Goal: Task Accomplishment & Management: Manage account settings

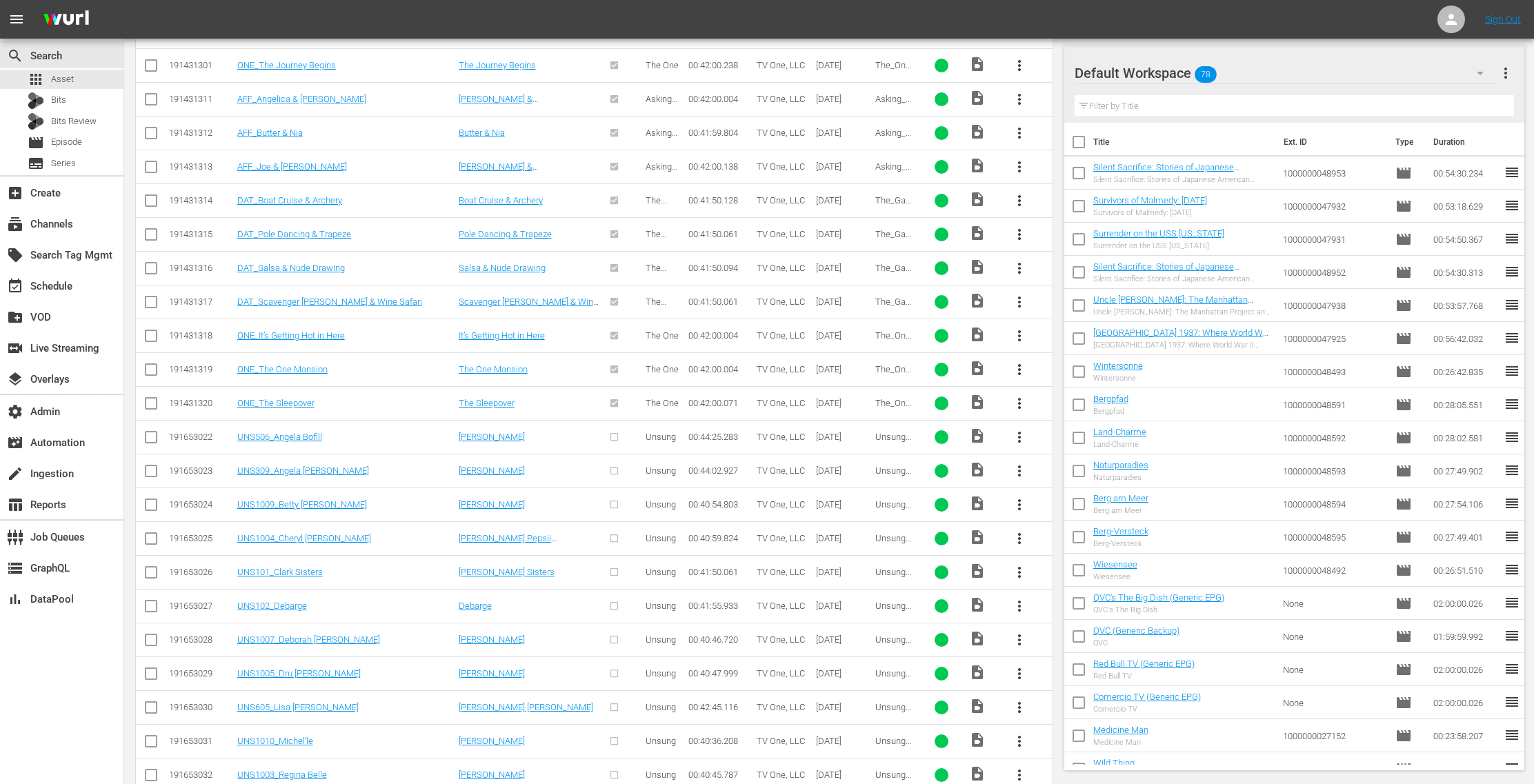
scroll to position [1526, 0]
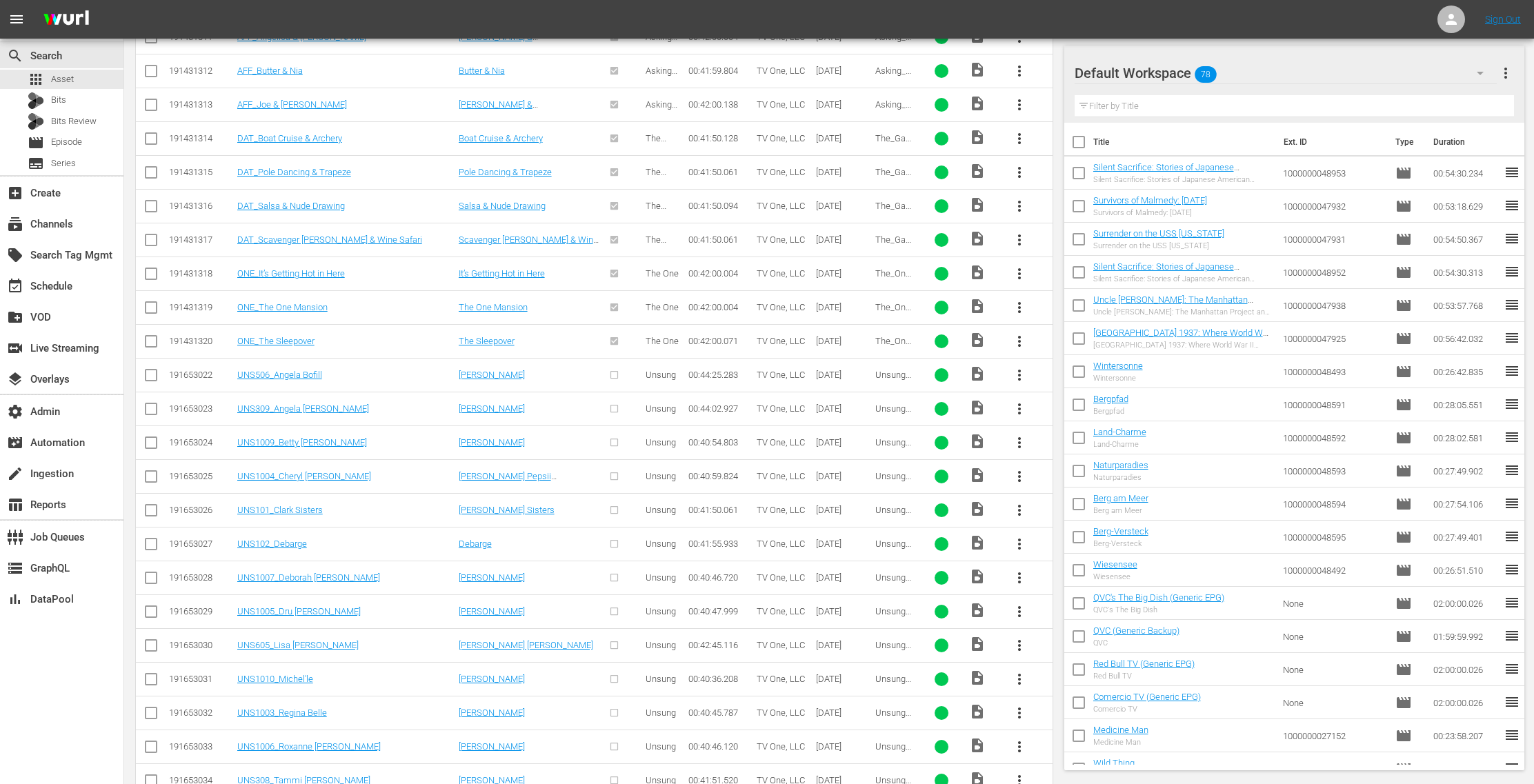
click at [1019, 367] on span "more_vert" at bounding box center [1020, 375] width 17 height 17
click at [1086, 466] on div "Episode" at bounding box center [1095, 469] width 94 height 33
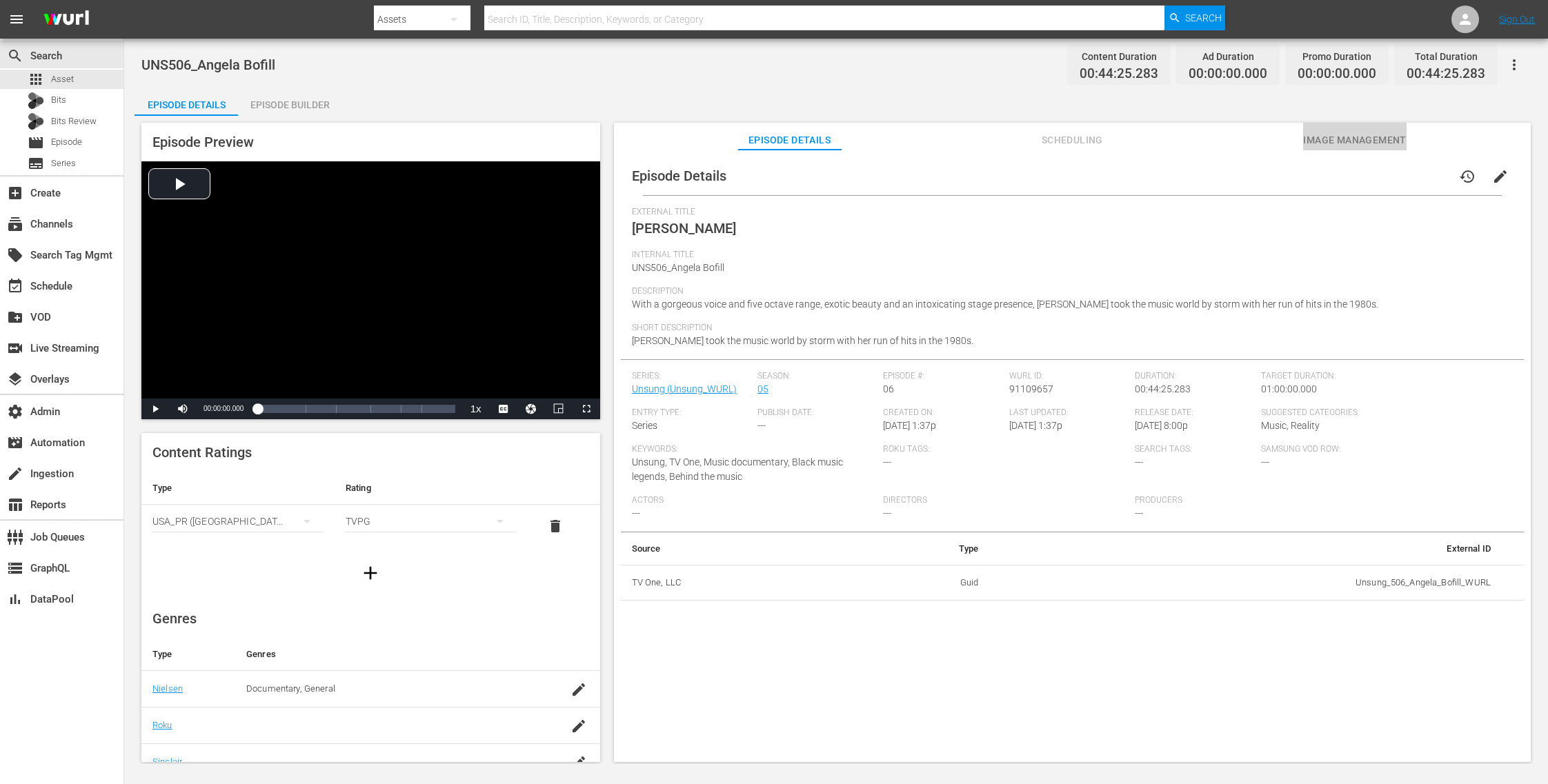
click at [1374, 134] on span "Image Management" at bounding box center [1355, 140] width 103 height 18
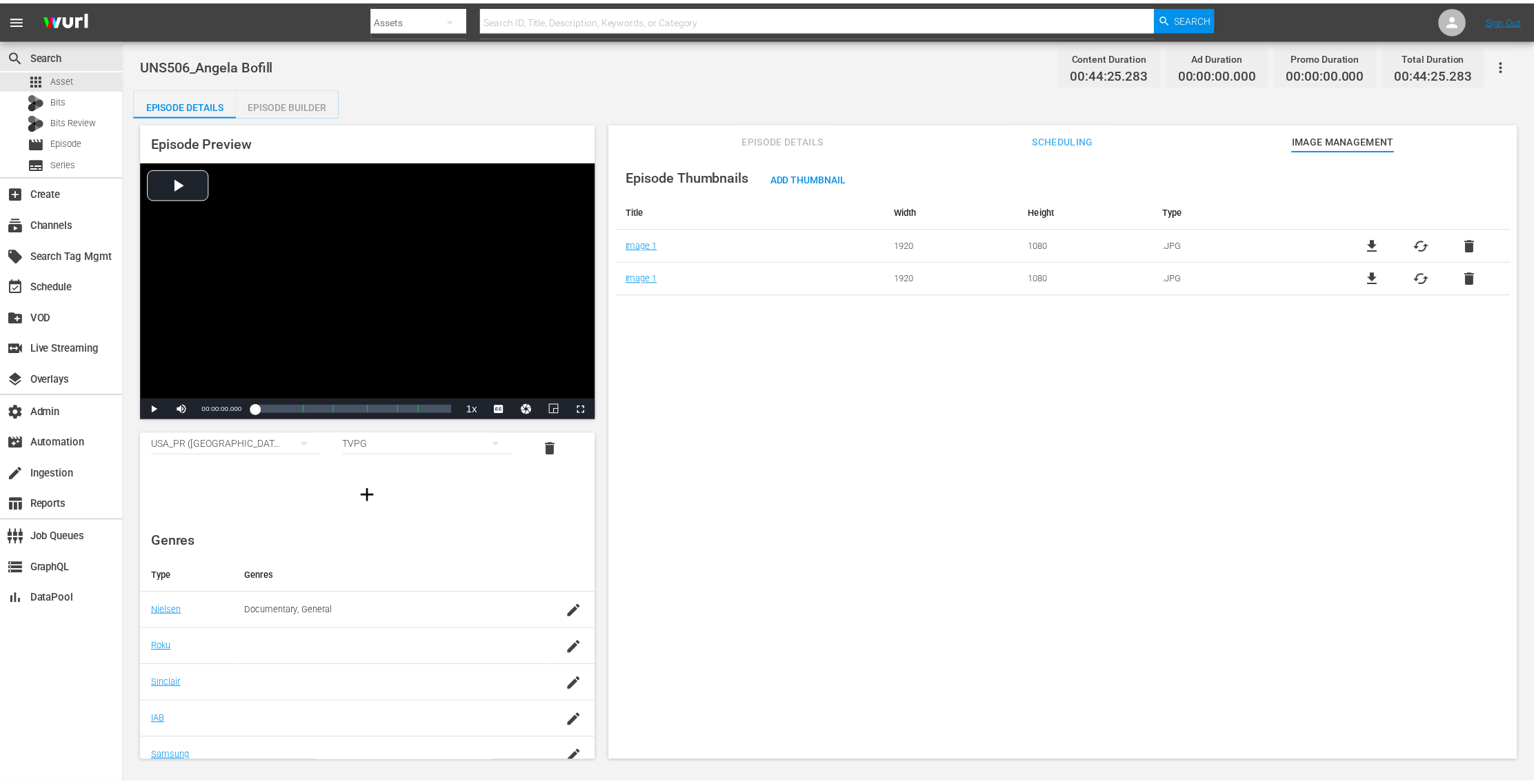
scroll to position [163, 0]
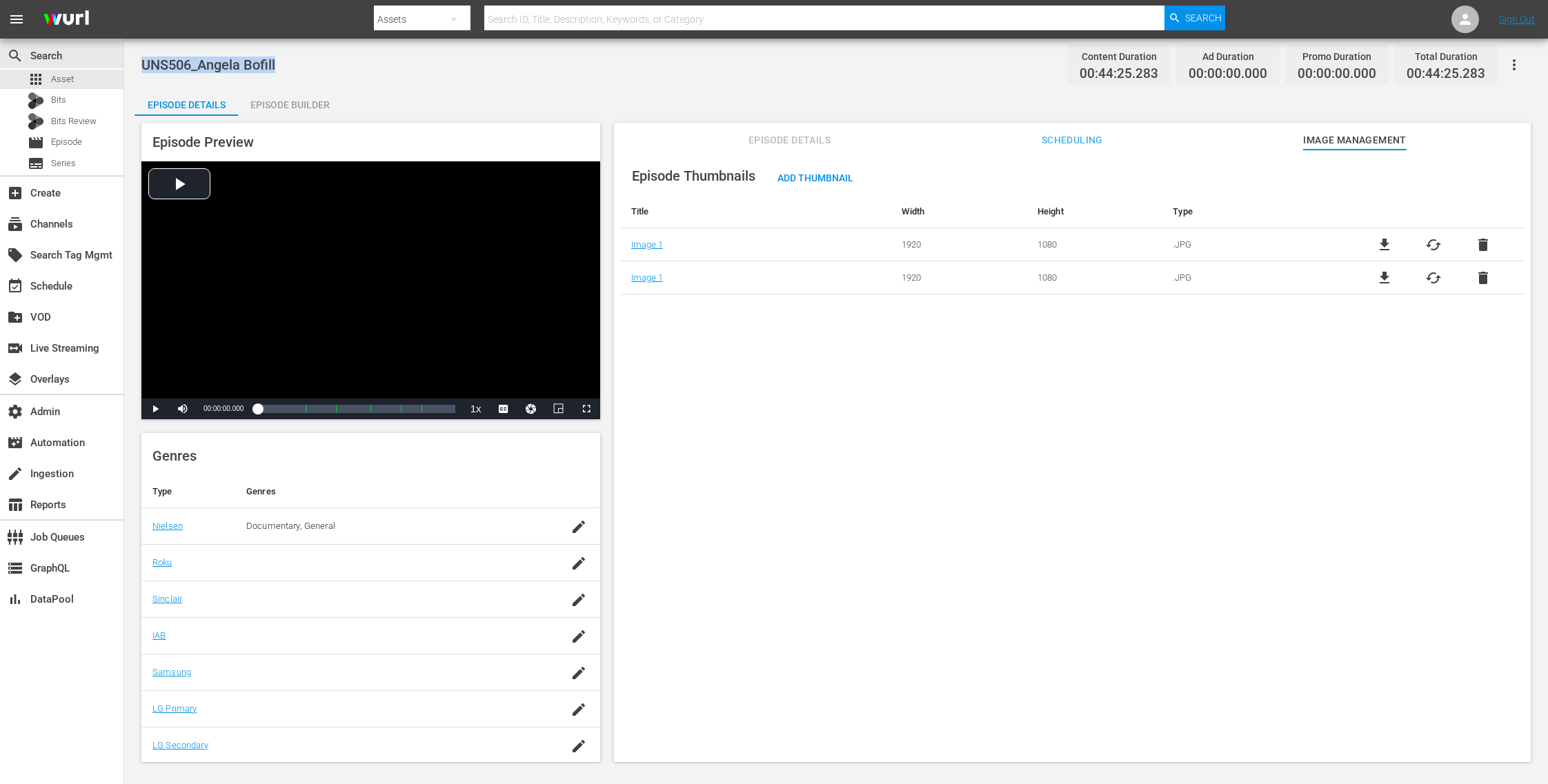
drag, startPoint x: 268, startPoint y: 67, endPoint x: 140, endPoint y: 64, distance: 128.0
click at [140, 64] on div "UNS506_Angela Bofill Content Duration 00:44:25.283 Ad Duration 00:00:00.000 Pro…" at bounding box center [836, 402] width 1424 height 726
copy span "UNS506_Angela Bofill"
drag, startPoint x: 1479, startPoint y: 245, endPoint x: 928, endPoint y: 238, distance: 551.0
click at [928, 238] on tr "Image 1 1920 1080 .JPG file_download cached delete" at bounding box center [1072, 245] width 903 height 33
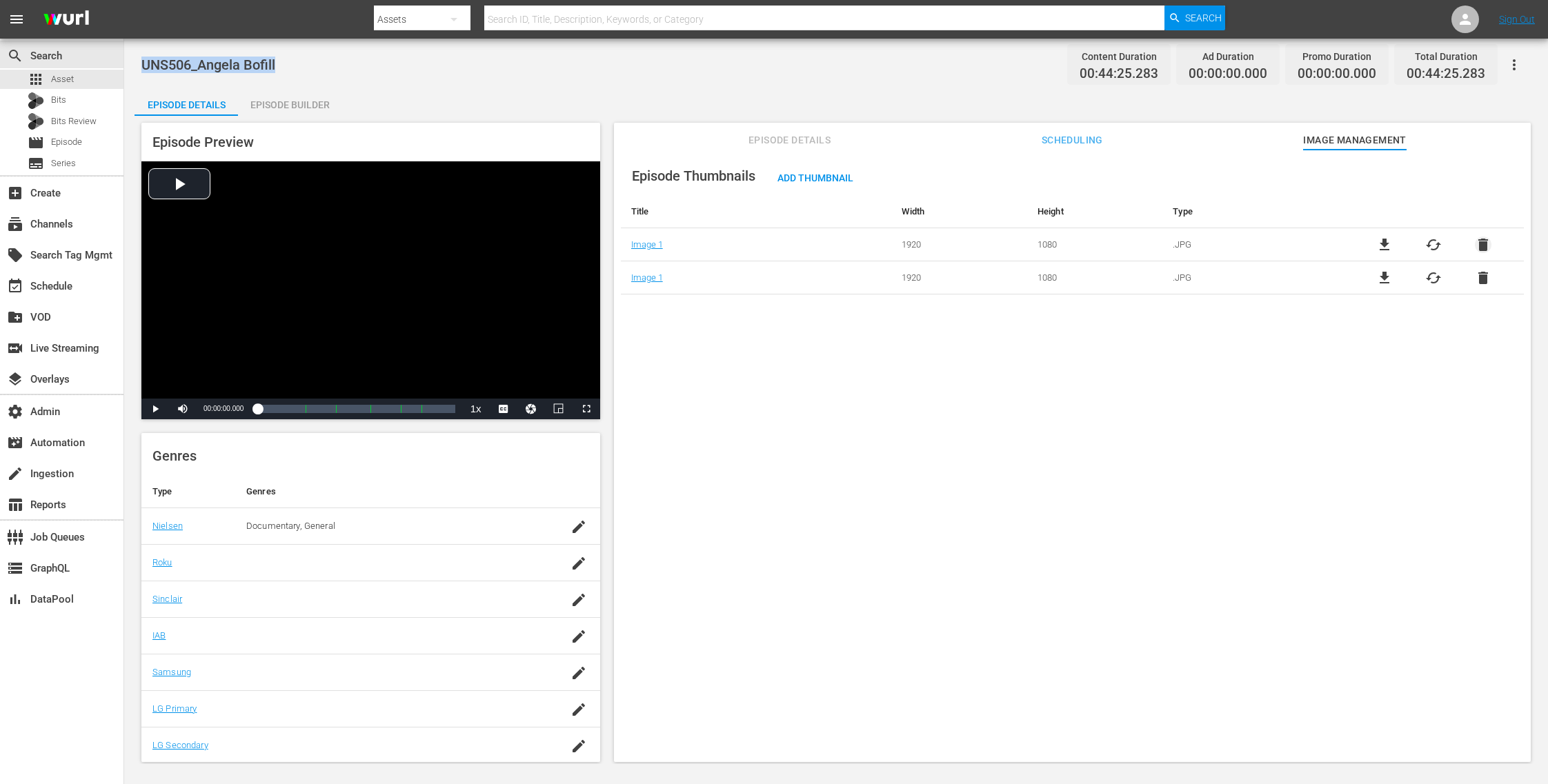
click at [1480, 239] on span "delete" at bounding box center [1483, 245] width 17 height 17
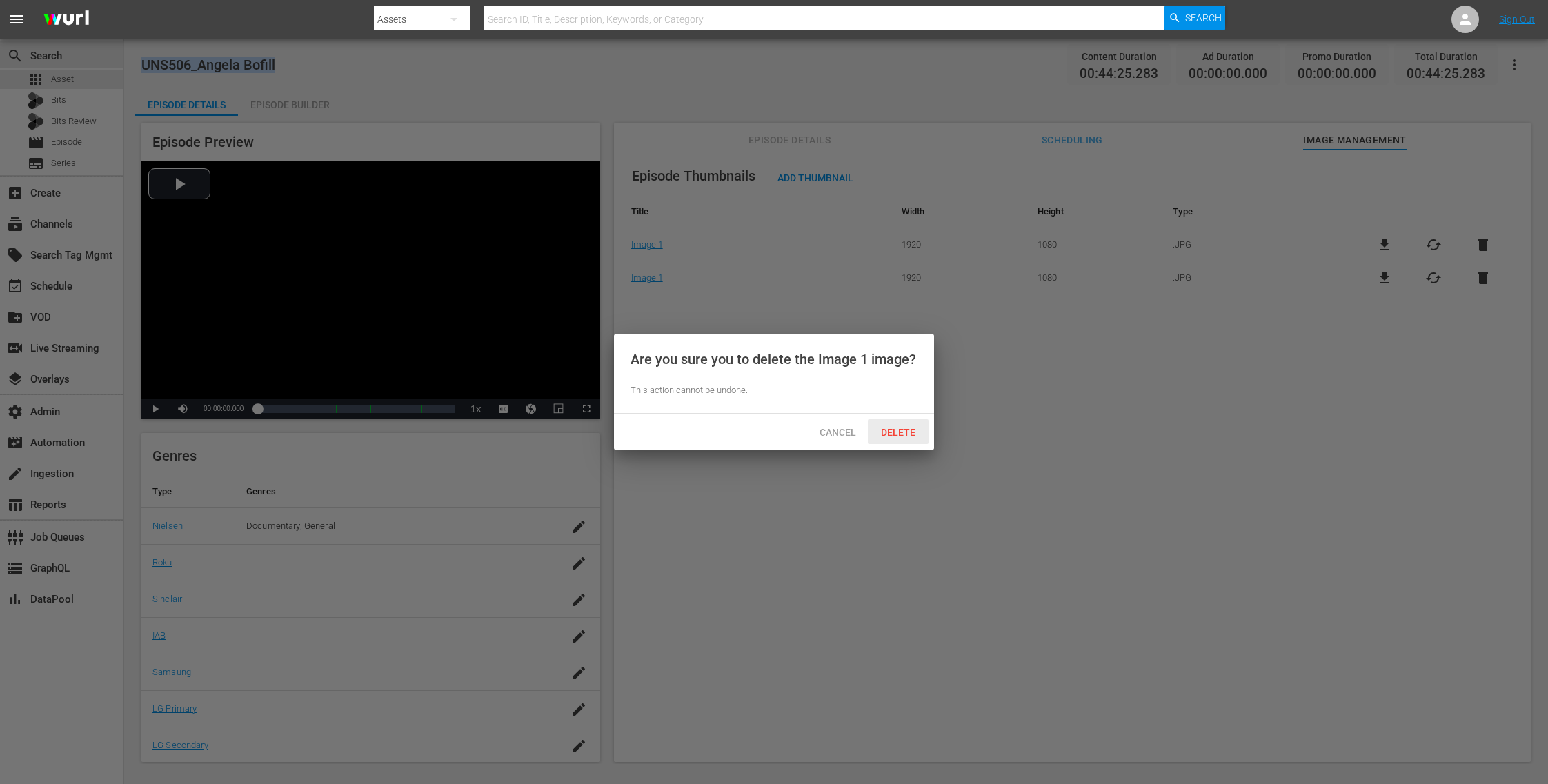
click at [899, 431] on span "Delete" at bounding box center [898, 432] width 56 height 11
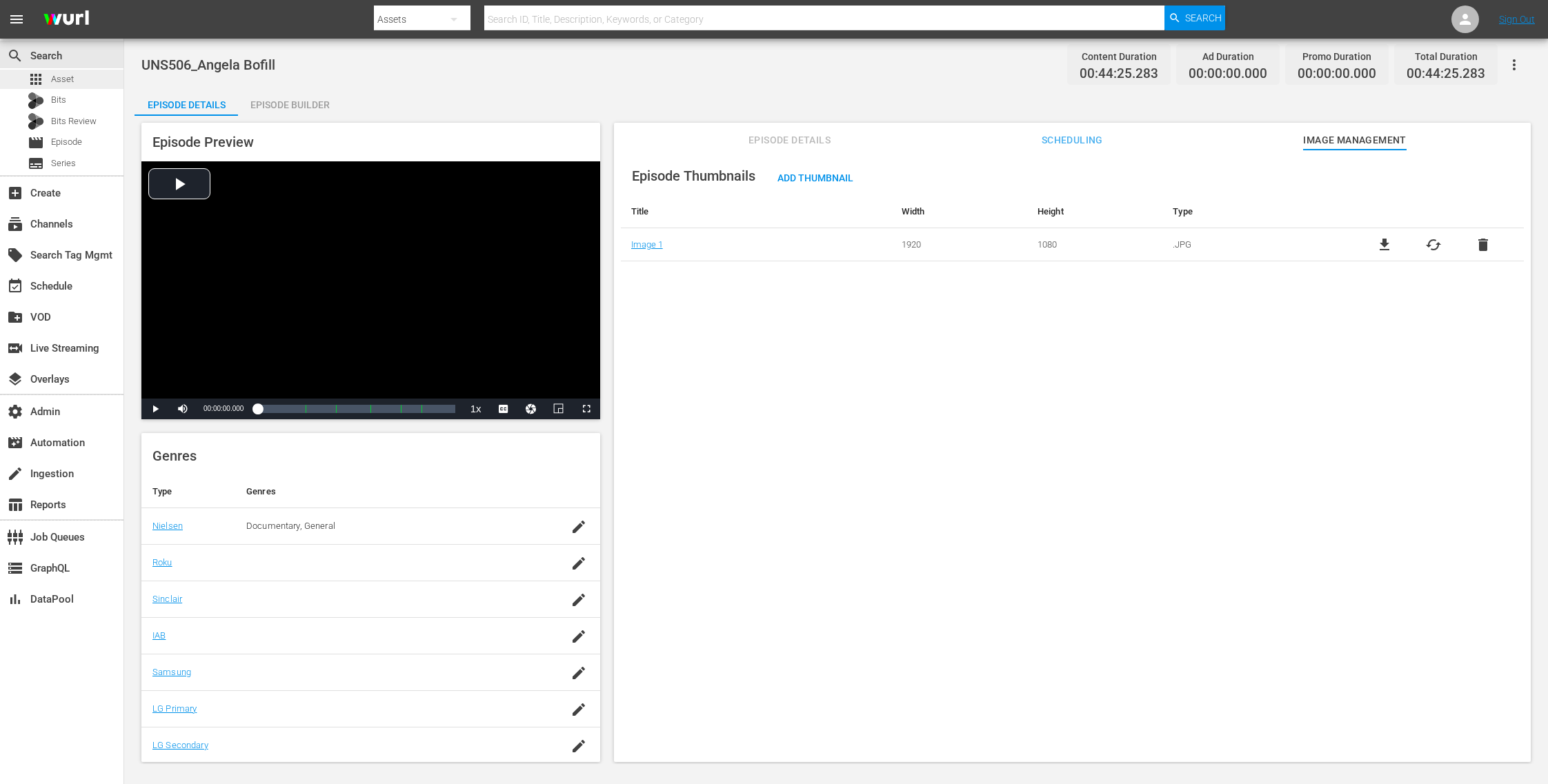
click at [70, 81] on span "Asset" at bounding box center [62, 78] width 23 height 14
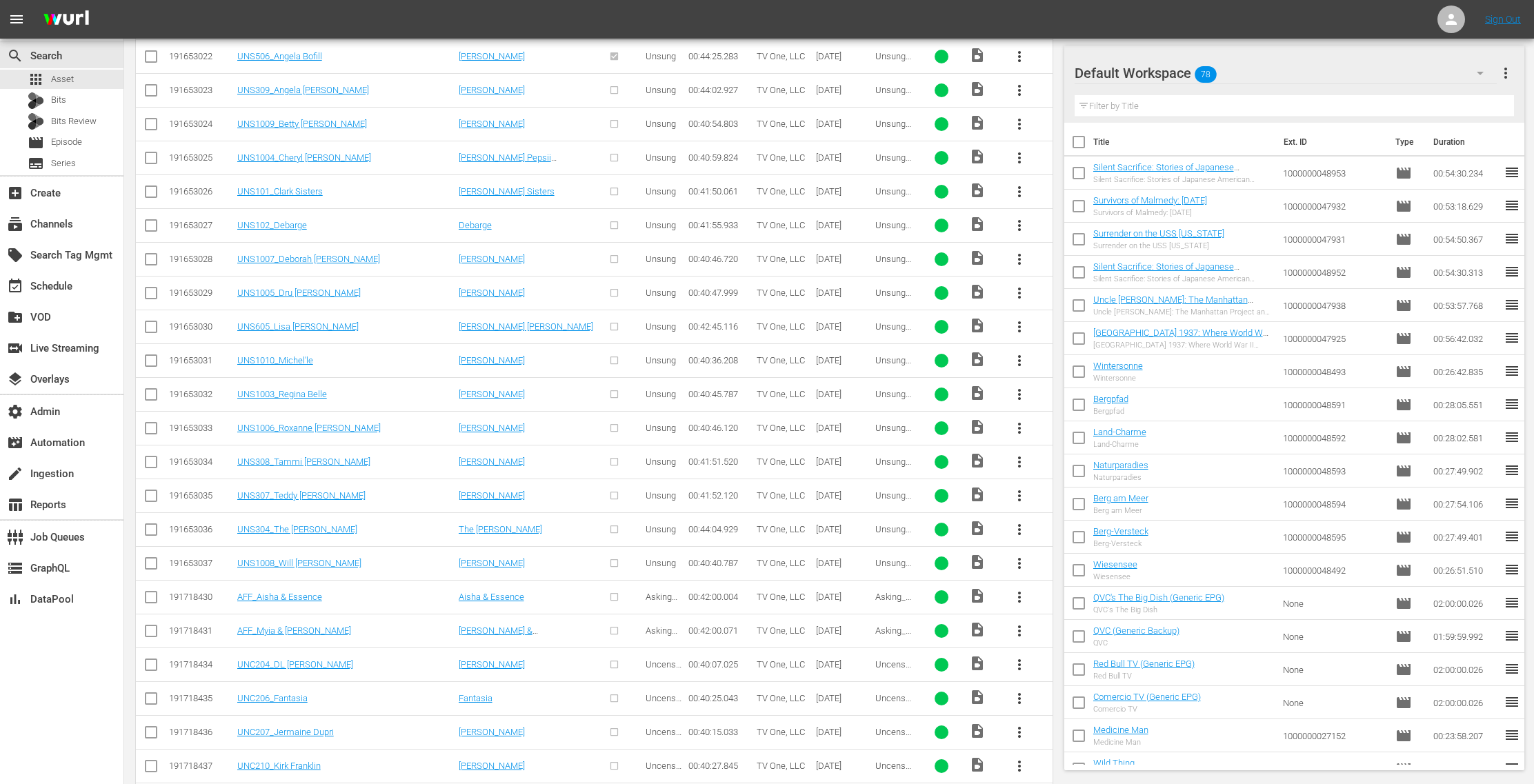
scroll to position [1699, 0]
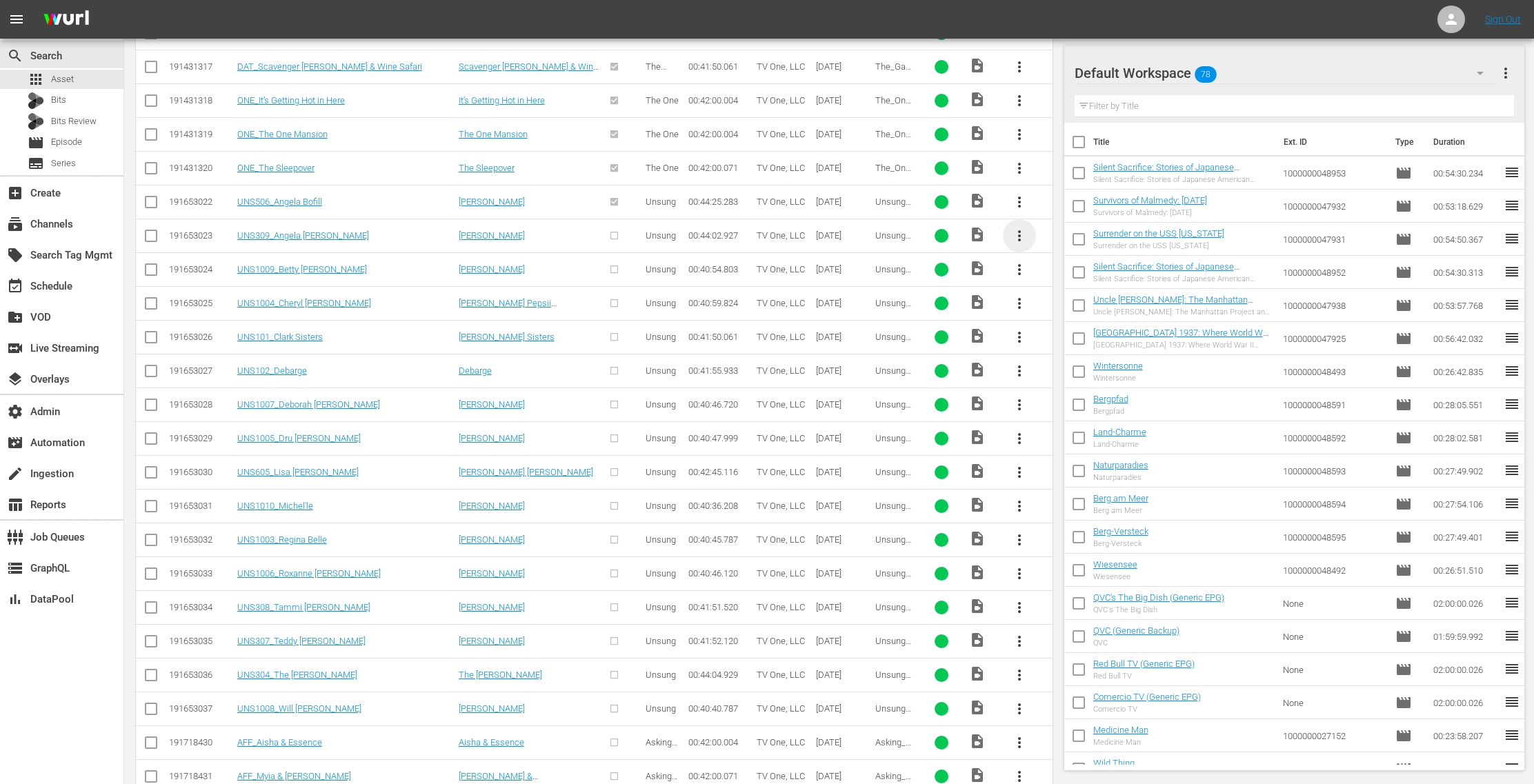
click at [1023, 227] on span "more_vert" at bounding box center [1020, 235] width 17 height 17
click at [1057, 326] on div "Episode" at bounding box center [1095, 330] width 94 height 33
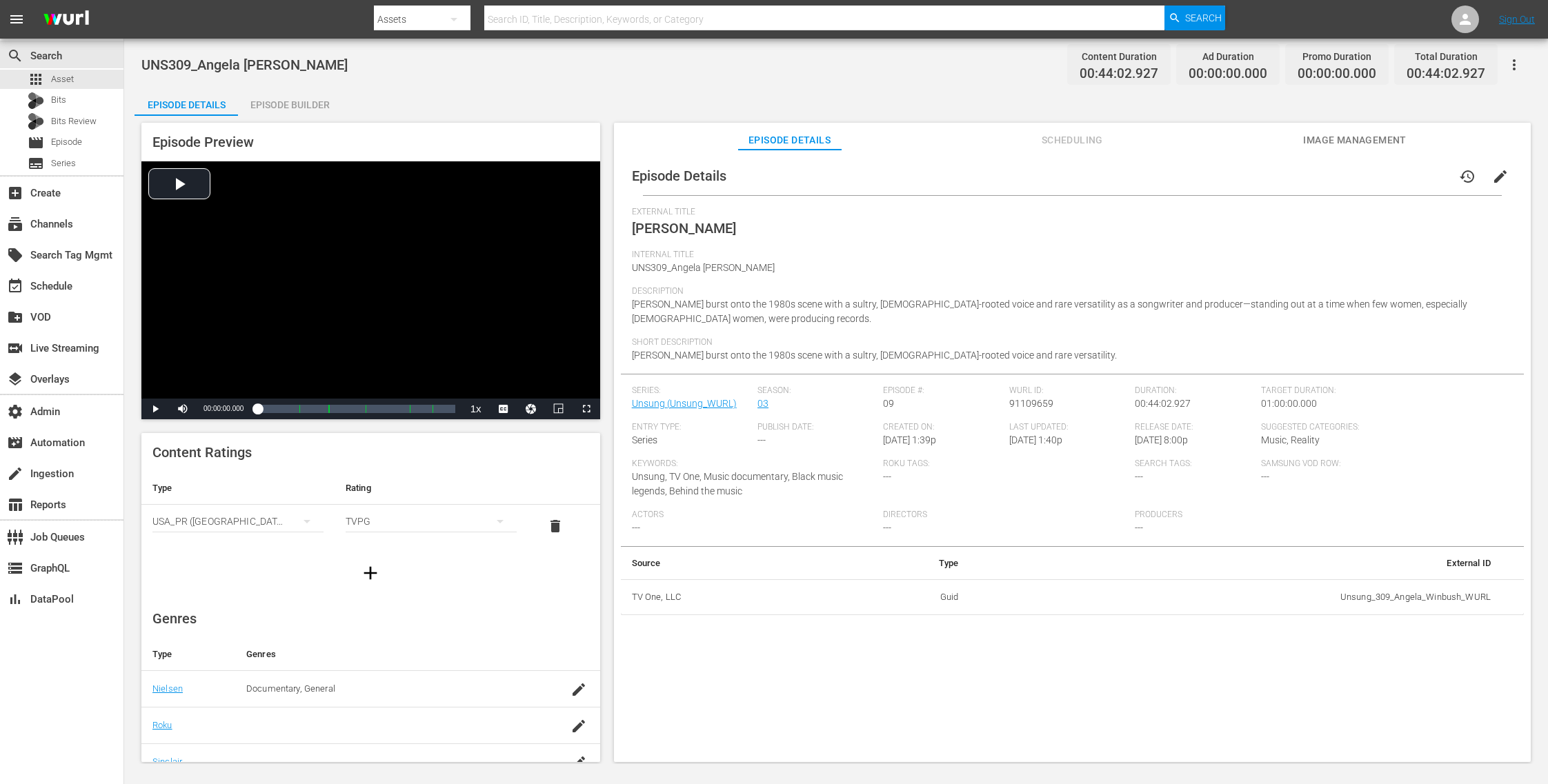
click at [1338, 137] on span "Image Management" at bounding box center [1355, 140] width 103 height 18
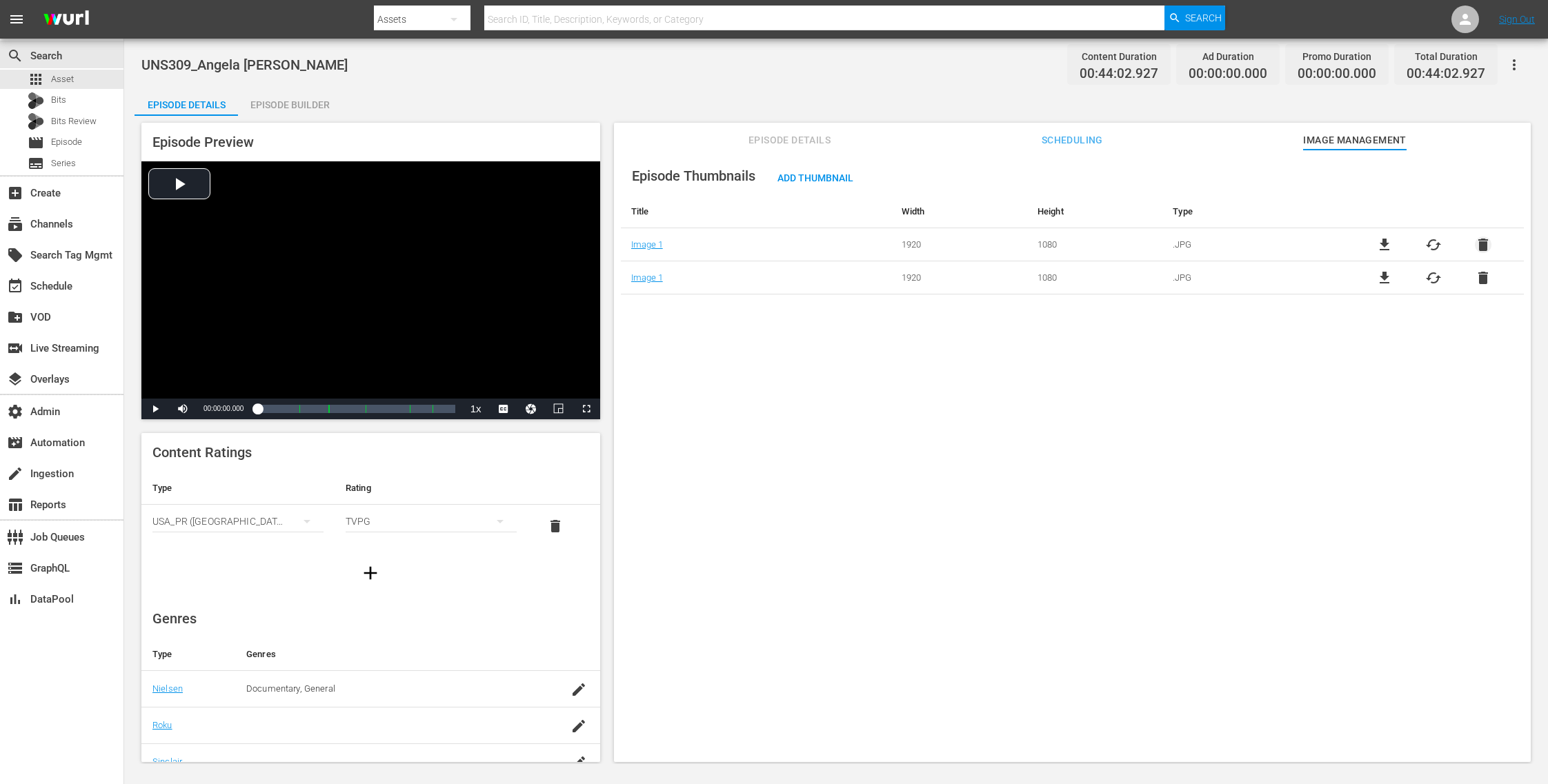
click at [1477, 238] on span "delete" at bounding box center [1483, 245] width 17 height 17
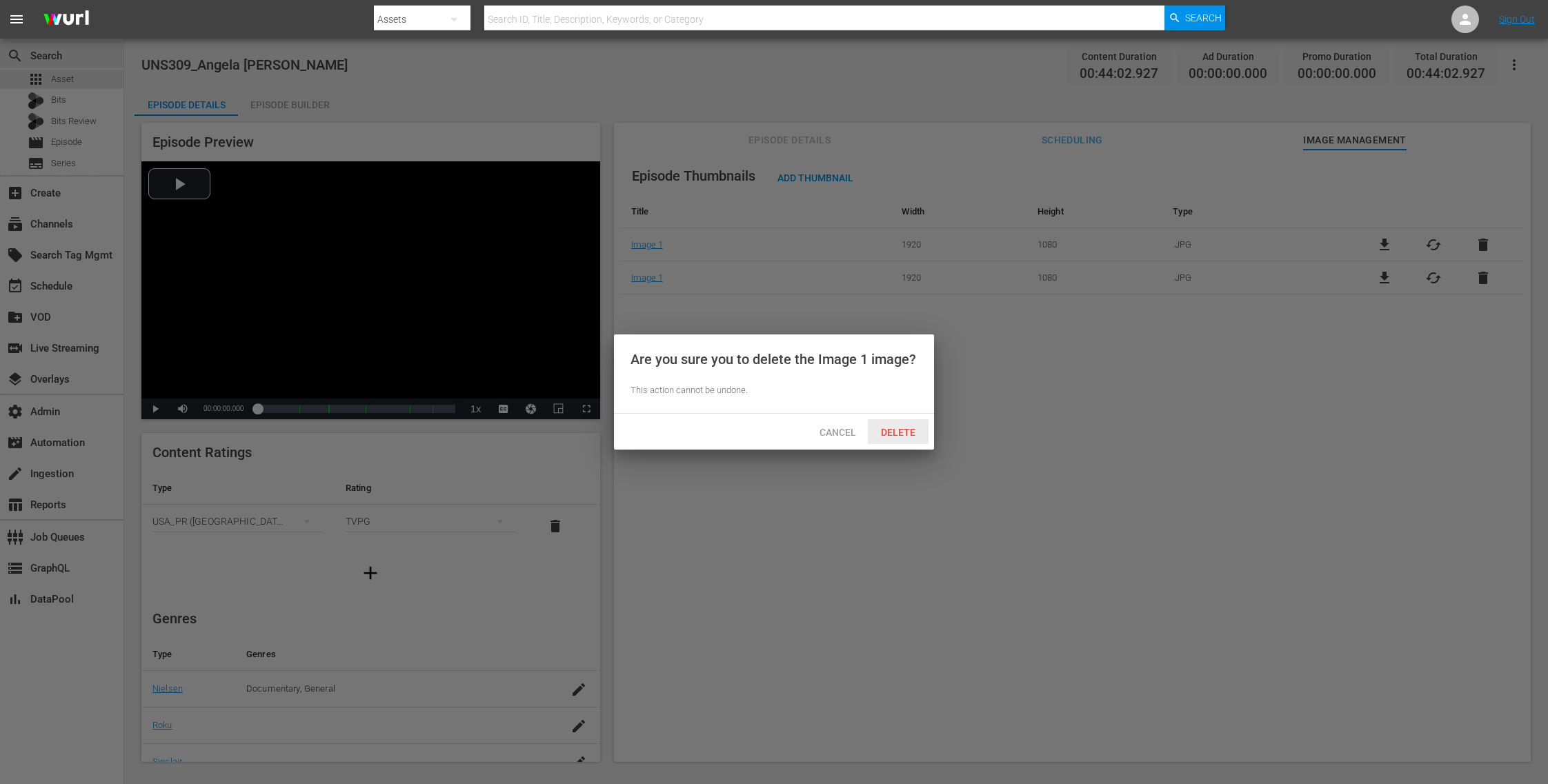
click at [902, 427] on span "Delete" at bounding box center [898, 432] width 56 height 11
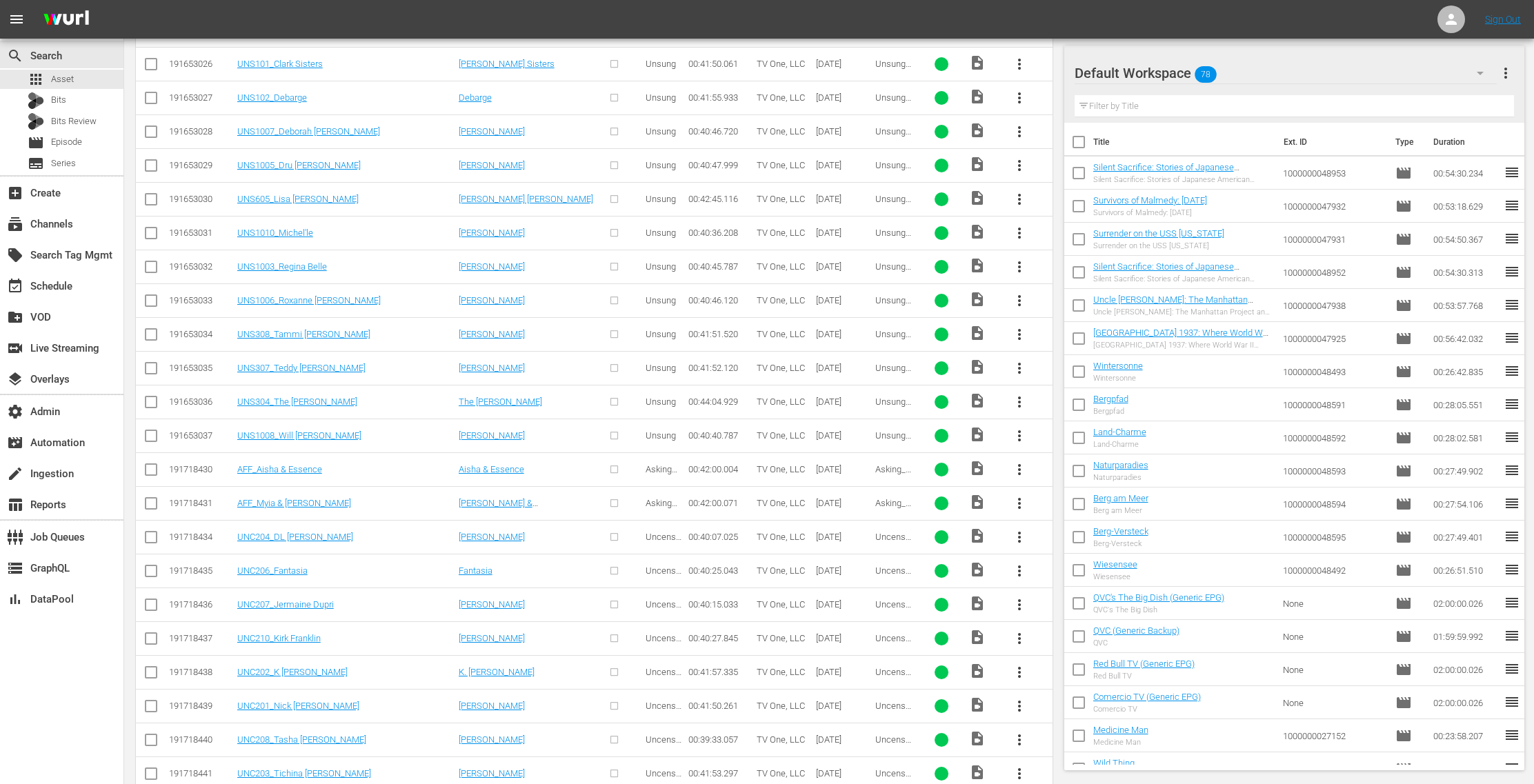
scroll to position [1636, 0]
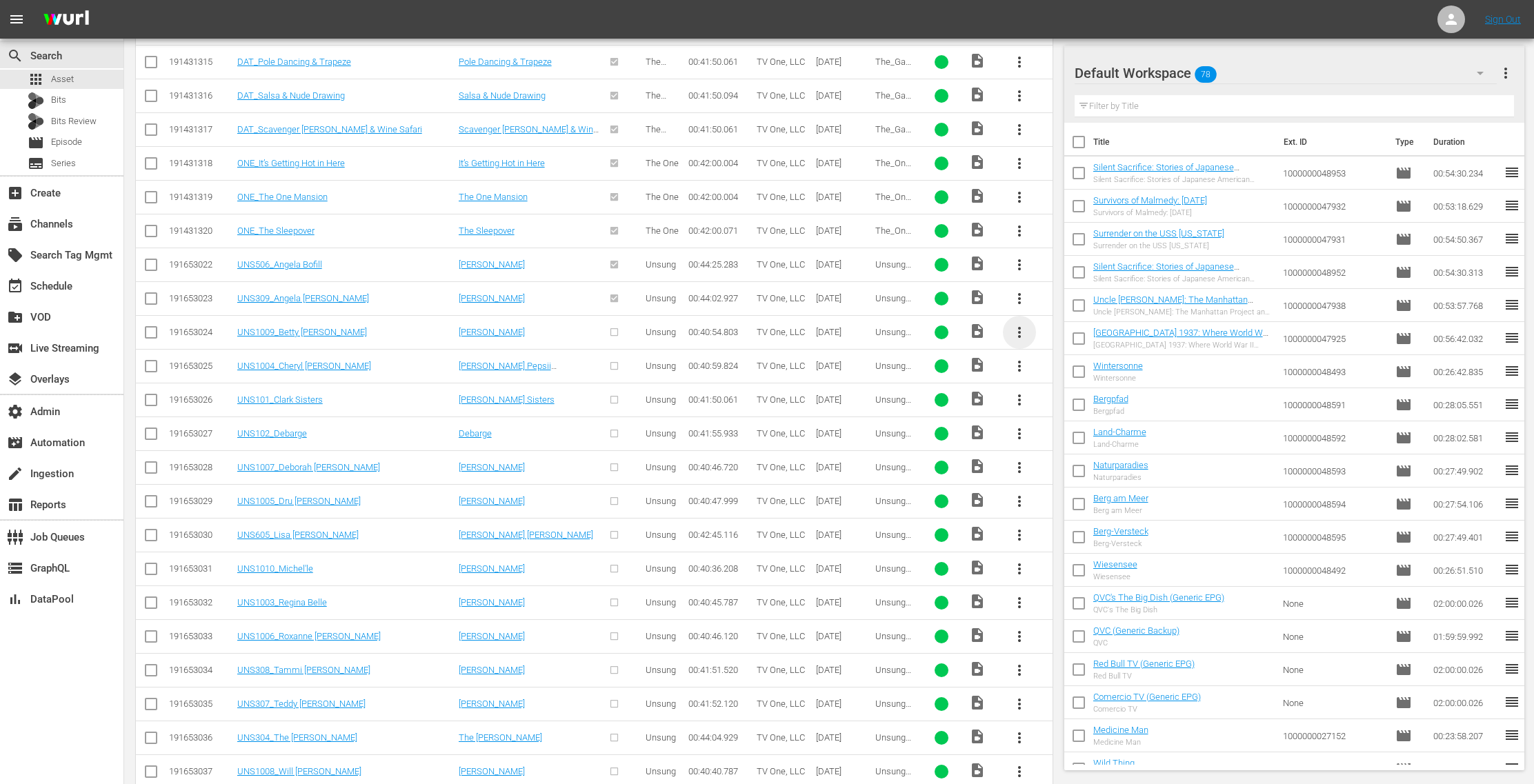
click at [1016, 324] on span "more_vert" at bounding box center [1020, 332] width 17 height 17
click at [1076, 433] on div "Episode" at bounding box center [1095, 426] width 94 height 33
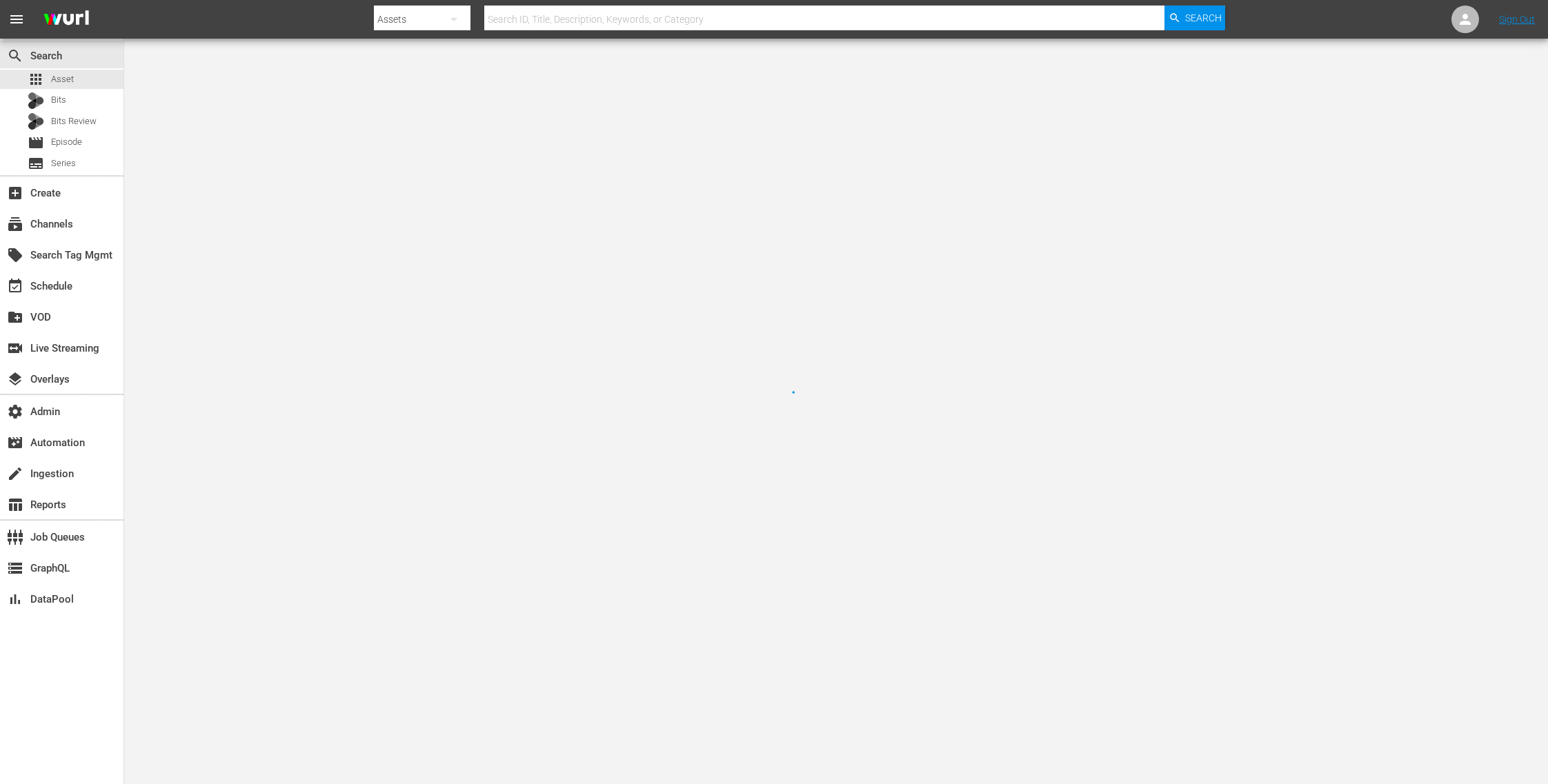
click at [1071, 431] on div at bounding box center [774, 392] width 1548 height 784
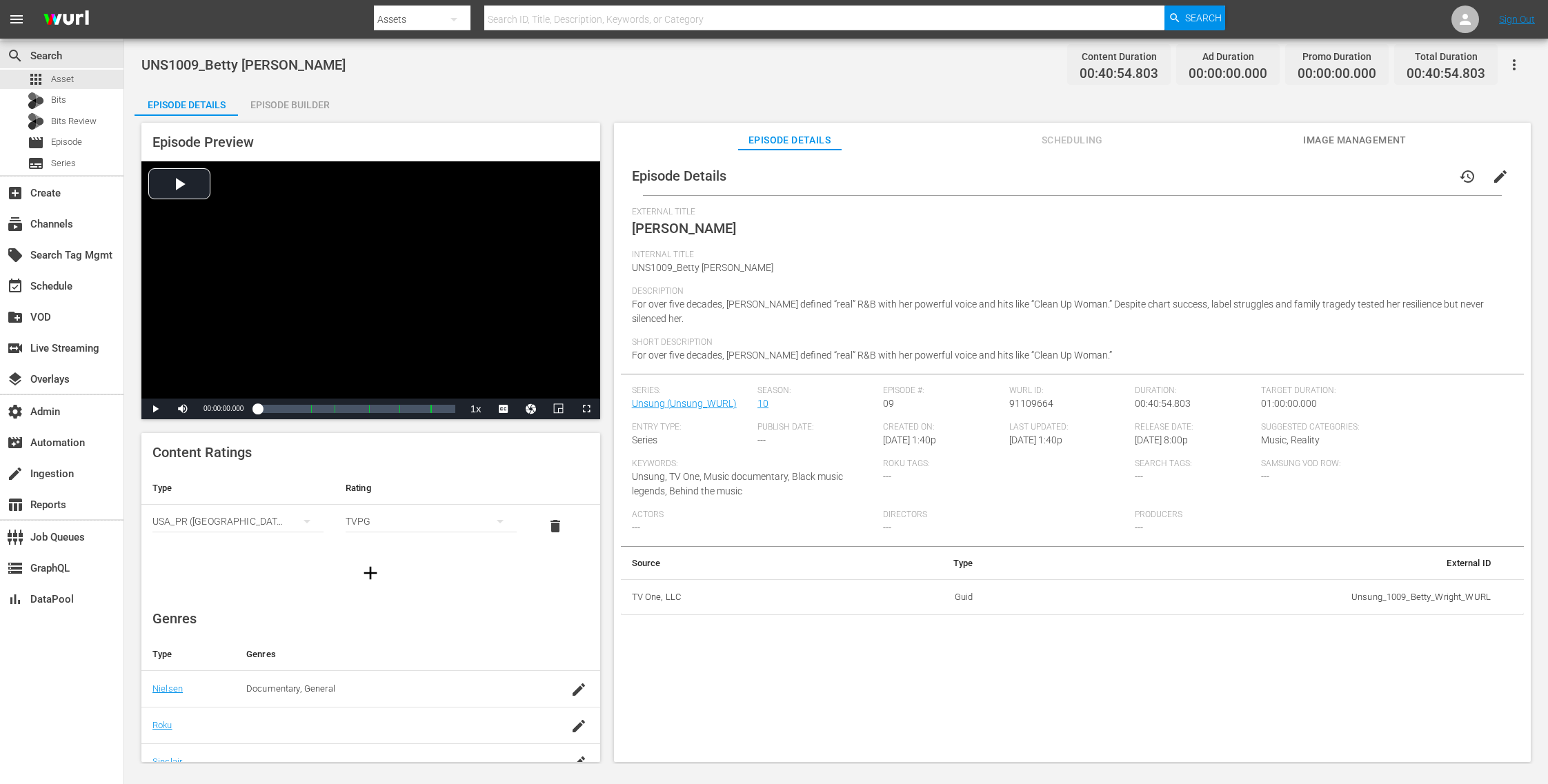
click at [1342, 138] on span "Image Management" at bounding box center [1355, 140] width 103 height 18
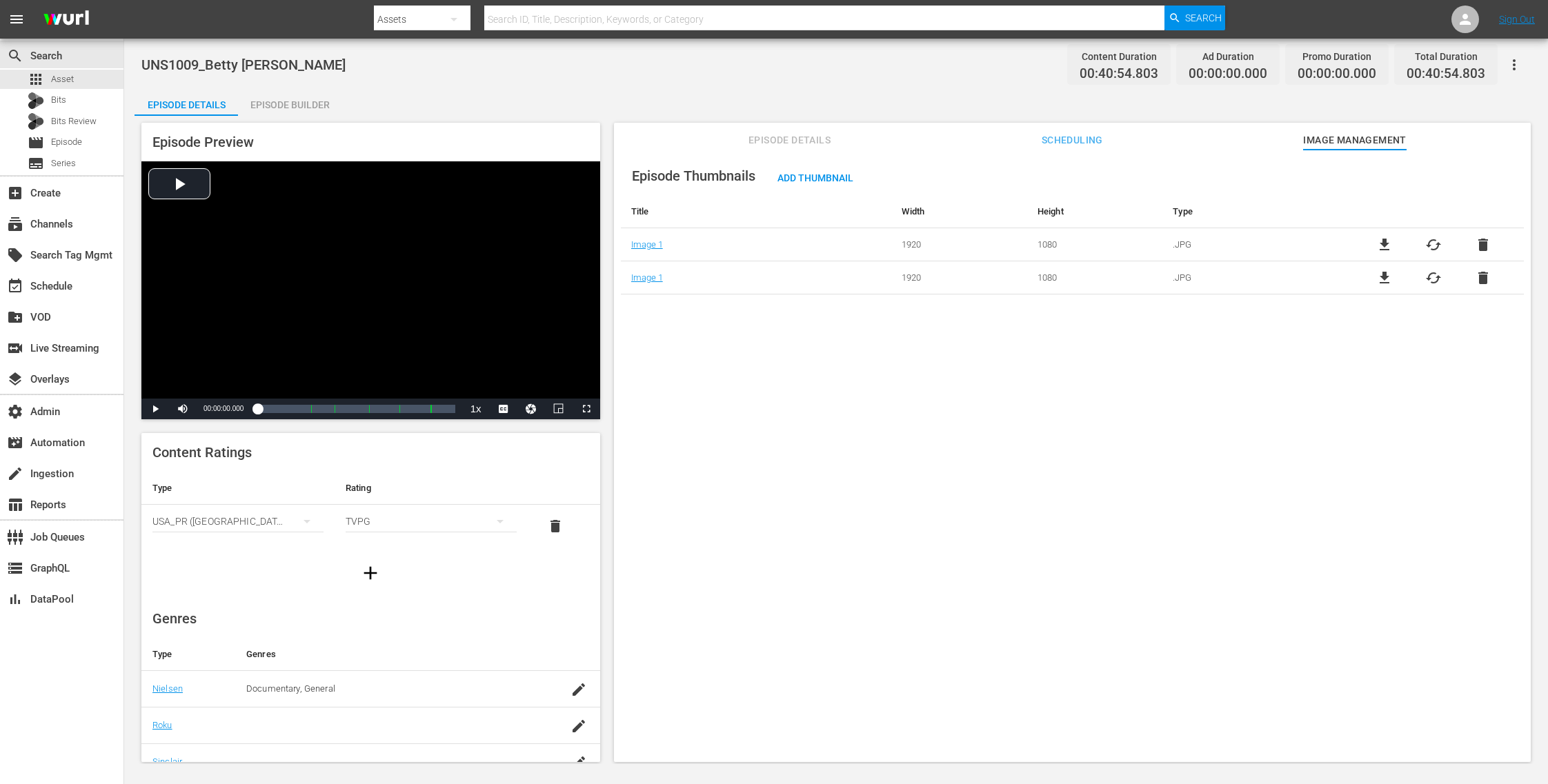
click at [1477, 242] on span "delete" at bounding box center [1483, 245] width 17 height 17
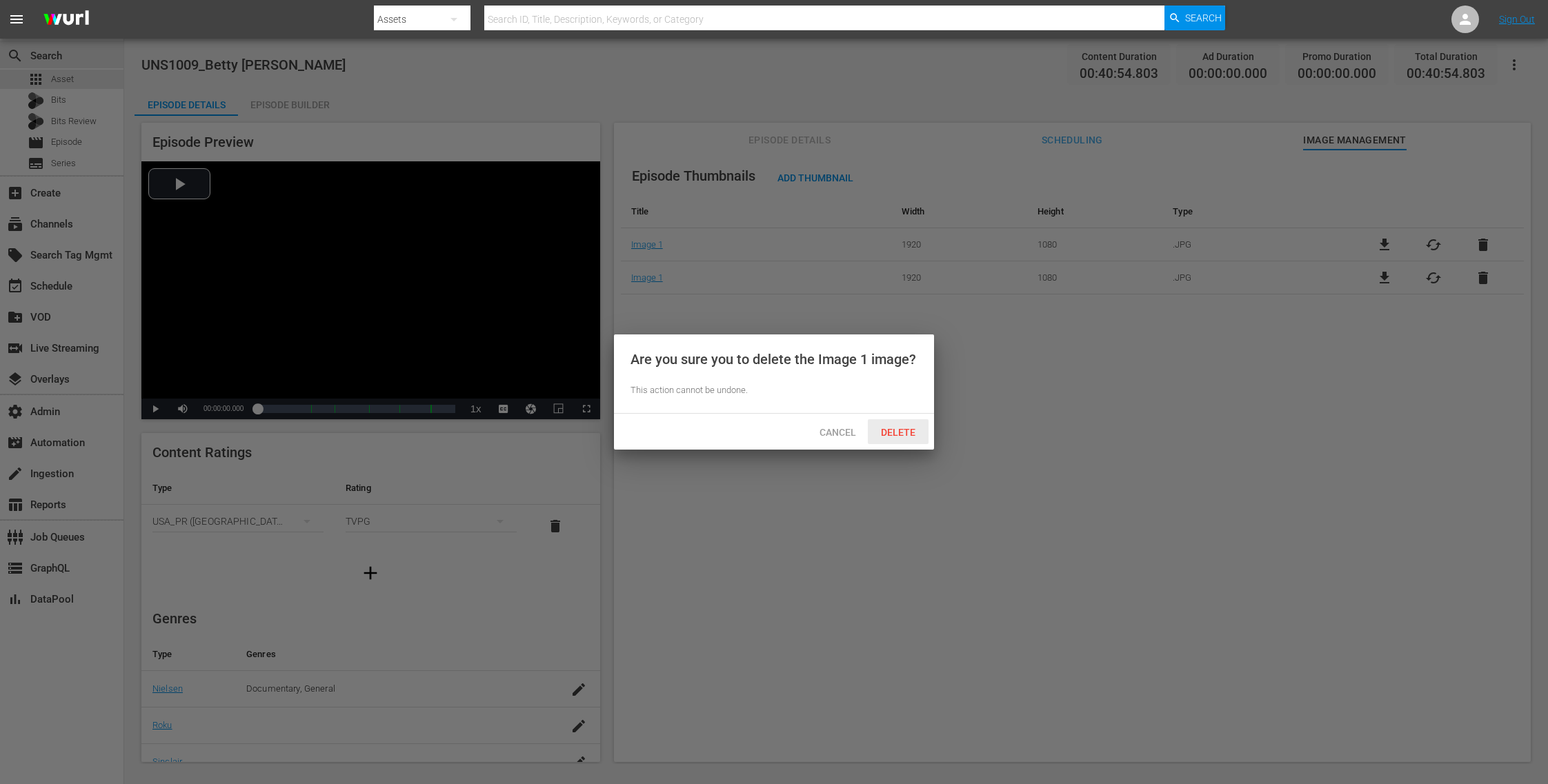
click at [899, 432] on span "Delete" at bounding box center [898, 432] width 56 height 11
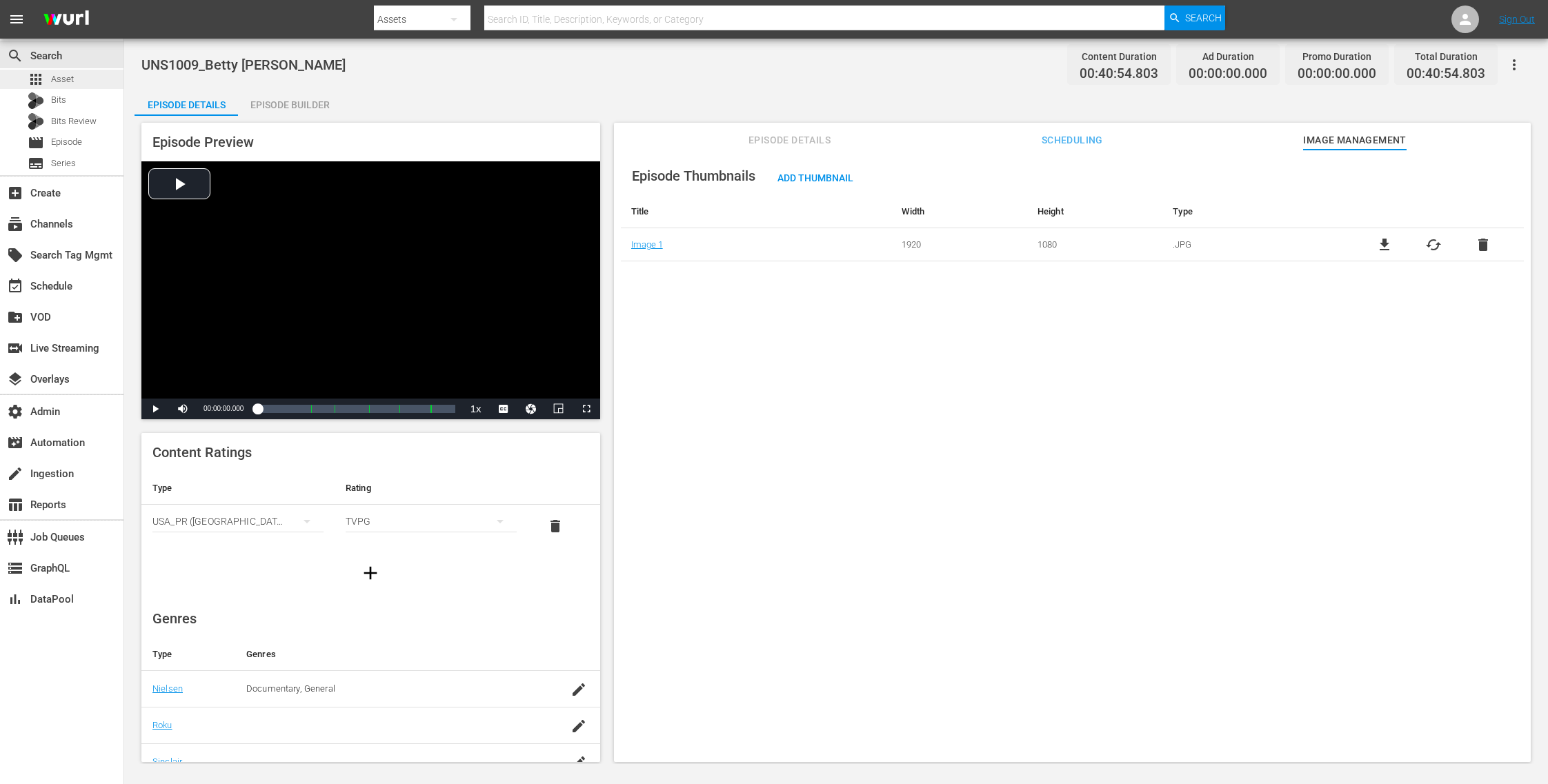
click at [71, 79] on span "Asset" at bounding box center [62, 78] width 23 height 14
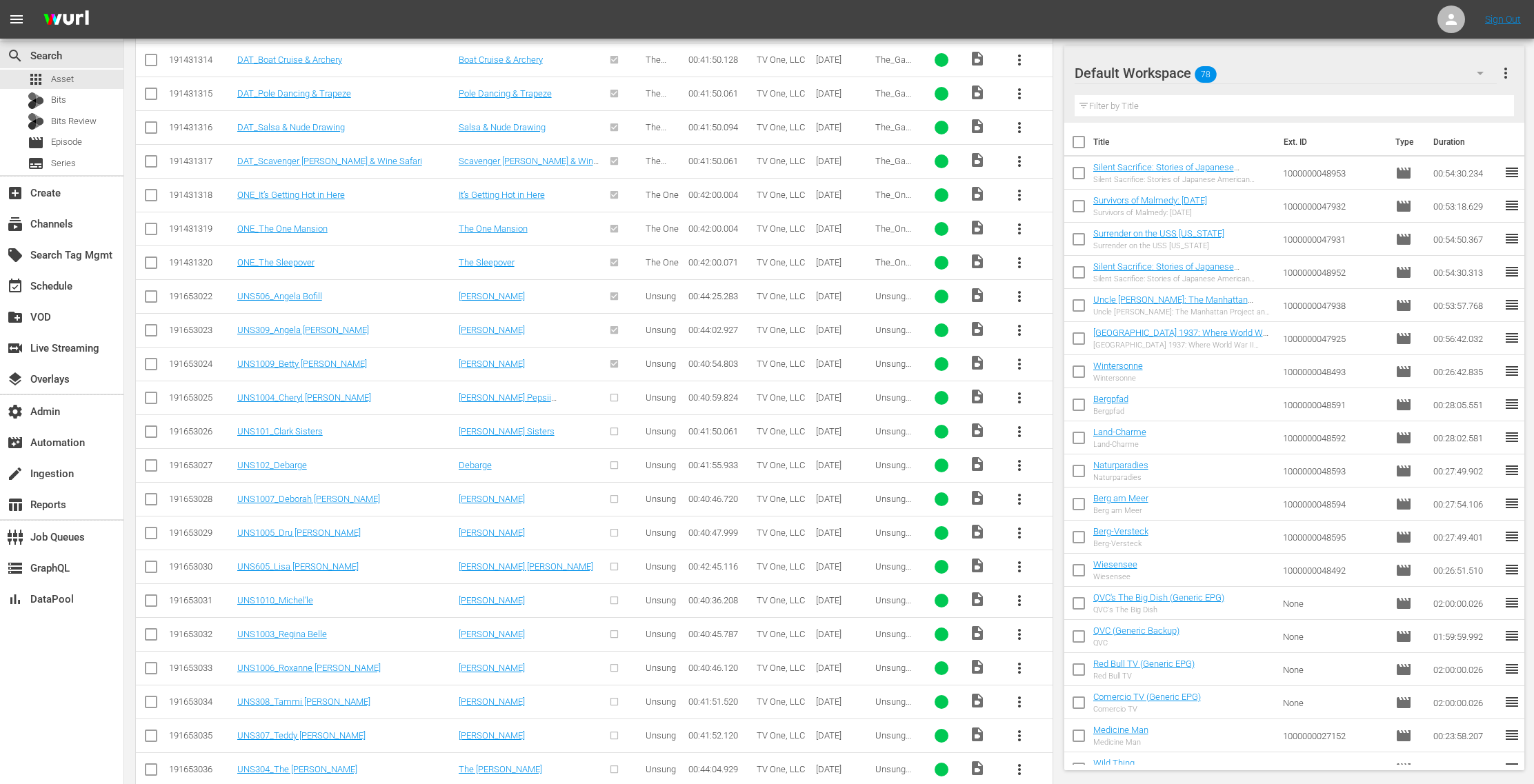
scroll to position [1615, 0]
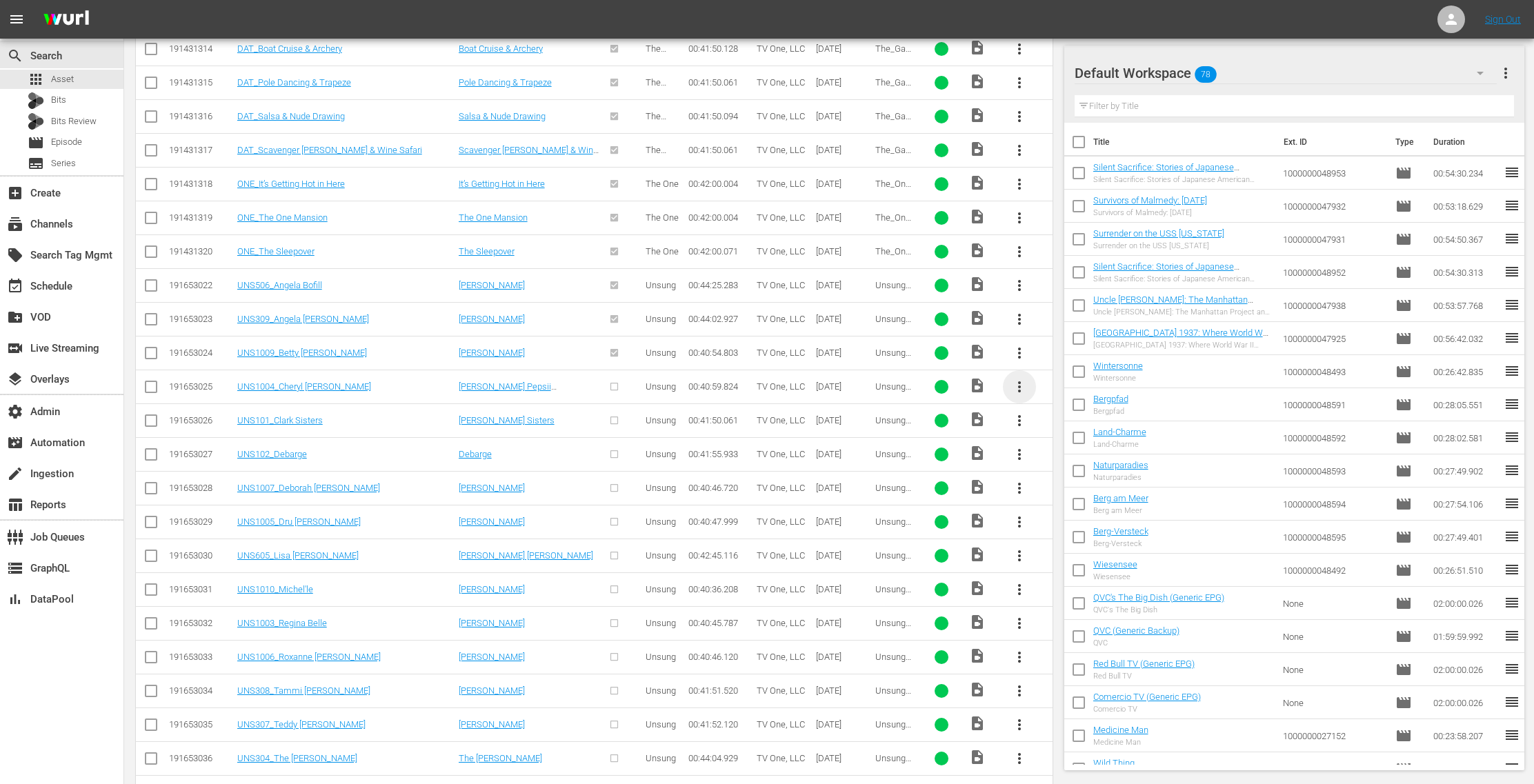
click at [1020, 379] on span "more_vert" at bounding box center [1020, 387] width 17 height 17
click at [1049, 468] on div "Episode" at bounding box center [1095, 480] width 94 height 33
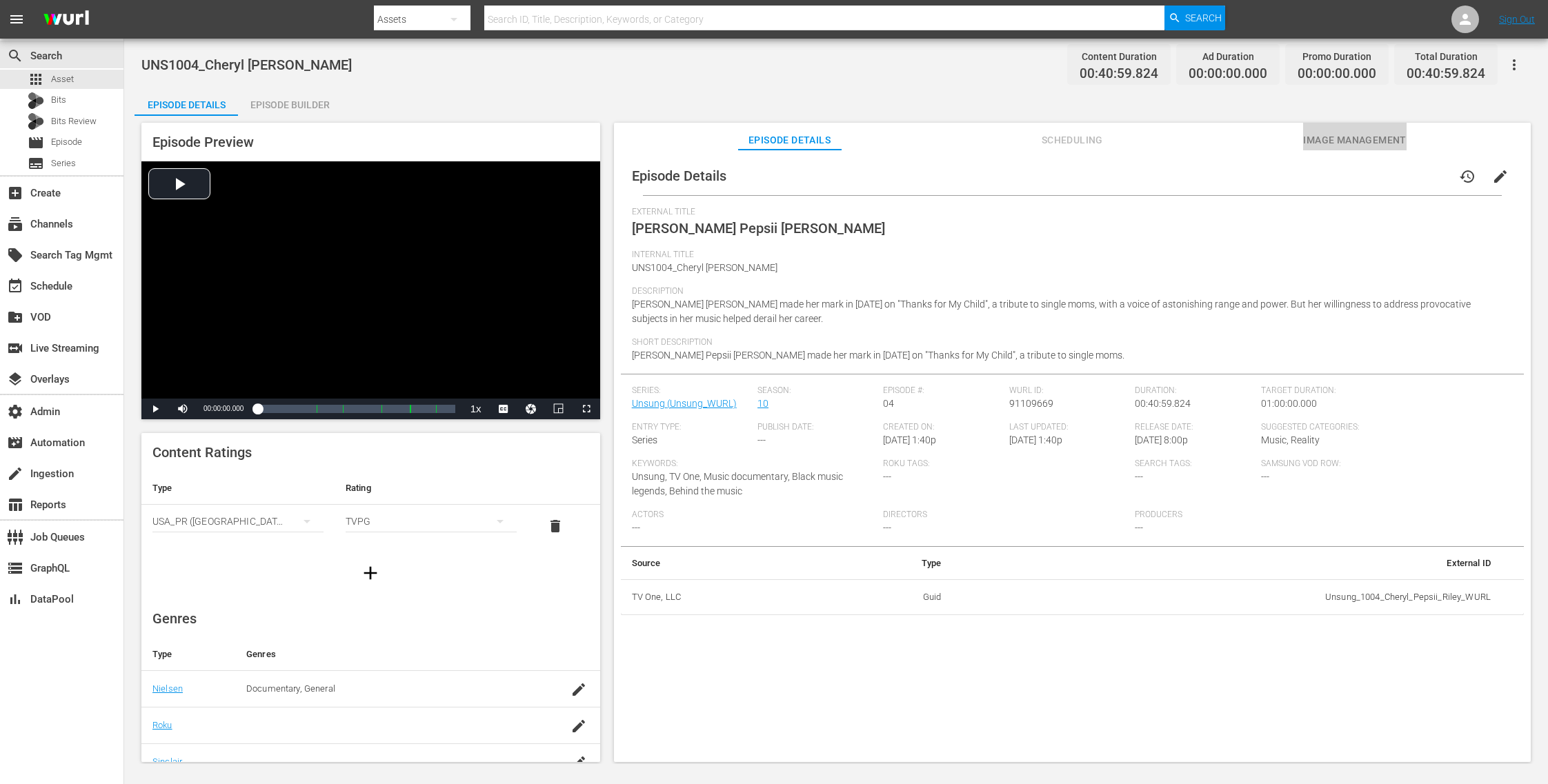
click at [1340, 139] on span "Image Management" at bounding box center [1355, 140] width 103 height 18
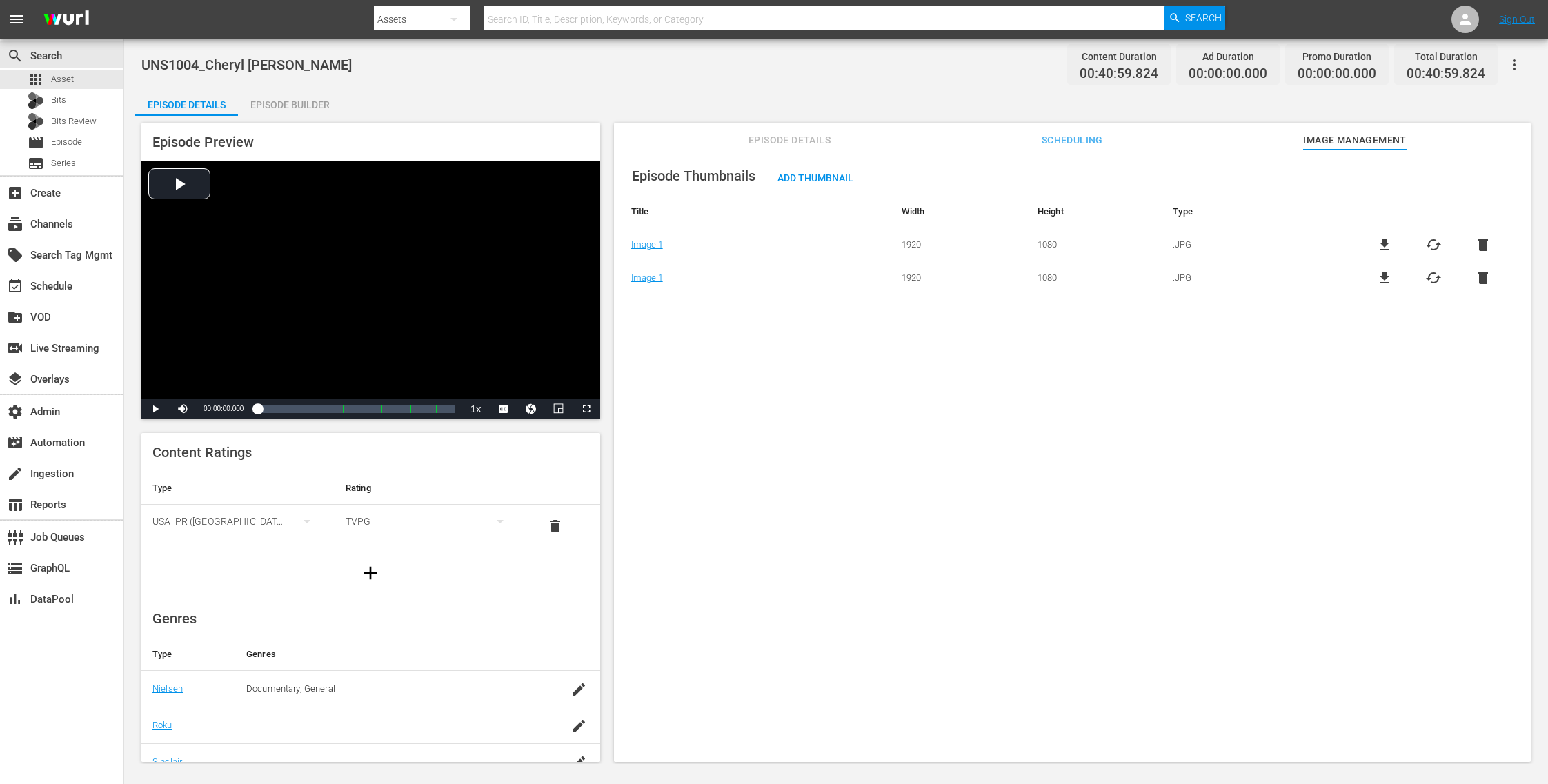
click at [1480, 240] on span "delete" at bounding box center [1483, 245] width 17 height 17
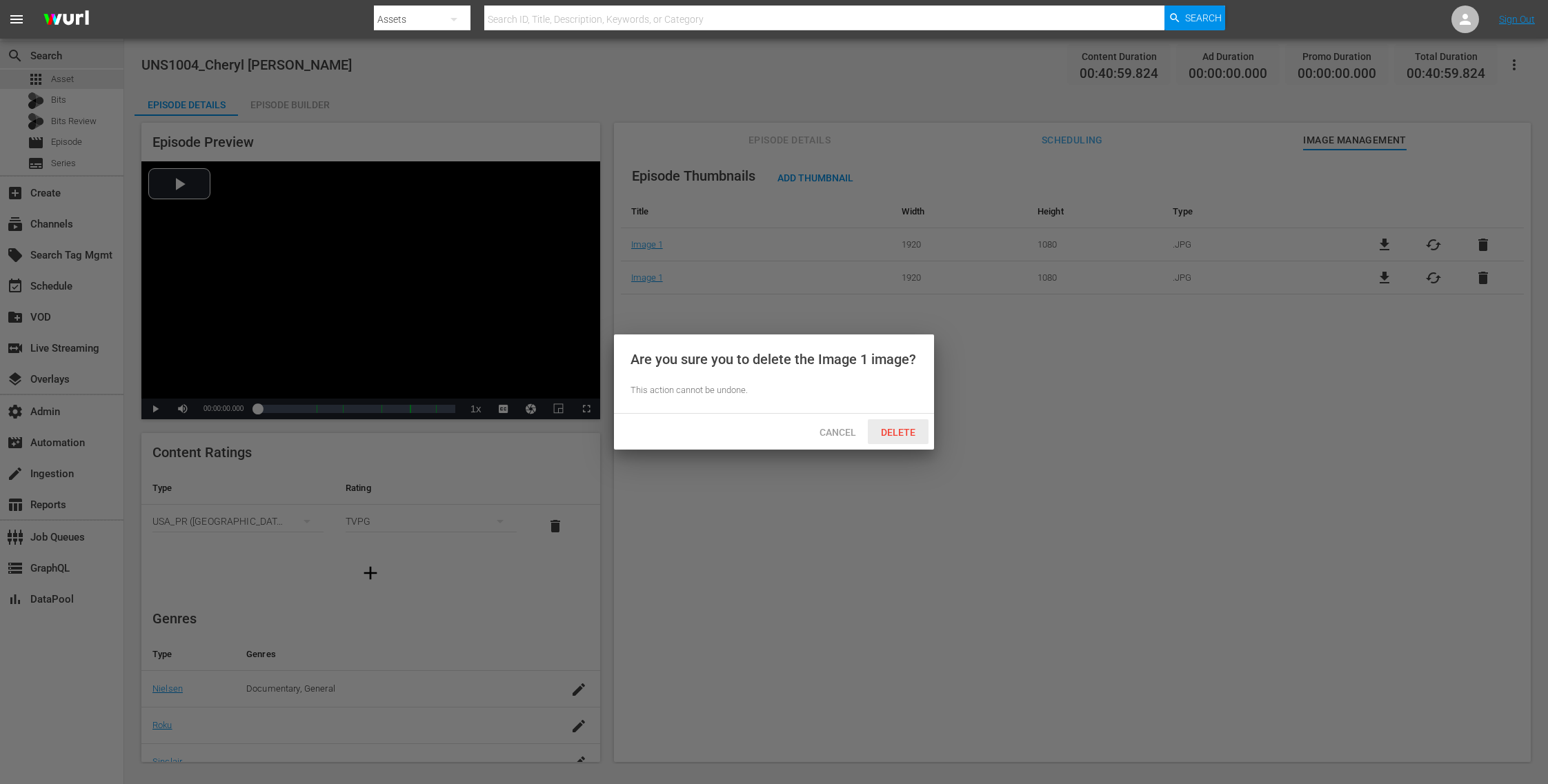
click at [909, 428] on span "Delete" at bounding box center [898, 432] width 56 height 11
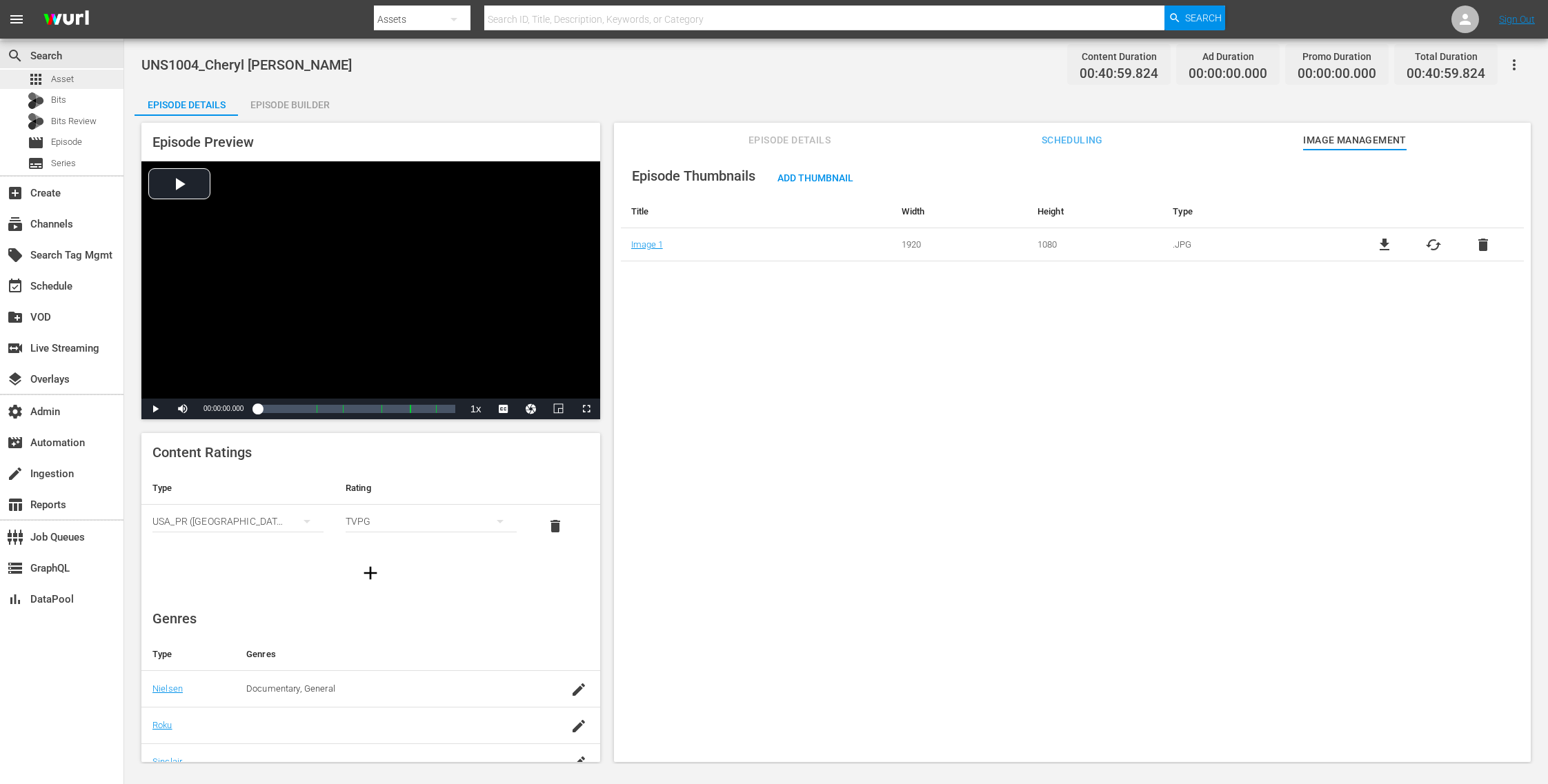
click at [70, 78] on span "Asset" at bounding box center [62, 78] width 23 height 14
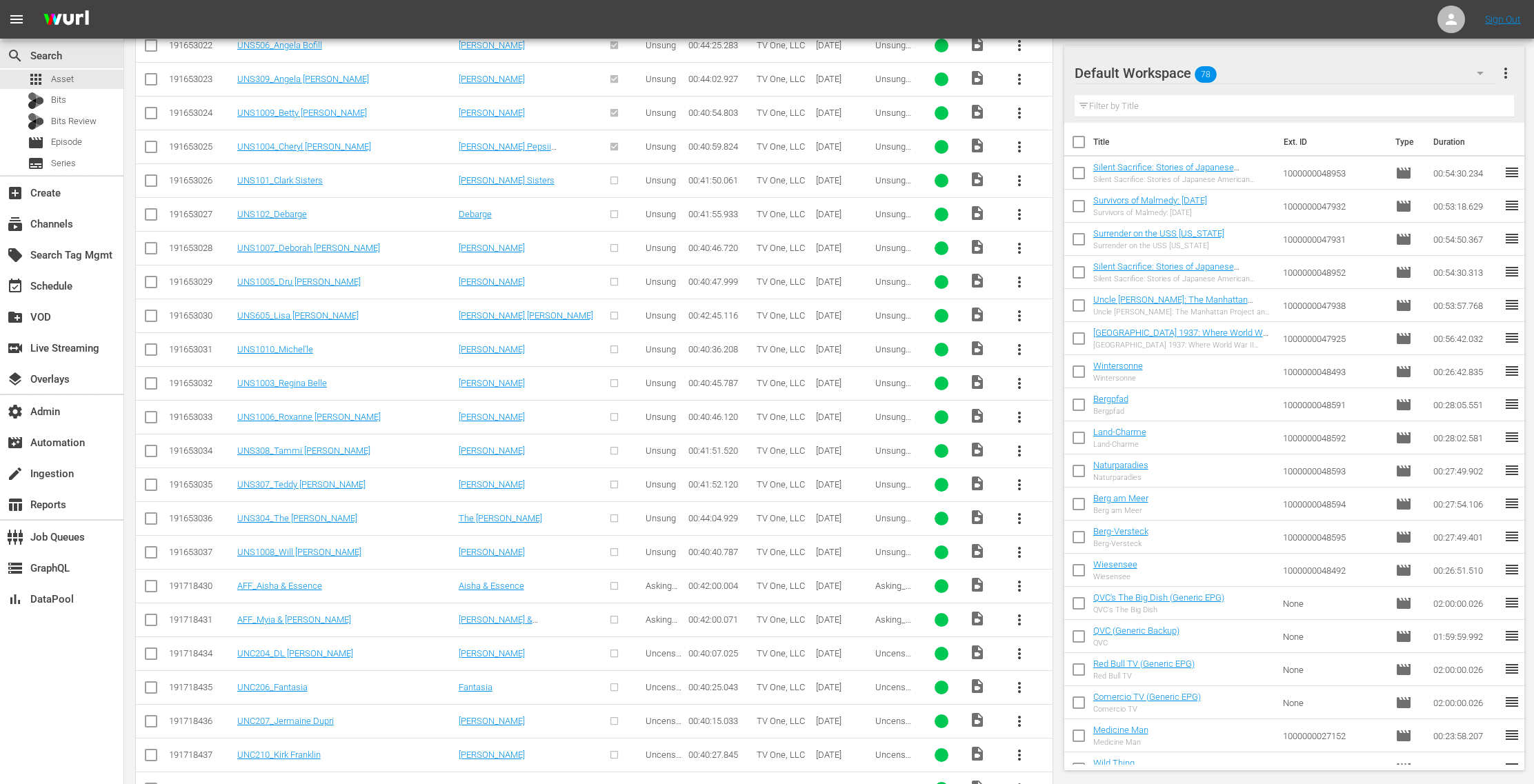
scroll to position [1634, 0]
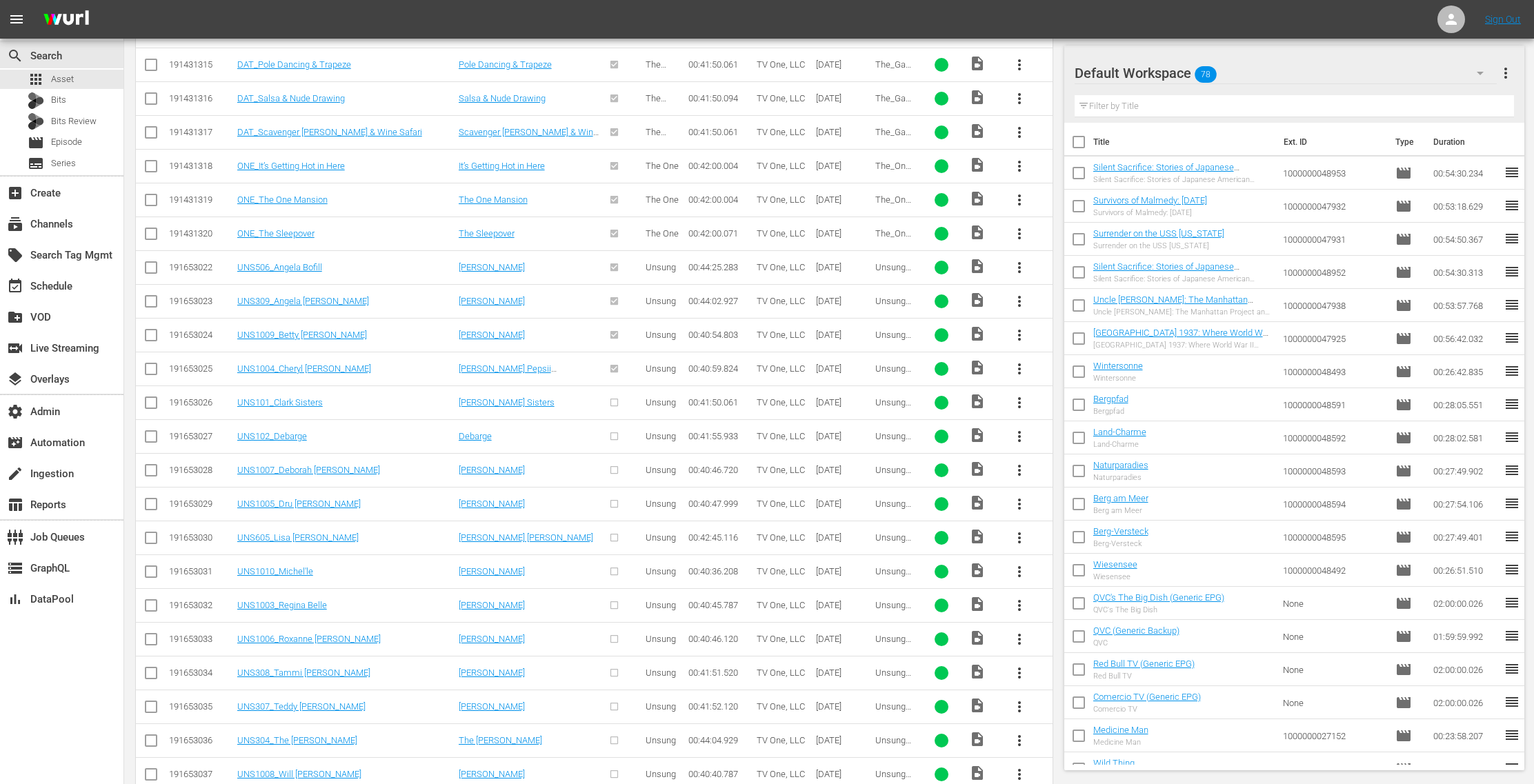
click at [1021, 394] on span "more_vert" at bounding box center [1020, 403] width 17 height 17
click at [1069, 492] on div "Episode" at bounding box center [1095, 496] width 94 height 33
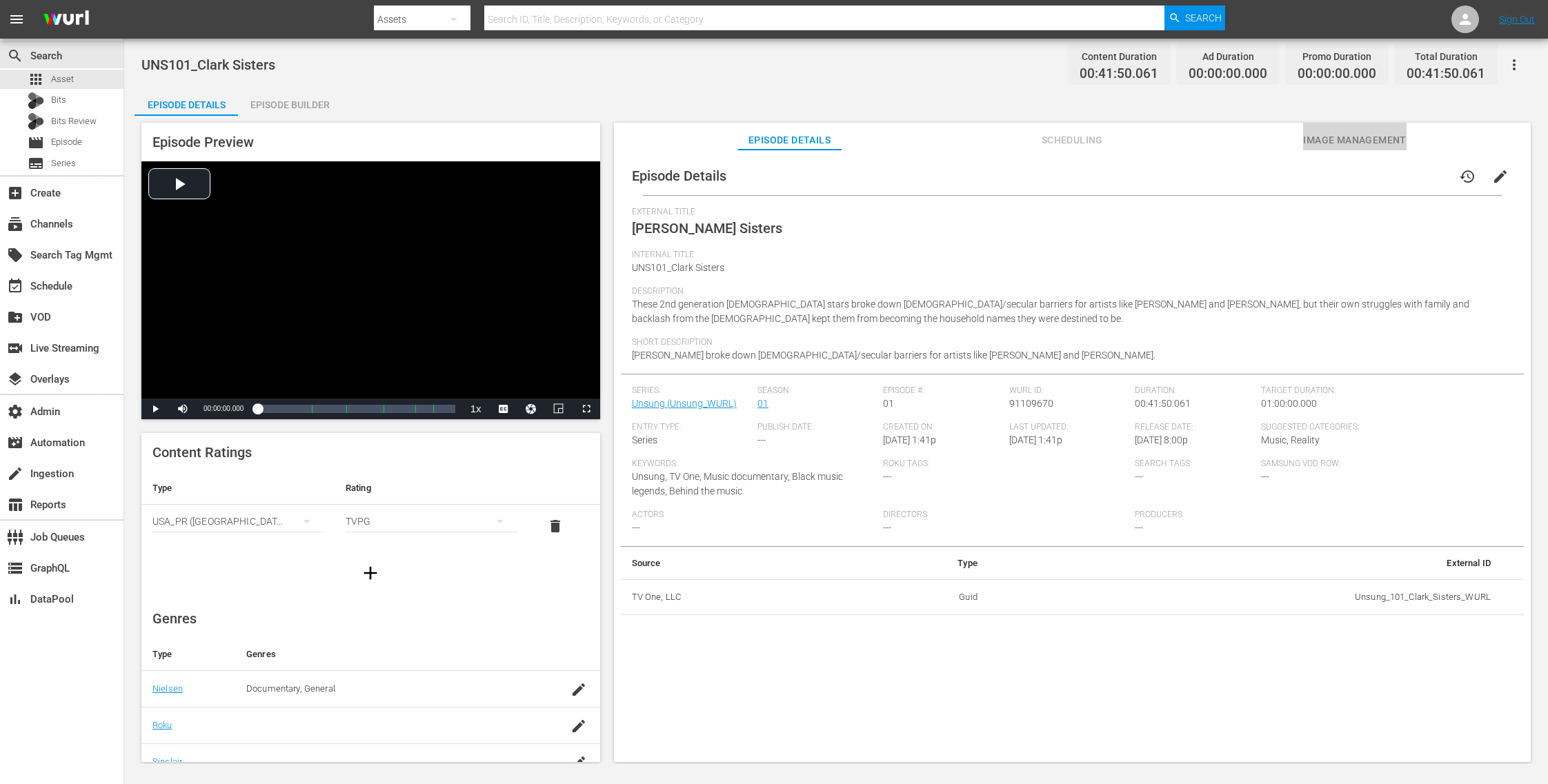
click at [1322, 132] on span "Image Management" at bounding box center [1355, 140] width 103 height 18
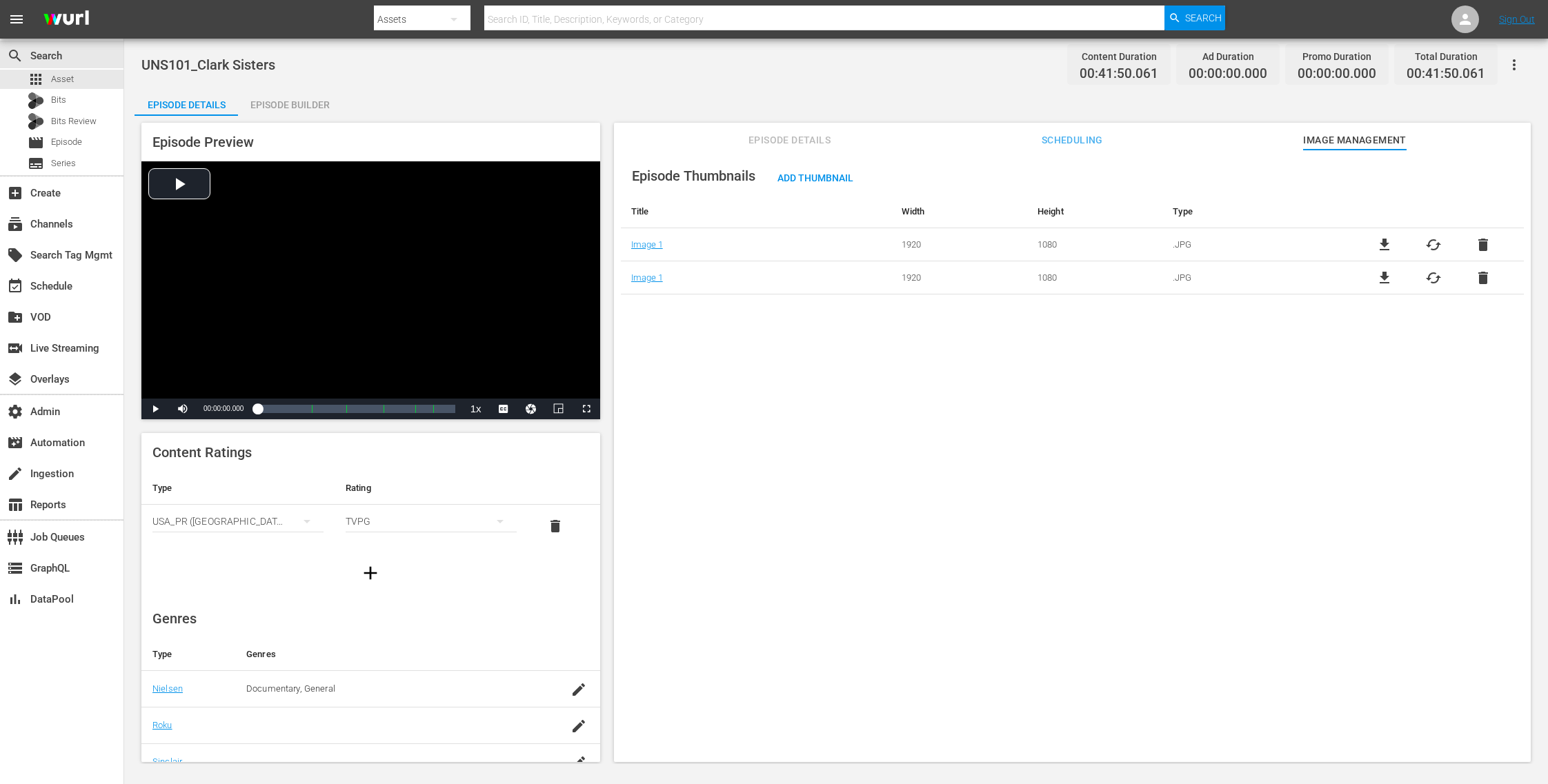
click at [1481, 247] on span "delete" at bounding box center [1483, 245] width 17 height 17
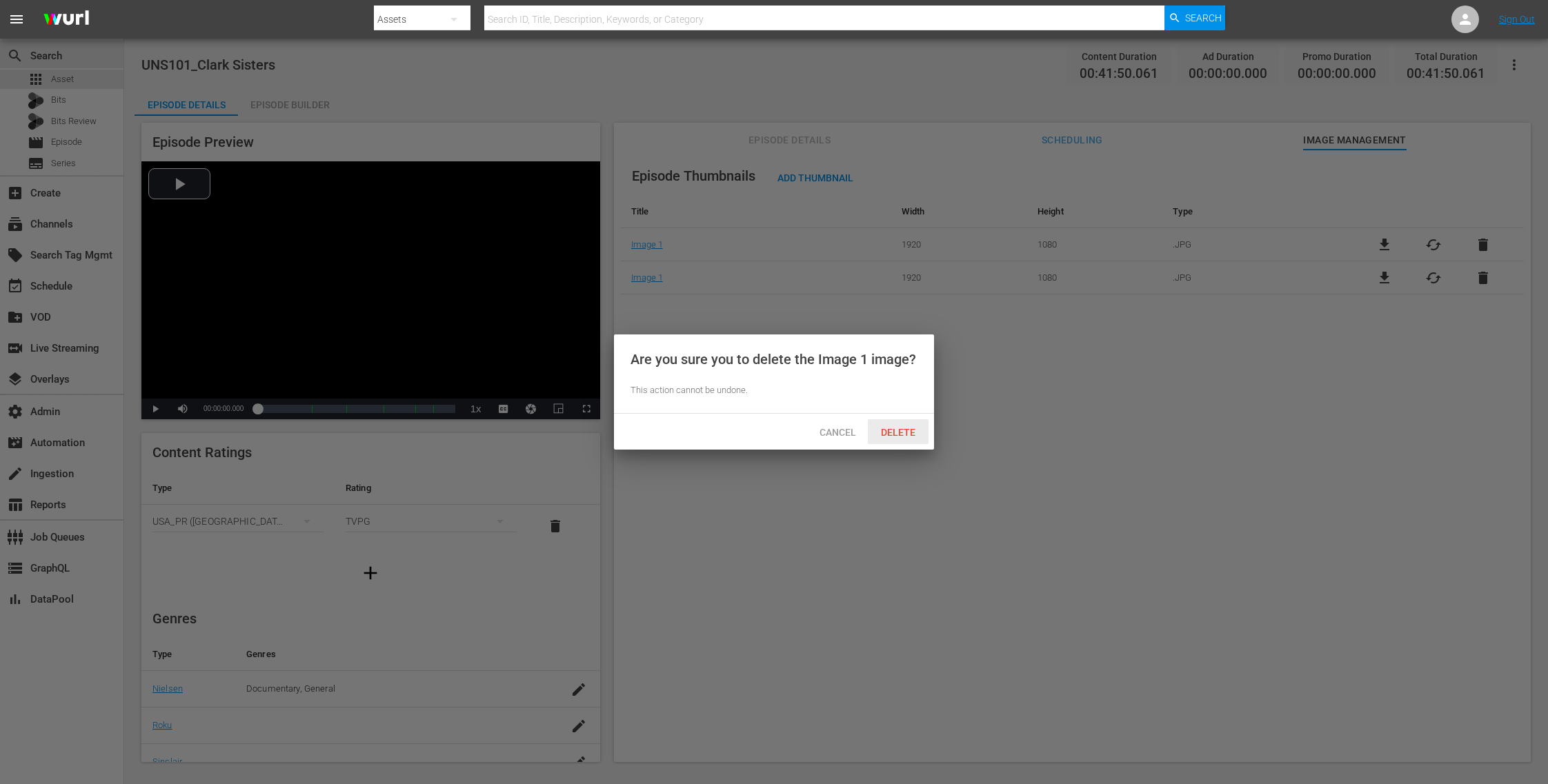
click at [896, 435] on span "Delete" at bounding box center [898, 432] width 56 height 11
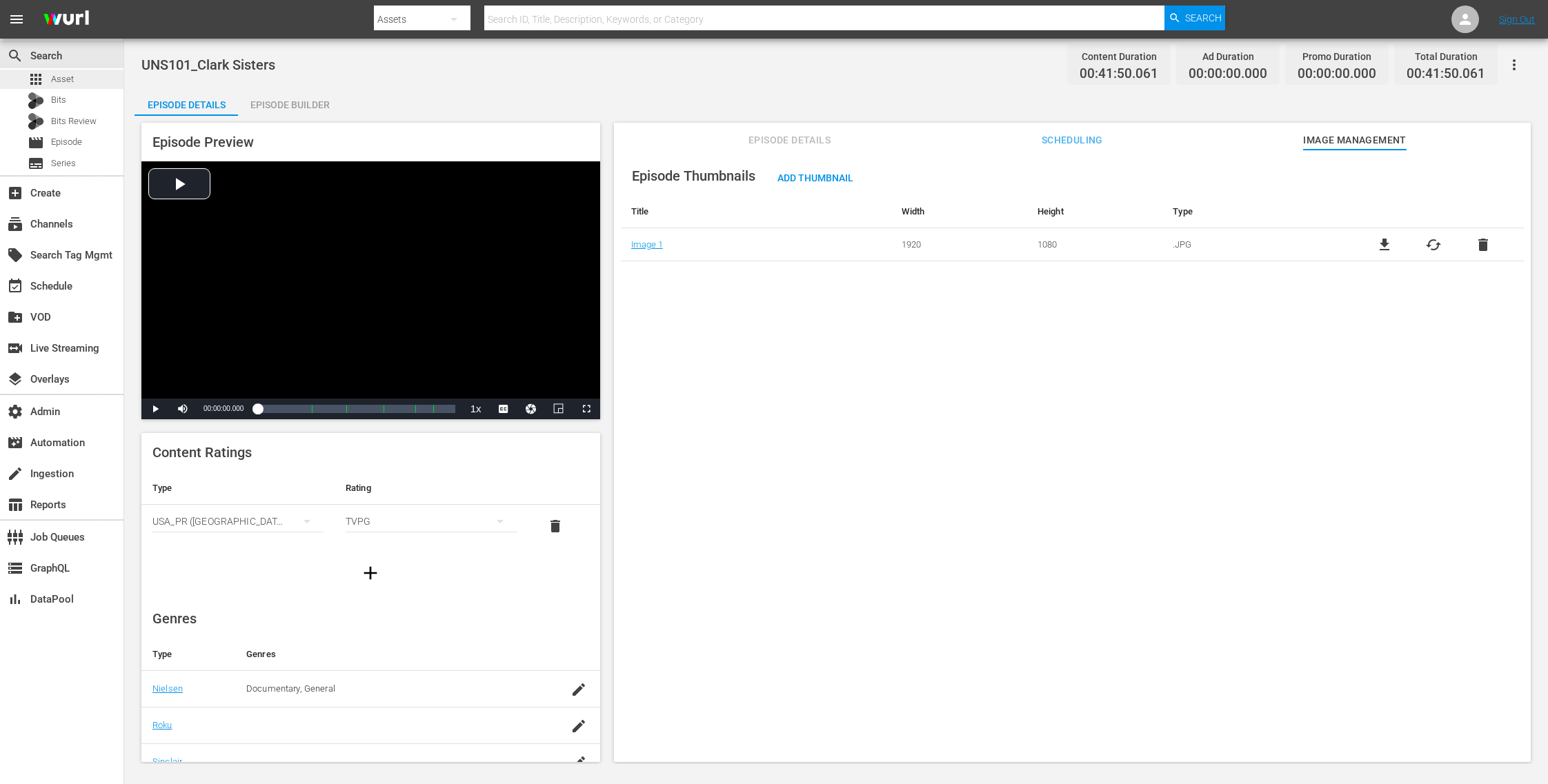
click at [83, 76] on div "apps Asset" at bounding box center [62, 78] width 124 height 19
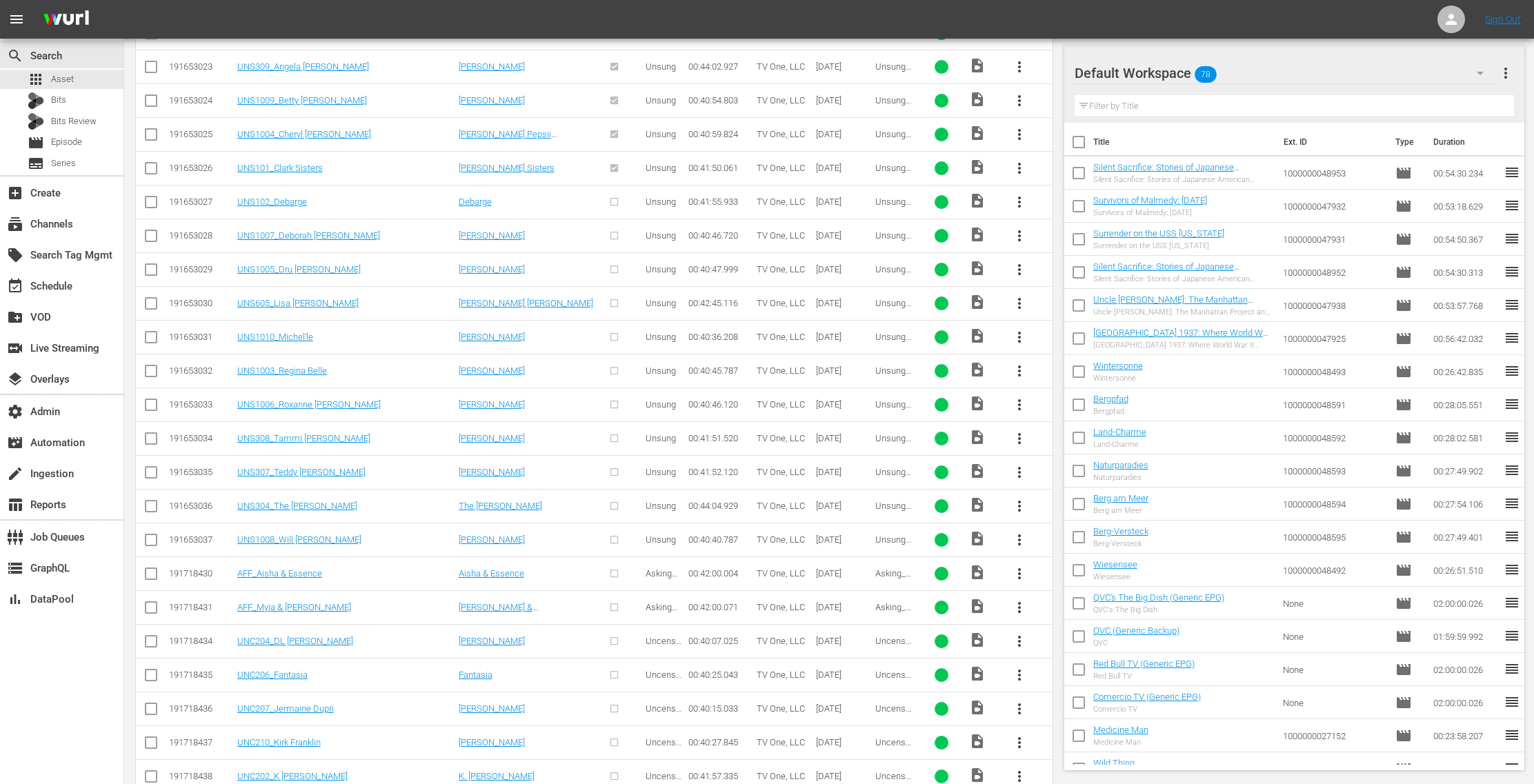
scroll to position [1864, 0]
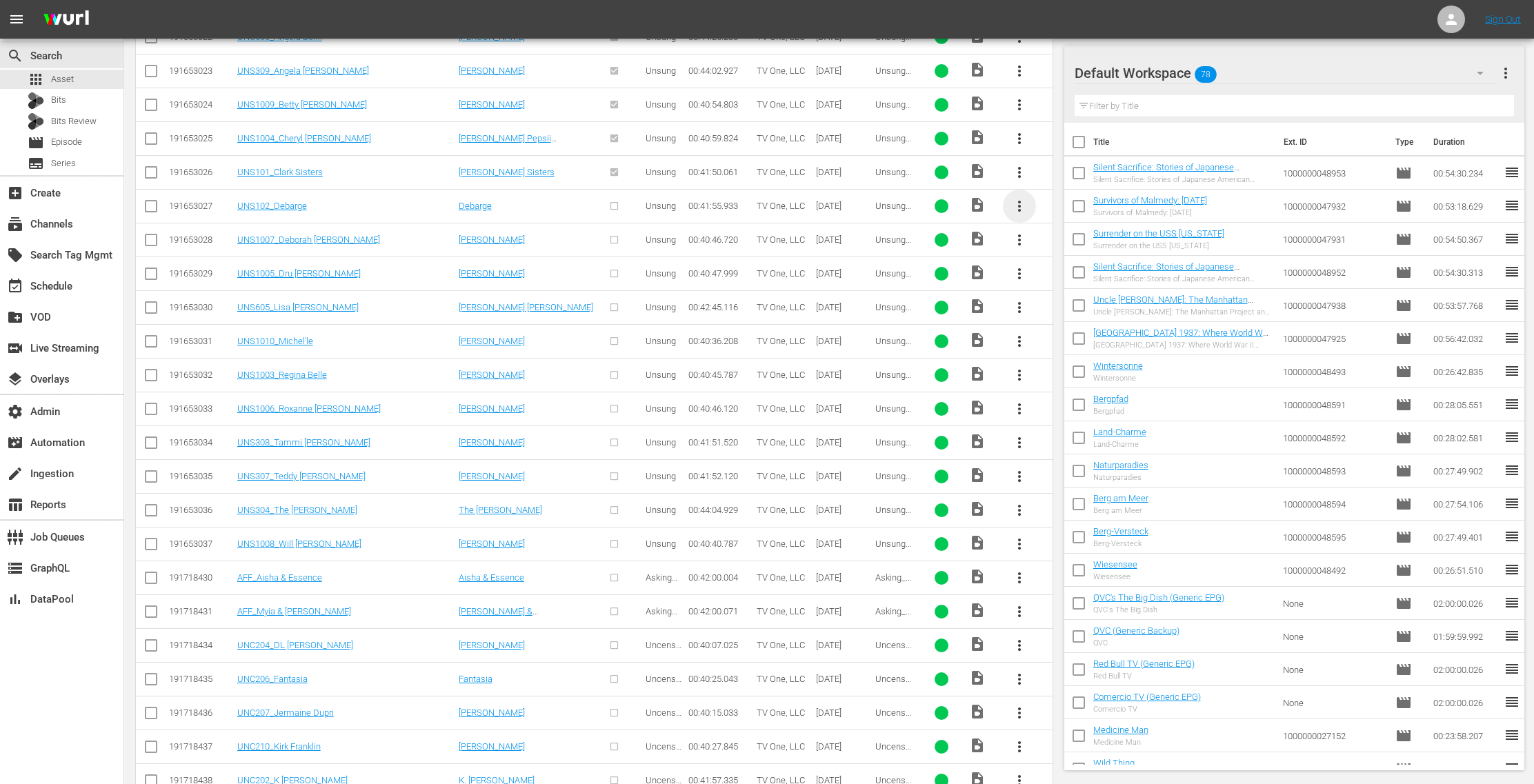
click at [1022, 198] on span "more_vert" at bounding box center [1020, 206] width 17 height 17
click at [1074, 296] on div "Episode" at bounding box center [1095, 299] width 94 height 33
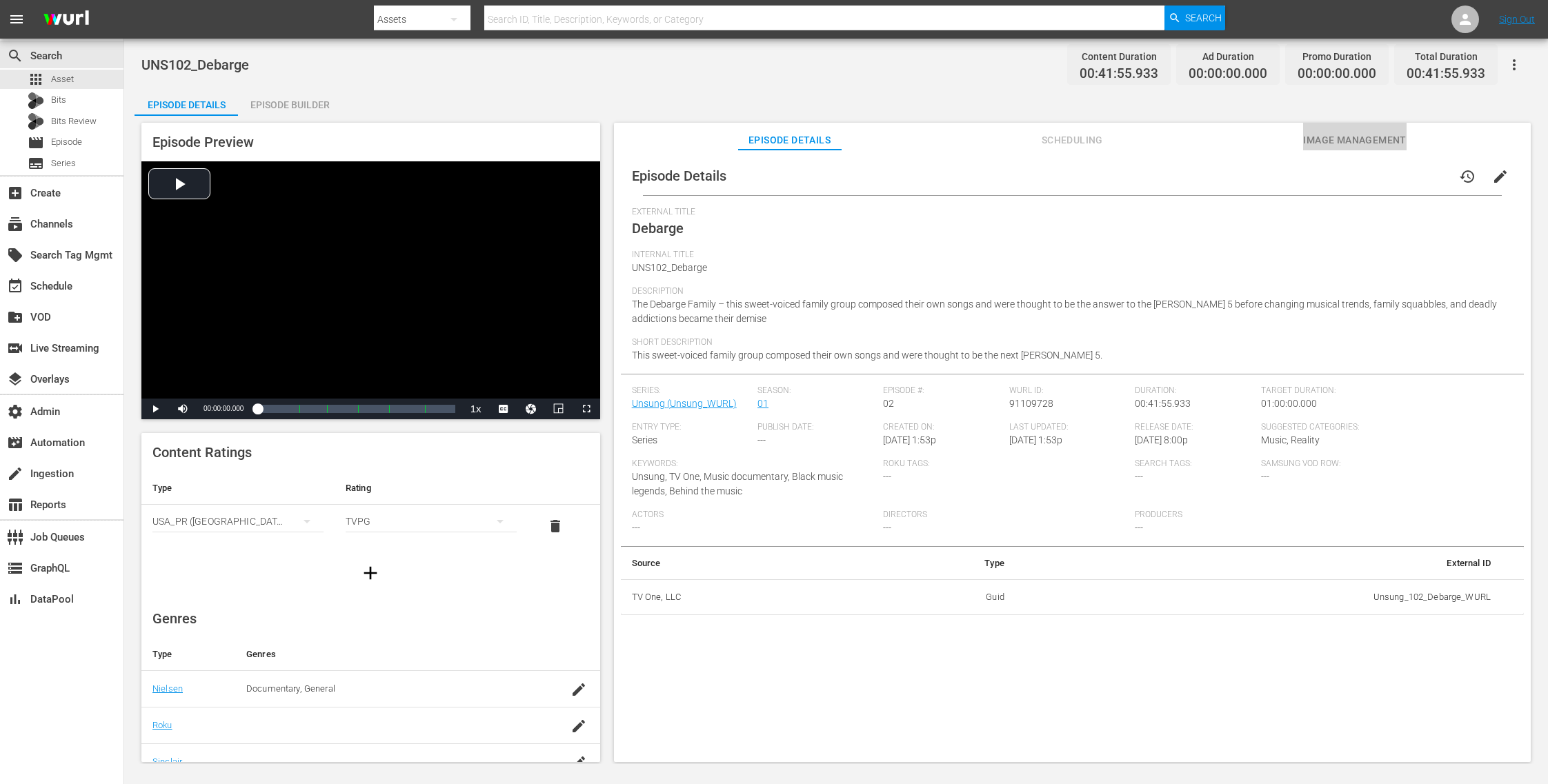
click at [1323, 127] on button "Image Management" at bounding box center [1355, 137] width 103 height 28
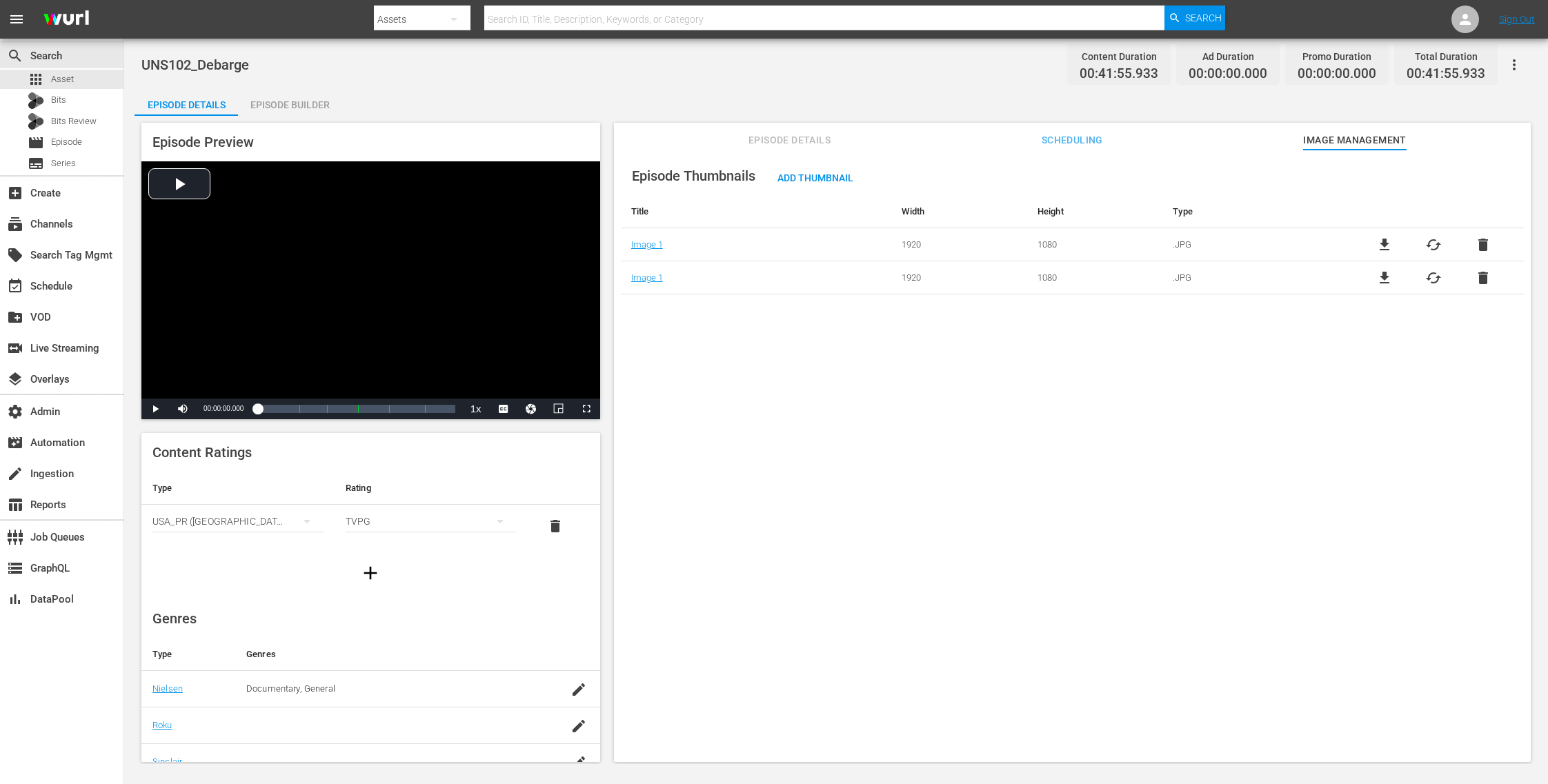
click at [1476, 242] on span "delete" at bounding box center [1483, 245] width 17 height 17
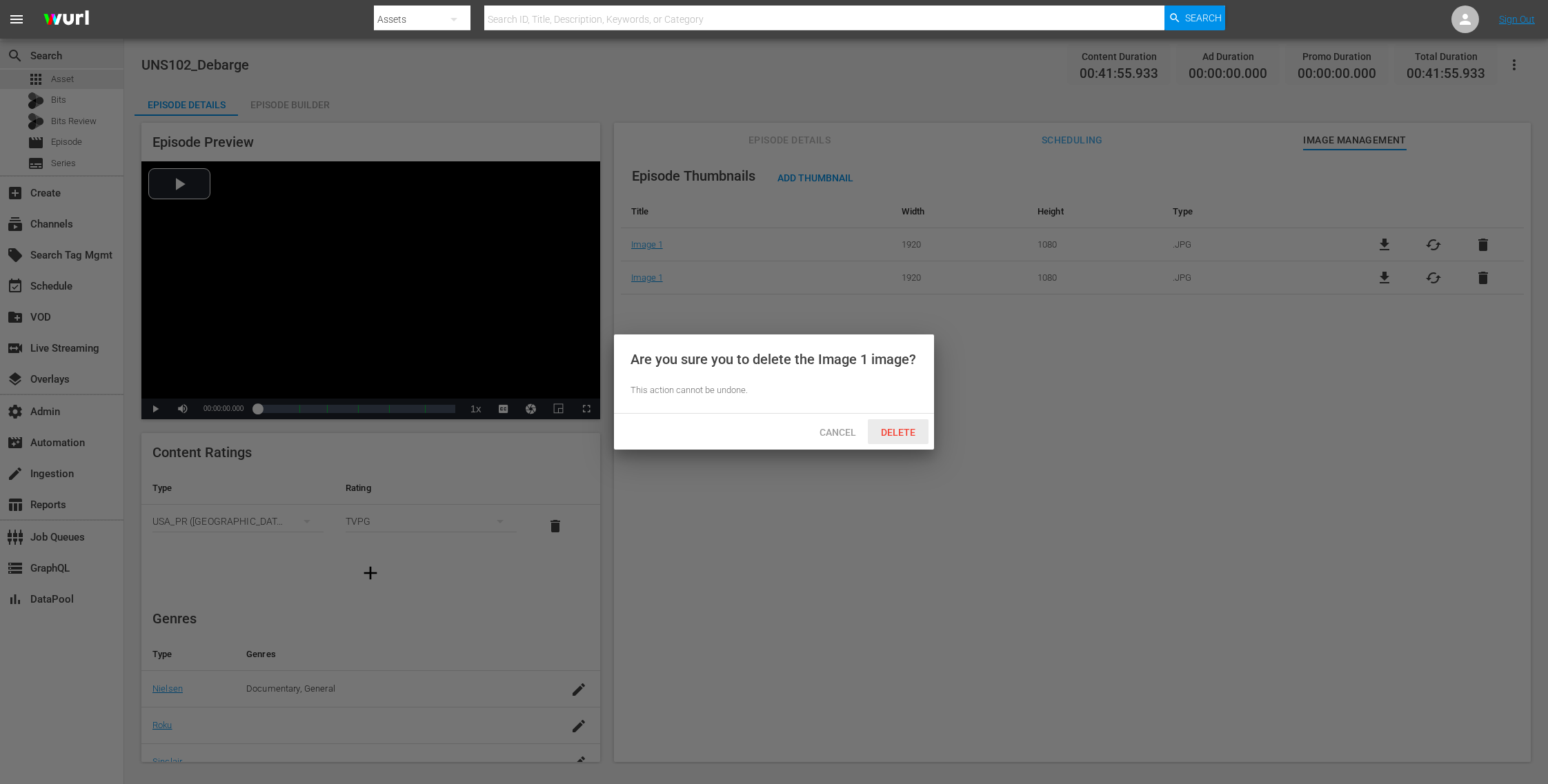
click at [893, 425] on div "Delete" at bounding box center [899, 432] width 61 height 26
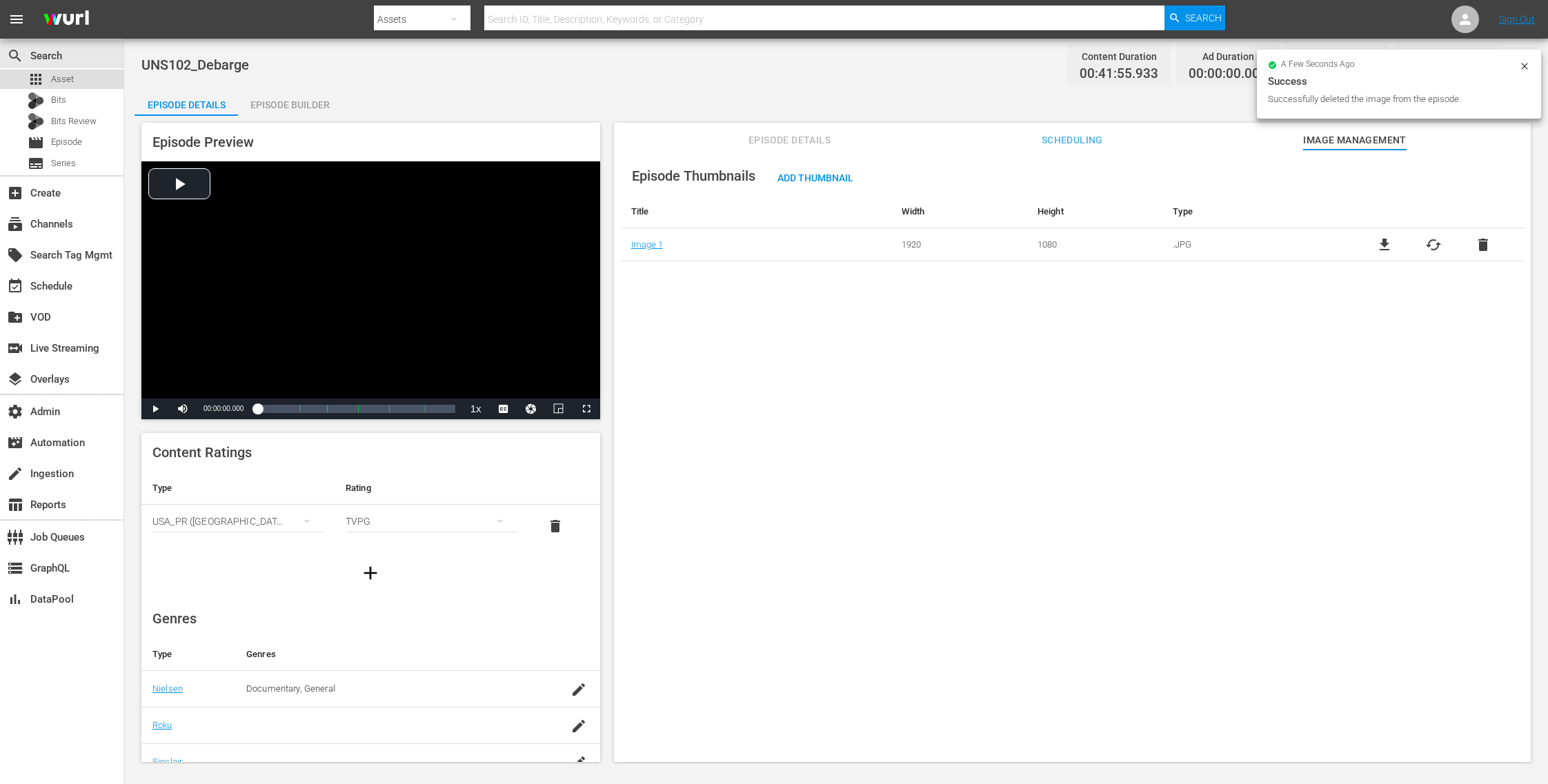
click at [64, 72] on span "Asset" at bounding box center [62, 78] width 23 height 14
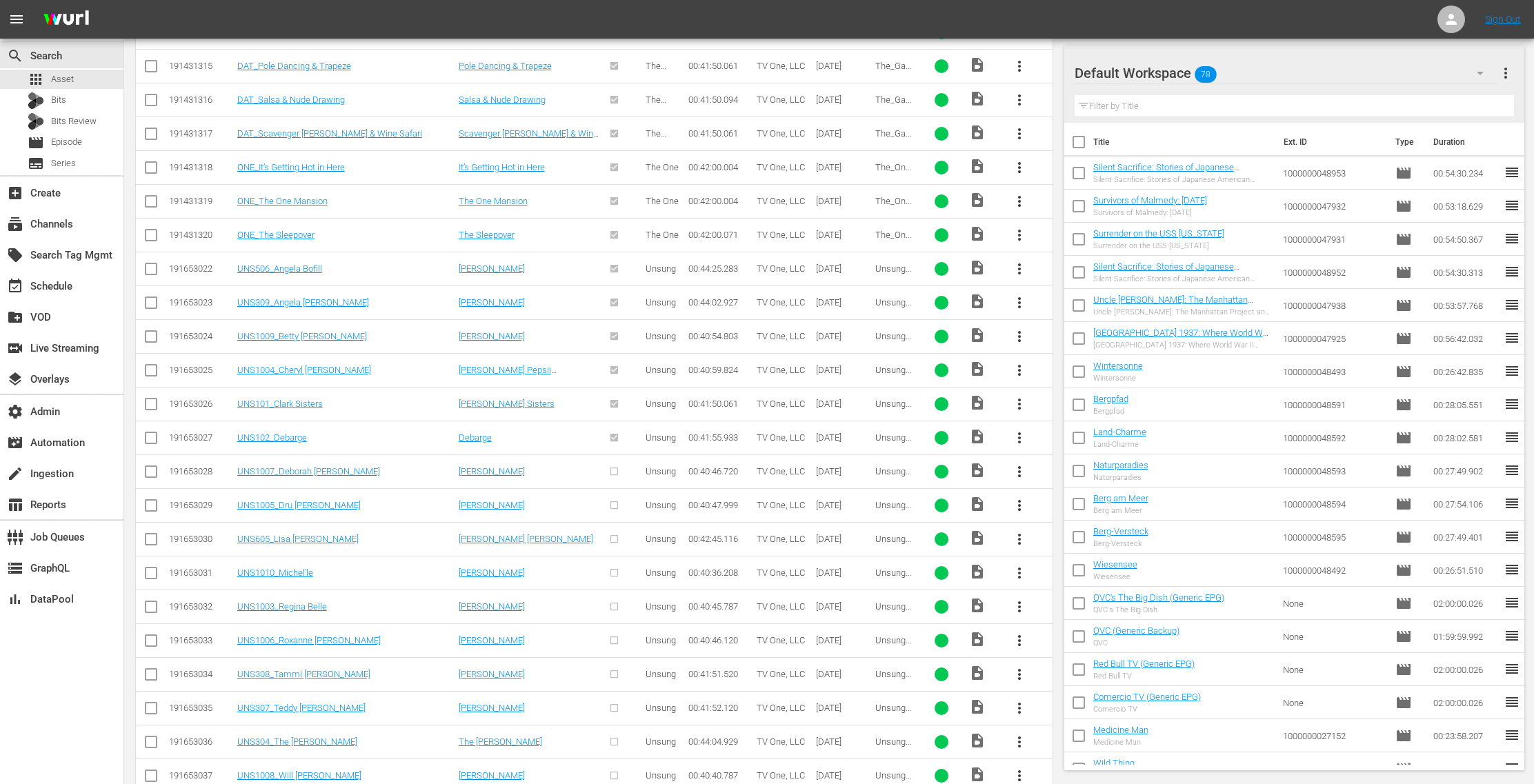
scroll to position [1635, 0]
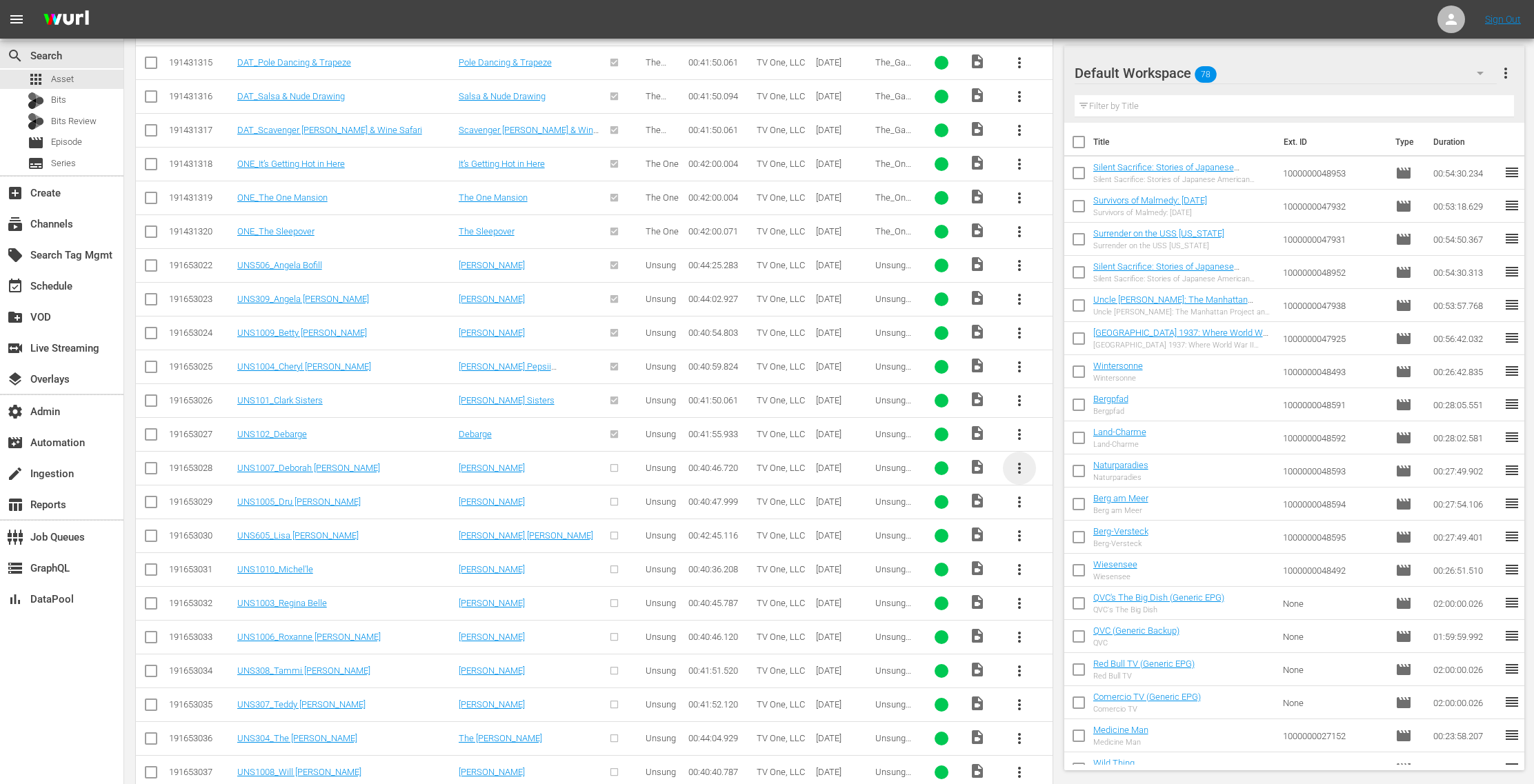
click at [1023, 460] on span "more_vert" at bounding box center [1020, 468] width 17 height 17
click at [1088, 560] on div "Episode" at bounding box center [1095, 561] width 94 height 33
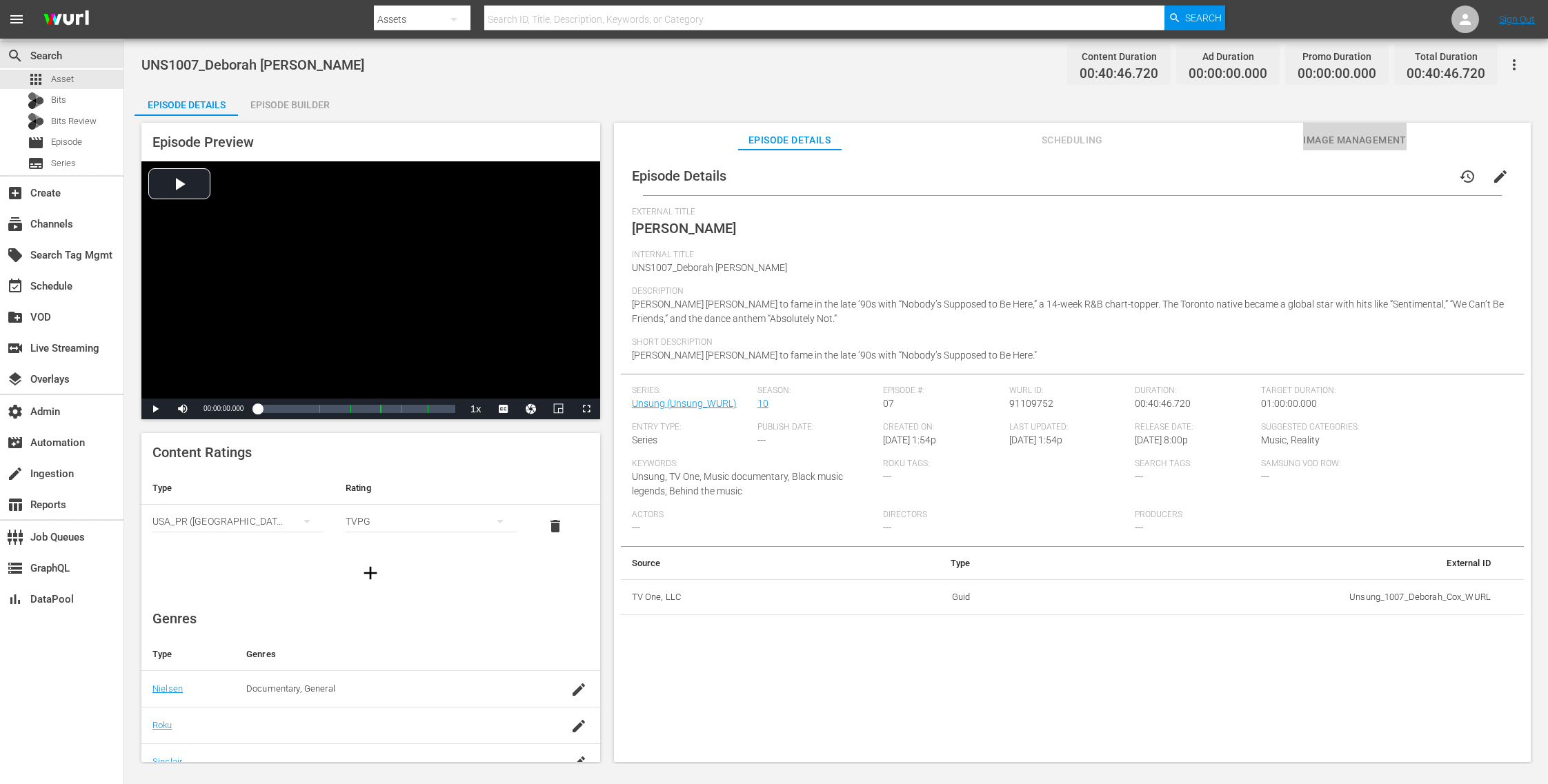
click at [1351, 132] on span "Image Management" at bounding box center [1355, 140] width 103 height 18
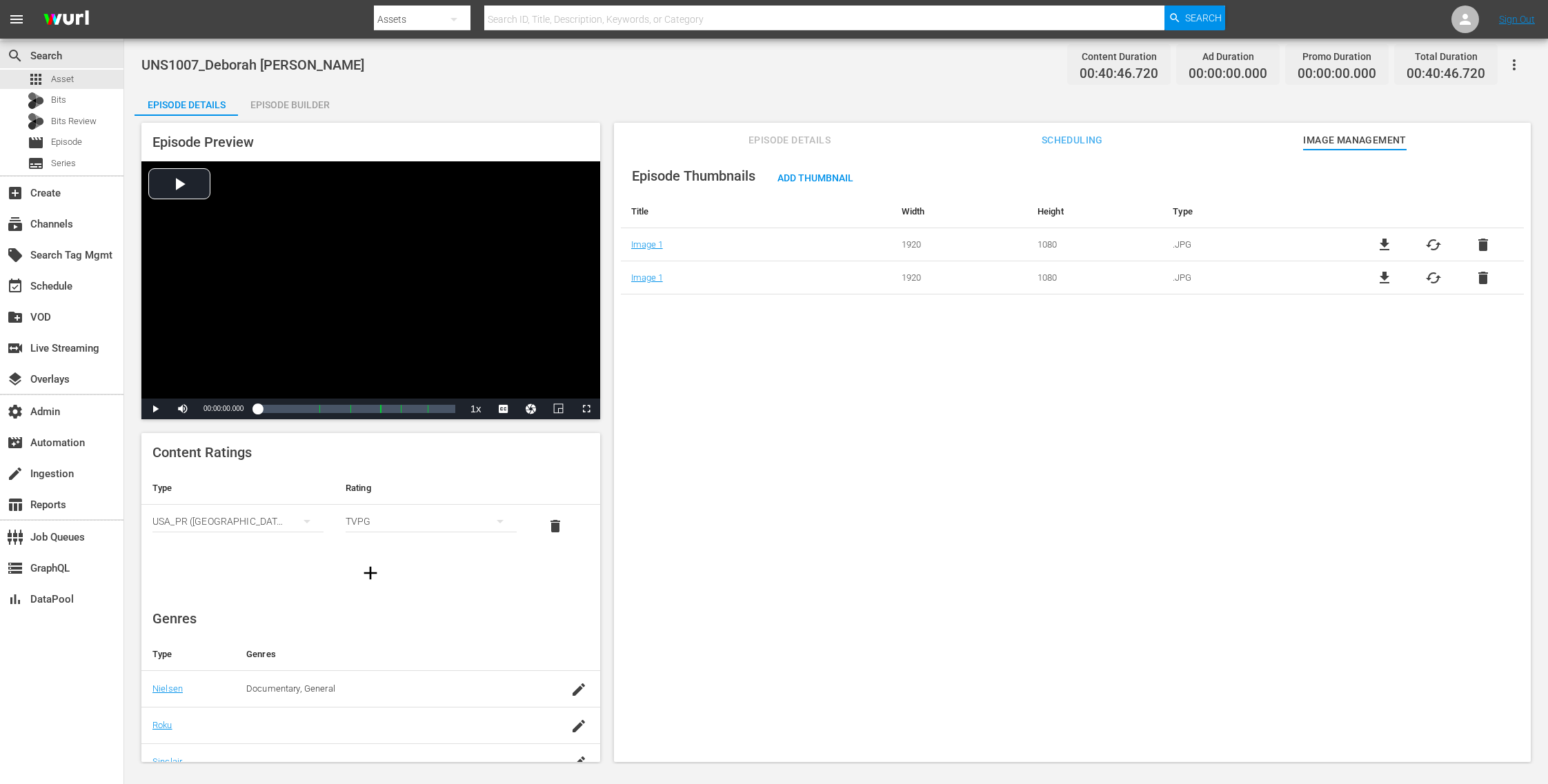
click at [1483, 247] on span "delete" at bounding box center [1483, 245] width 17 height 17
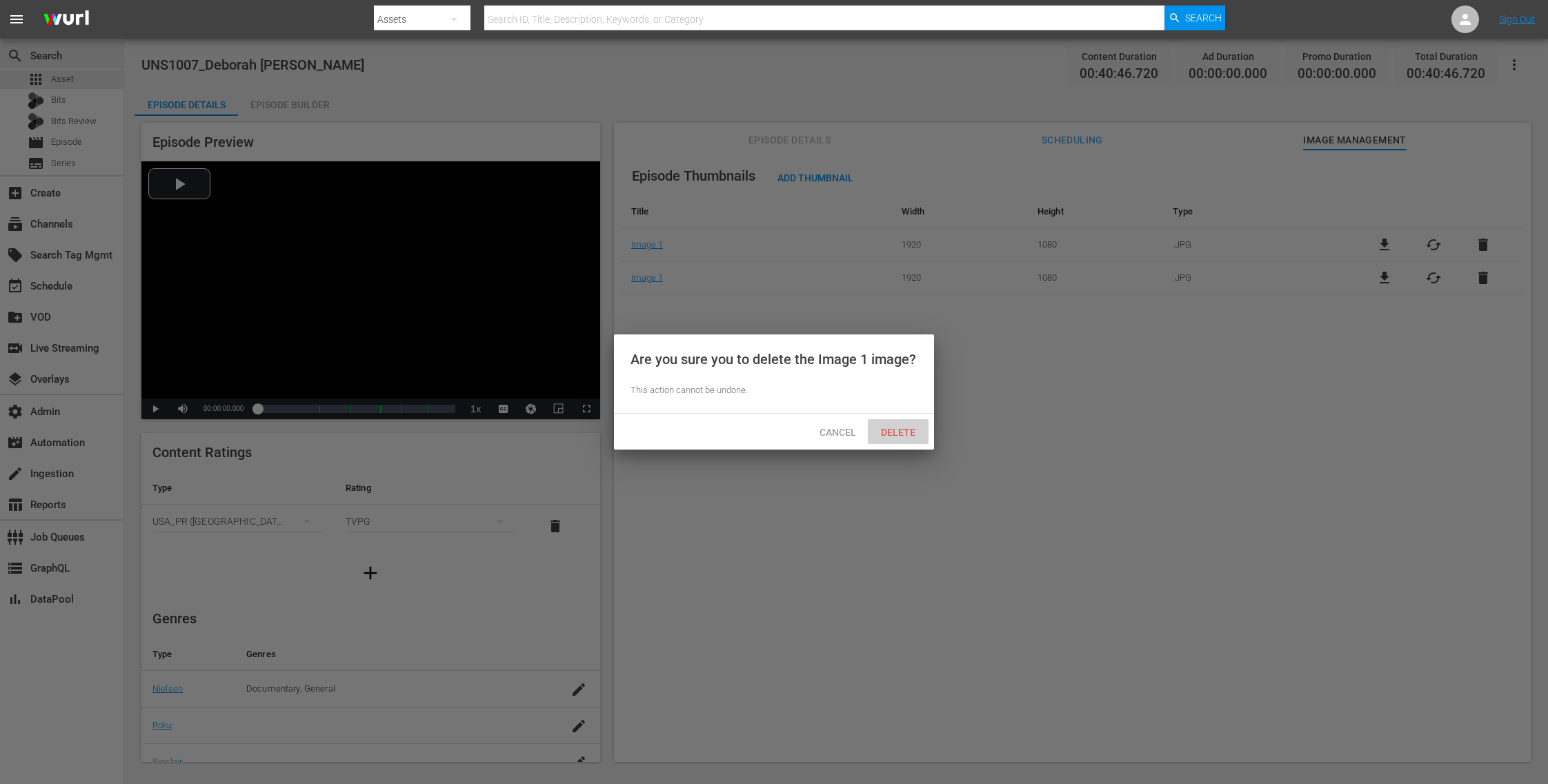
click at [913, 430] on span "Delete" at bounding box center [898, 432] width 56 height 11
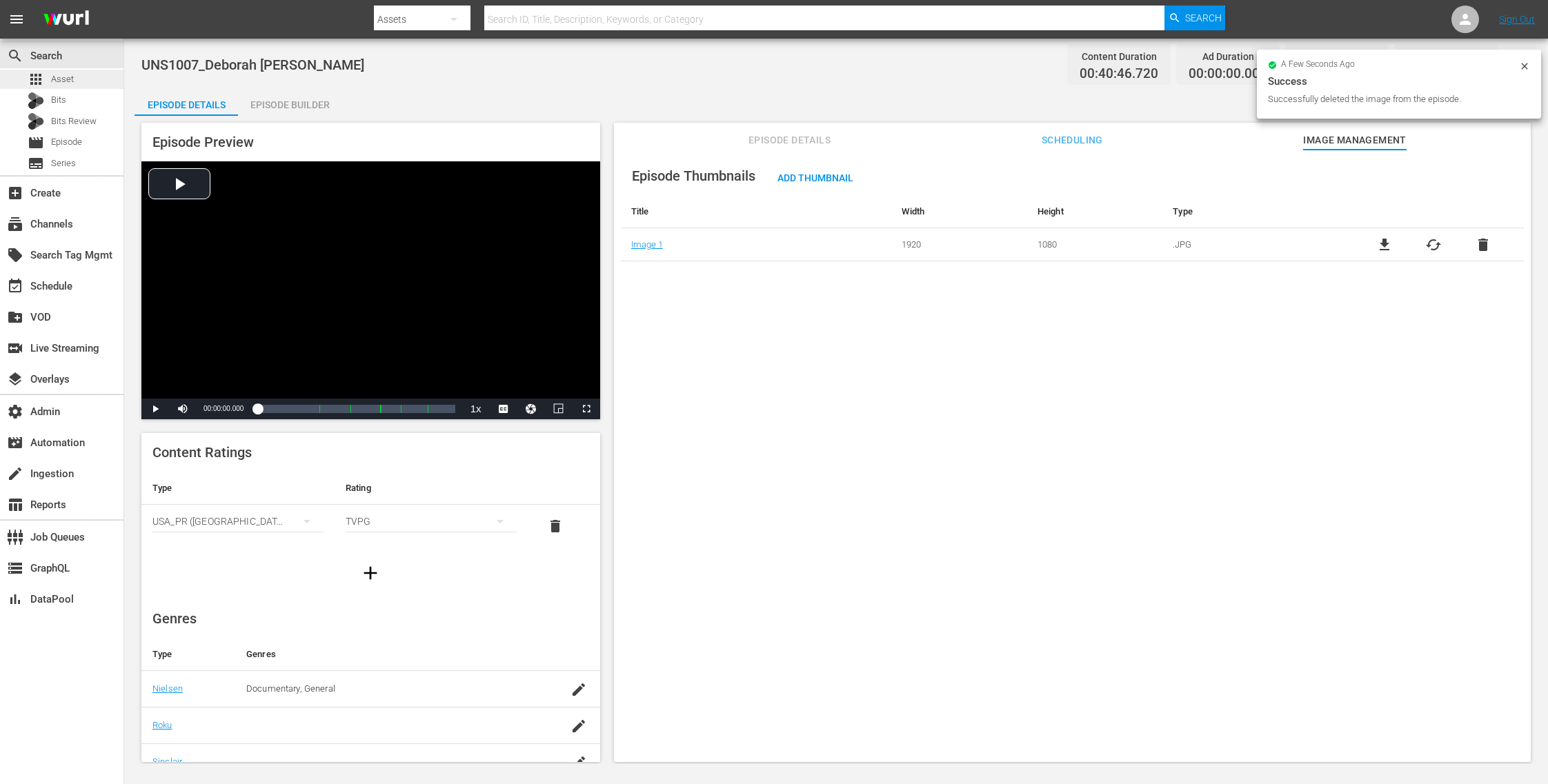
click at [74, 78] on div "apps Asset" at bounding box center [62, 78] width 124 height 19
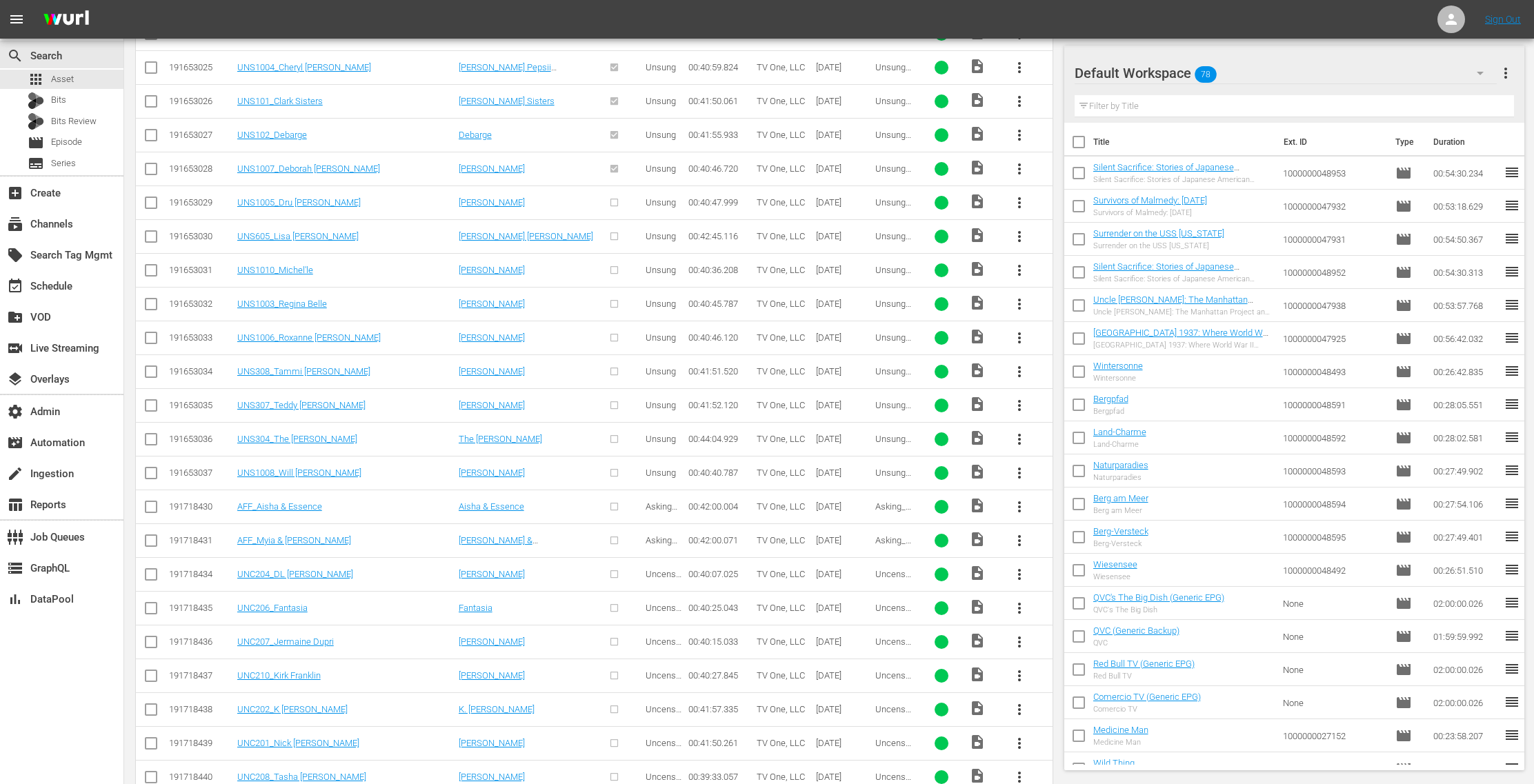
scroll to position [2008, 0]
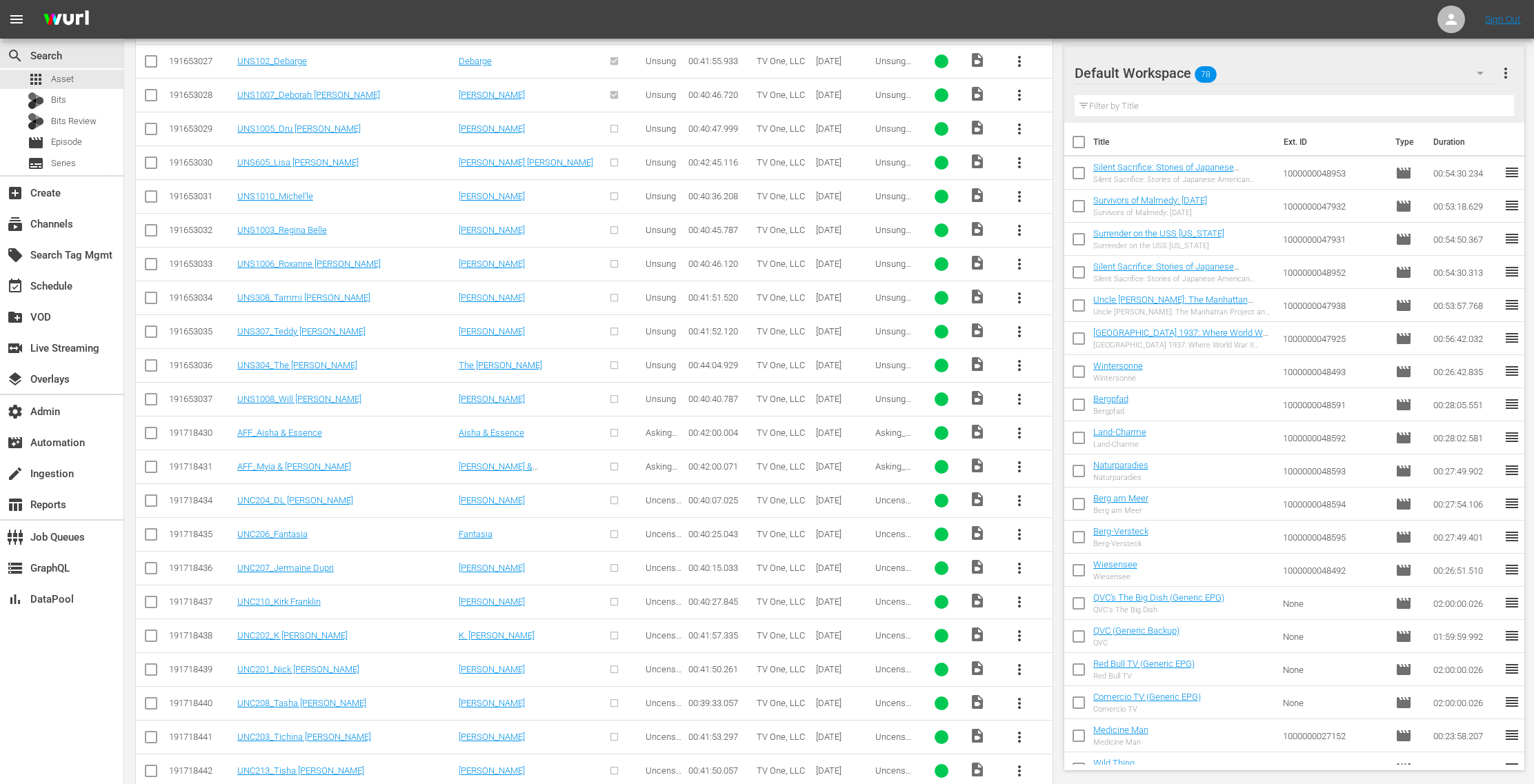
click at [1020, 121] on span "more_vert" at bounding box center [1020, 129] width 17 height 17
click at [1095, 212] on div "Episode" at bounding box center [1095, 222] width 94 height 33
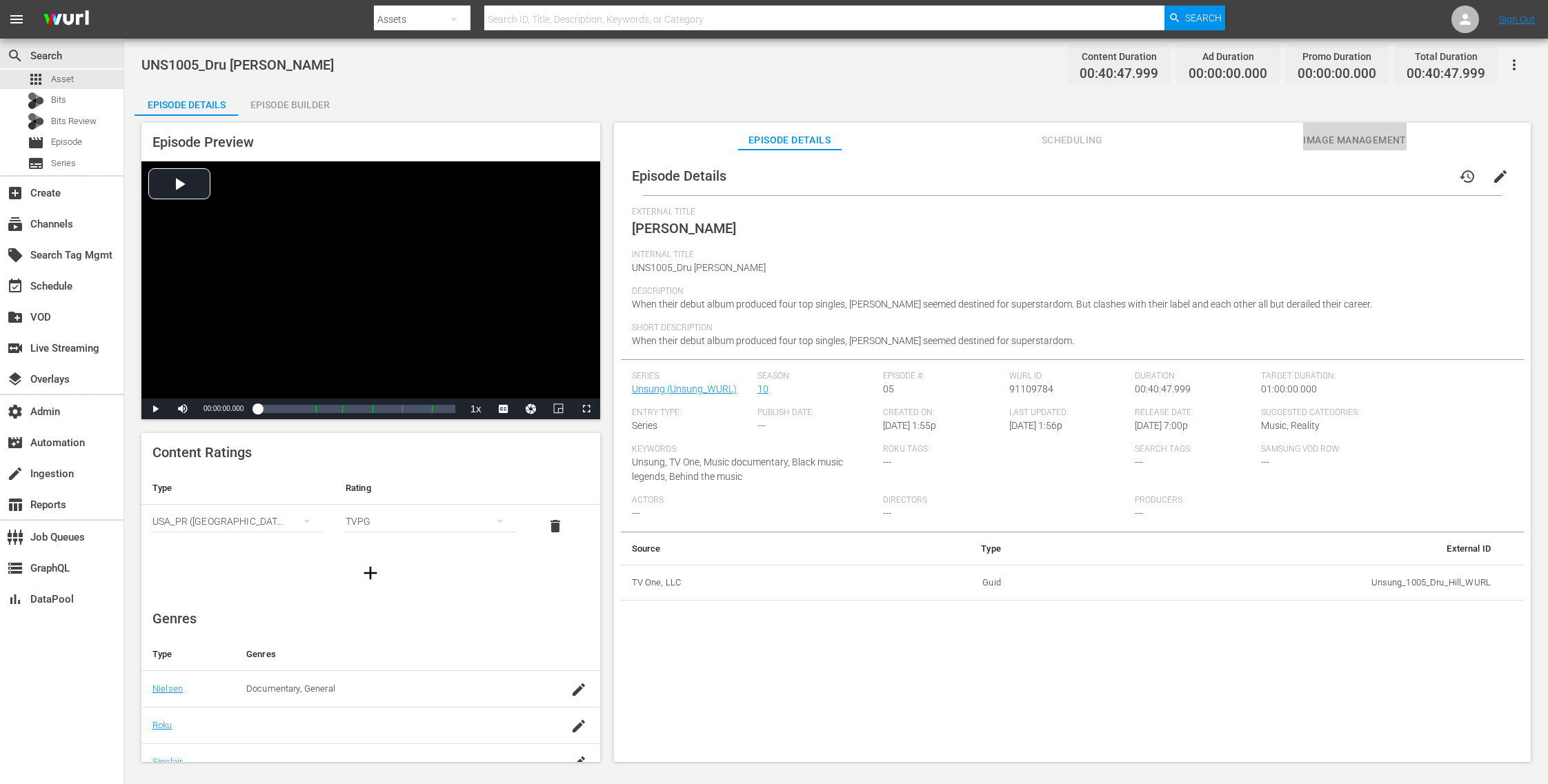
click at [1373, 138] on span "Image Management" at bounding box center [1355, 140] width 103 height 18
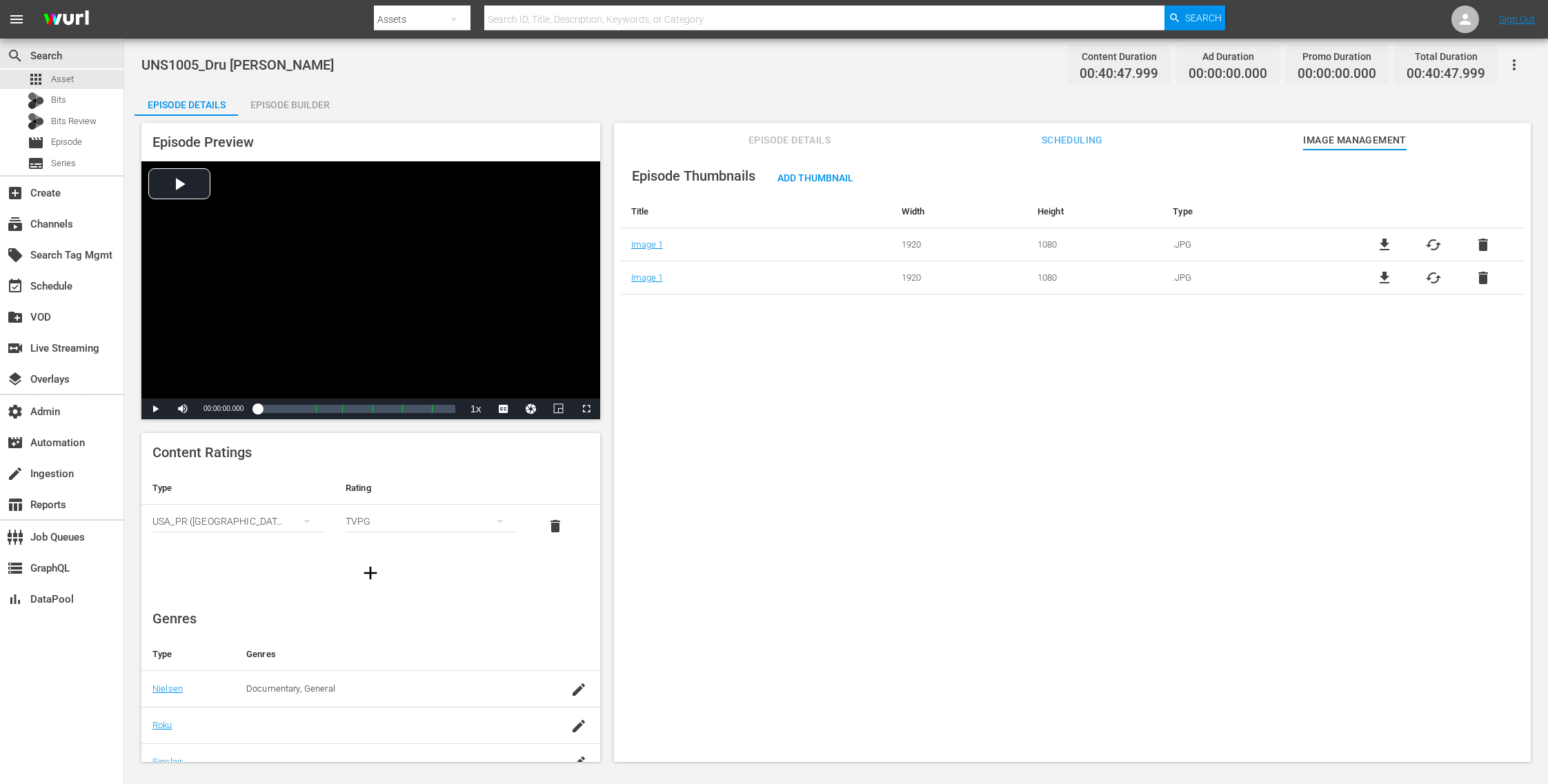
click at [1476, 242] on span "delete" at bounding box center [1483, 245] width 17 height 17
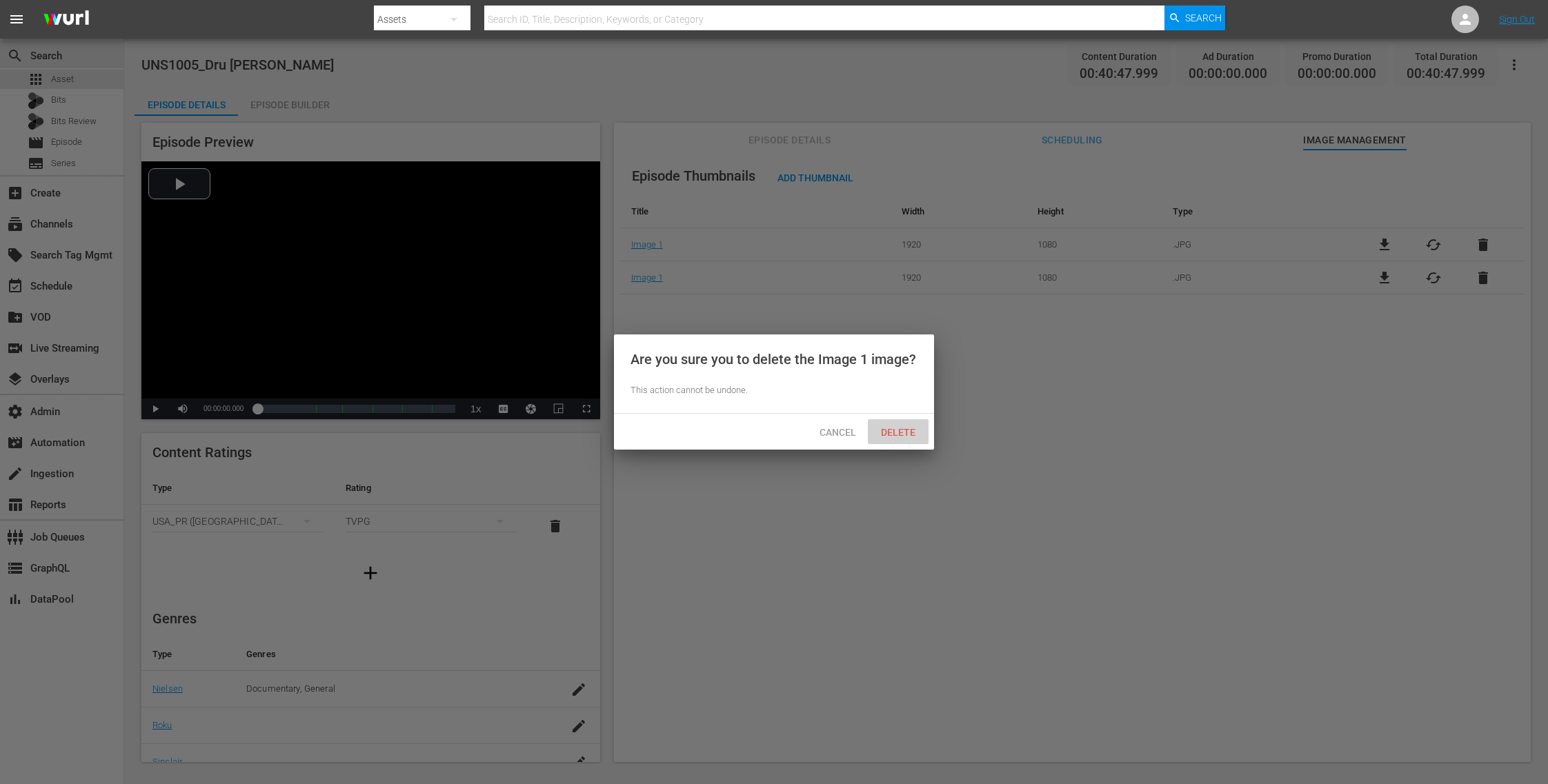
click at [893, 431] on span "Delete" at bounding box center [898, 432] width 56 height 11
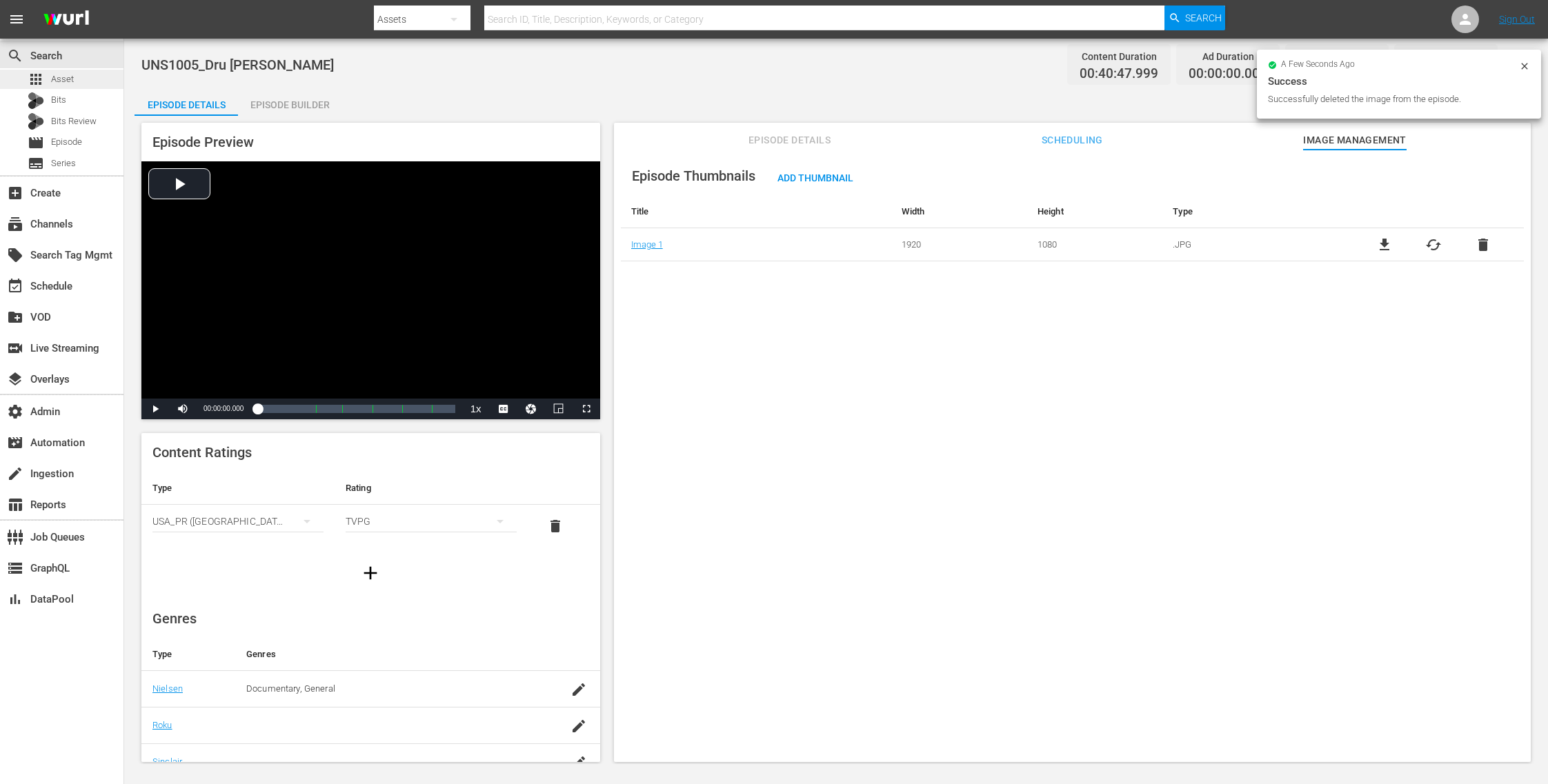
click at [60, 78] on span "Asset" at bounding box center [62, 78] width 23 height 14
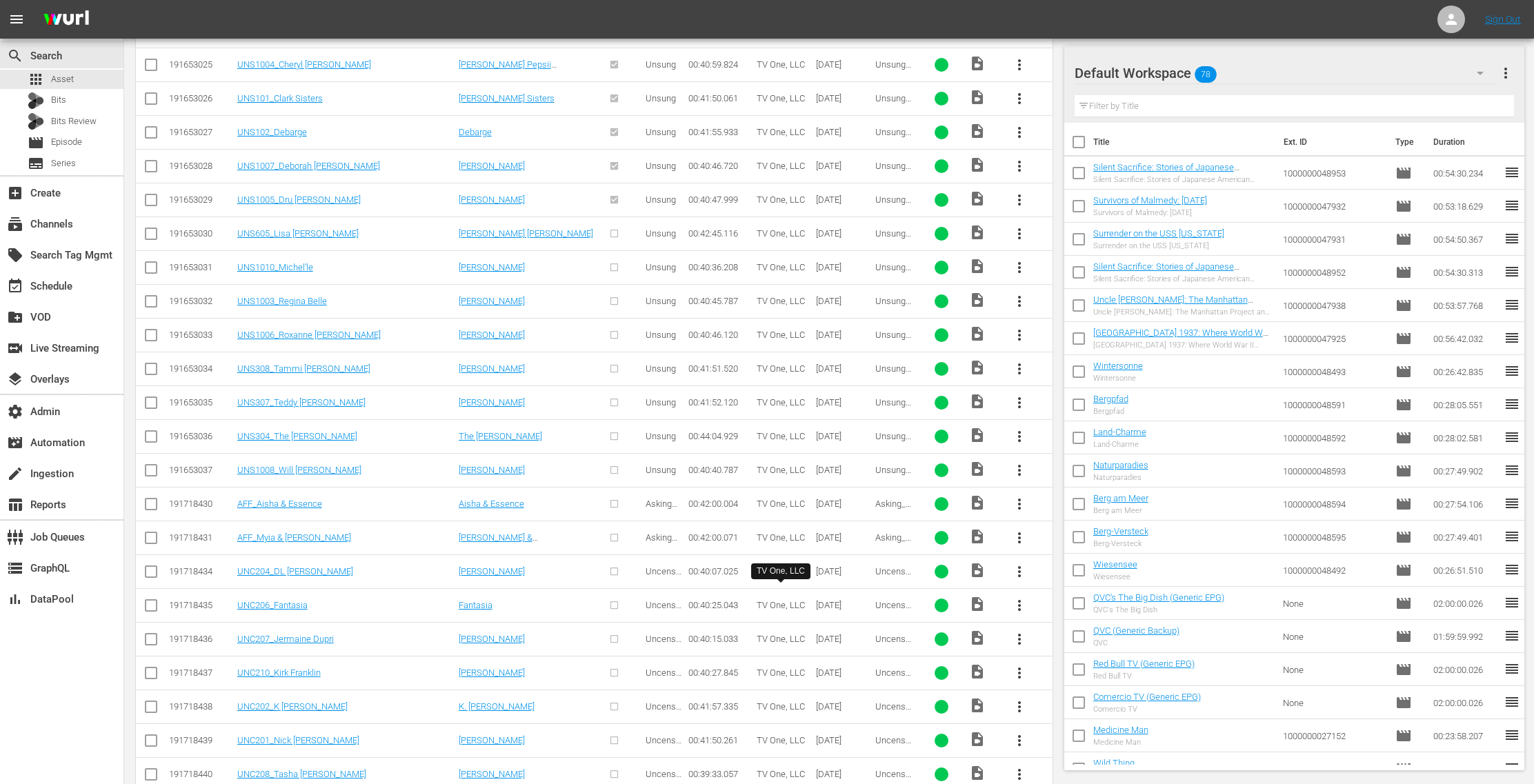
scroll to position [1939, 0]
click at [1021, 223] on span "more_vert" at bounding box center [1020, 232] width 17 height 17
click at [1072, 323] on div "Episode" at bounding box center [1095, 324] width 94 height 33
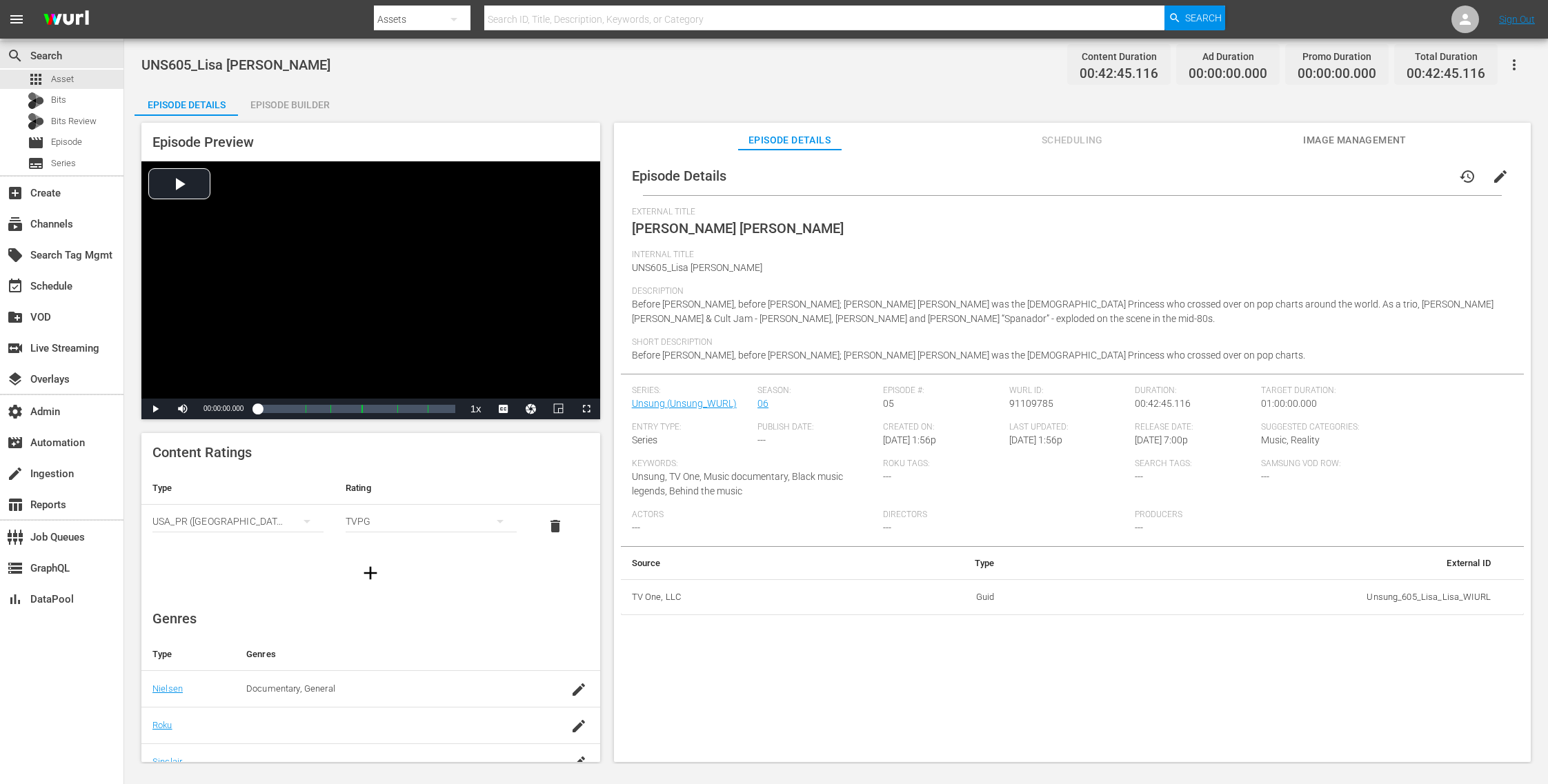
click at [1374, 130] on button "Image Management" at bounding box center [1355, 137] width 103 height 28
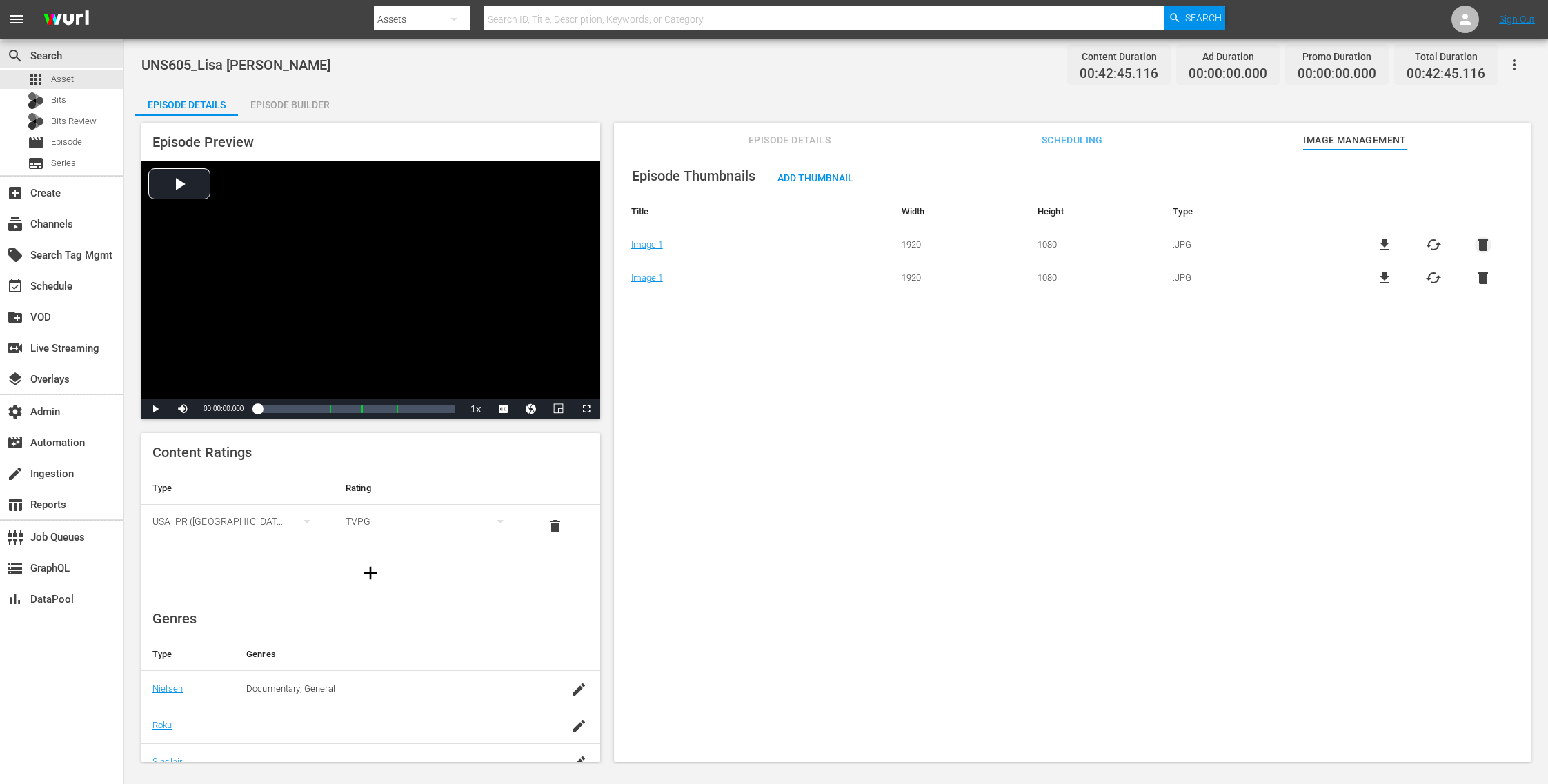
click at [1475, 244] on span "delete" at bounding box center [1483, 245] width 17 height 17
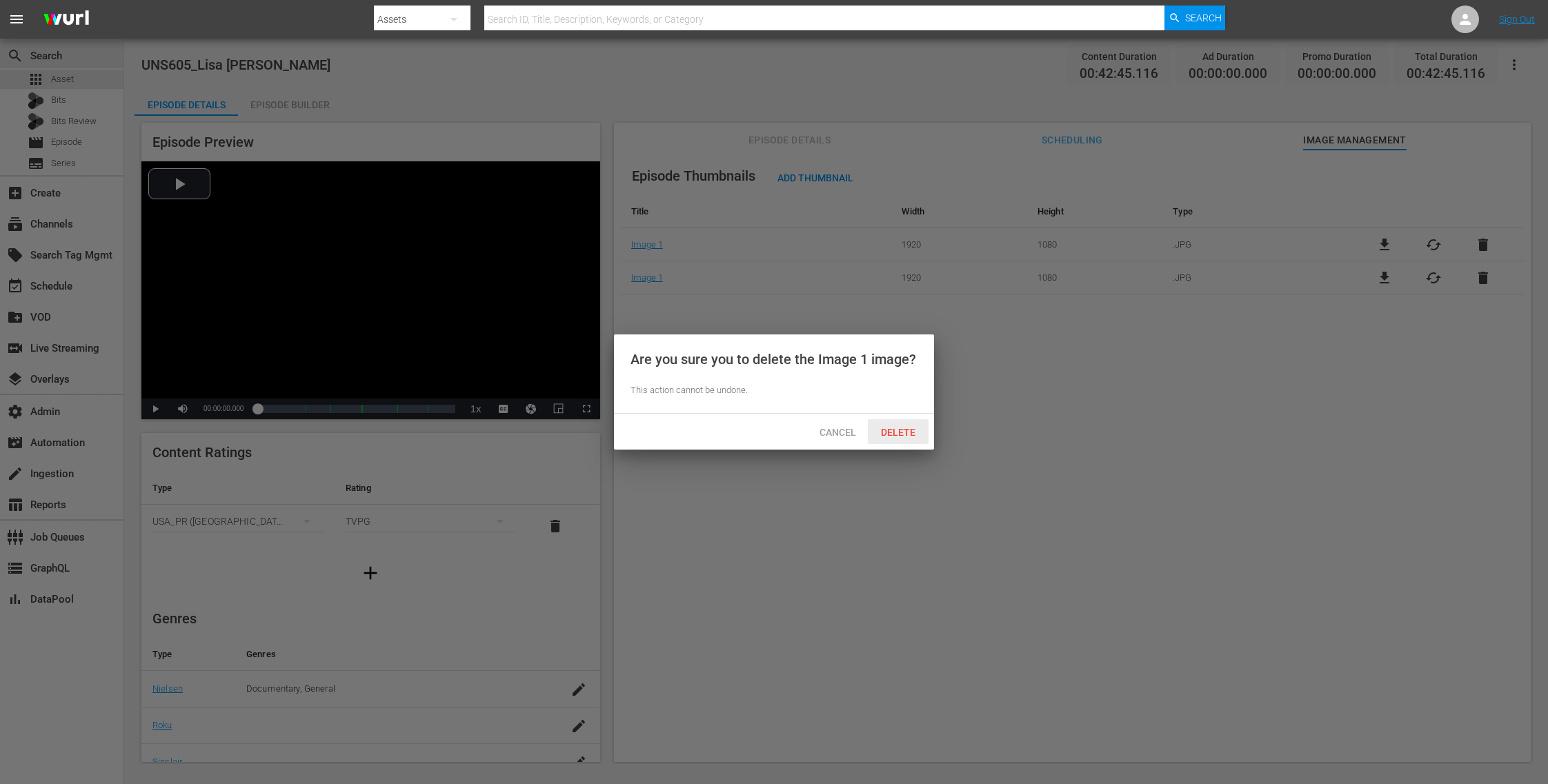
click at [908, 437] on span "Delete" at bounding box center [898, 432] width 56 height 11
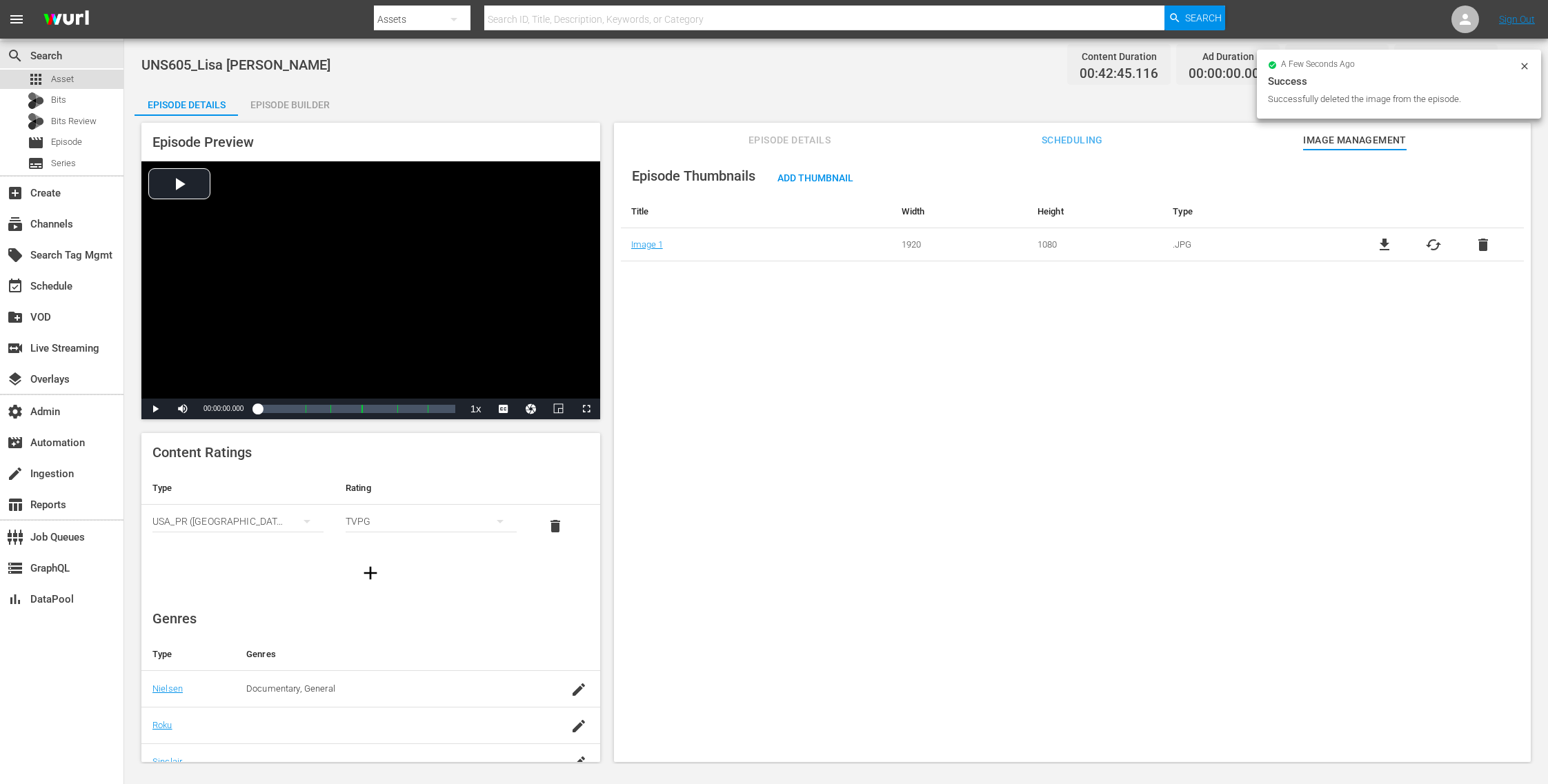
click at [70, 79] on span "Asset" at bounding box center [62, 78] width 23 height 14
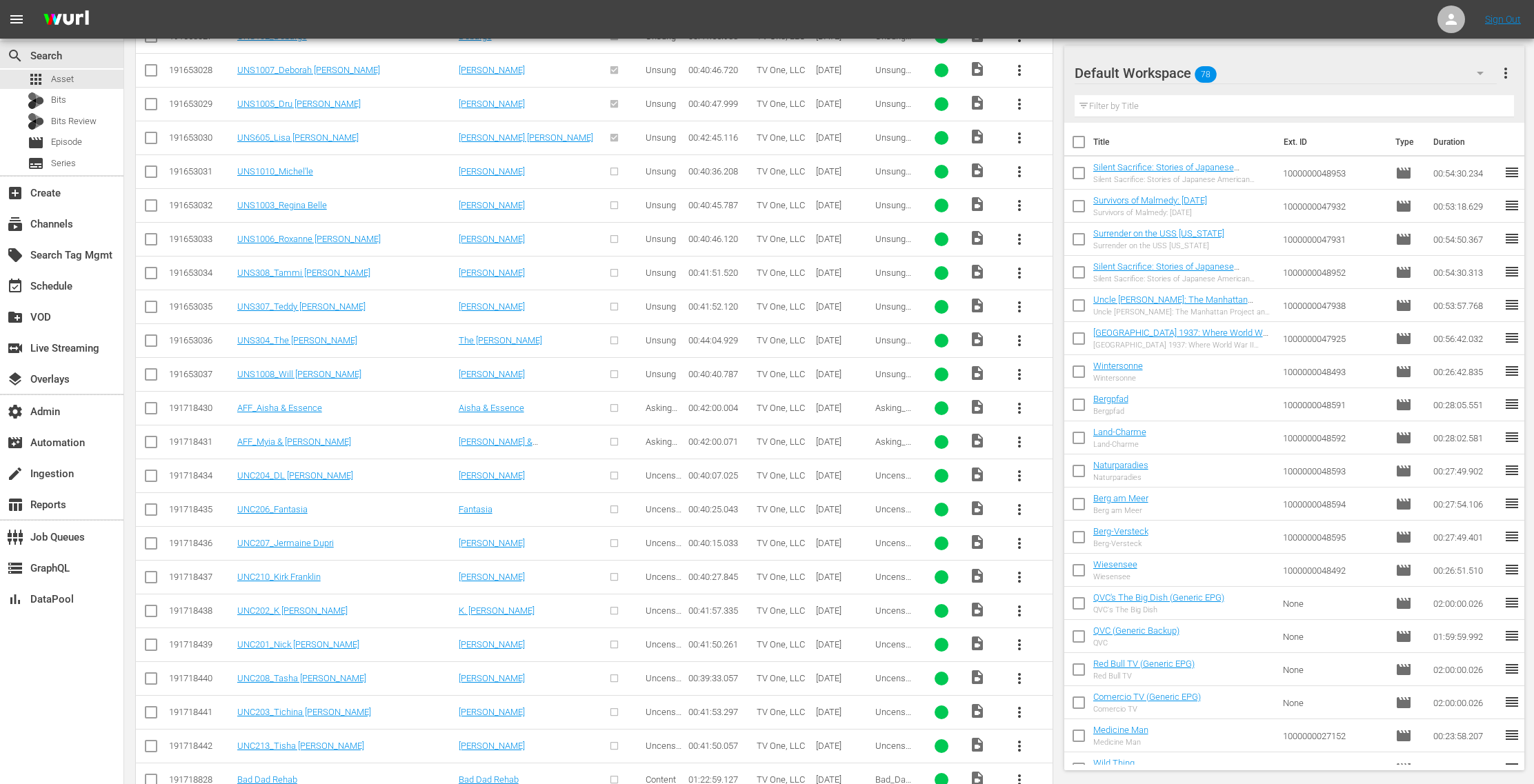
scroll to position [2016, 0]
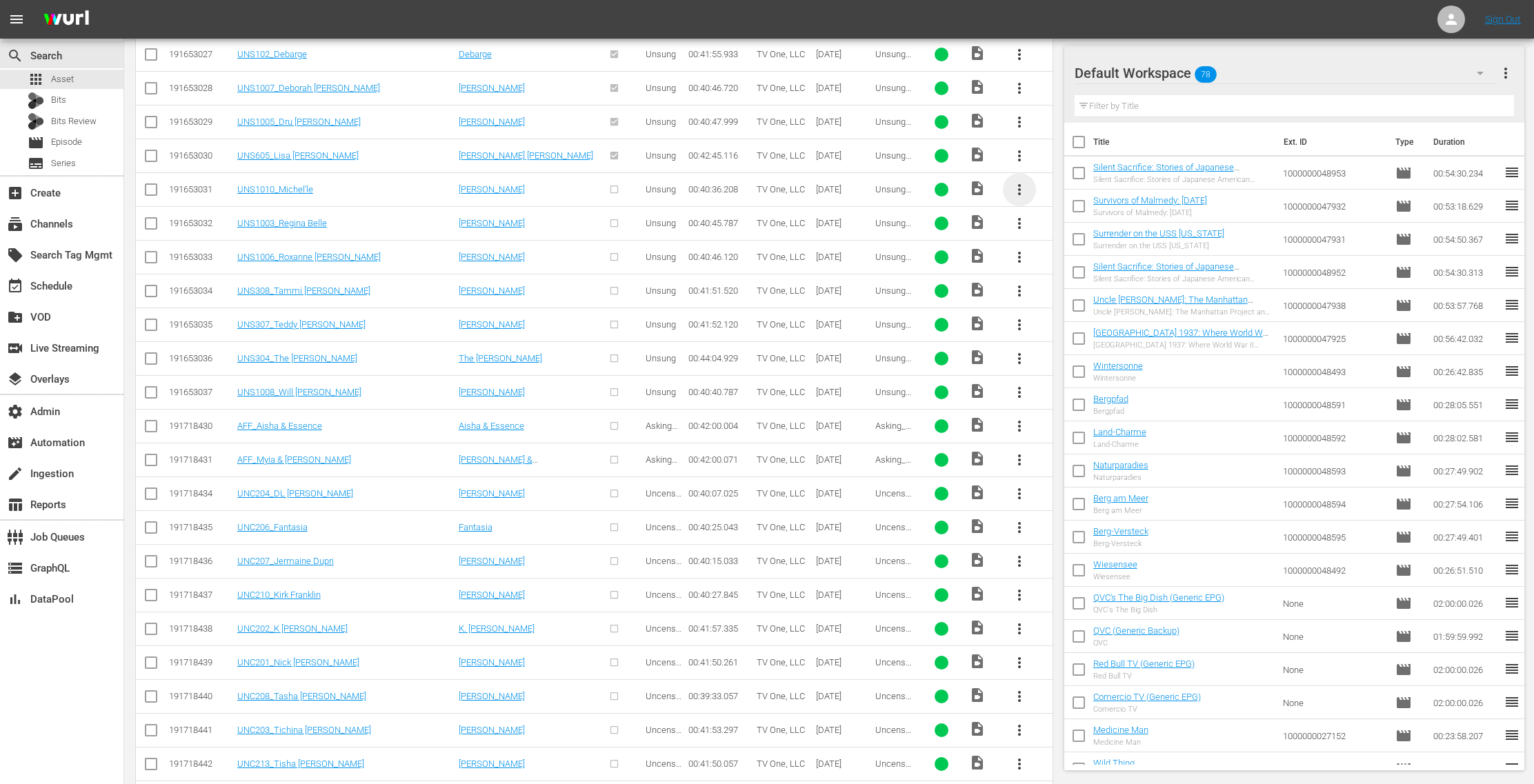
click at [1021, 181] on span "more_vert" at bounding box center [1020, 189] width 17 height 17
click at [1057, 278] on div "Episode" at bounding box center [1095, 282] width 94 height 33
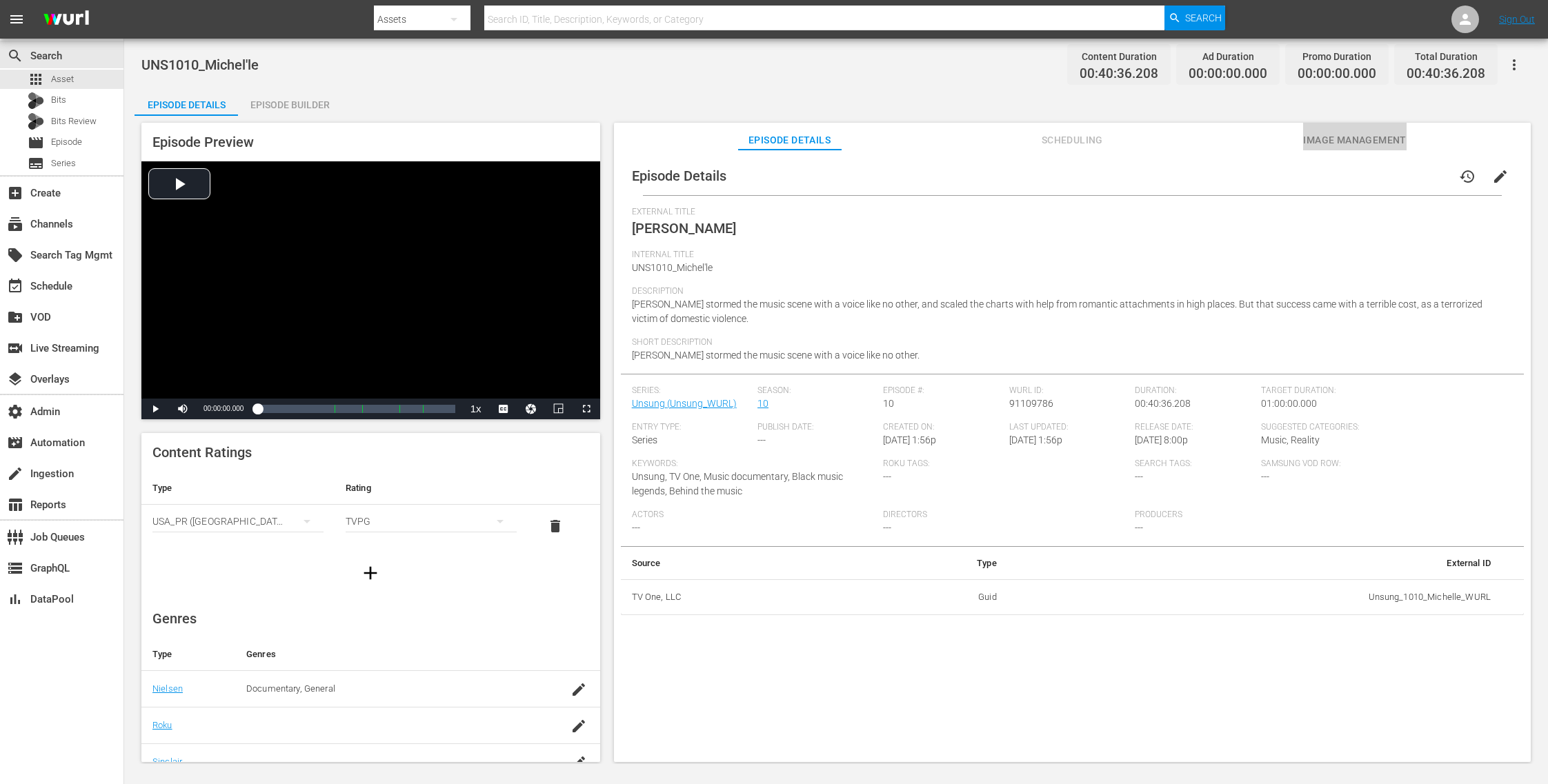
click at [1337, 144] on span "Image Management" at bounding box center [1355, 140] width 103 height 18
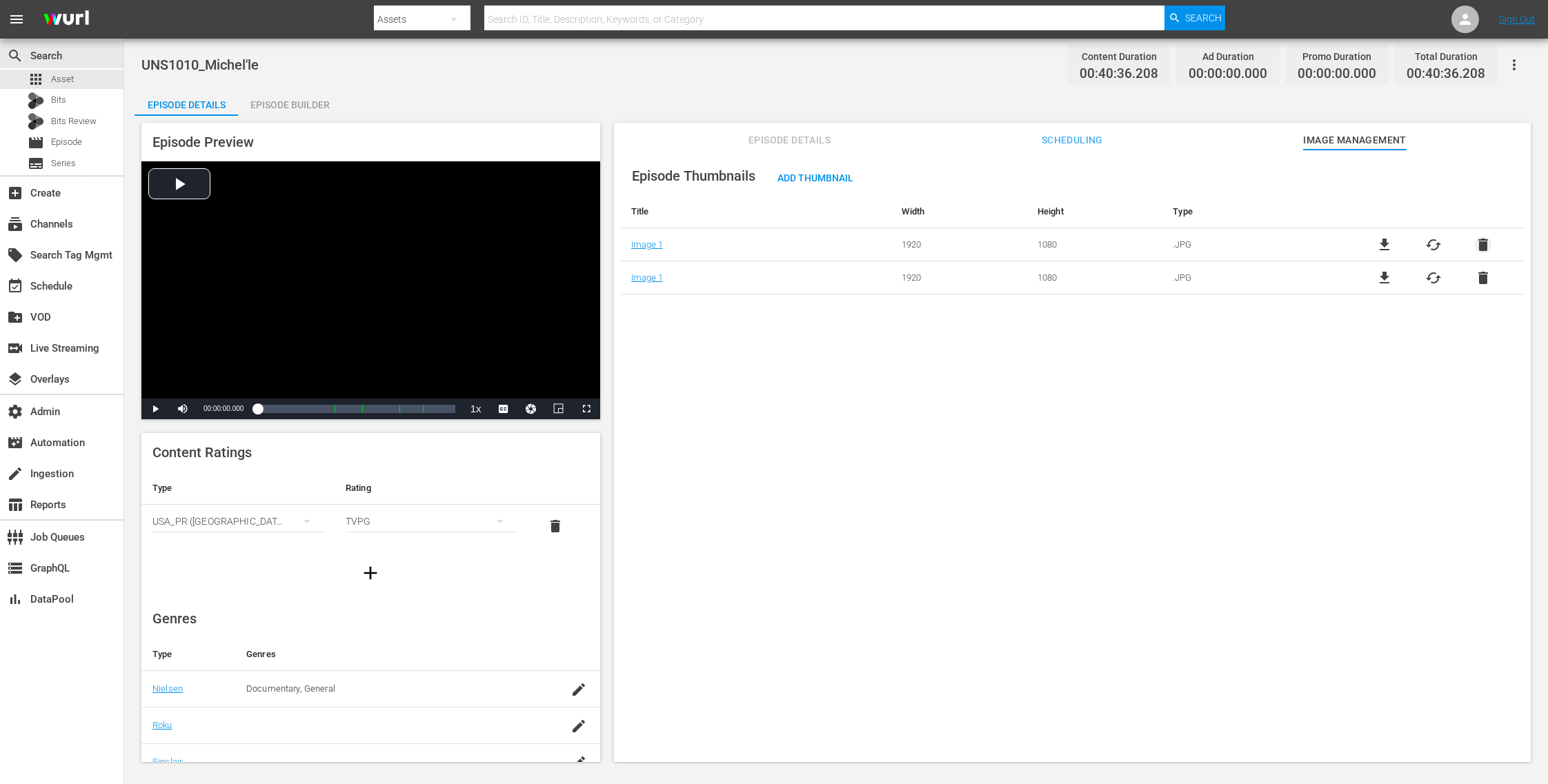
click at [1475, 242] on span "delete" at bounding box center [1483, 245] width 17 height 17
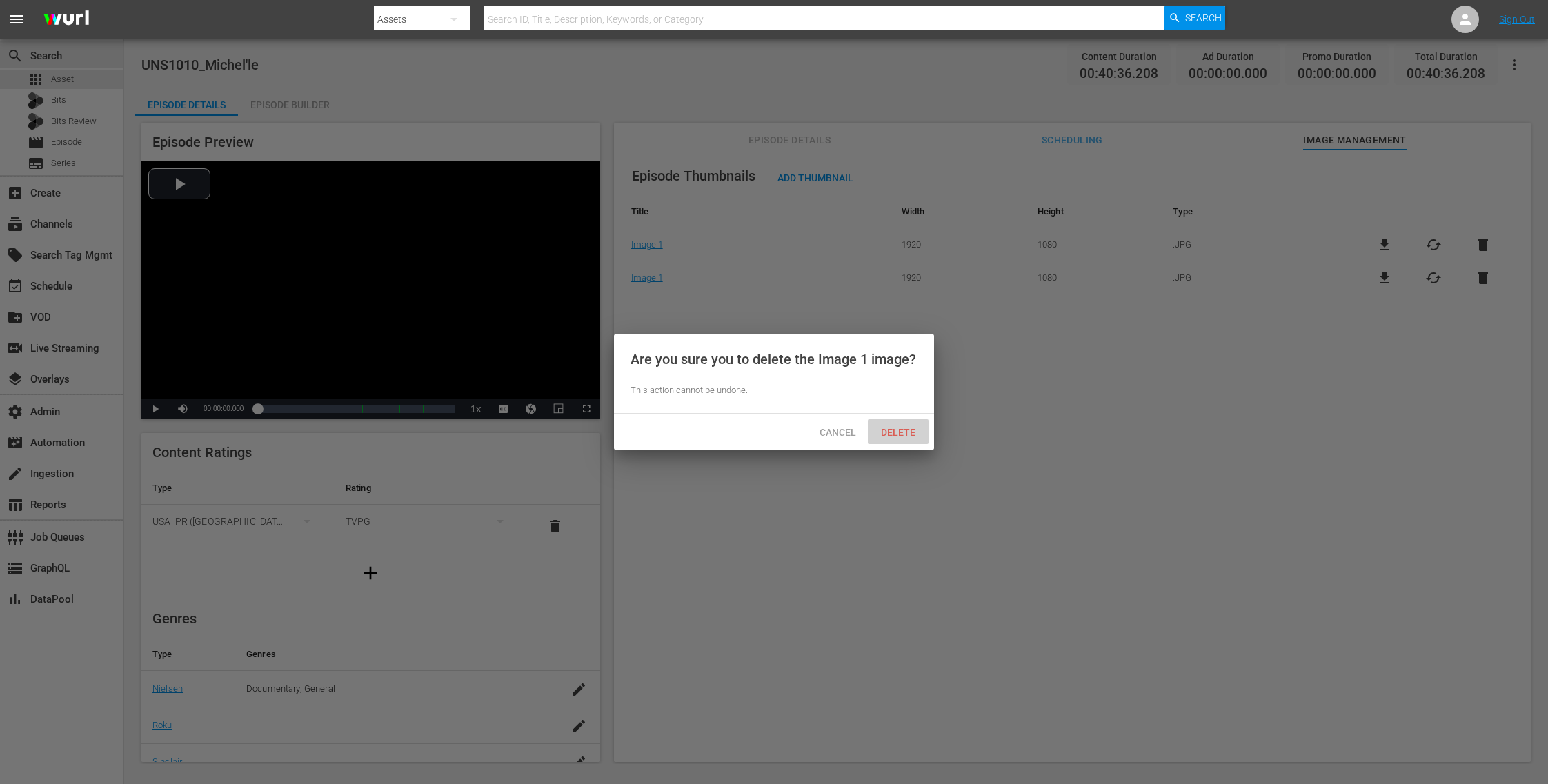
click at [901, 425] on div "Delete" at bounding box center [899, 432] width 61 height 26
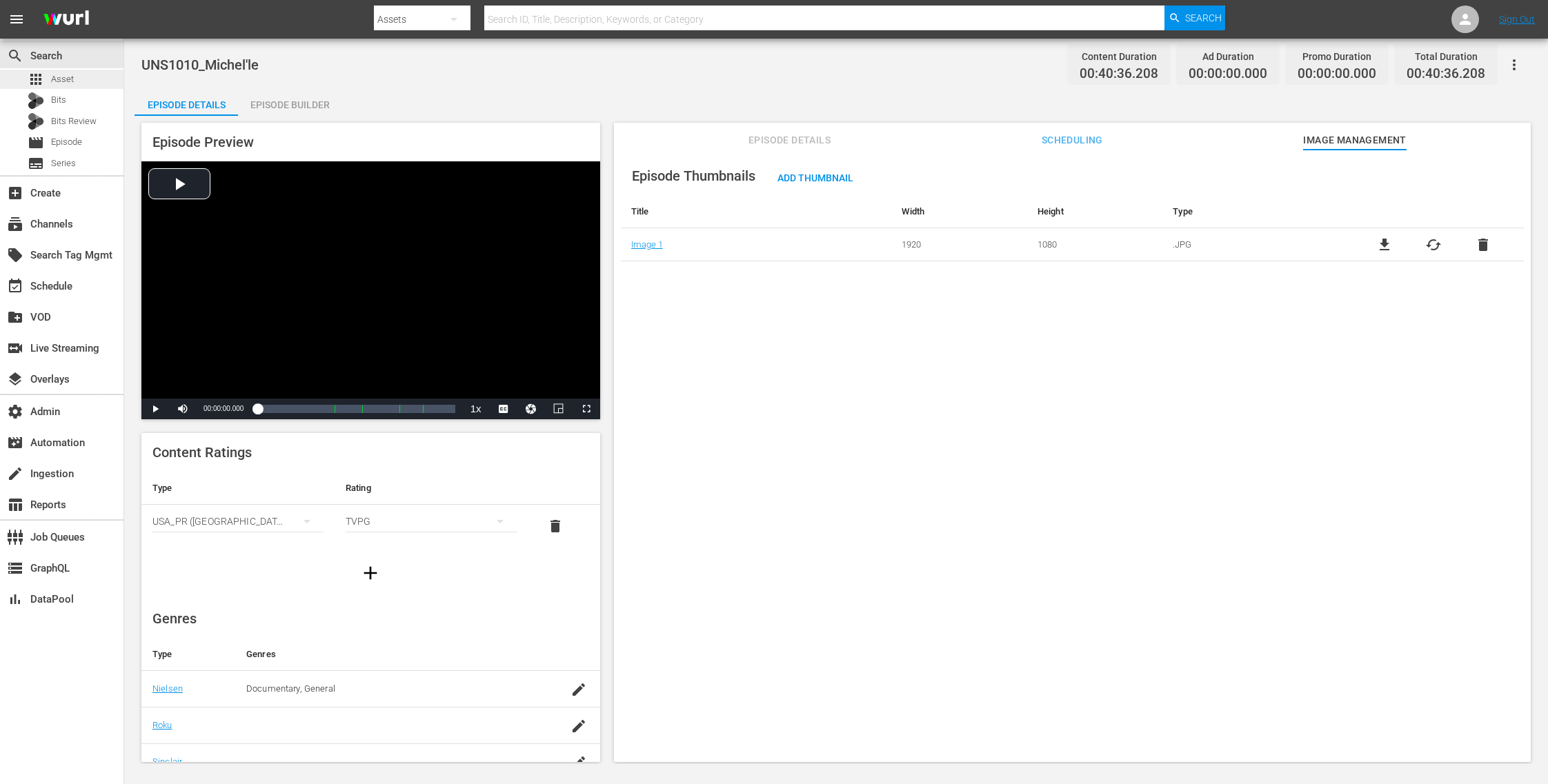
click at [91, 77] on div "apps Asset" at bounding box center [62, 78] width 124 height 19
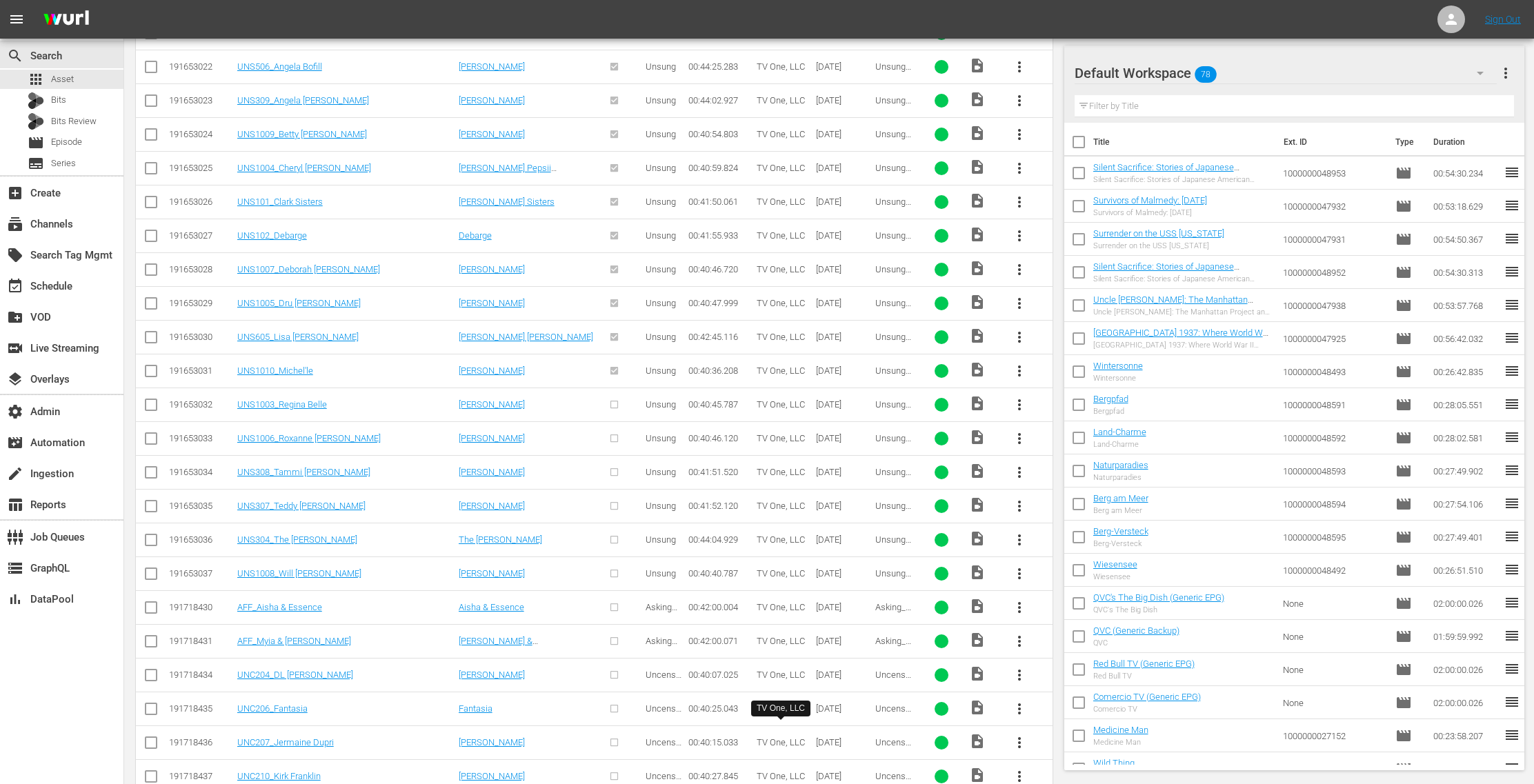
scroll to position [1817, 0]
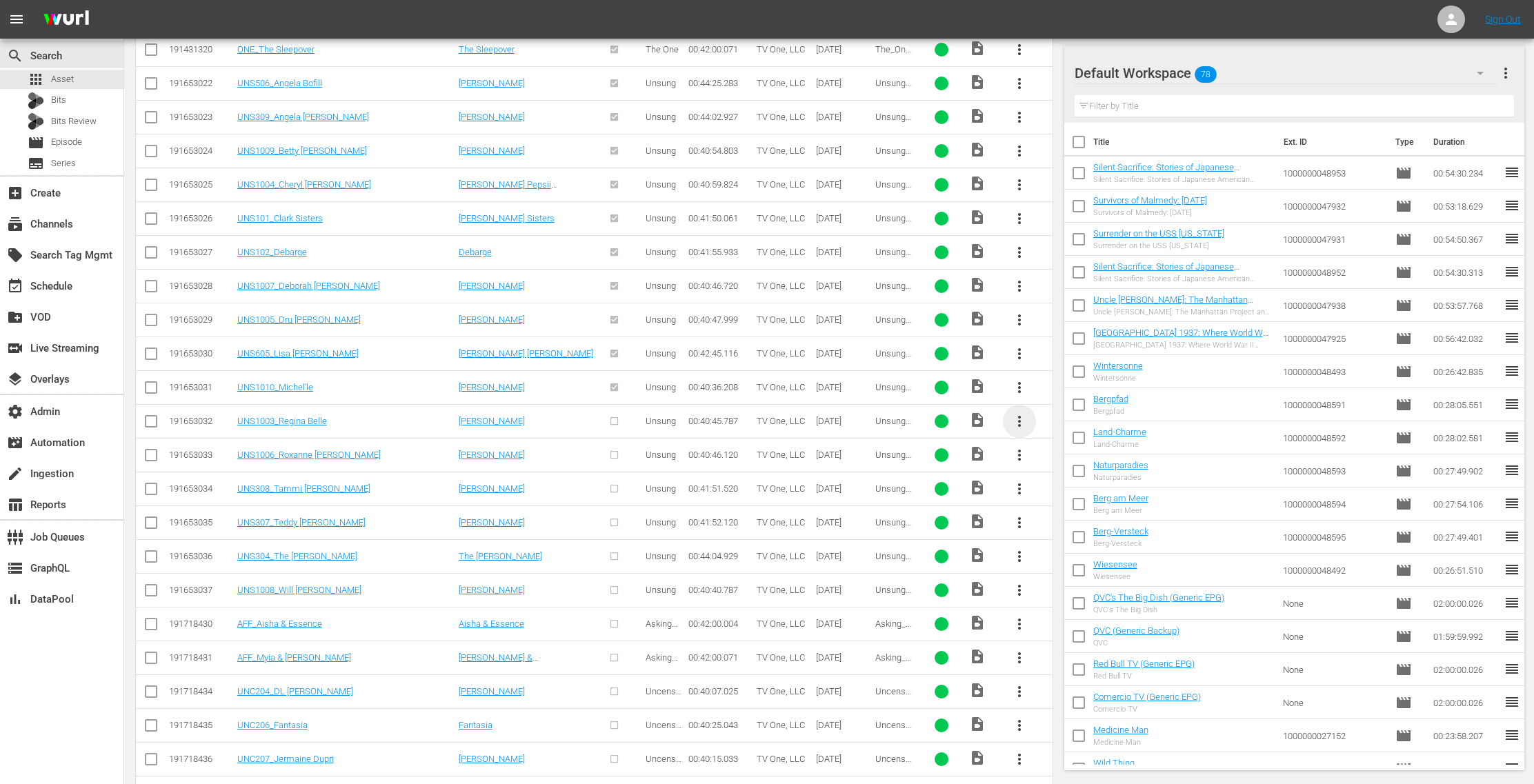
click at [1022, 413] on span "more_vert" at bounding box center [1020, 421] width 17 height 17
click at [1077, 508] on div "Episode" at bounding box center [1095, 513] width 94 height 33
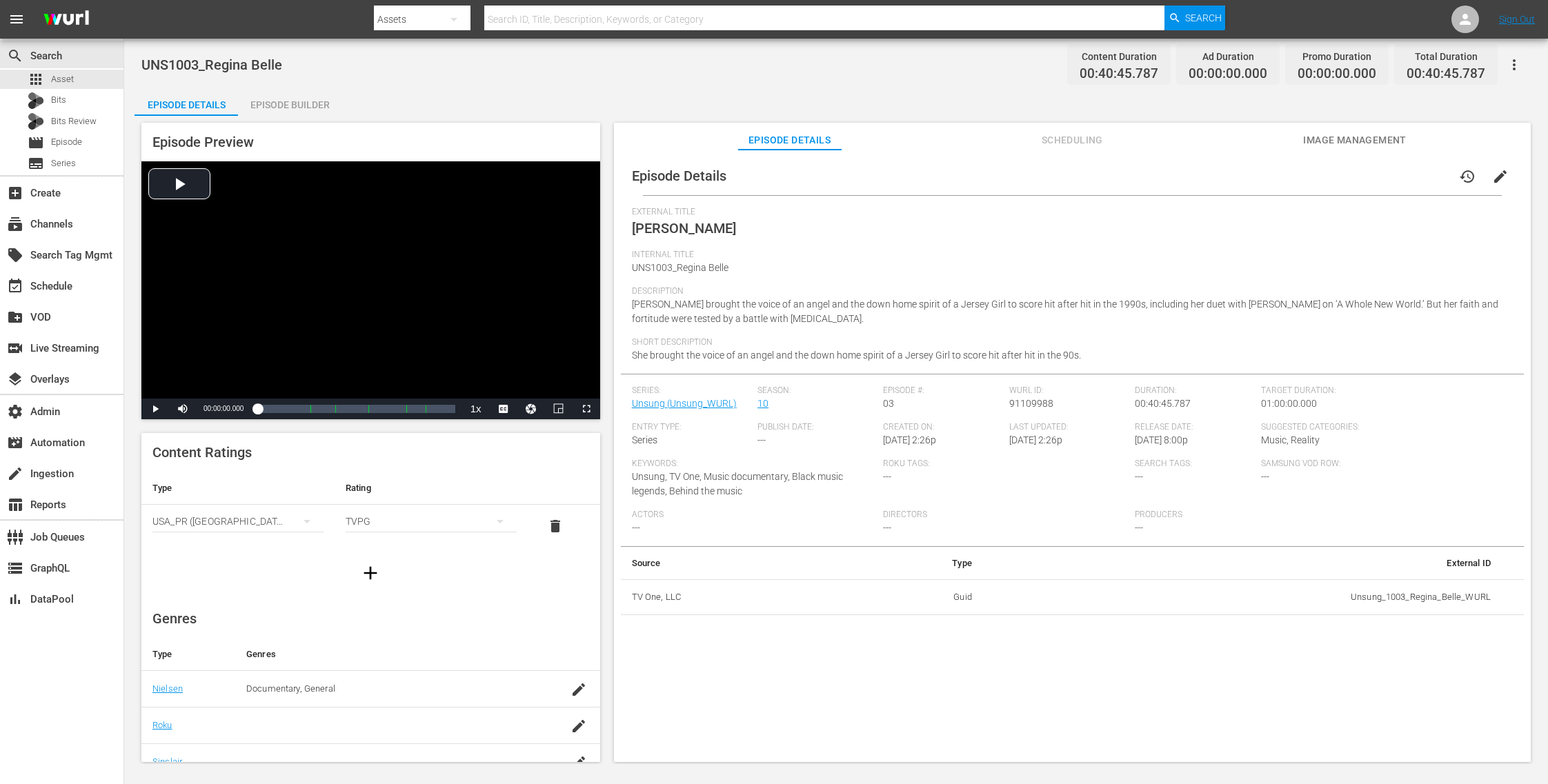
click at [1386, 140] on span "Image Management" at bounding box center [1355, 140] width 103 height 18
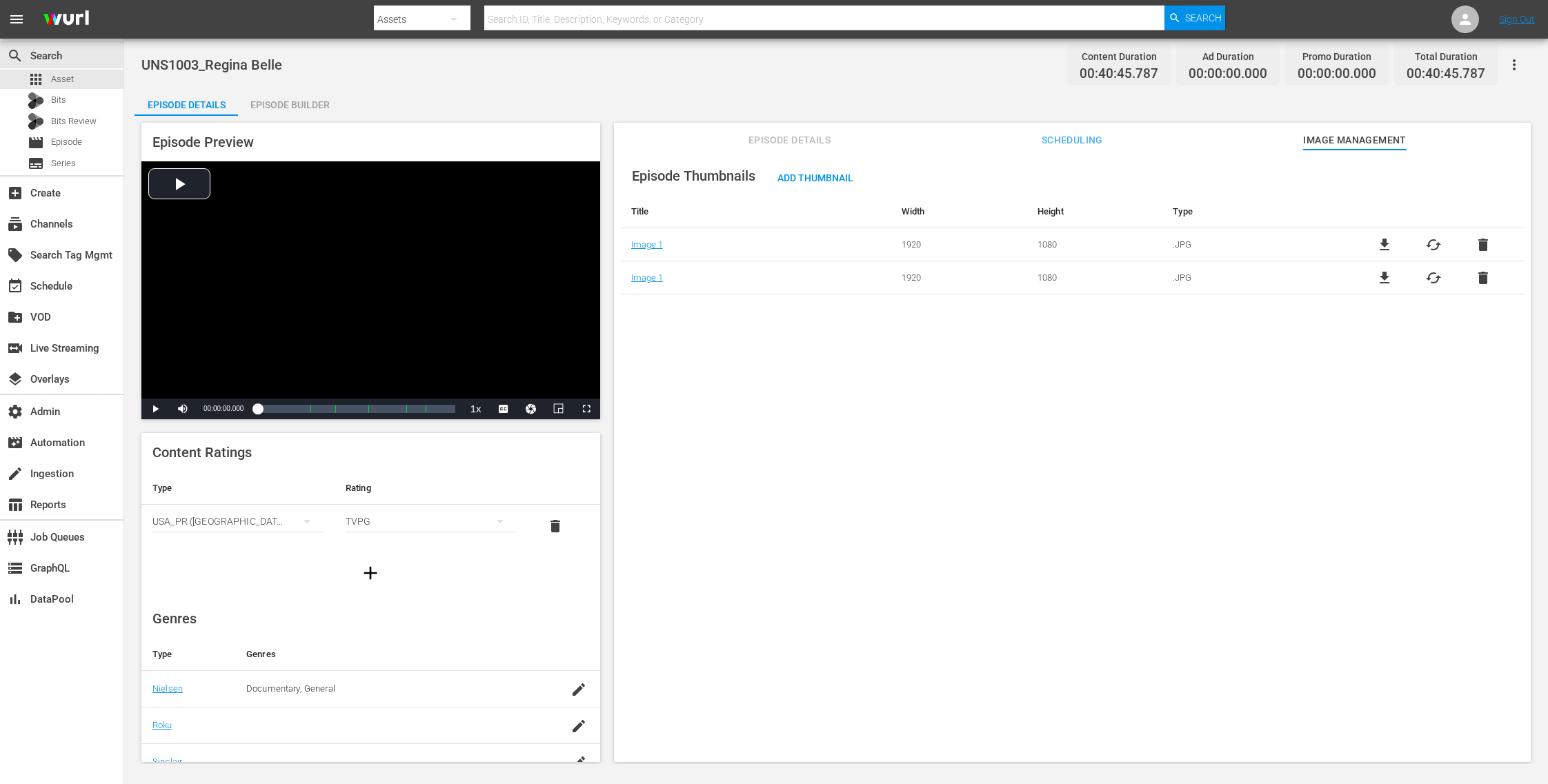
click at [1476, 245] on span "delete" at bounding box center [1483, 245] width 17 height 17
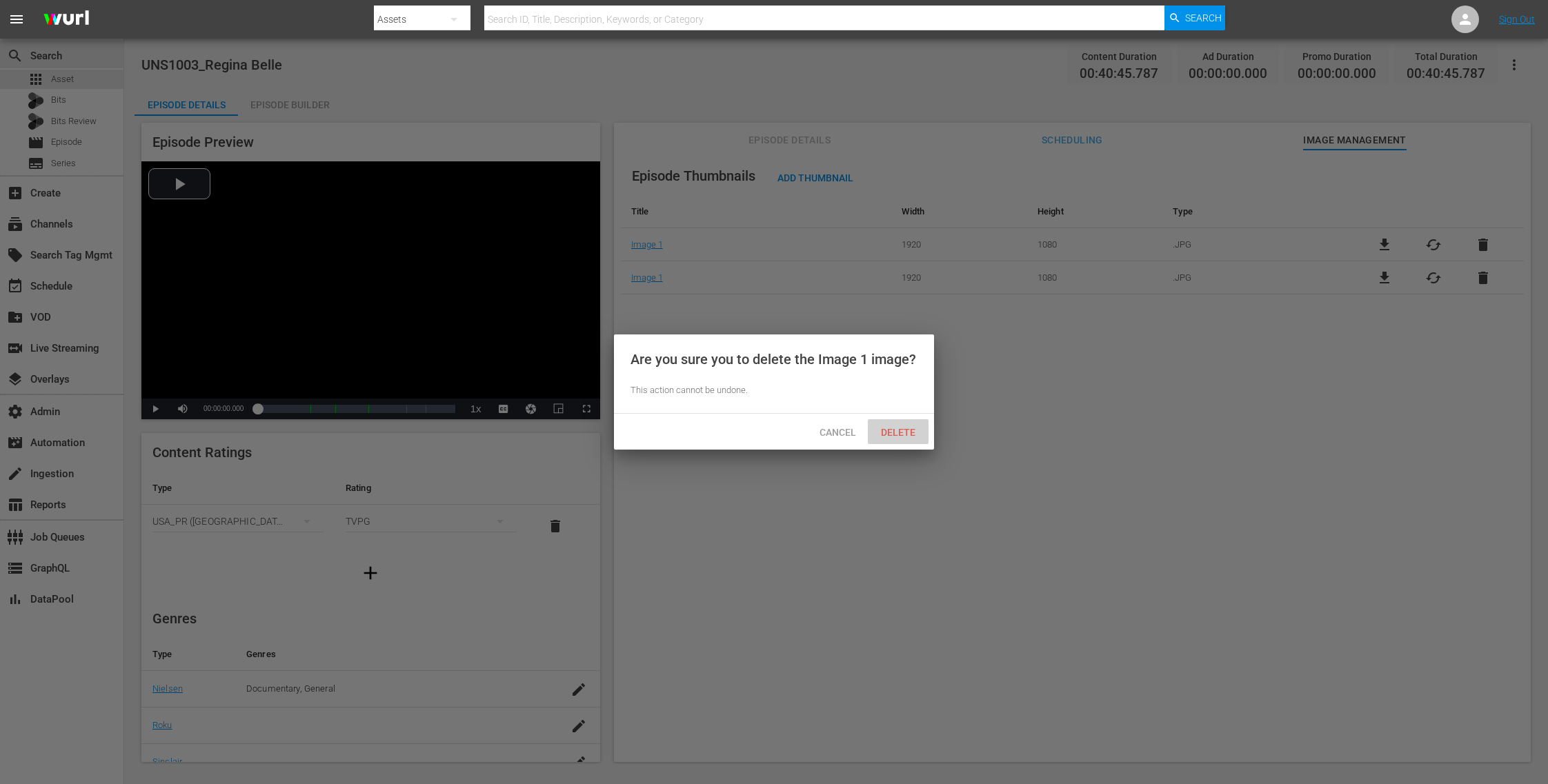
click at [905, 426] on div "Delete" at bounding box center [899, 432] width 61 height 26
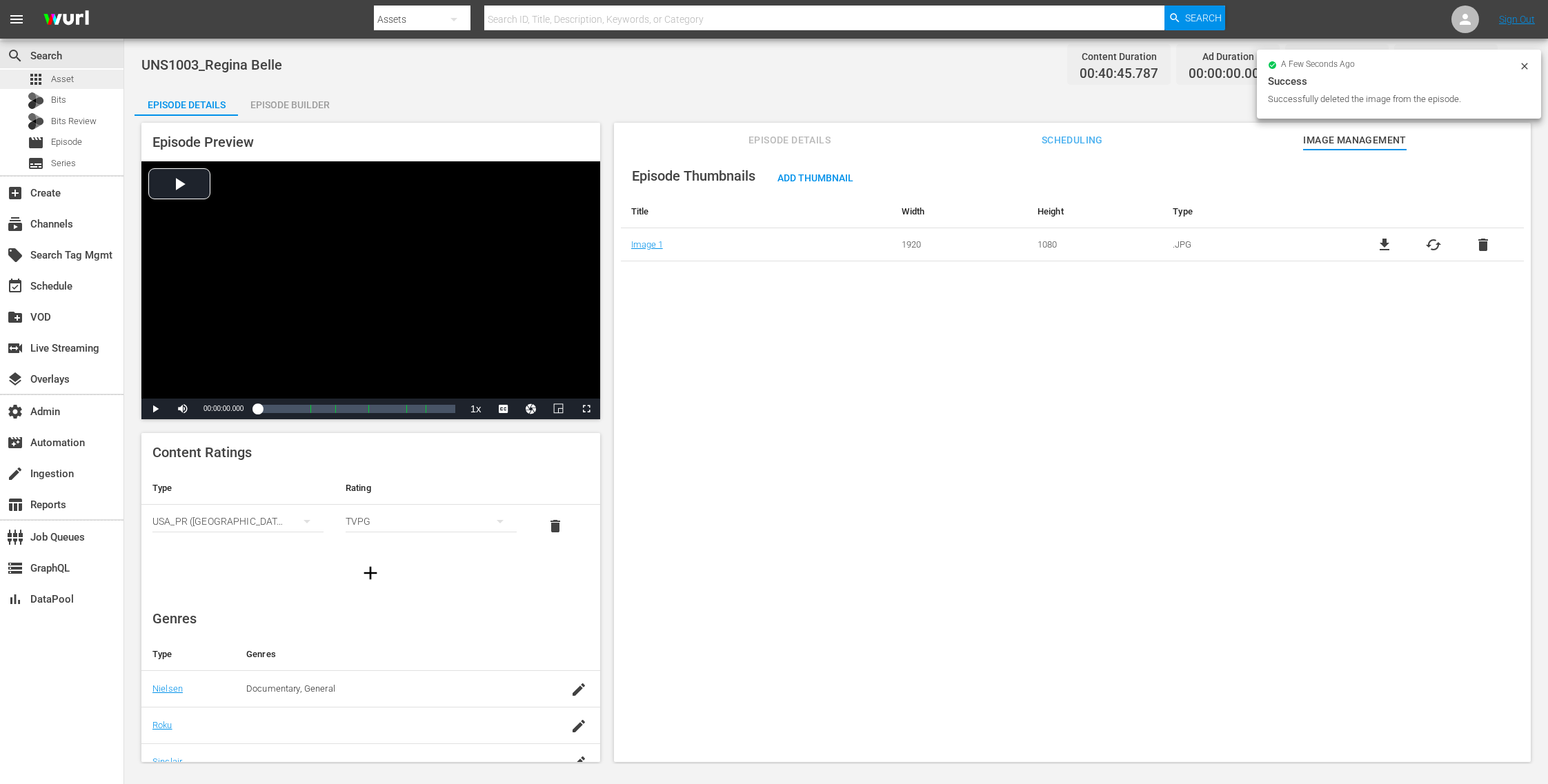
click at [91, 78] on div "apps Asset" at bounding box center [62, 78] width 124 height 19
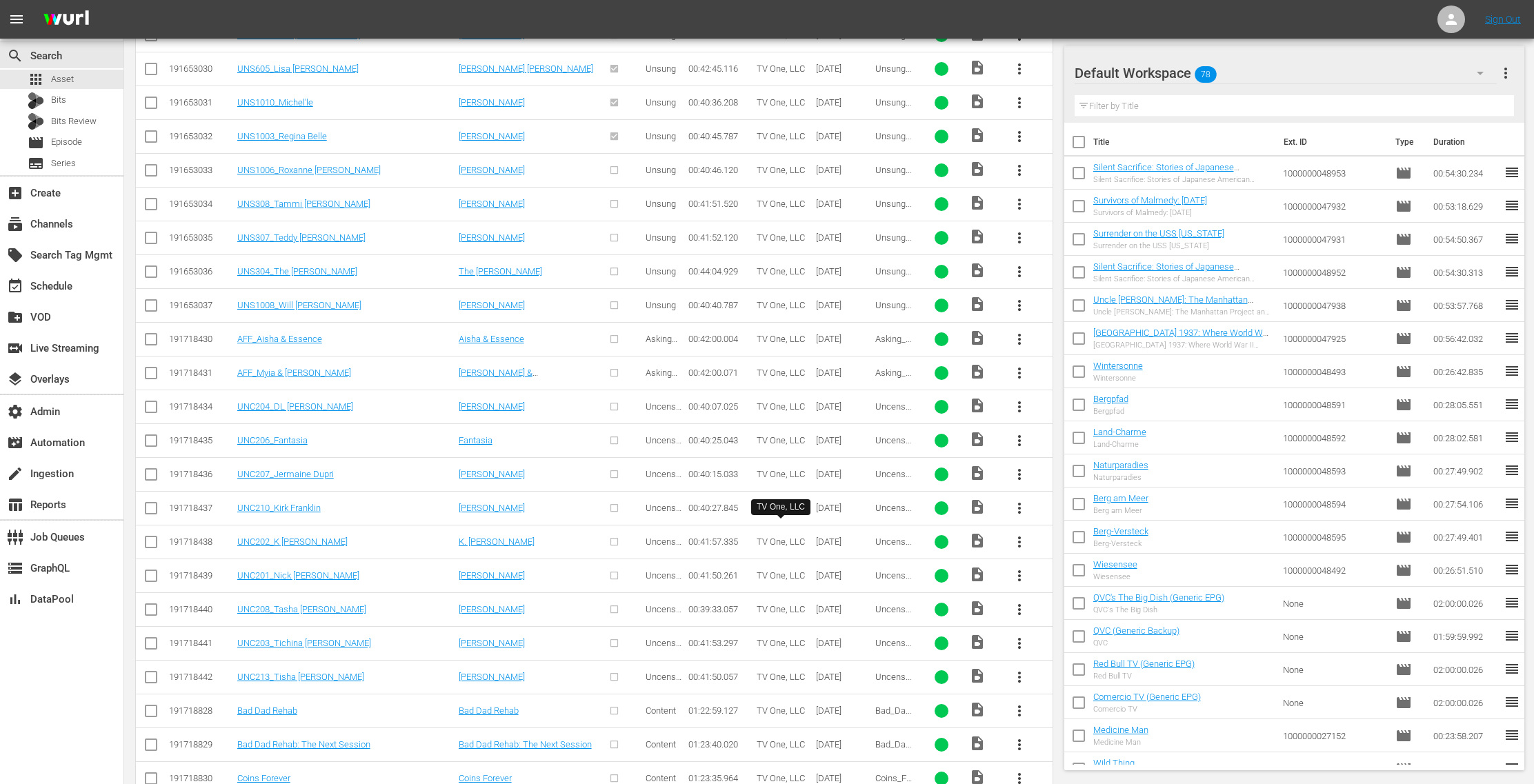
scroll to position [1936, 0]
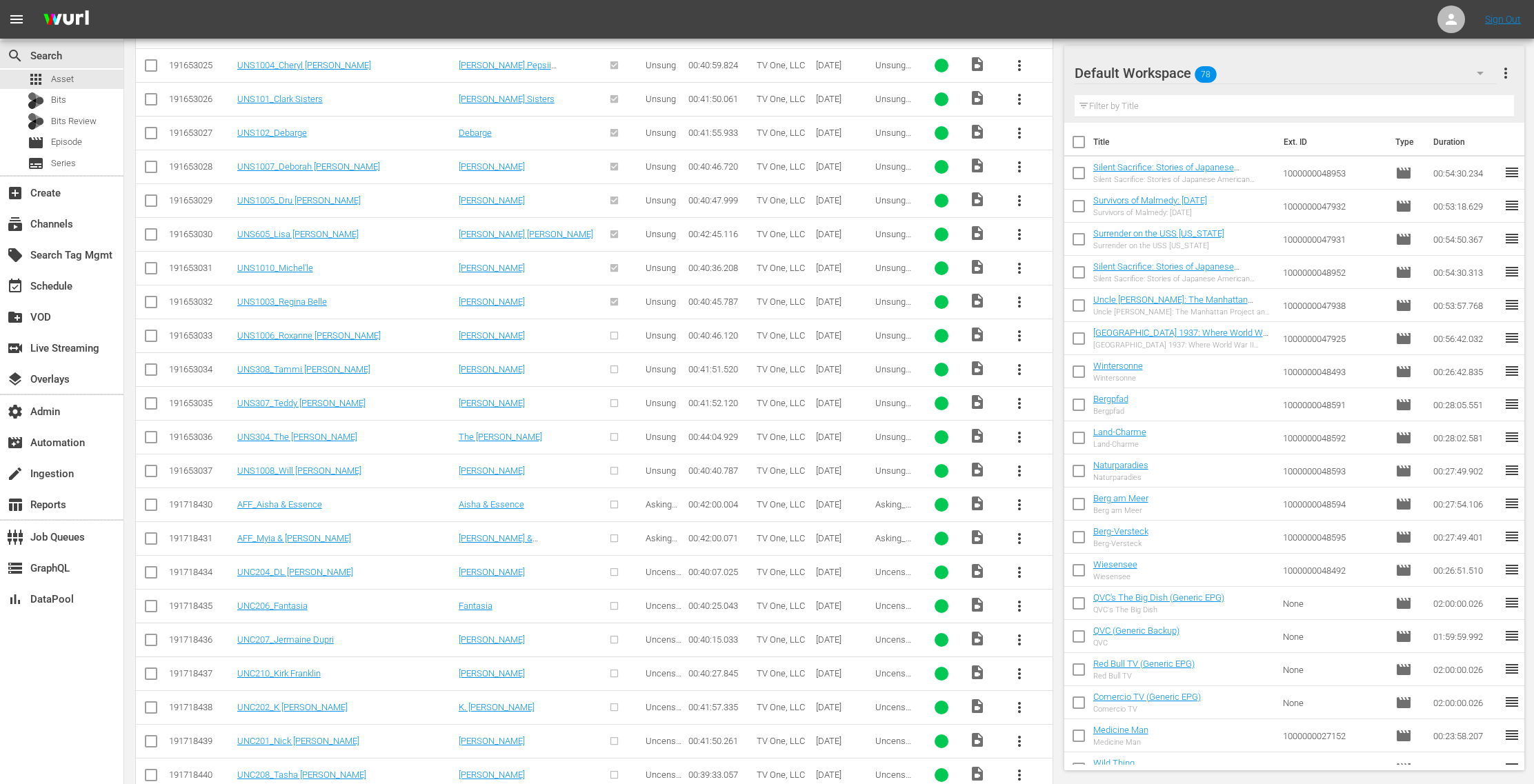
click at [1022, 328] on span "more_vert" at bounding box center [1020, 336] width 17 height 17
click at [1073, 429] on div "Episode" at bounding box center [1095, 428] width 94 height 33
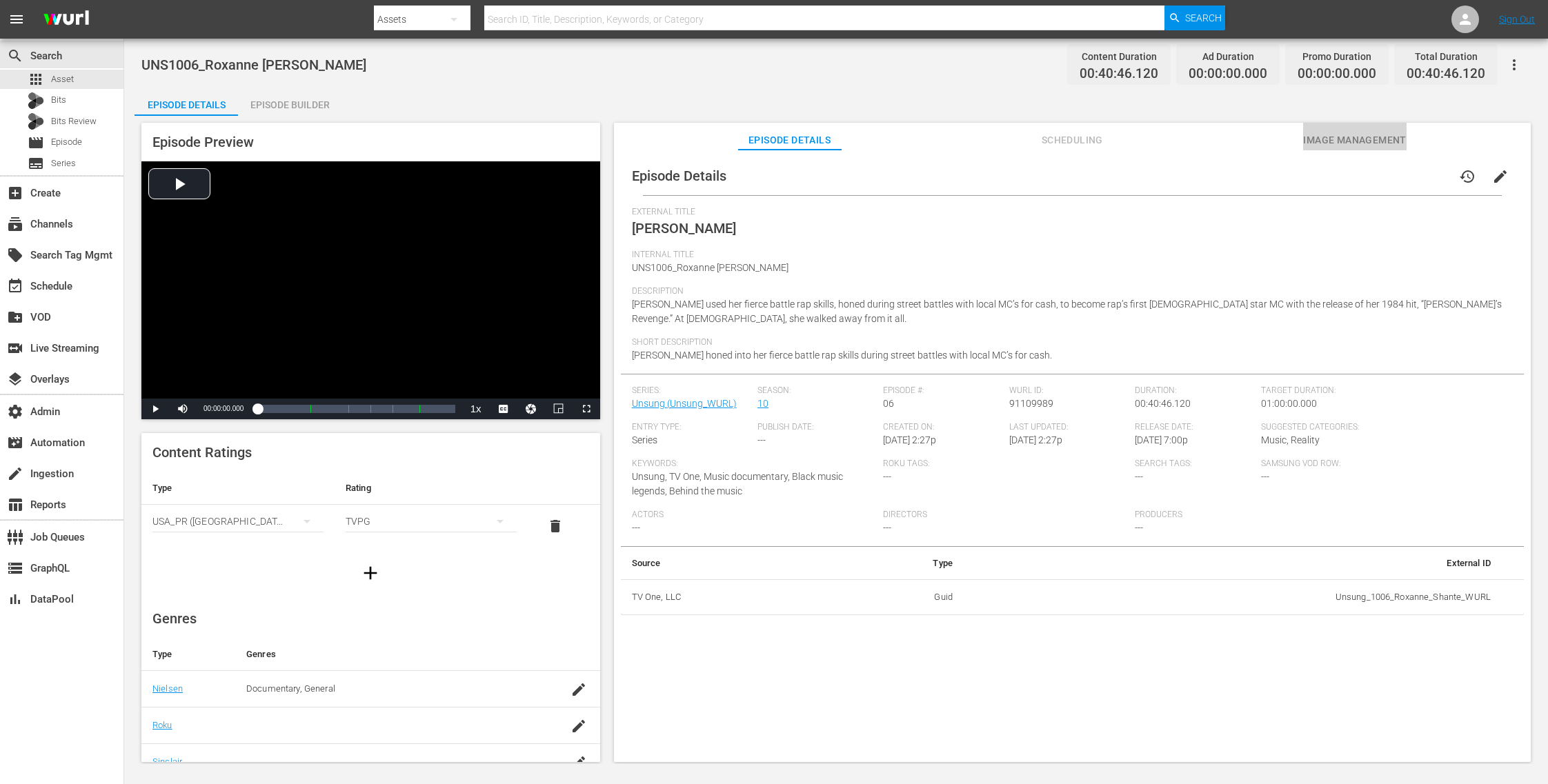
click at [1368, 143] on span "Image Management" at bounding box center [1355, 140] width 103 height 18
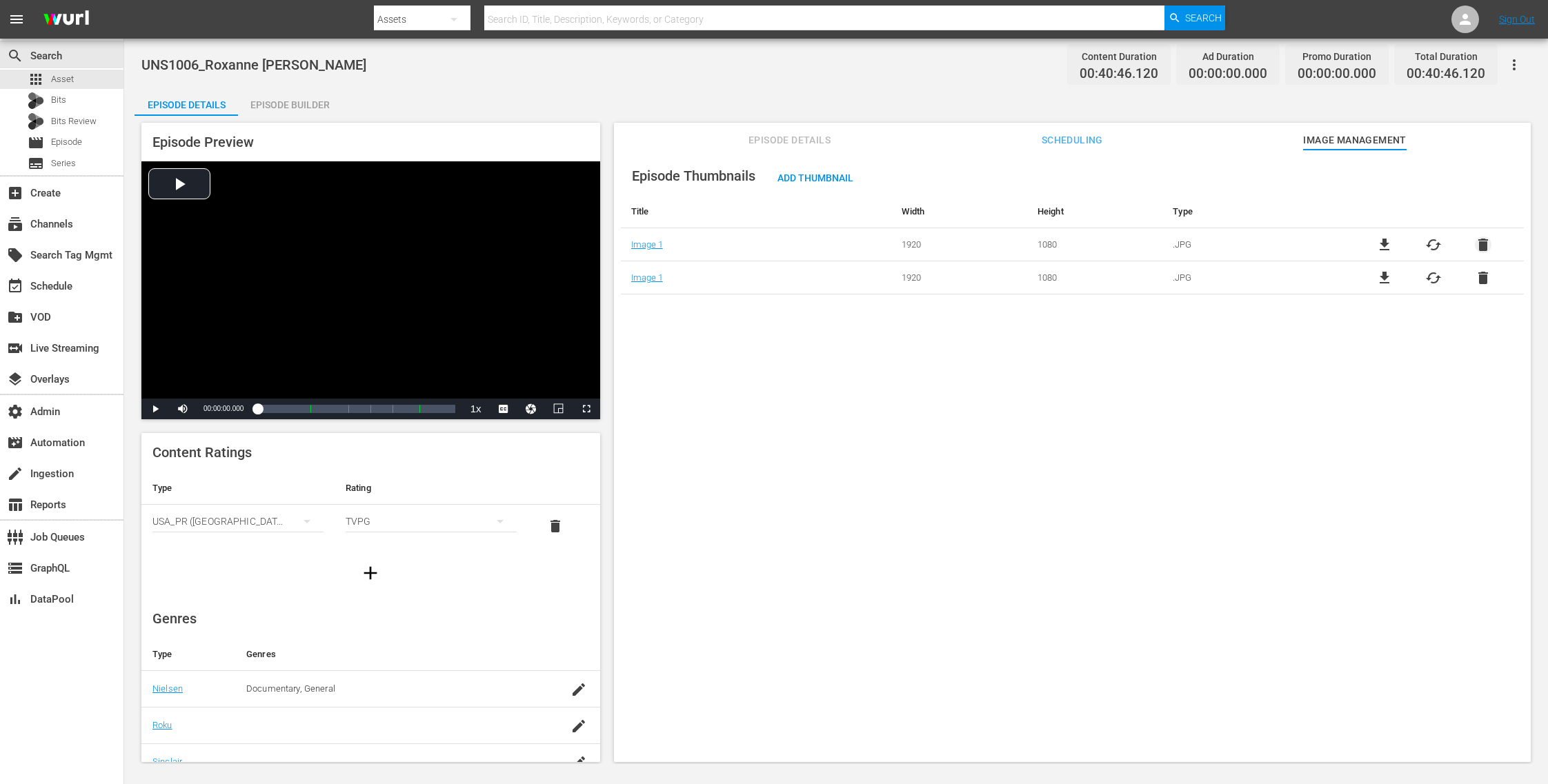
click at [1480, 238] on span "delete" at bounding box center [1483, 245] width 17 height 17
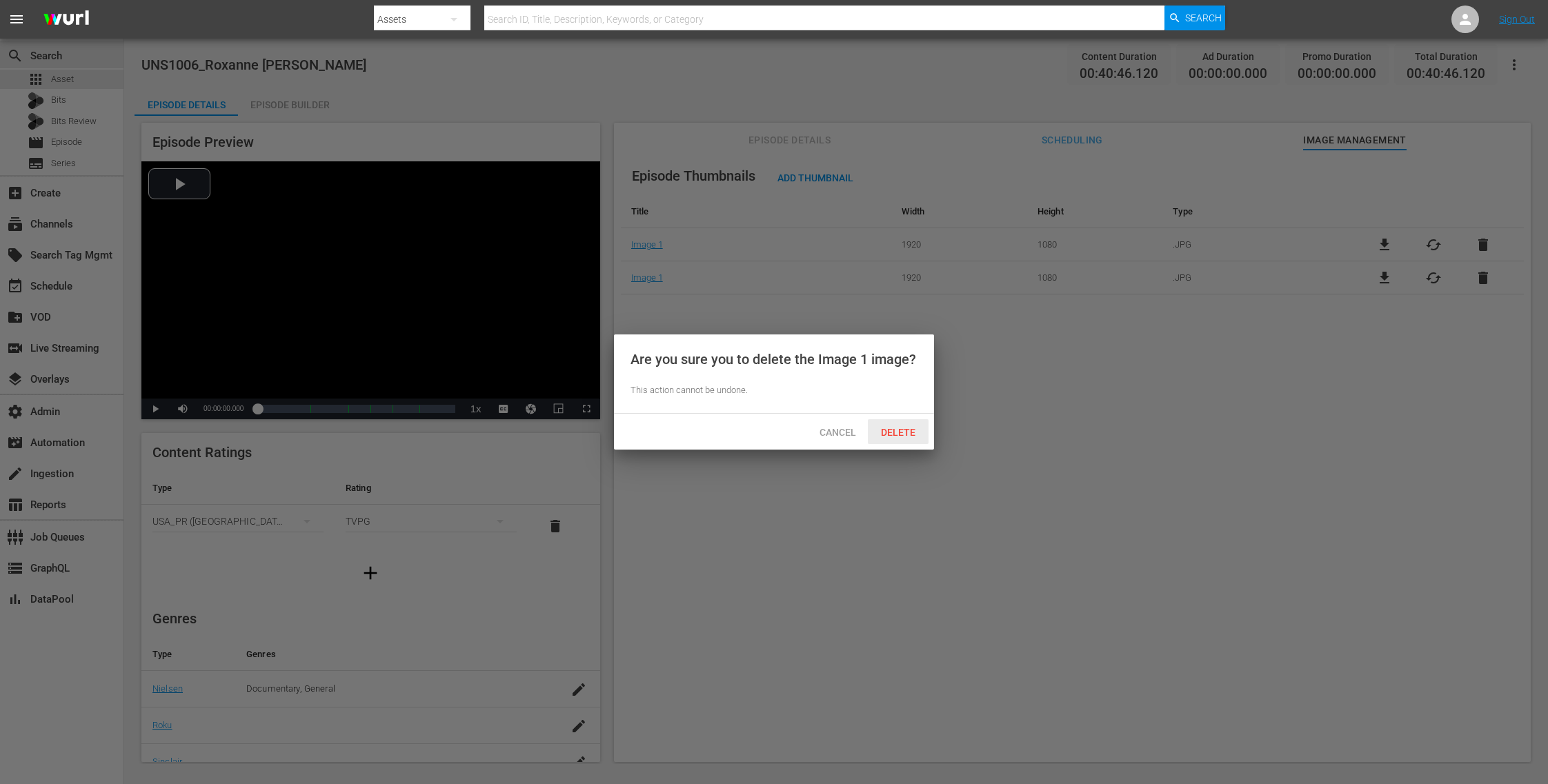
click at [912, 430] on span "Delete" at bounding box center [898, 432] width 56 height 11
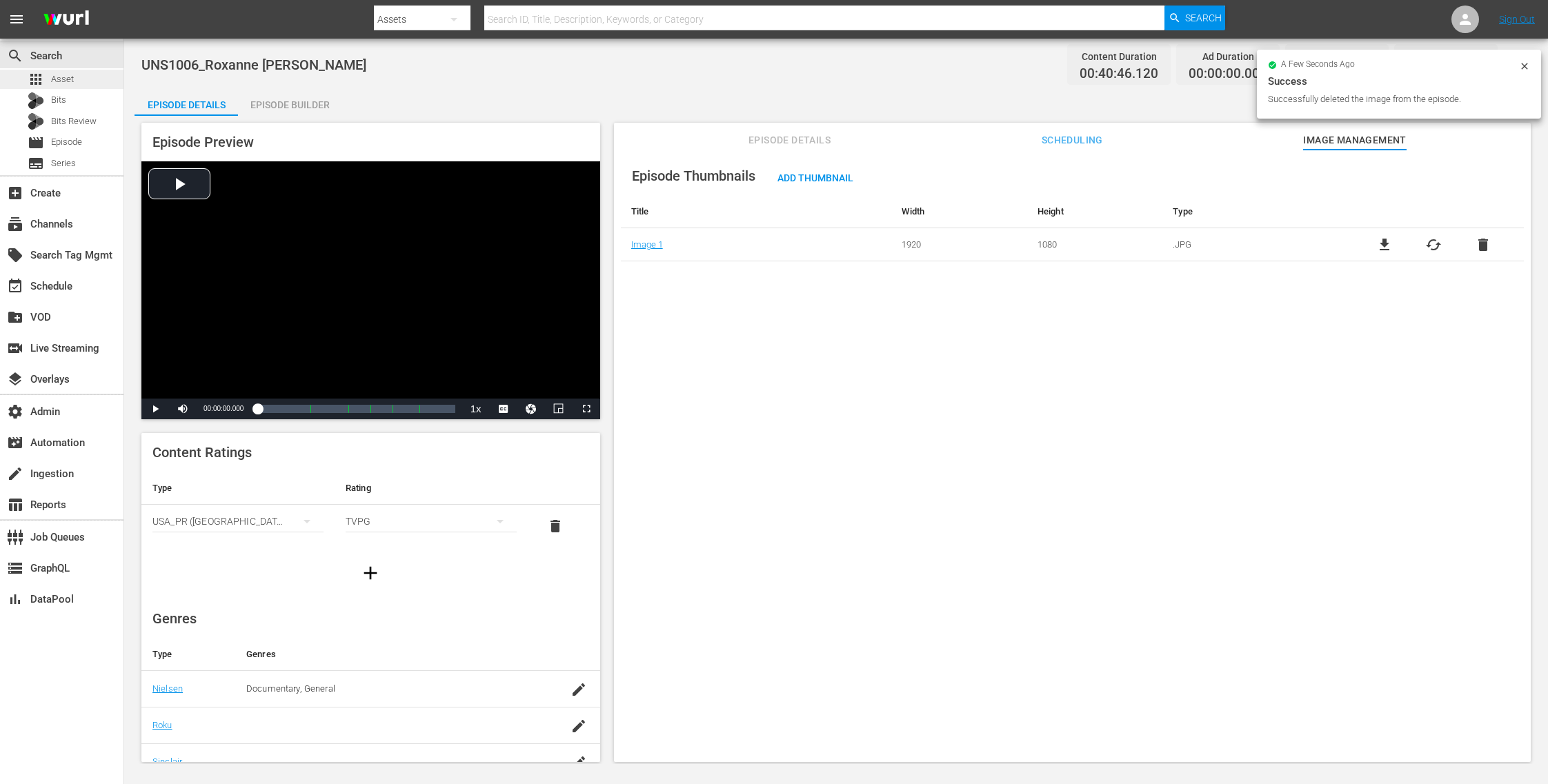
click at [86, 78] on div "apps Asset" at bounding box center [62, 78] width 124 height 19
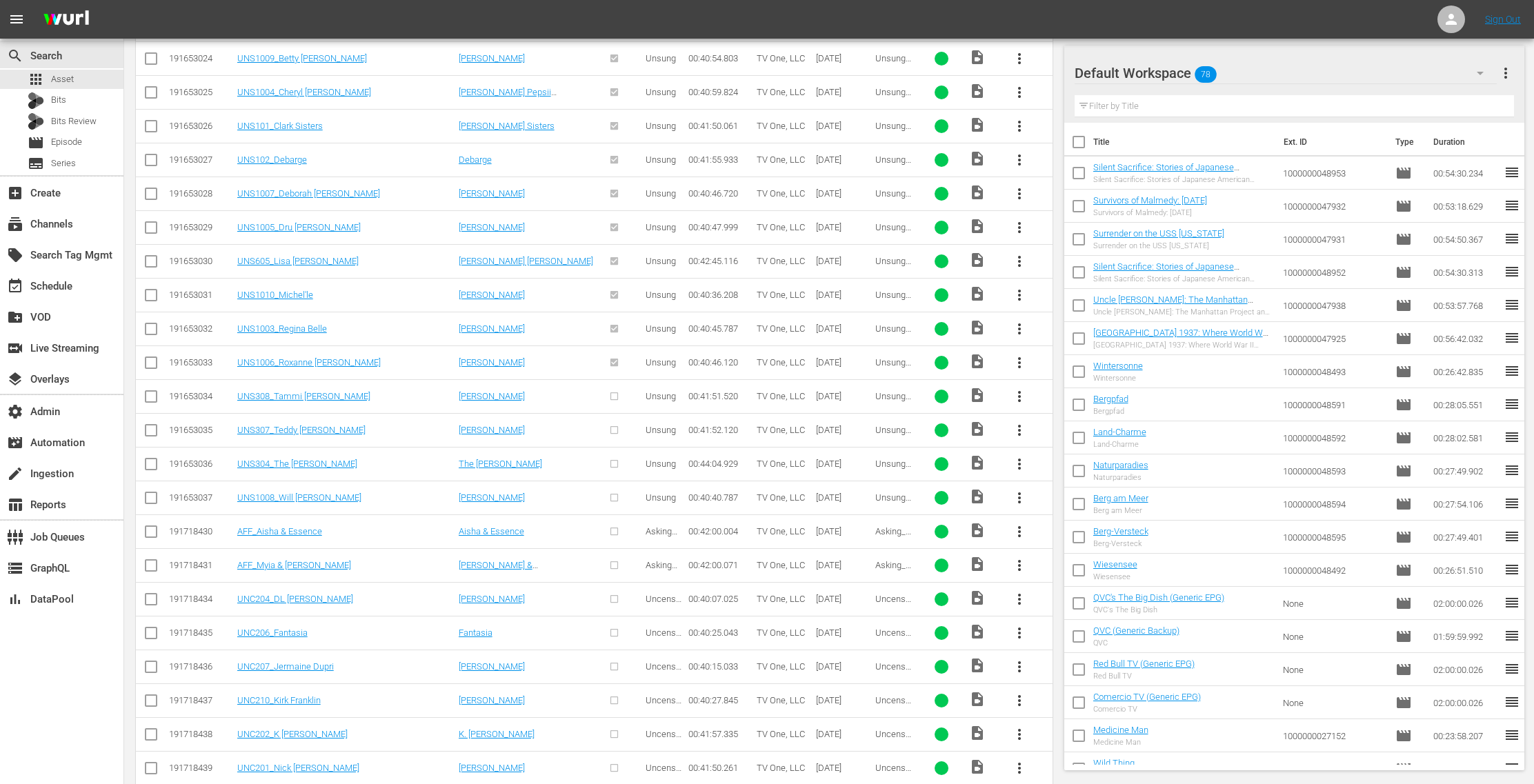
scroll to position [1876, 0]
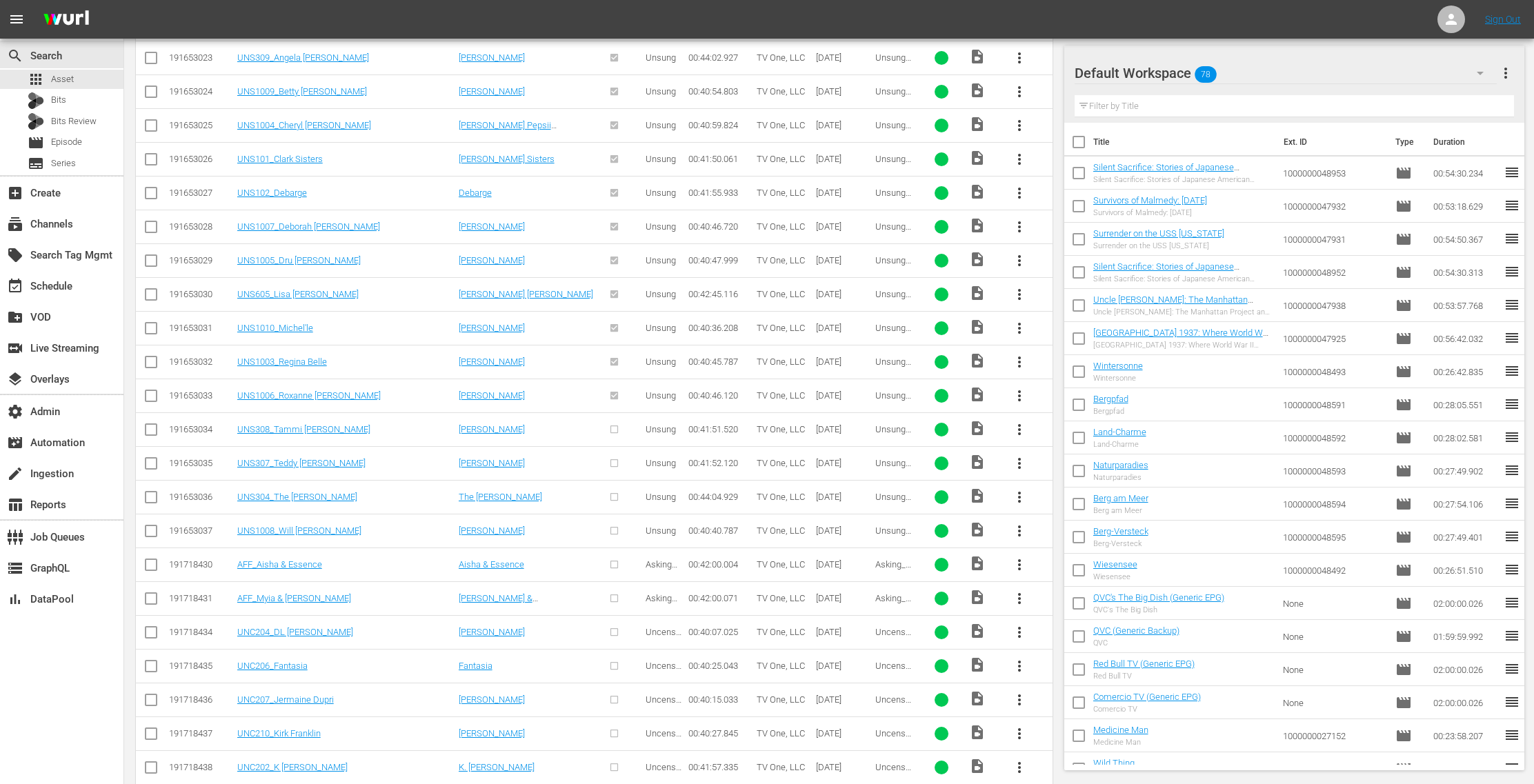
click at [1019, 421] on span "more_vert" at bounding box center [1020, 429] width 17 height 17
click at [1063, 522] on div "Episode" at bounding box center [1095, 521] width 94 height 33
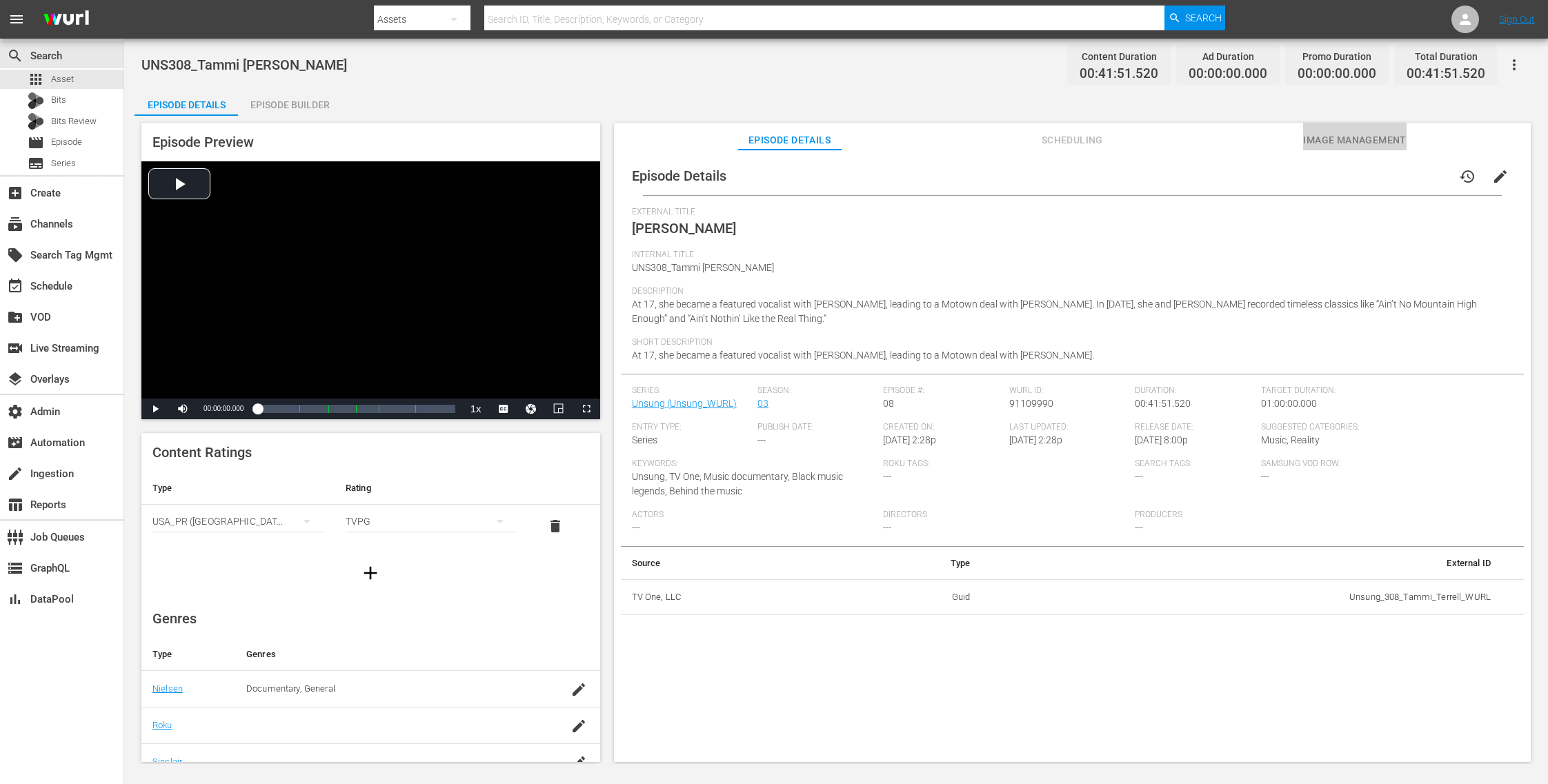
click at [1319, 143] on span "Image Management" at bounding box center [1355, 140] width 103 height 18
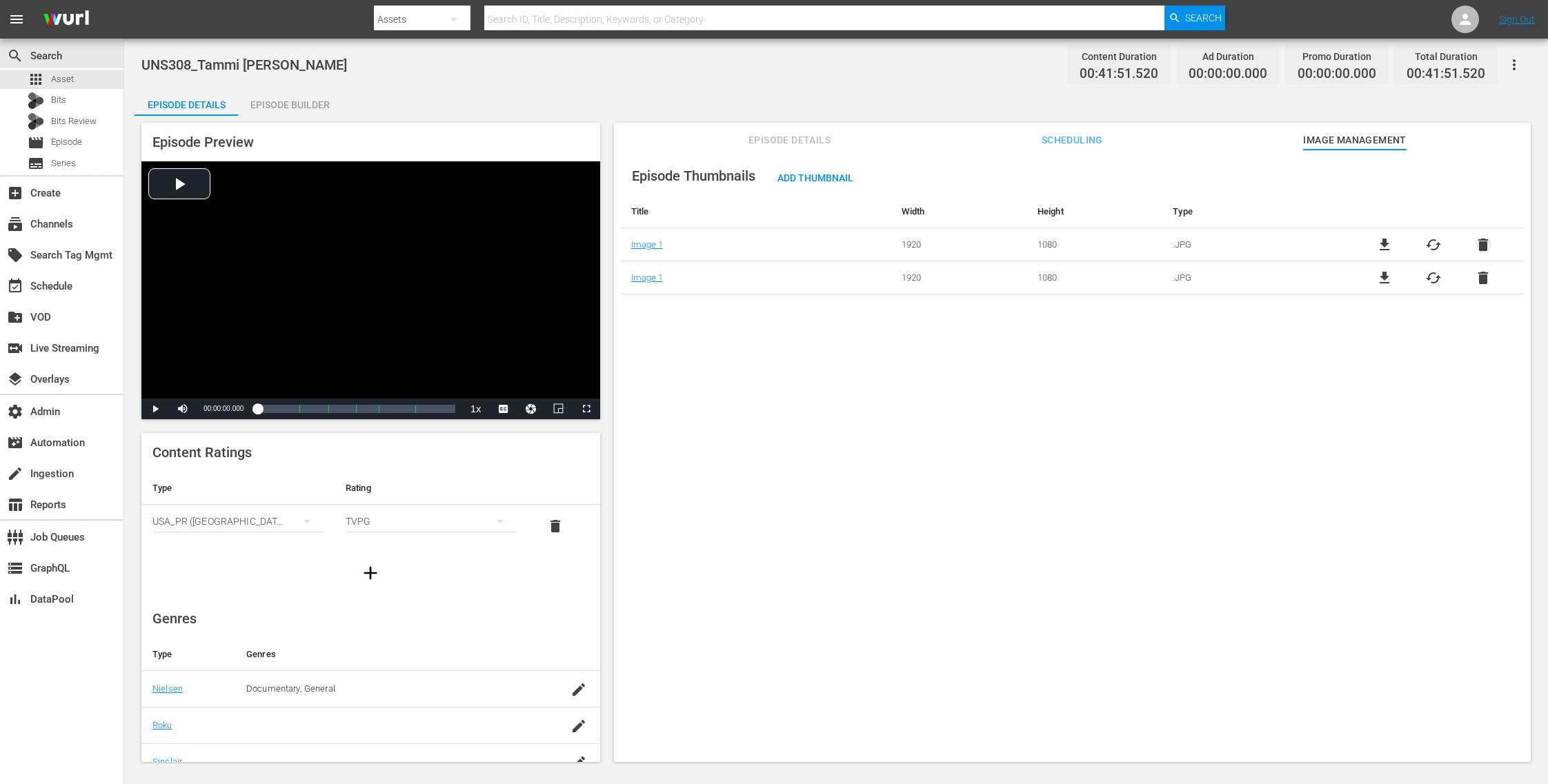
click at [1484, 245] on span "delete" at bounding box center [1483, 245] width 17 height 17
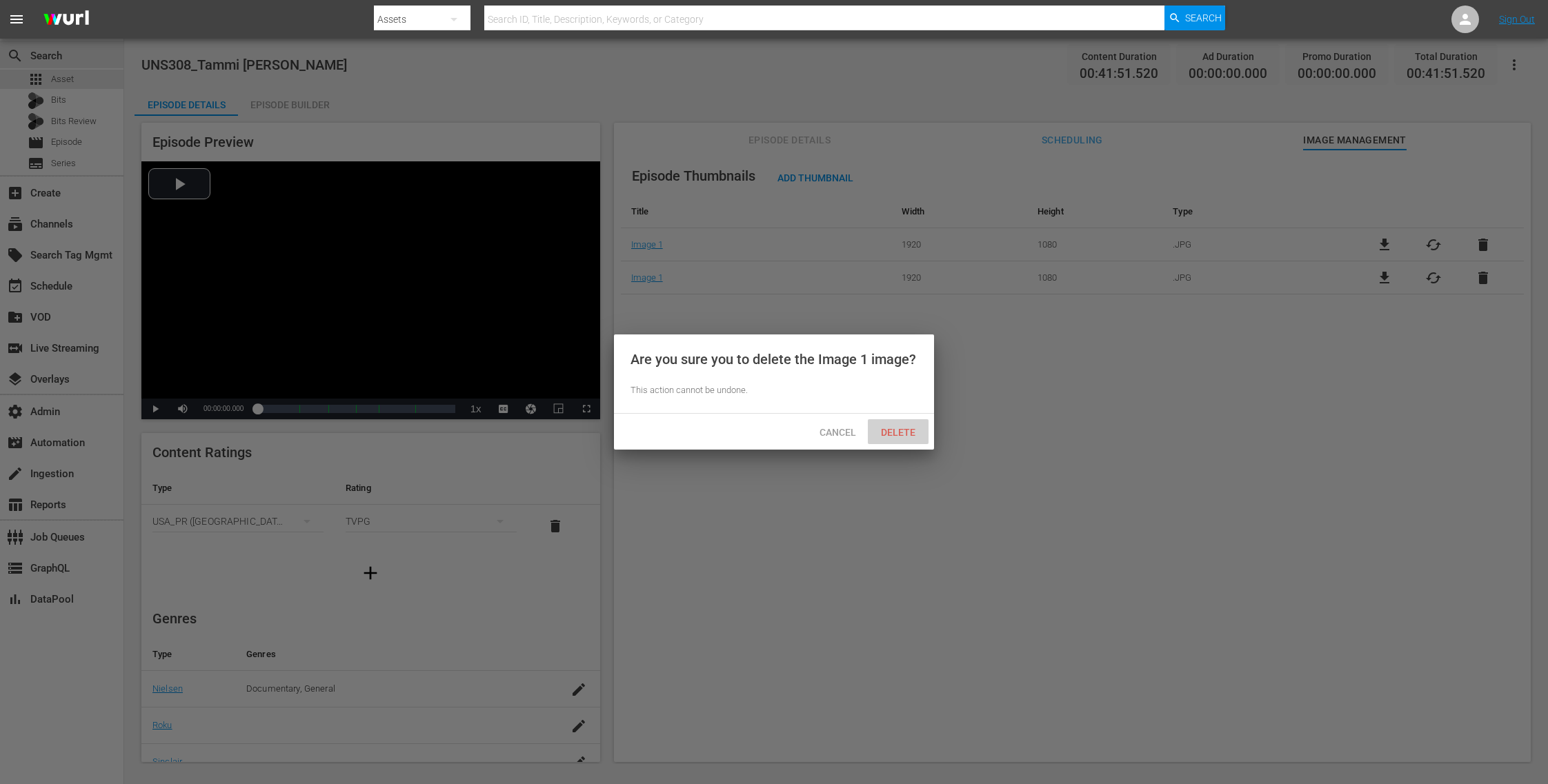
click at [906, 429] on span "Delete" at bounding box center [898, 432] width 56 height 11
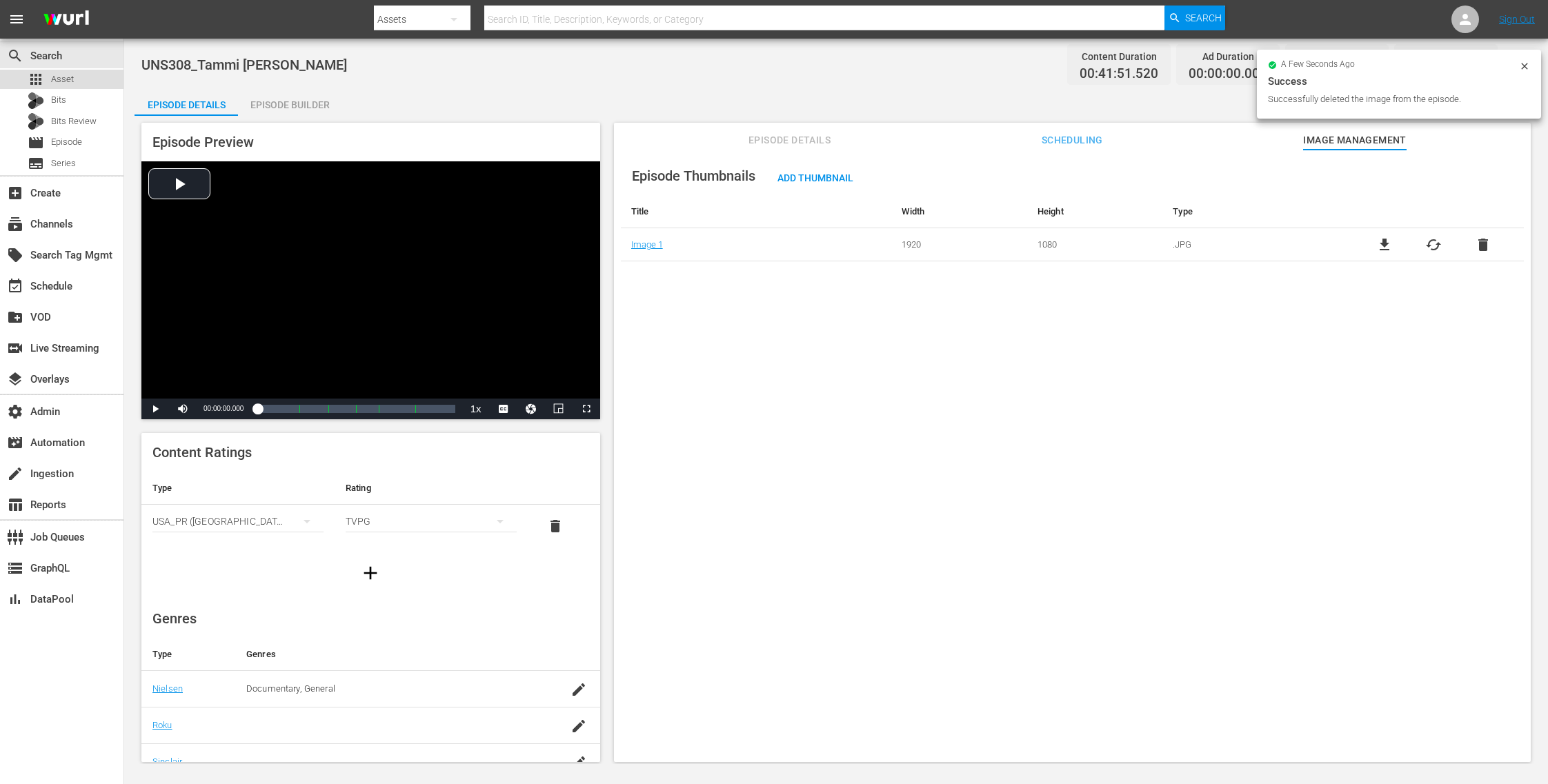
click at [86, 75] on div "apps Asset" at bounding box center [62, 78] width 124 height 19
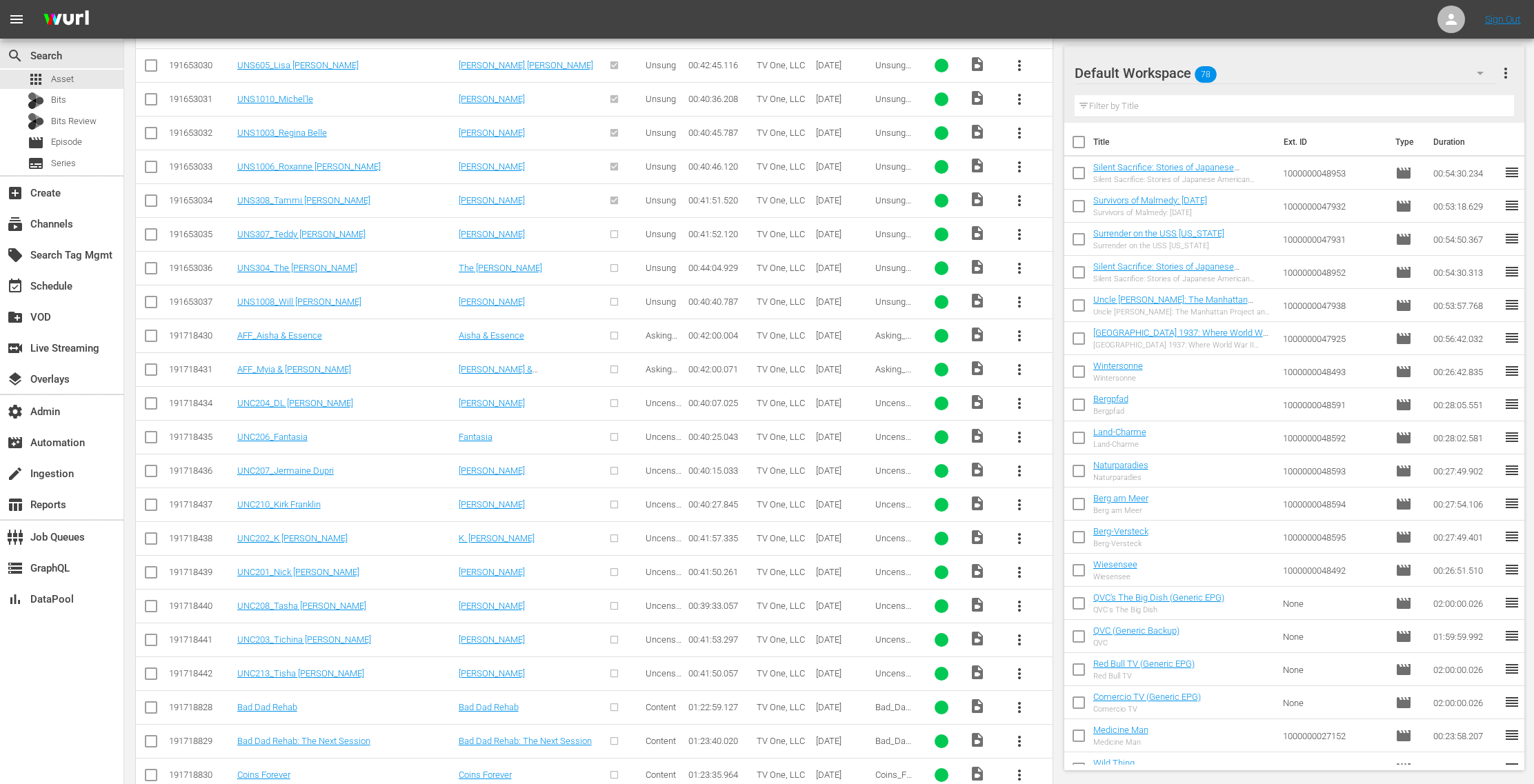
scroll to position [1966, 0]
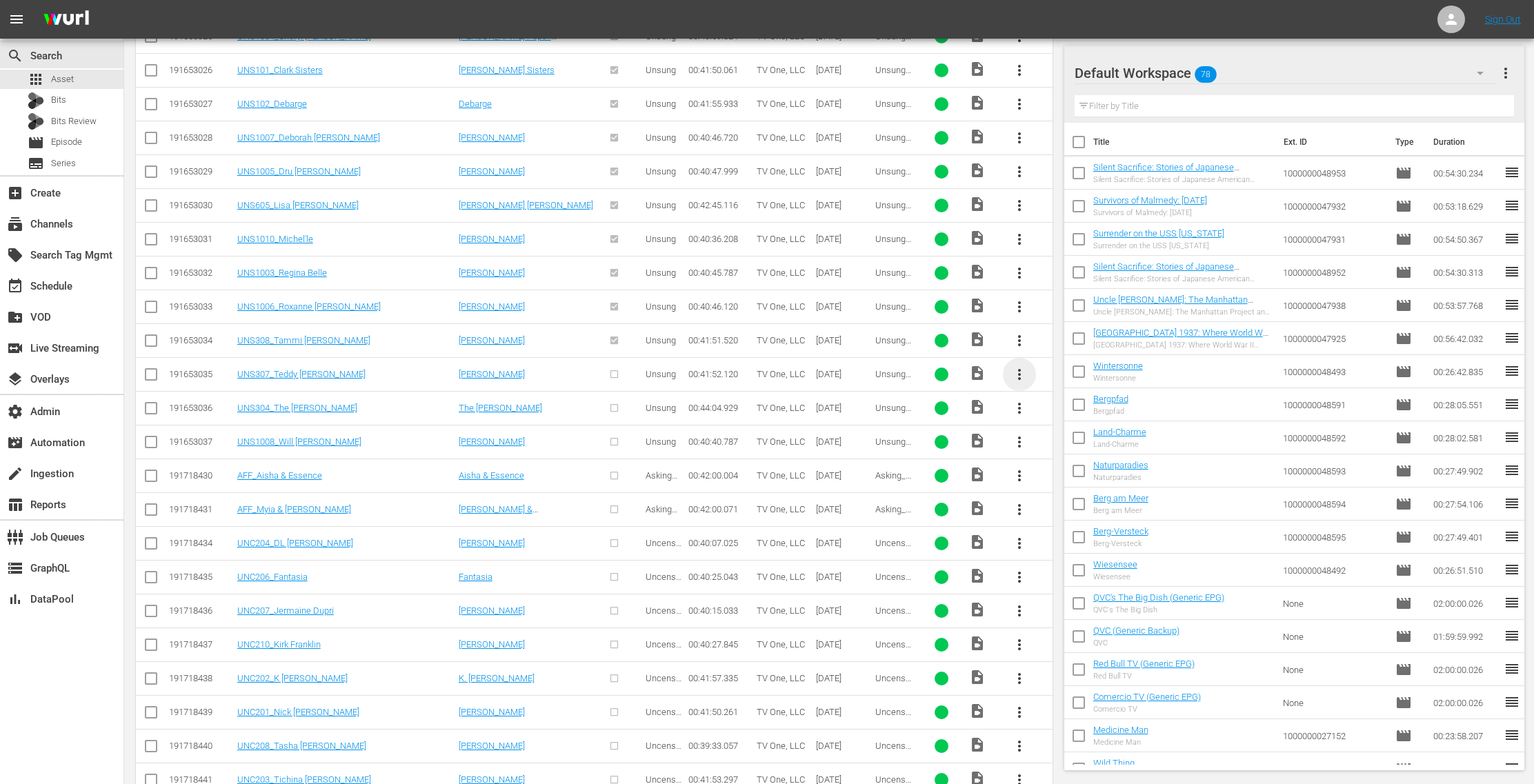
click at [1018, 367] on span "more_vert" at bounding box center [1020, 375] width 17 height 17
click at [1075, 455] on div "Episode" at bounding box center [1095, 465] width 94 height 33
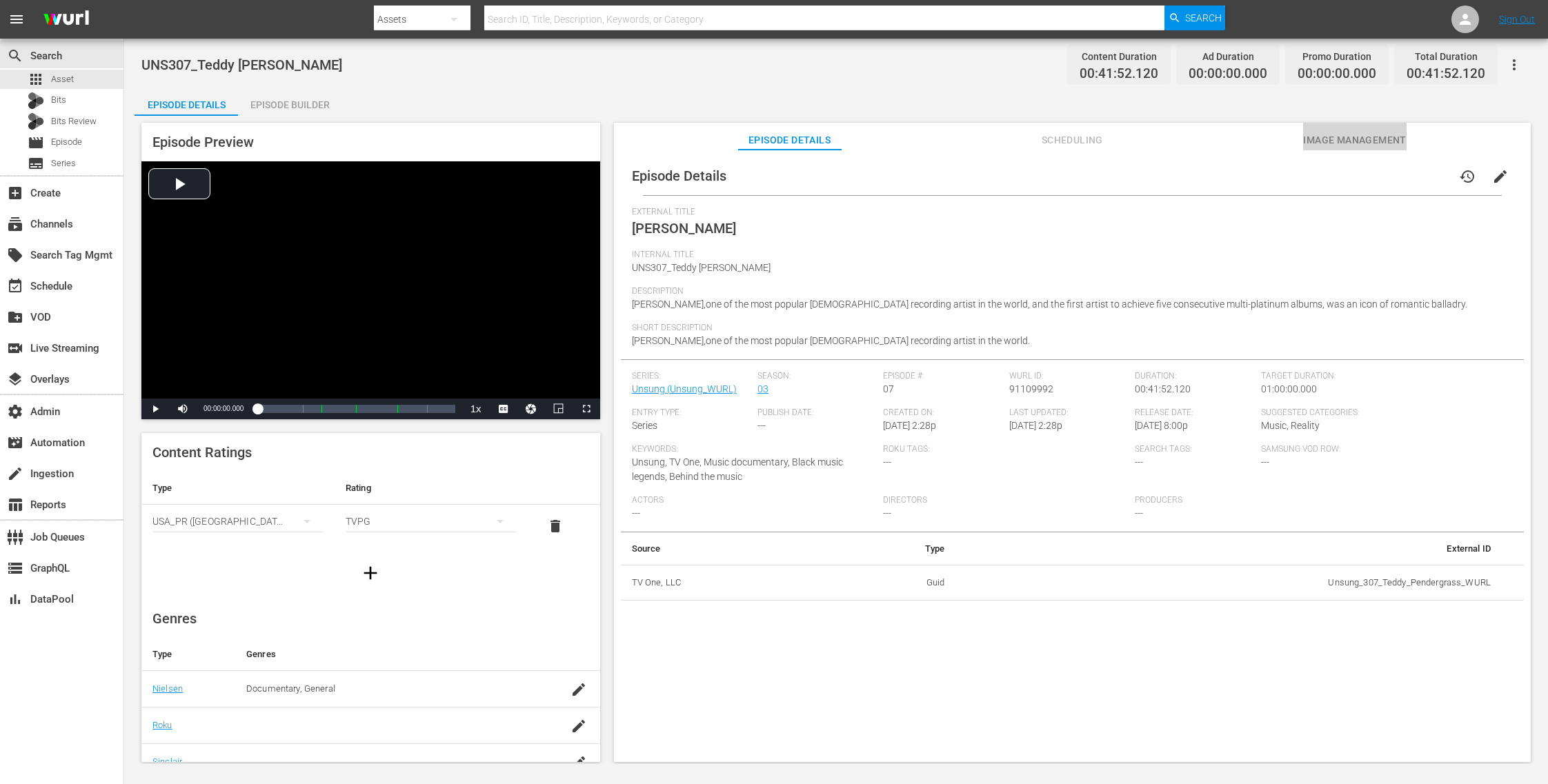
click at [1356, 141] on span "Image Management" at bounding box center [1355, 140] width 103 height 18
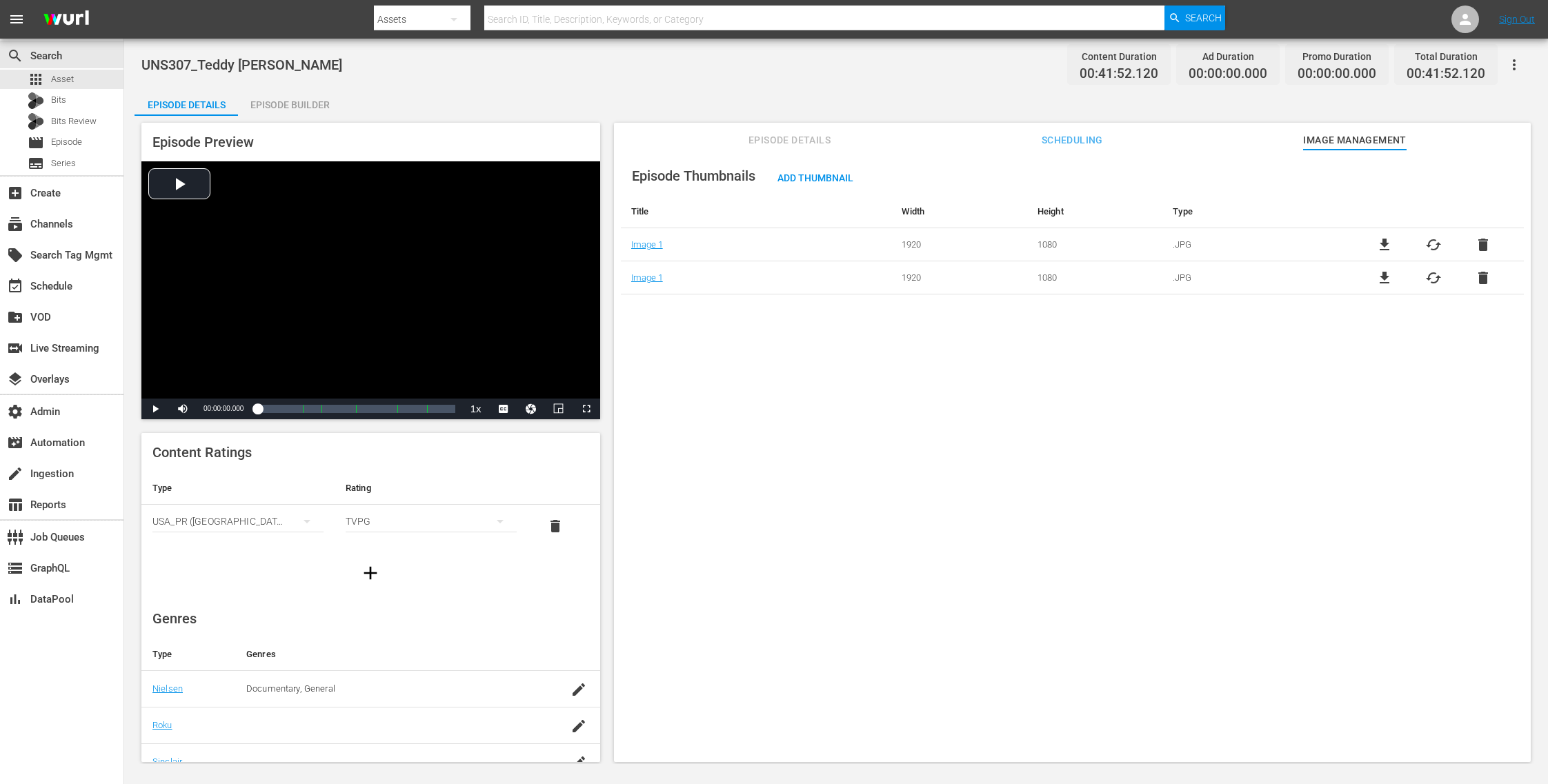
click at [1479, 243] on span "delete" at bounding box center [1483, 245] width 17 height 17
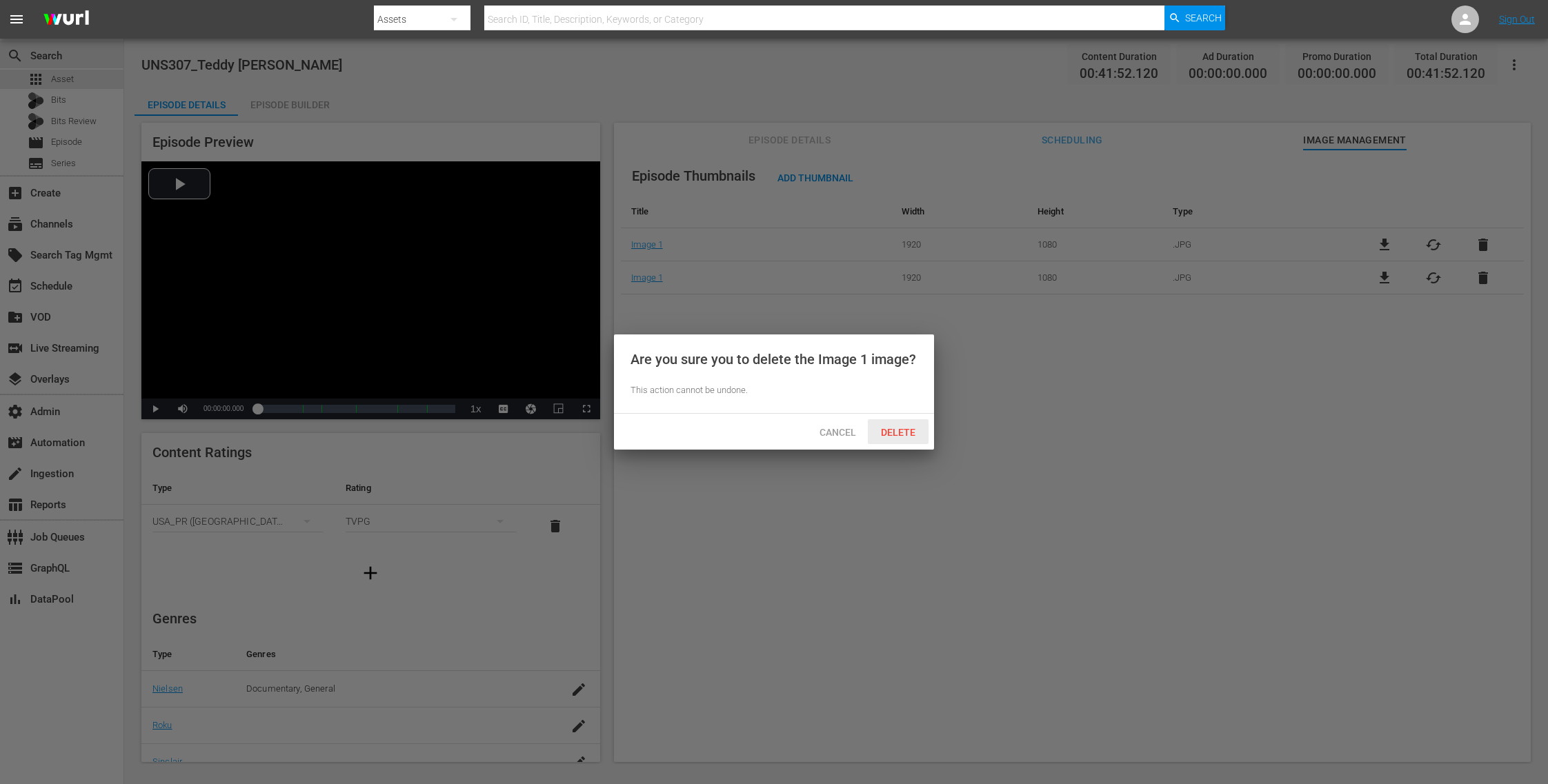
click at [905, 433] on span "Delete" at bounding box center [898, 432] width 56 height 11
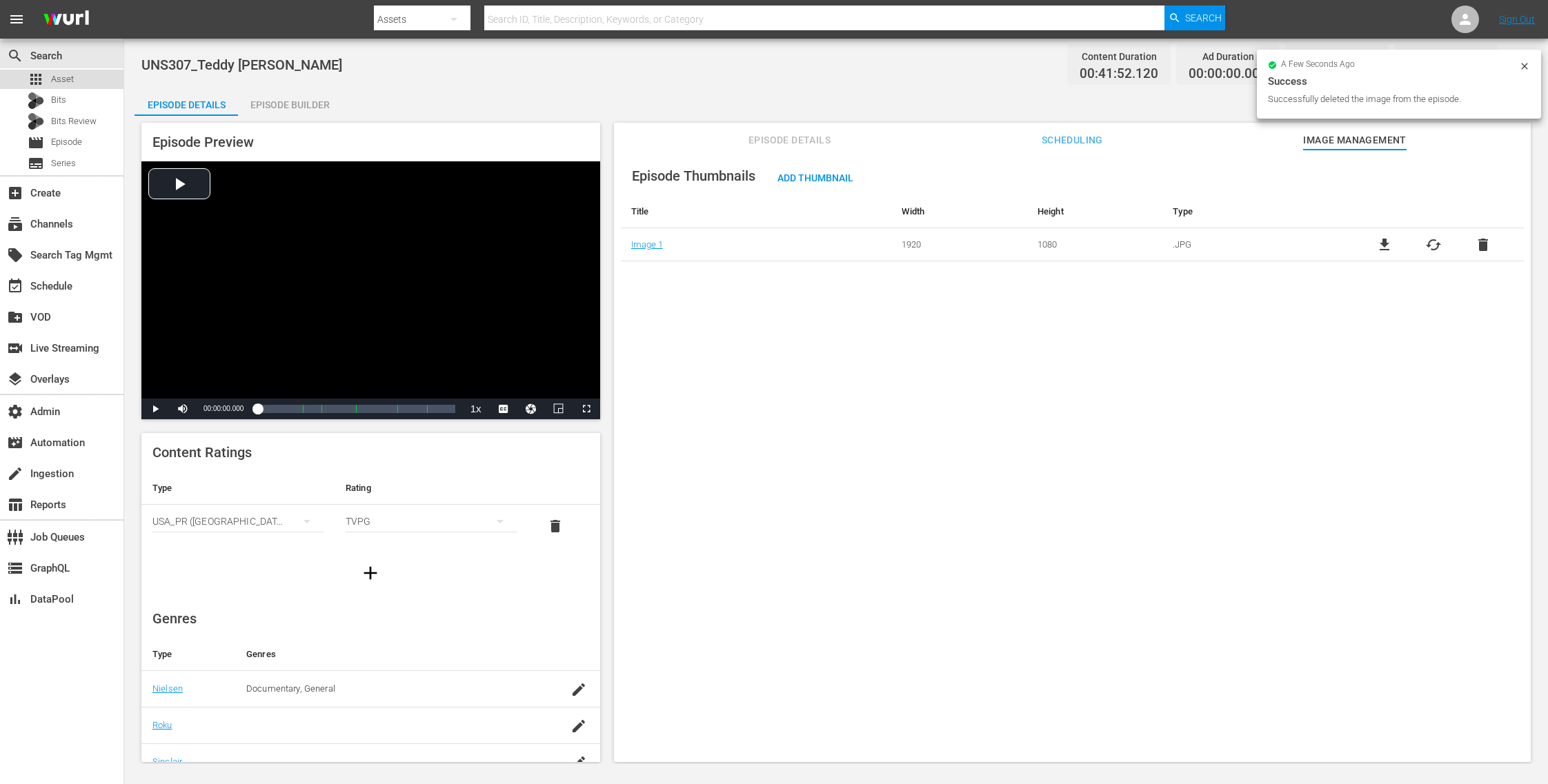
click at [73, 76] on div "apps Asset" at bounding box center [62, 78] width 124 height 19
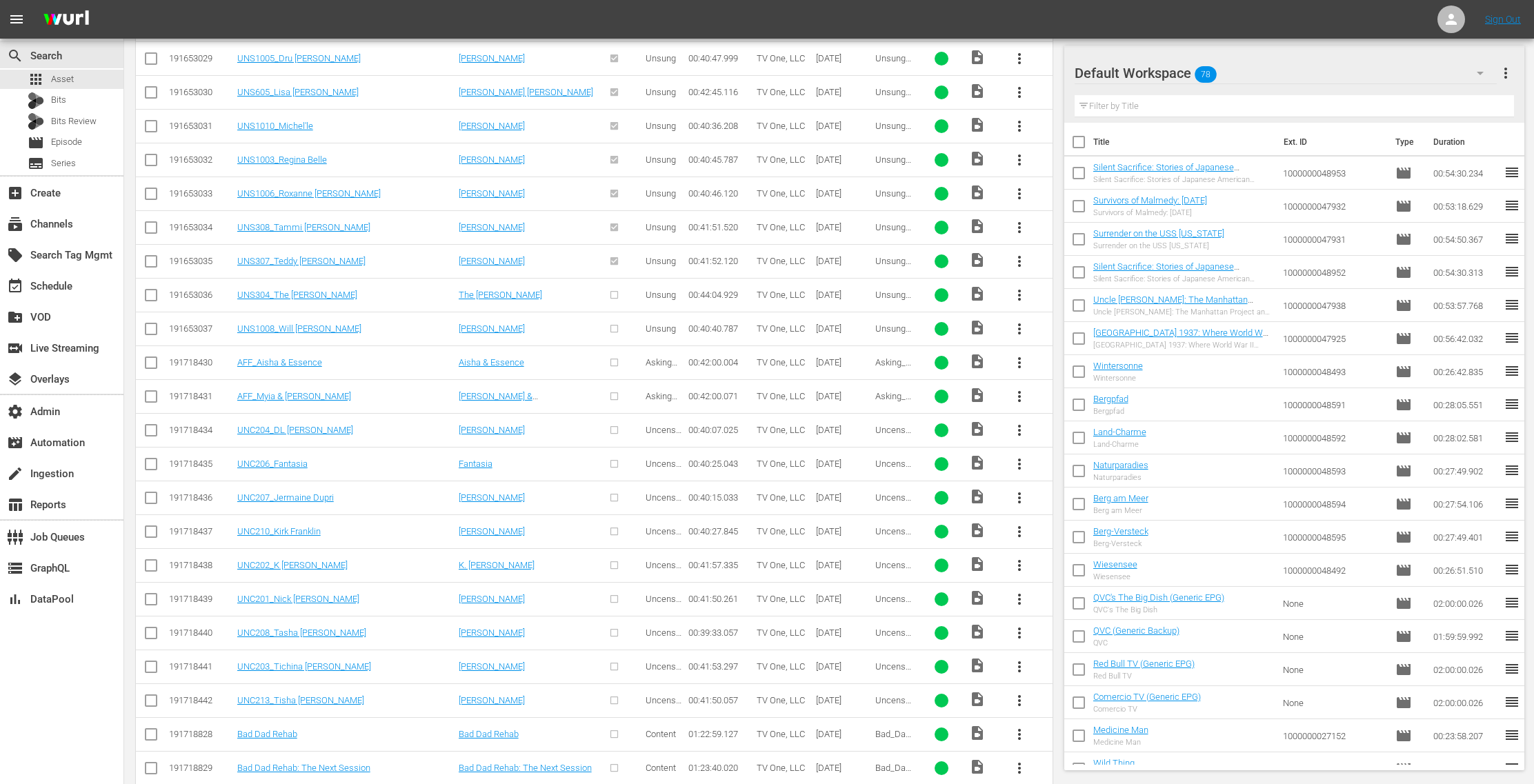
scroll to position [2079, 0]
click at [1016, 287] on span "more_vert" at bounding box center [1020, 296] width 17 height 17
click at [1061, 383] on div "Episode" at bounding box center [1095, 386] width 94 height 33
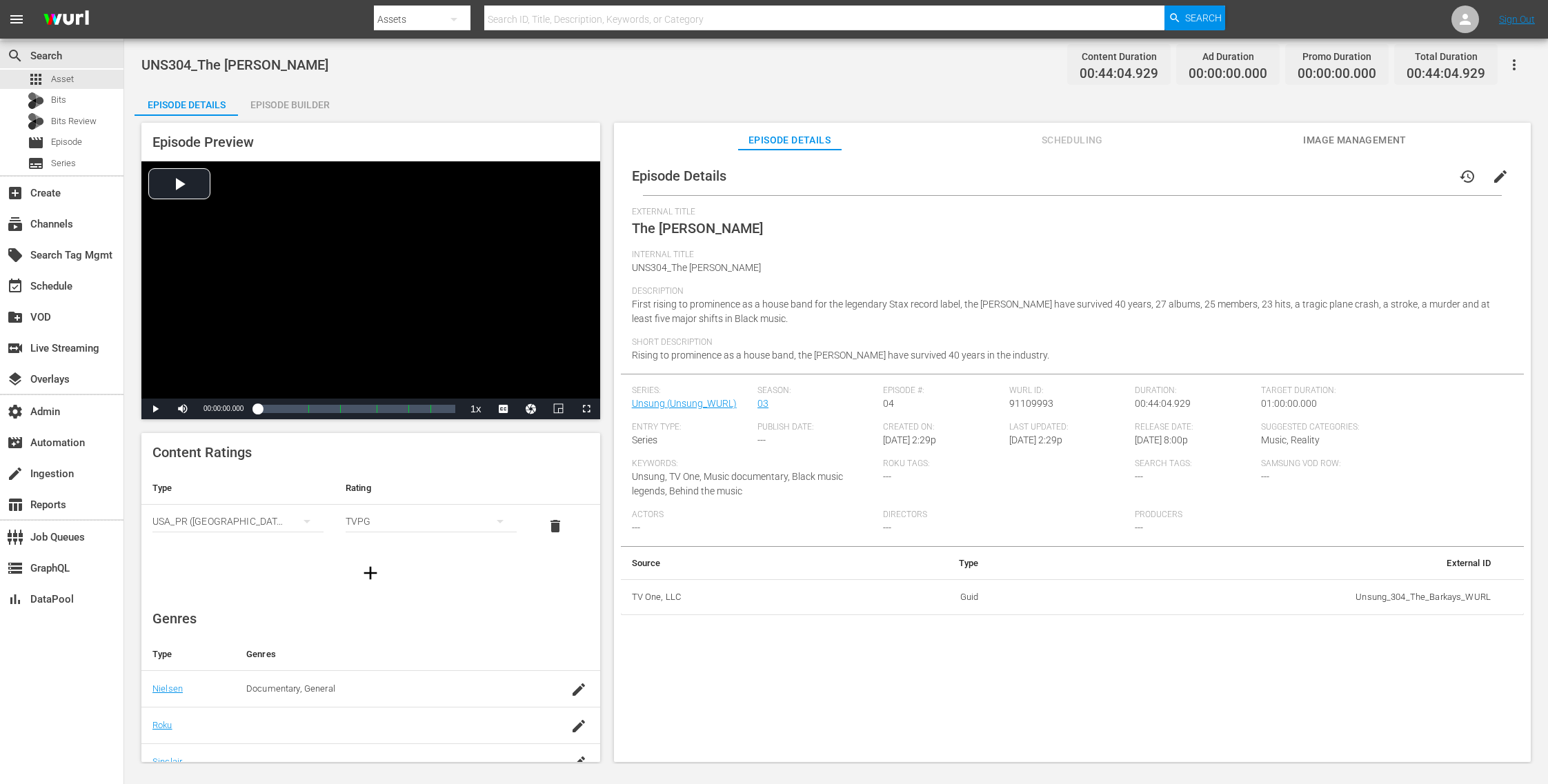
click at [1331, 140] on span "Image Management" at bounding box center [1355, 140] width 103 height 18
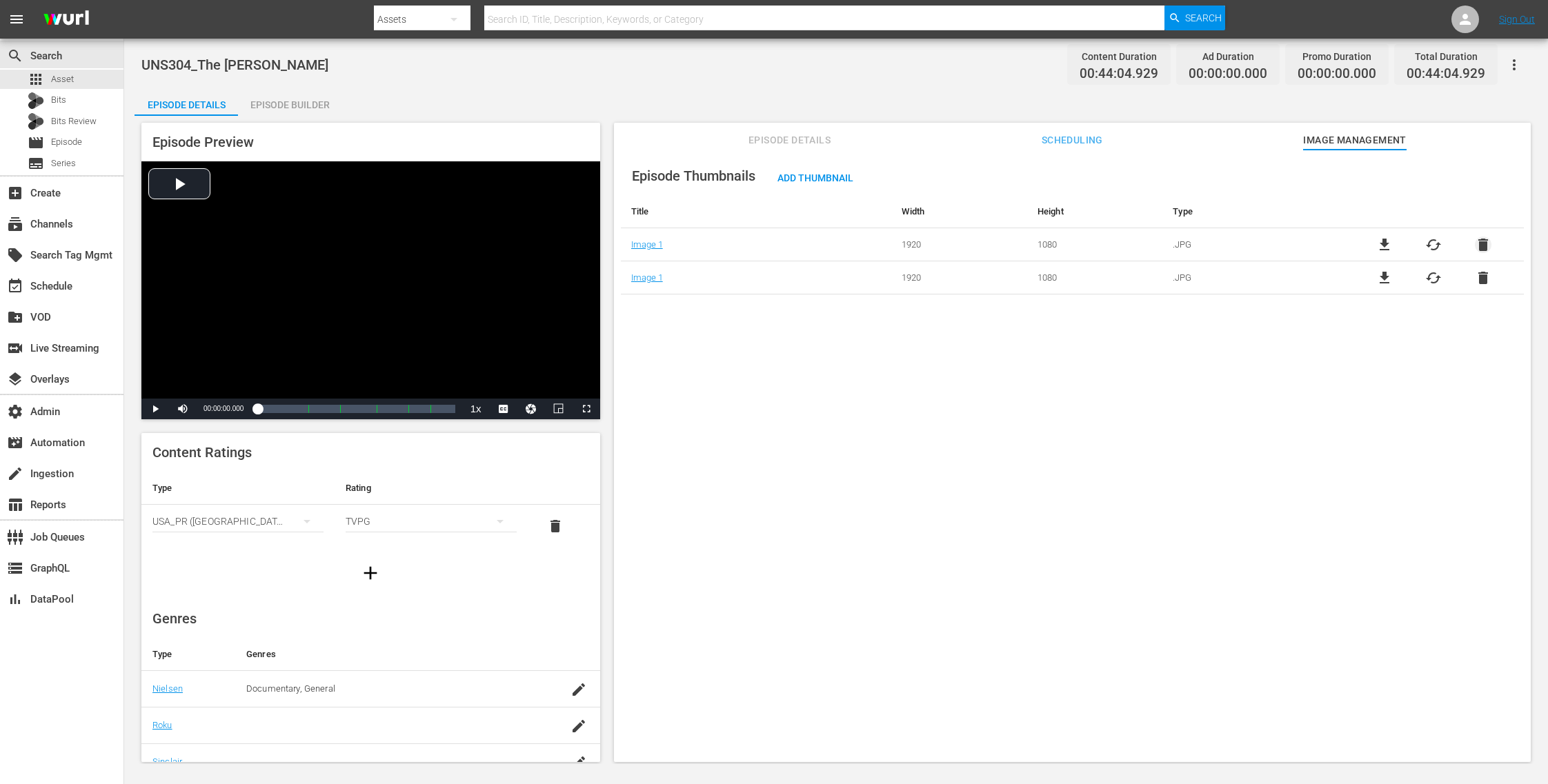
click at [1482, 240] on span "delete" at bounding box center [1483, 245] width 17 height 17
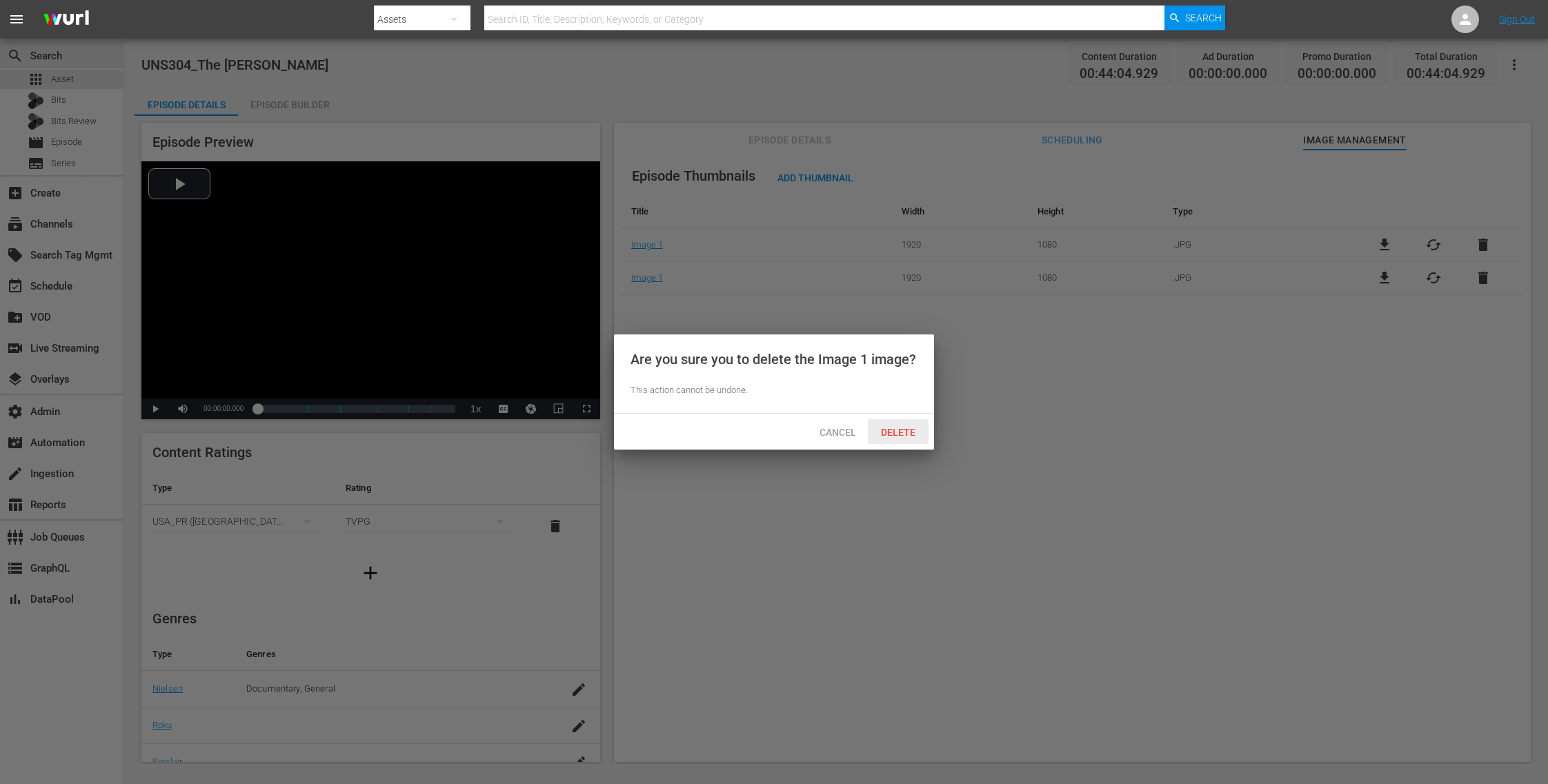
click at [912, 419] on div "Delete" at bounding box center [899, 432] width 61 height 26
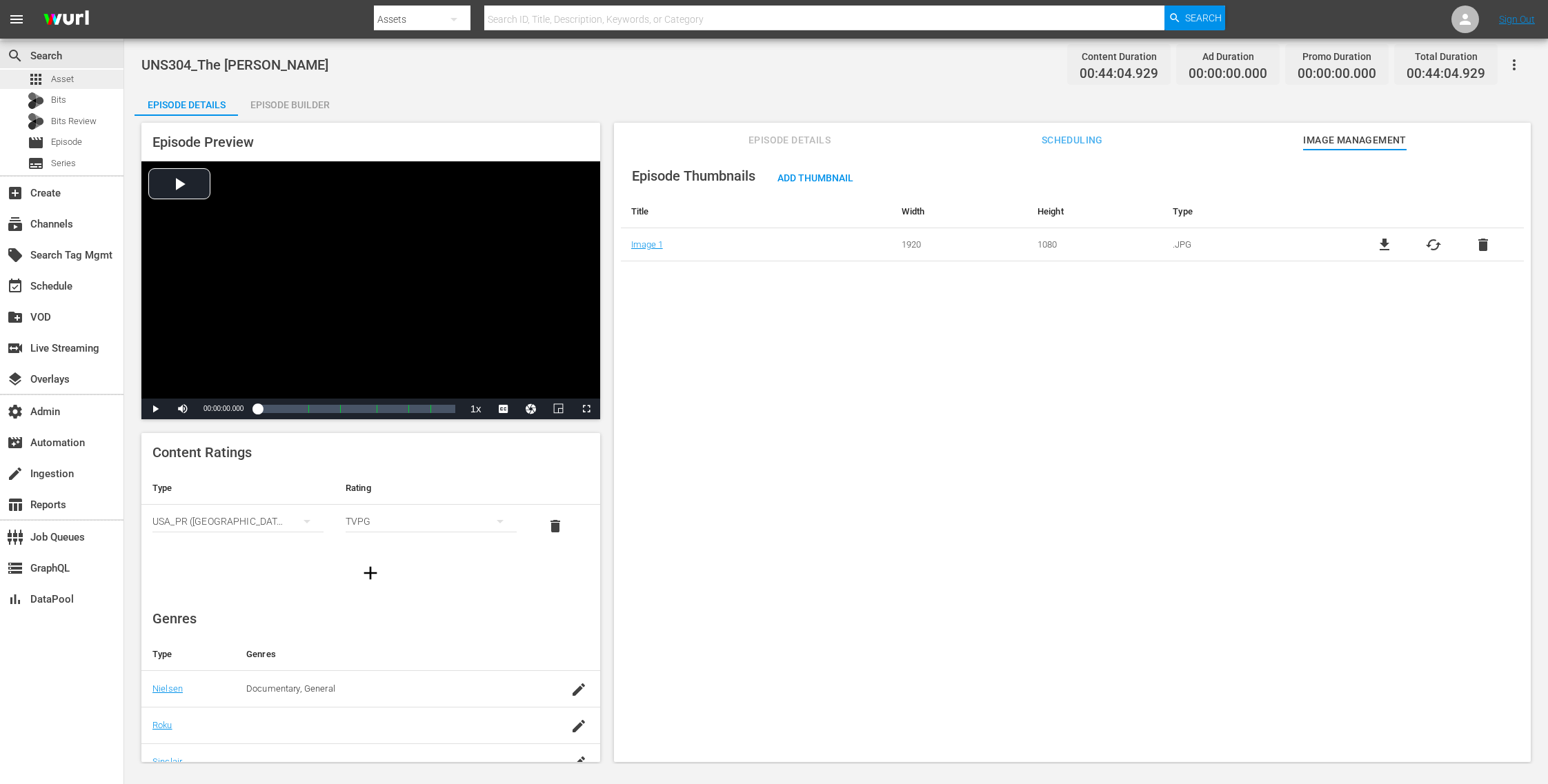
click at [68, 78] on span "Asset" at bounding box center [62, 78] width 23 height 14
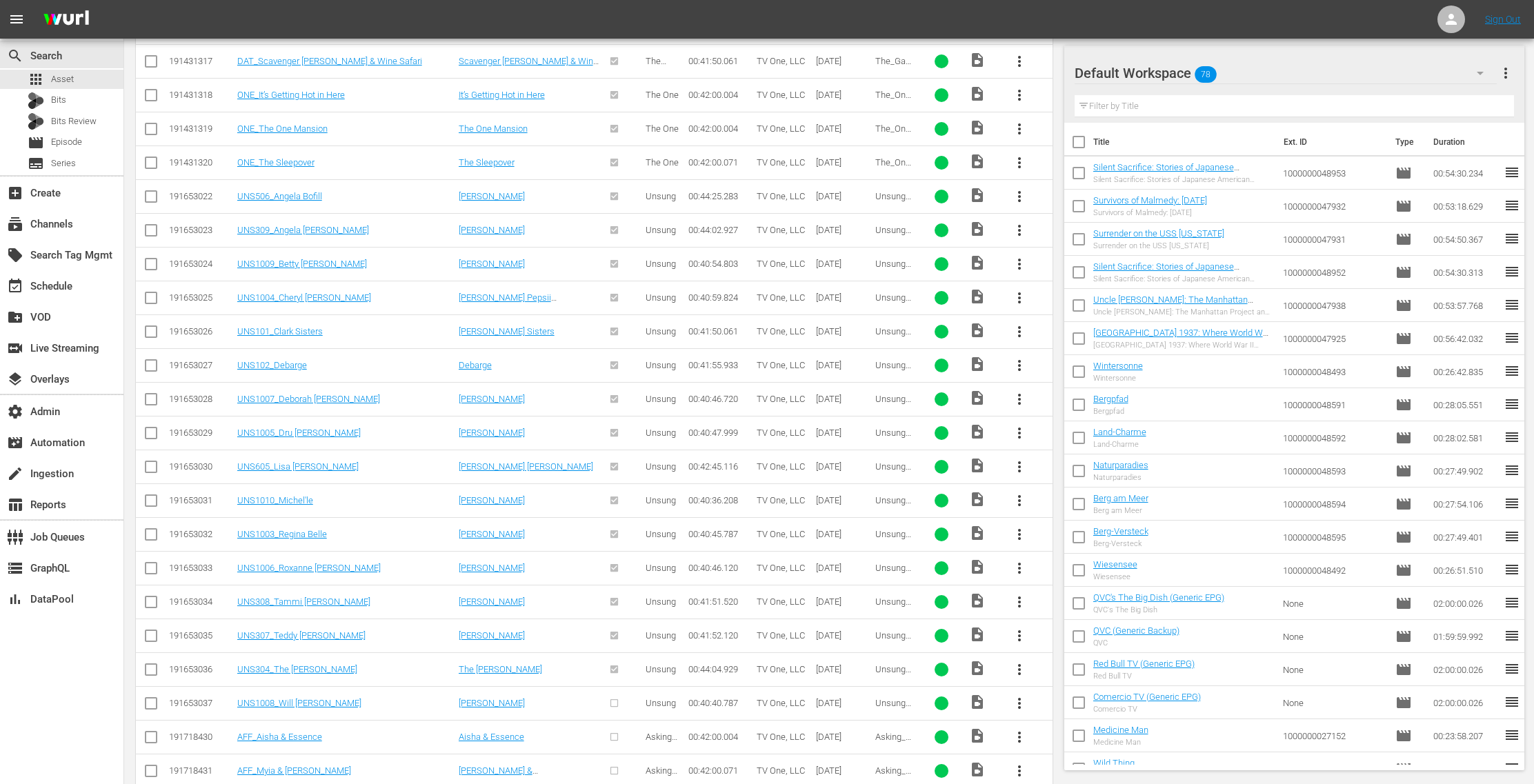
scroll to position [1808, 0]
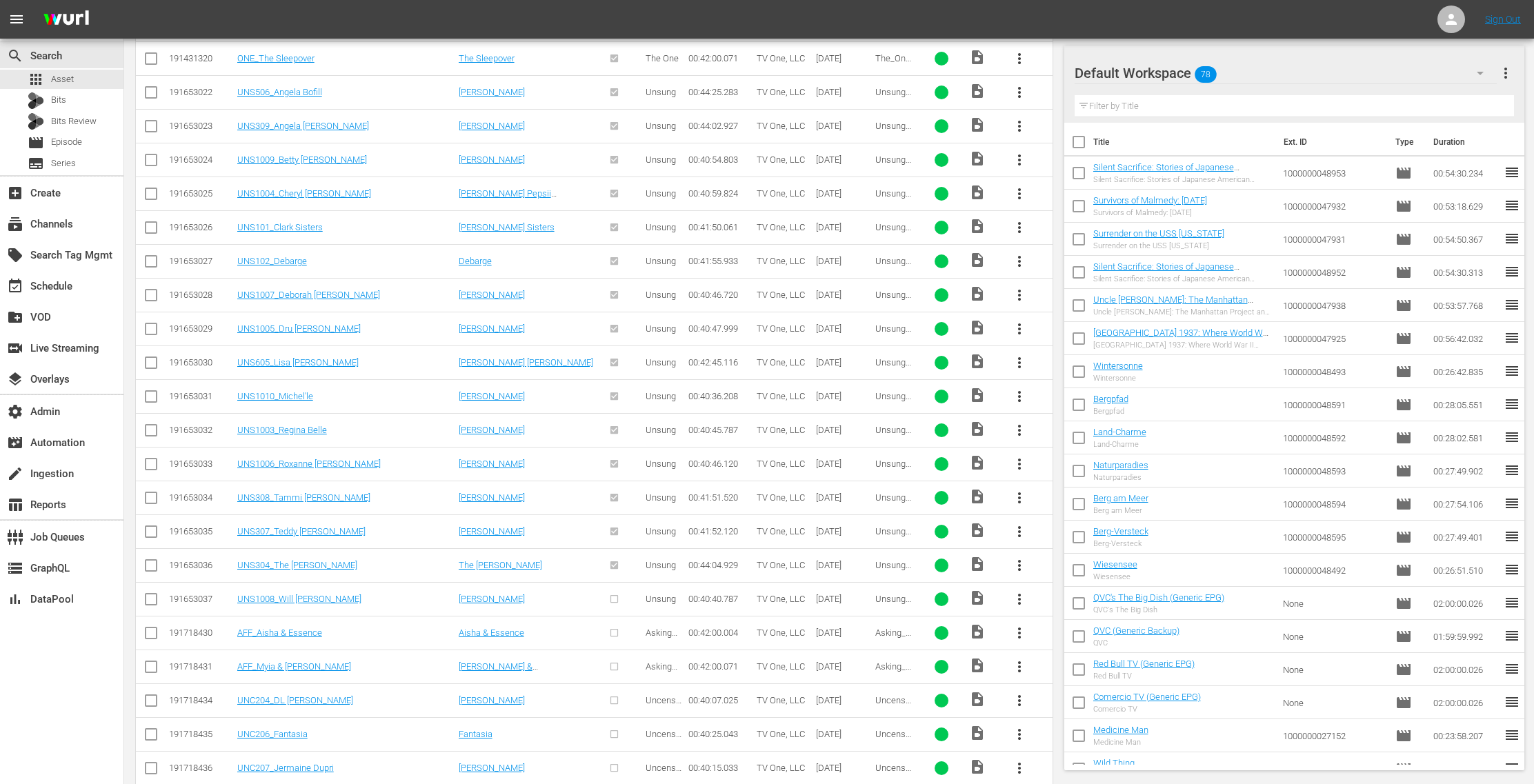
click at [1016, 591] on span "more_vert" at bounding box center [1020, 599] width 17 height 17
click at [1083, 690] on div "Episode" at bounding box center [1095, 690] width 94 height 33
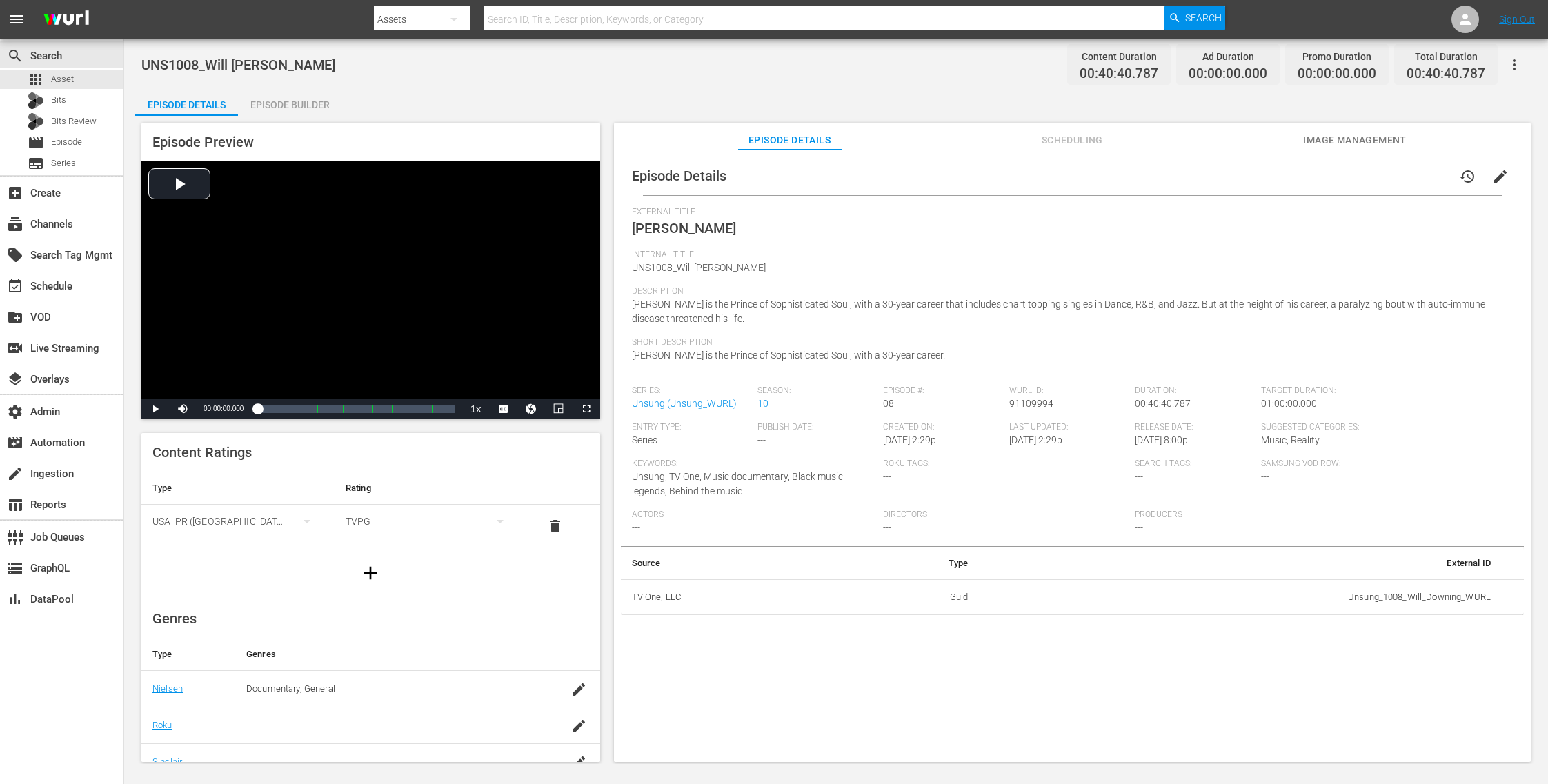
click at [1337, 132] on span "Image Management" at bounding box center [1355, 140] width 103 height 18
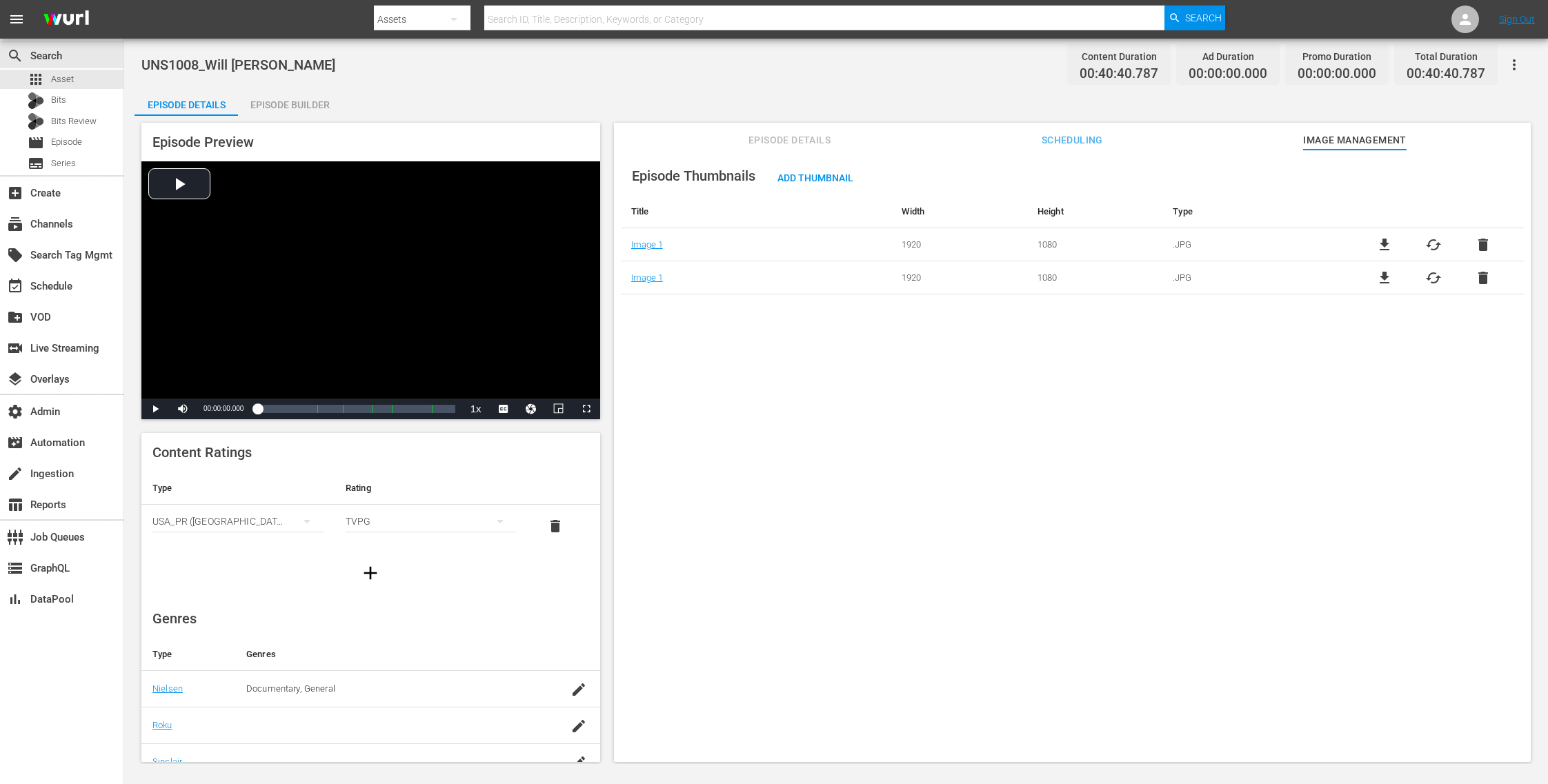
click at [1475, 238] on span "delete" at bounding box center [1483, 245] width 17 height 17
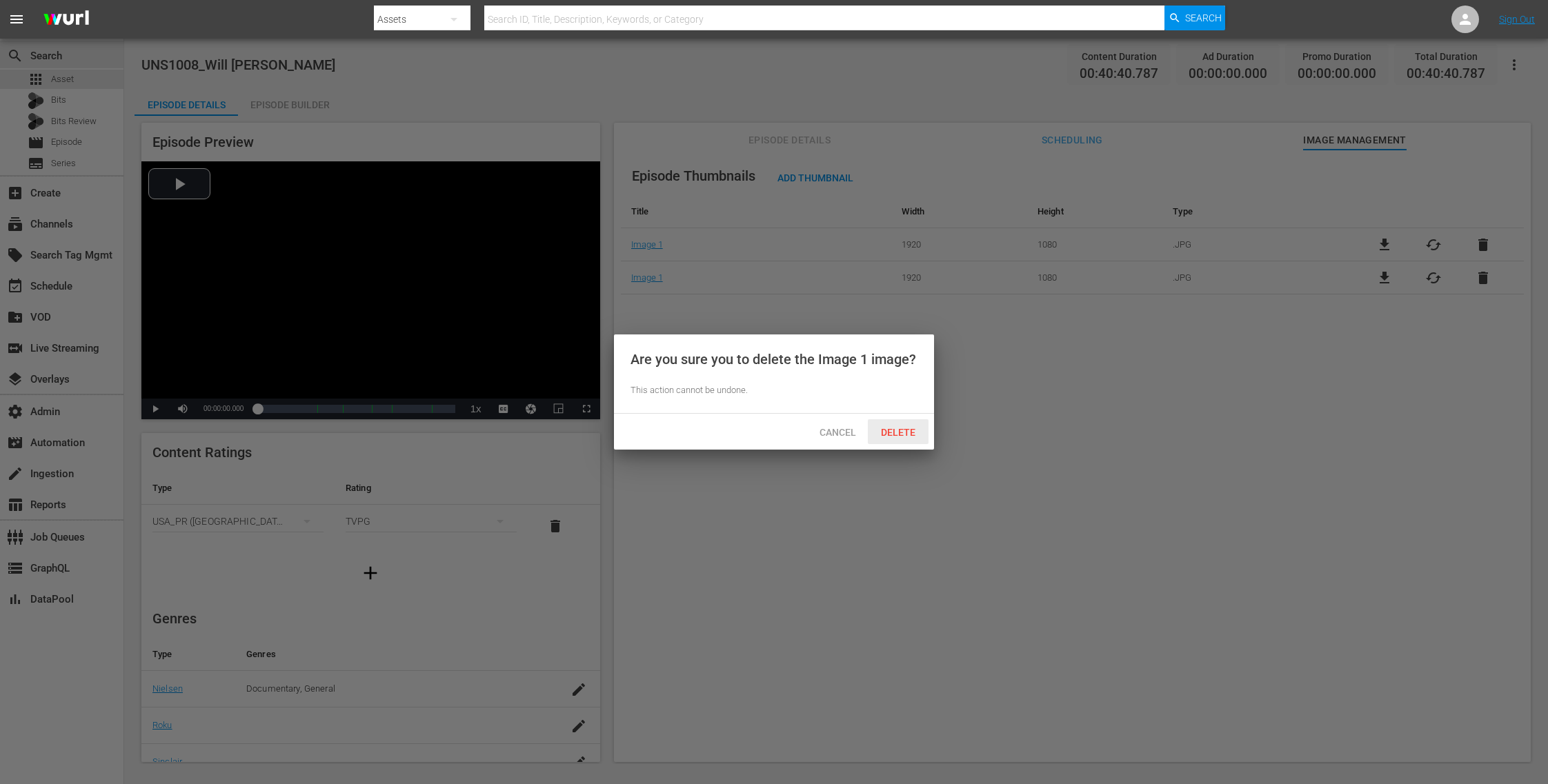
click at [903, 435] on span "Delete" at bounding box center [898, 432] width 56 height 11
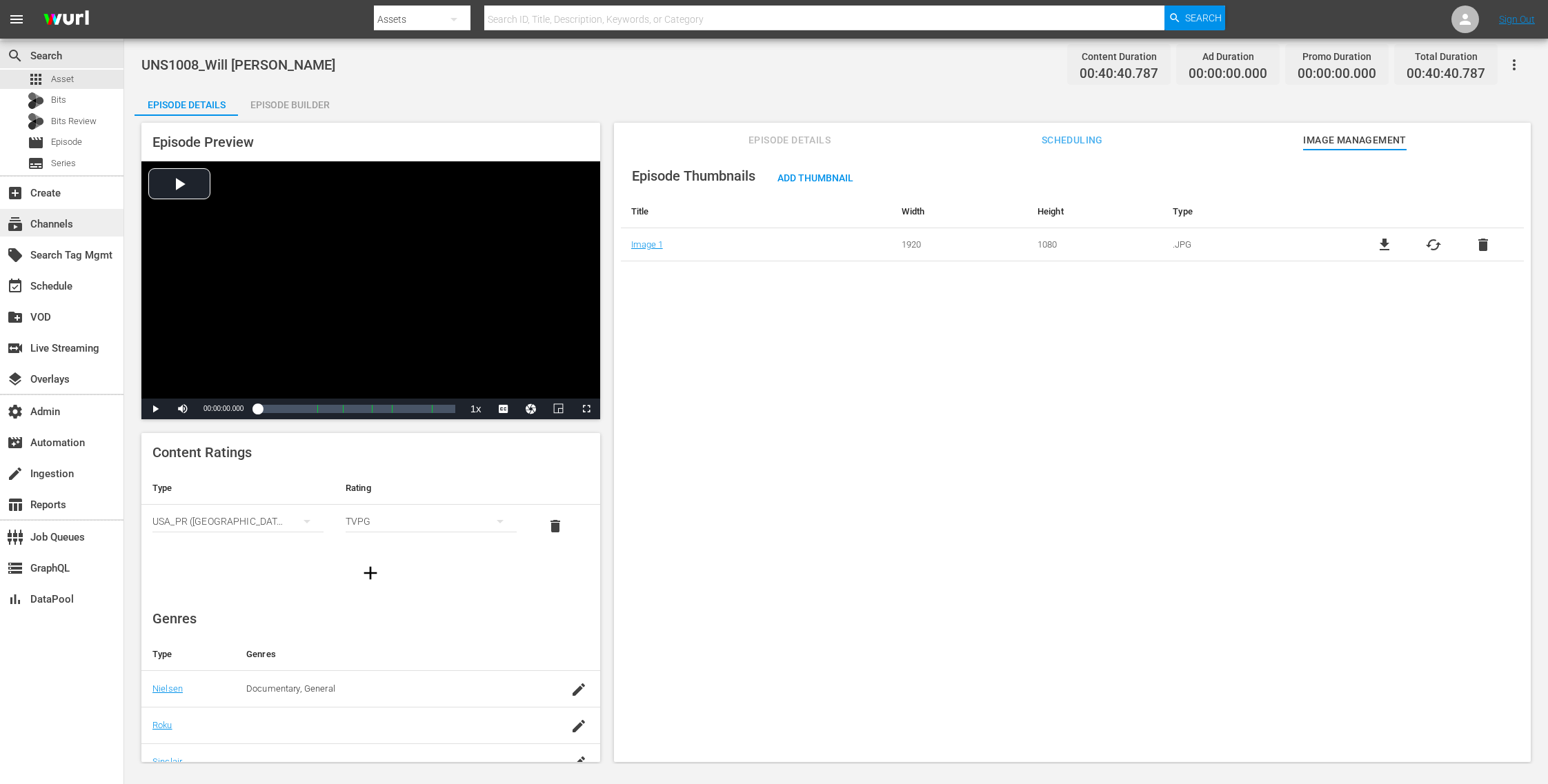
click at [80, 222] on div "subscriptions Channels" at bounding box center [62, 223] width 124 height 28
type input "tv_one_llc_tvonestarsstories_1"
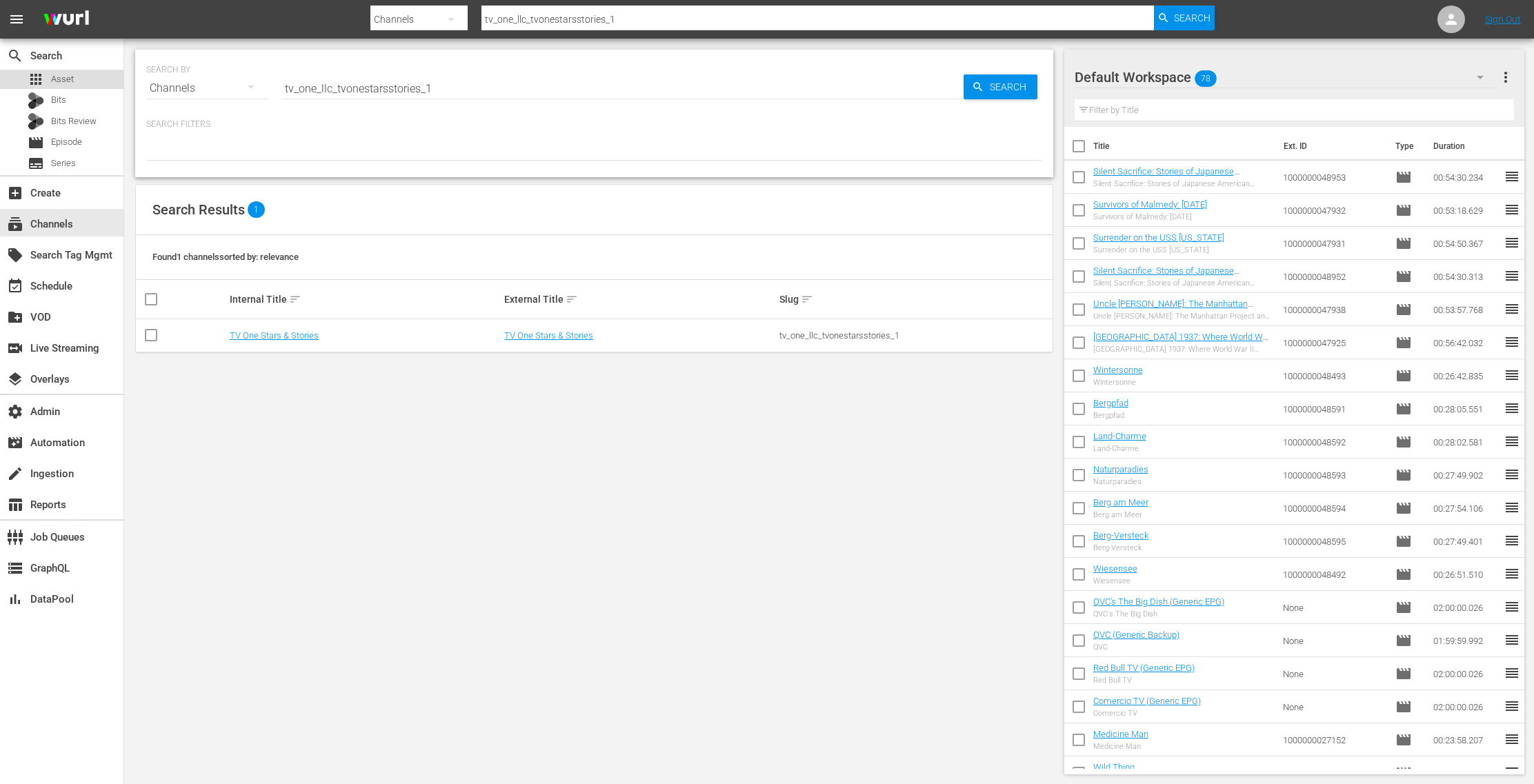
click at [82, 78] on div "apps Asset" at bounding box center [62, 78] width 124 height 19
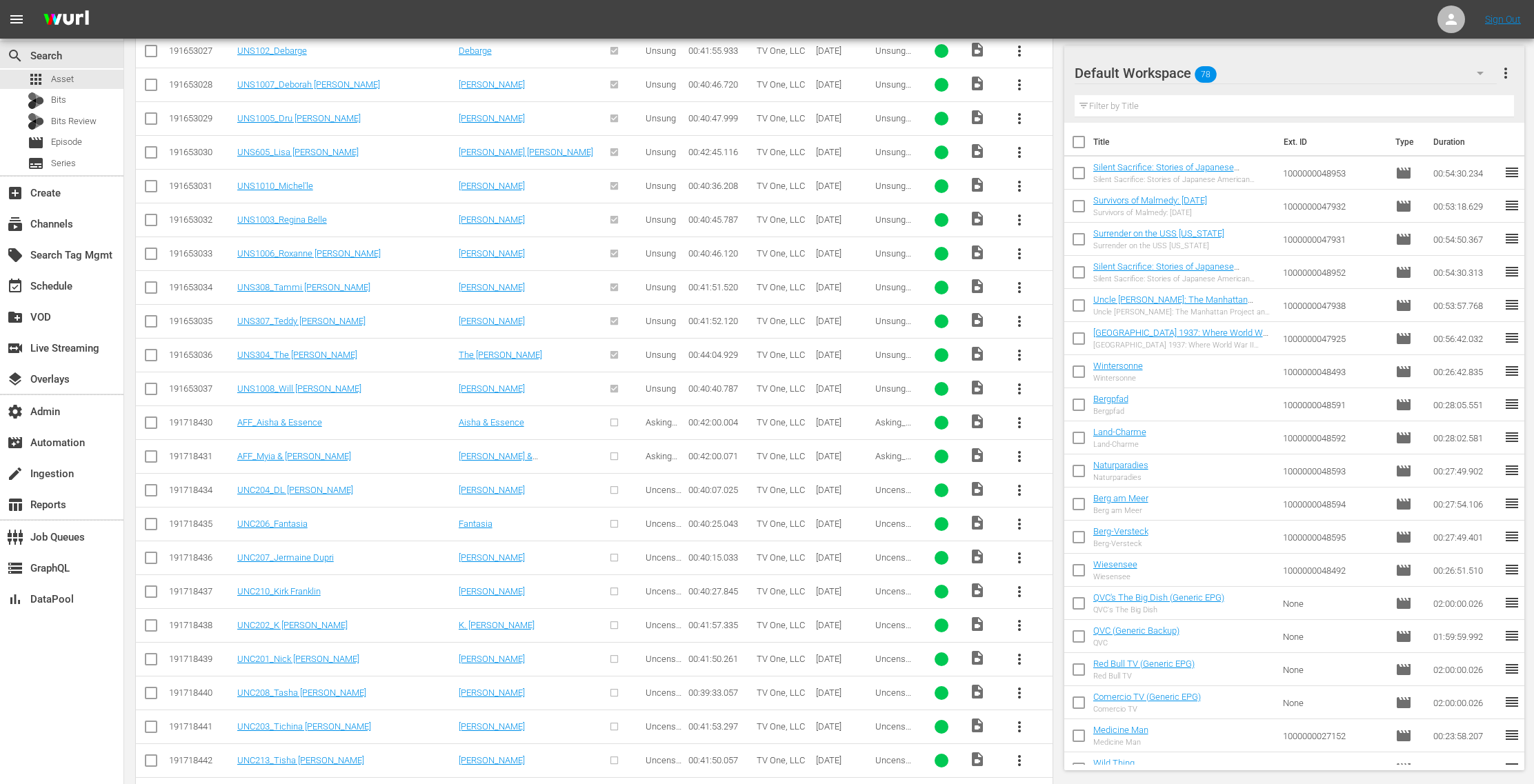
scroll to position [1989, 0]
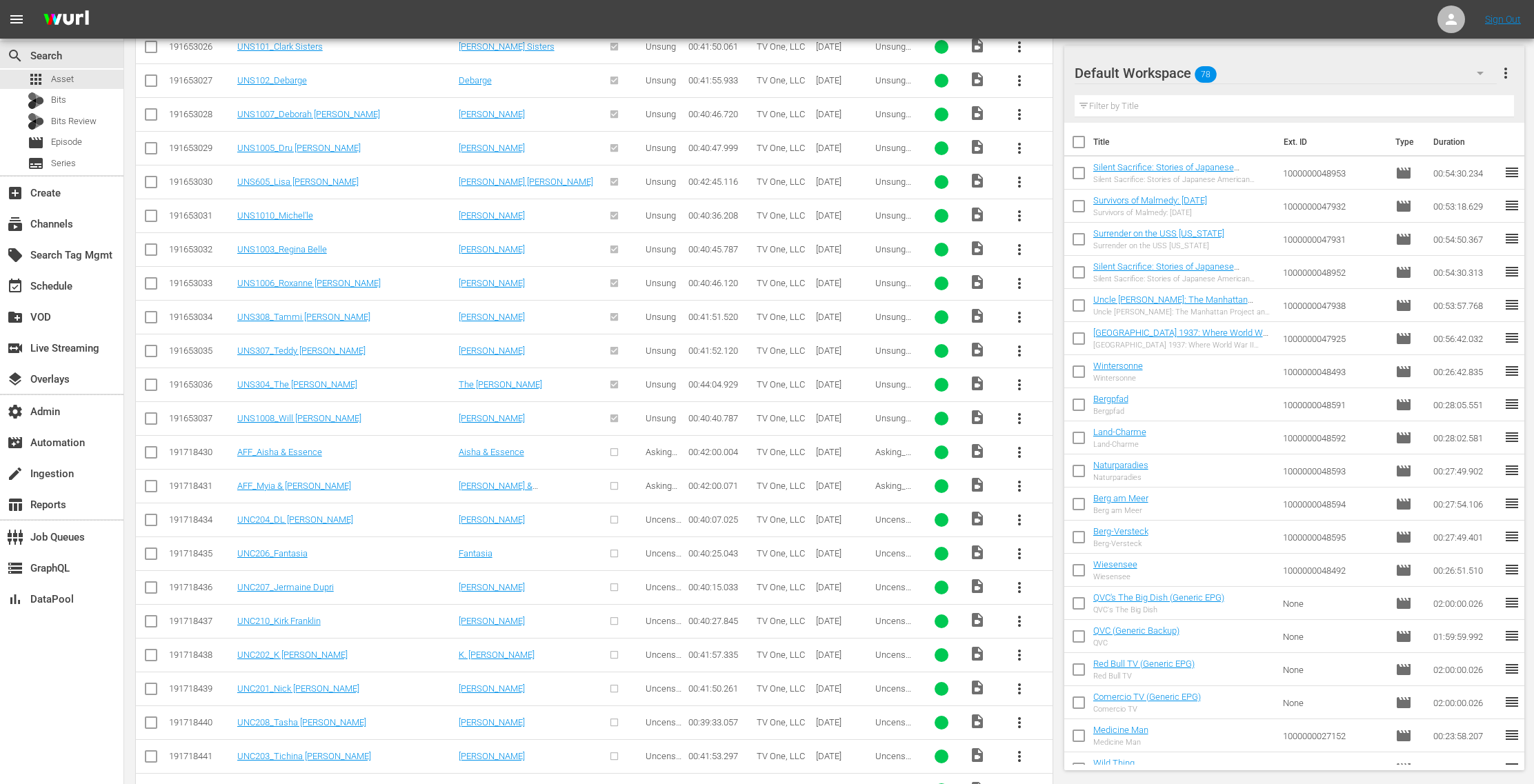
click at [1026, 444] on span "more_vert" at bounding box center [1020, 452] width 17 height 17
click at [1072, 537] on div "Episode" at bounding box center [1095, 542] width 94 height 33
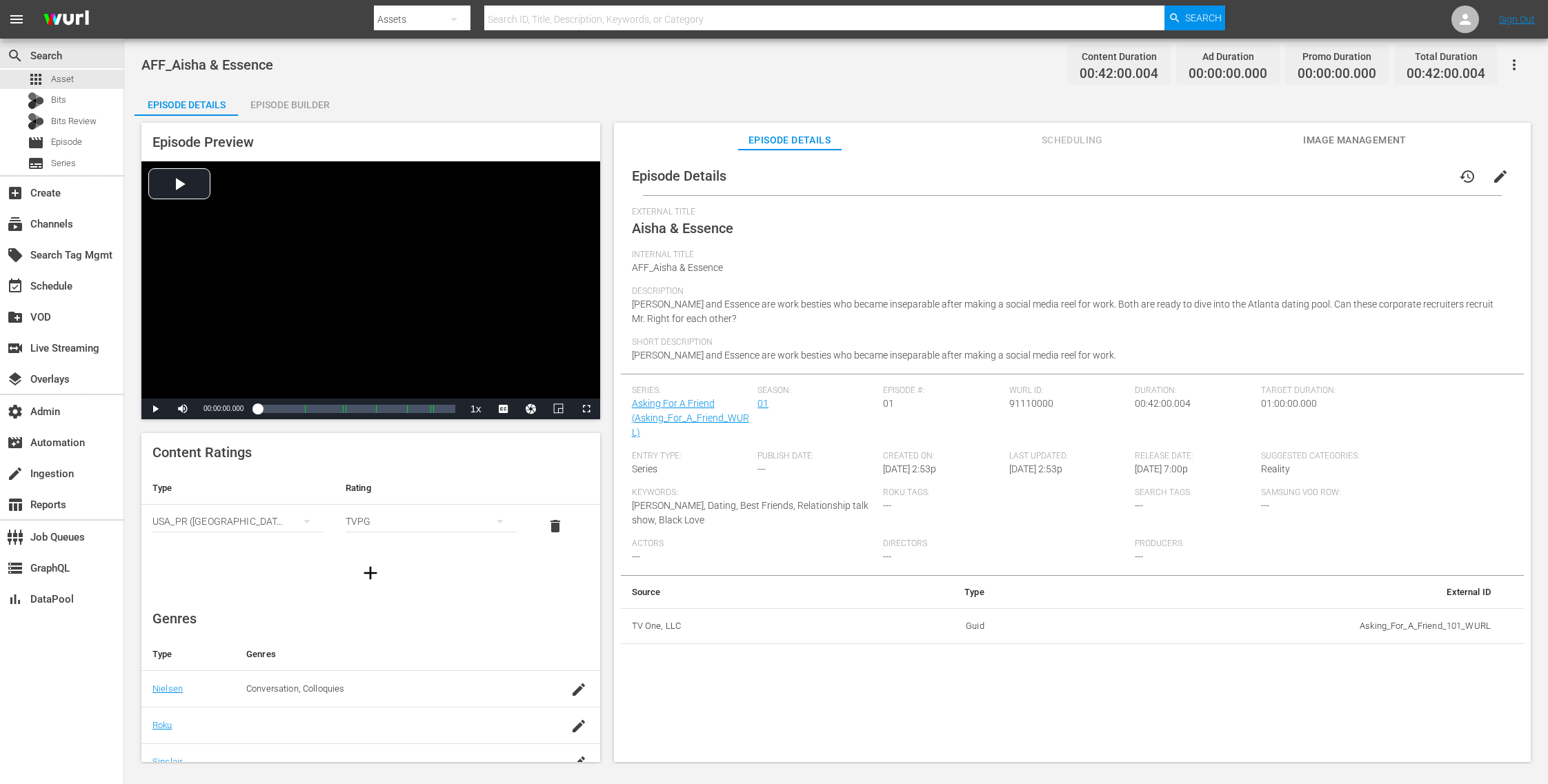
click at [1366, 135] on span "Image Management" at bounding box center [1355, 140] width 103 height 18
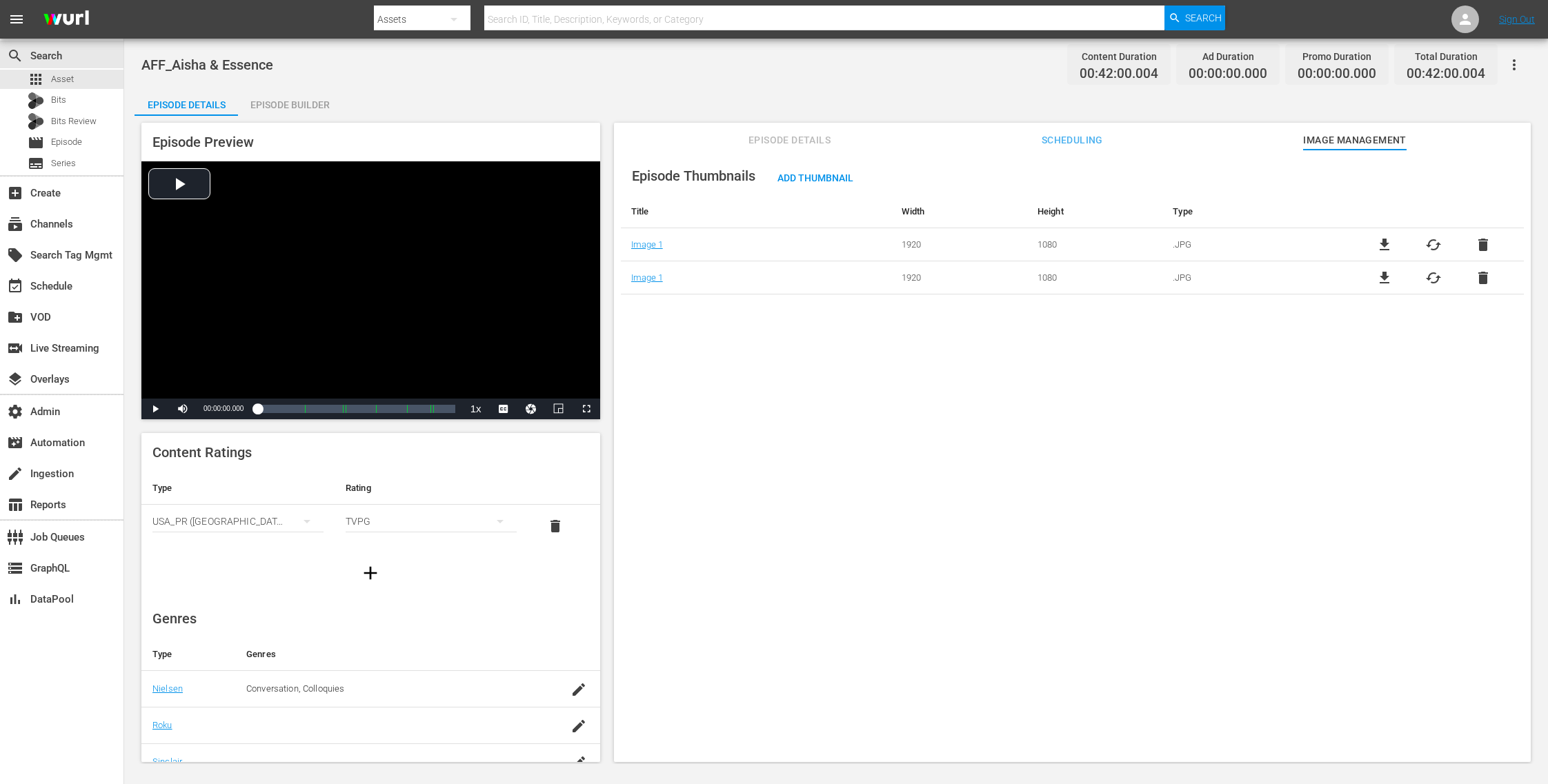
click at [1481, 247] on span "delete" at bounding box center [1483, 245] width 17 height 17
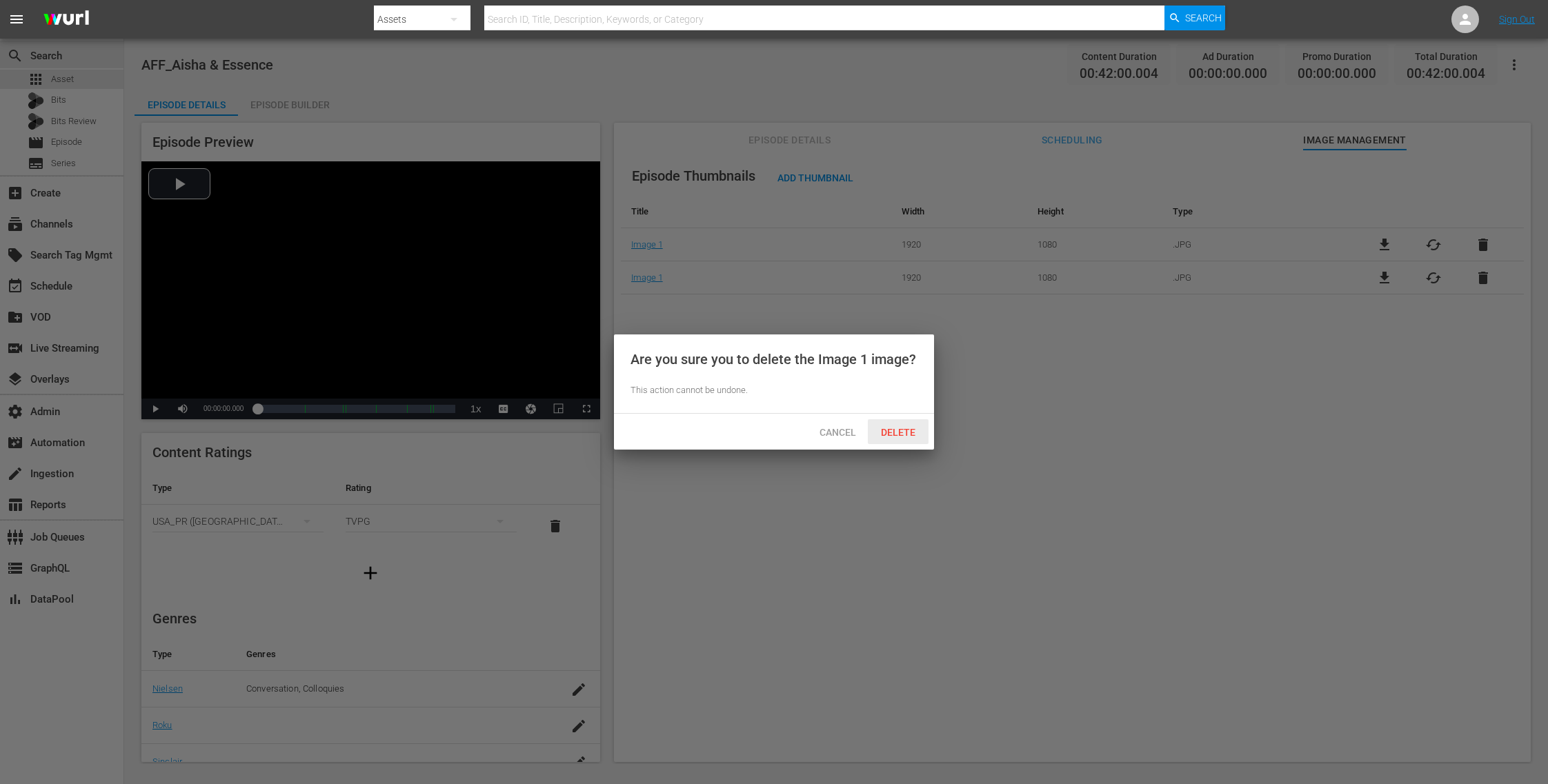
click at [901, 427] on span "Delete" at bounding box center [898, 432] width 56 height 11
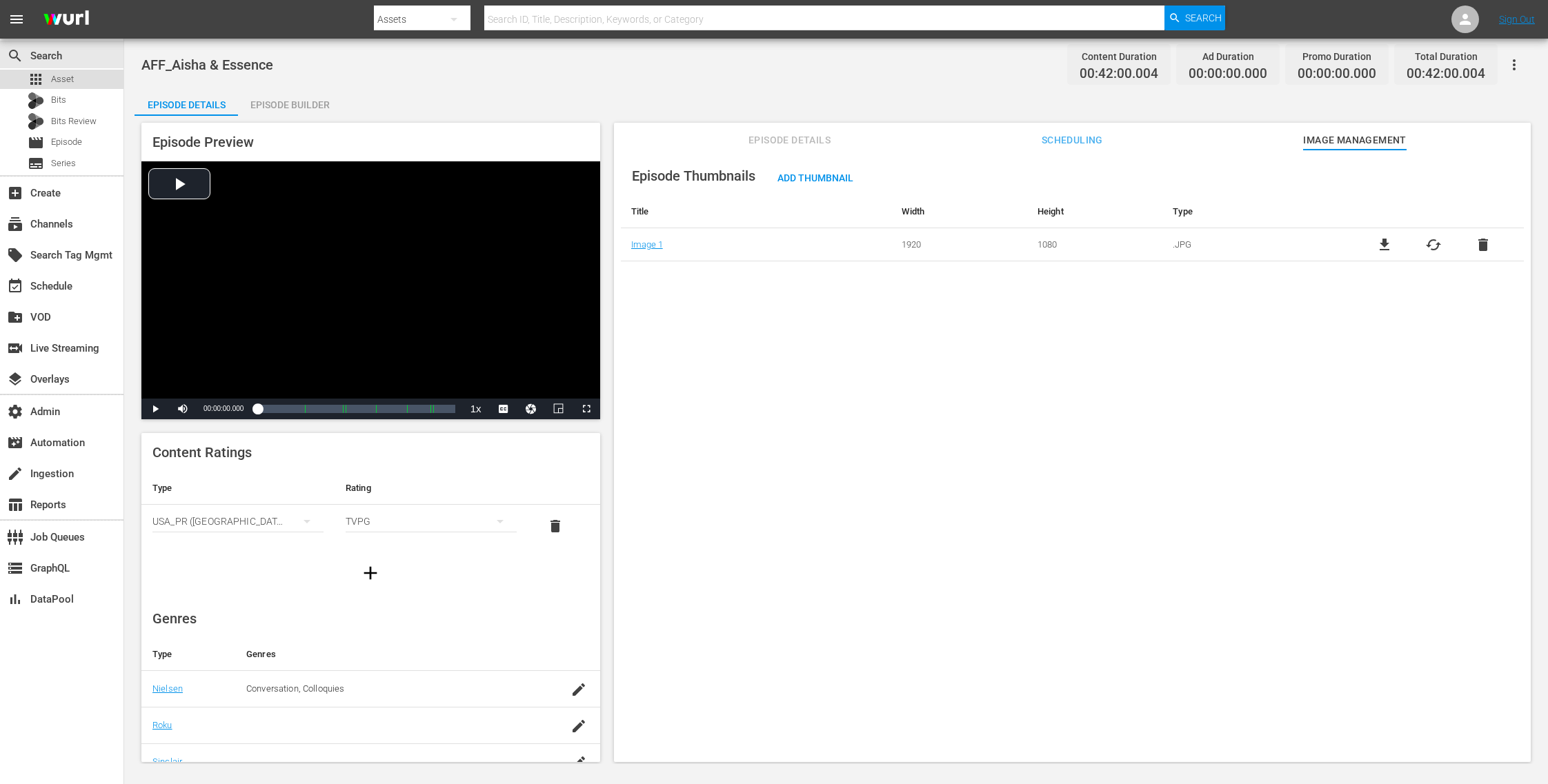
click at [61, 75] on span "Asset" at bounding box center [62, 78] width 23 height 14
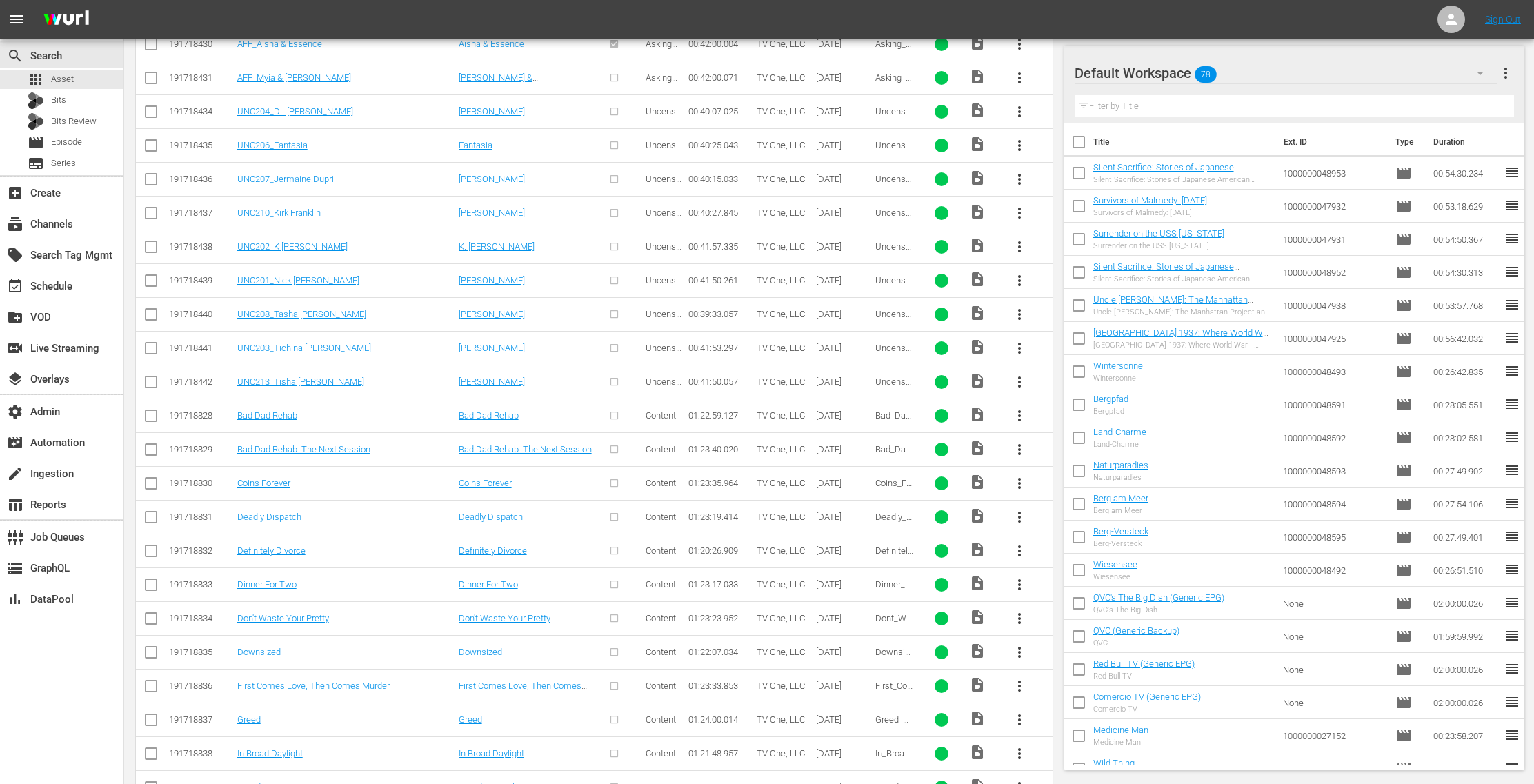
scroll to position [2279, 0]
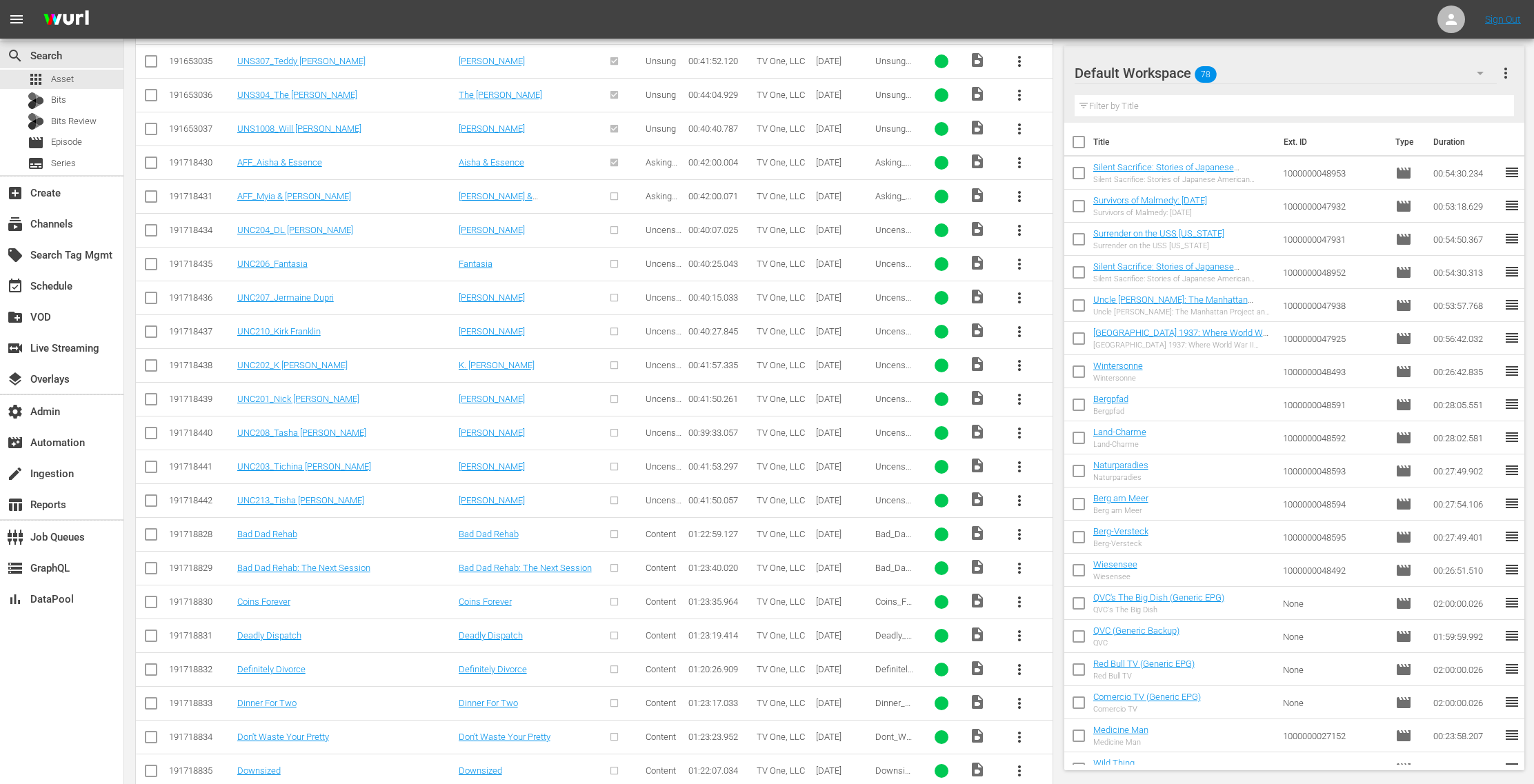
click at [1018, 188] on span "more_vert" at bounding box center [1020, 197] width 17 height 17
click at [1071, 280] on div "Episode" at bounding box center [1095, 286] width 94 height 33
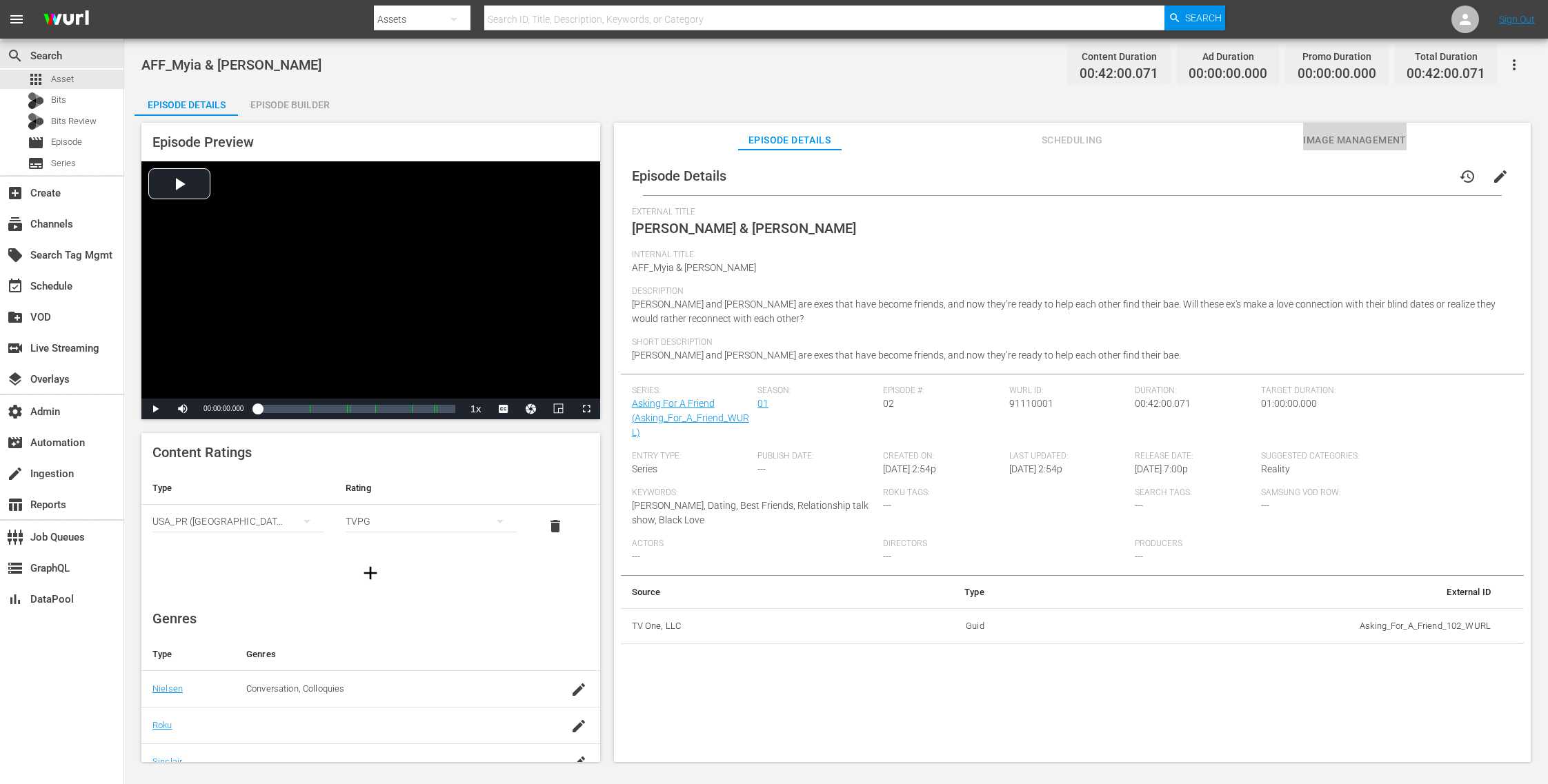
click at [1325, 139] on span "Image Management" at bounding box center [1355, 140] width 103 height 18
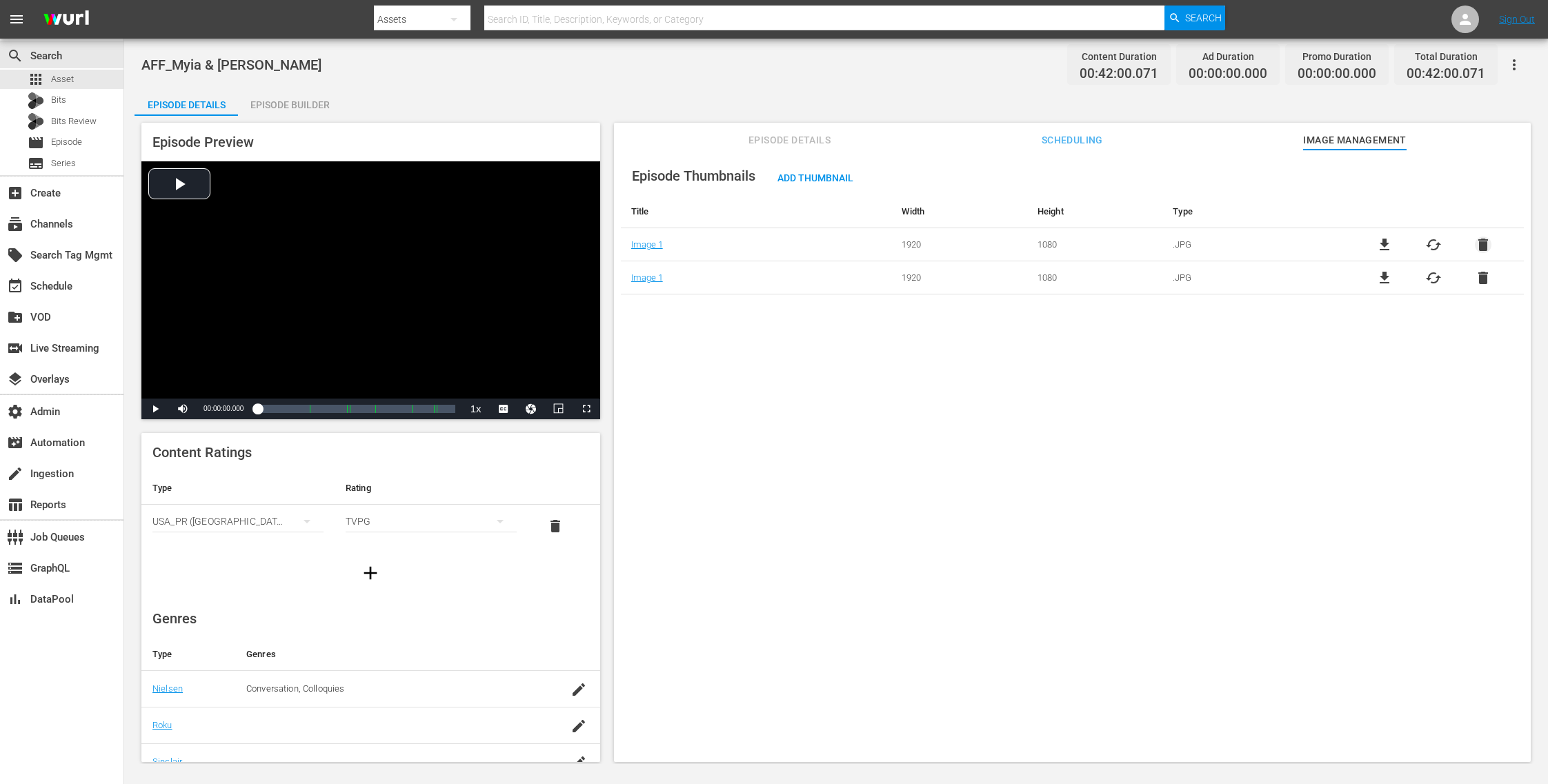
click at [1478, 241] on span "delete" at bounding box center [1483, 245] width 17 height 17
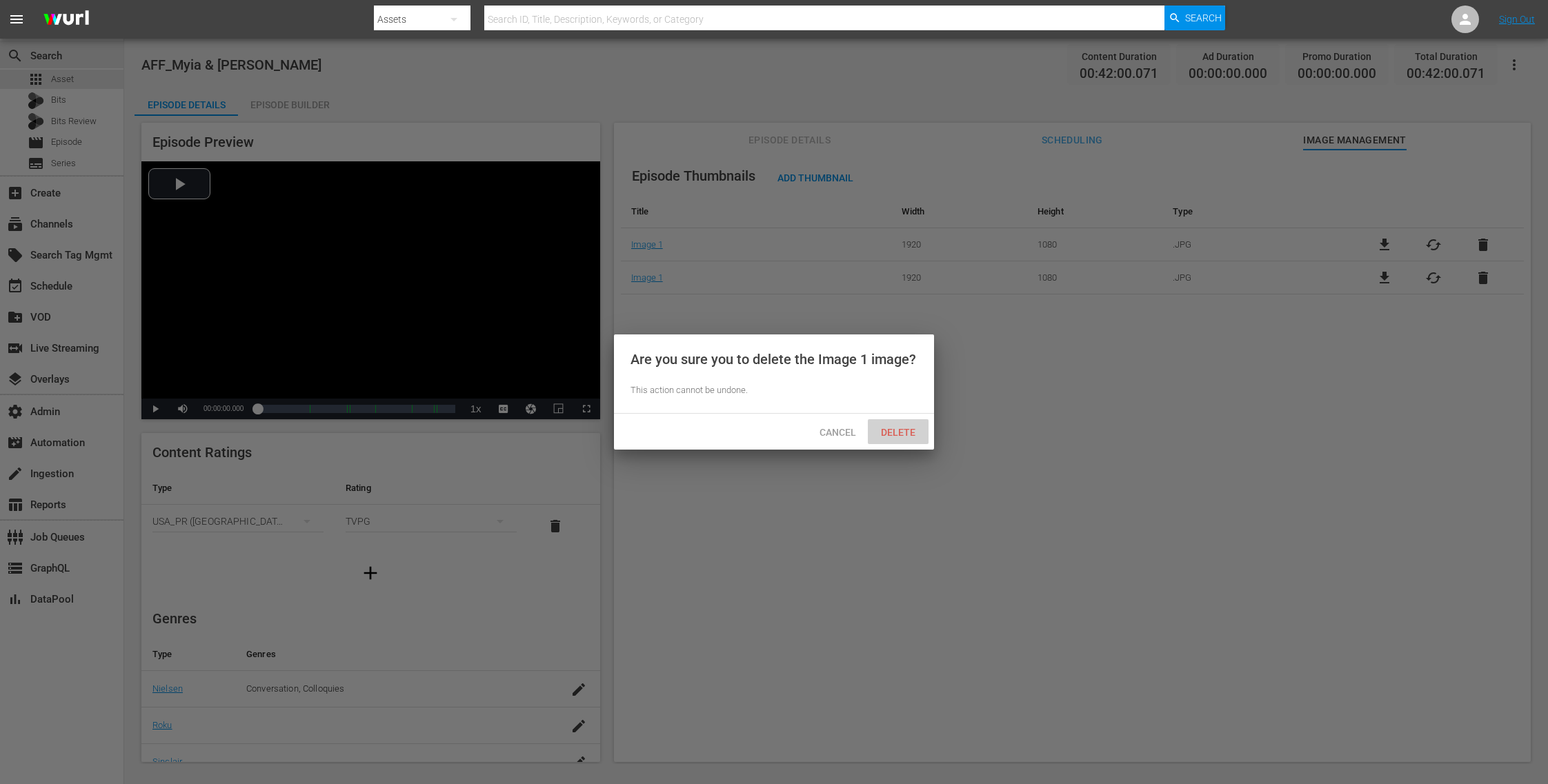
click at [907, 430] on span "Delete" at bounding box center [898, 432] width 56 height 11
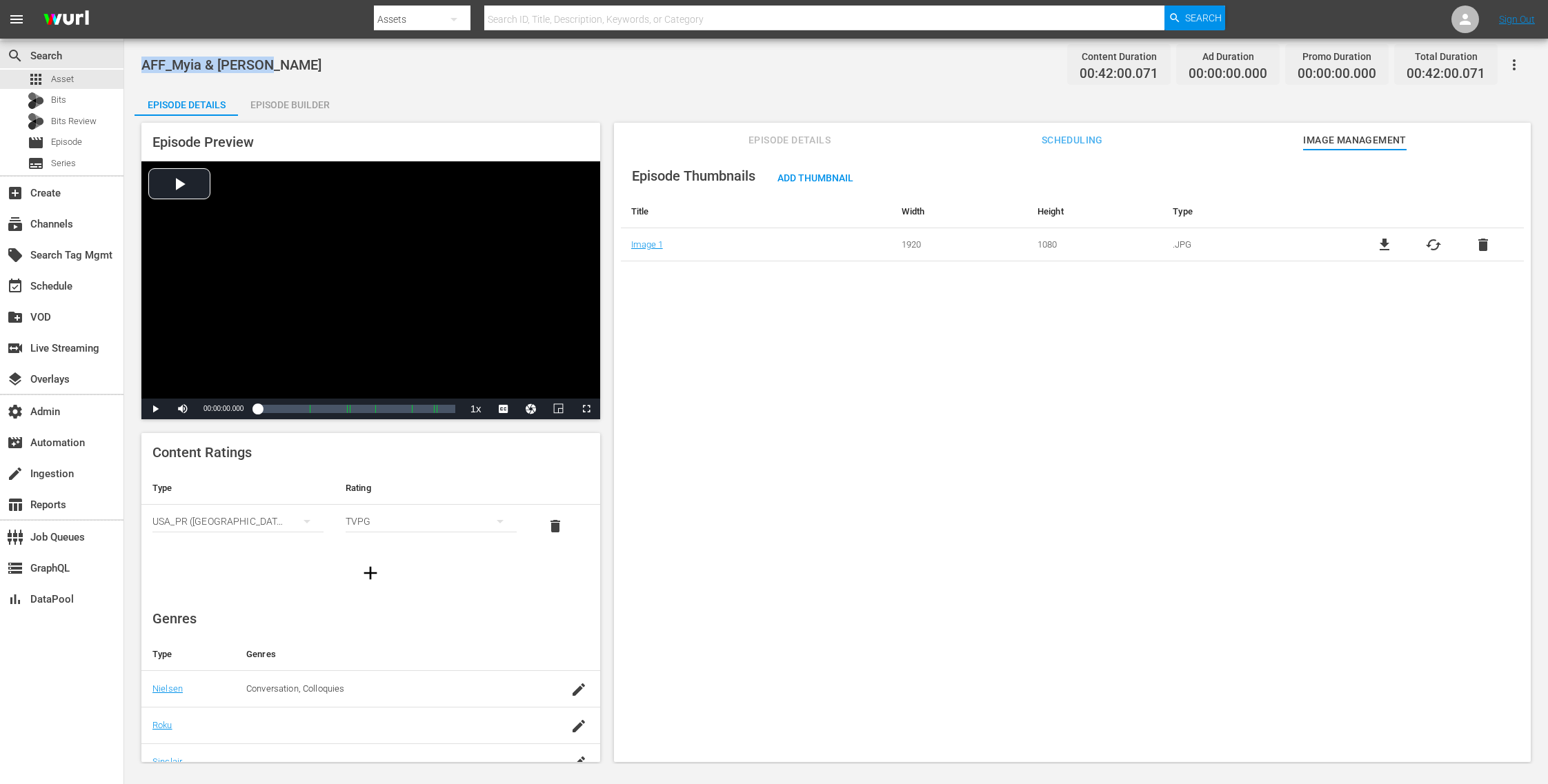
drag, startPoint x: 277, startPoint y: 72, endPoint x: 138, endPoint y: 66, distance: 139.1
click at [138, 66] on div "AFF_Myia & Graylin Content Duration 00:42:00.071 Ad Duration 00:00:00.000 Promo…" at bounding box center [836, 402] width 1424 height 726
copy span "AFF_Myia & [PERSON_NAME]"
click at [68, 143] on span "Episode" at bounding box center [67, 141] width 31 height 14
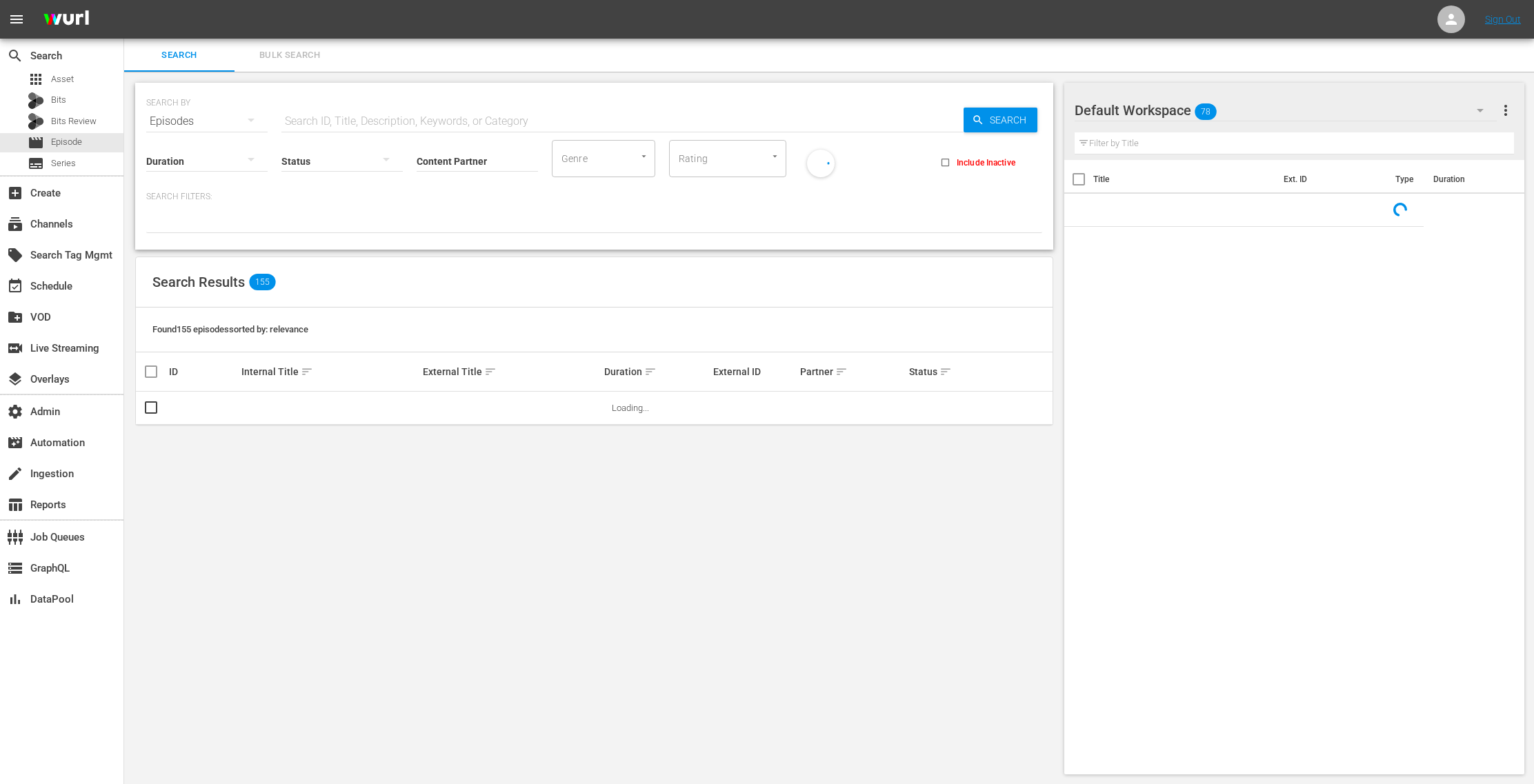
click at [378, 119] on input "text" at bounding box center [622, 122] width 682 height 33
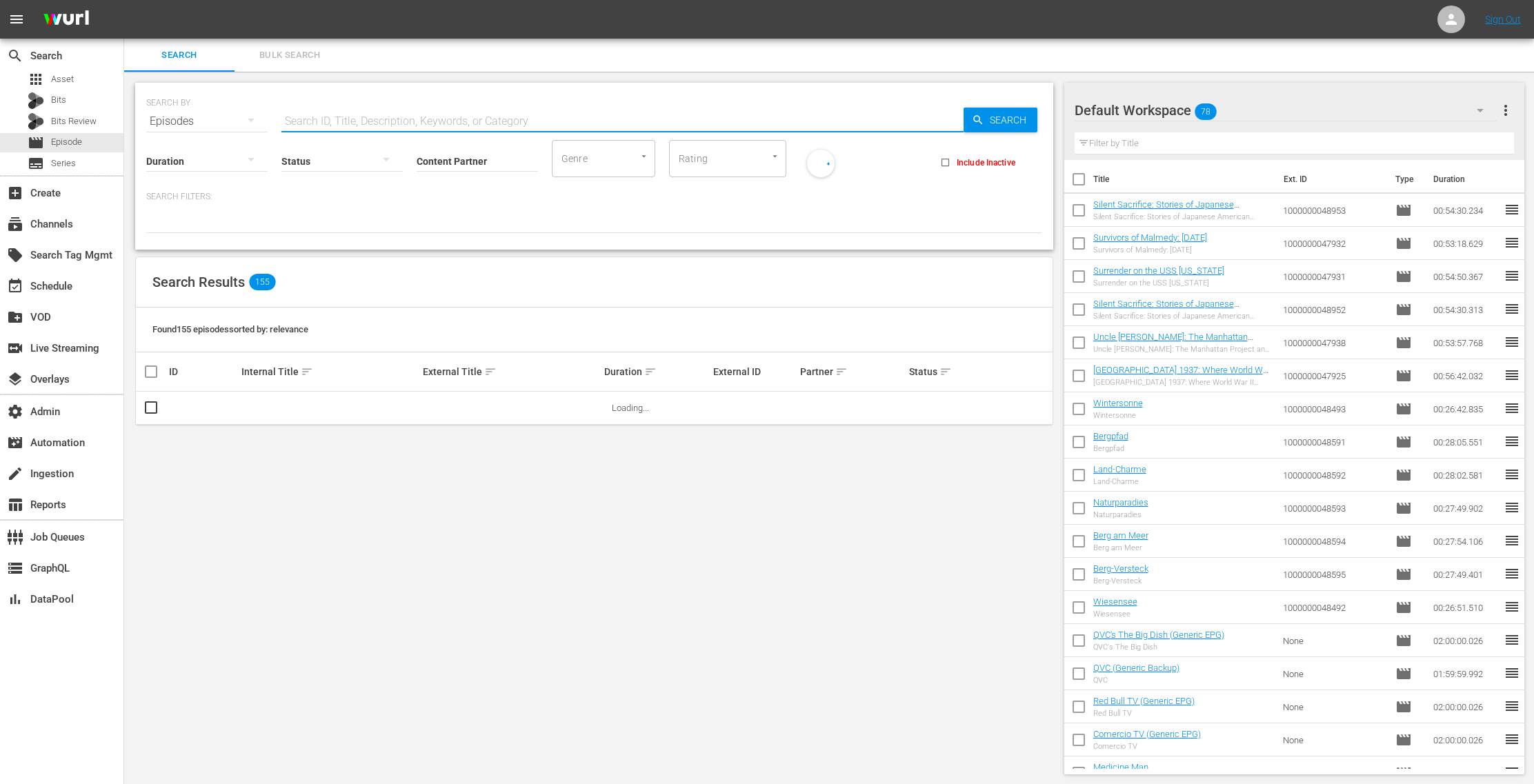
paste input "AFF_Myia & [PERSON_NAME]"
type input "AFF_Myia & [PERSON_NAME]"
click at [995, 123] on span "Search" at bounding box center [1011, 120] width 54 height 25
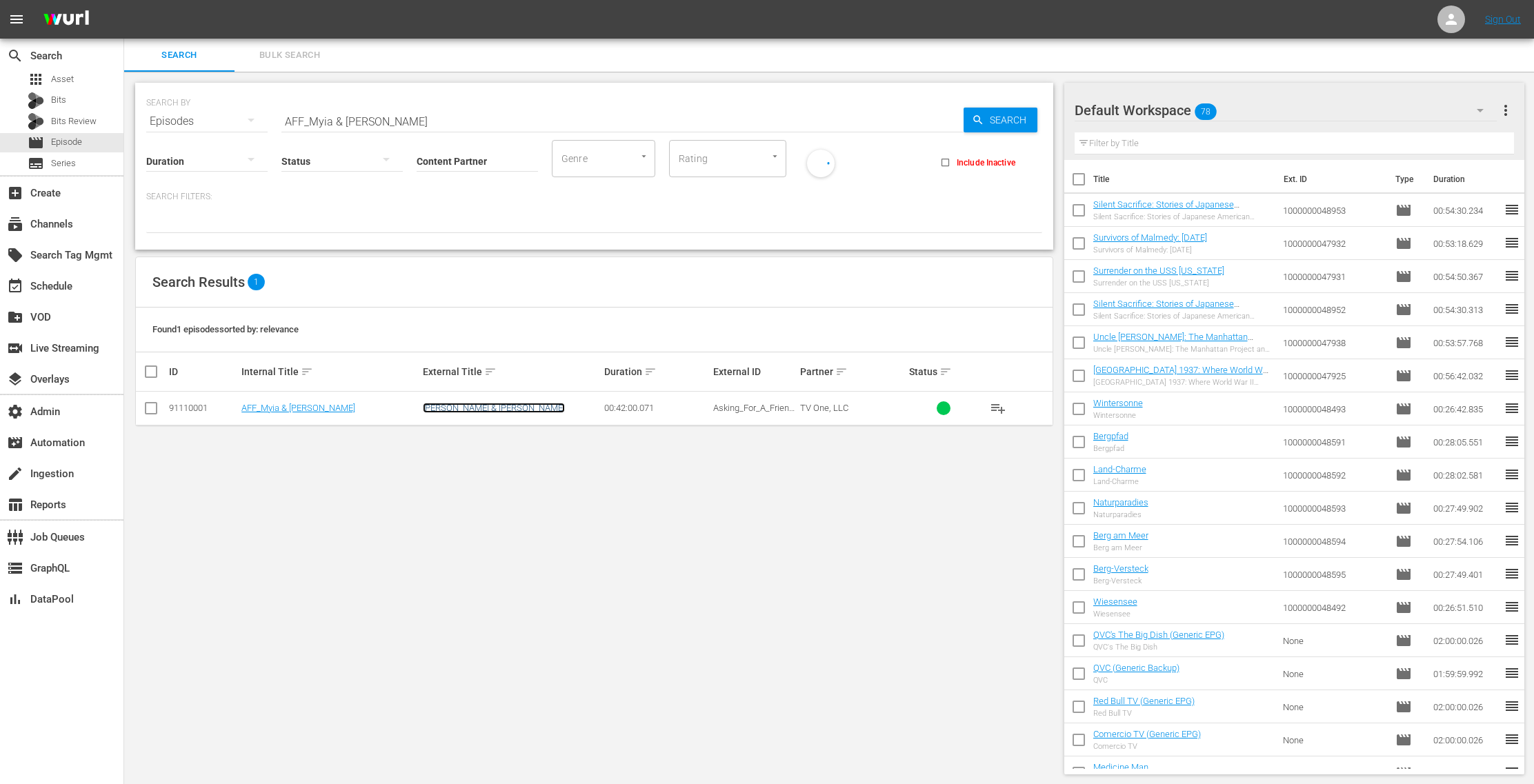
click at [466, 410] on link "[PERSON_NAME] & [PERSON_NAME]" at bounding box center [494, 407] width 142 height 10
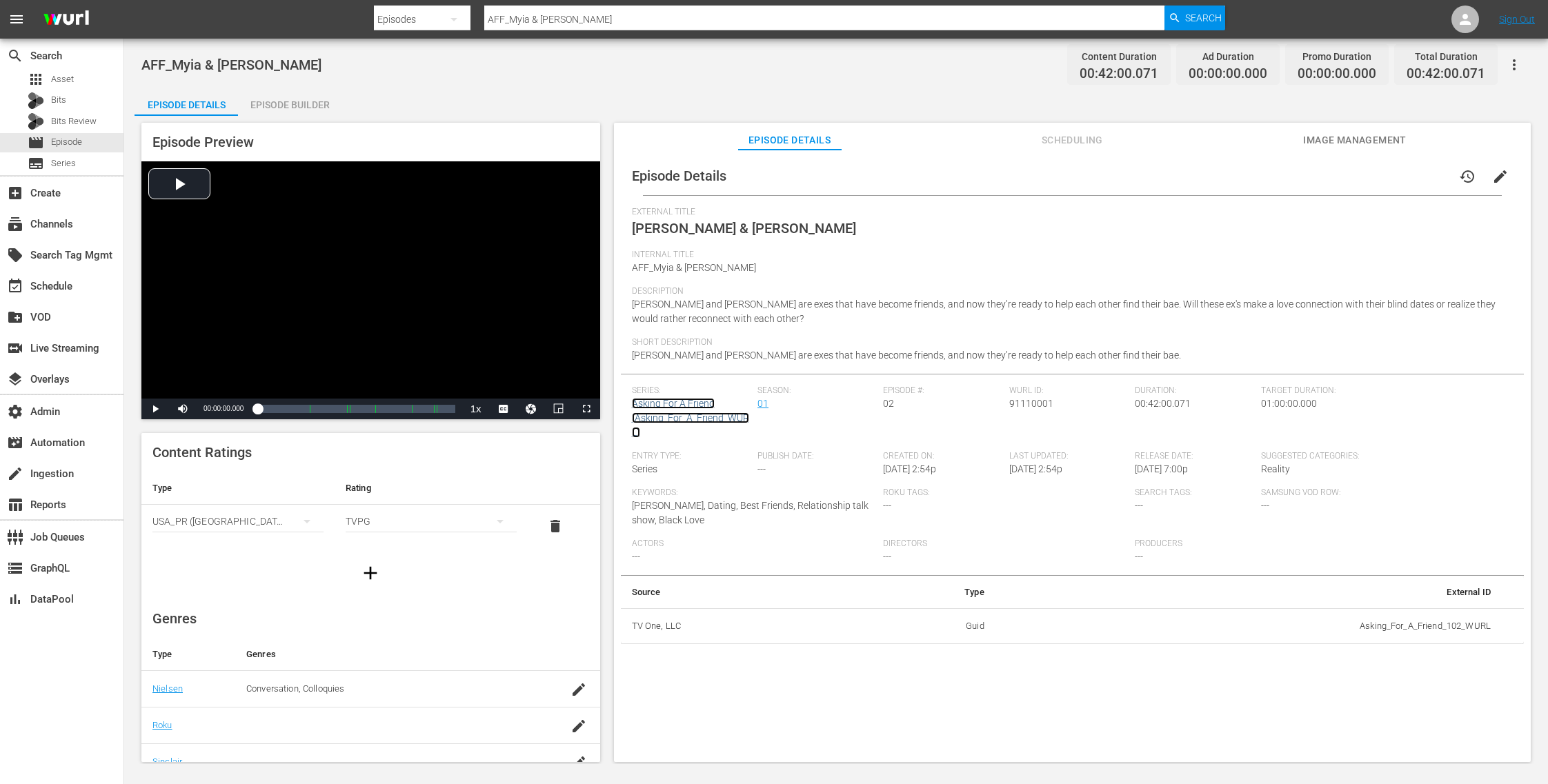
click at [688, 407] on link "Asking For A Friend (Asking_For_A_Friend_WURL)" at bounding box center [690, 417] width 117 height 40
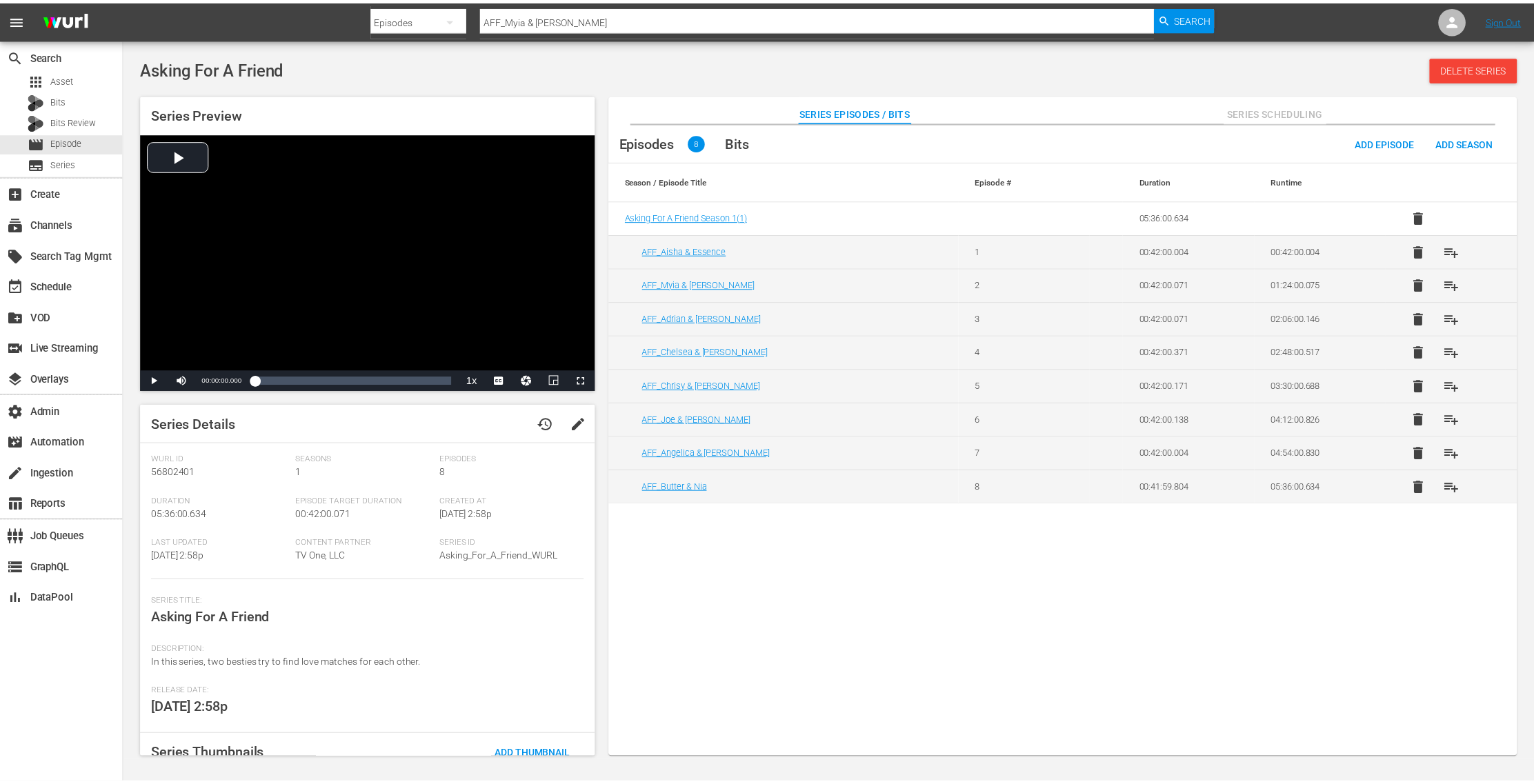
scroll to position [80, 0]
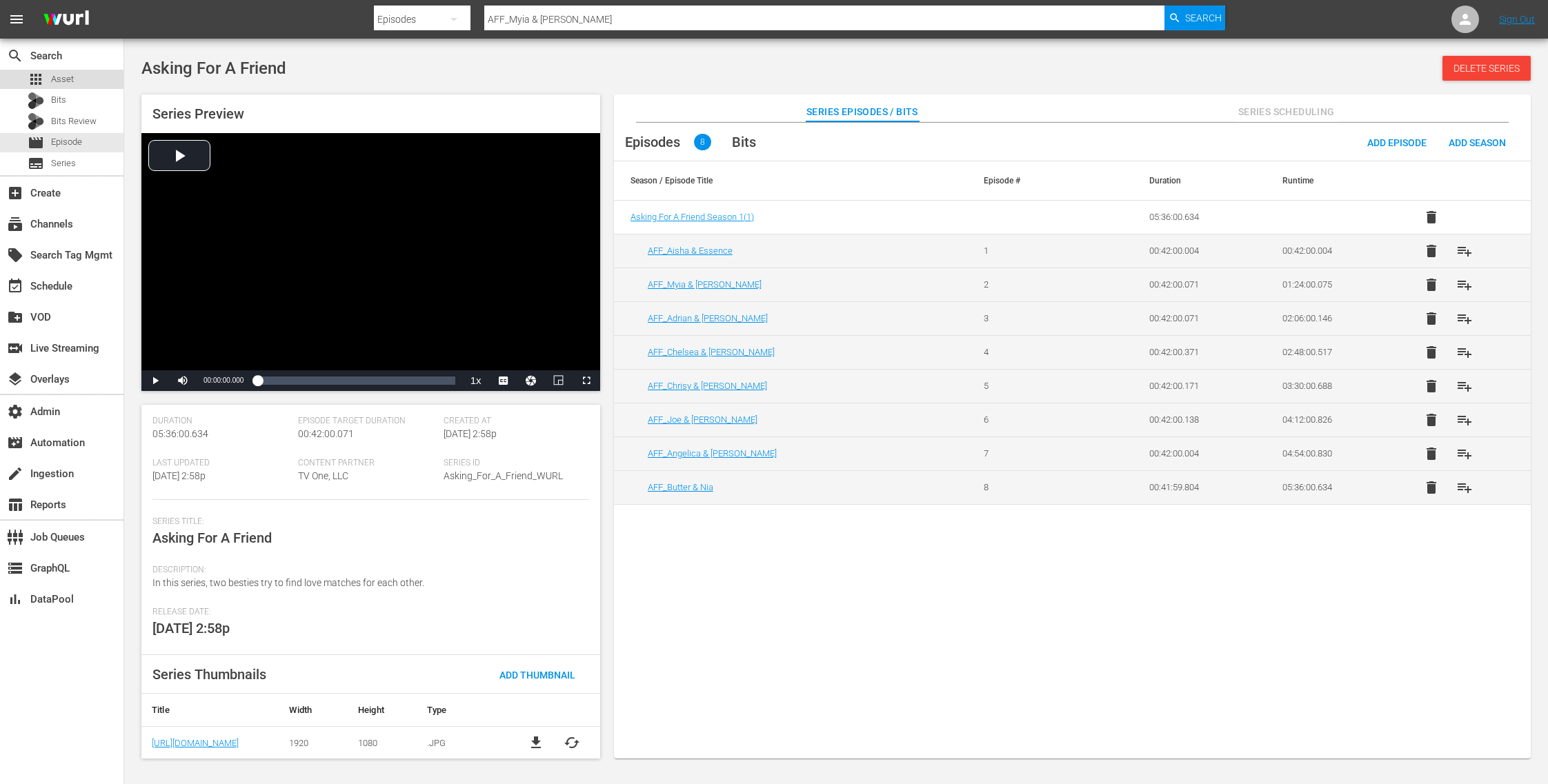
click at [90, 79] on div "apps Asset" at bounding box center [62, 78] width 124 height 19
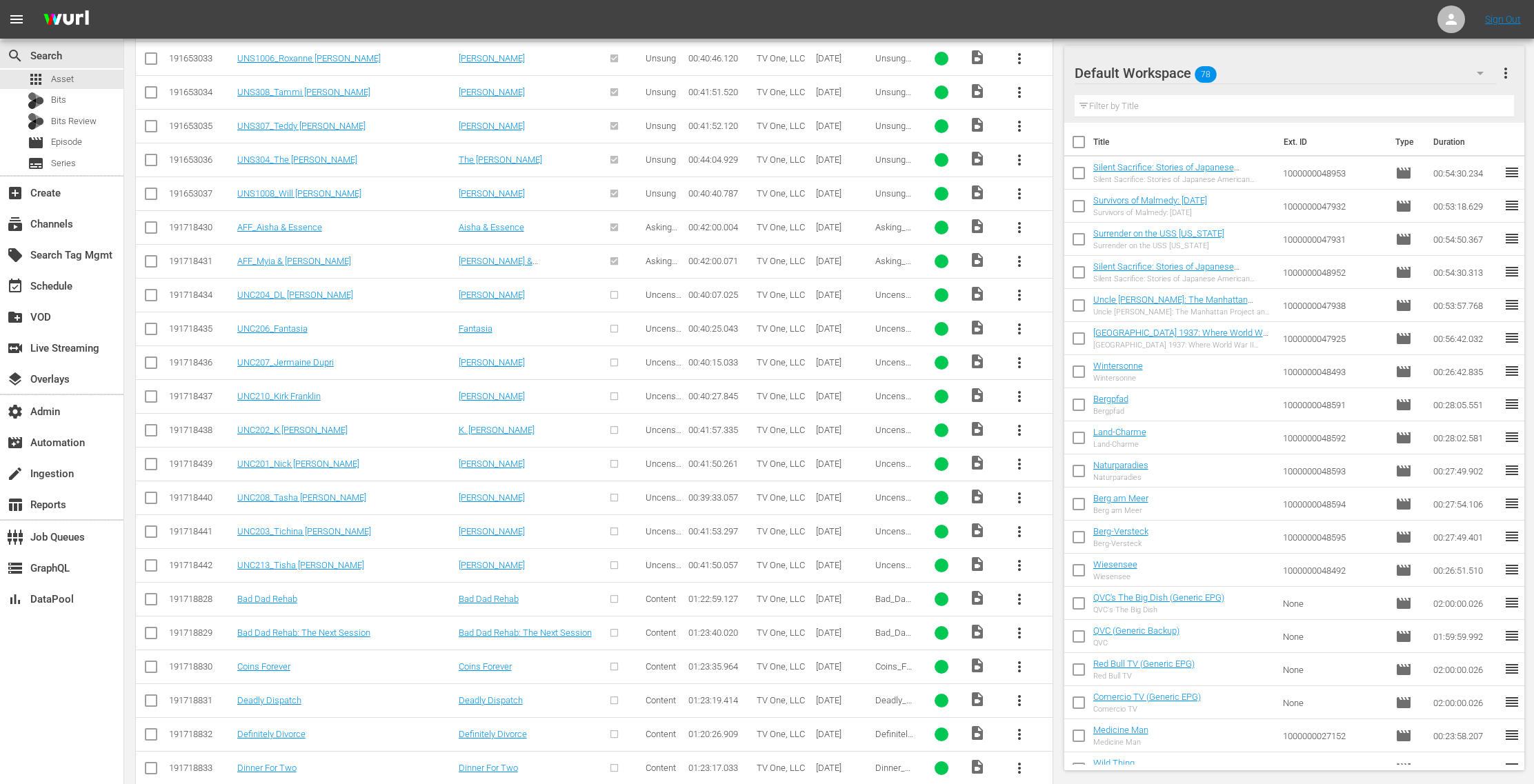
scroll to position [2122, 0]
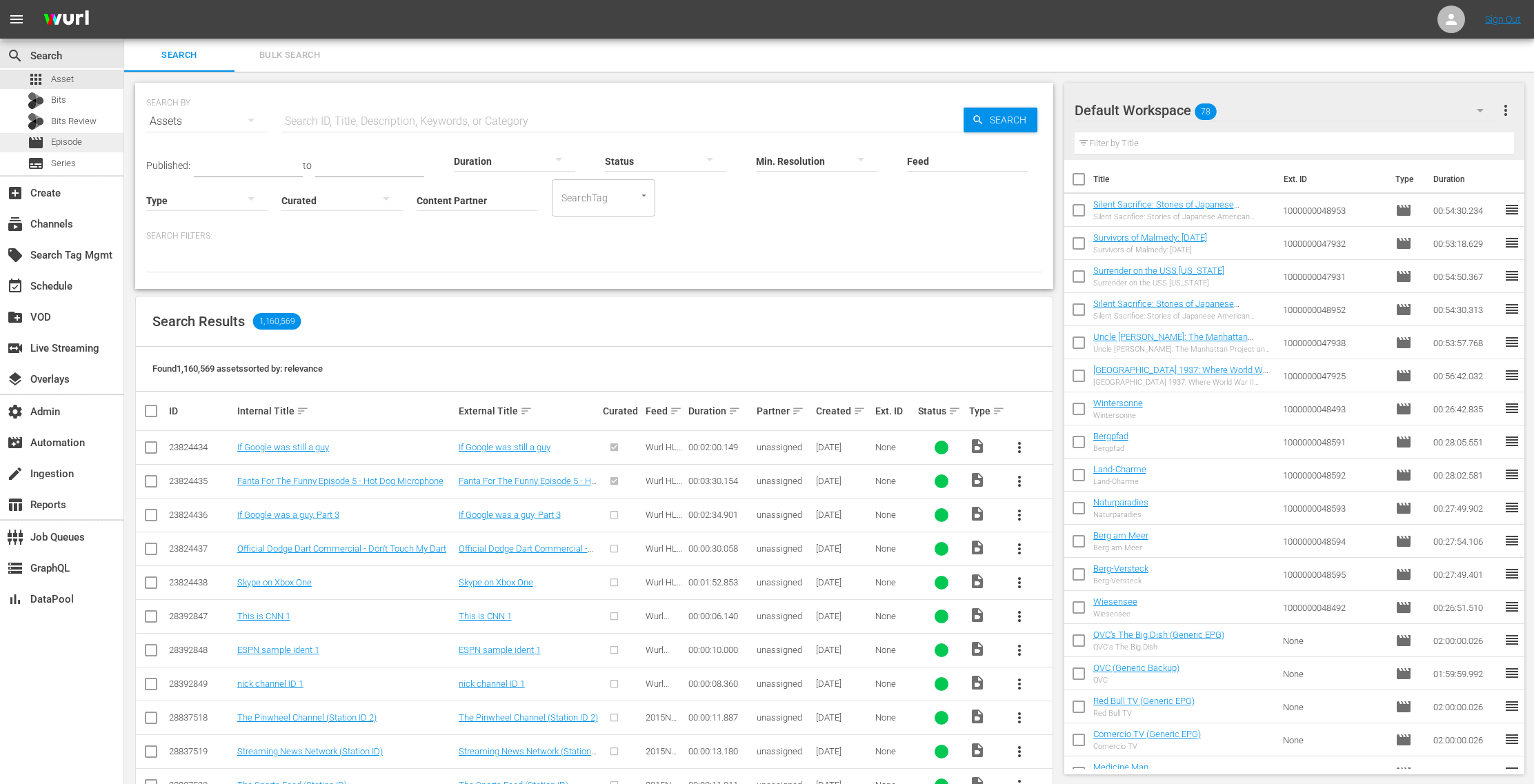
click at [91, 140] on div "movie Episode" at bounding box center [62, 142] width 124 height 19
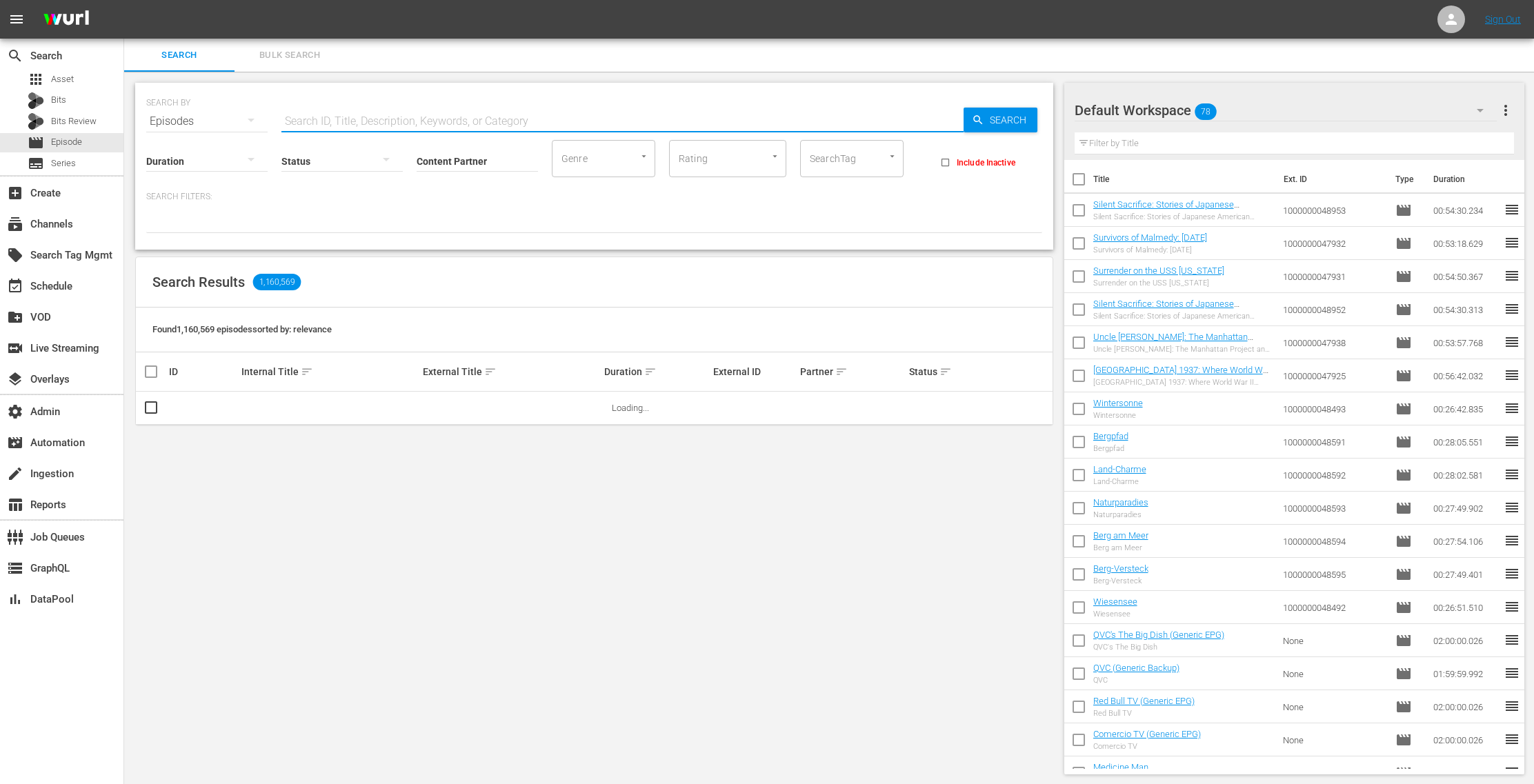
click at [349, 110] on input "text" at bounding box center [622, 122] width 682 height 33
paste input "UNS506_Angela Bofill"
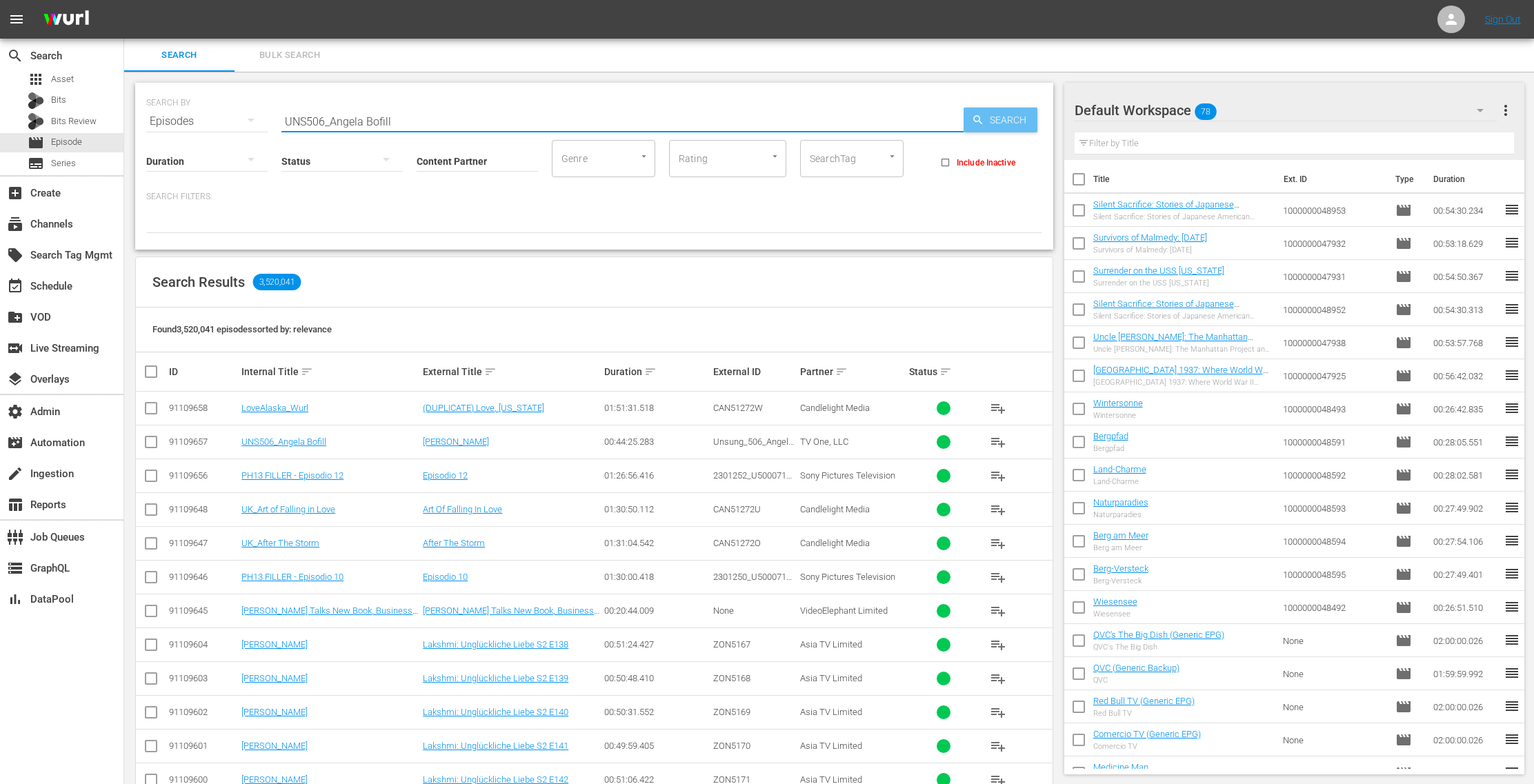
type input "UNS506_Angela Bofill"
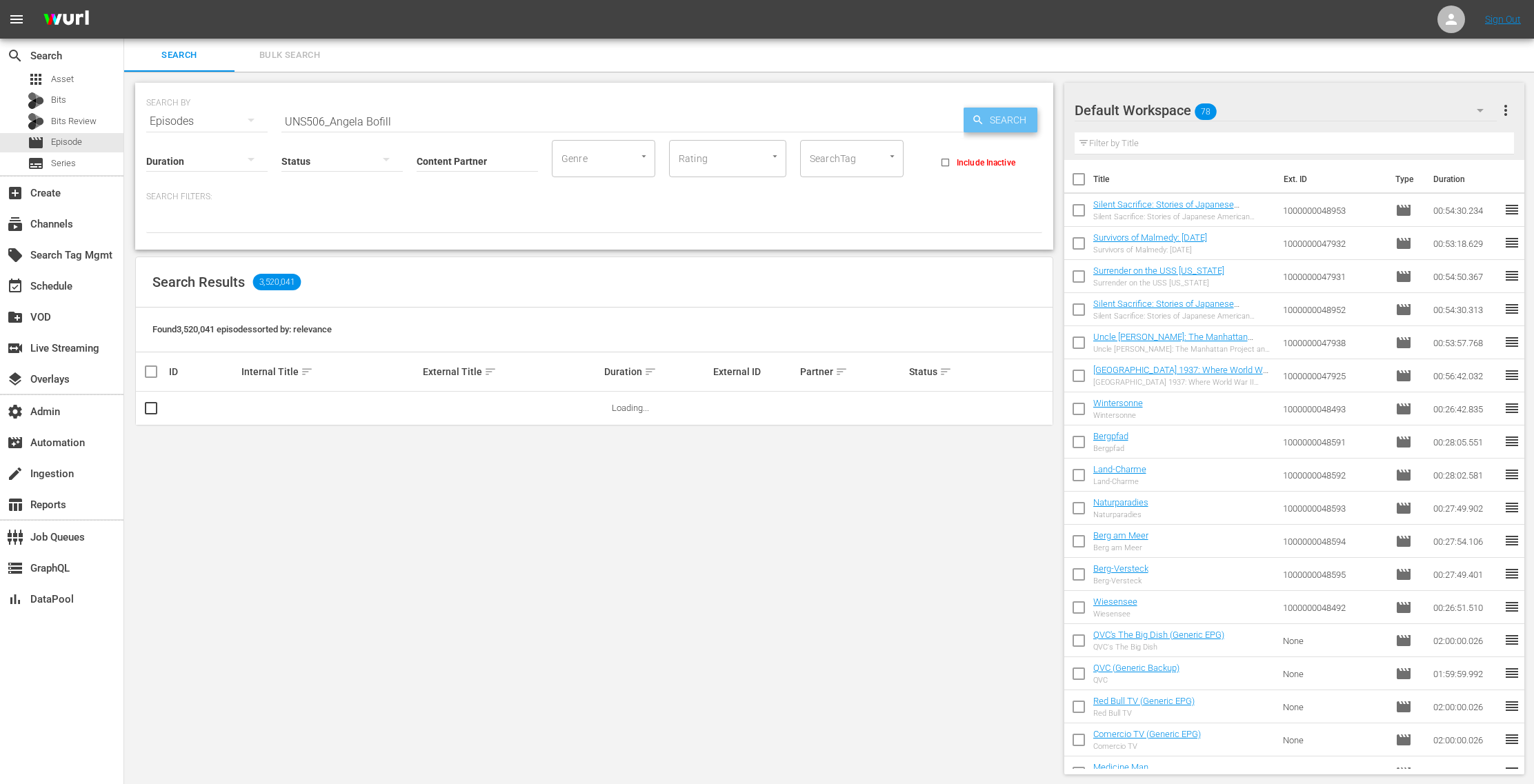
click at [990, 121] on span "Search" at bounding box center [1011, 120] width 54 height 25
click at [449, 406] on link "[PERSON_NAME]" at bounding box center [456, 407] width 66 height 10
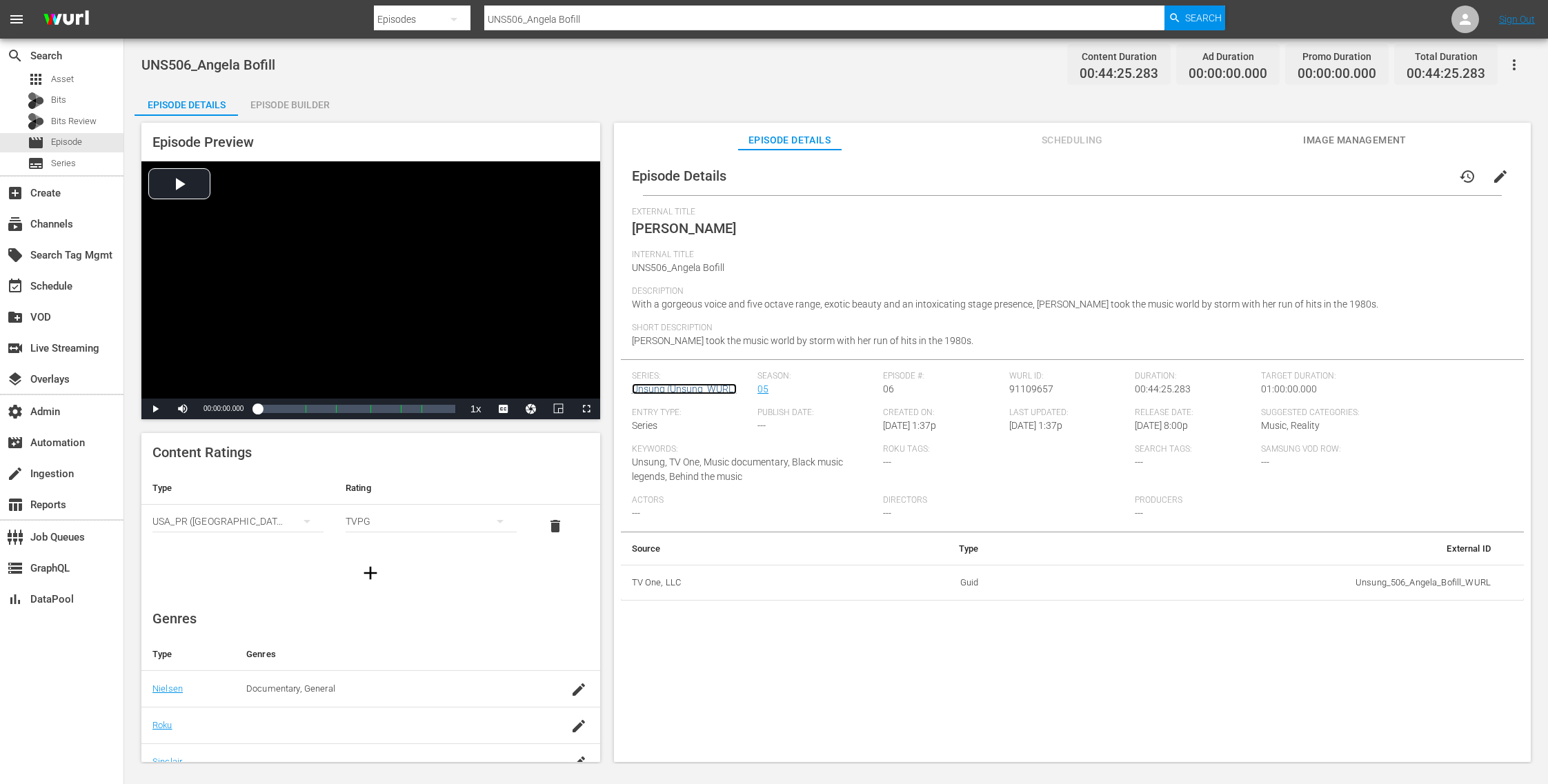
click at [679, 388] on link "Unsung (Unsung_WURL)" at bounding box center [684, 389] width 105 height 11
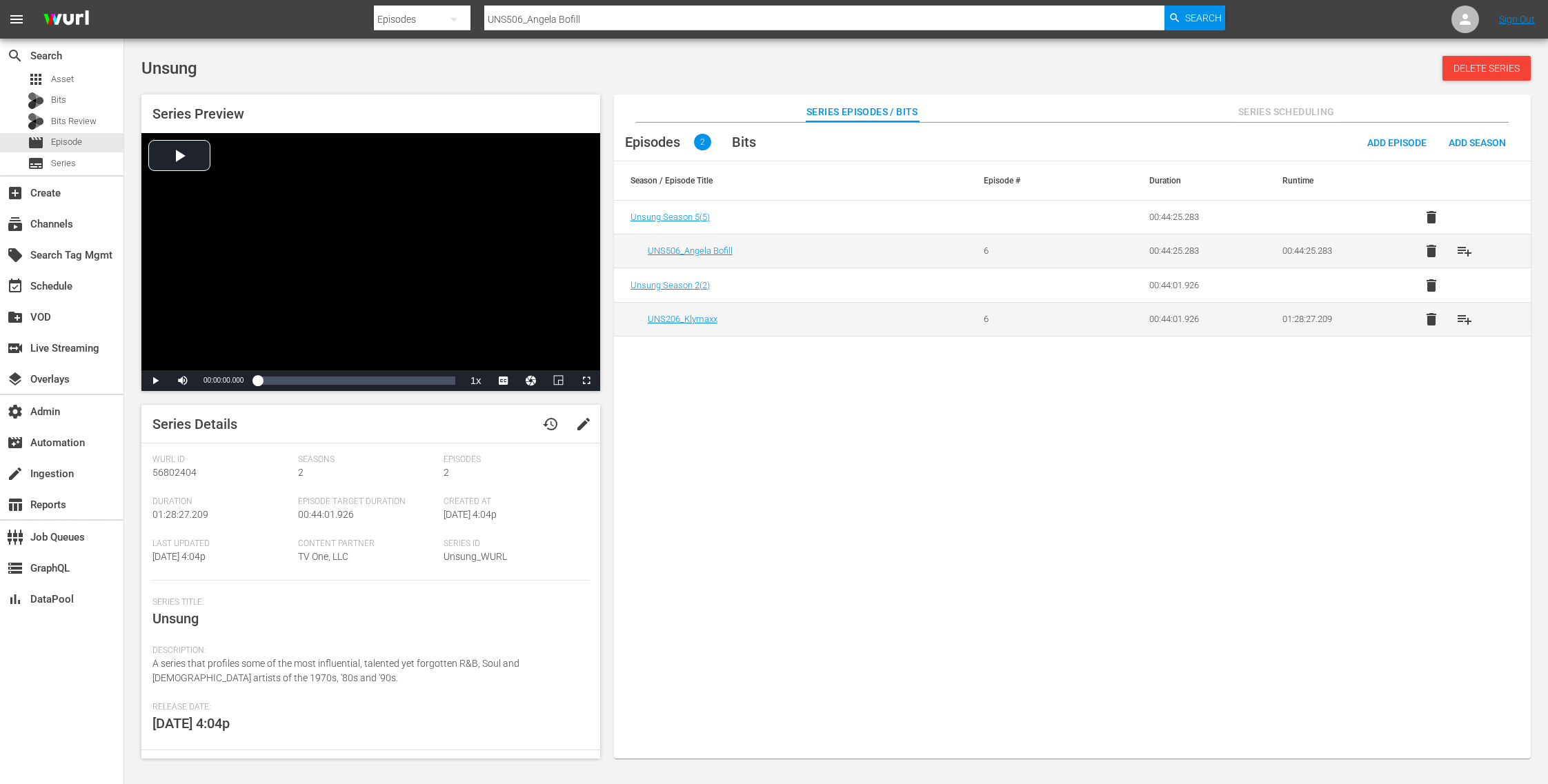
scroll to position [95, 0]
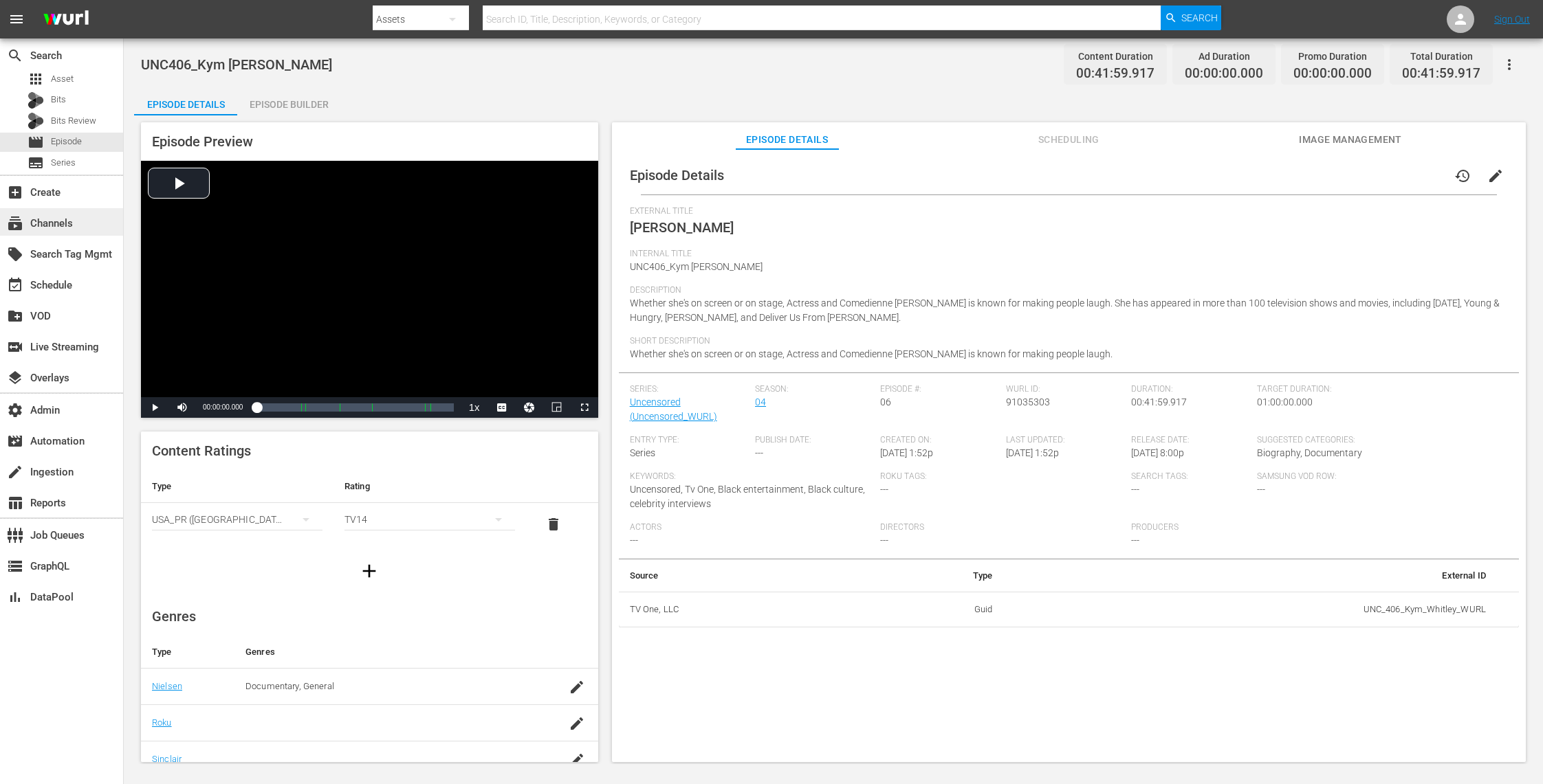
click at [72, 217] on div "subscriptions Channels" at bounding box center [39, 221] width 77 height 12
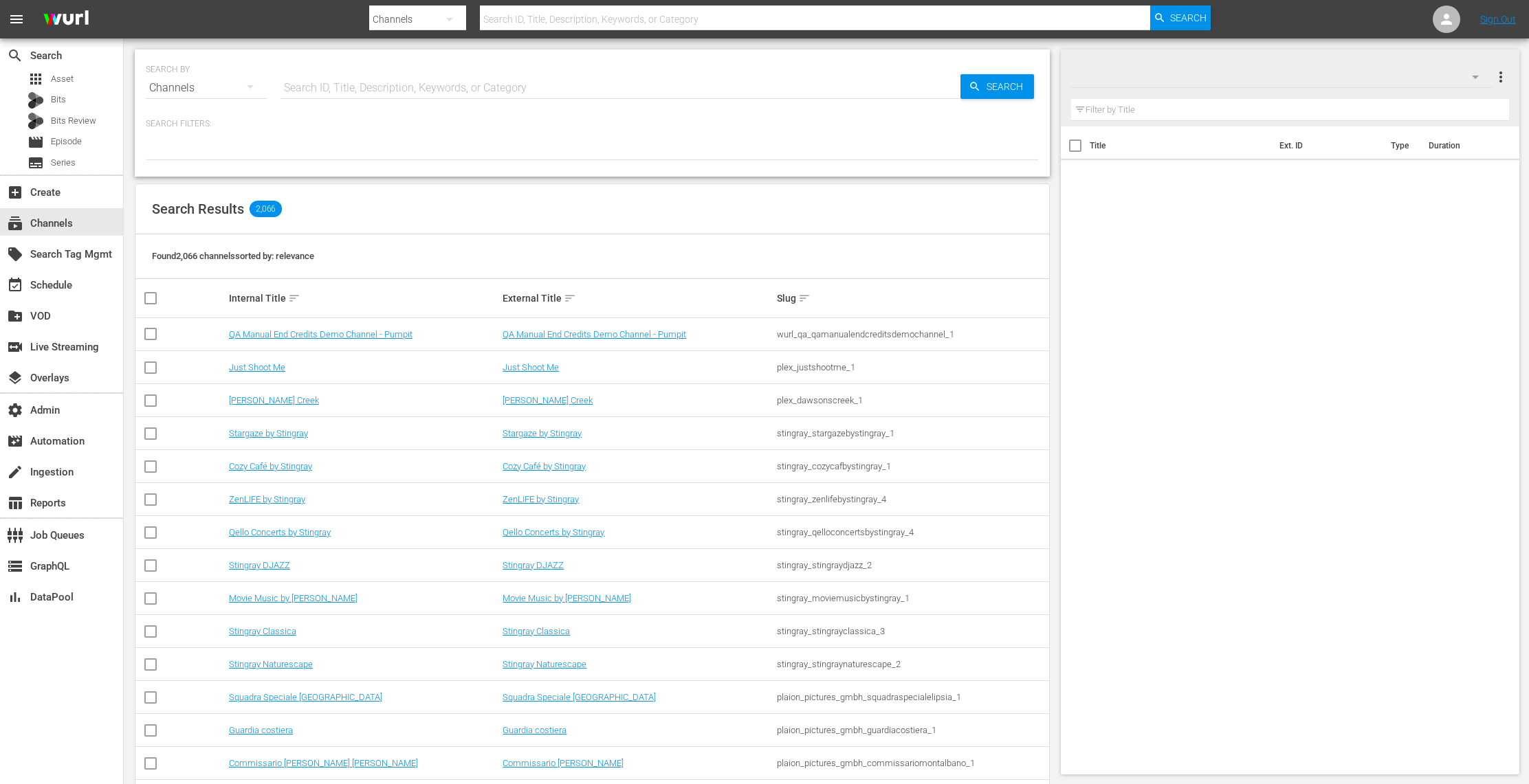
click at [542, 17] on input "text" at bounding box center [815, 19] width 670 height 33
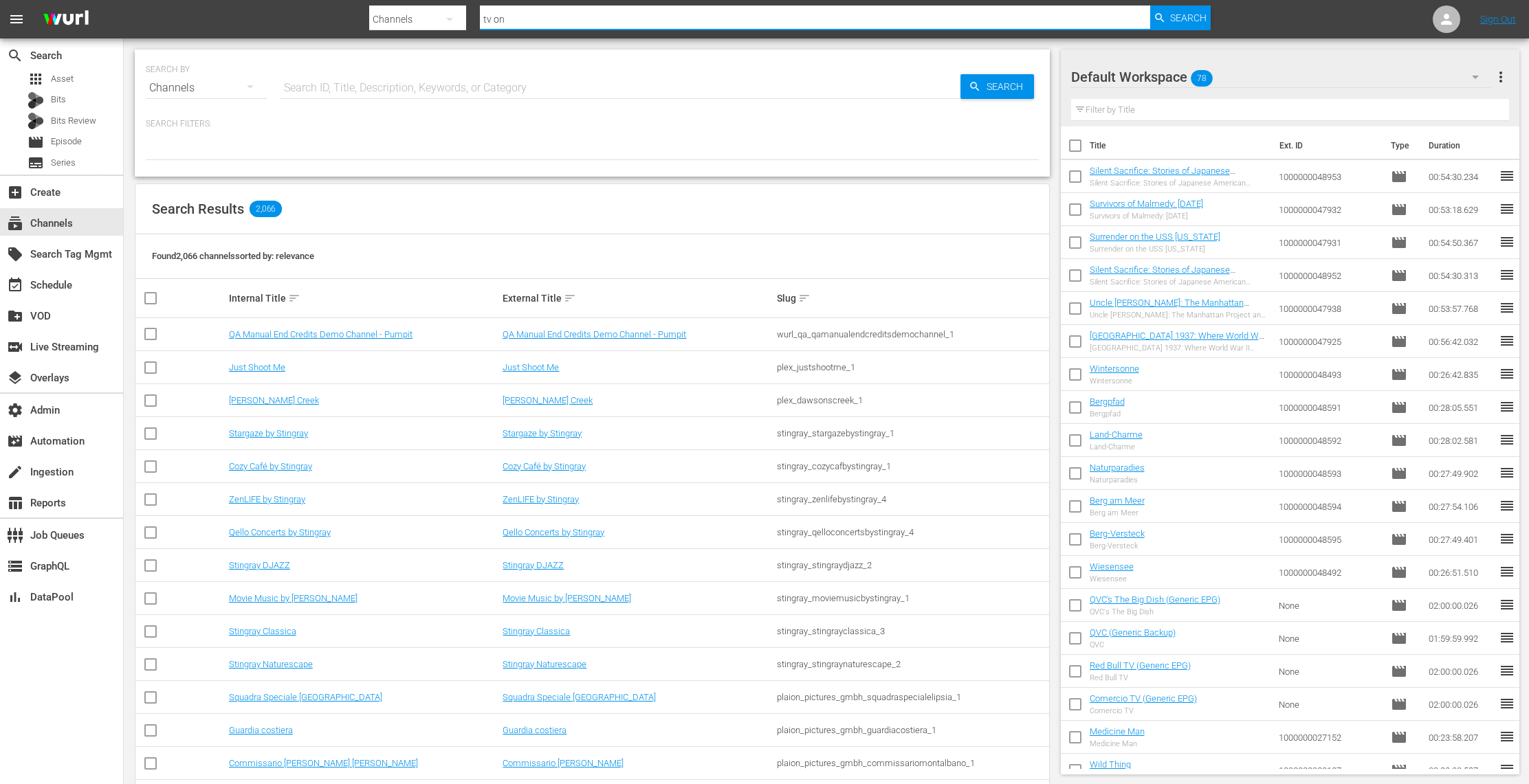
type input "tv one"
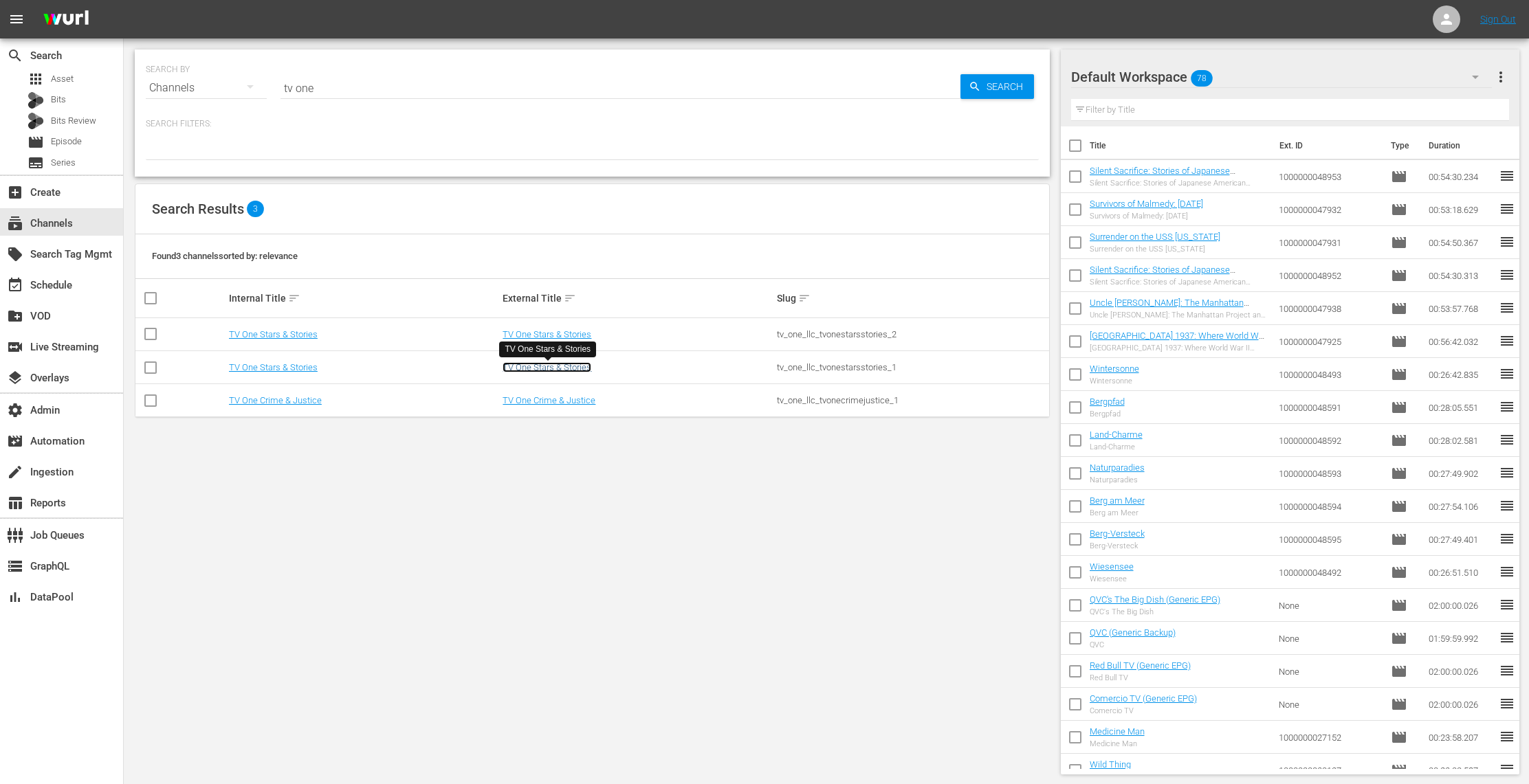
click at [567, 369] on link "TV One Stars & Stories" at bounding box center [547, 367] width 88 height 10
click at [569, 333] on link "TV One Stars & Stories" at bounding box center [547, 334] width 88 height 10
click at [551, 337] on link "TV One Stars & Stories" at bounding box center [547, 334] width 88 height 10
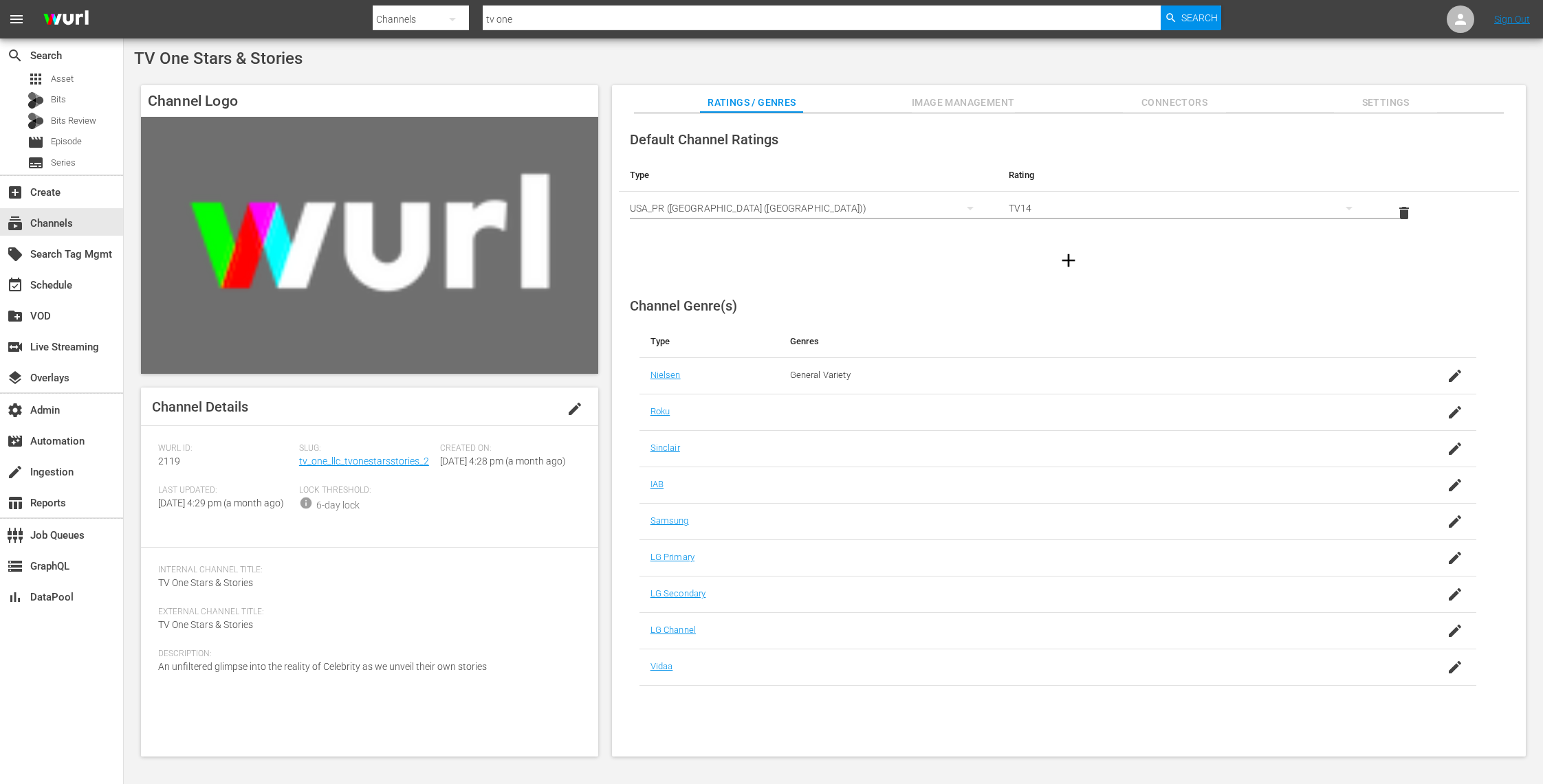
click at [573, 405] on span "edit" at bounding box center [574, 409] width 17 height 17
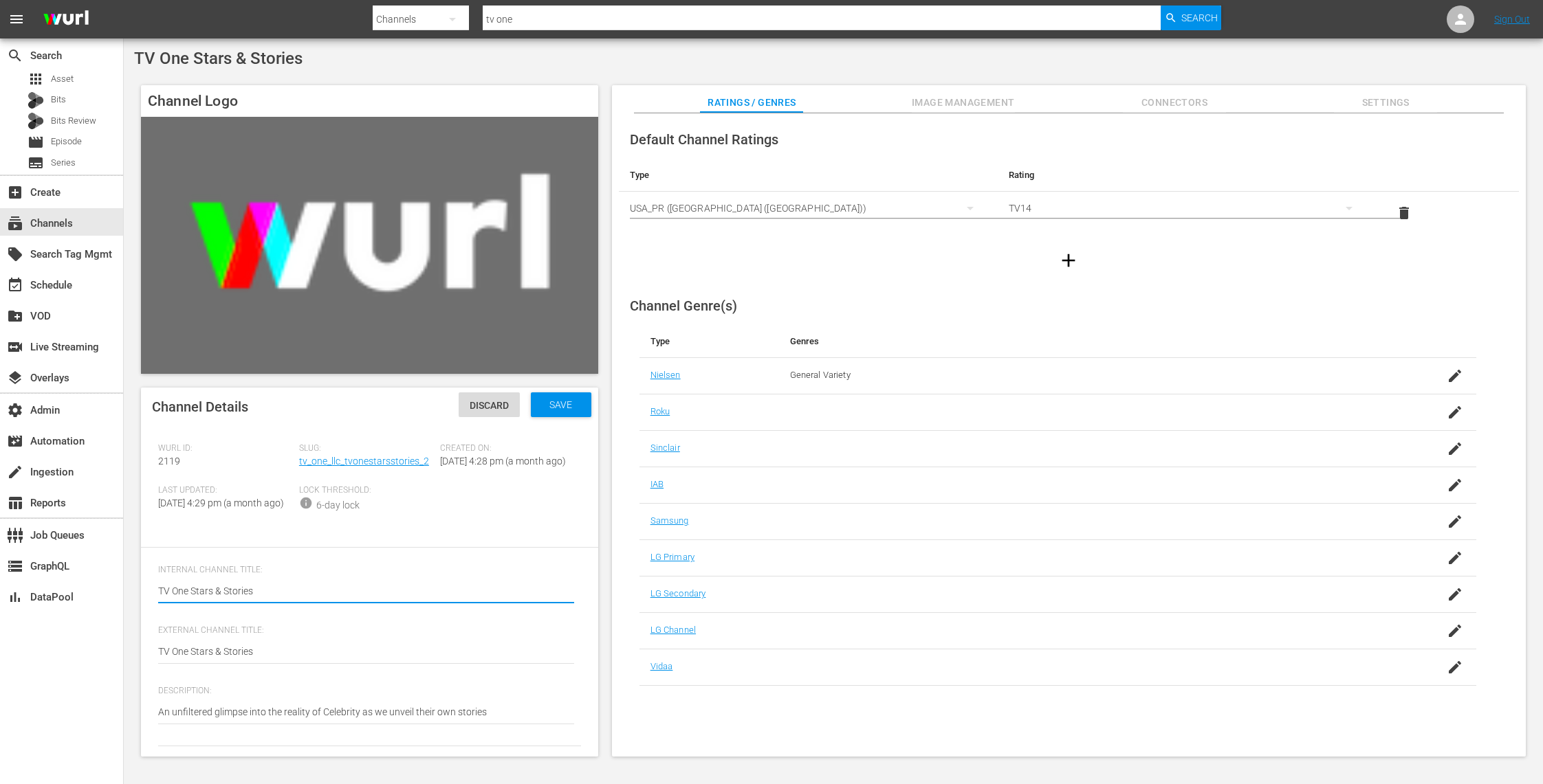
type textarea "DTV One Stars & Stories"
type textarea "DNTV One Stars & Stories"
type textarea "DNUTV One Stars & Stories"
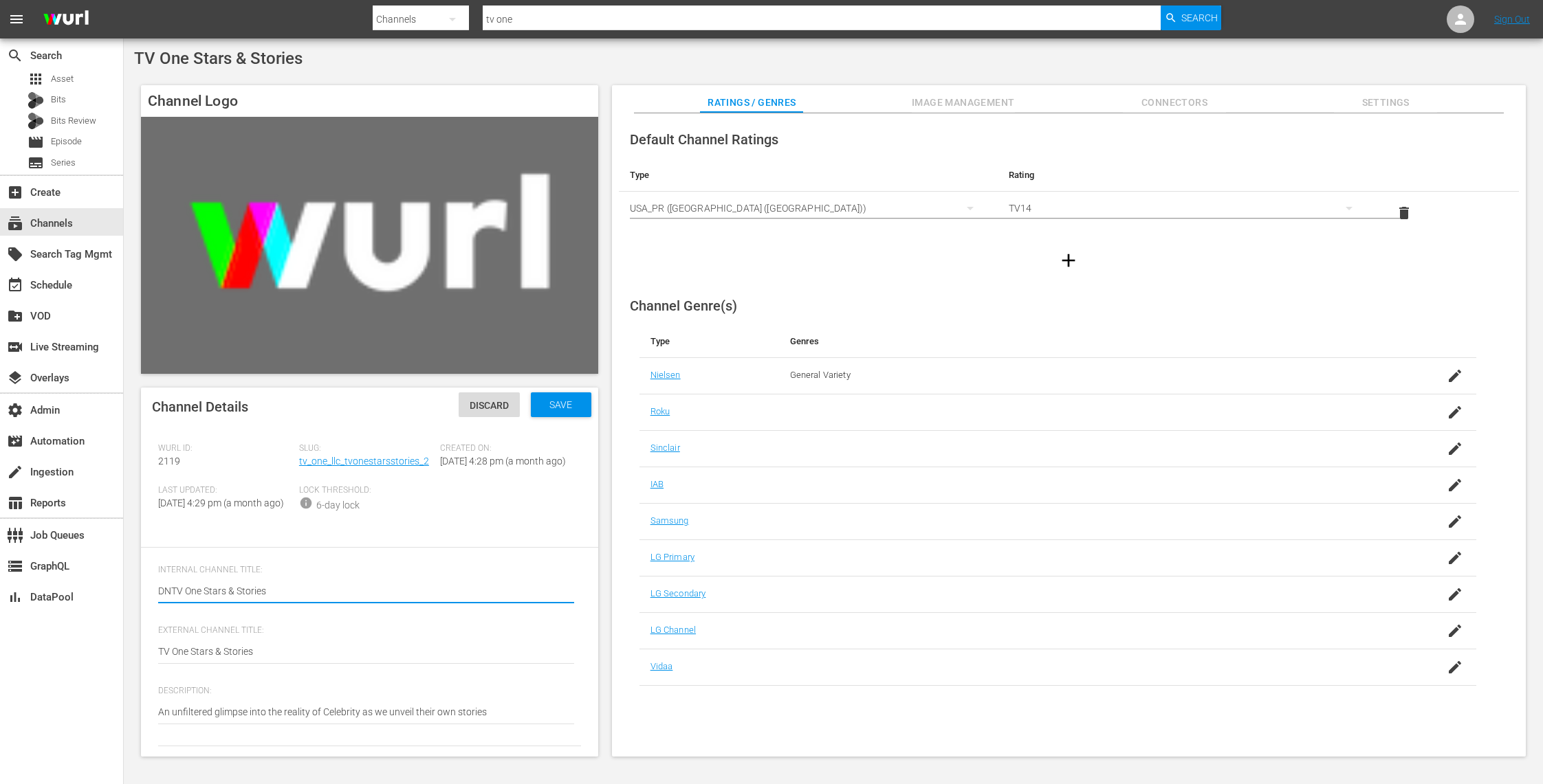
type textarea "DNUTV One Stars & Stories"
type textarea "DNU TV One Stars & Stories"
type textarea "DNU -TV One Stars & Stories"
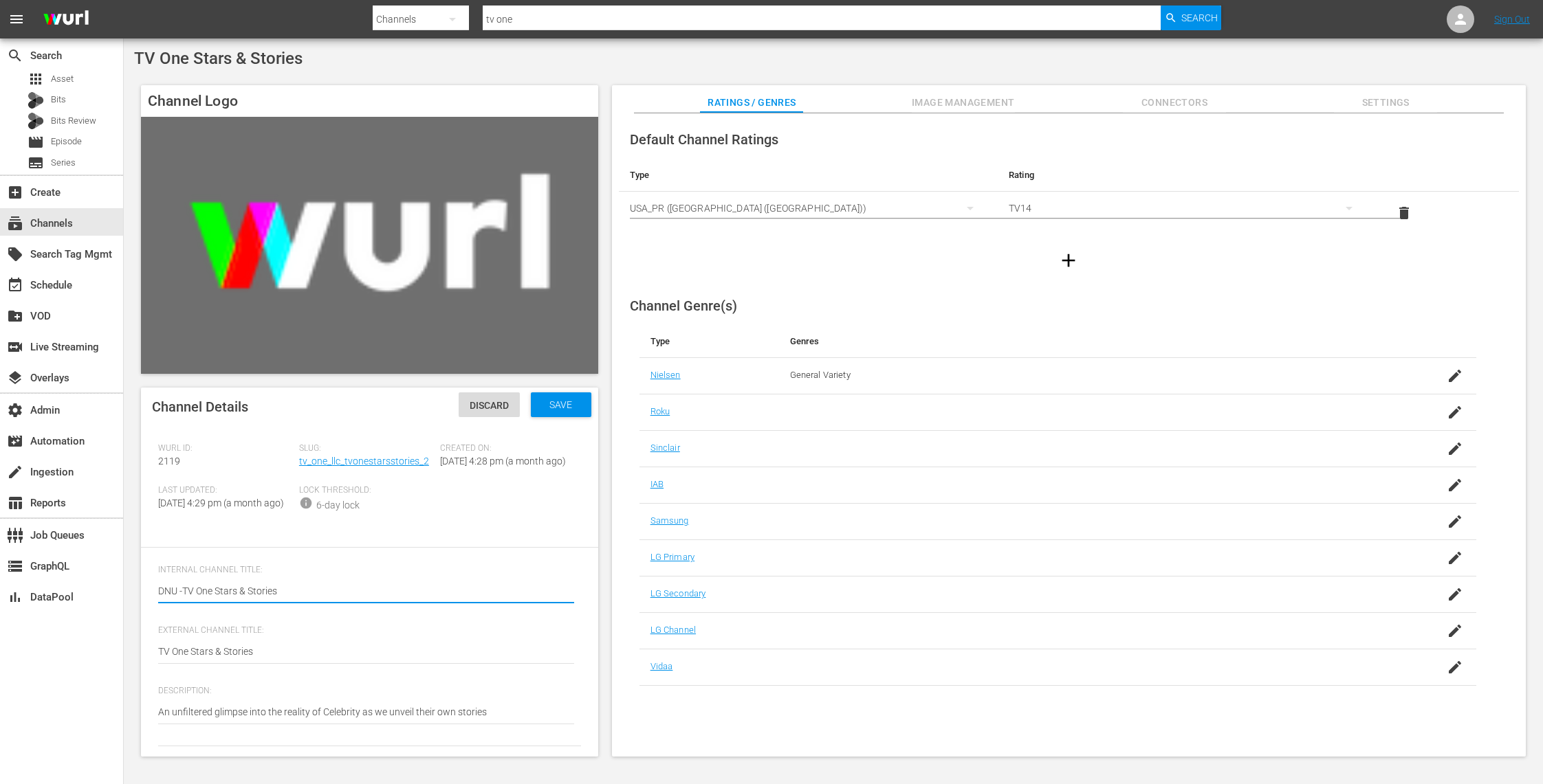
type textarea "DNU - TV One Stars & Stories"
type textarea "DTV One Stars & Stories"
type textarea "DNTV One Stars & Stories"
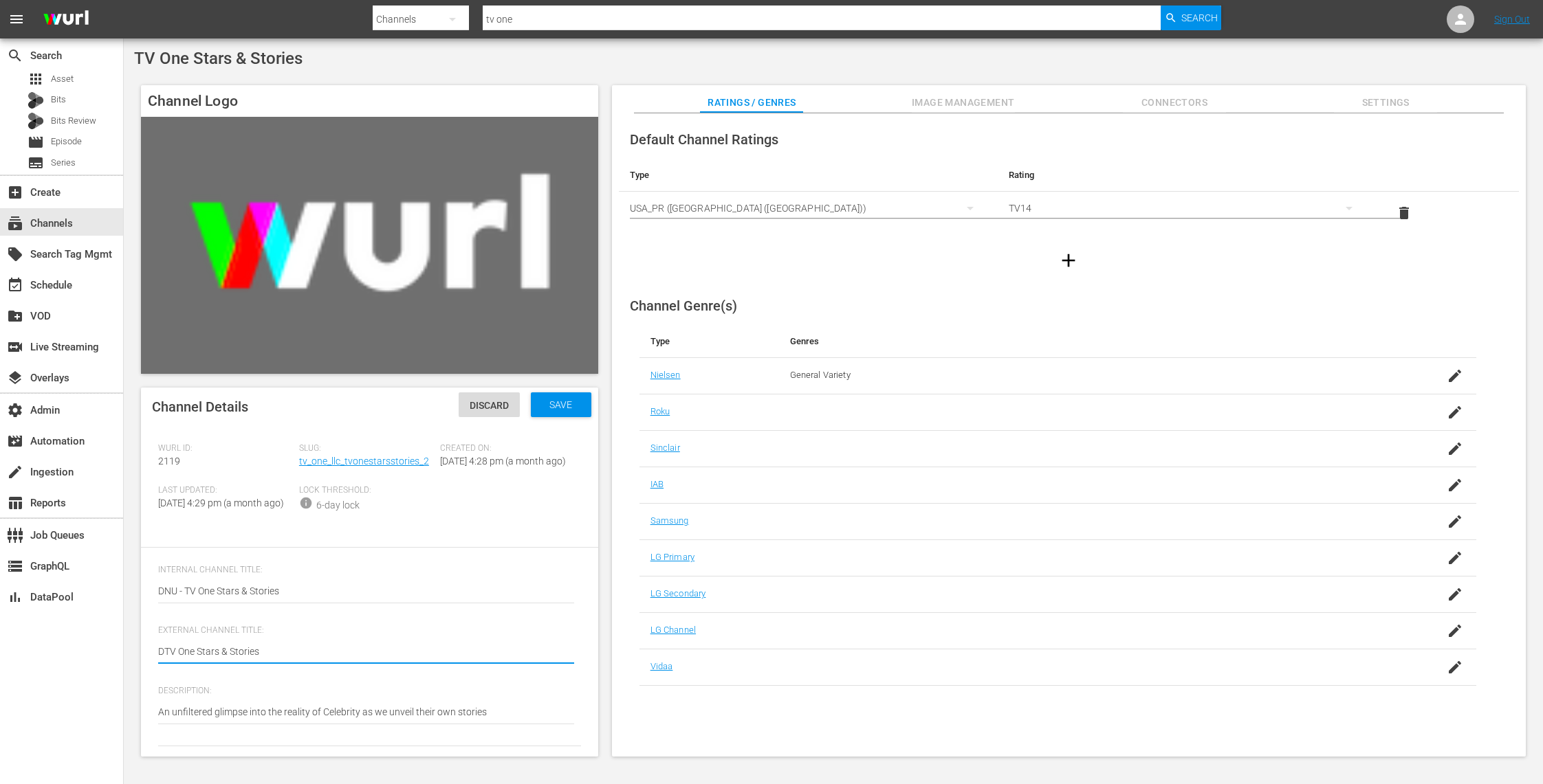
type textarea "DNTV One Stars & Stories"
type textarea "DNUTV One Stars & Stories"
type textarea "DNU TV One Stars & Stories"
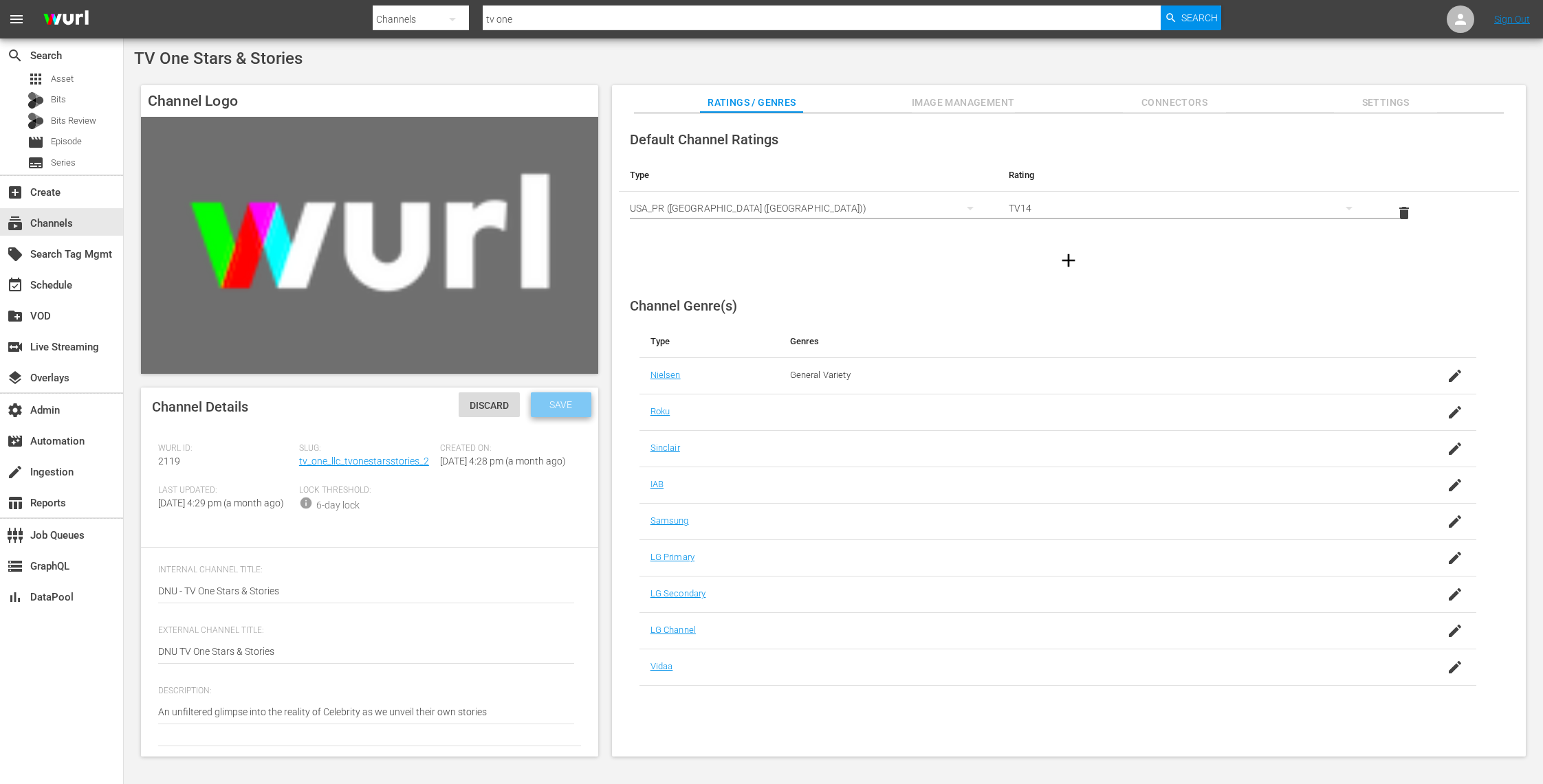
click at [568, 405] on span "Save" at bounding box center [561, 405] width 45 height 11
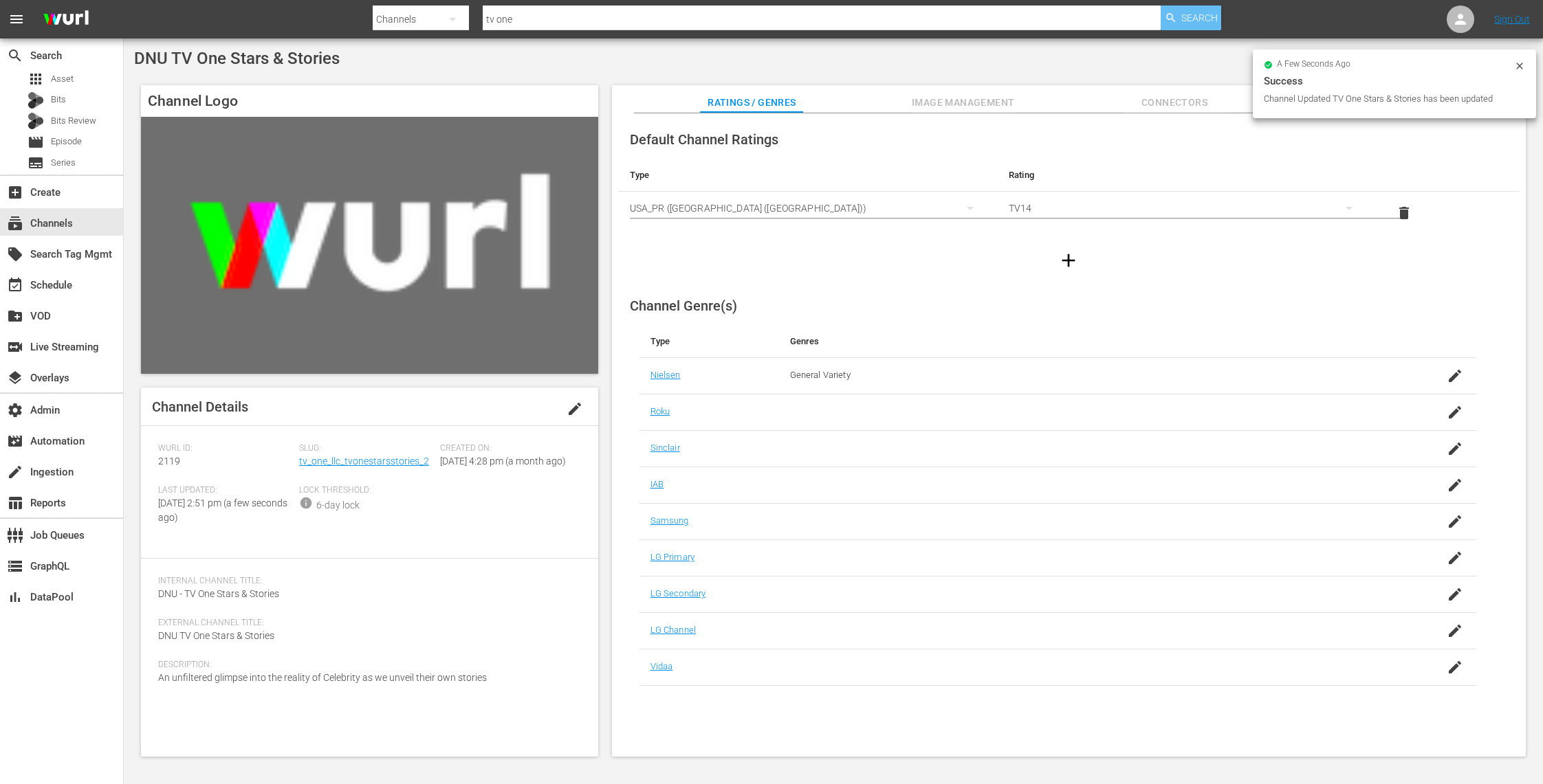
click at [1191, 17] on span "Search" at bounding box center [1200, 17] width 37 height 25
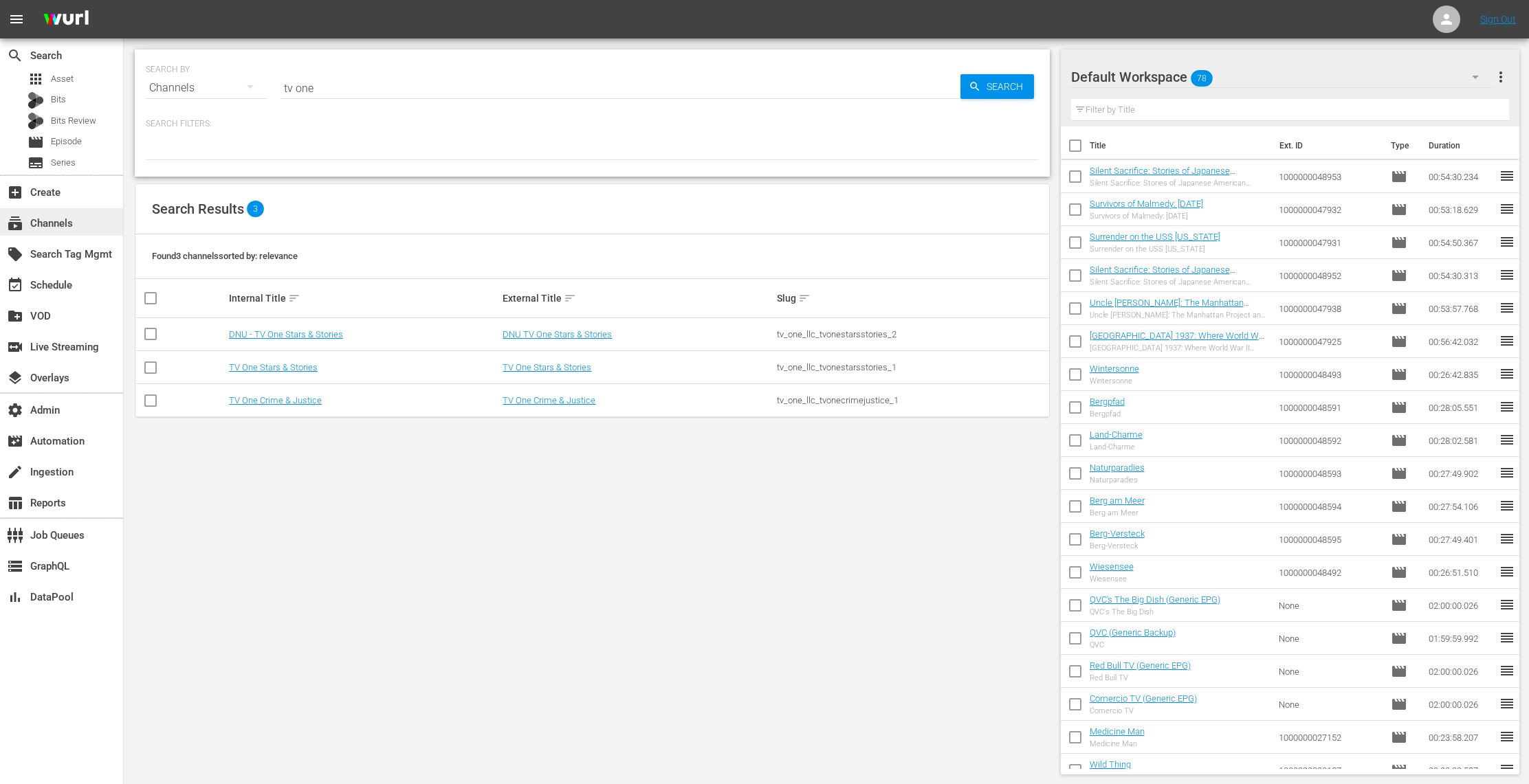
click at [57, 223] on div "subscriptions Channels" at bounding box center [39, 221] width 77 height 12
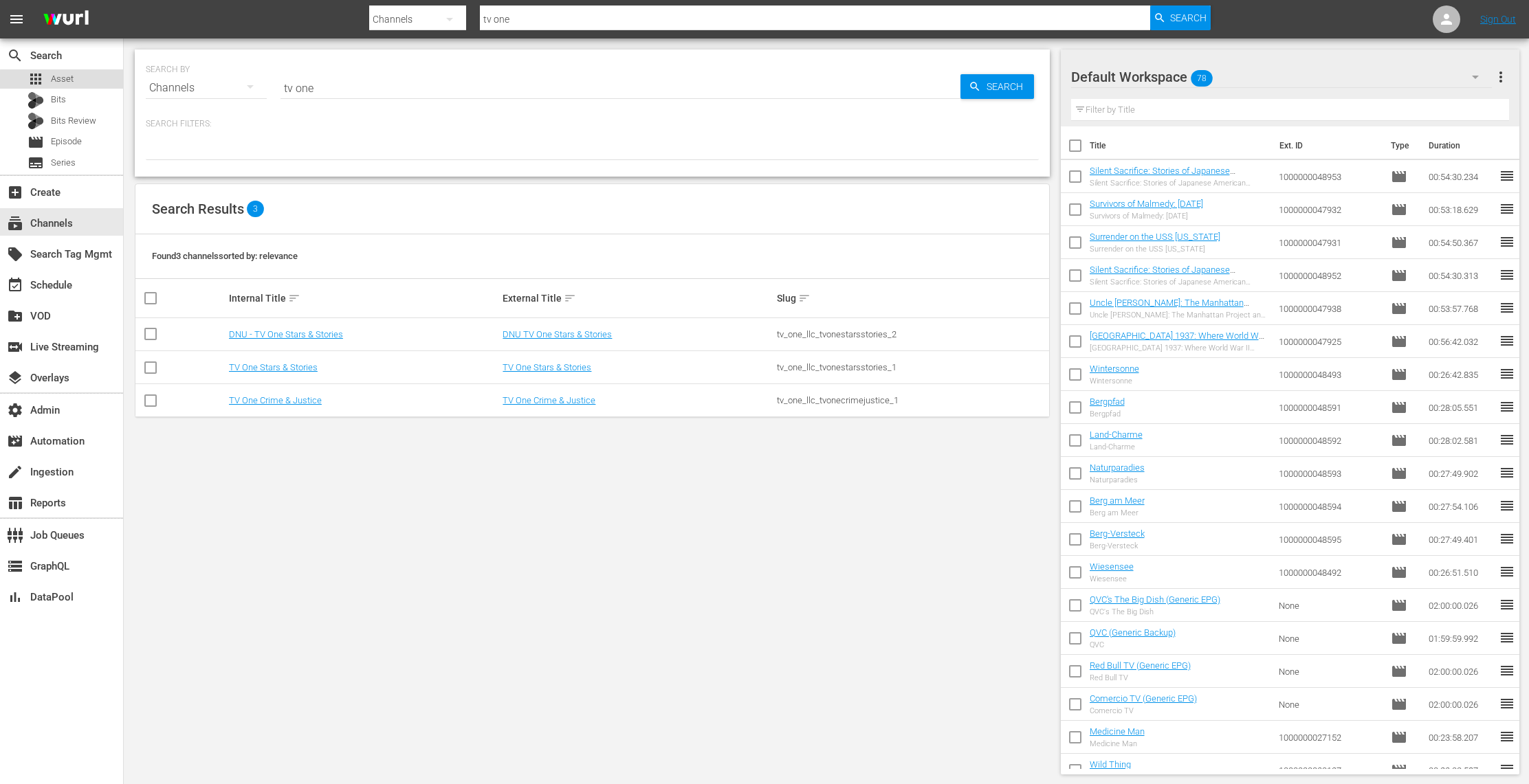
click at [99, 83] on div "apps Asset" at bounding box center [62, 78] width 123 height 19
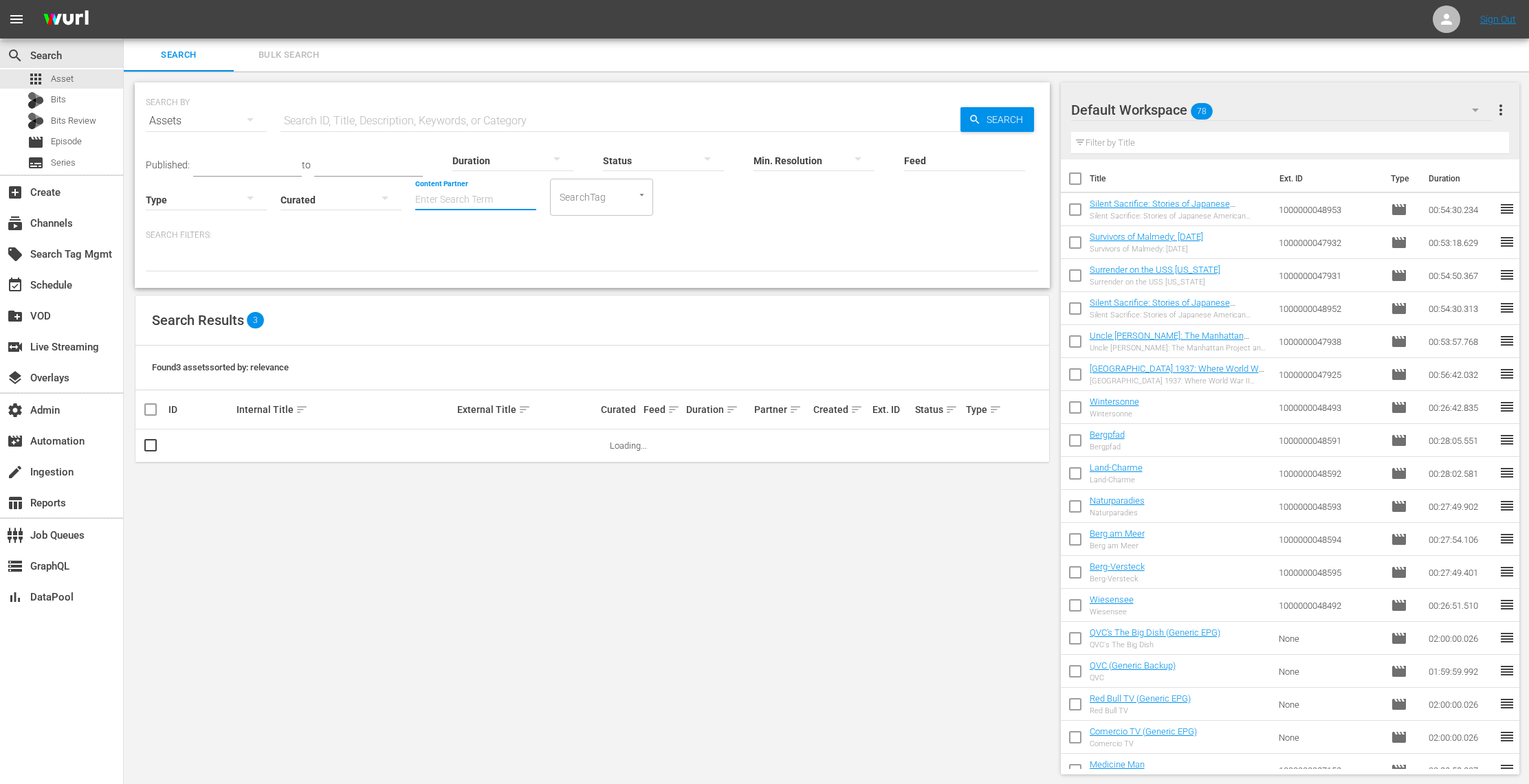
click at [477, 198] on input "Content Partner" at bounding box center [475, 201] width 121 height 50
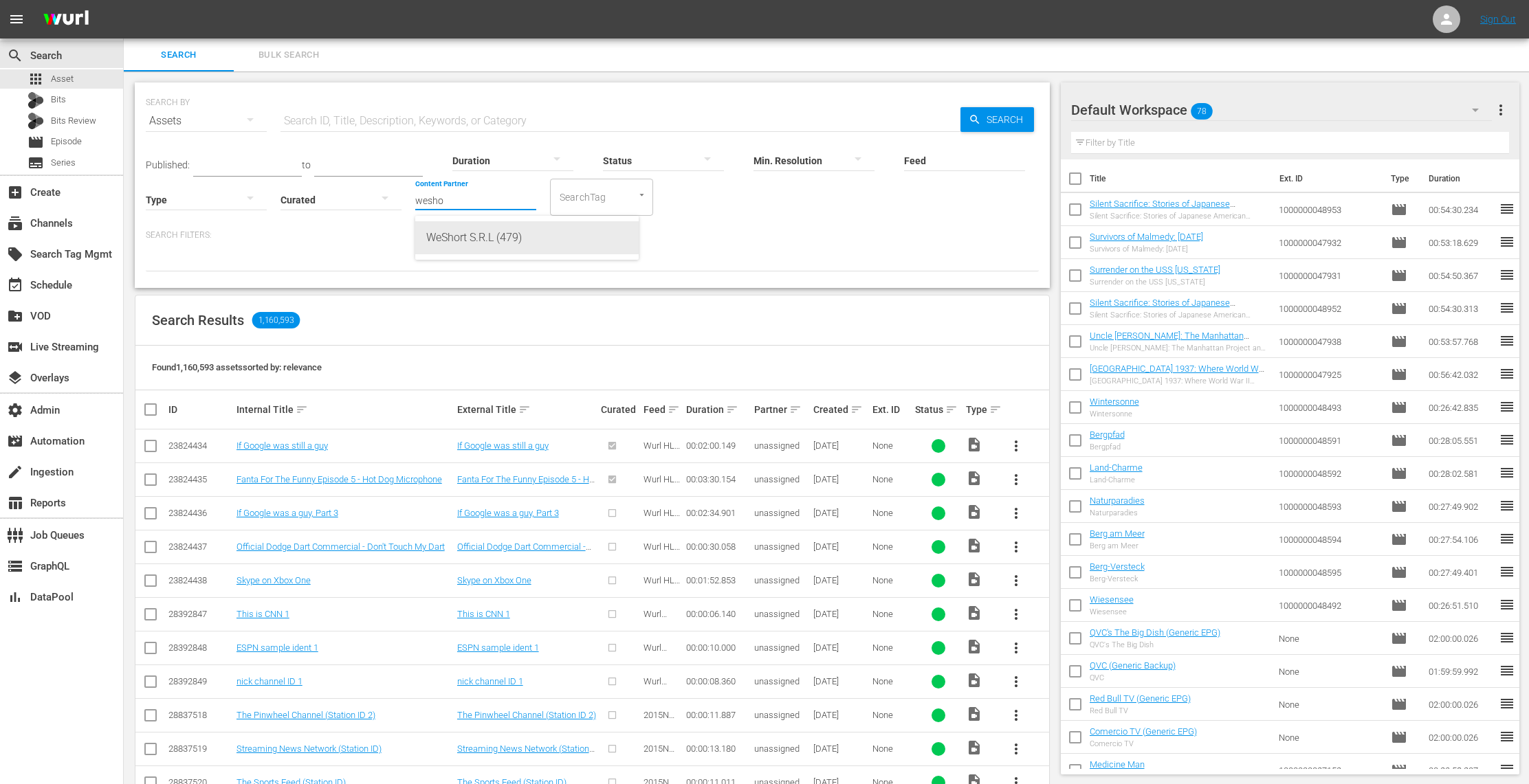
click at [484, 237] on div "WeShort S.R.L (479)" at bounding box center [527, 238] width 202 height 33
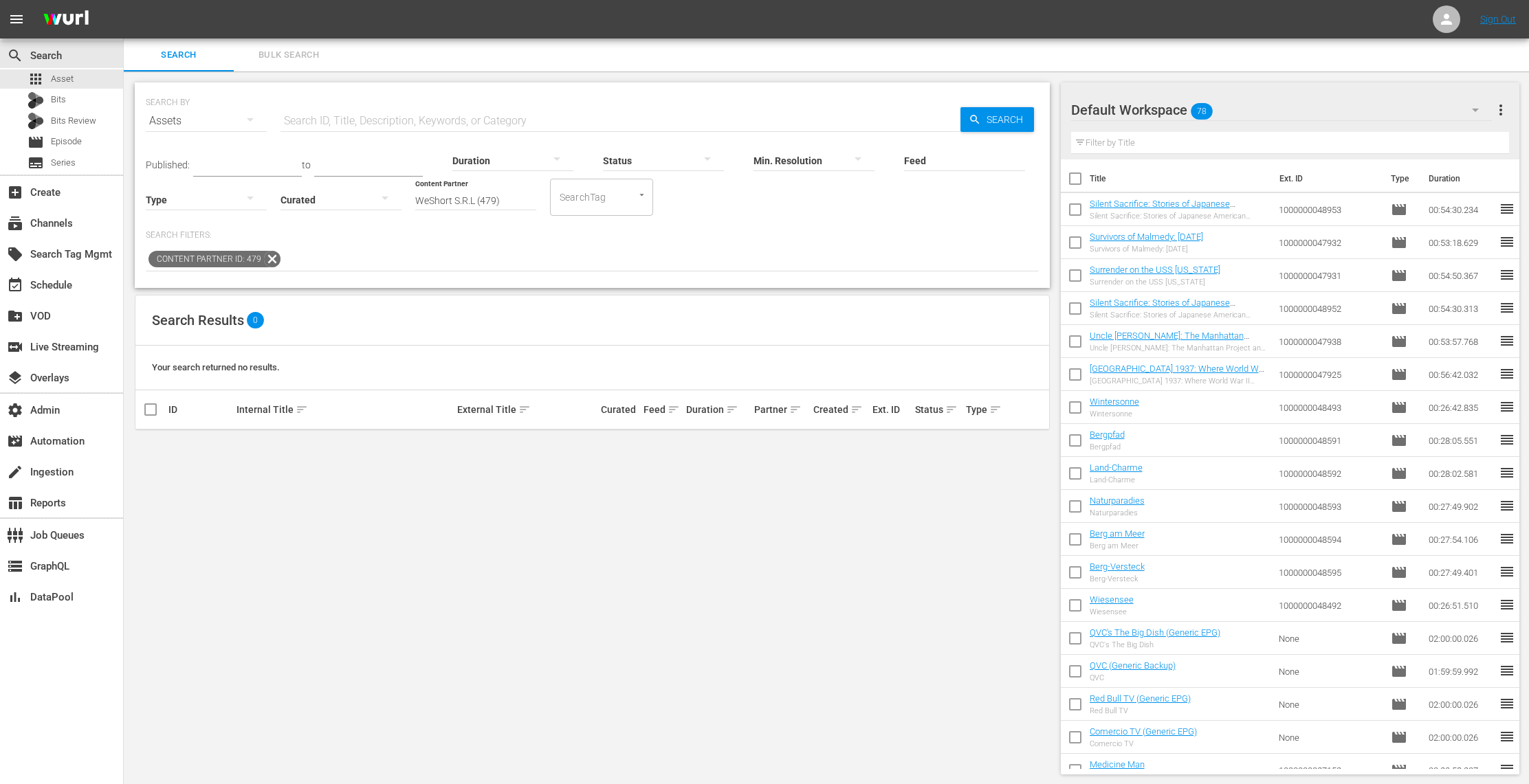
click at [497, 196] on input "WeShort S.R.L (479)" at bounding box center [475, 201] width 121 height 50
drag, startPoint x: 505, startPoint y: 197, endPoint x: 375, endPoint y: 200, distance: 130.0
click at [375, 200] on div "Published: to Duration Status Min. Resolution Feed Feed Title Type Curated Cont…" at bounding box center [592, 176] width 893 height 78
click at [457, 236] on div "Straight Arrow News (477)" at bounding box center [527, 238] width 202 height 33
type input "Straight Arrow News (477)"
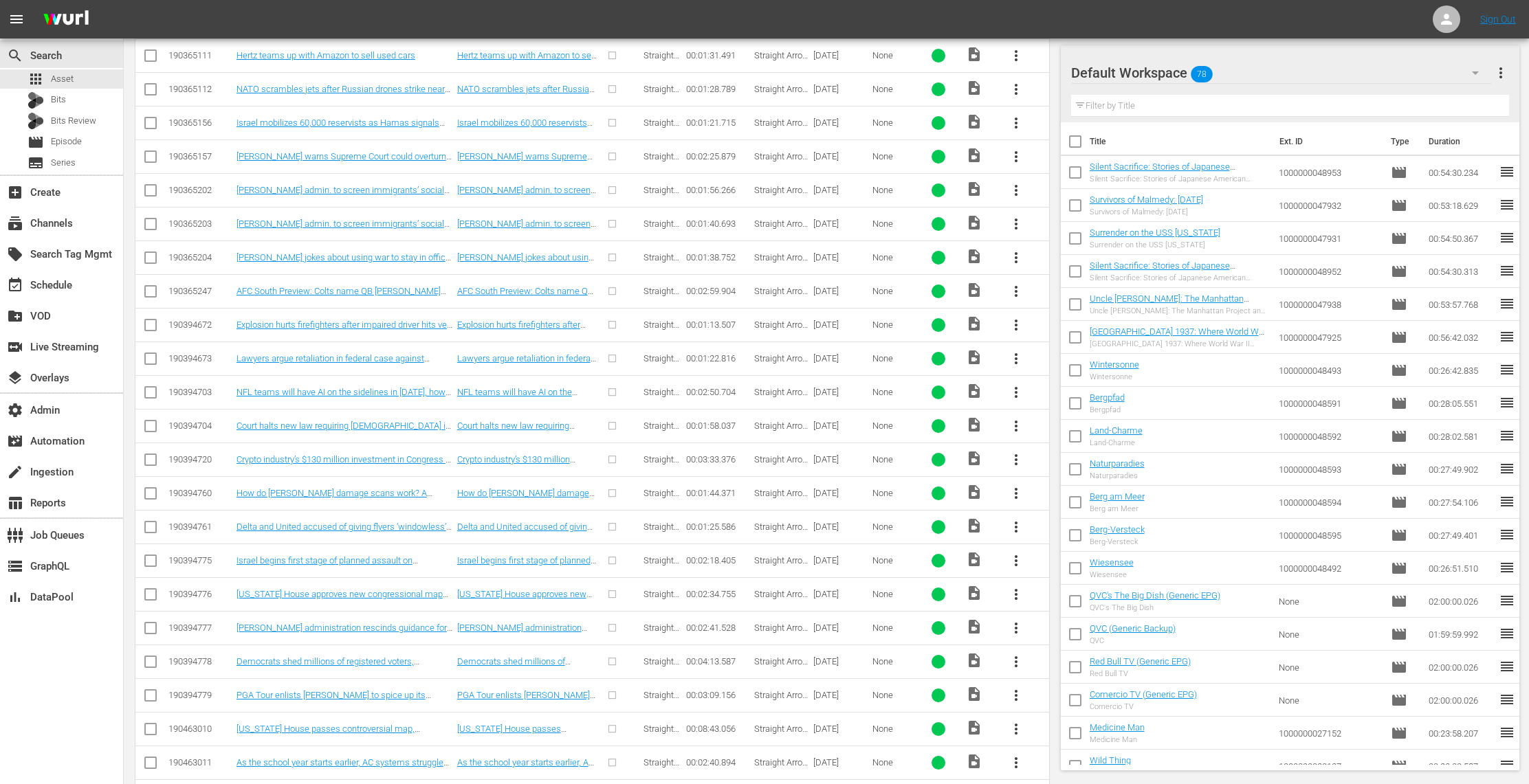
scroll to position [5318, 0]
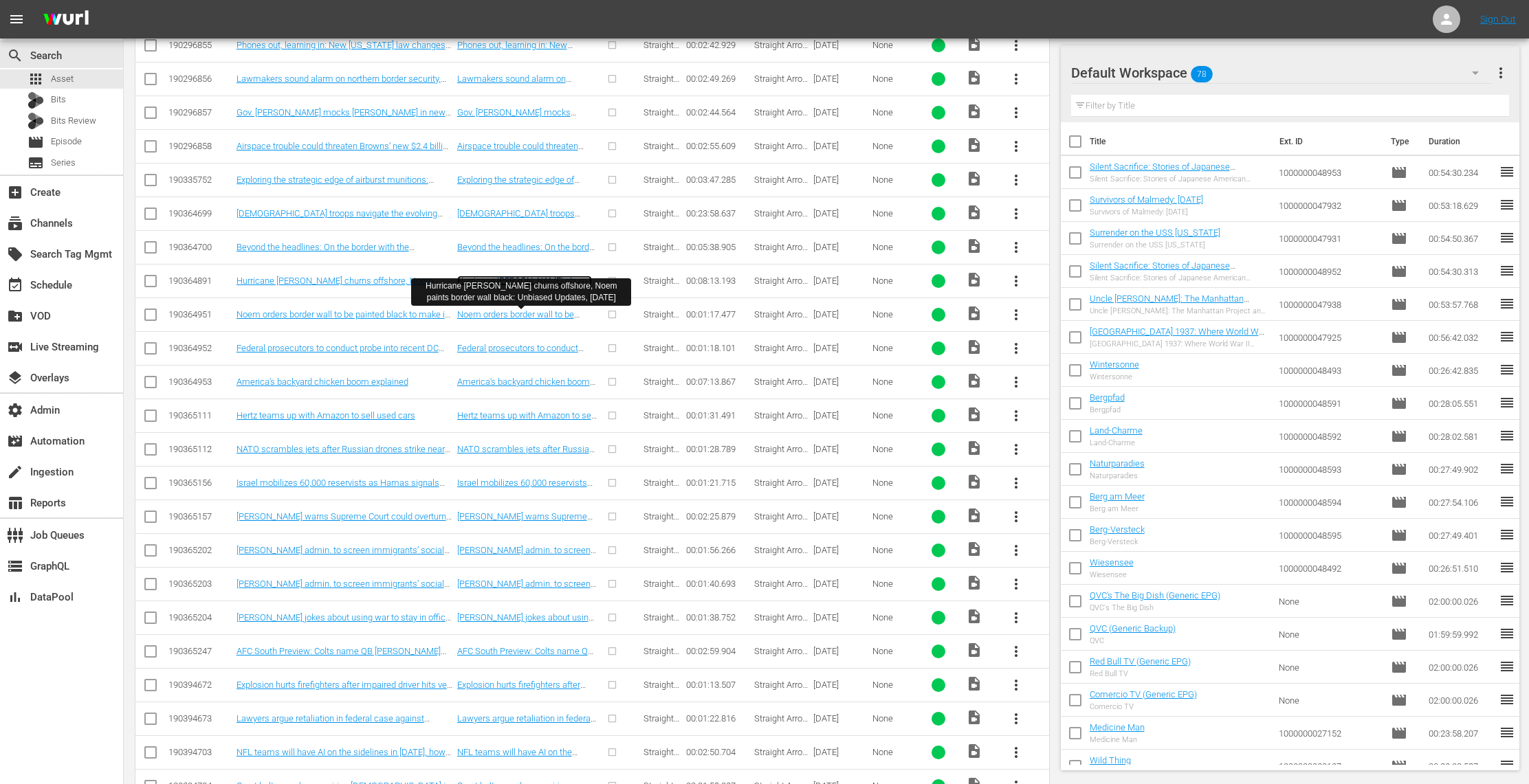
click at [554, 306] on link "Hurricane Erin churns offshore, Noem paints border wall black: Unbiased Updates…" at bounding box center [525, 292] width 134 height 31
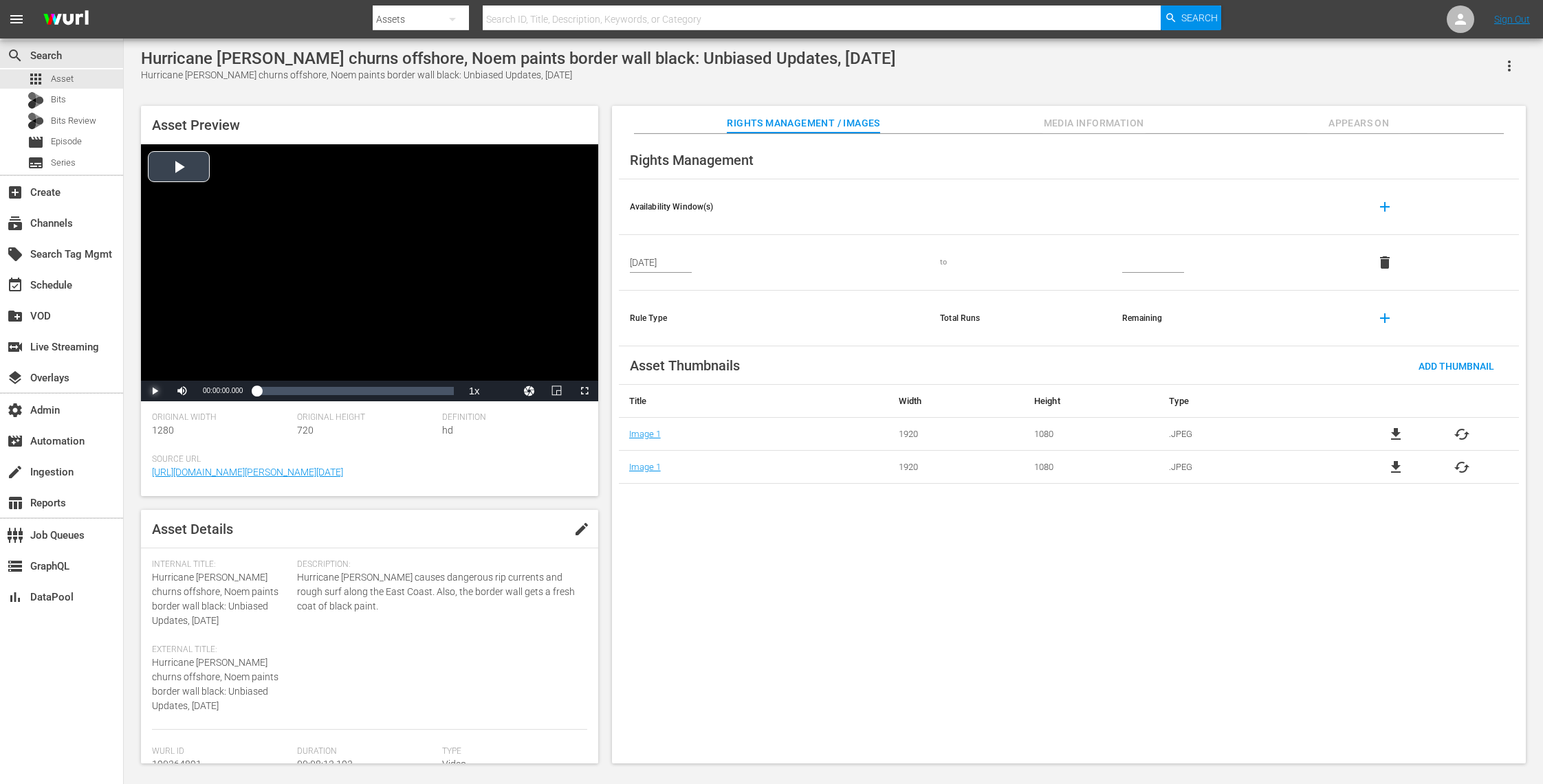
click at [155, 391] on span "Video Player" at bounding box center [155, 391] width 0 height 0
drag, startPoint x: 261, startPoint y: 395, endPoint x: 363, endPoint y: 383, distance: 102.7
click at [363, 385] on div "00:00:11.196" at bounding box center [310, 391] width 108 height 14
drag, startPoint x: 375, startPoint y: 393, endPoint x: 399, endPoint y: 393, distance: 24.0
click at [398, 393] on div "00:04:56.582" at bounding box center [328, 391] width 142 height 14
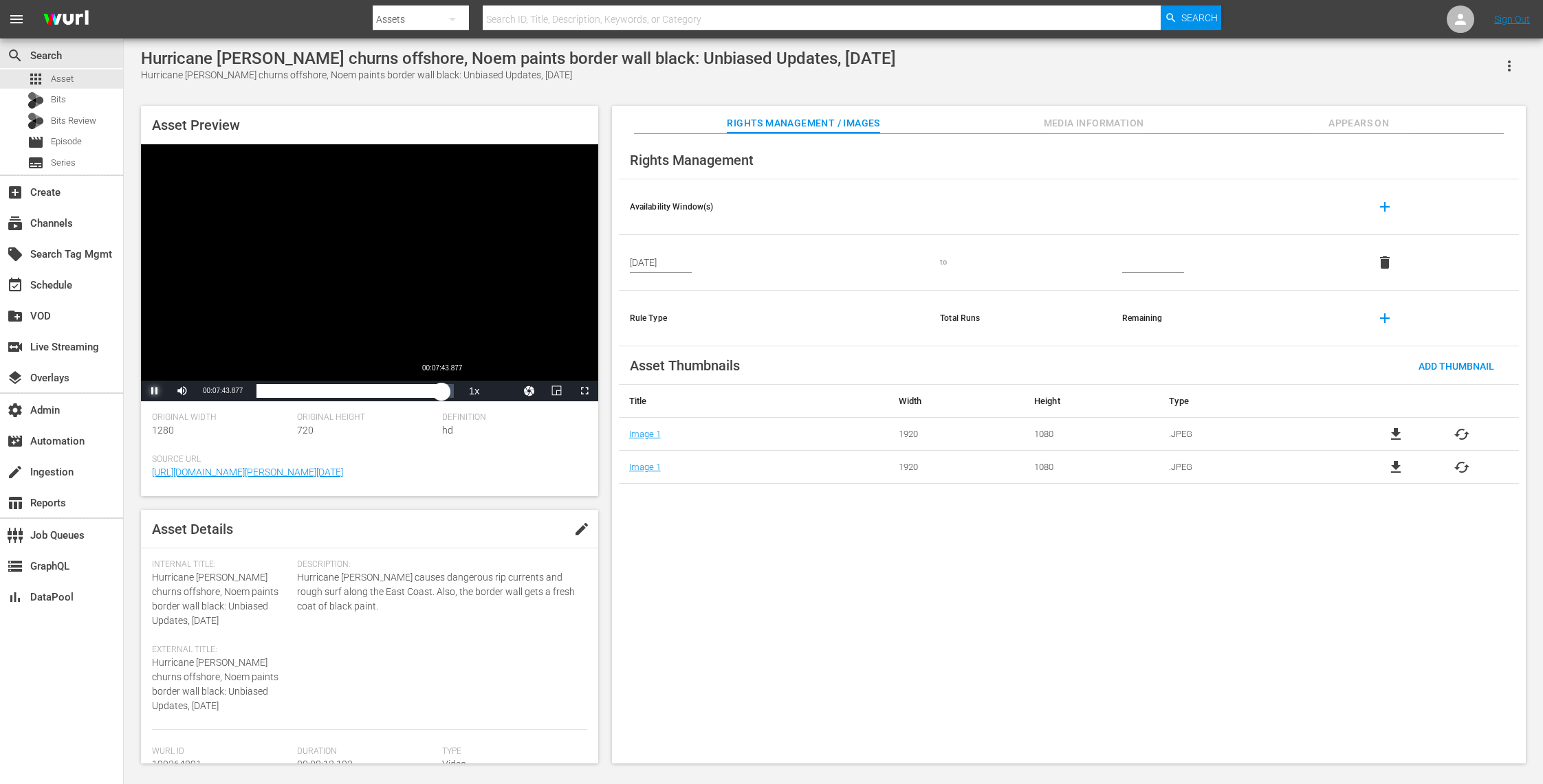
drag, startPoint x: 399, startPoint y: 393, endPoint x: 442, endPoint y: 391, distance: 43.0
click at [442, 391] on div "00:07:57.672" at bounding box center [349, 391] width 185 height 14
click at [1191, 19] on span "Search" at bounding box center [1200, 17] width 37 height 25
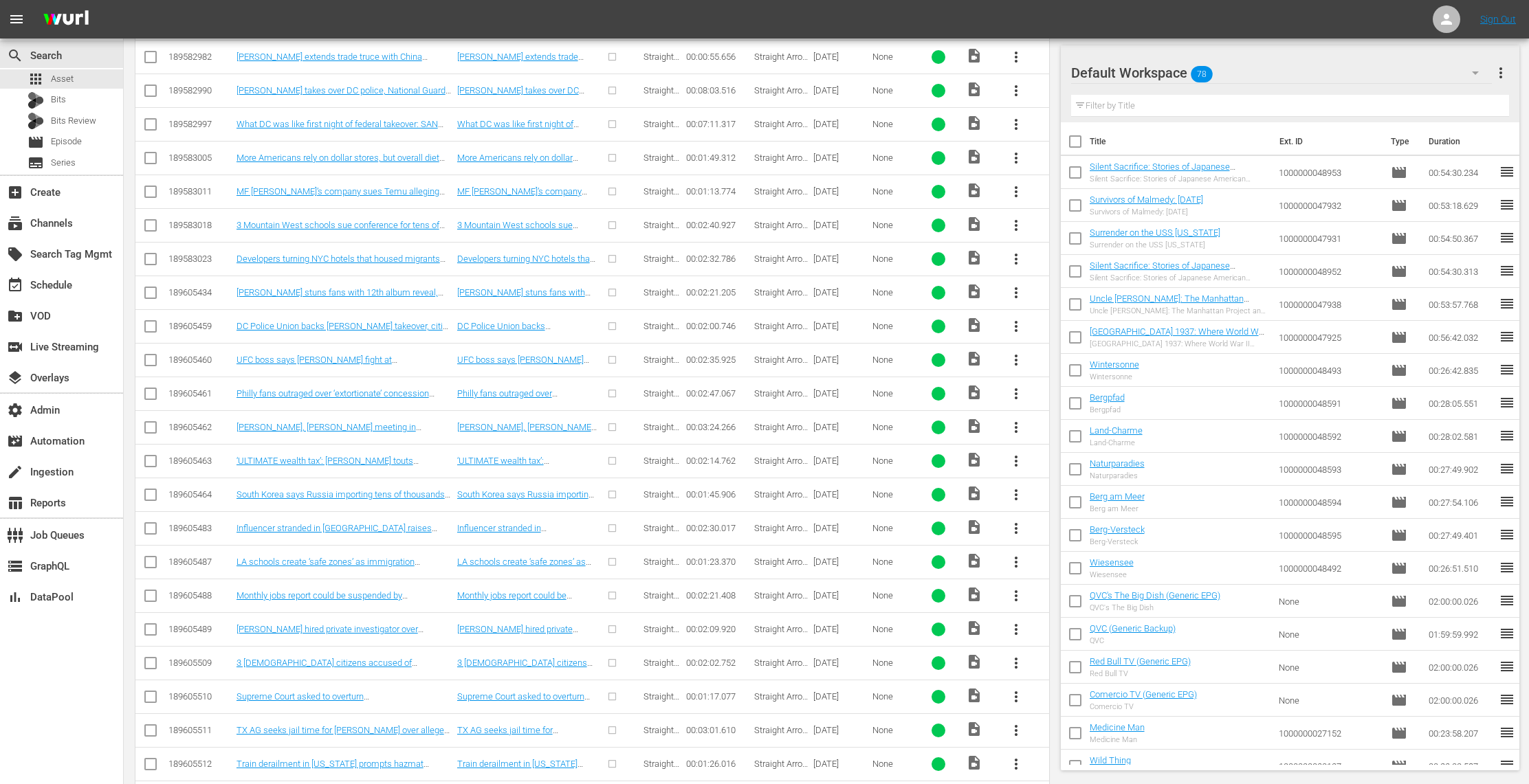
scroll to position [1060, 0]
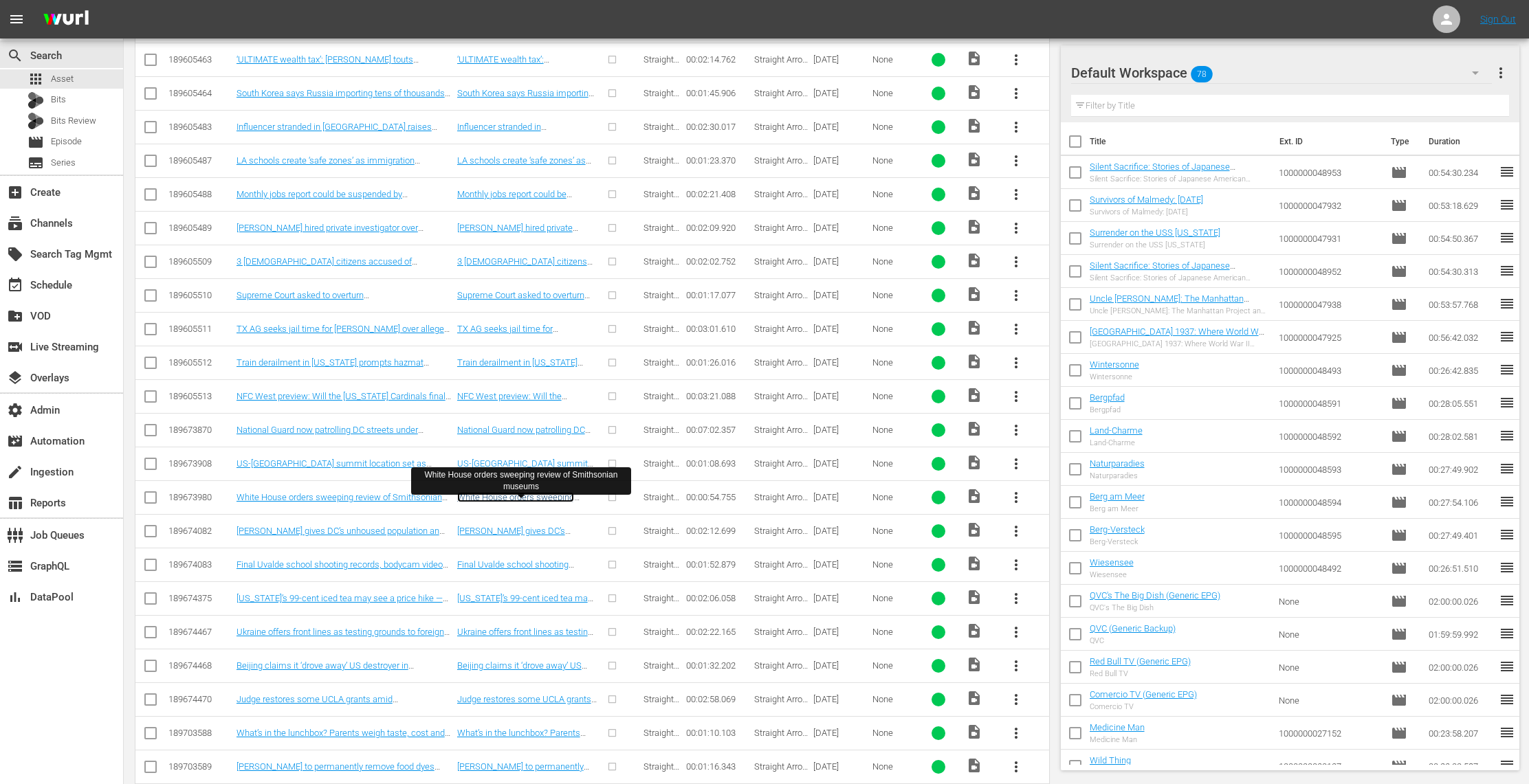
click at [526, 506] on link "White House orders sweeping review of Smithsonian museums" at bounding box center [522, 502] width 129 height 20
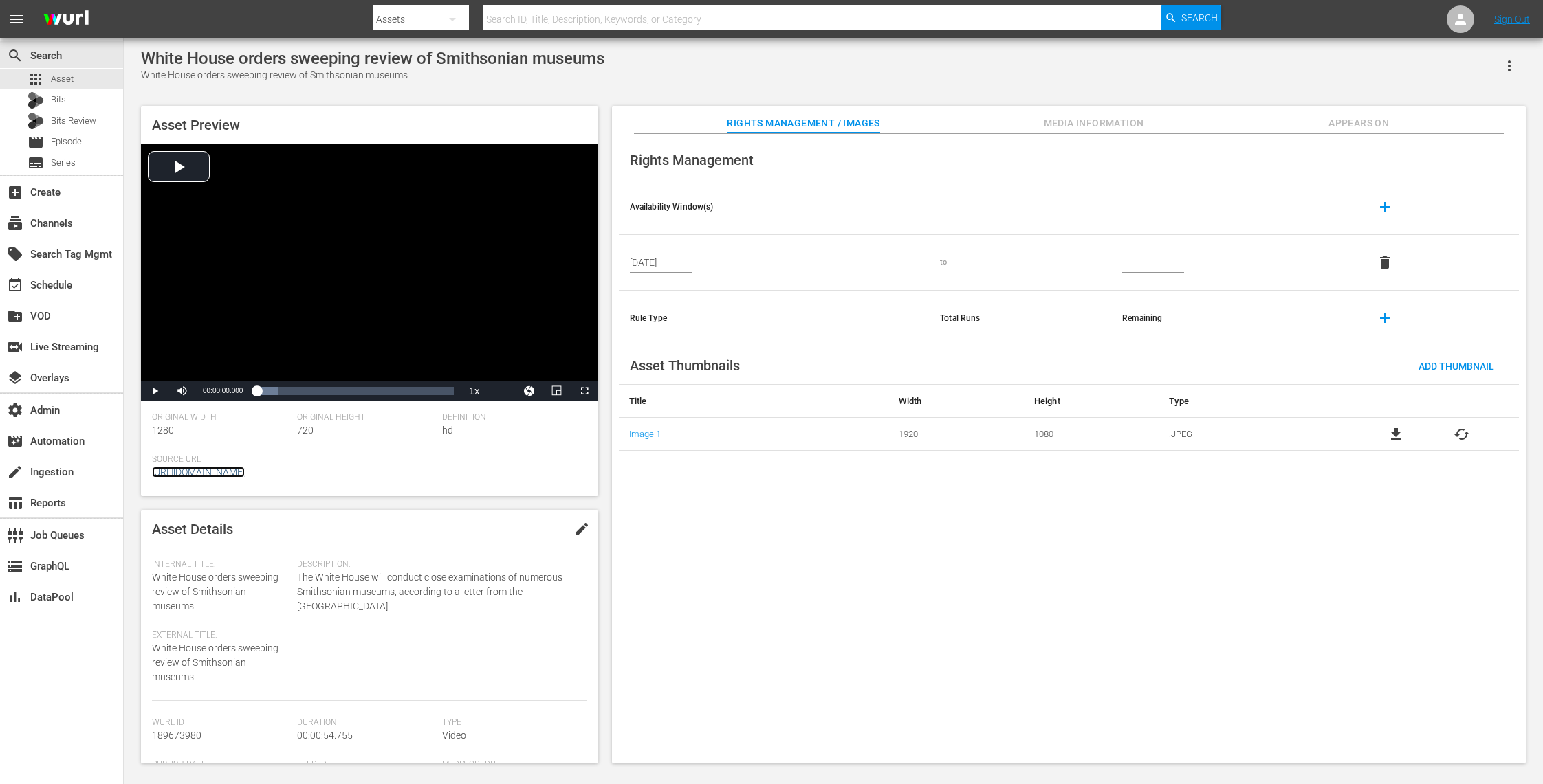
click at [245, 473] on link "https://san.com/cc/white-house-orders-sweeping-review-of-smithsonian-museums/" at bounding box center [198, 472] width 93 height 11
drag, startPoint x: 628, startPoint y: 63, endPoint x: 145, endPoint y: 56, distance: 483.1
click at [145, 56] on div "White House orders sweeping review of Smithsonian museums White House orders sw…" at bounding box center [833, 65] width 1385 height 34
copy div "White House orders sweeping review of Smithsonian museums"
click at [617, 19] on input "text" at bounding box center [821, 19] width 678 height 33
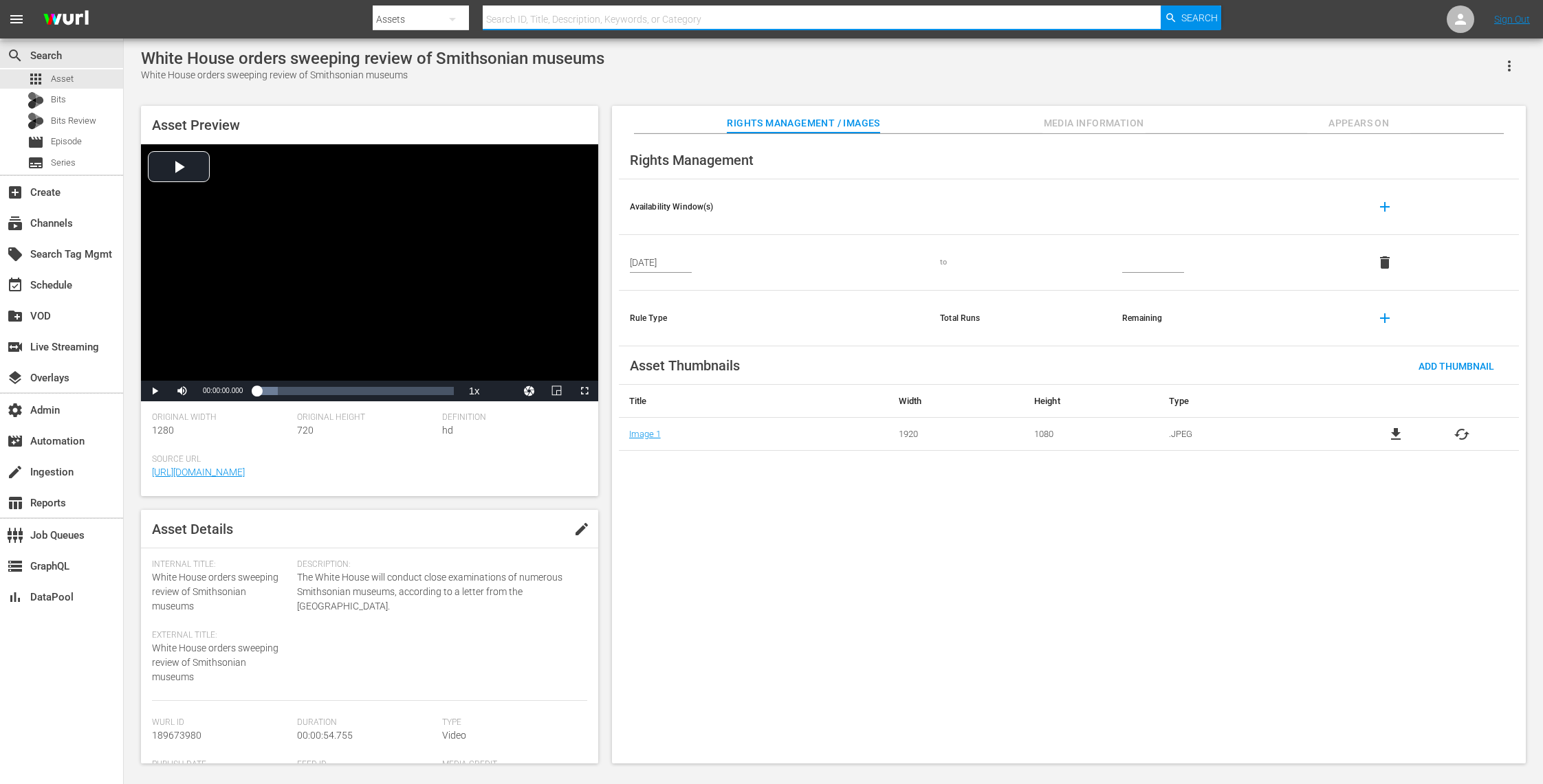
paste input "https://house-fastly-unsigned-us-east-1-prod.brightcovecdn.com/media/v1/pmp4/st…"
type input "https://house-fastly-unsigned-us-east-1-prod.brightcovecdn.com/media/v1/pmp4/st…"
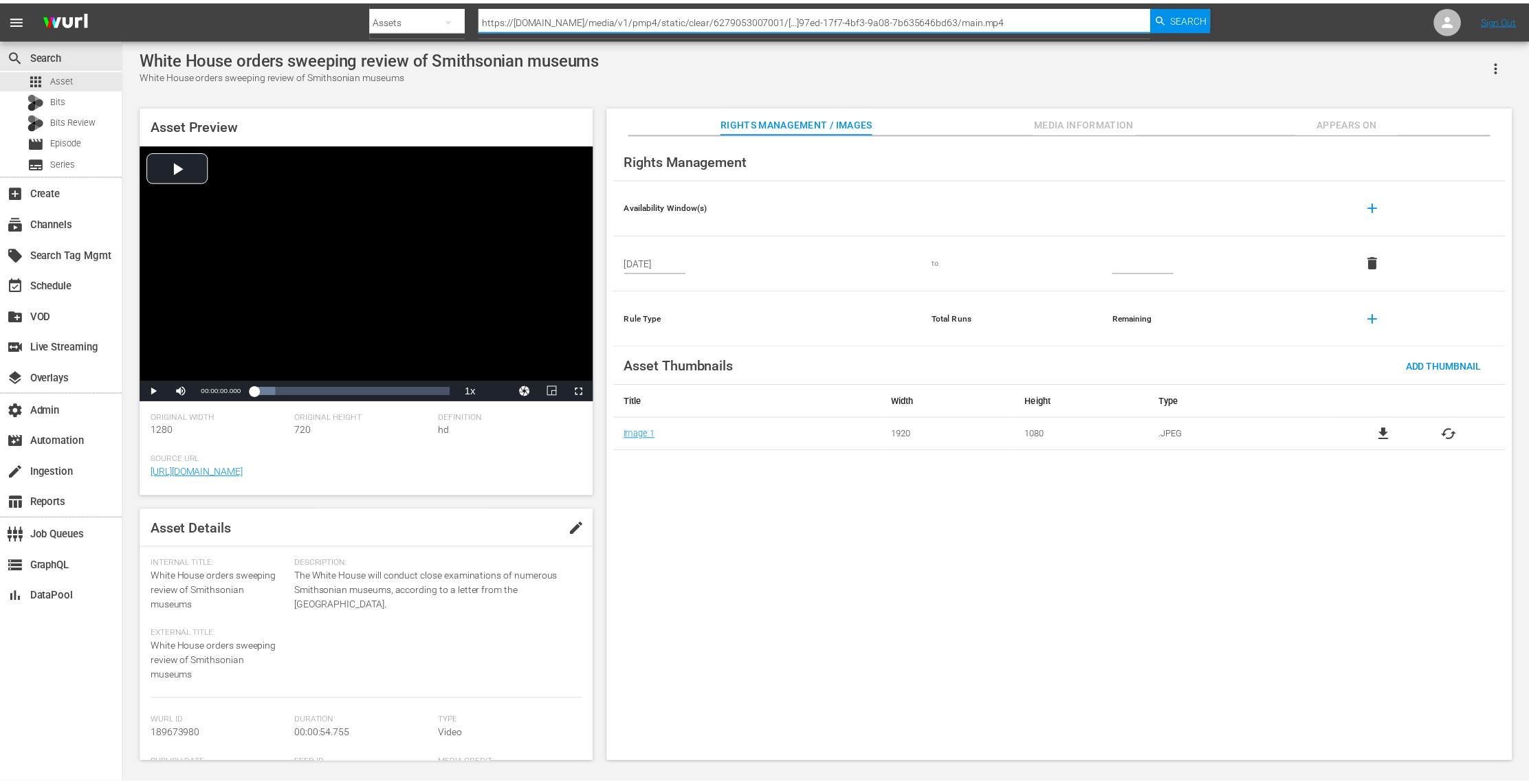
scroll to position [0, 9]
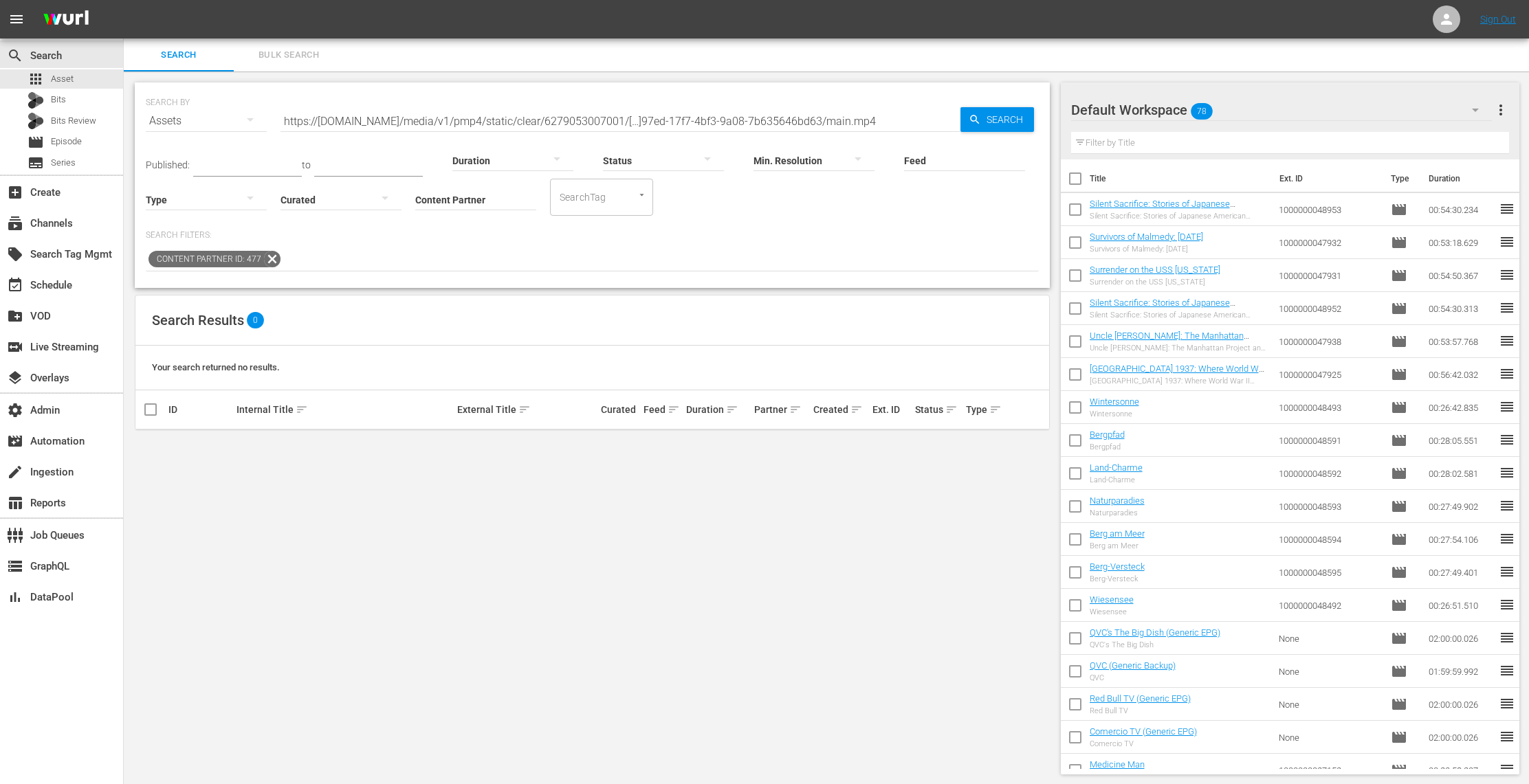
click at [604, 133] on div "Status" at bounding box center [663, 152] width 121 height 50
click at [586, 127] on input "https://house-fastly-unsigned-us-east-1-prod.brightcovecdn.com/media/v1/pmp4/st…" at bounding box center [620, 121] width 680 height 33
drag, startPoint x: 820, startPoint y: 121, endPoint x: 1176, endPoint y: 132, distance: 356.2
click at [1176, 132] on div "Search Bulk Search SEARCH BY Search By Assets Search ID, Title, Description, Ke…" at bounding box center [826, 412] width 1406 height 747
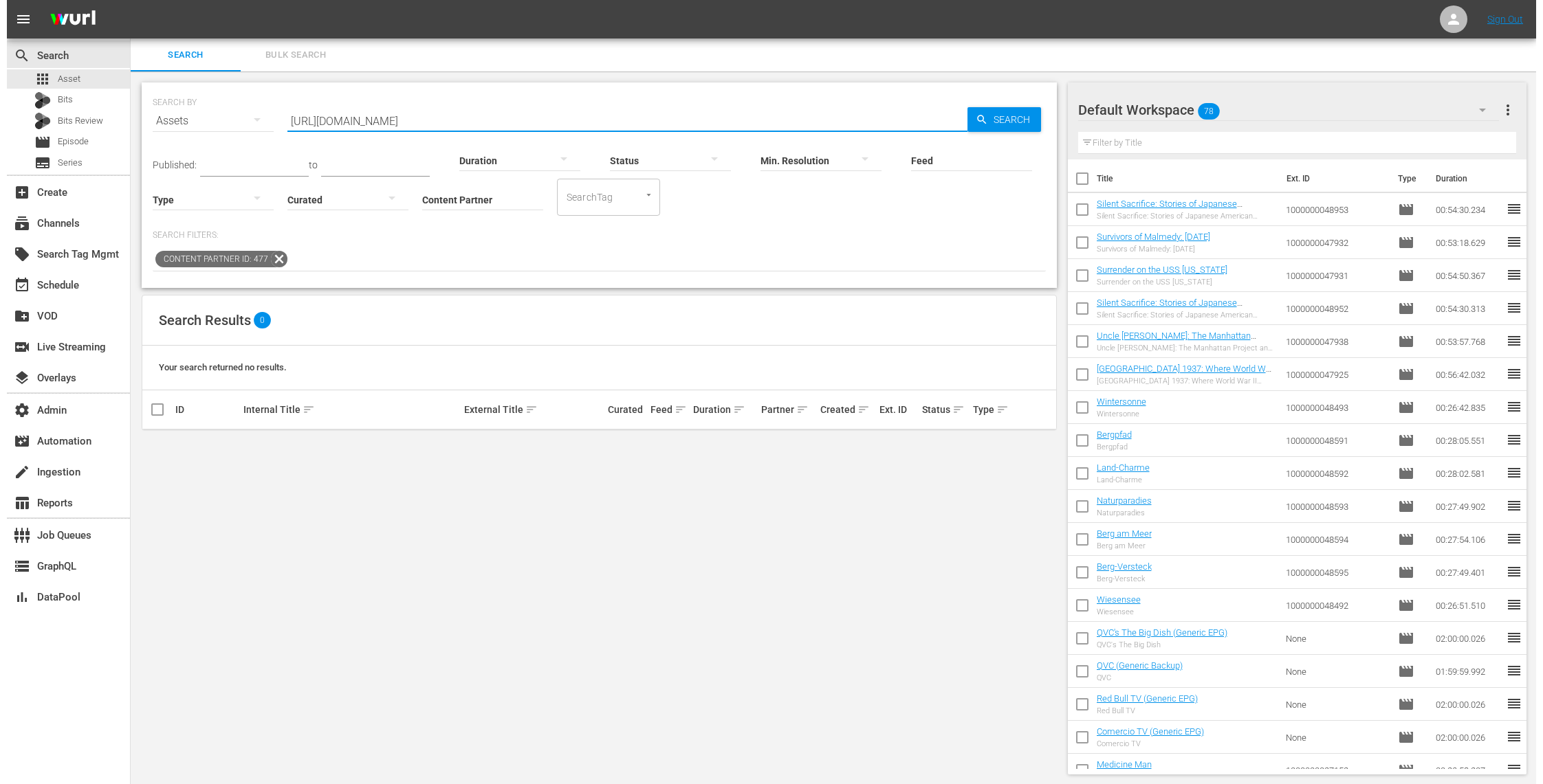
scroll to position [0, 0]
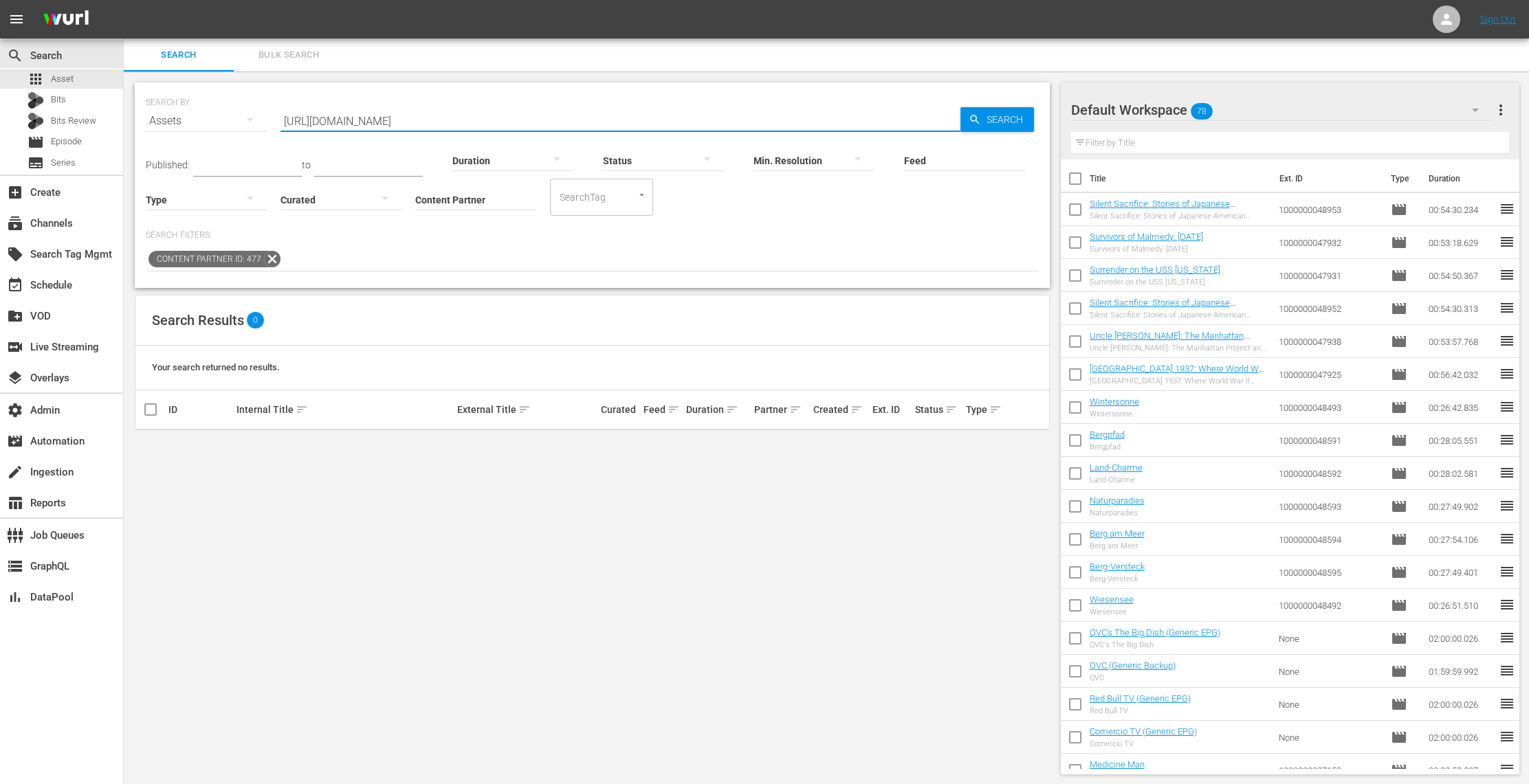
drag, startPoint x: 741, startPoint y: 121, endPoint x: 268, endPoint y: 118, distance: 473.0
click at [268, 118] on div "SEARCH BY Search By Assets Search ID, Title, Description, Keywords, or Category…" at bounding box center [592, 113] width 893 height 50
click at [1003, 121] on span "Search" at bounding box center [1008, 120] width 53 height 25
drag, startPoint x: 383, startPoint y: 118, endPoint x: 148, endPoint y: 122, distance: 235.0
click at [148, 122] on div "SEARCH BY Search By Assets Search ID, Title, Description, Keywords, or Category…" at bounding box center [592, 113] width 893 height 50
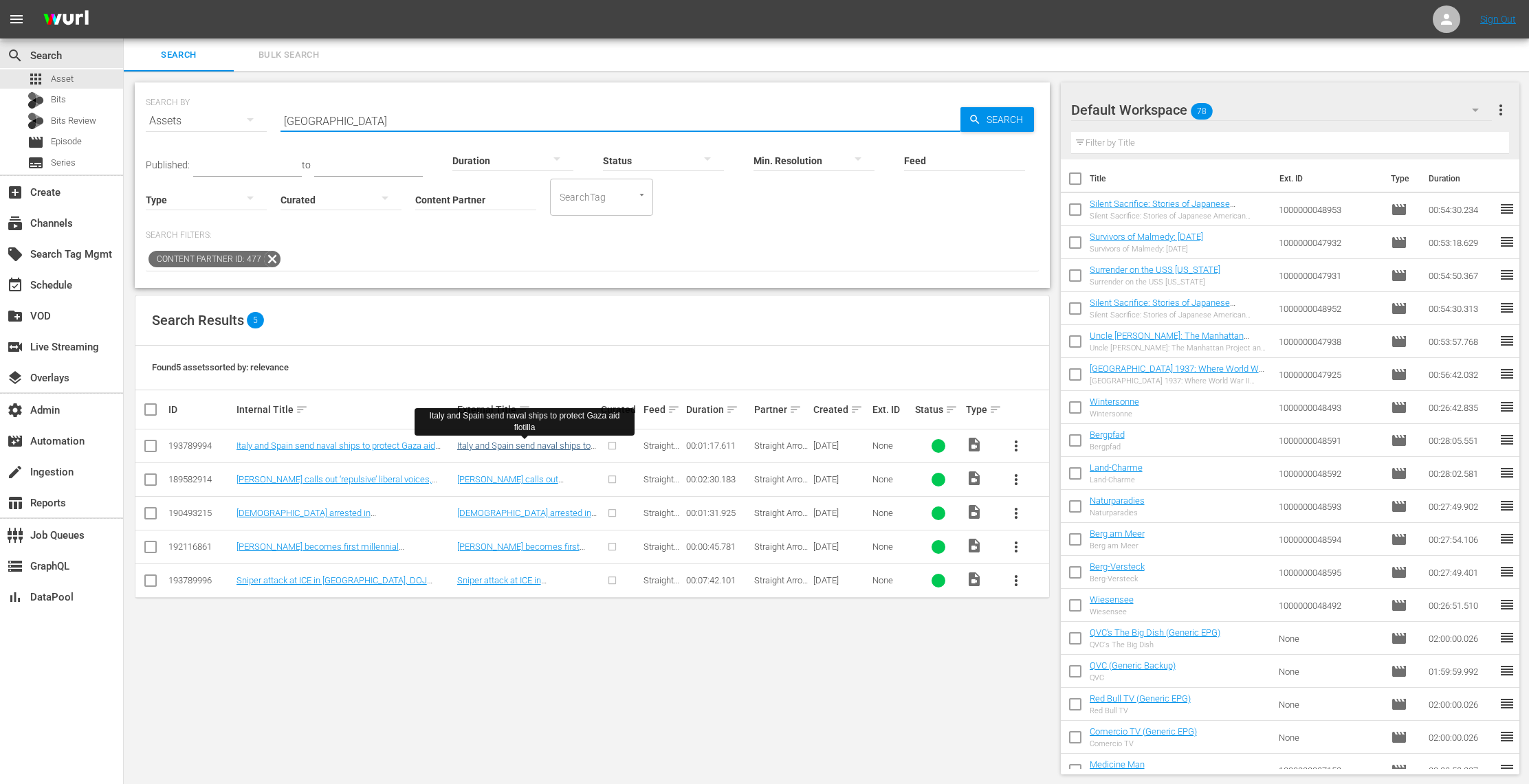
type input "italy"
click at [485, 450] on link "Italy and Spain send naval ships to protect Gaza aid flotilla" at bounding box center [524, 451] width 133 height 20
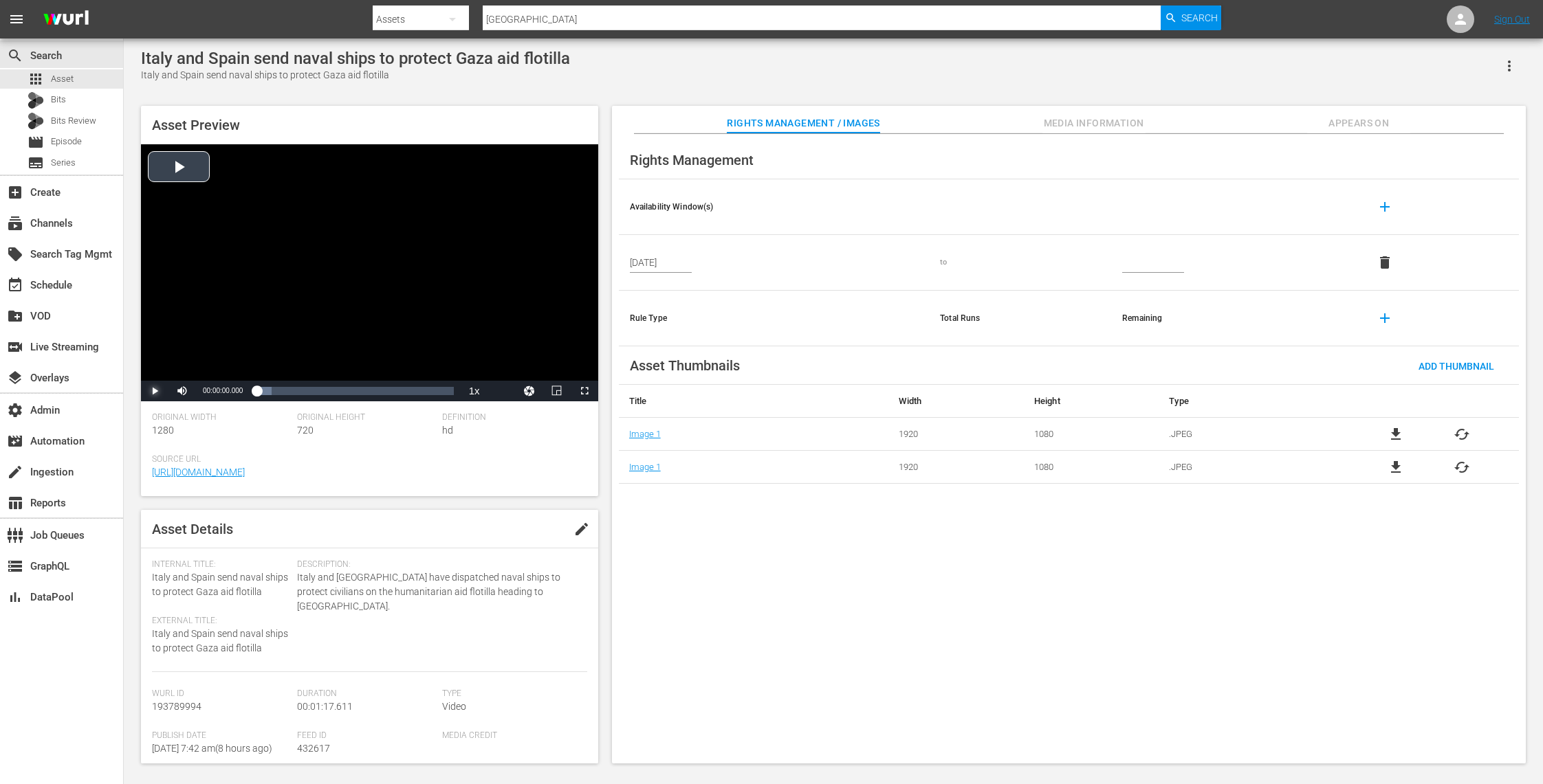
click at [155, 391] on span "Video Player" at bounding box center [155, 391] width 0 height 0
drag, startPoint x: 265, startPoint y: 390, endPoint x: 417, endPoint y: 398, distance: 152.2
click at [417, 398] on div "00:00:01.021" at bounding box center [337, 391] width 160 height 14
drag, startPoint x: 423, startPoint y: 394, endPoint x: 446, endPoint y: 396, distance: 23.1
click at [446, 396] on div "00:01:14.661" at bounding box center [351, 391] width 189 height 14
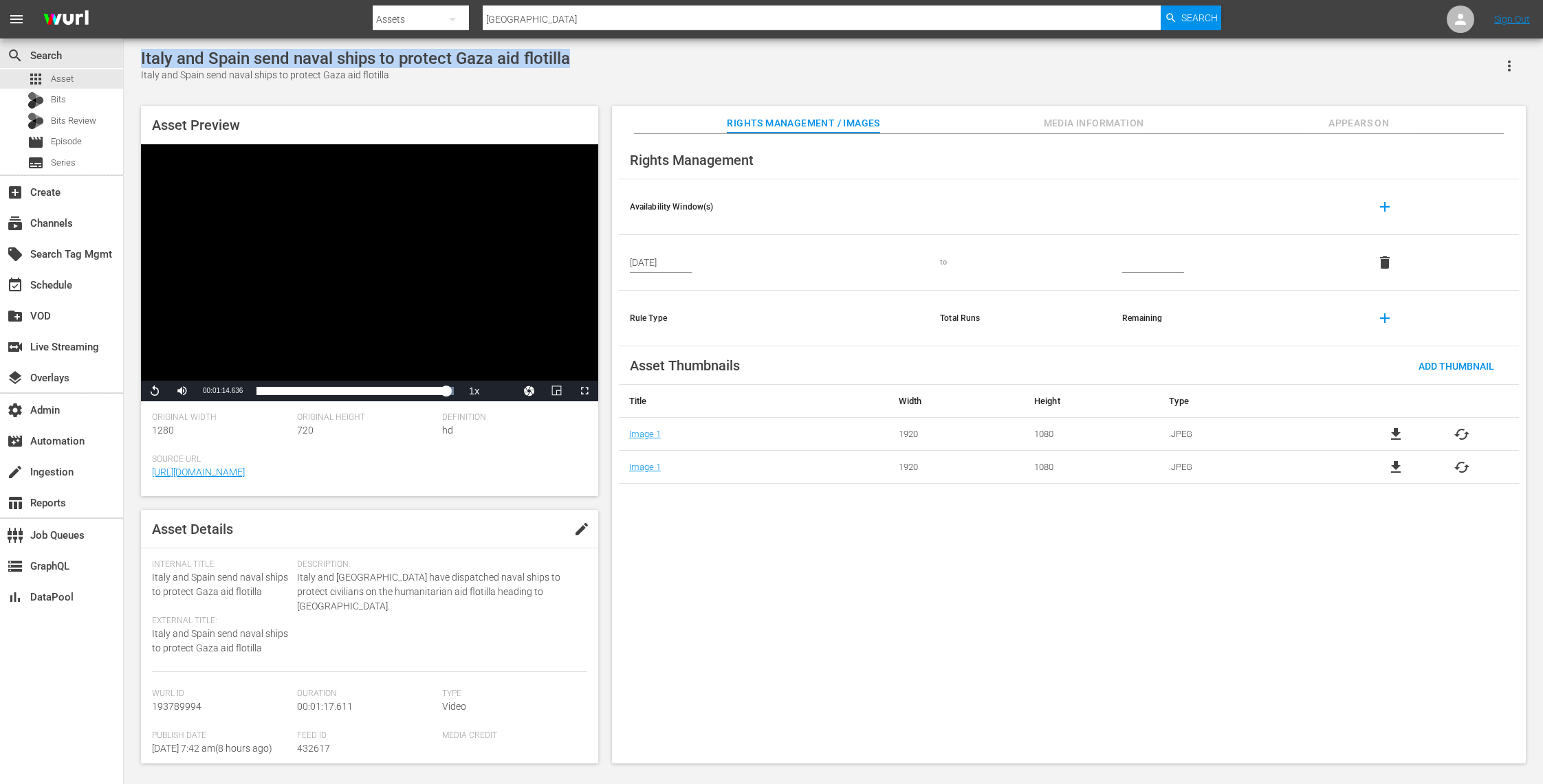
drag, startPoint x: 598, startPoint y: 61, endPoint x: 137, endPoint y: 55, distance: 461.0
click at [137, 55] on div "Italy and Spain send naval ships to protect Gaza aid flotilla Italy and Spain s…" at bounding box center [833, 402] width 1398 height 708
copy div "Italy and Spain send naval ships to protect Gaza aid flotilla"
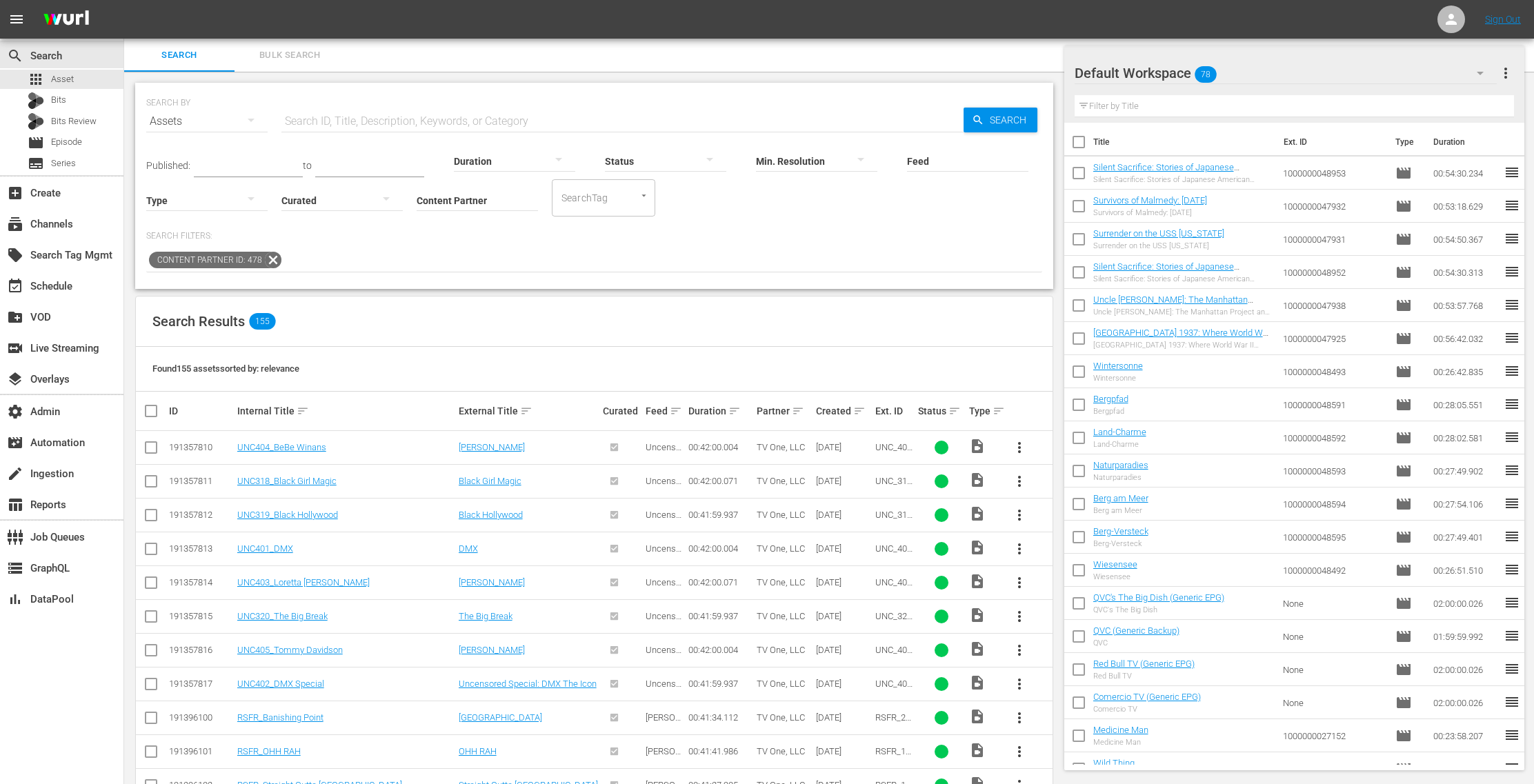
scroll to position [2122, 0]
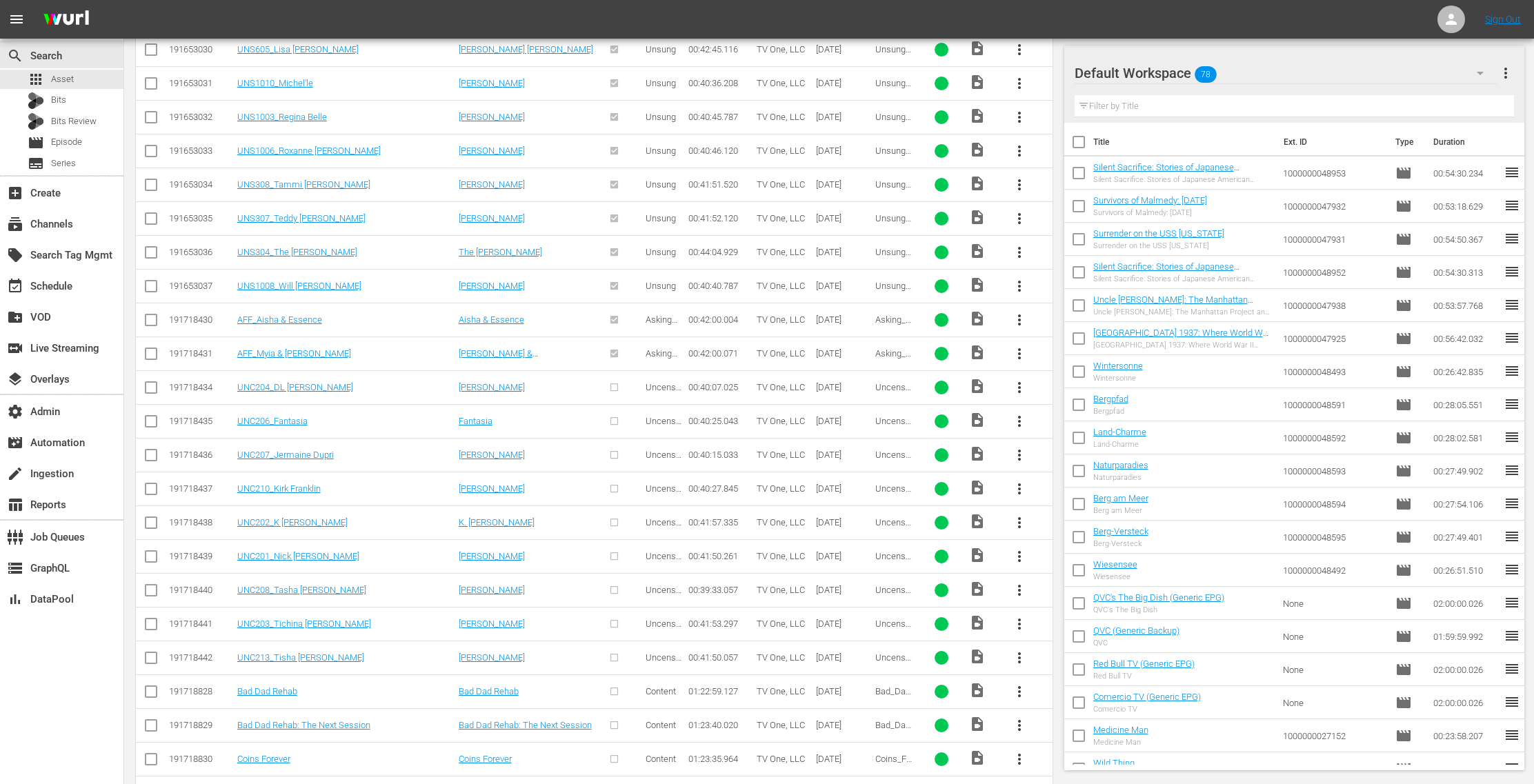
click at [1017, 380] on span "more_vert" at bounding box center [1020, 388] width 17 height 17
click at [1066, 473] on div "Episode" at bounding box center [1095, 477] width 94 height 33
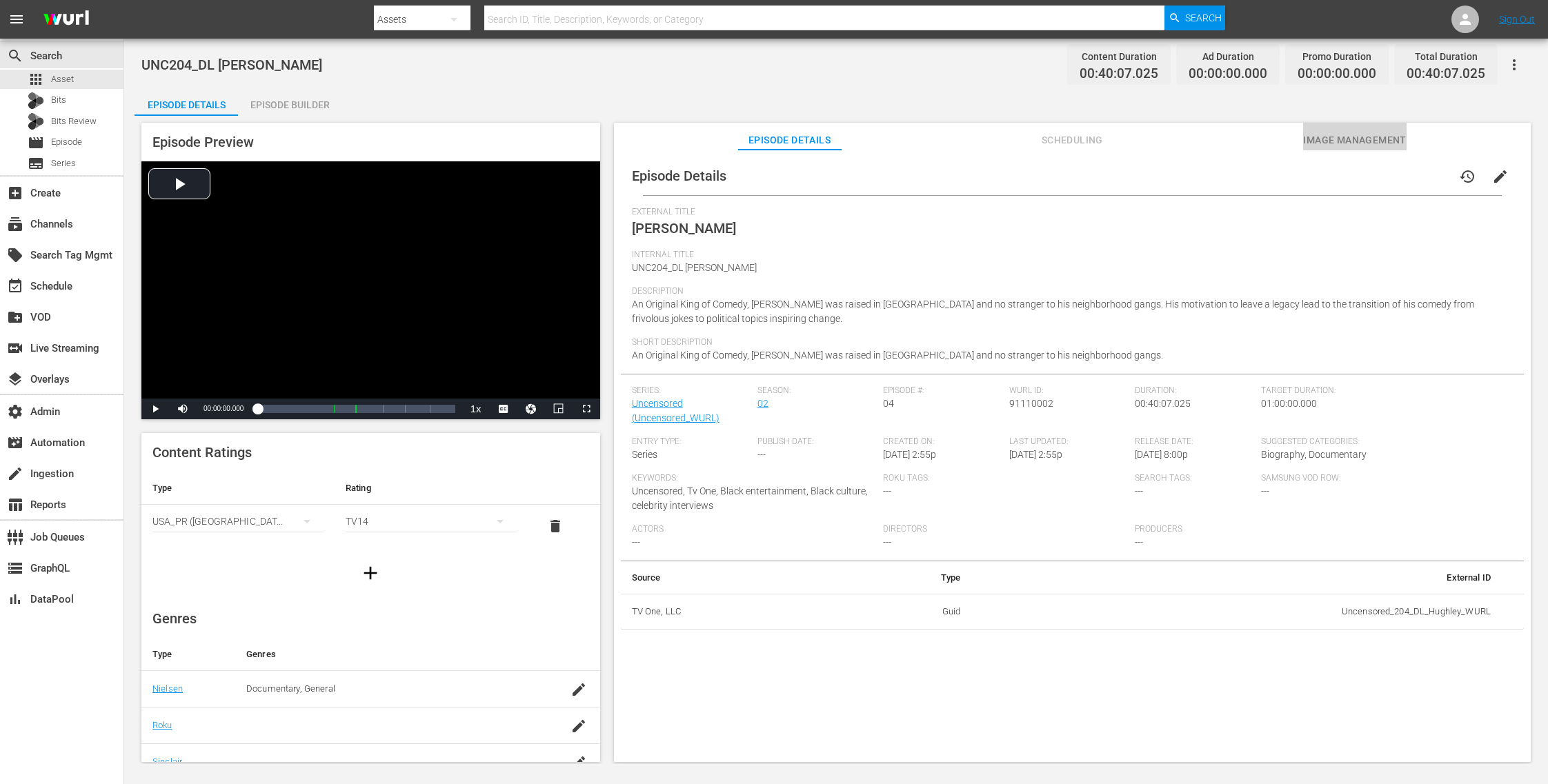
click at [1360, 136] on span "Image Management" at bounding box center [1355, 140] width 103 height 18
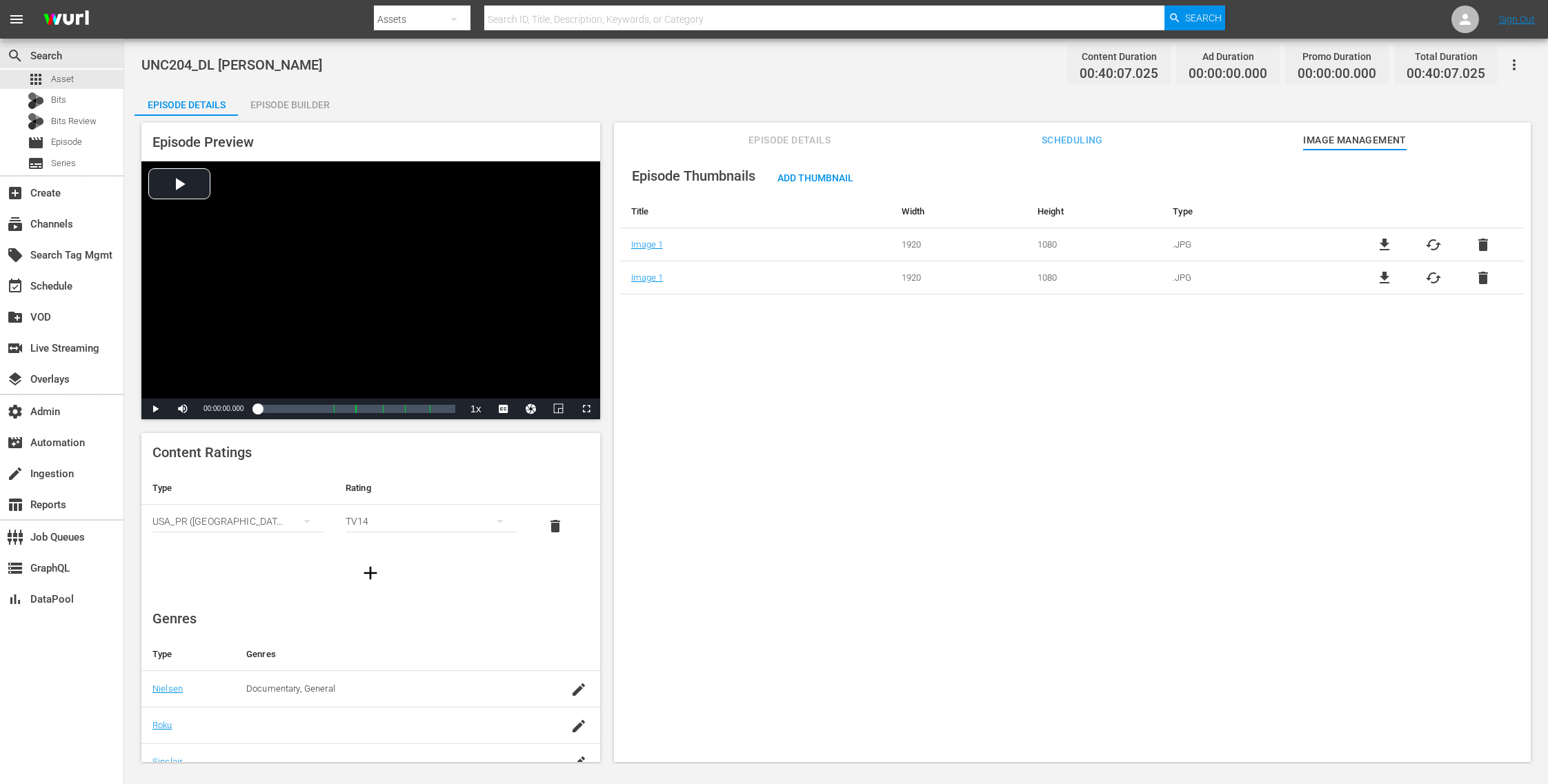
click at [1483, 244] on span "delete" at bounding box center [1483, 245] width 17 height 17
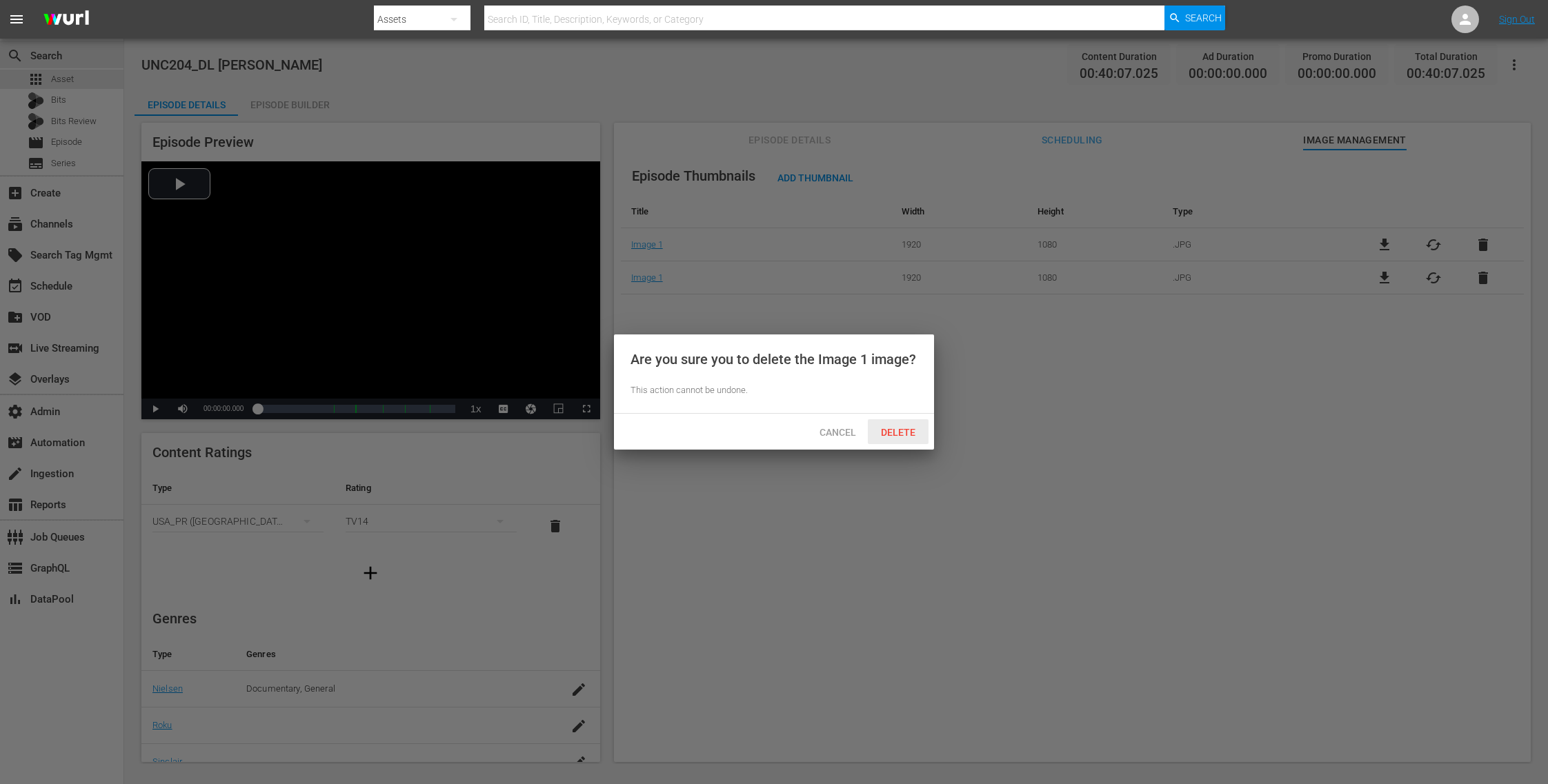
click at [912, 428] on span "Delete" at bounding box center [898, 432] width 56 height 11
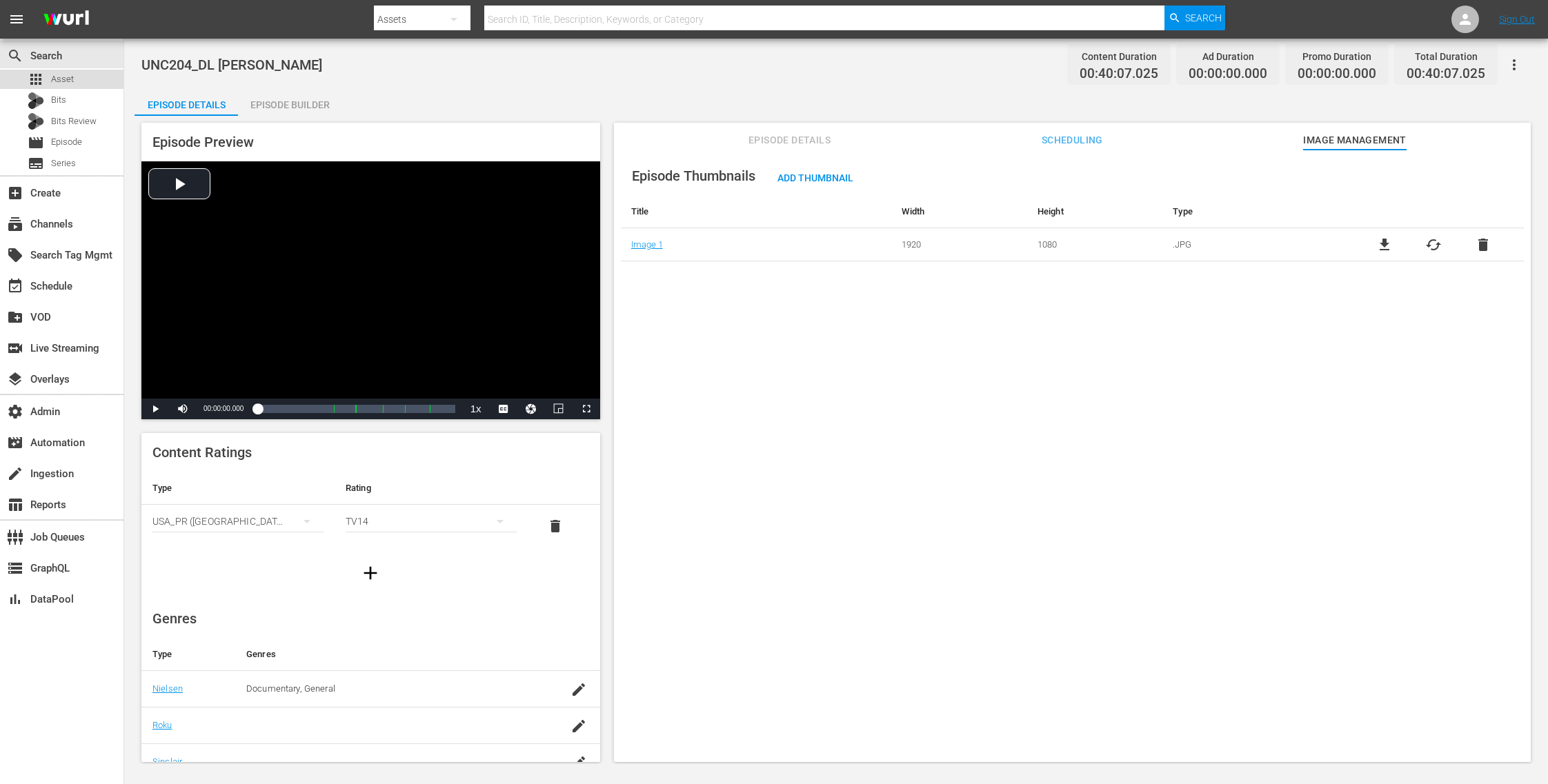
click at [65, 80] on span "Asset" at bounding box center [62, 78] width 23 height 14
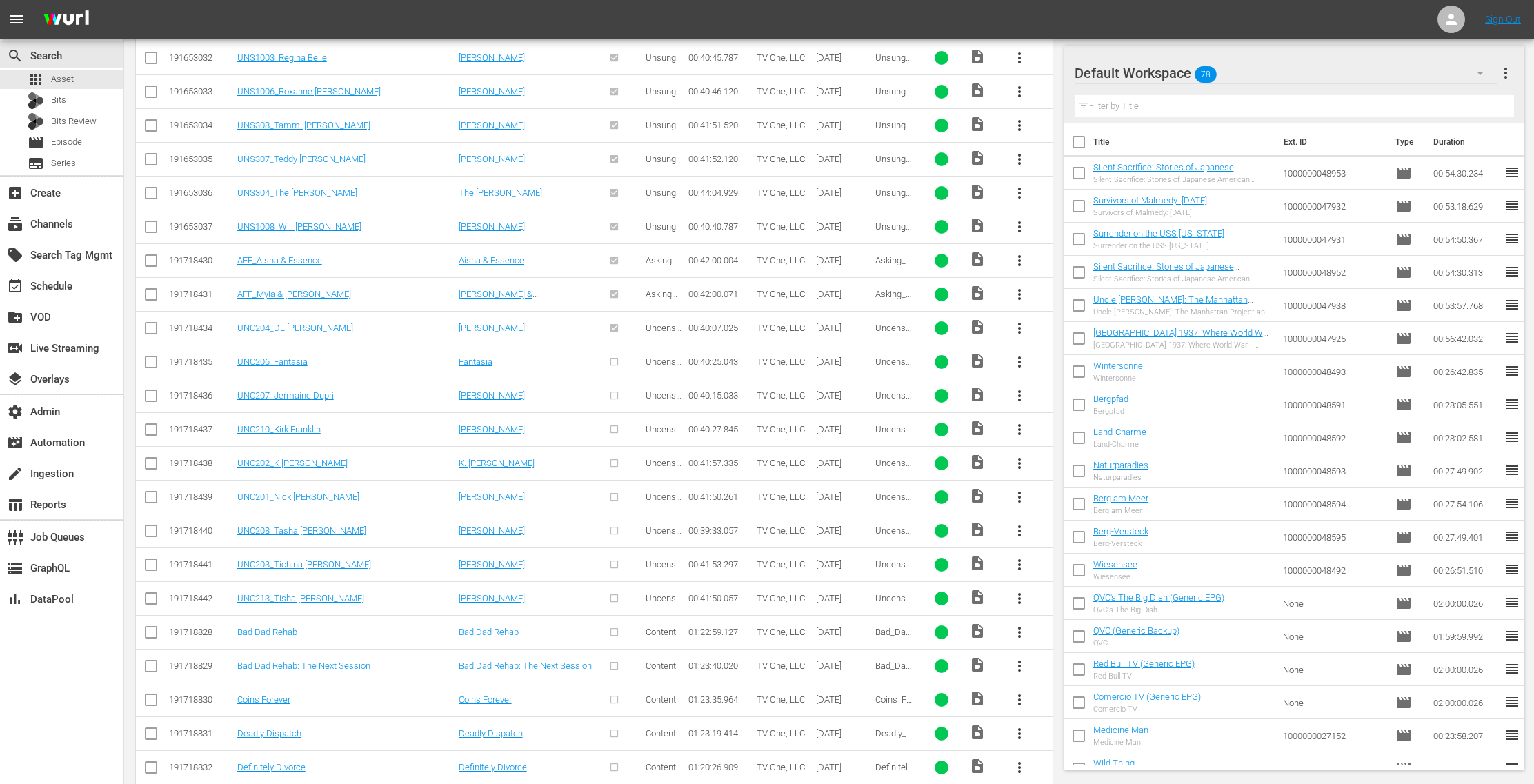
scroll to position [2174, 0]
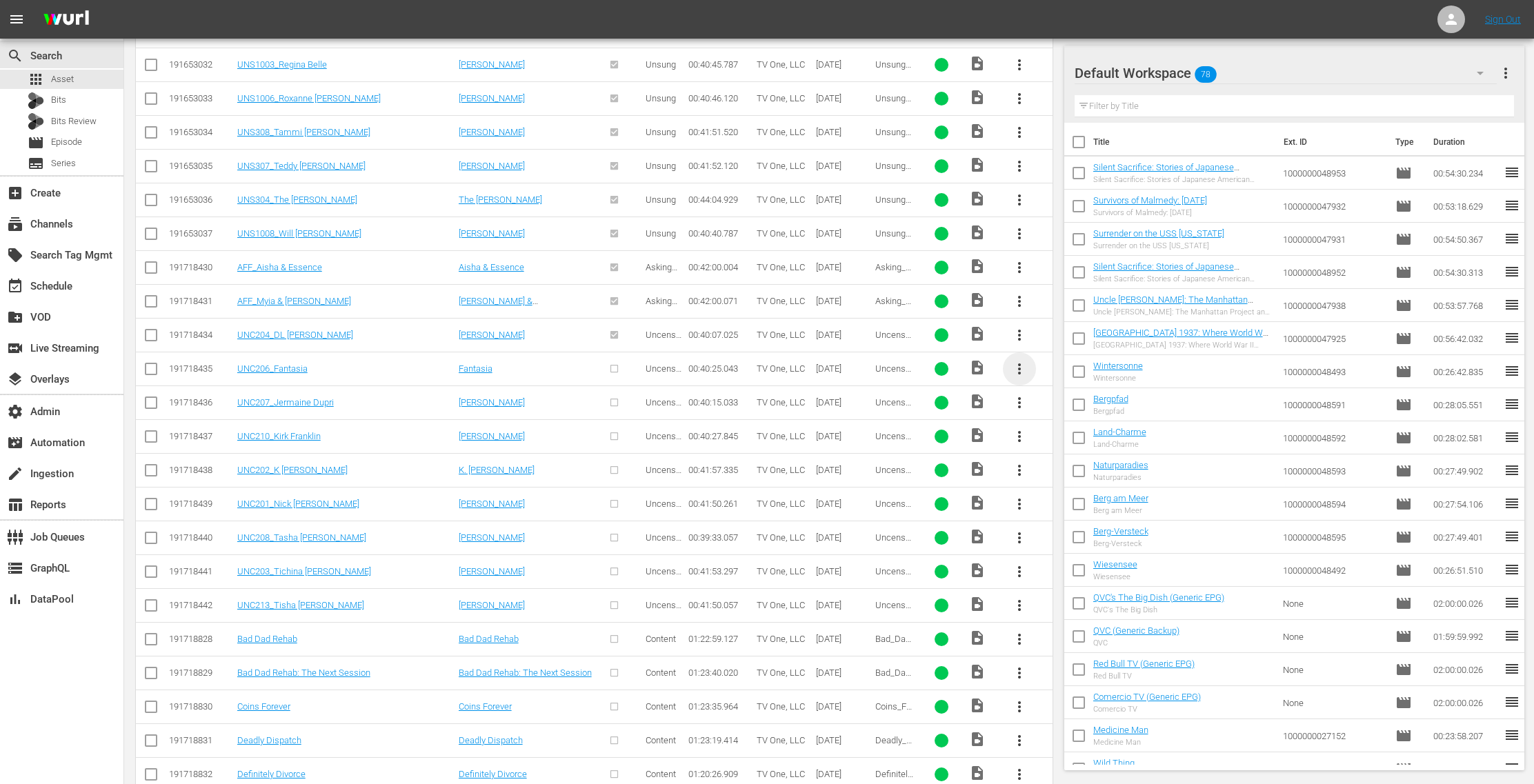
click at [1018, 361] on span "more_vert" at bounding box center [1020, 369] width 17 height 17
click at [1075, 465] on div "Episode" at bounding box center [1095, 458] width 94 height 33
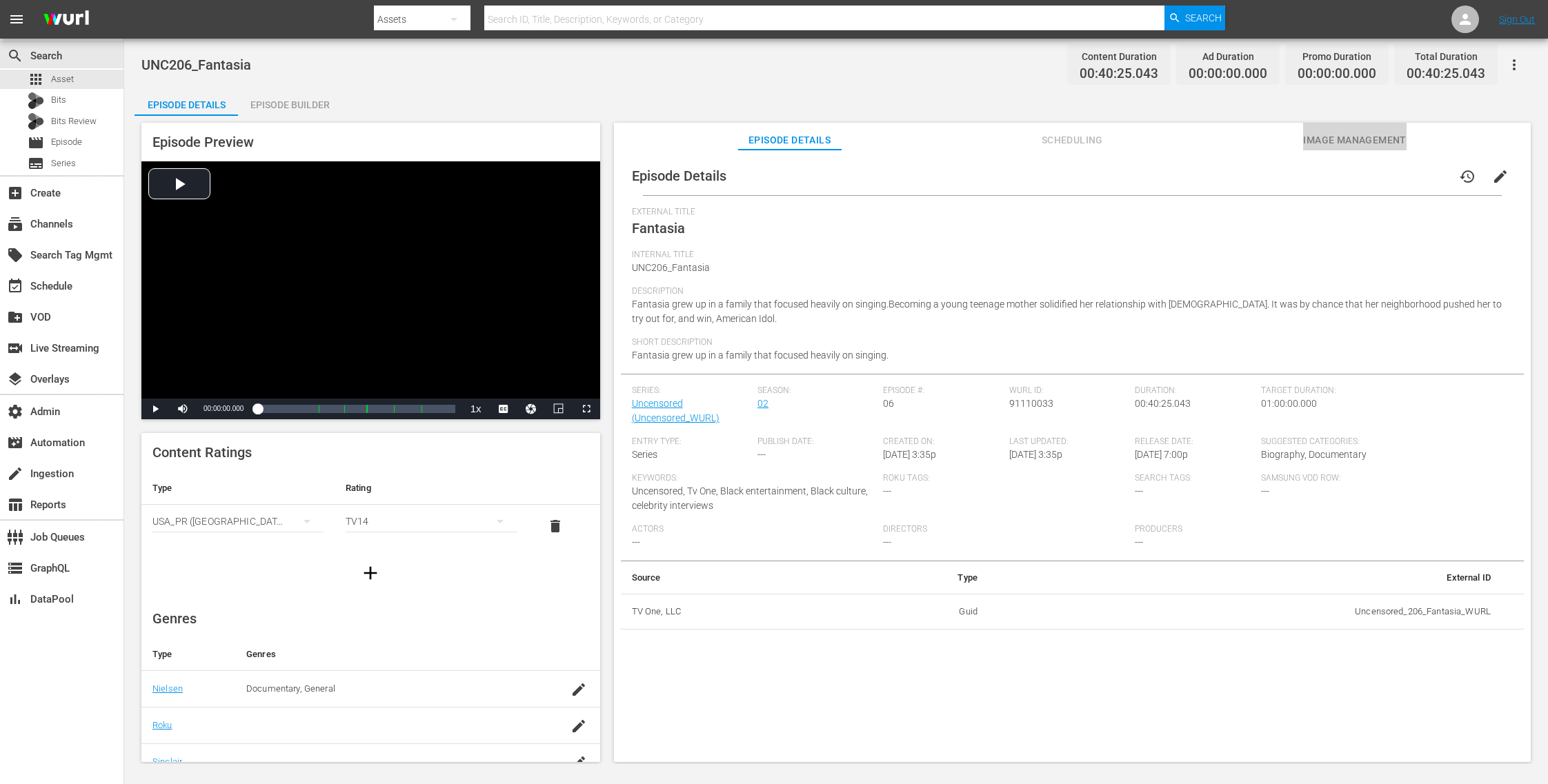
click at [1362, 138] on span "Image Management" at bounding box center [1355, 140] width 103 height 18
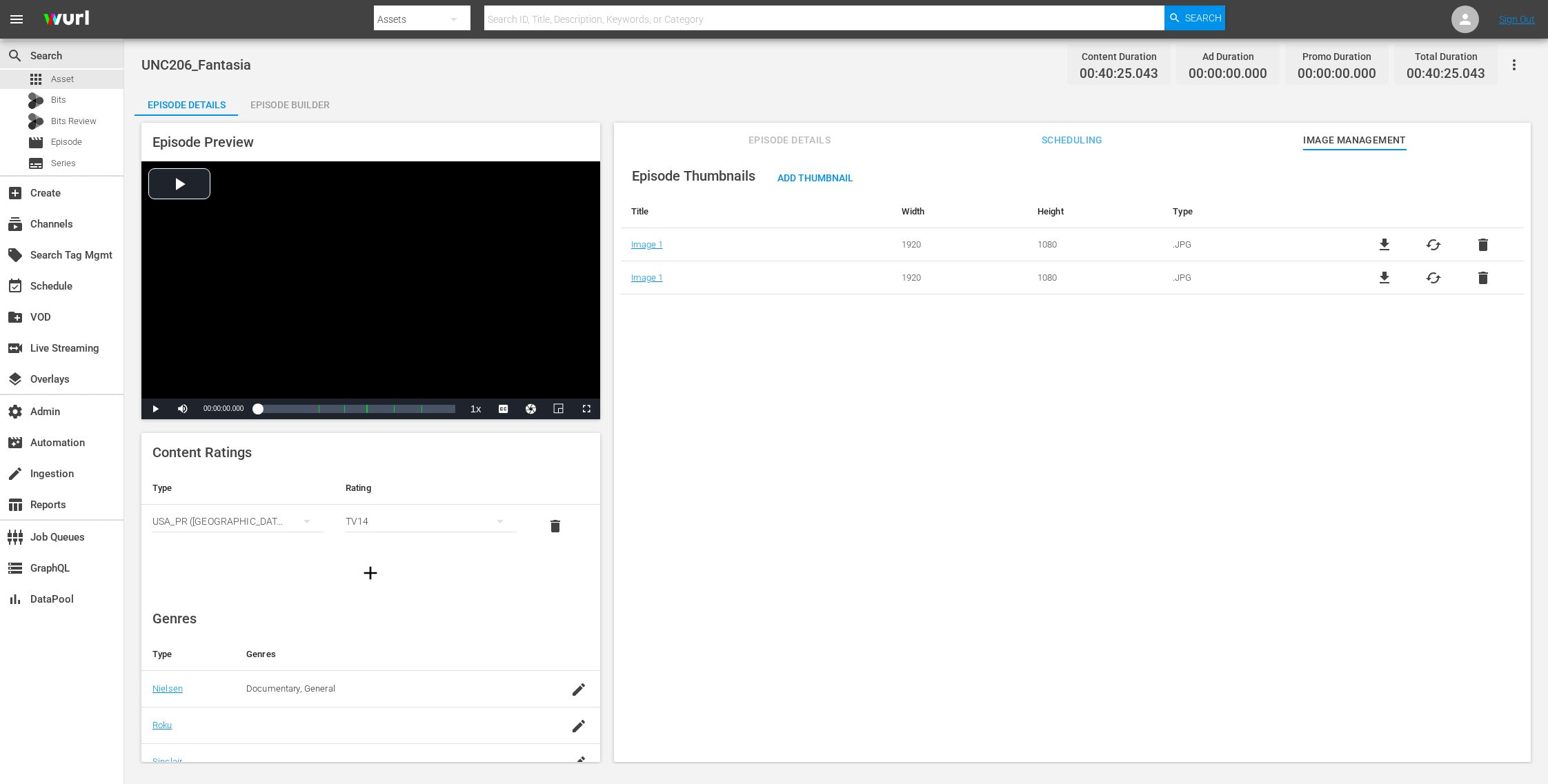
click at [1481, 239] on span "delete" at bounding box center [1483, 245] width 17 height 17
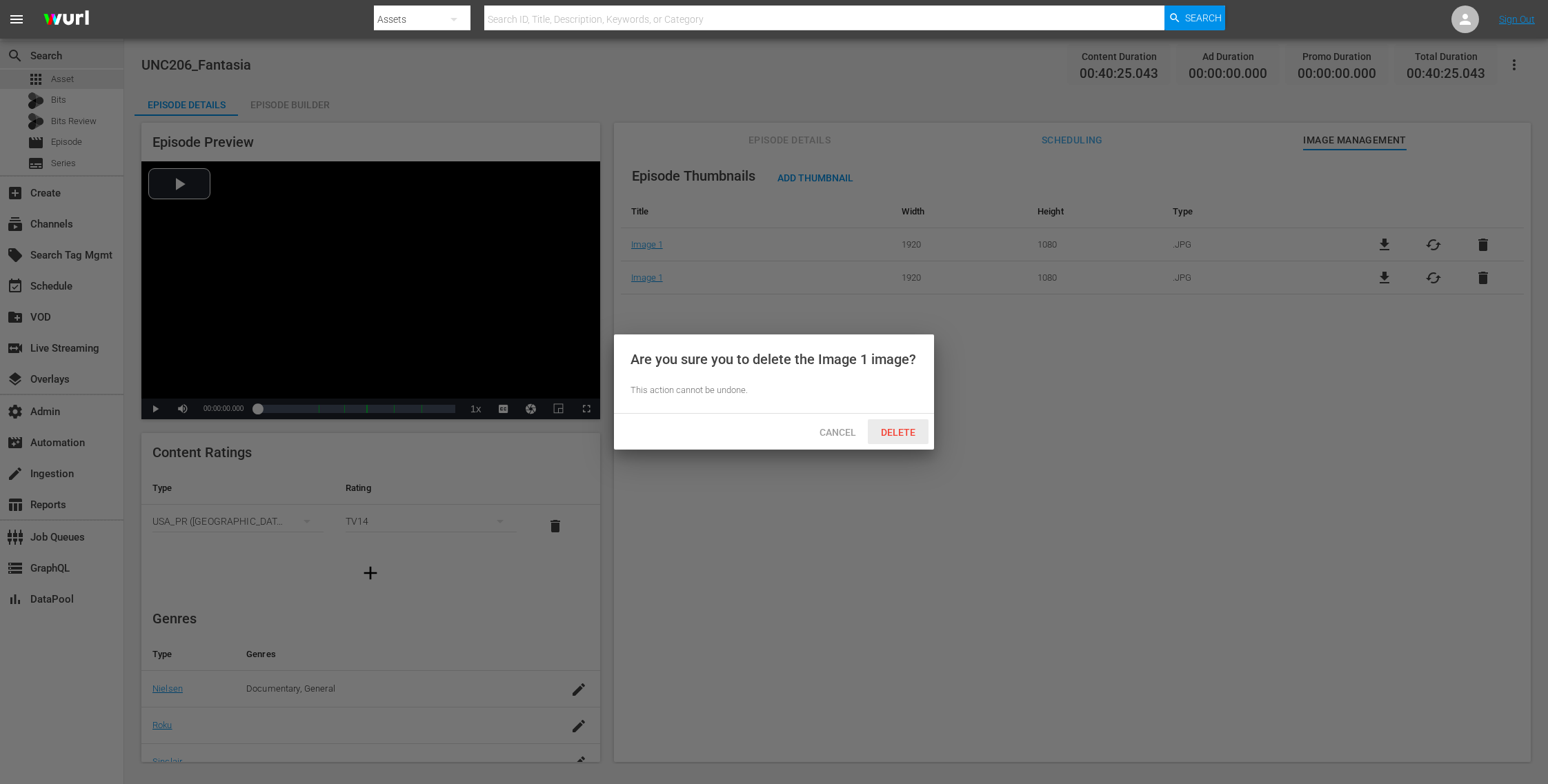
click at [912, 428] on span "Delete" at bounding box center [898, 432] width 56 height 11
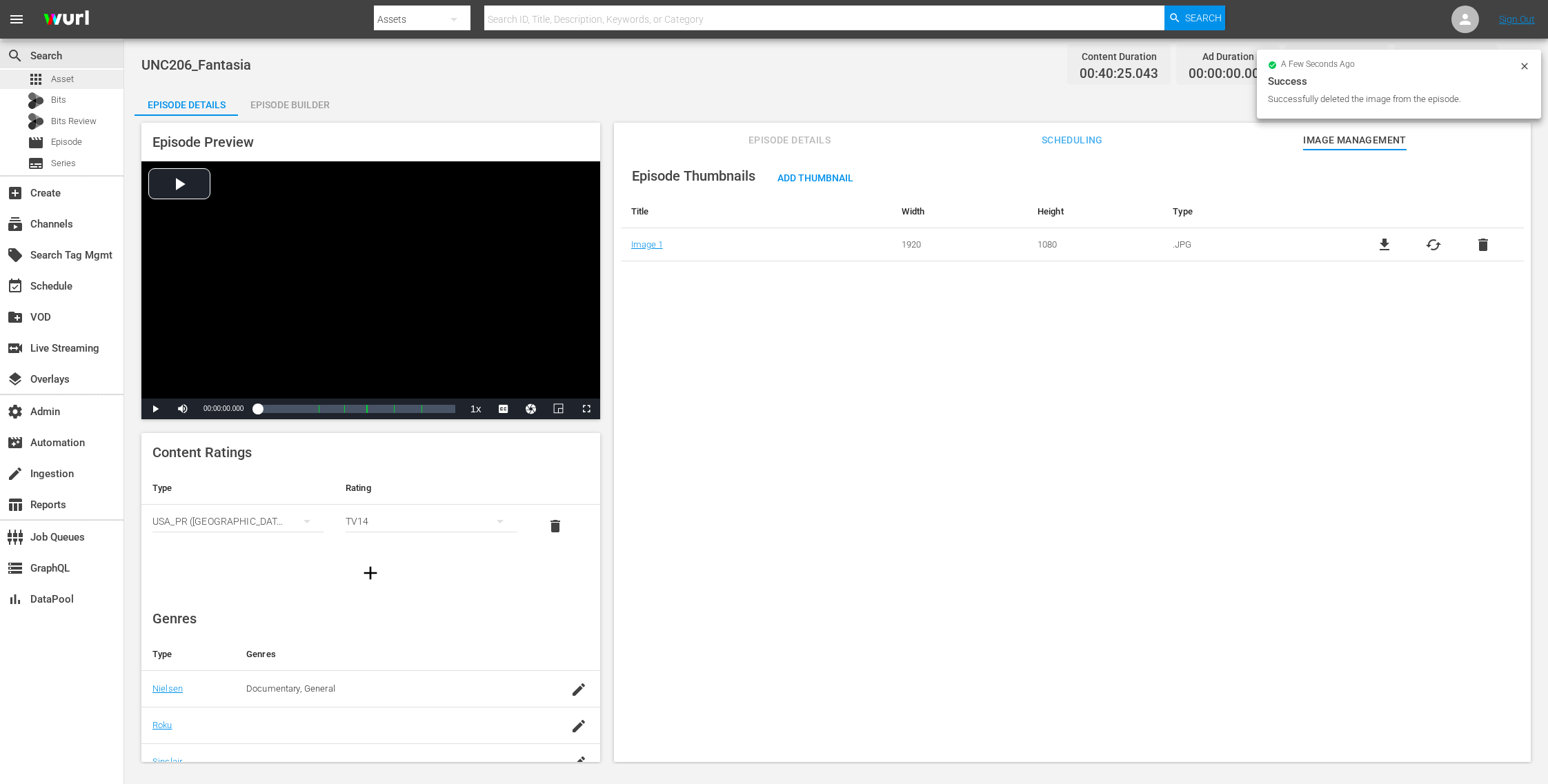
click at [71, 73] on span "Asset" at bounding box center [62, 78] width 23 height 14
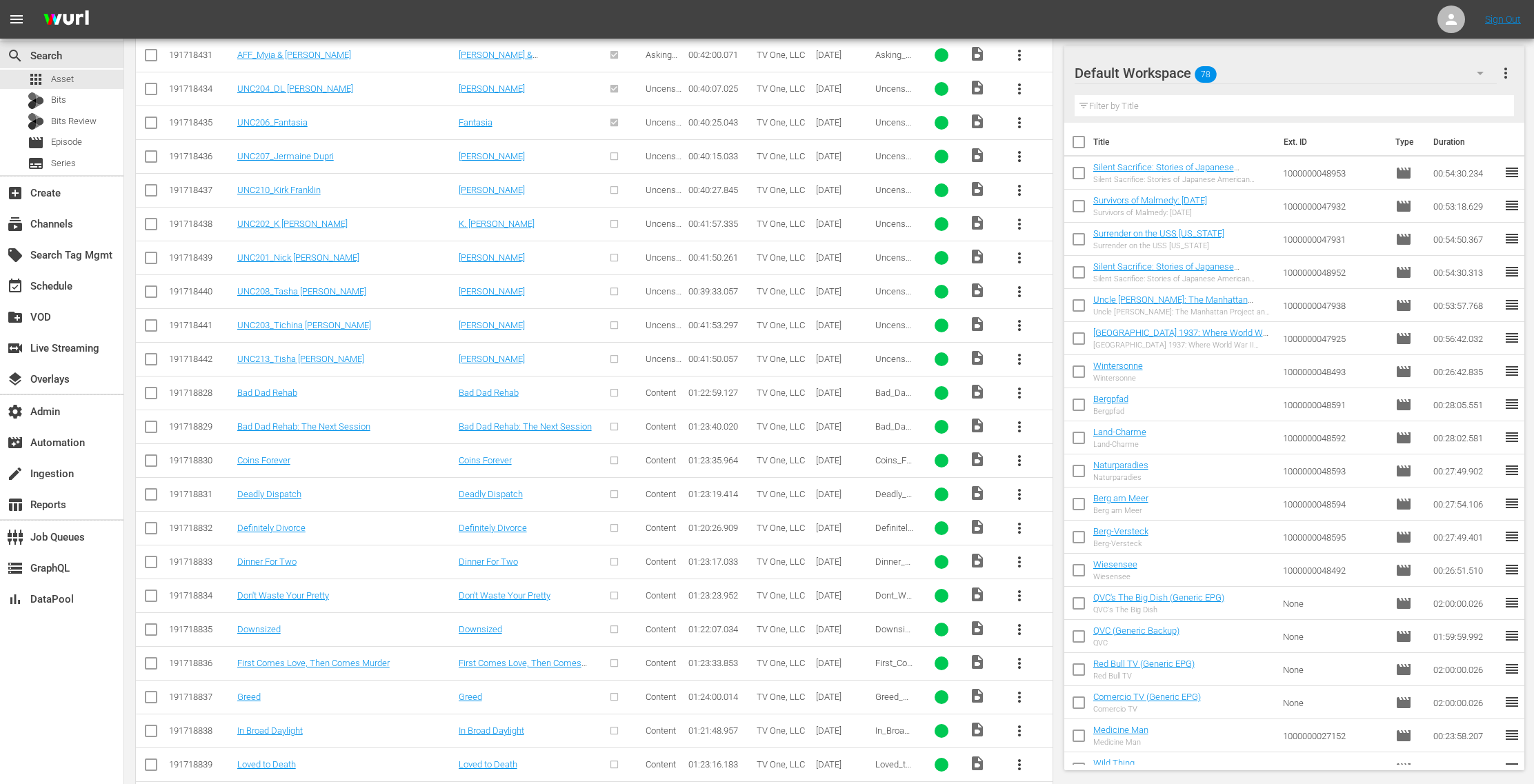
scroll to position [2371, 0]
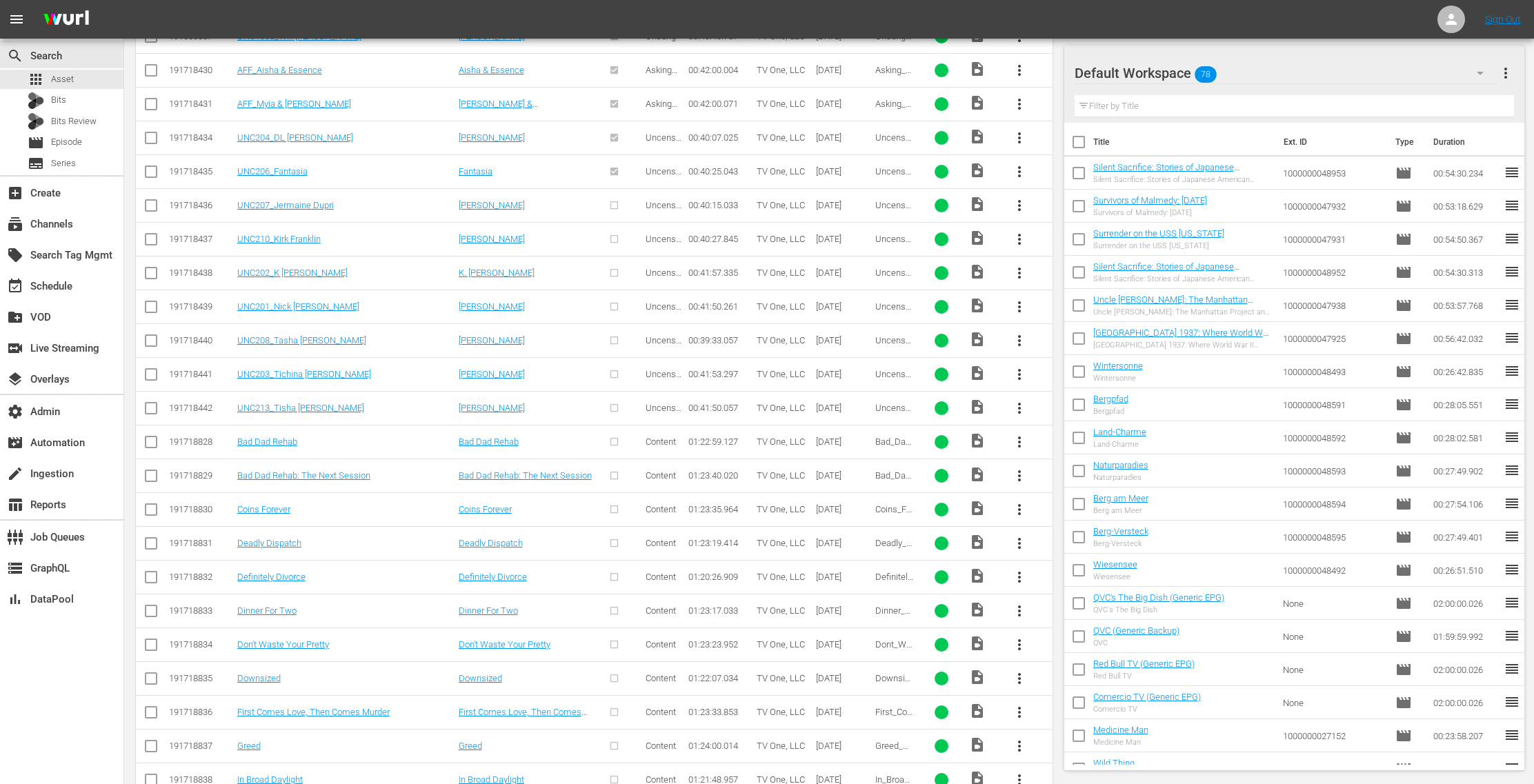
click at [1022, 198] on span "more_vert" at bounding box center [1020, 206] width 17 height 17
click at [1094, 297] on div "Episode" at bounding box center [1095, 295] width 94 height 33
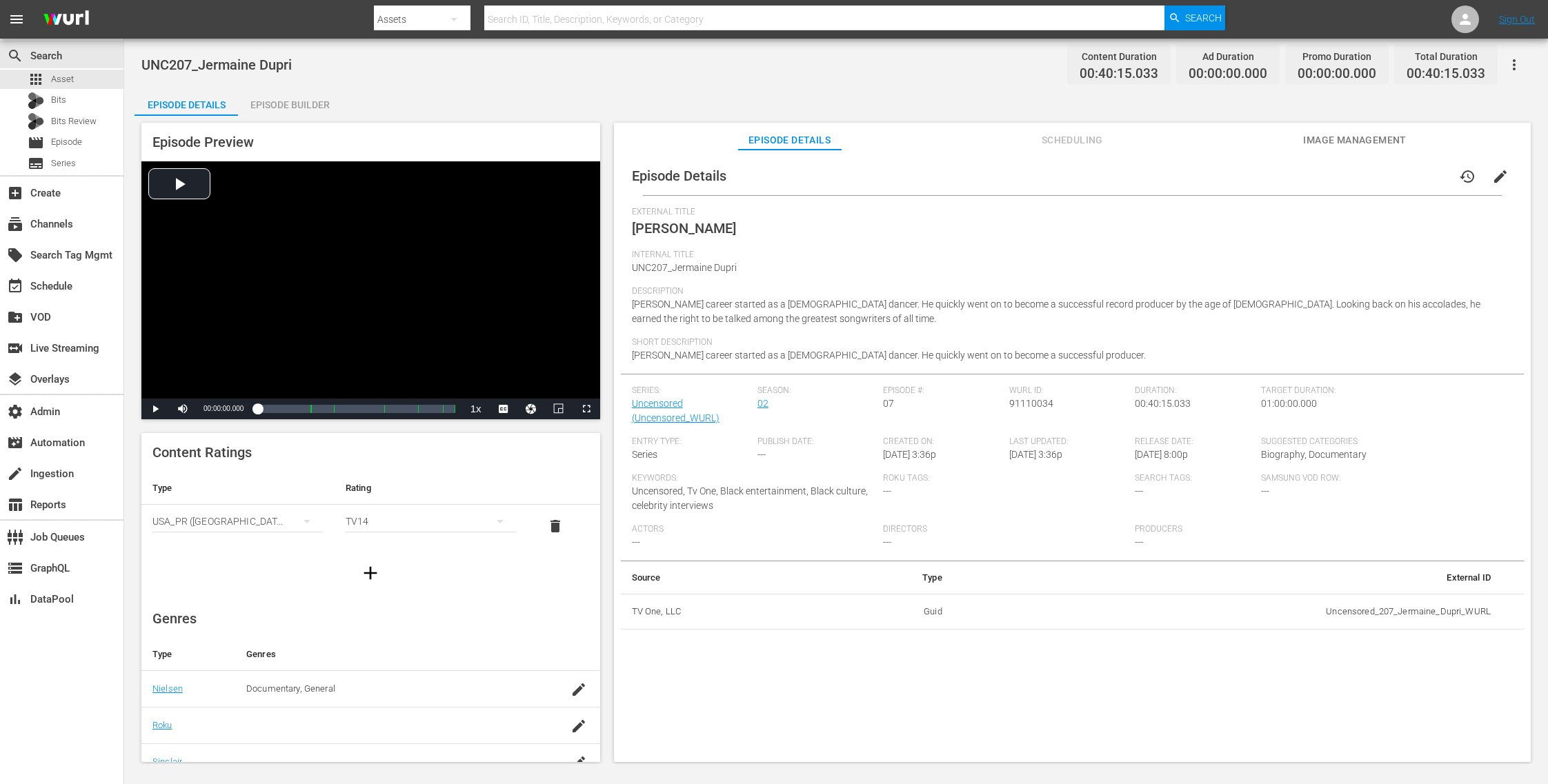
click at [1361, 140] on span "Image Management" at bounding box center [1355, 140] width 103 height 18
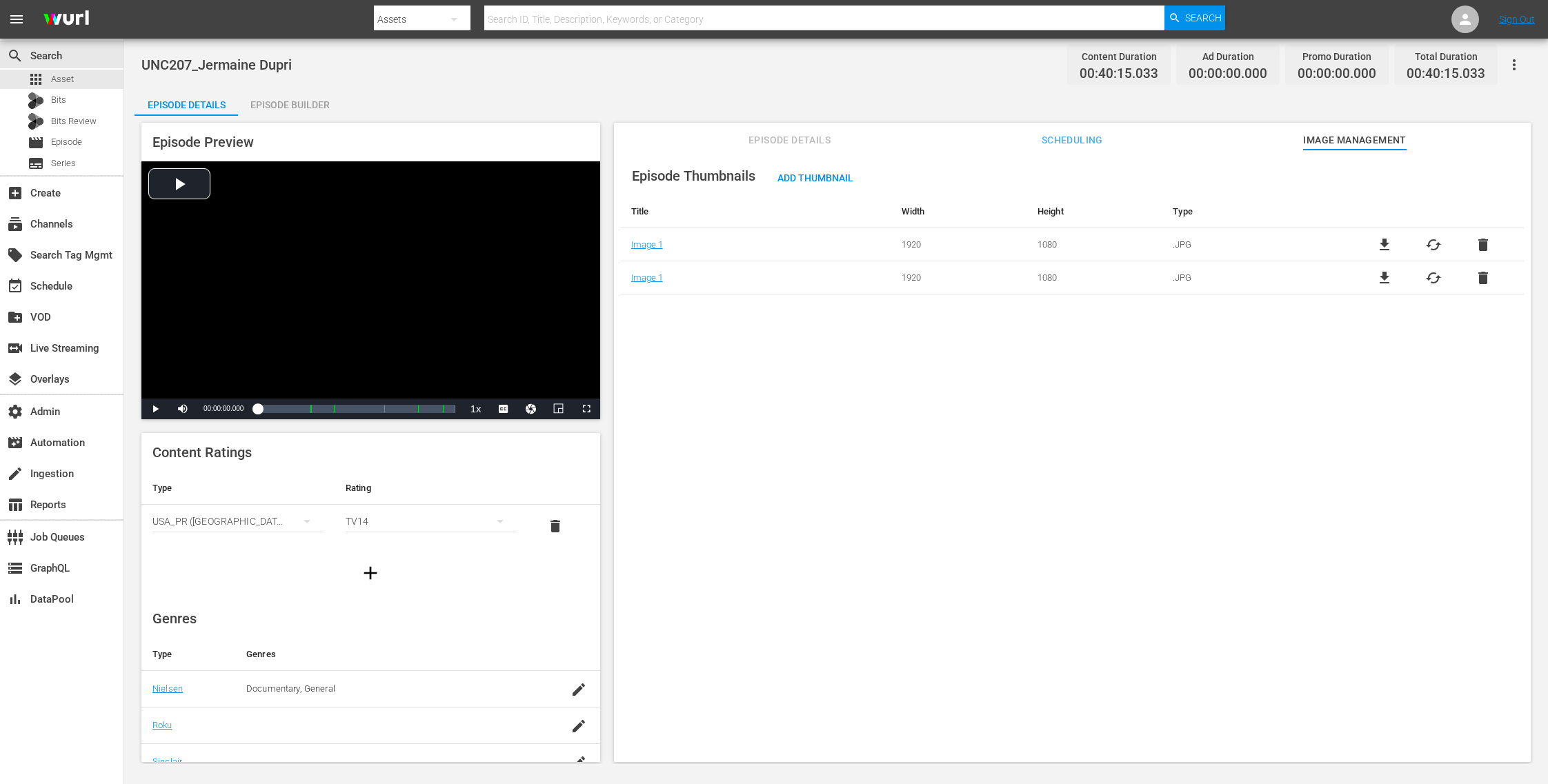
click at [1479, 242] on span "delete" at bounding box center [1483, 245] width 17 height 17
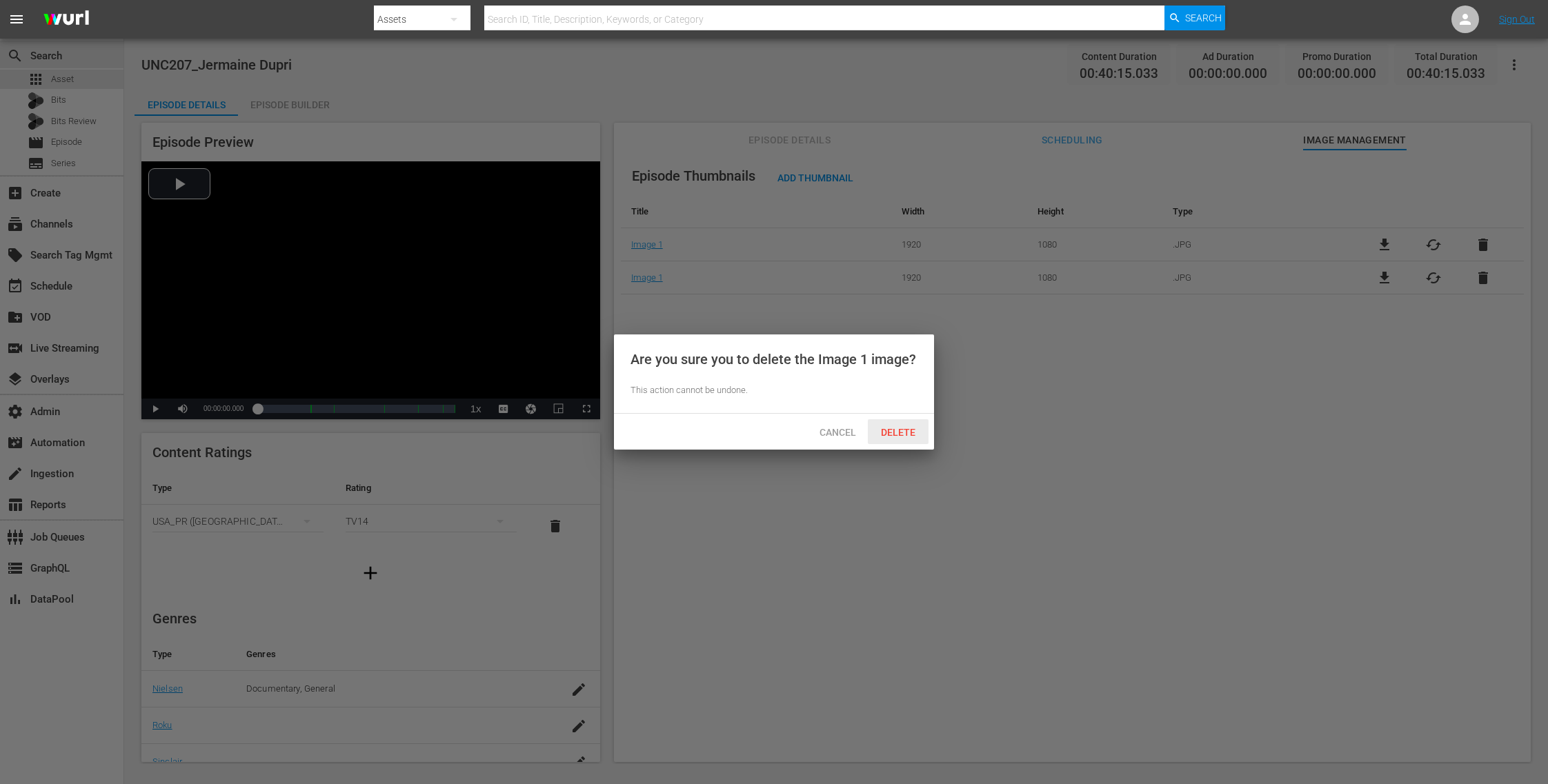
click at [905, 434] on span "Delete" at bounding box center [898, 432] width 56 height 11
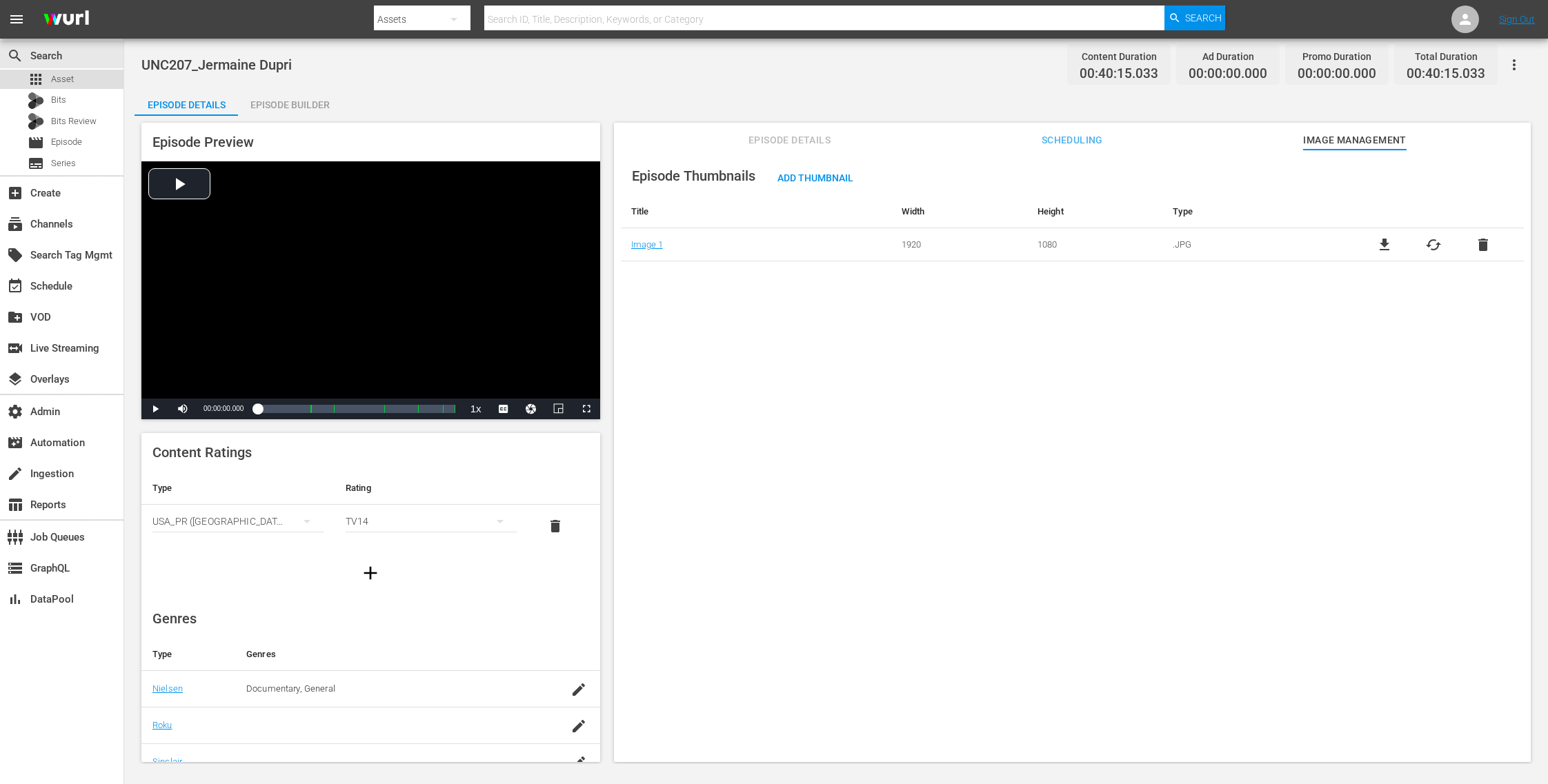
click at [67, 78] on span "Asset" at bounding box center [62, 78] width 23 height 14
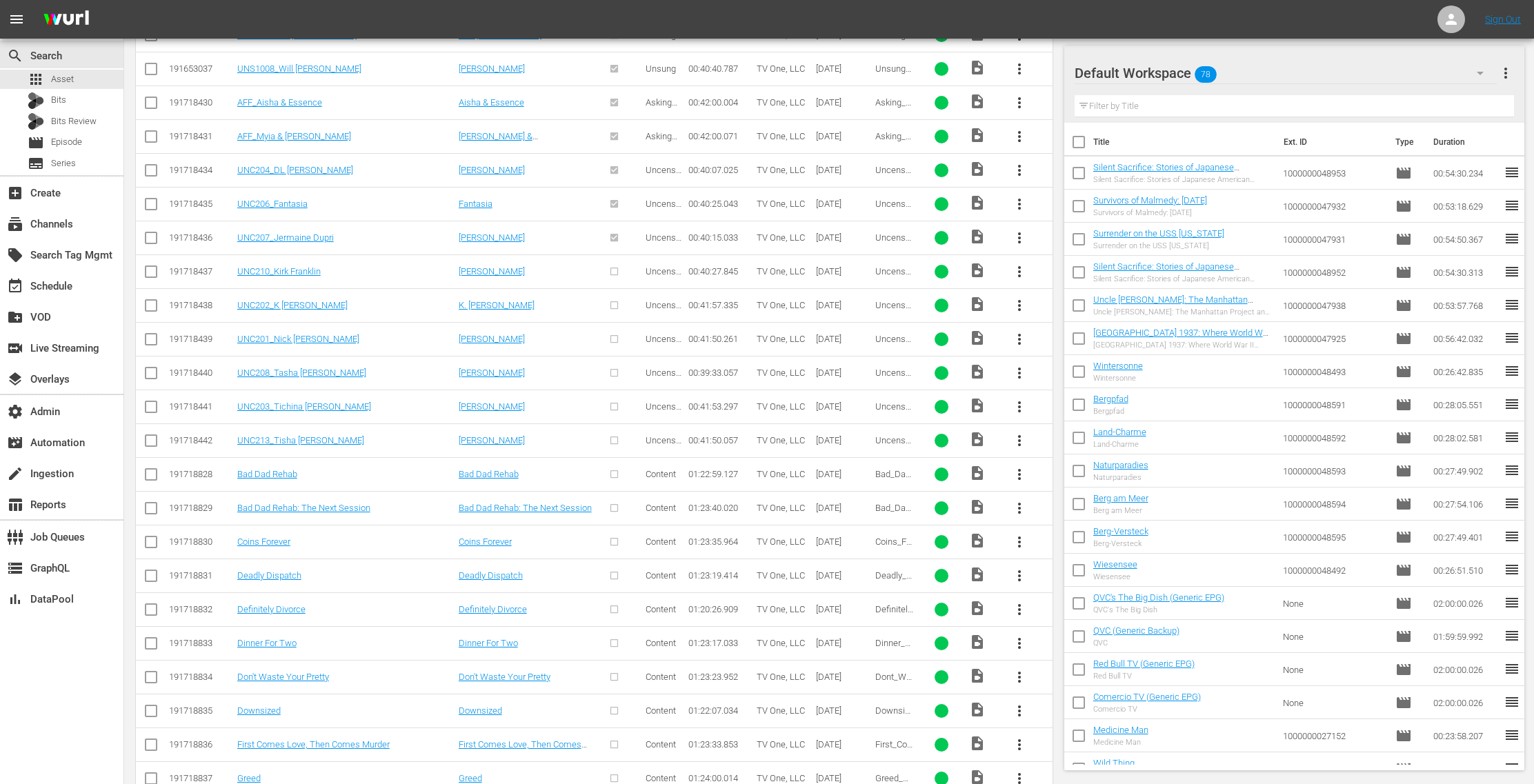
scroll to position [2272, 0]
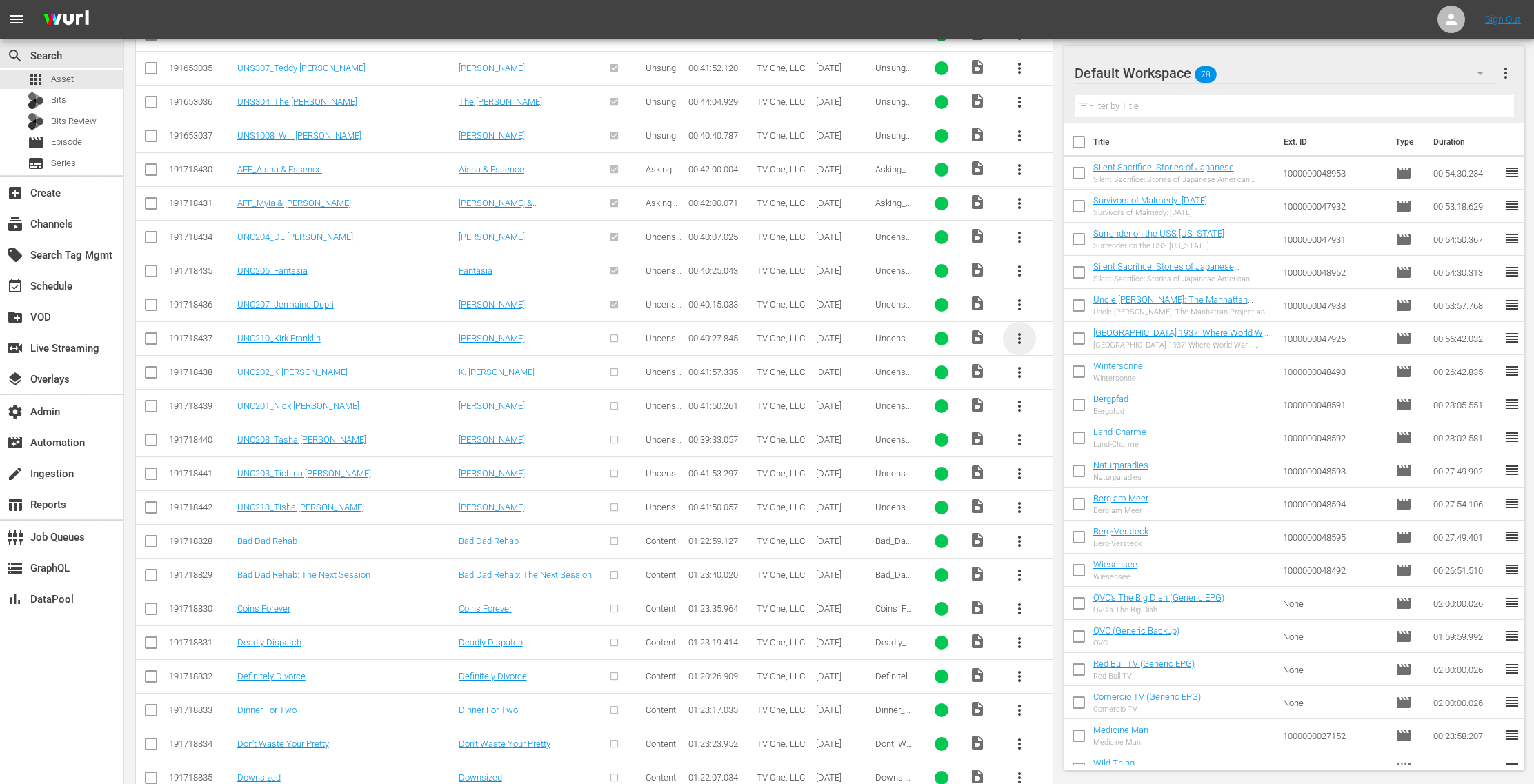
click at [1021, 331] on span "more_vert" at bounding box center [1020, 339] width 17 height 17
click at [1070, 430] on div "Episode" at bounding box center [1095, 428] width 94 height 33
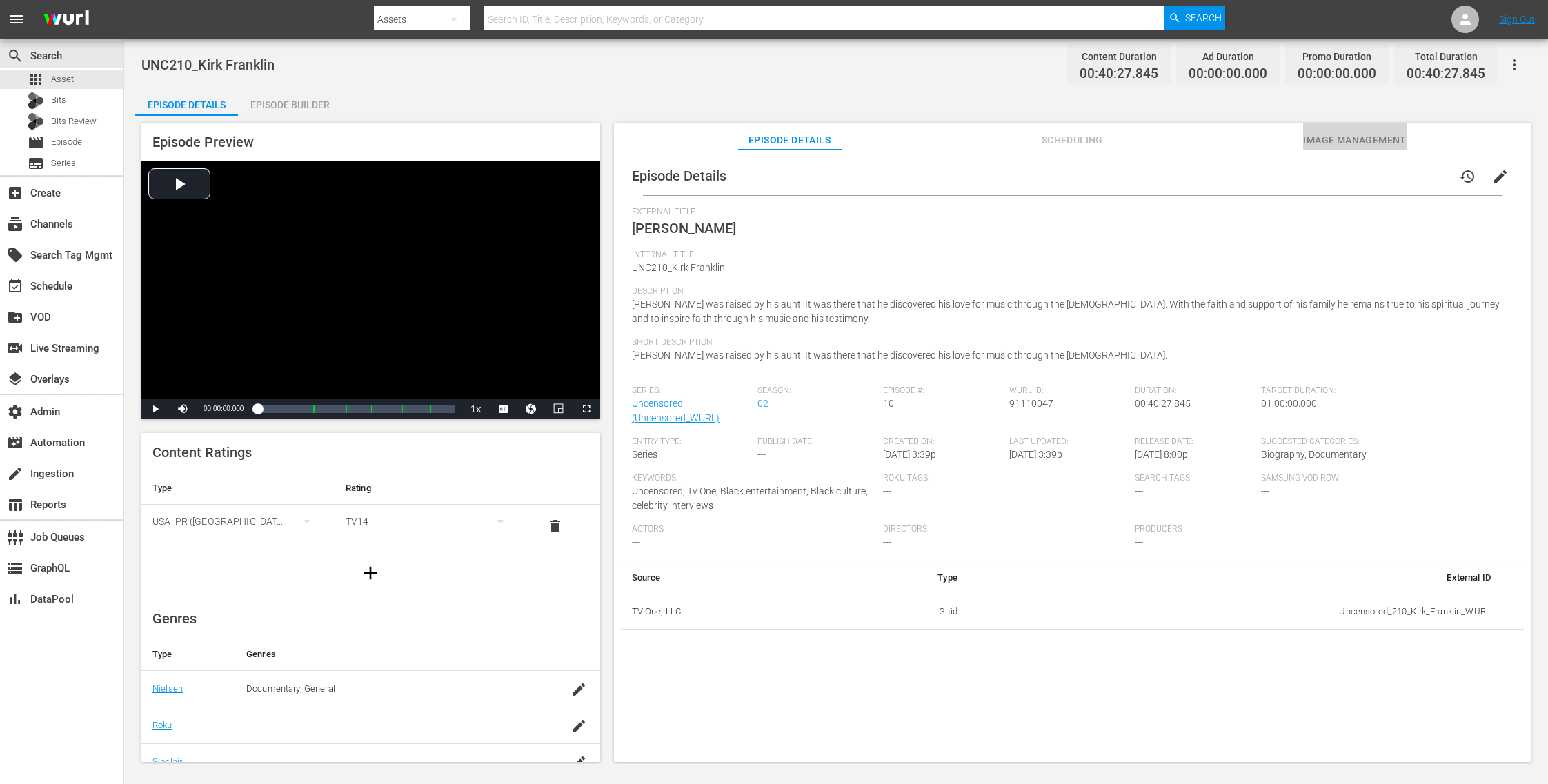
click at [1324, 138] on span "Image Management" at bounding box center [1355, 140] width 103 height 18
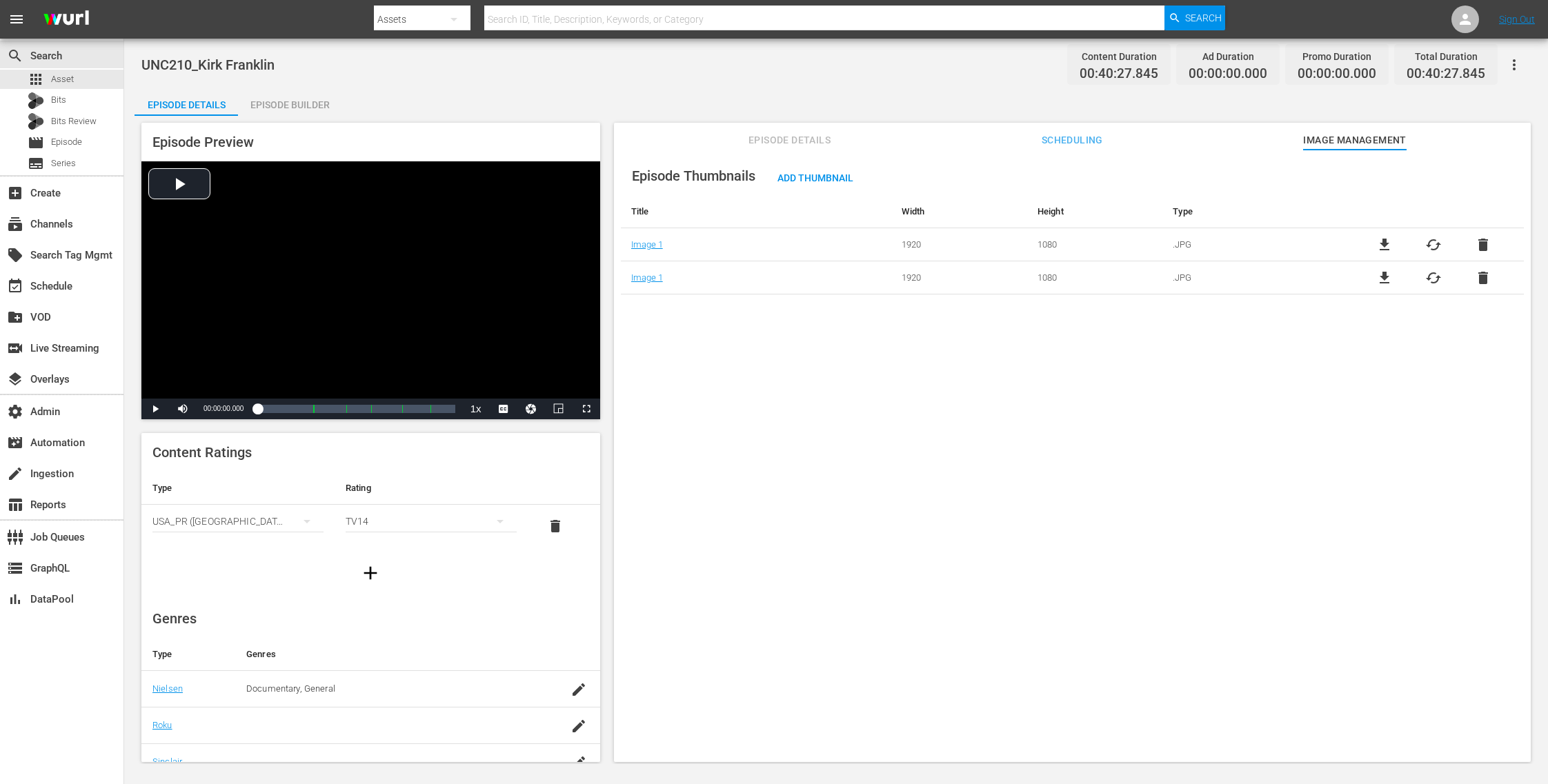
click at [1476, 243] on span "delete" at bounding box center [1483, 245] width 17 height 17
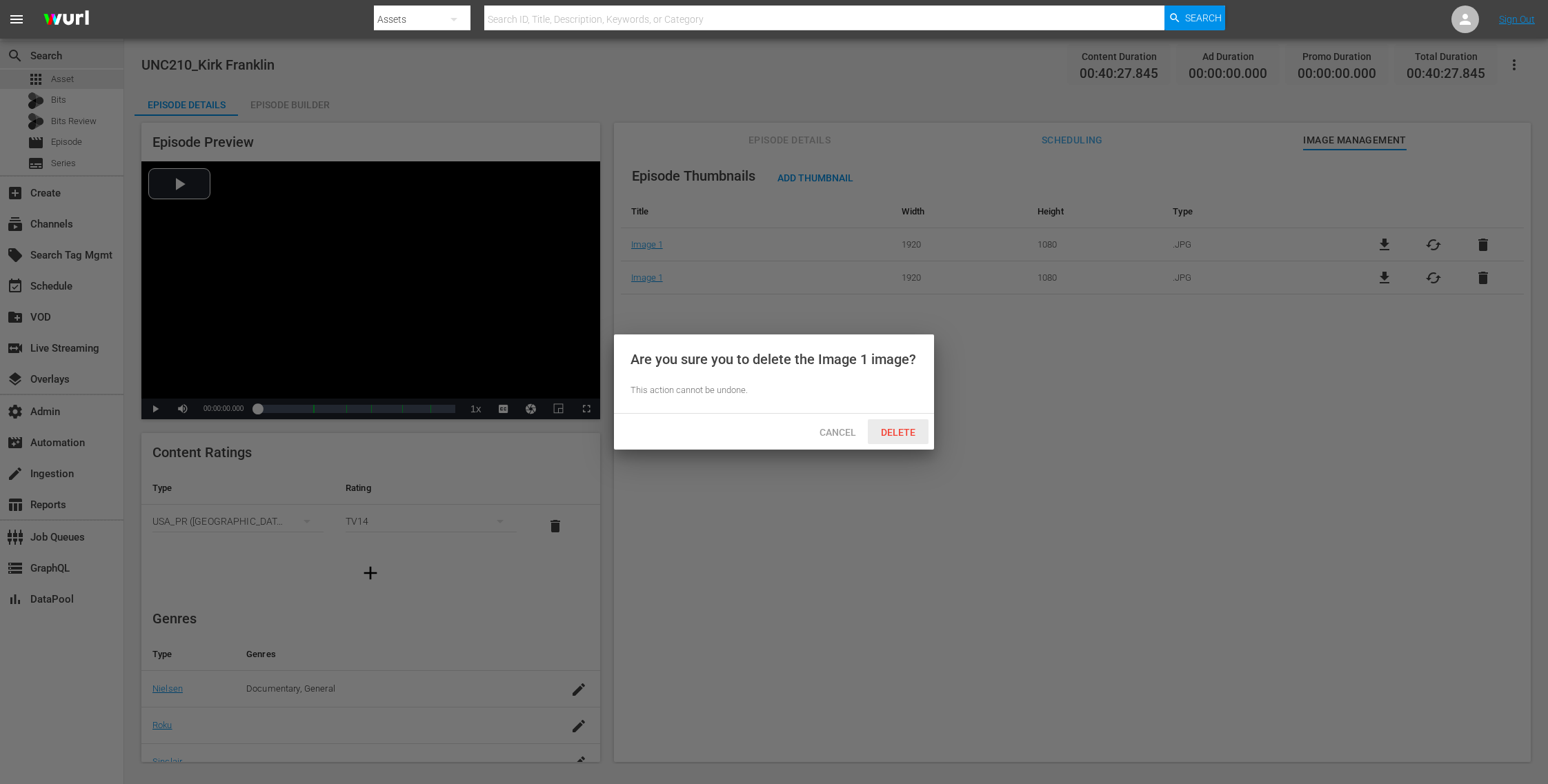
click at [910, 429] on span "Delete" at bounding box center [898, 432] width 56 height 11
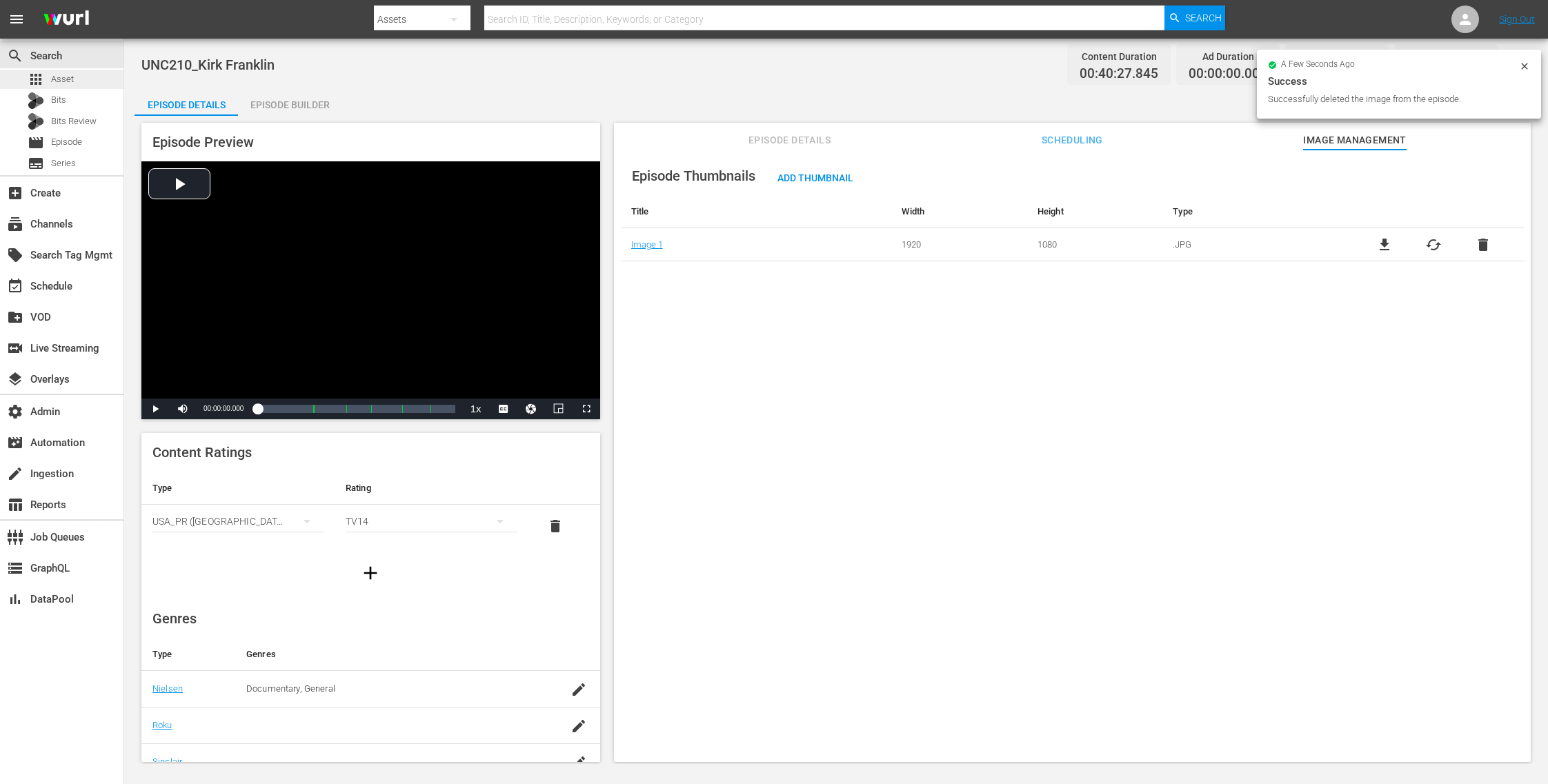
click at [86, 78] on div "apps Asset" at bounding box center [62, 78] width 124 height 19
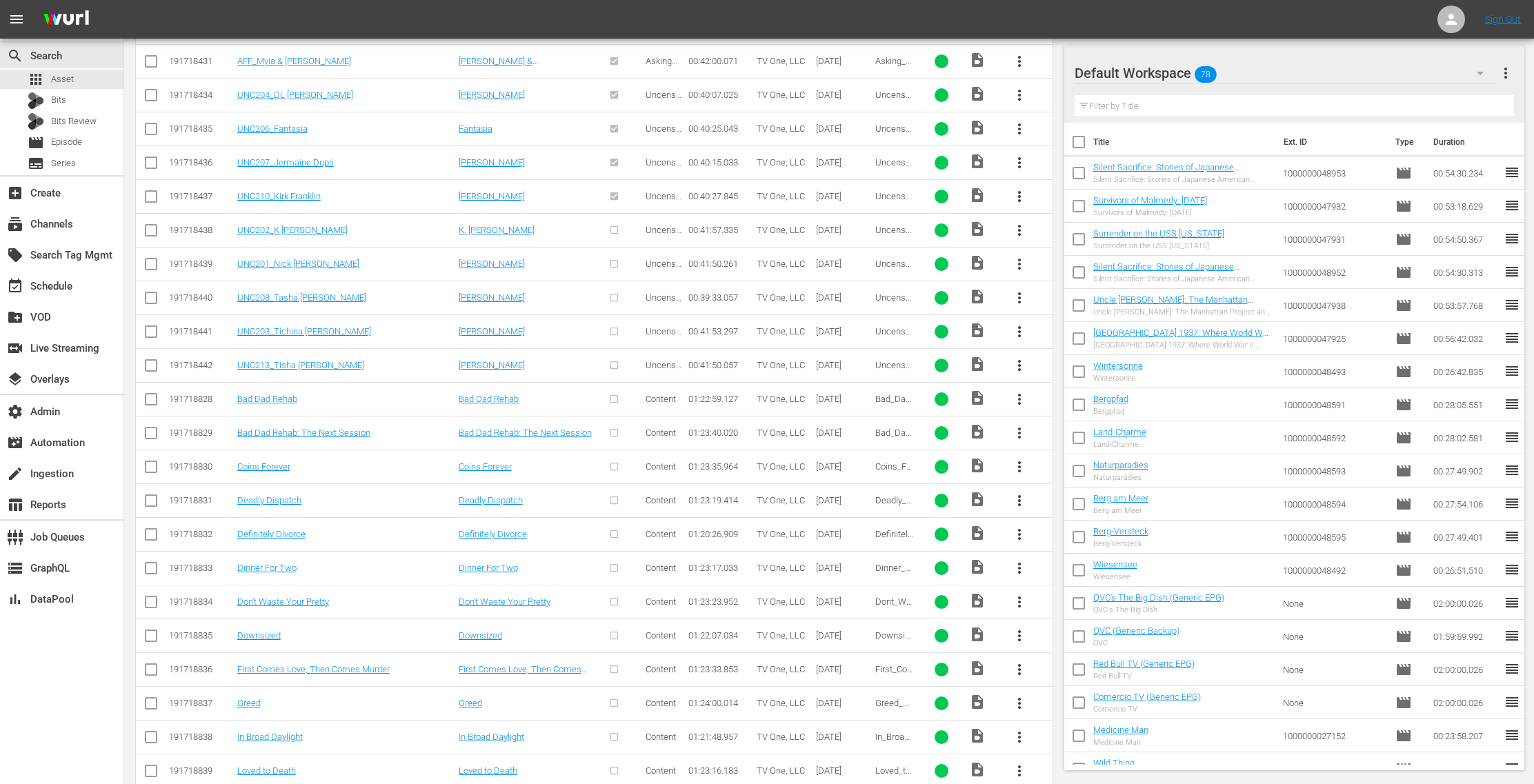
scroll to position [2394, 0]
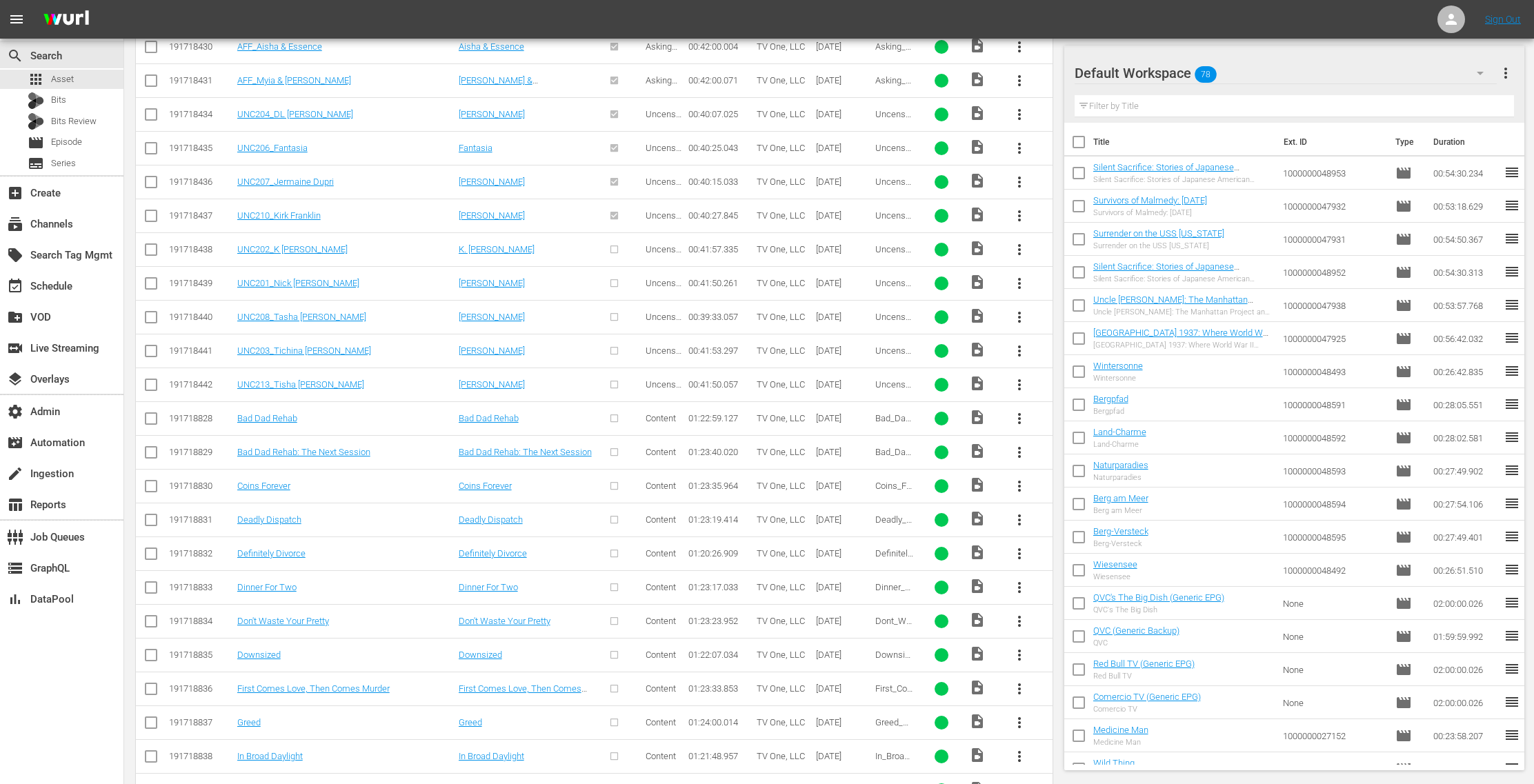
click at [1021, 241] on span "more_vert" at bounding box center [1020, 249] width 17 height 17
click at [1076, 343] on div "Episode" at bounding box center [1095, 338] width 94 height 33
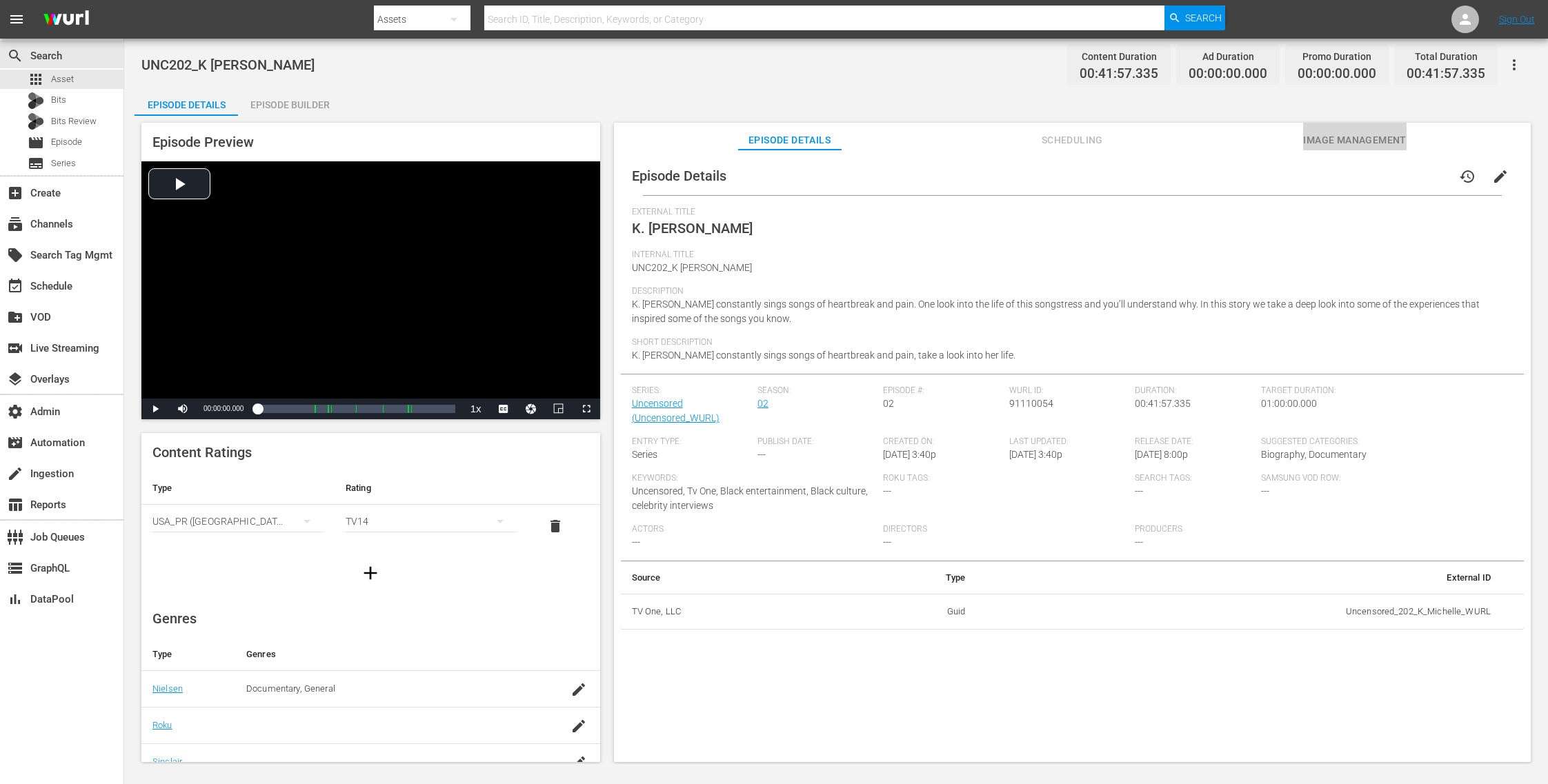
click at [1334, 137] on span "Image Management" at bounding box center [1355, 140] width 103 height 18
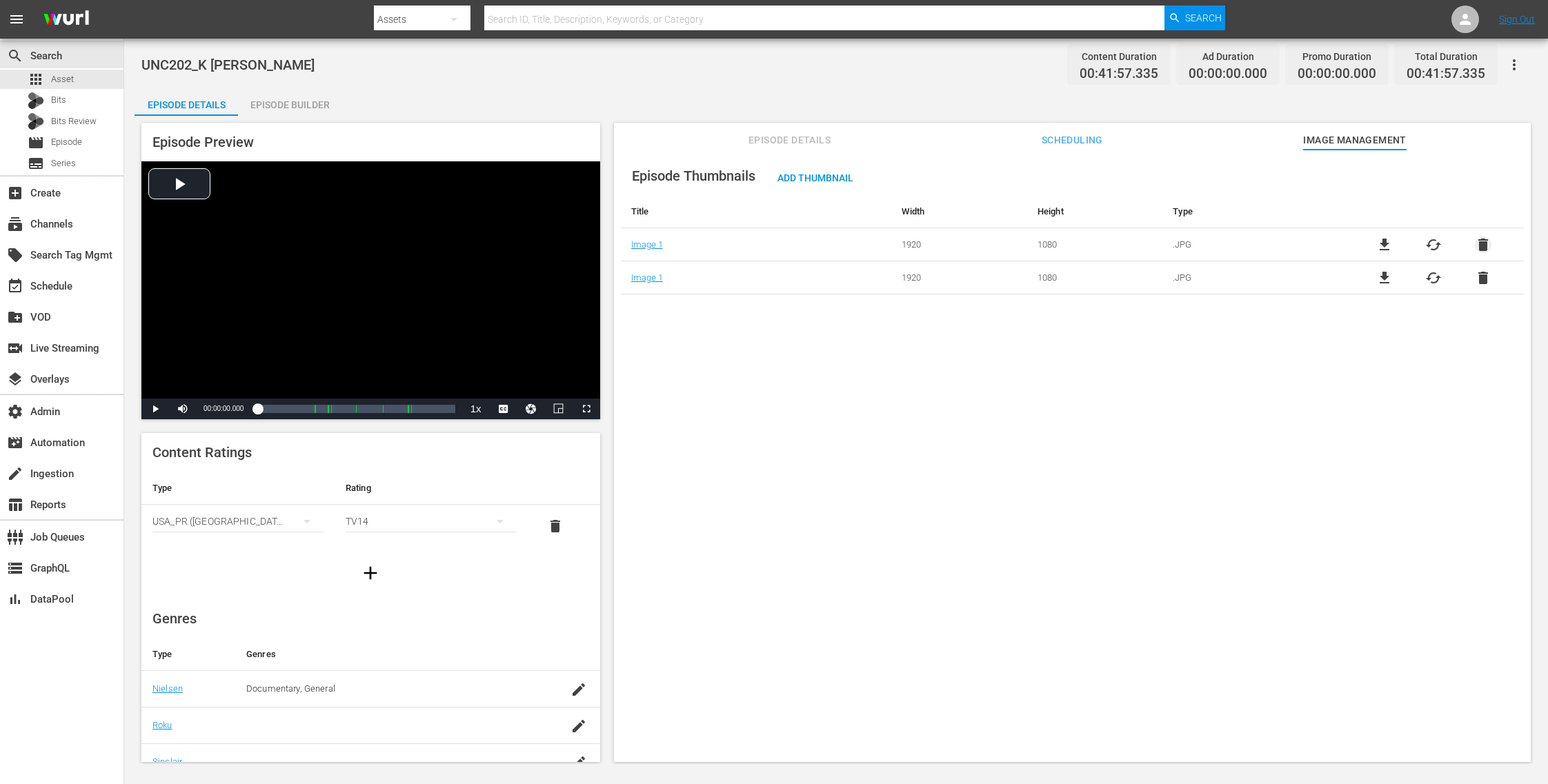
click at [1476, 244] on span "delete" at bounding box center [1483, 245] width 17 height 17
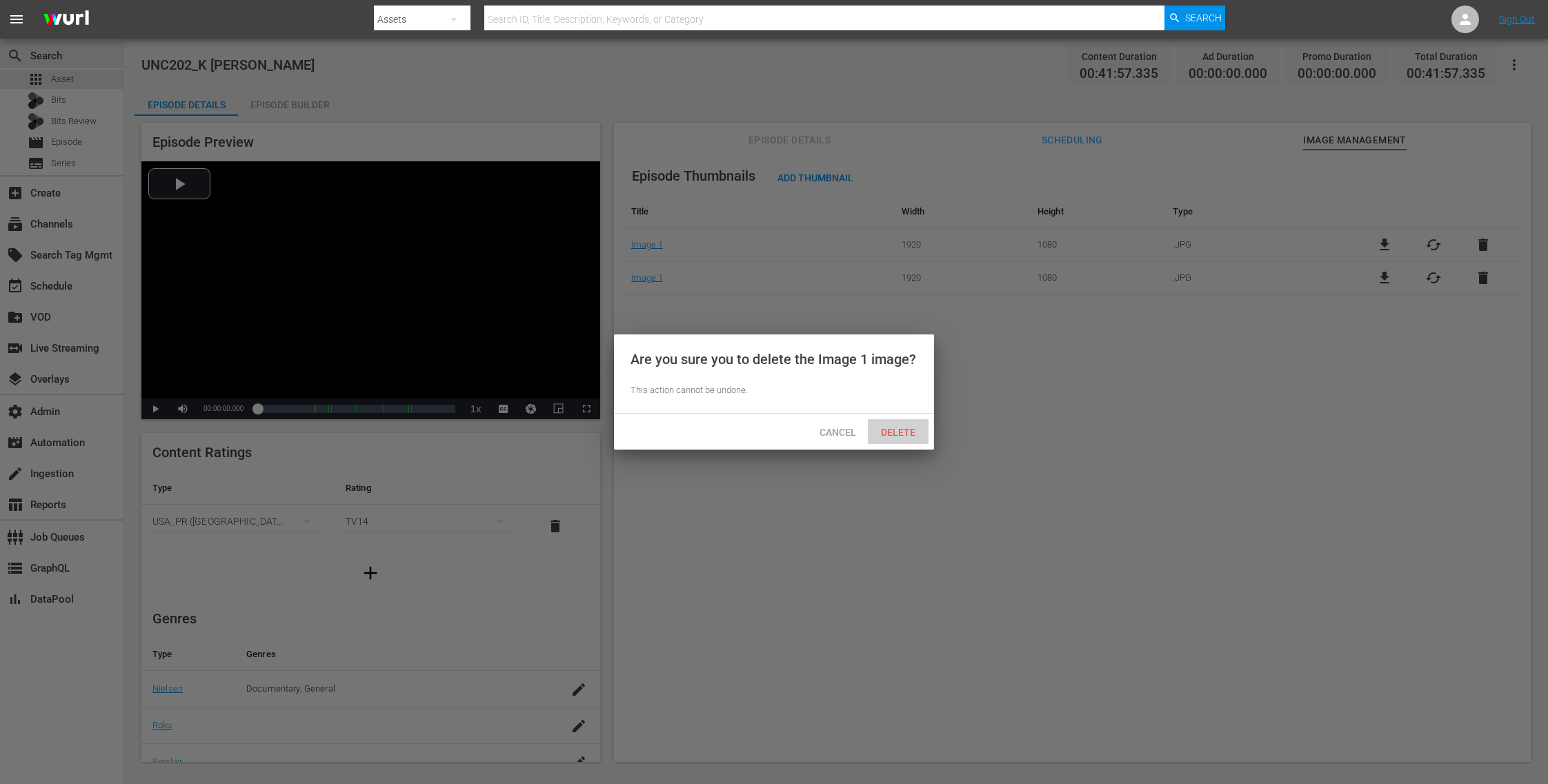
click at [901, 426] on div "Delete" at bounding box center [899, 432] width 61 height 26
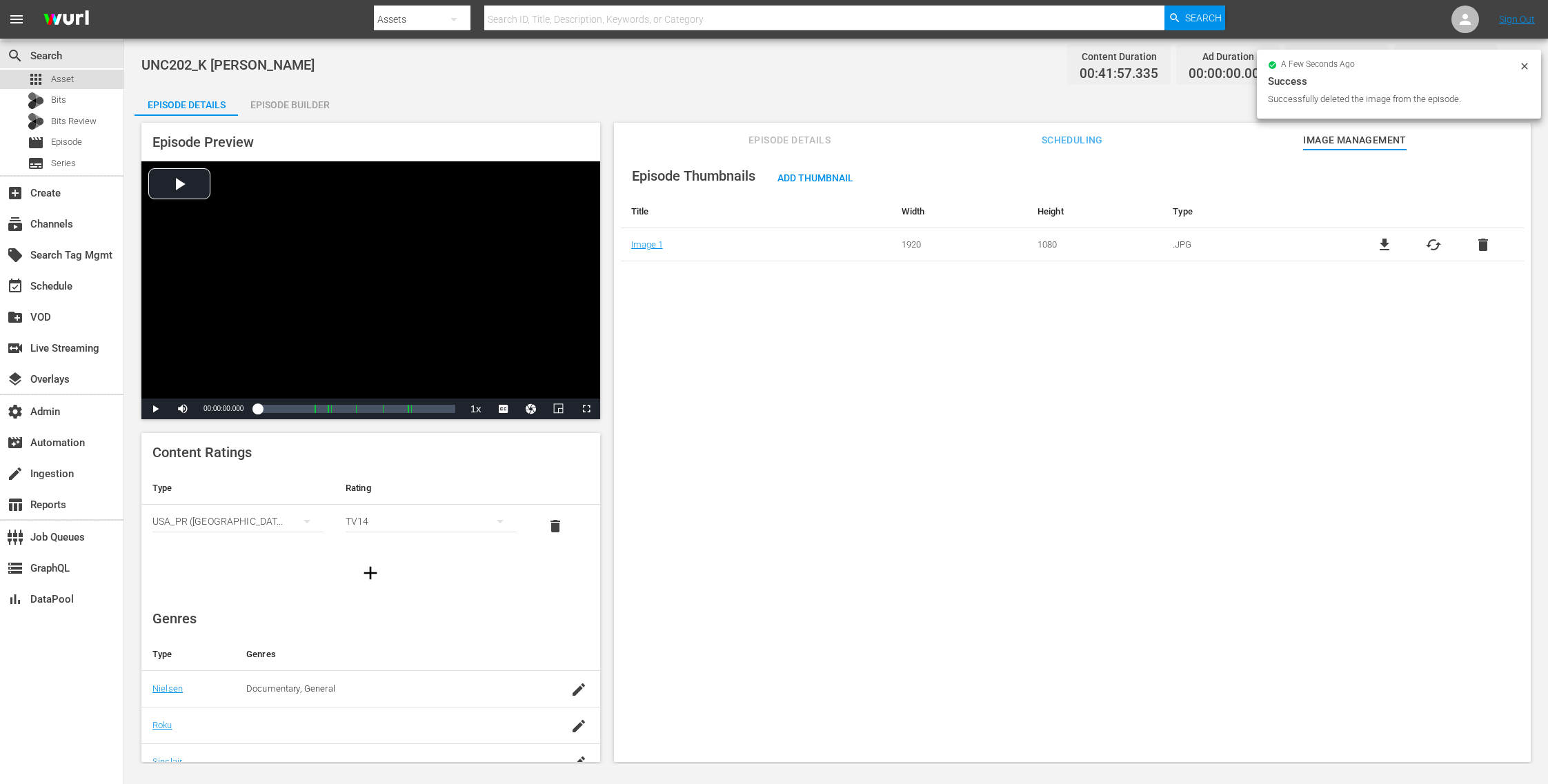
click at [89, 80] on div "apps Asset" at bounding box center [62, 78] width 124 height 19
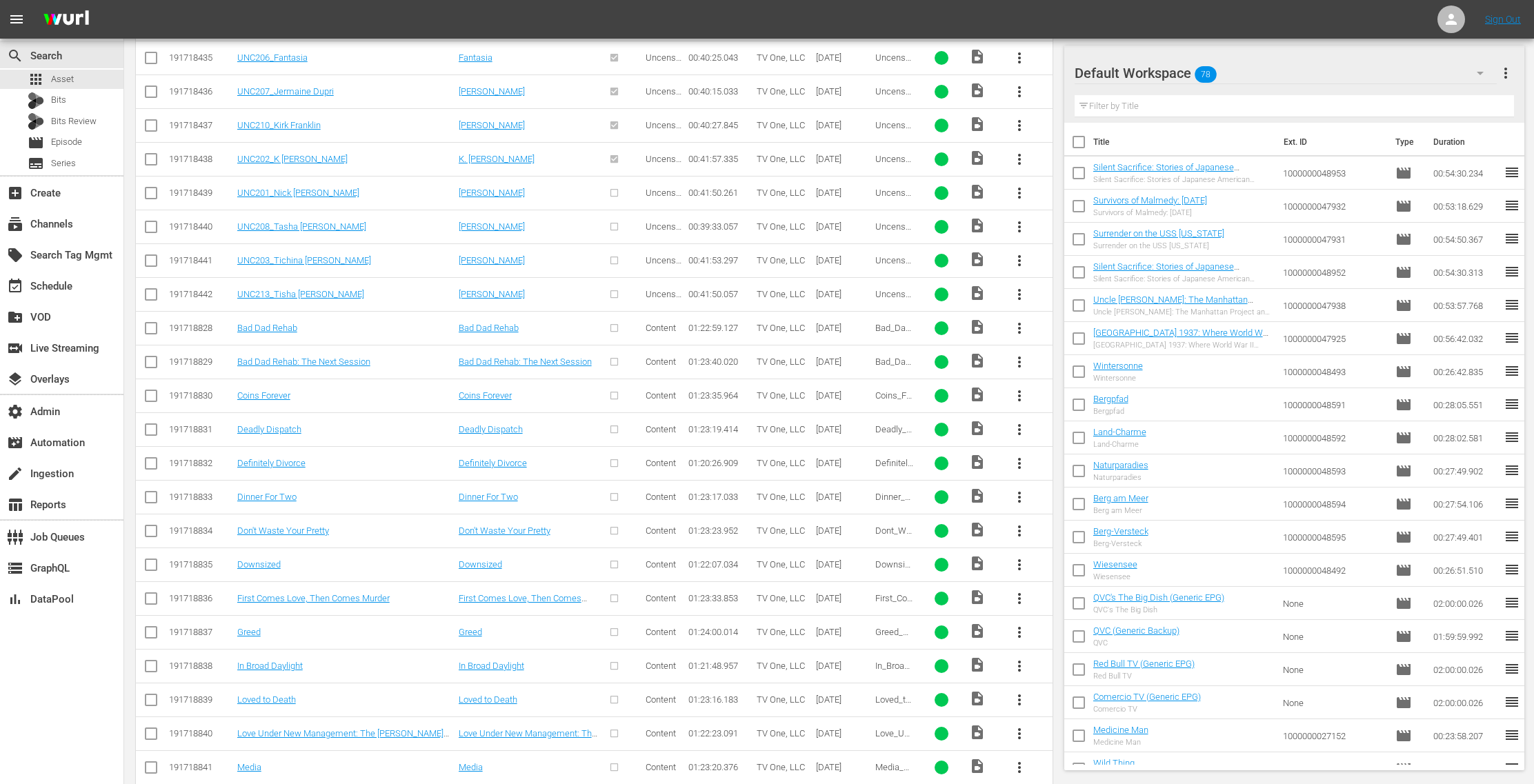
scroll to position [2482, 0]
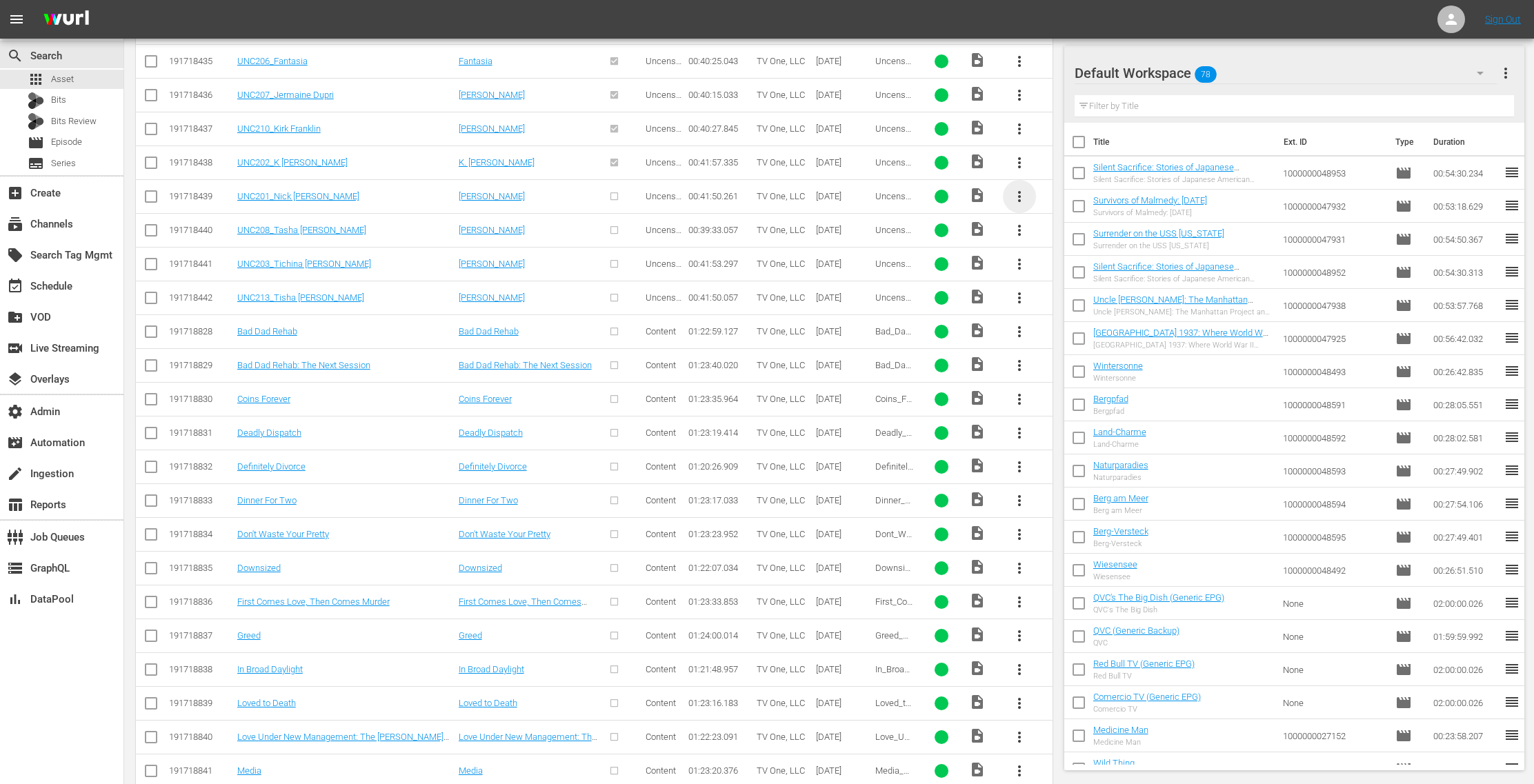
click at [1026, 188] on span "more_vert" at bounding box center [1020, 197] width 17 height 17
click at [1083, 289] on div "Episode" at bounding box center [1095, 285] width 94 height 33
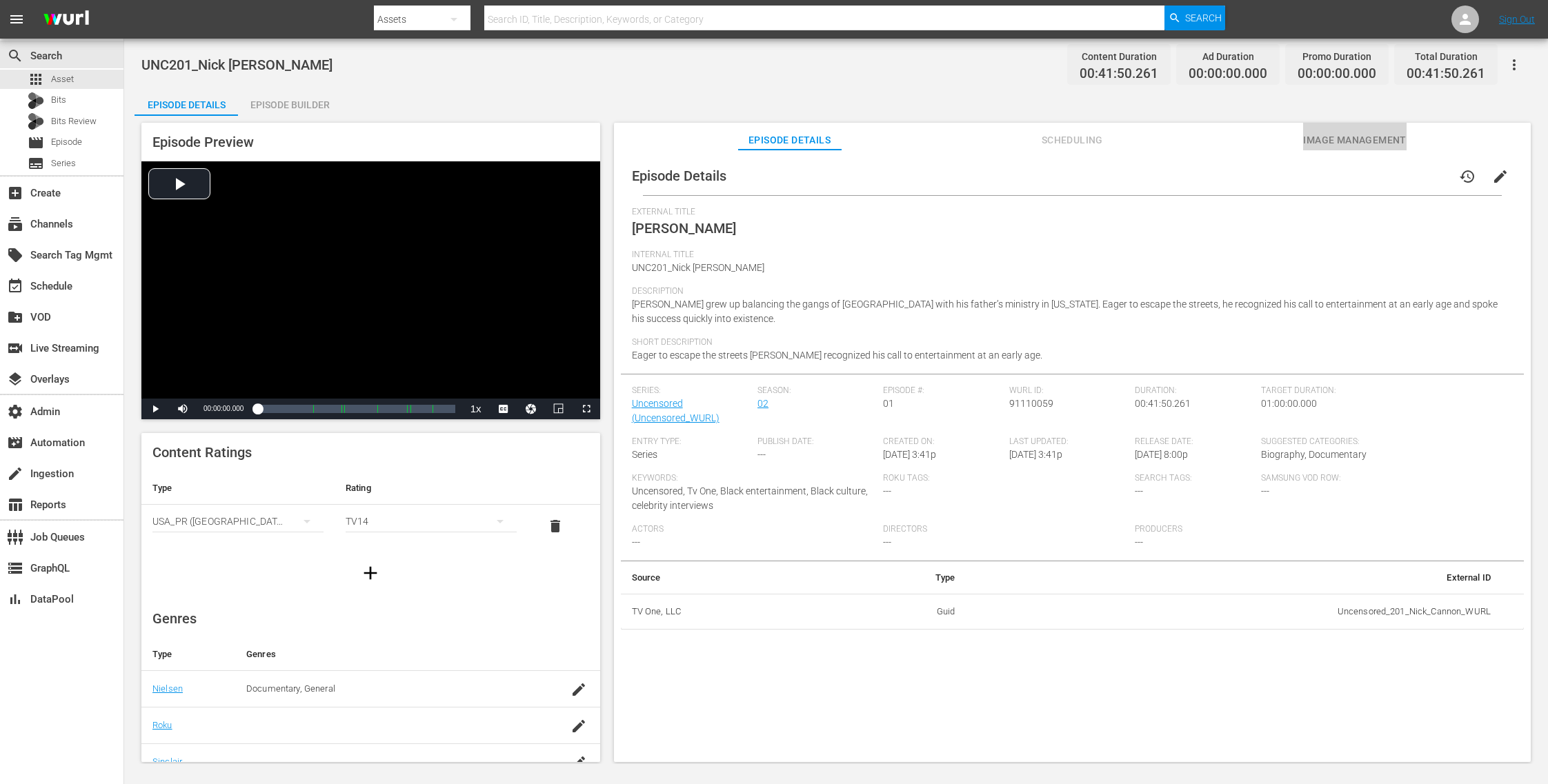
click at [1336, 139] on span "Image Management" at bounding box center [1355, 140] width 103 height 18
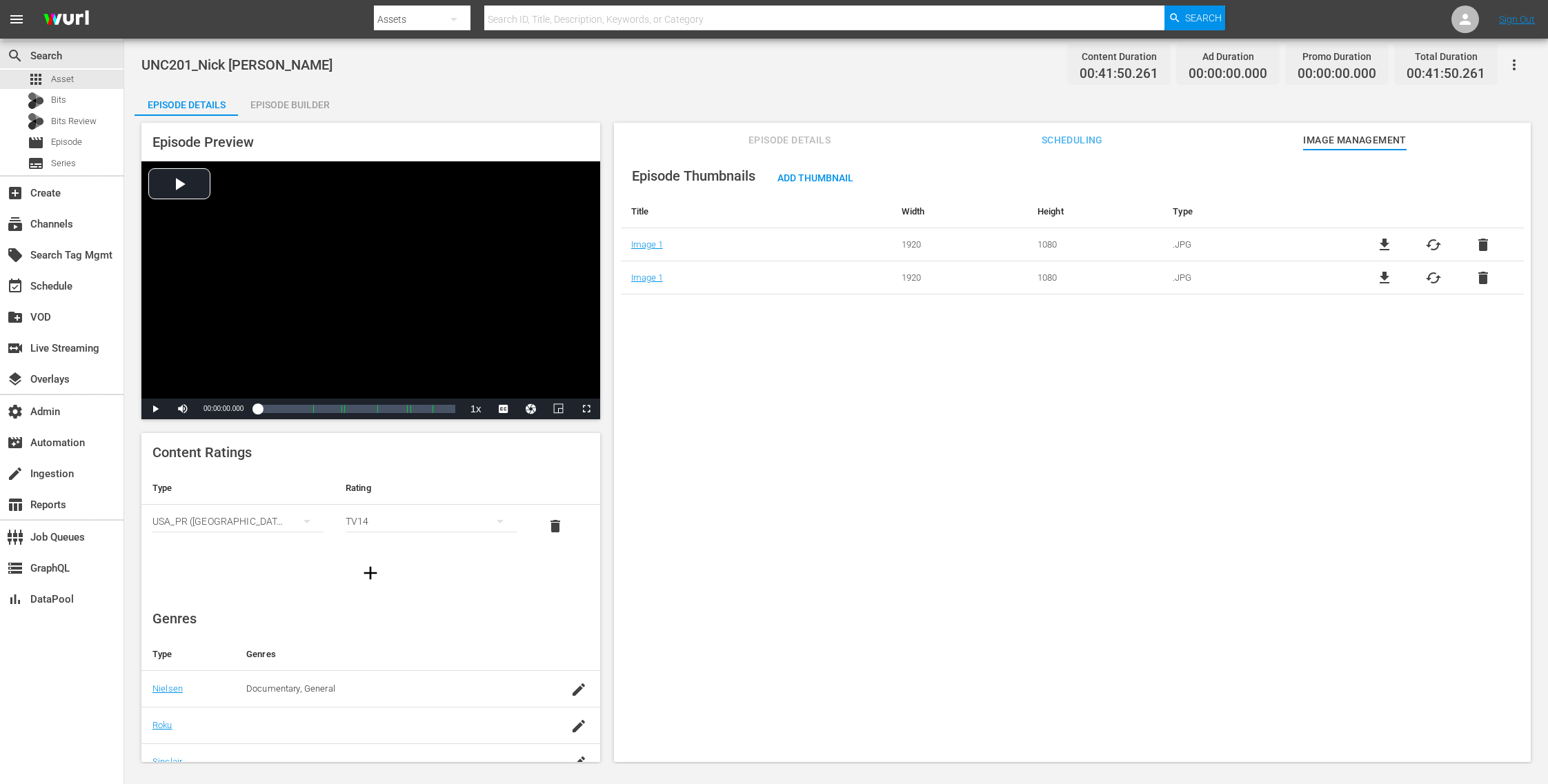
click at [1481, 242] on span "delete" at bounding box center [1483, 245] width 17 height 17
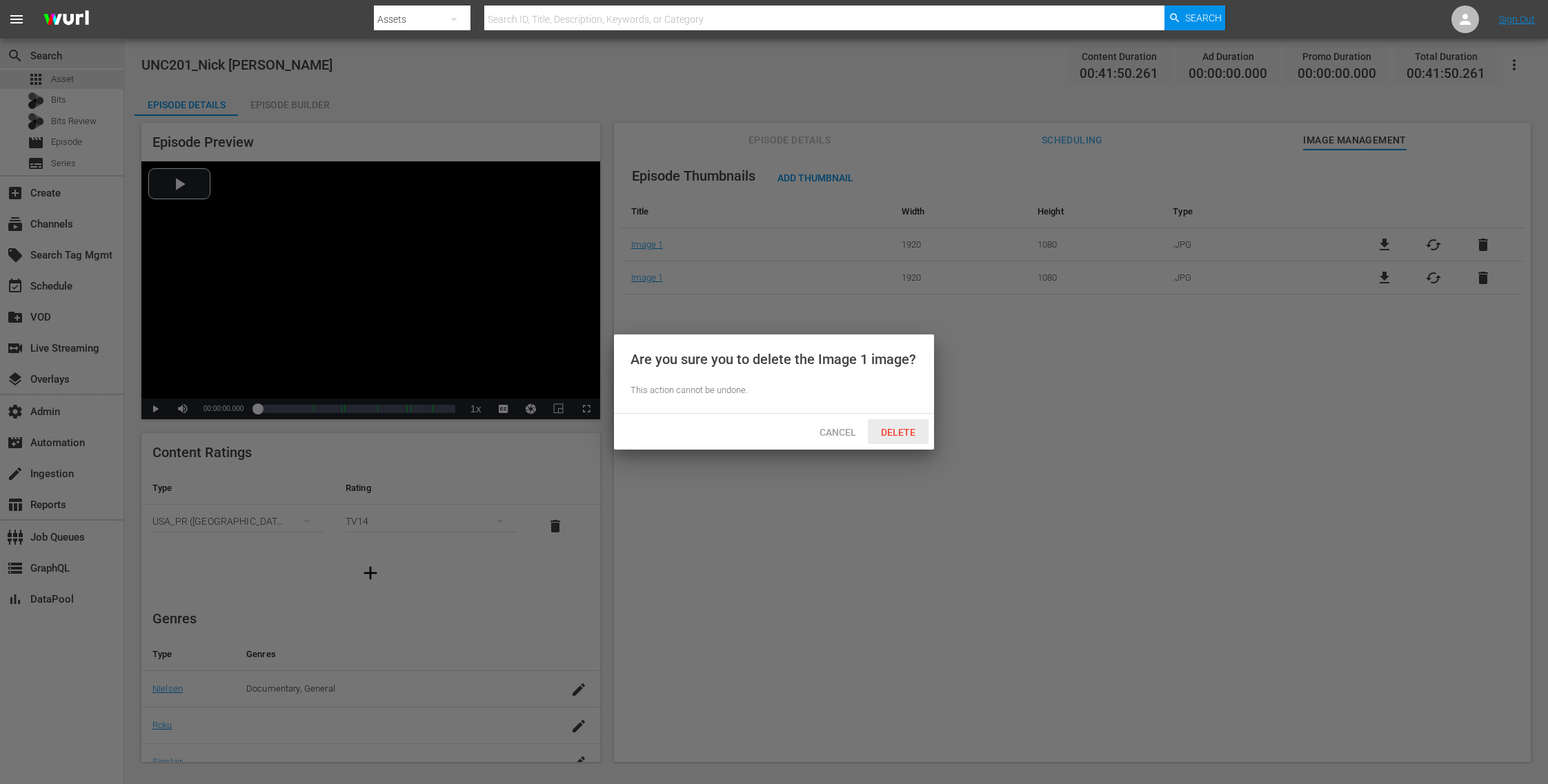
click at [908, 429] on span "Delete" at bounding box center [898, 432] width 56 height 11
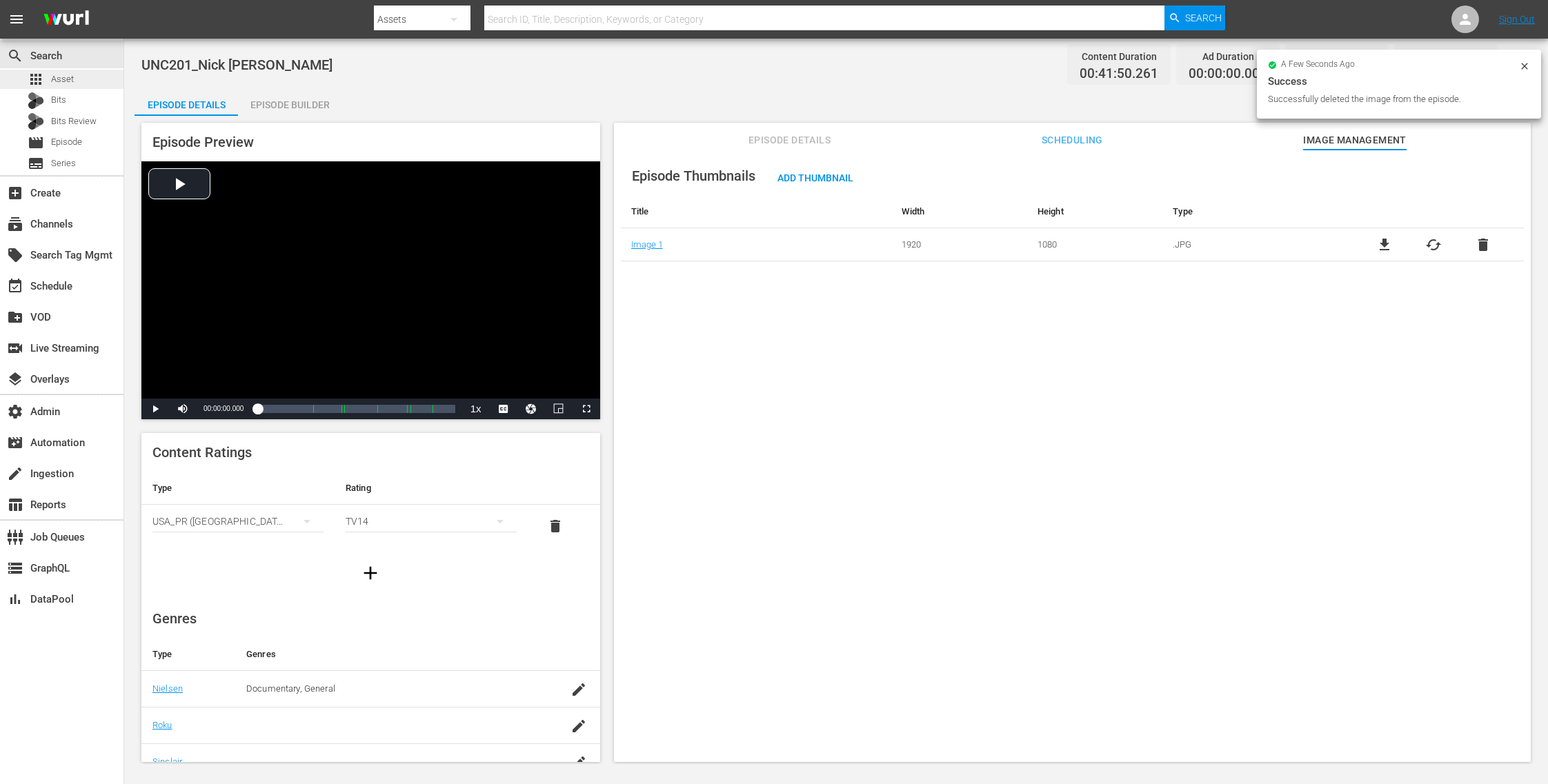
click at [80, 82] on div "apps Asset" at bounding box center [62, 78] width 124 height 19
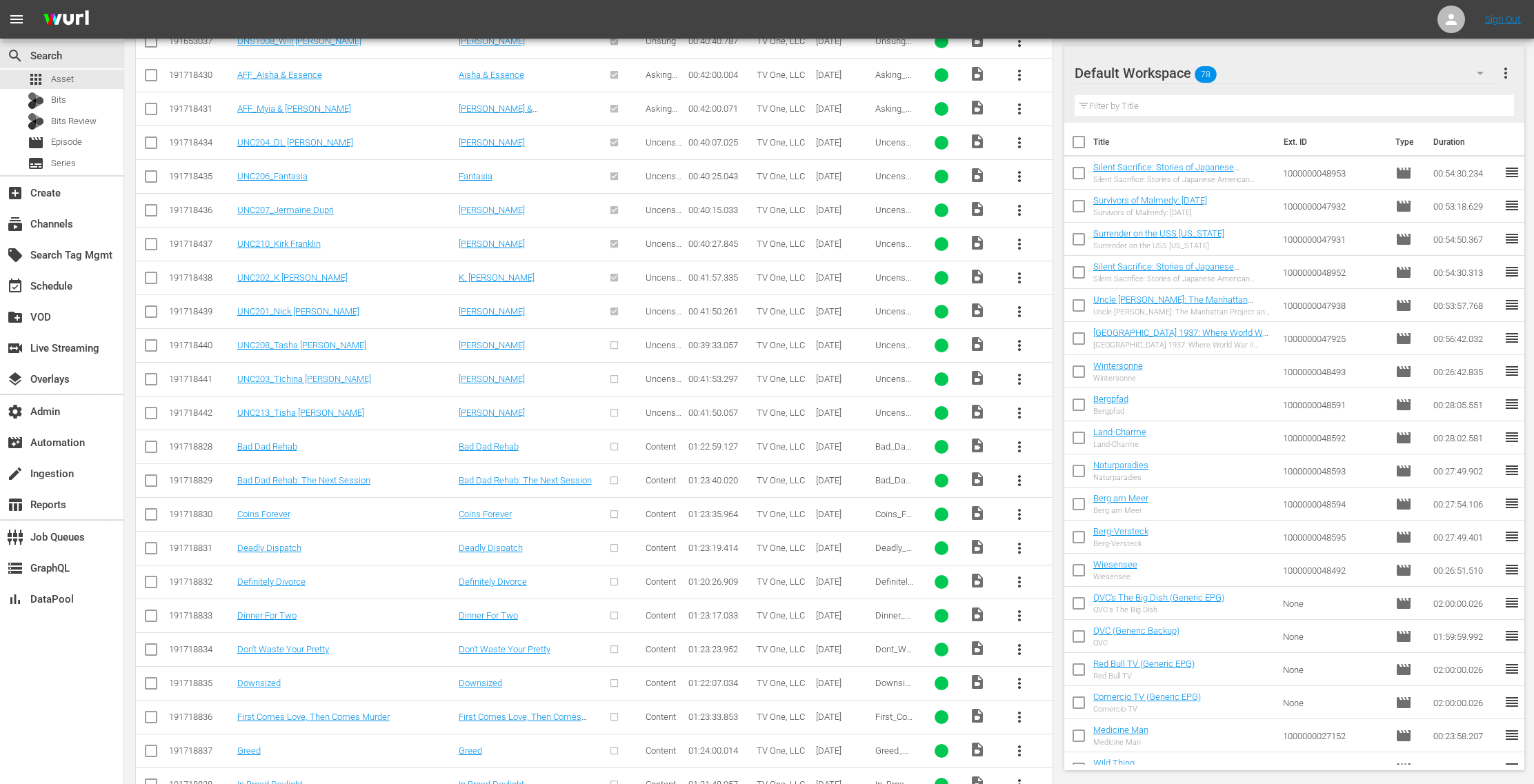
scroll to position [2341, 0]
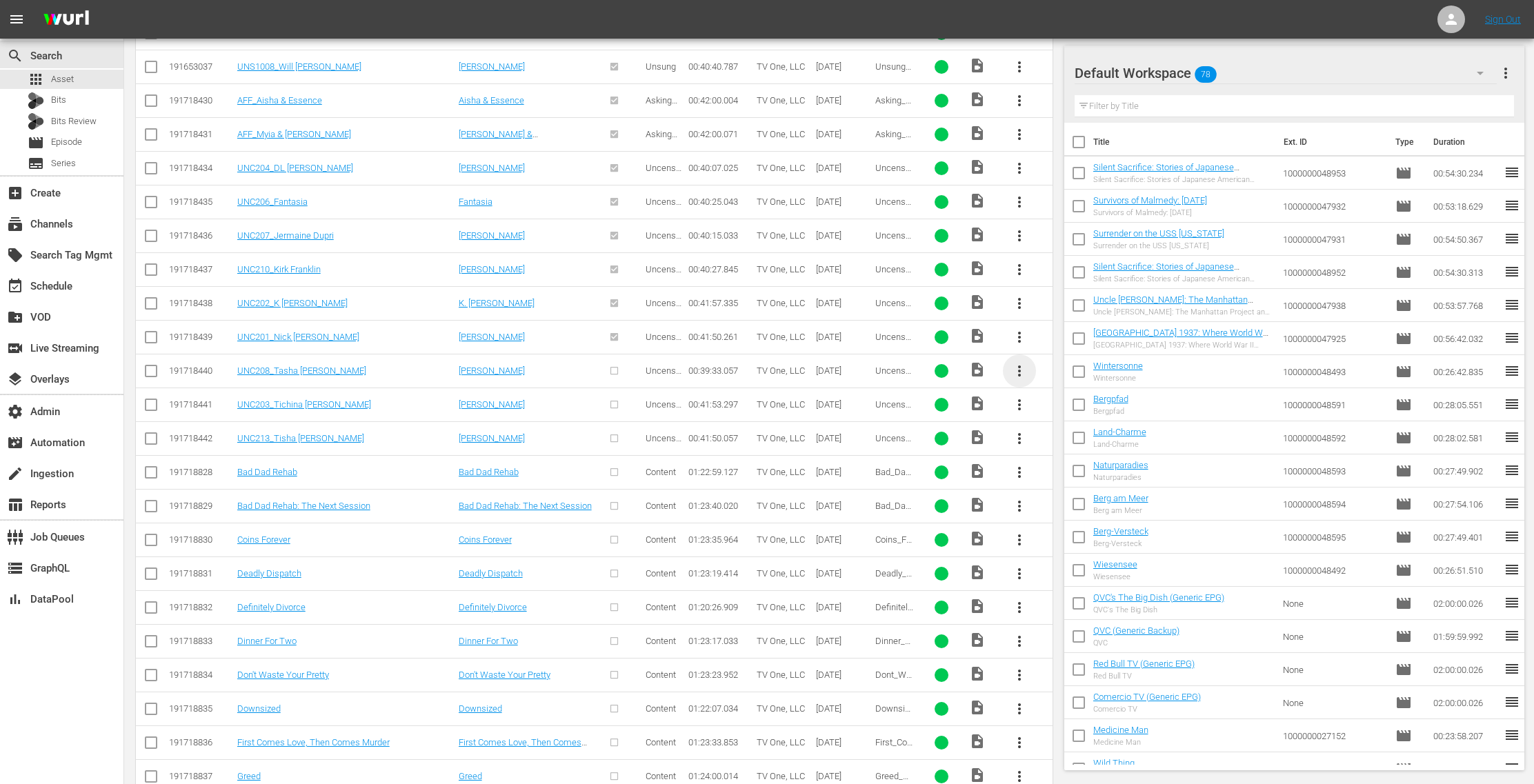
click at [1022, 363] on span "more_vert" at bounding box center [1020, 371] width 17 height 17
click at [1086, 465] on div "Episode" at bounding box center [1095, 460] width 94 height 33
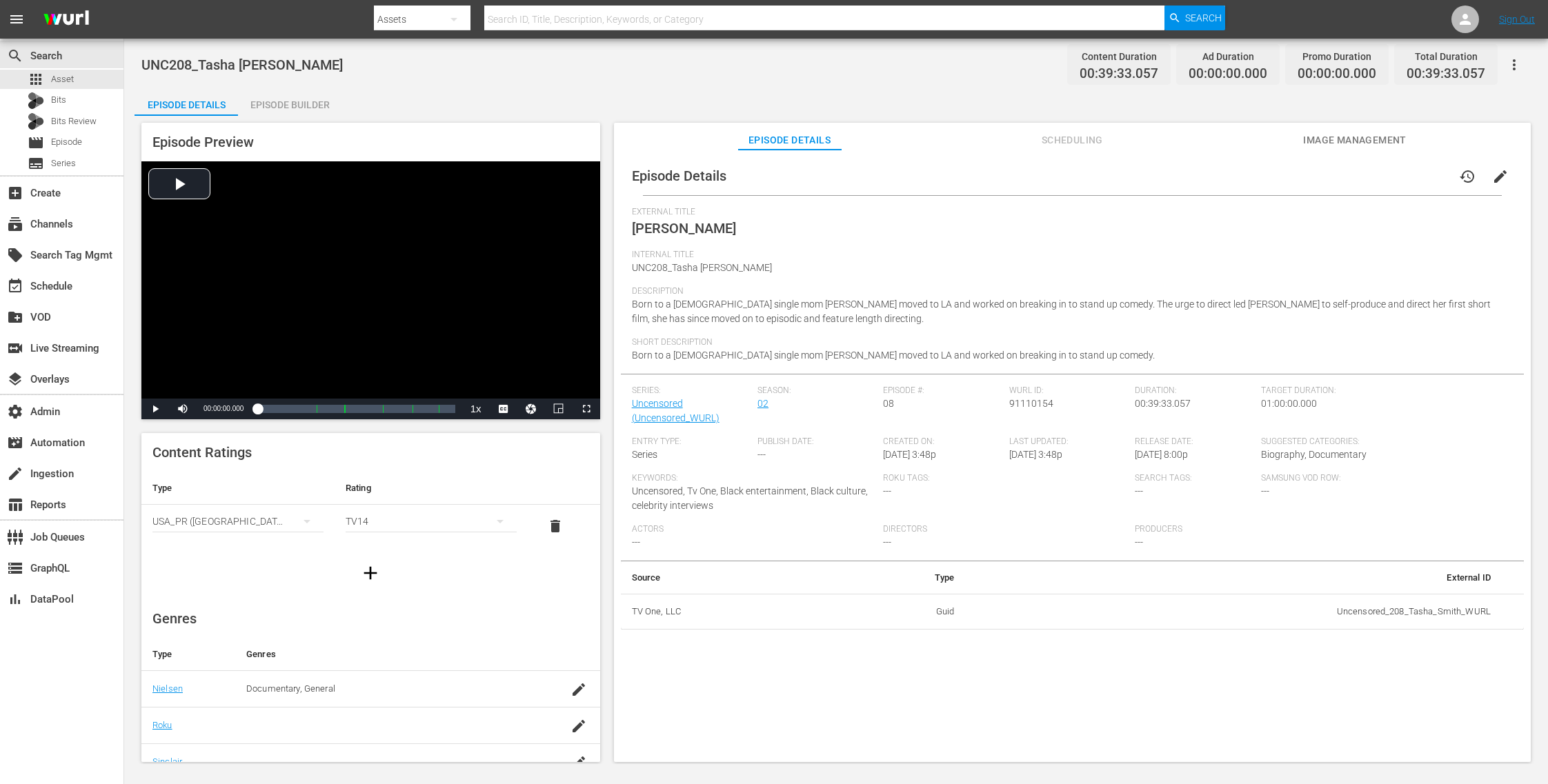
click at [1329, 142] on span "Image Management" at bounding box center [1355, 140] width 103 height 18
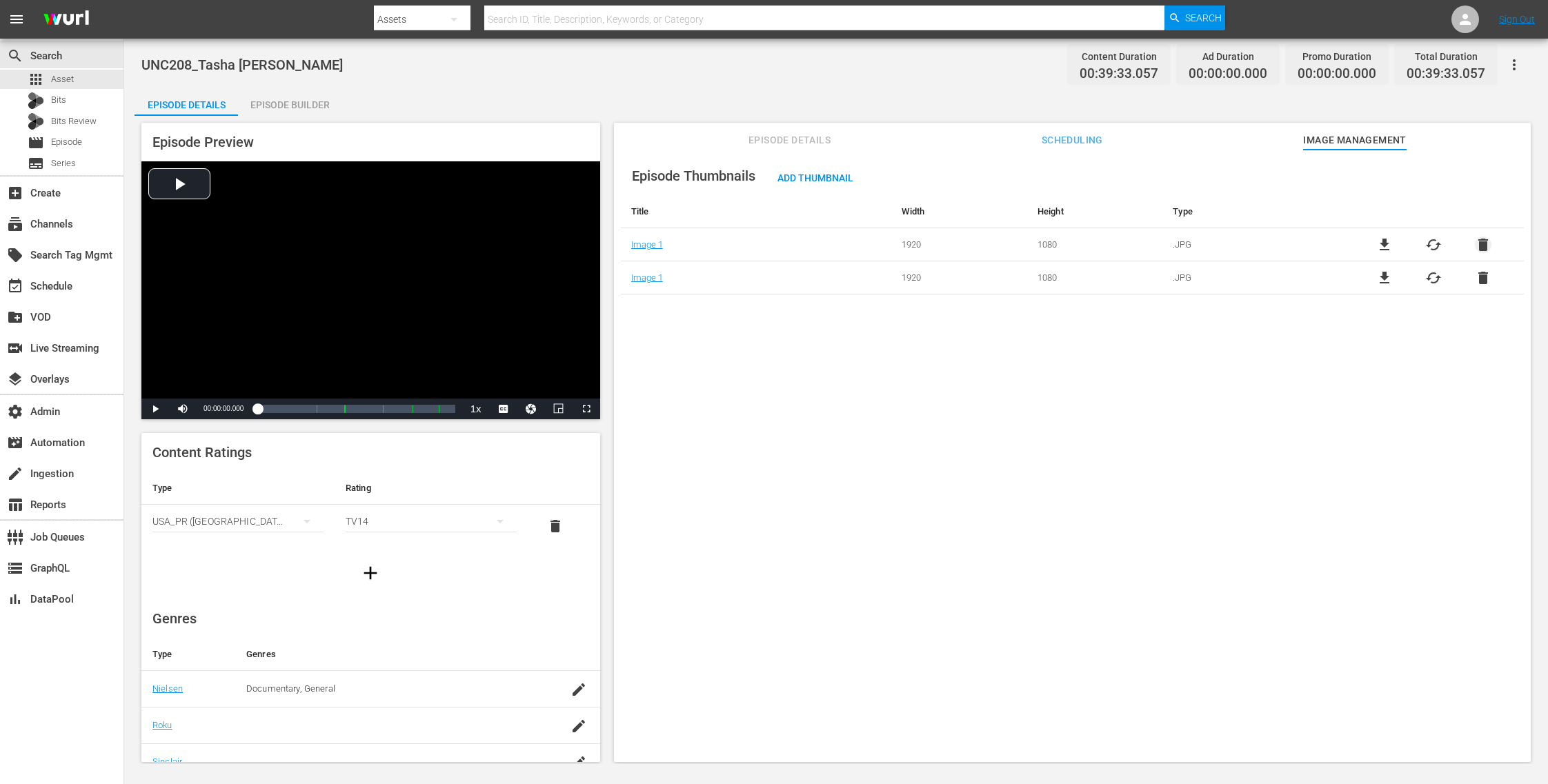
click at [1481, 247] on span "delete" at bounding box center [1483, 245] width 17 height 17
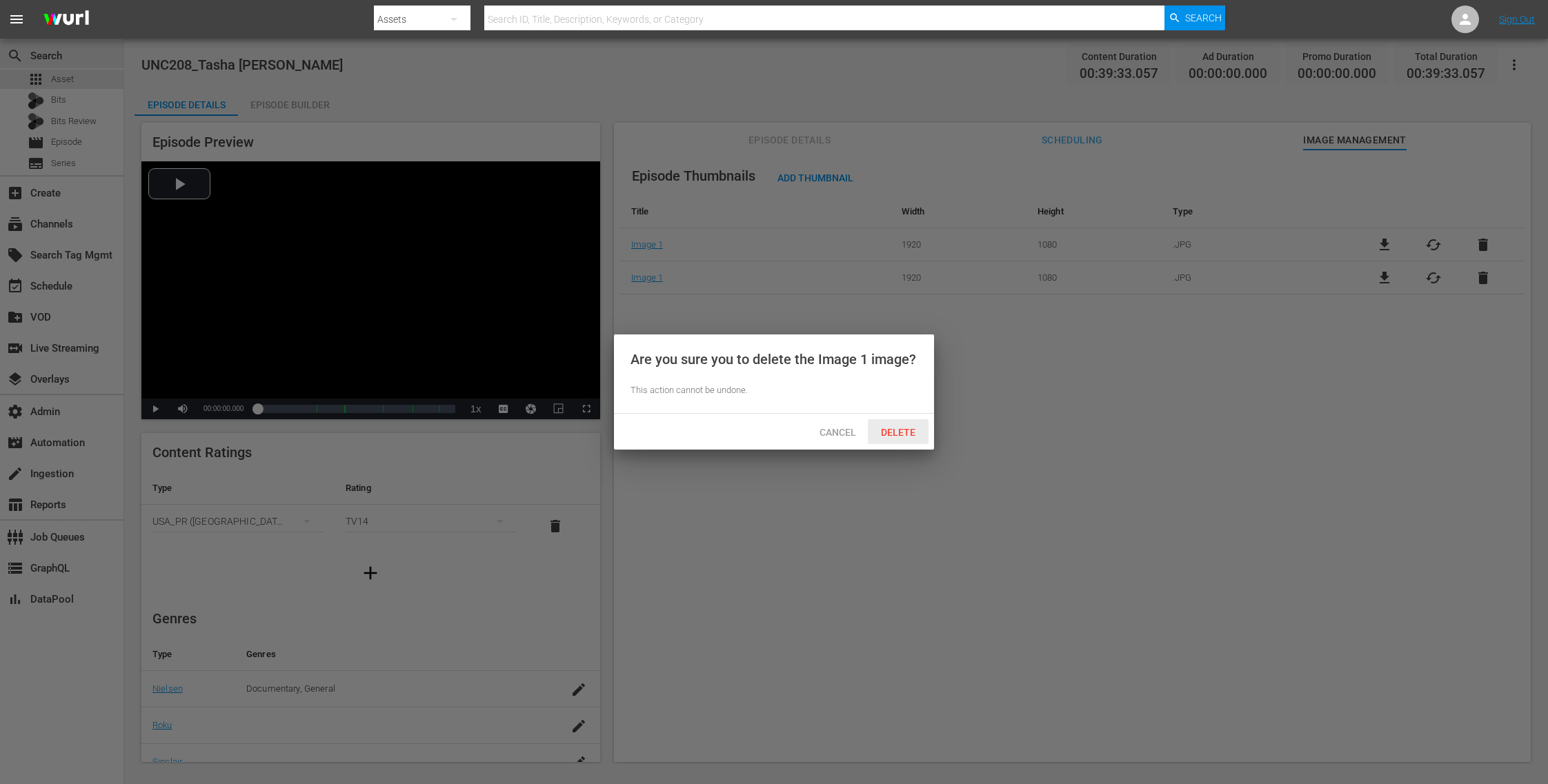
click at [899, 434] on span "Delete" at bounding box center [898, 432] width 56 height 11
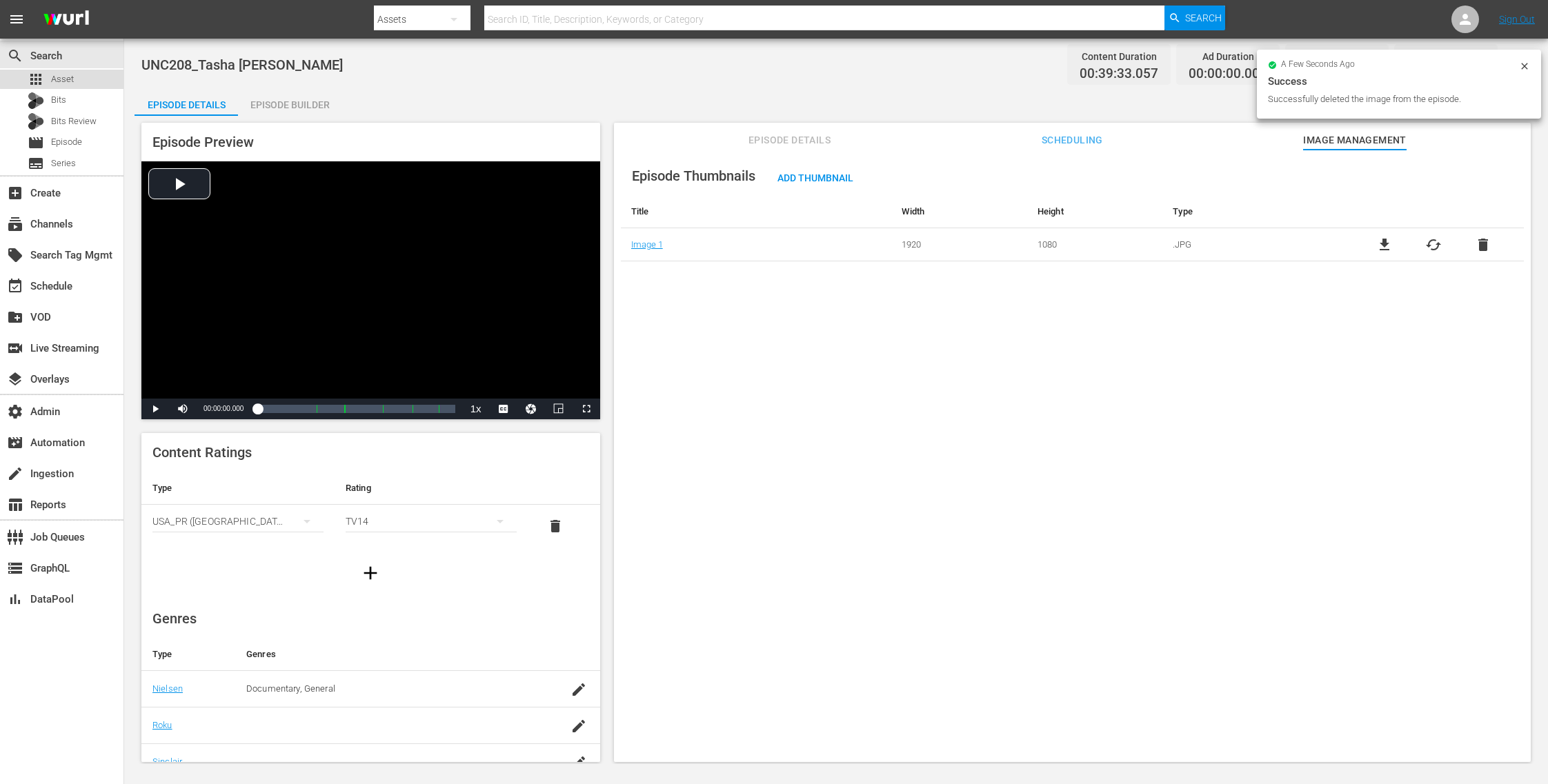
click at [81, 73] on div "apps Asset" at bounding box center [62, 78] width 124 height 19
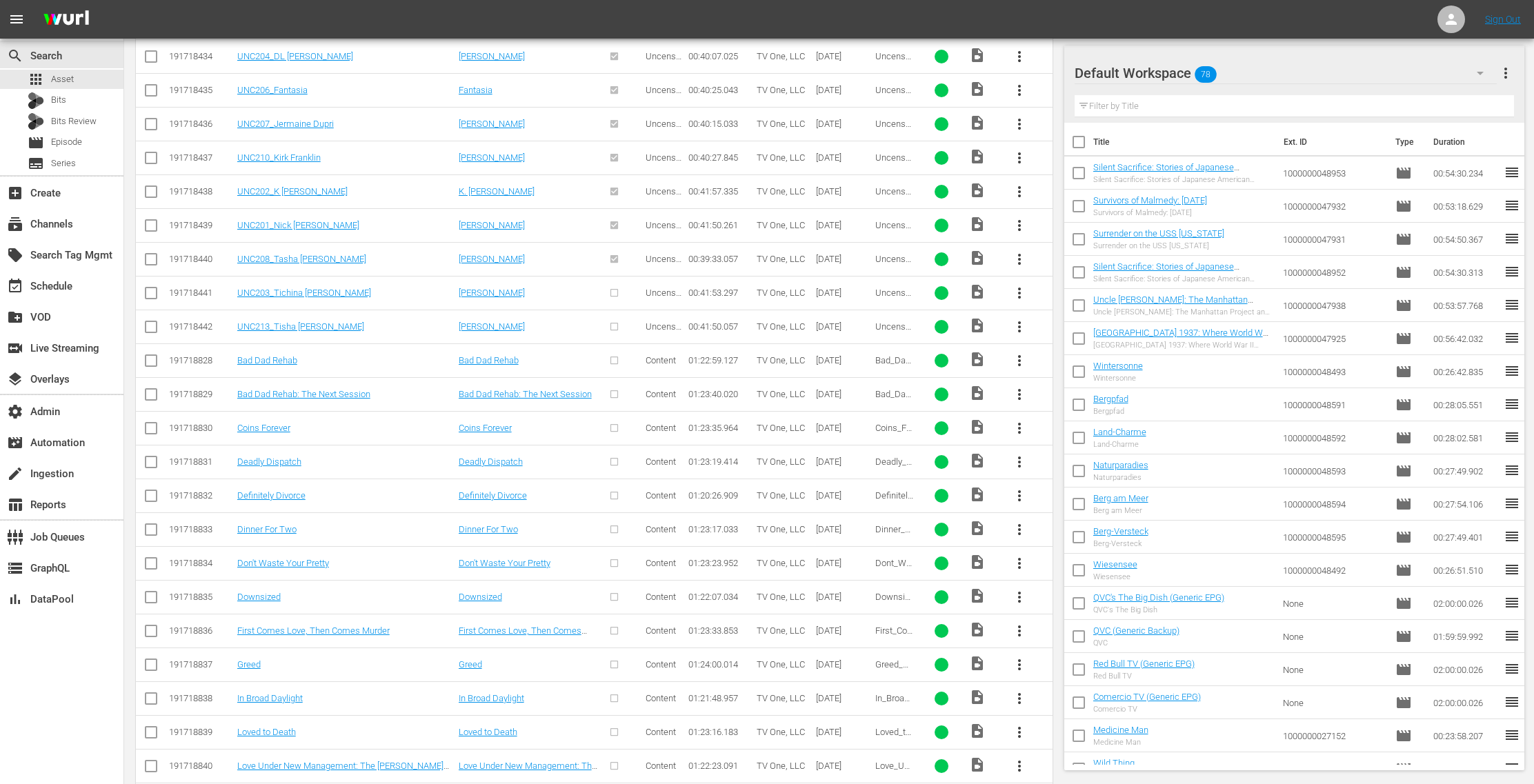
scroll to position [2443, 0]
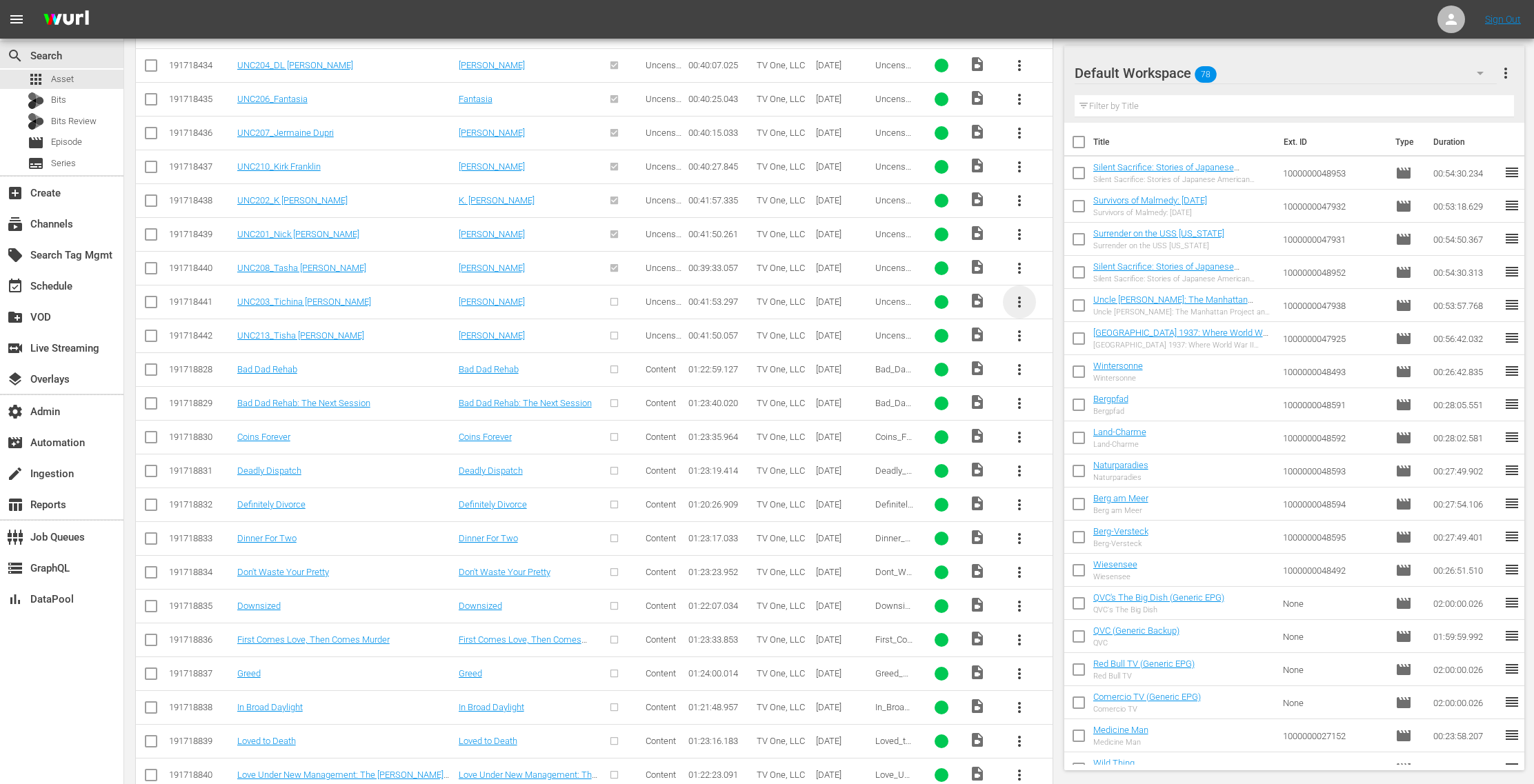
click at [1023, 294] on span "more_vert" at bounding box center [1020, 302] width 17 height 17
click at [1088, 386] on div "Episode" at bounding box center [1095, 391] width 94 height 33
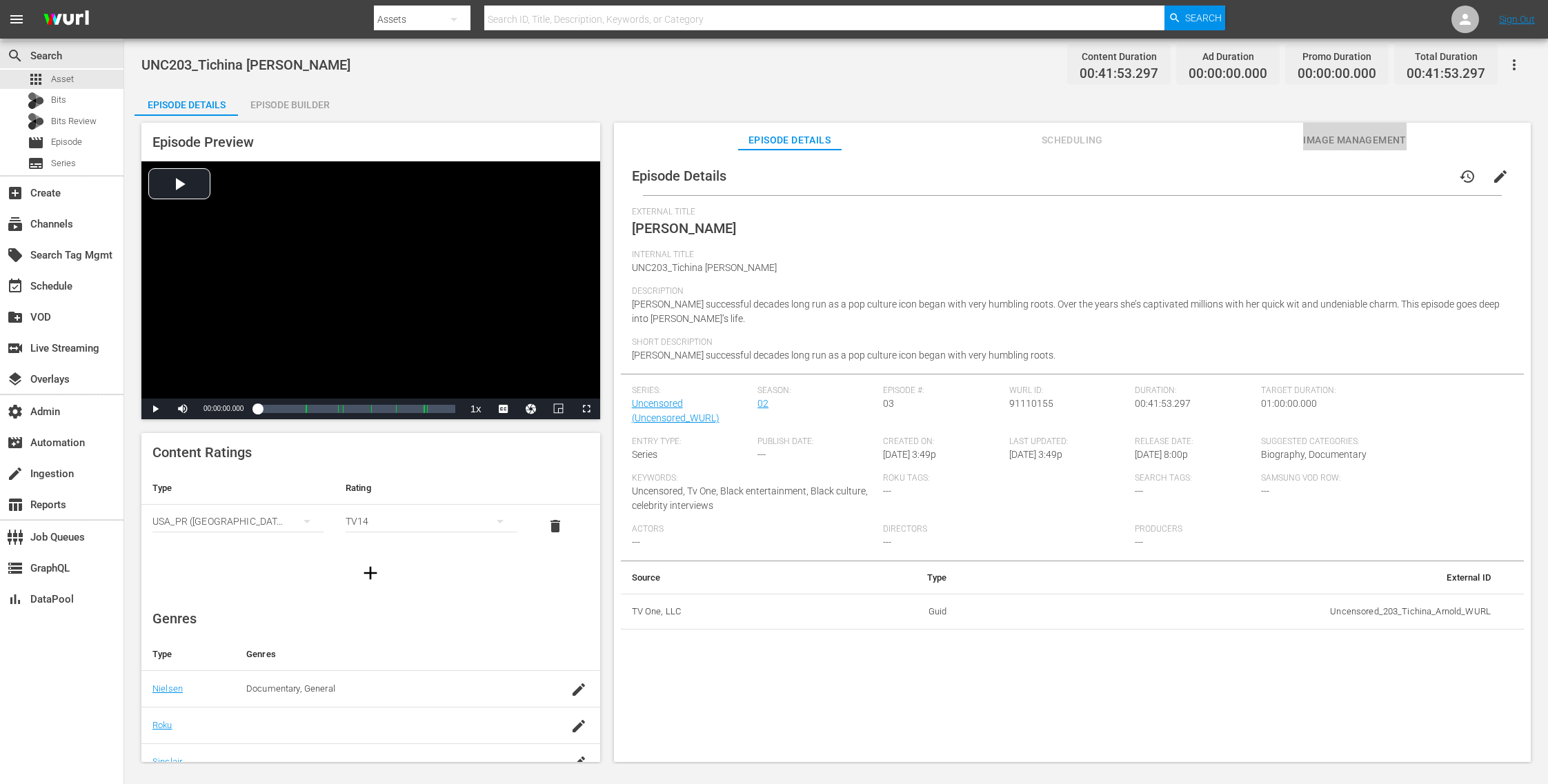
click at [1356, 134] on span "Image Management" at bounding box center [1355, 140] width 103 height 18
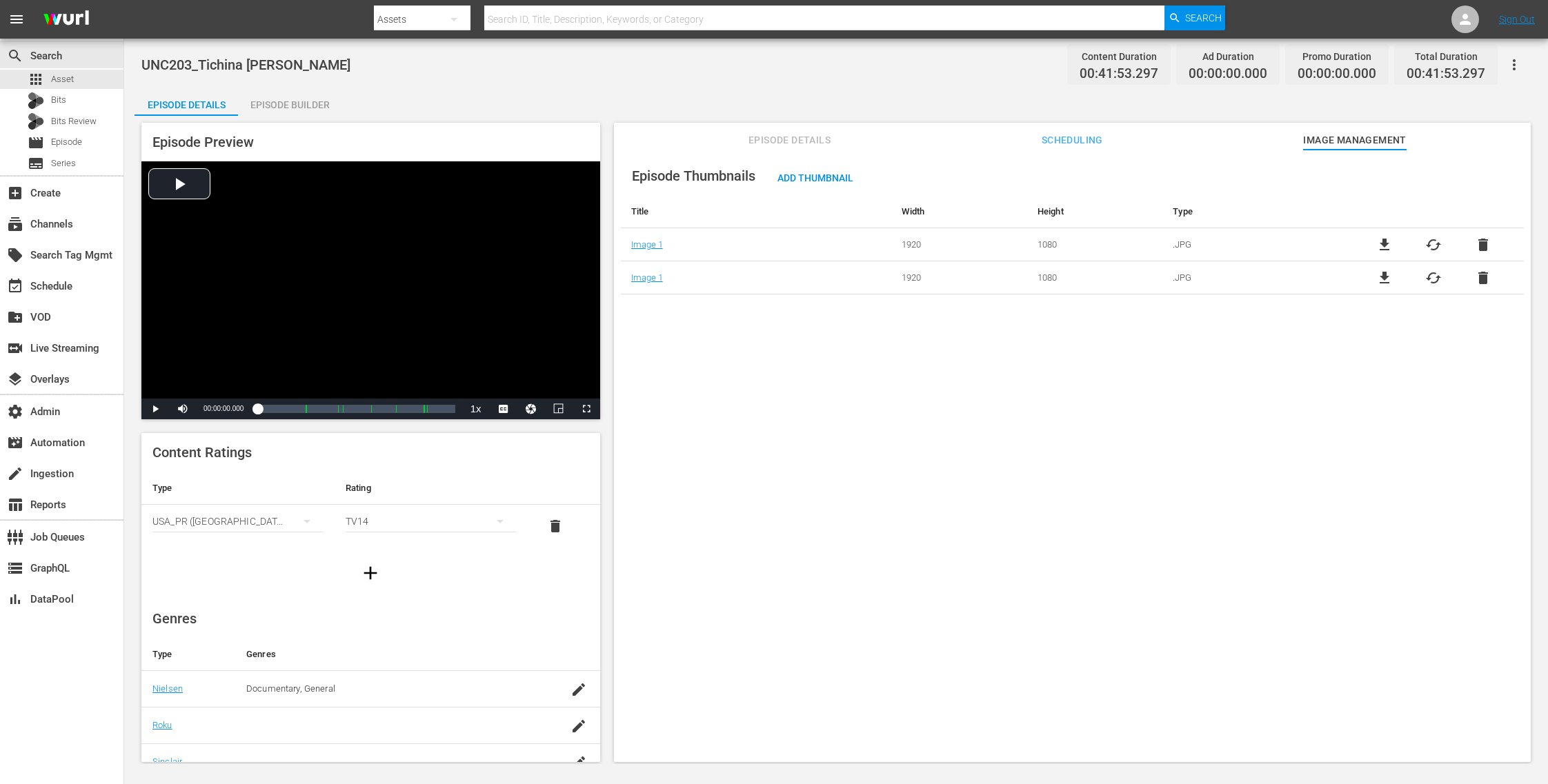
click at [1479, 237] on span "delete" at bounding box center [1483, 245] width 17 height 17
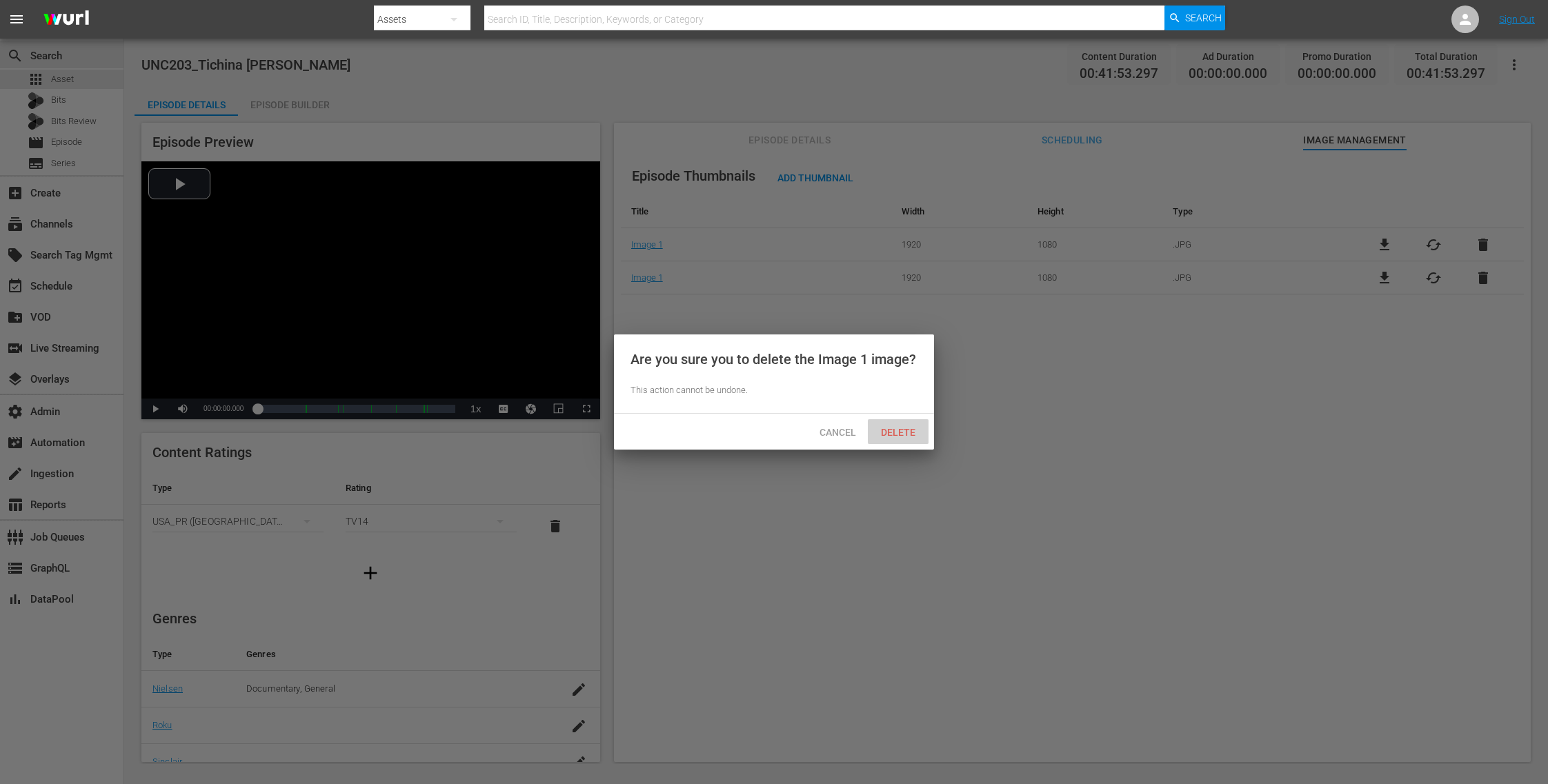
click at [901, 432] on span "Delete" at bounding box center [898, 432] width 56 height 11
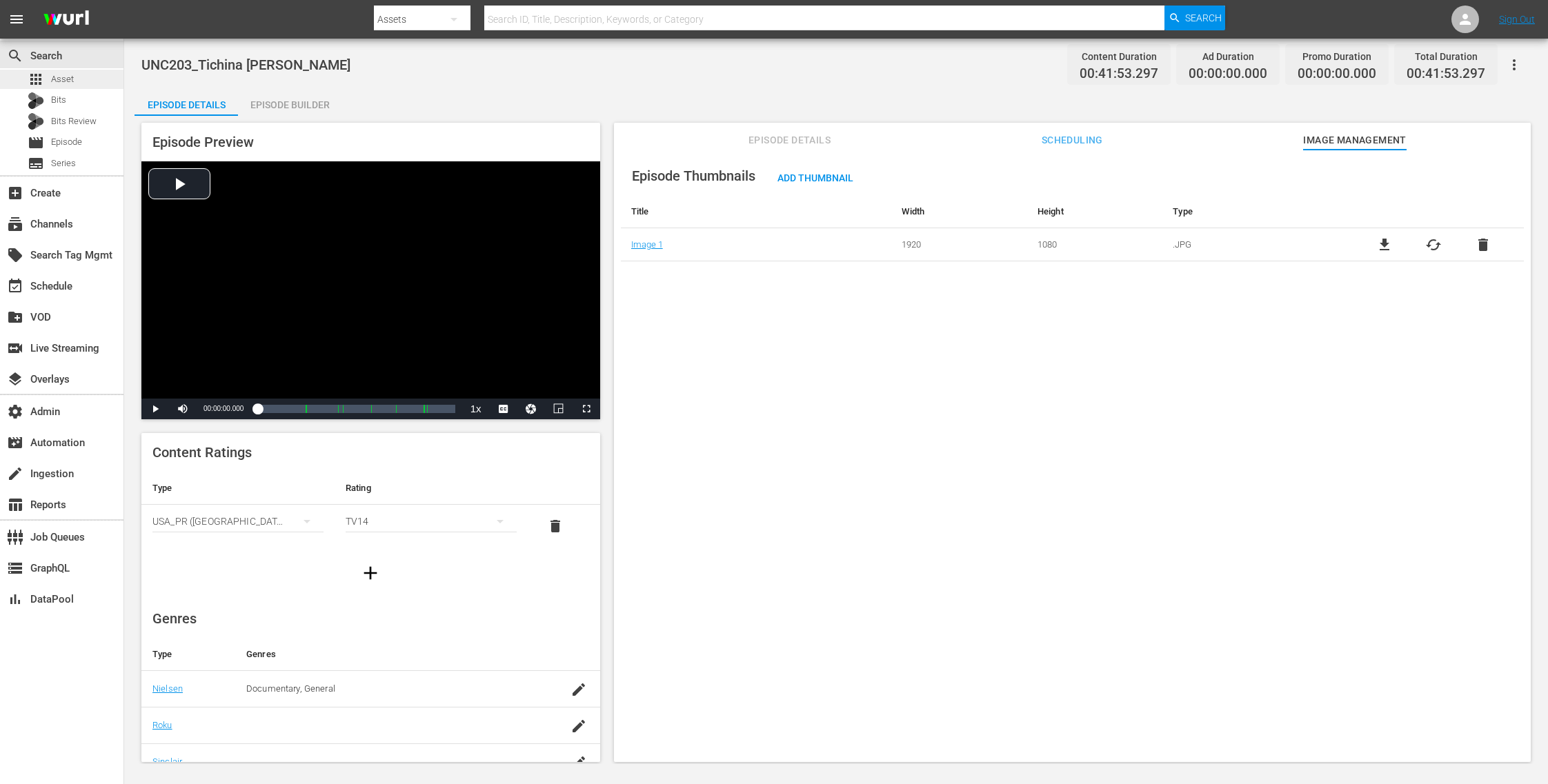
click at [89, 85] on div "apps Asset" at bounding box center [62, 78] width 124 height 19
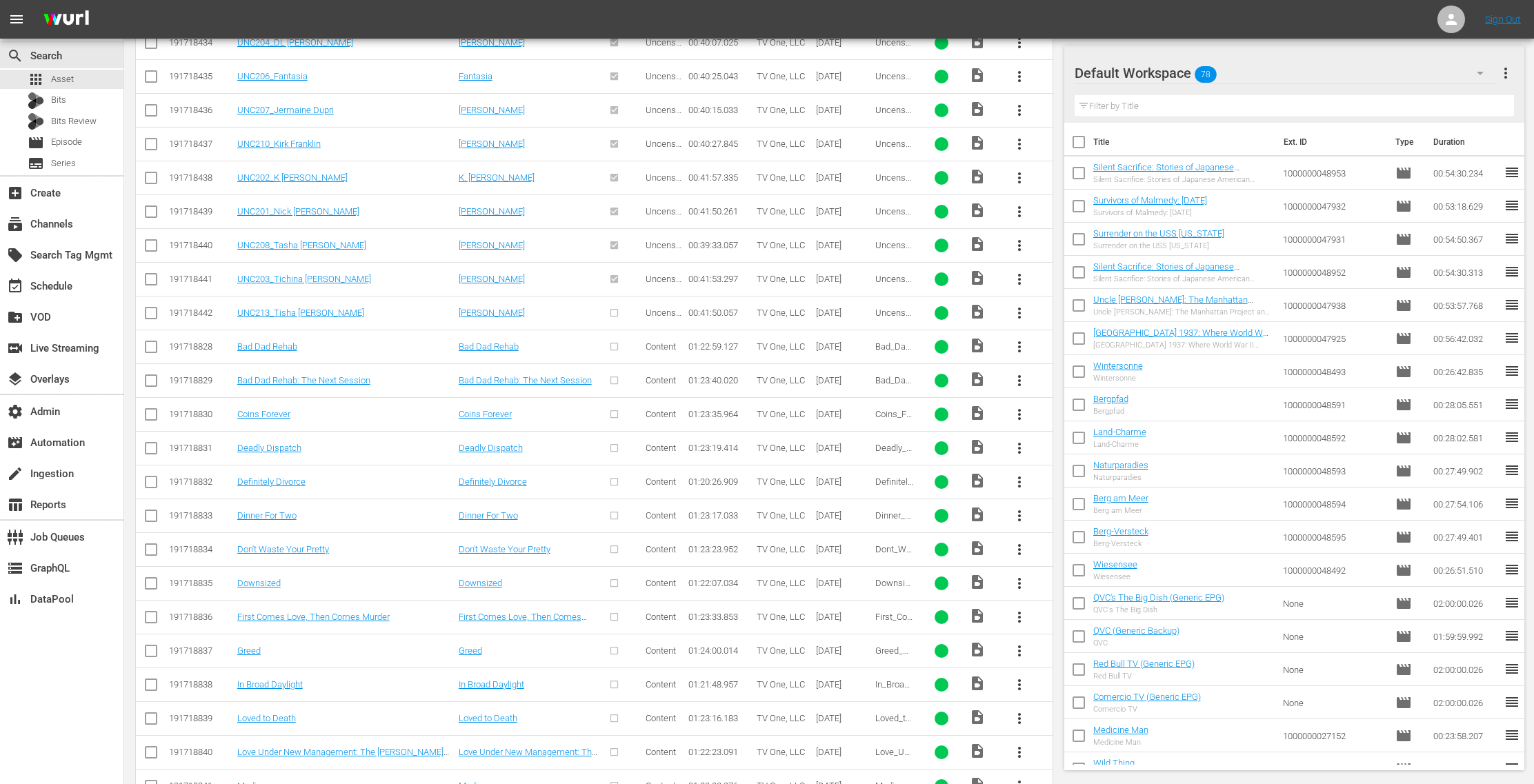
scroll to position [2428, 0]
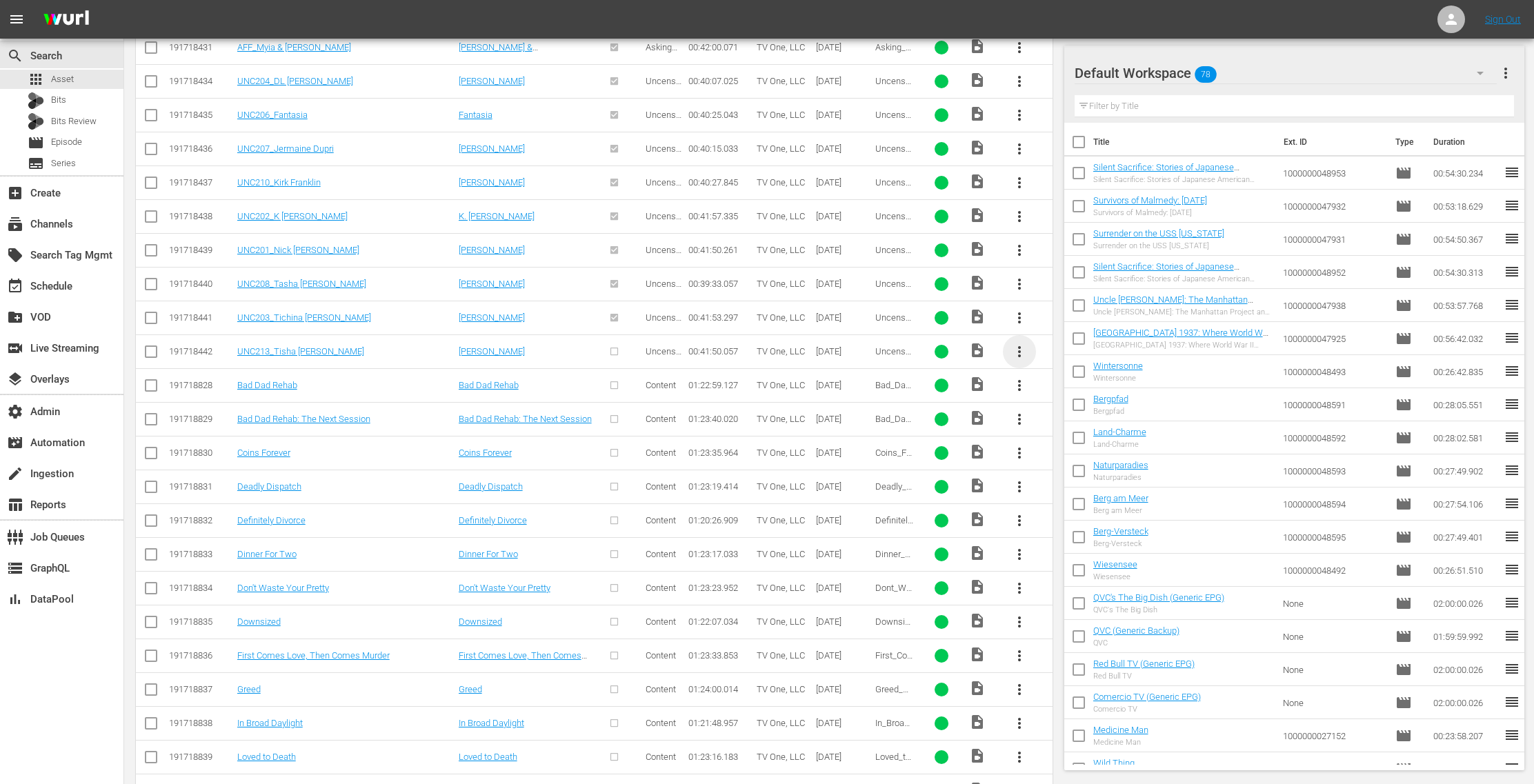
click at [1023, 344] on span "more_vert" at bounding box center [1020, 352] width 17 height 17
click at [1077, 433] on div "Episode" at bounding box center [1095, 440] width 94 height 33
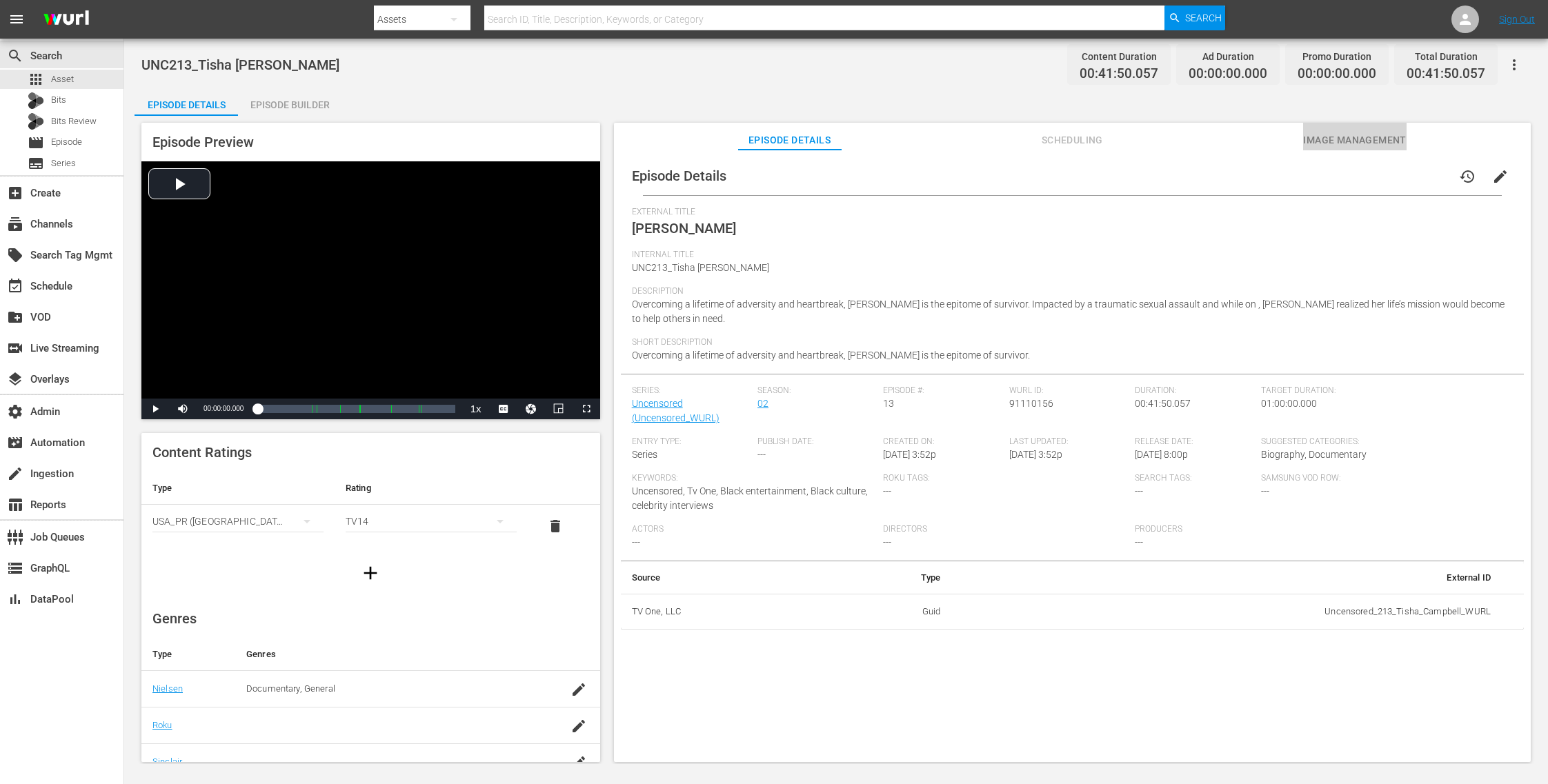
click at [1330, 139] on span "Image Management" at bounding box center [1355, 140] width 103 height 18
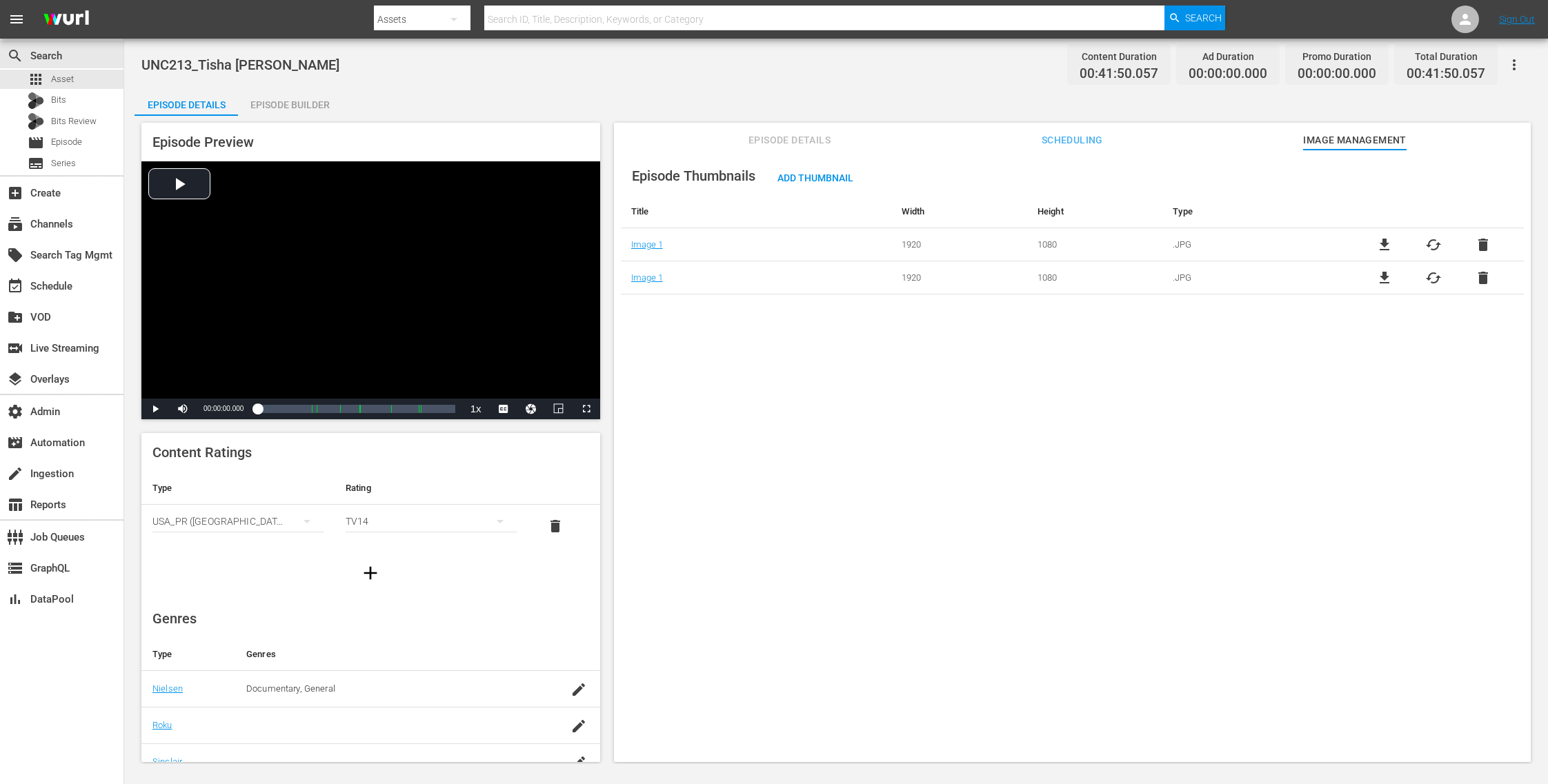
click at [1481, 242] on span "delete" at bounding box center [1483, 245] width 17 height 17
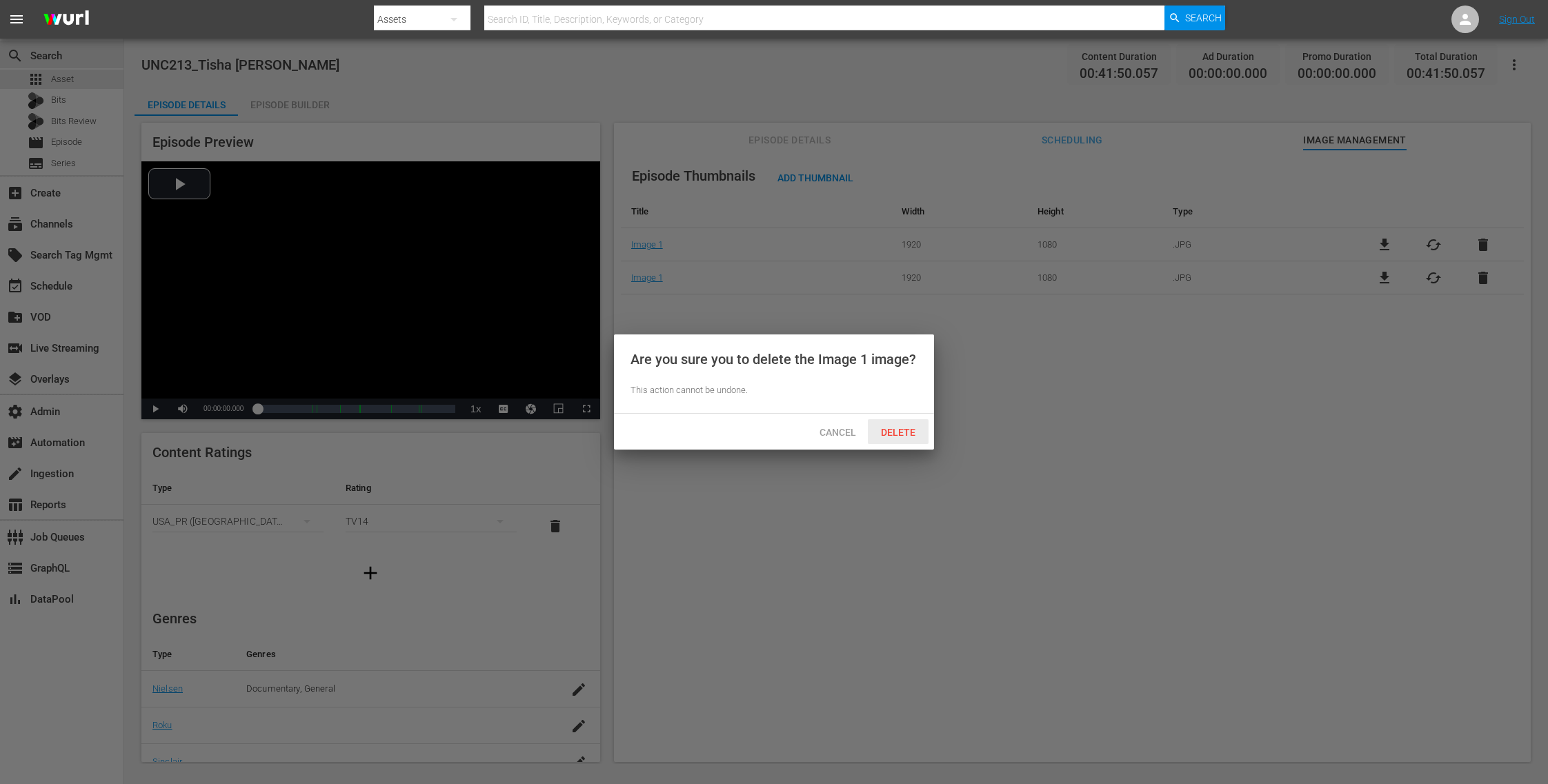
click at [919, 430] on span "Delete" at bounding box center [898, 432] width 56 height 11
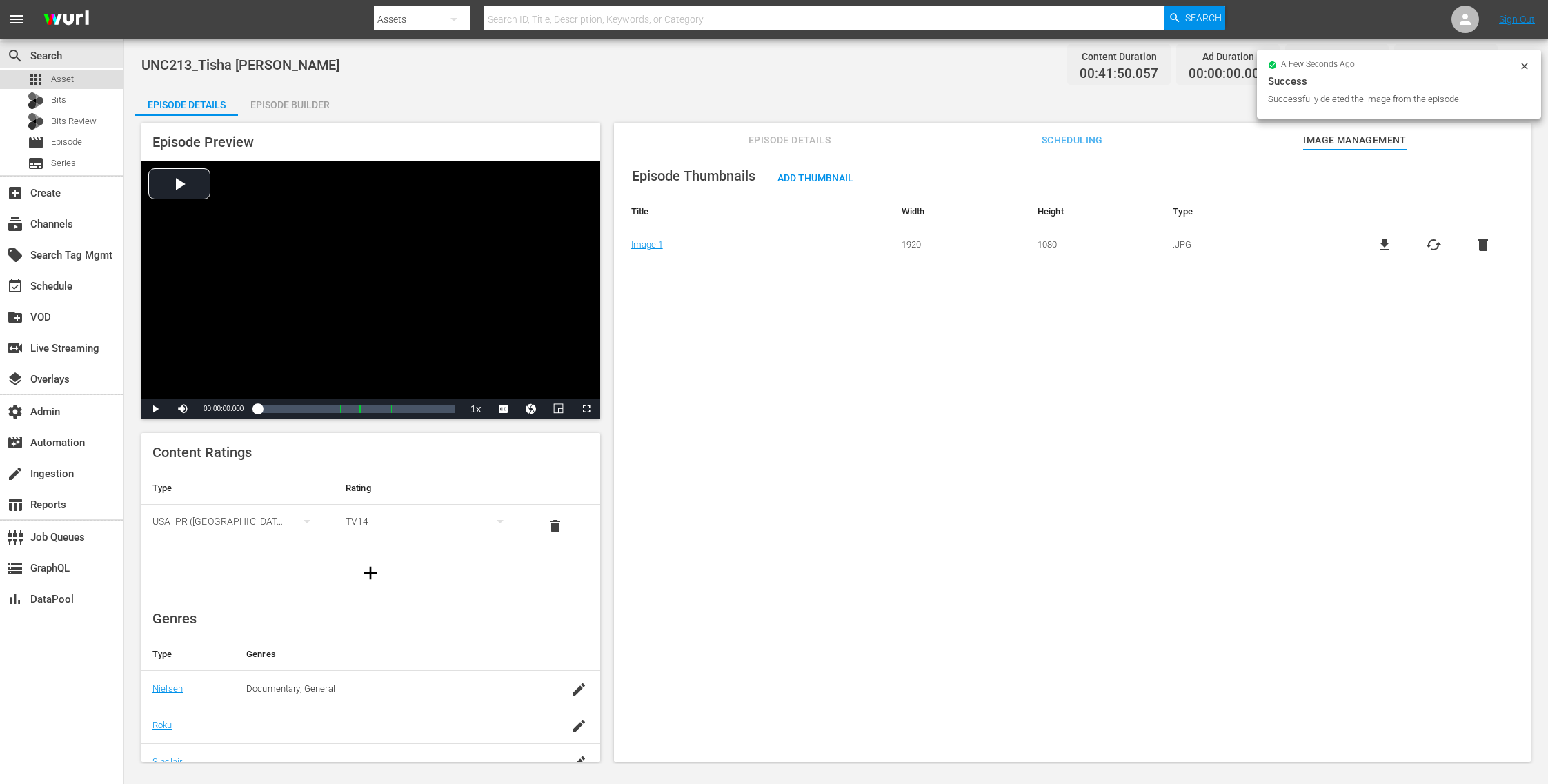
click at [74, 75] on div "apps Asset" at bounding box center [62, 78] width 124 height 19
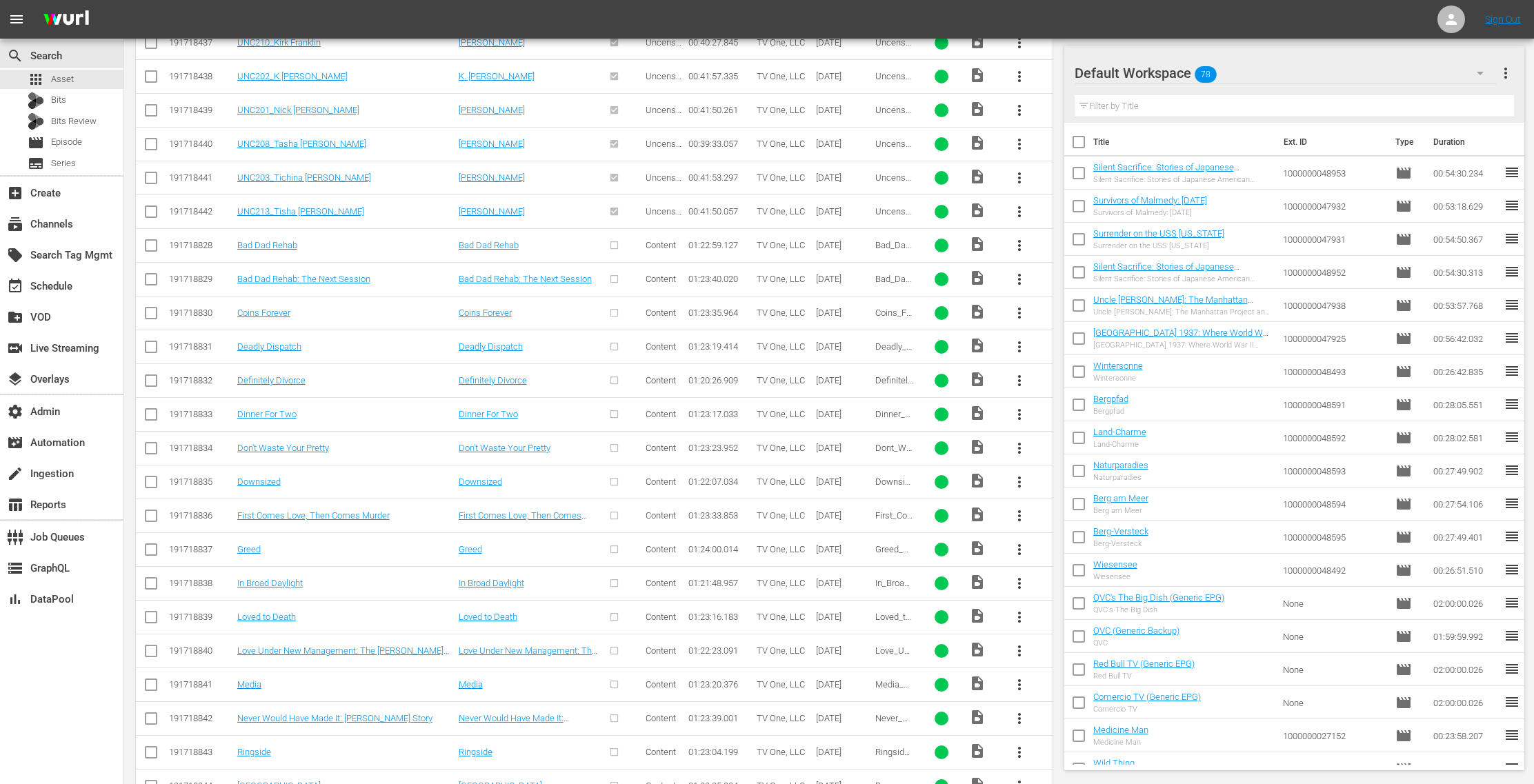
scroll to position [2555, 0]
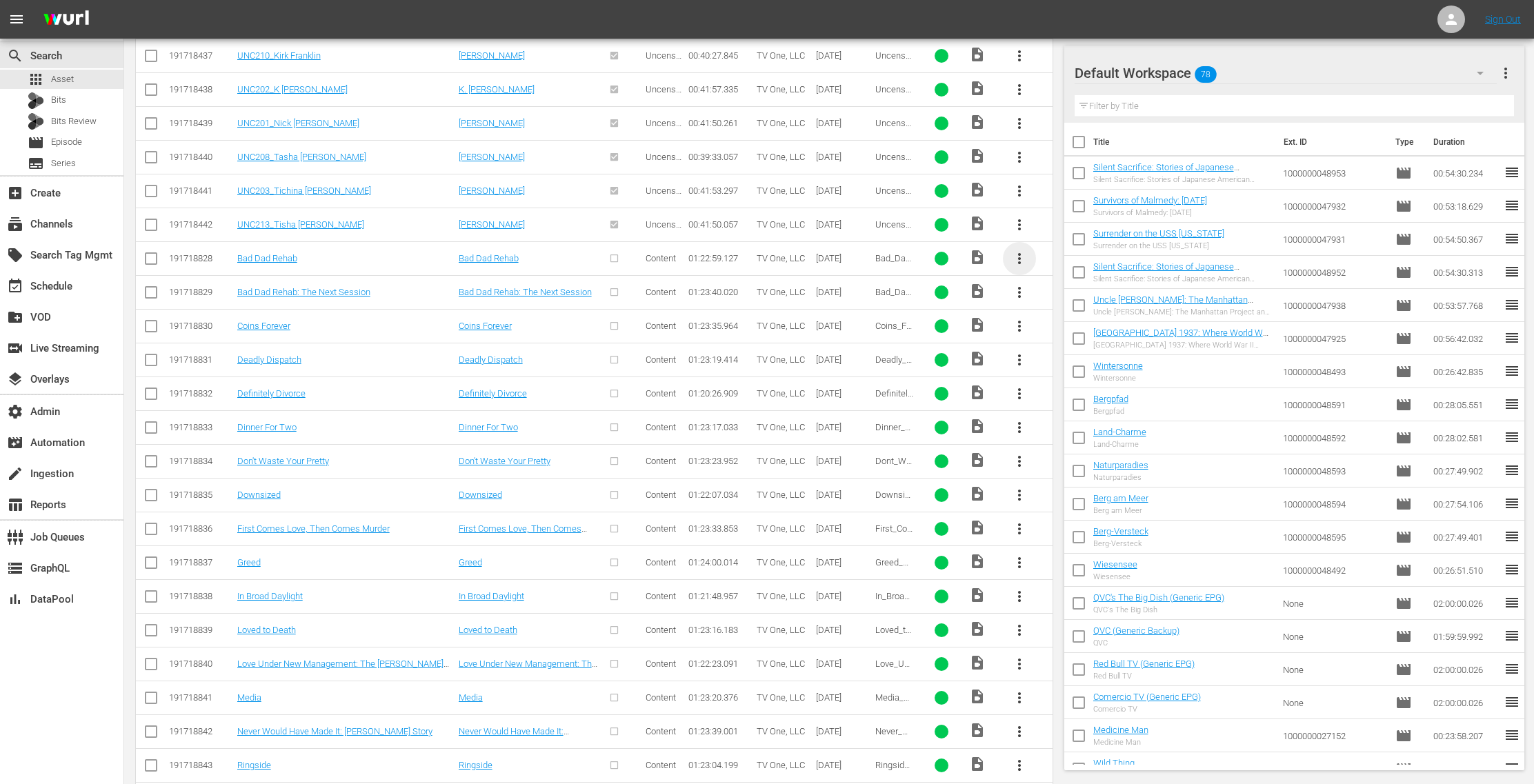
click at [1023, 250] on span "more_vert" at bounding box center [1020, 259] width 17 height 17
click at [1068, 342] on div "Episode" at bounding box center [1095, 346] width 94 height 33
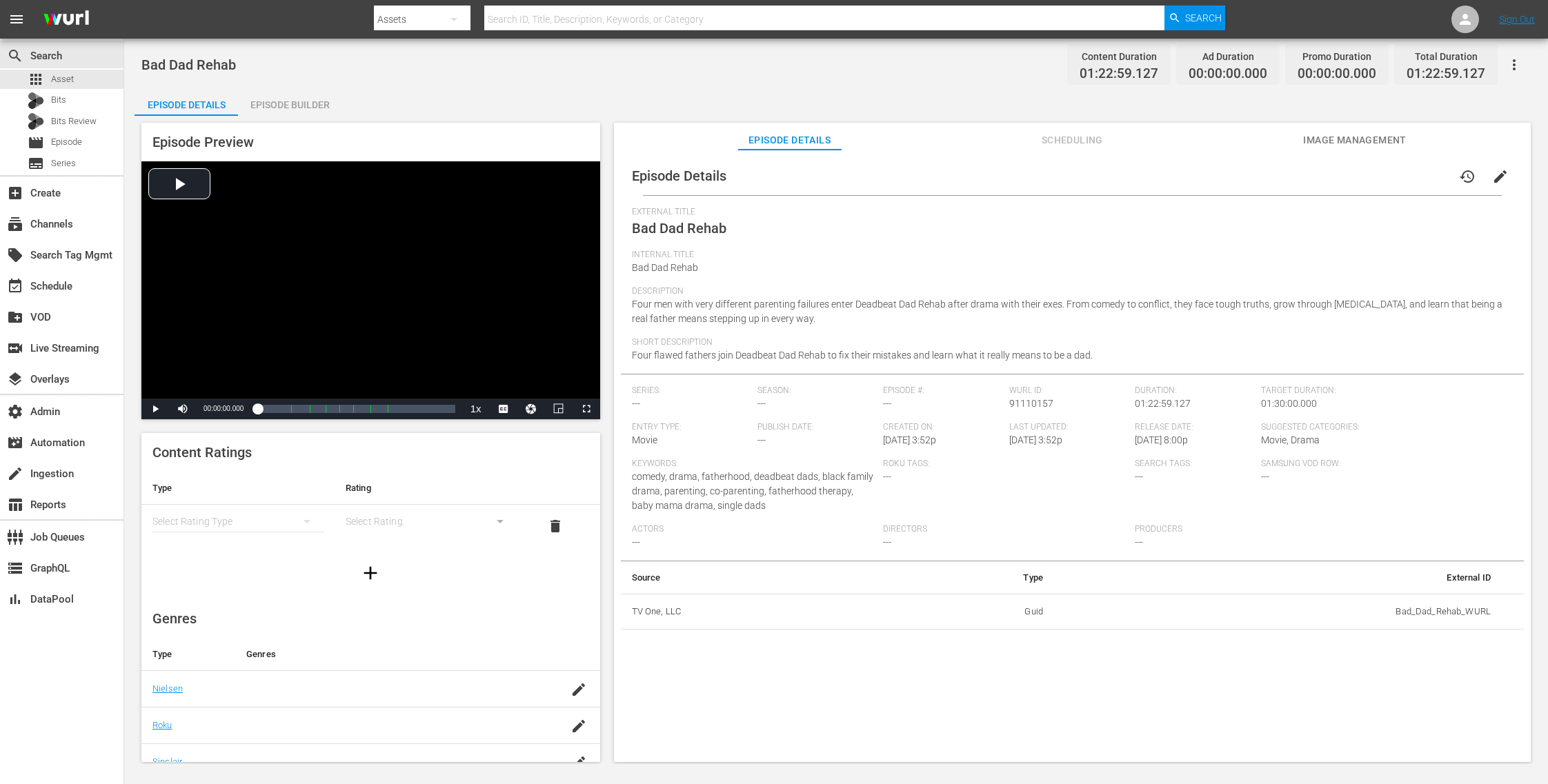
click at [316, 102] on div "Episode Builder" at bounding box center [290, 105] width 103 height 33
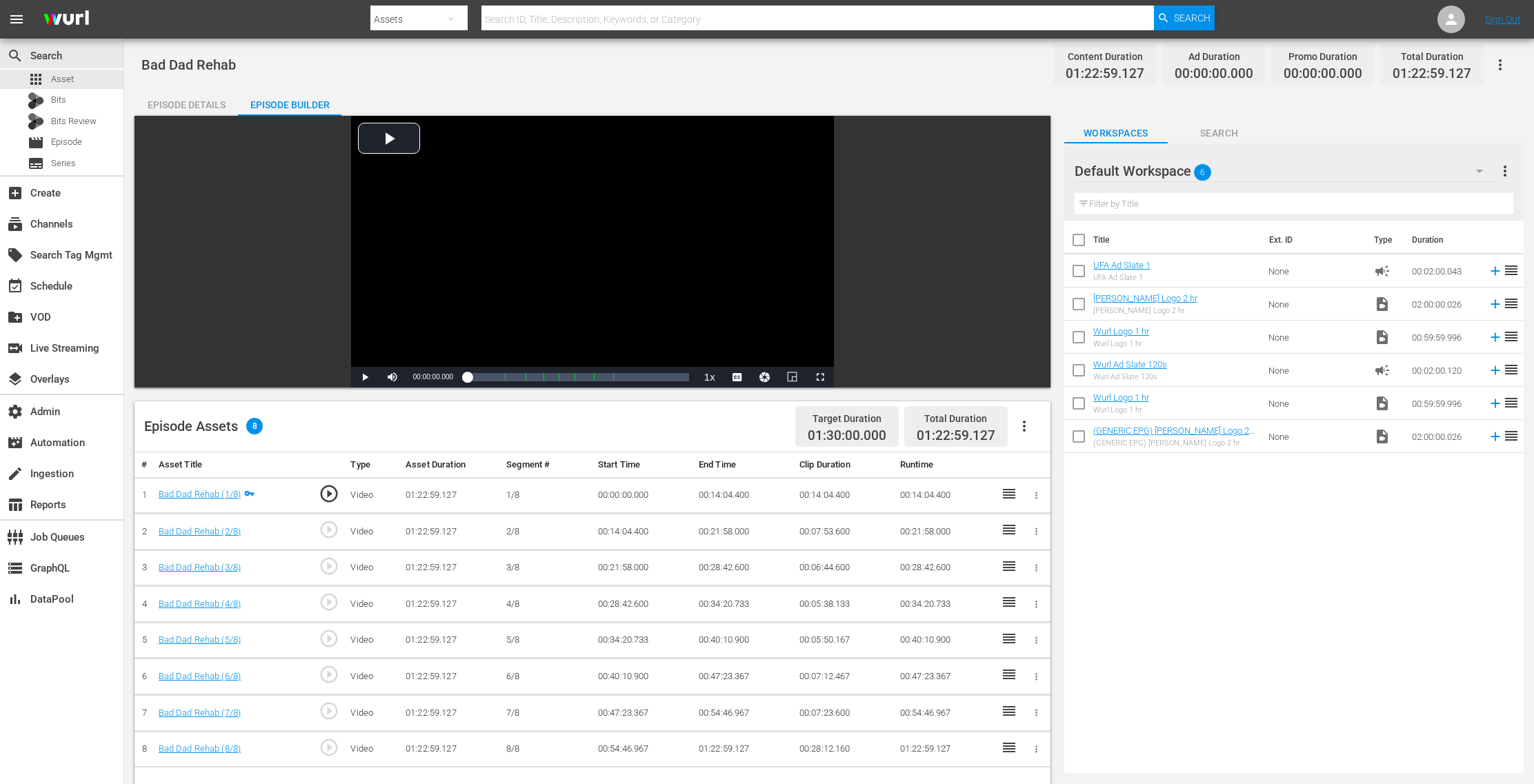
click at [209, 96] on div "Episode Details" at bounding box center [187, 105] width 103 height 33
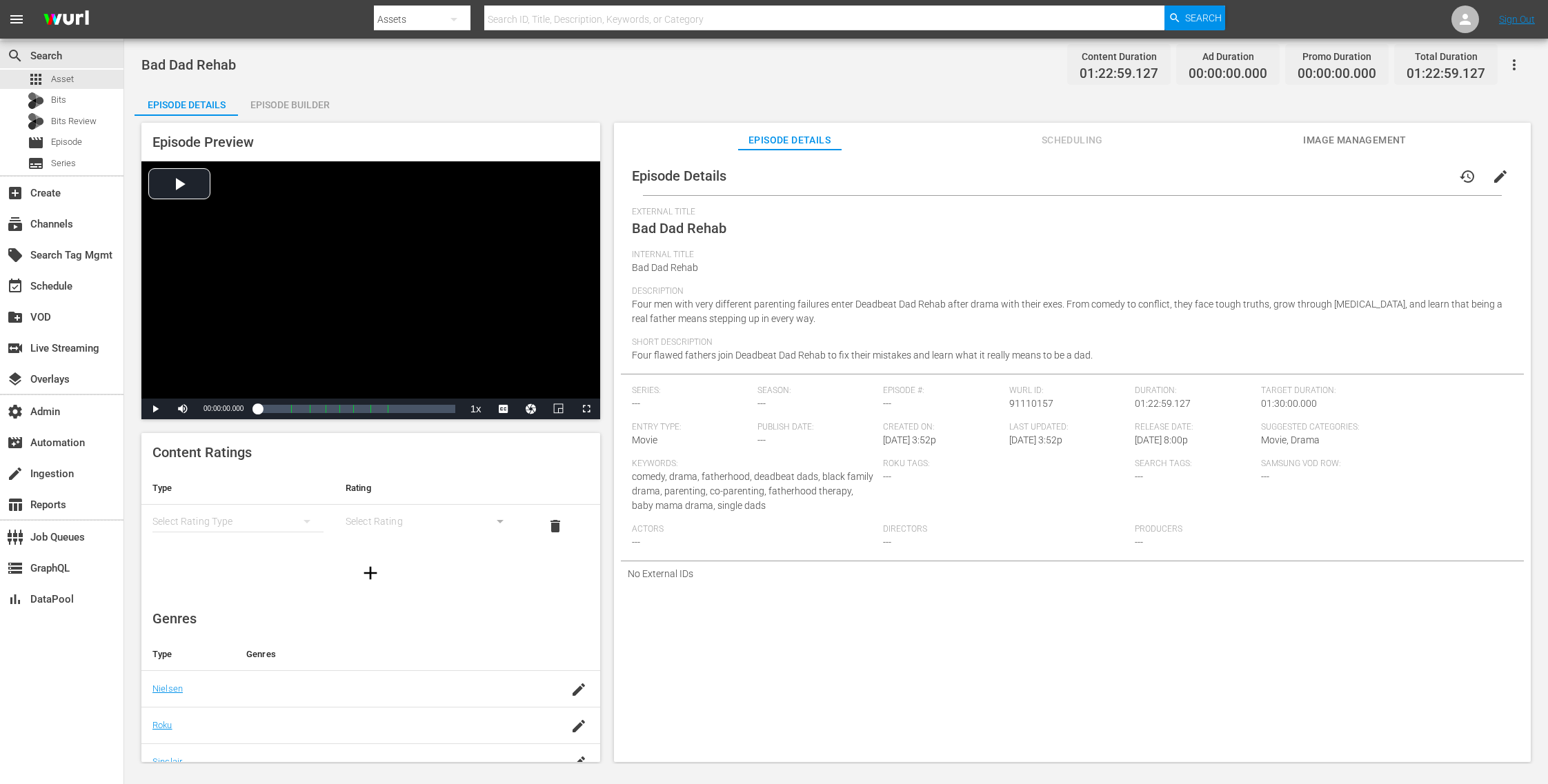
click at [1375, 140] on span "Image Management" at bounding box center [1355, 140] width 103 height 18
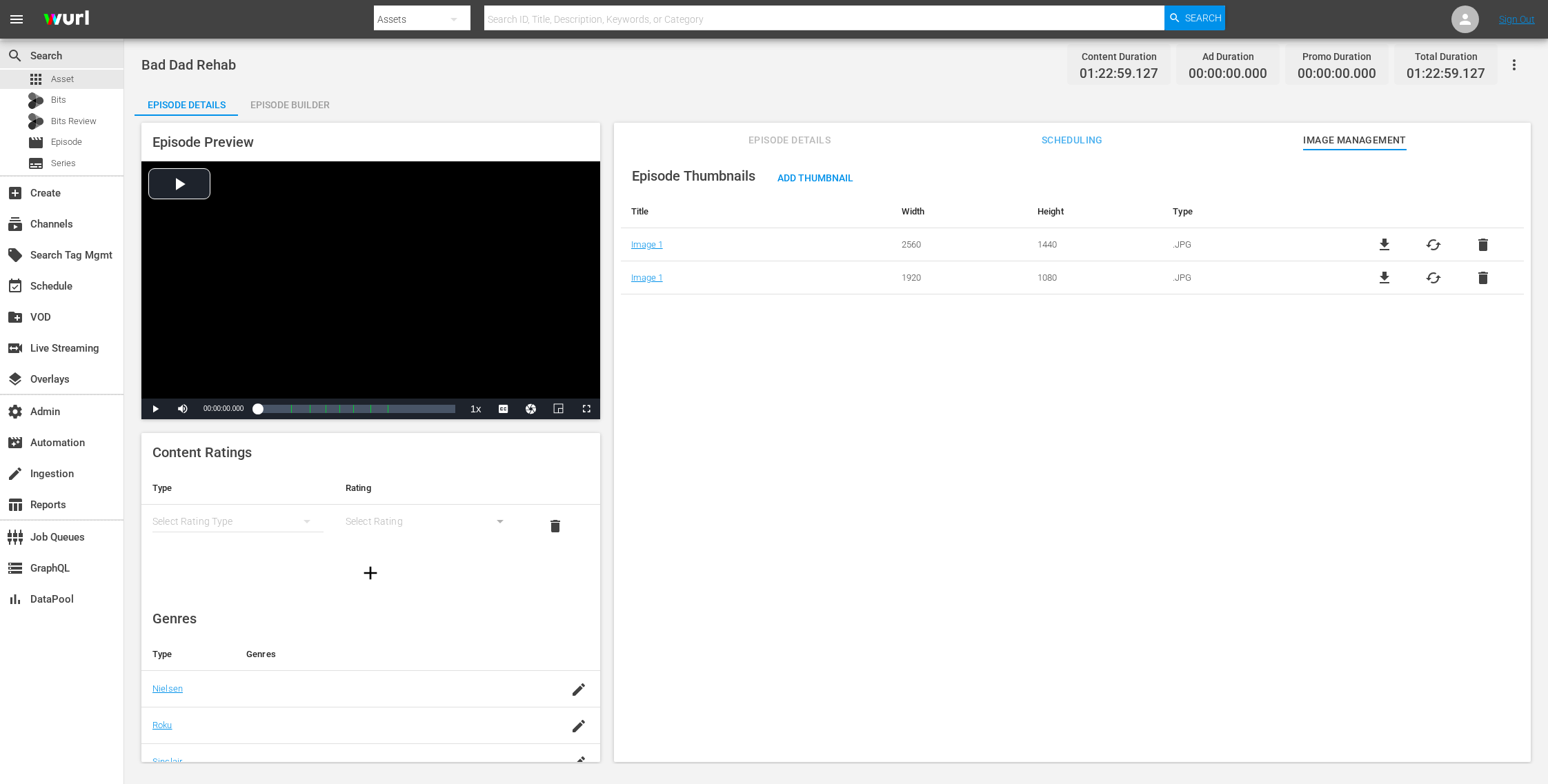
click at [241, 66] on div "Bad Dad Rehab Content Duration 01:22:59.127 Ad Duration 00:00:00.000 Promo Dura…" at bounding box center [836, 65] width 1389 height 31
drag, startPoint x: 233, startPoint y: 69, endPoint x: 130, endPoint y: 69, distance: 103.0
click at [130, 69] on div "Bad Dad Rehab Content Duration 01:22:59.127 Ad Duration 00:00:00.000 Promo Dura…" at bounding box center [836, 402] width 1424 height 726
click at [67, 81] on span "Asset" at bounding box center [62, 78] width 23 height 14
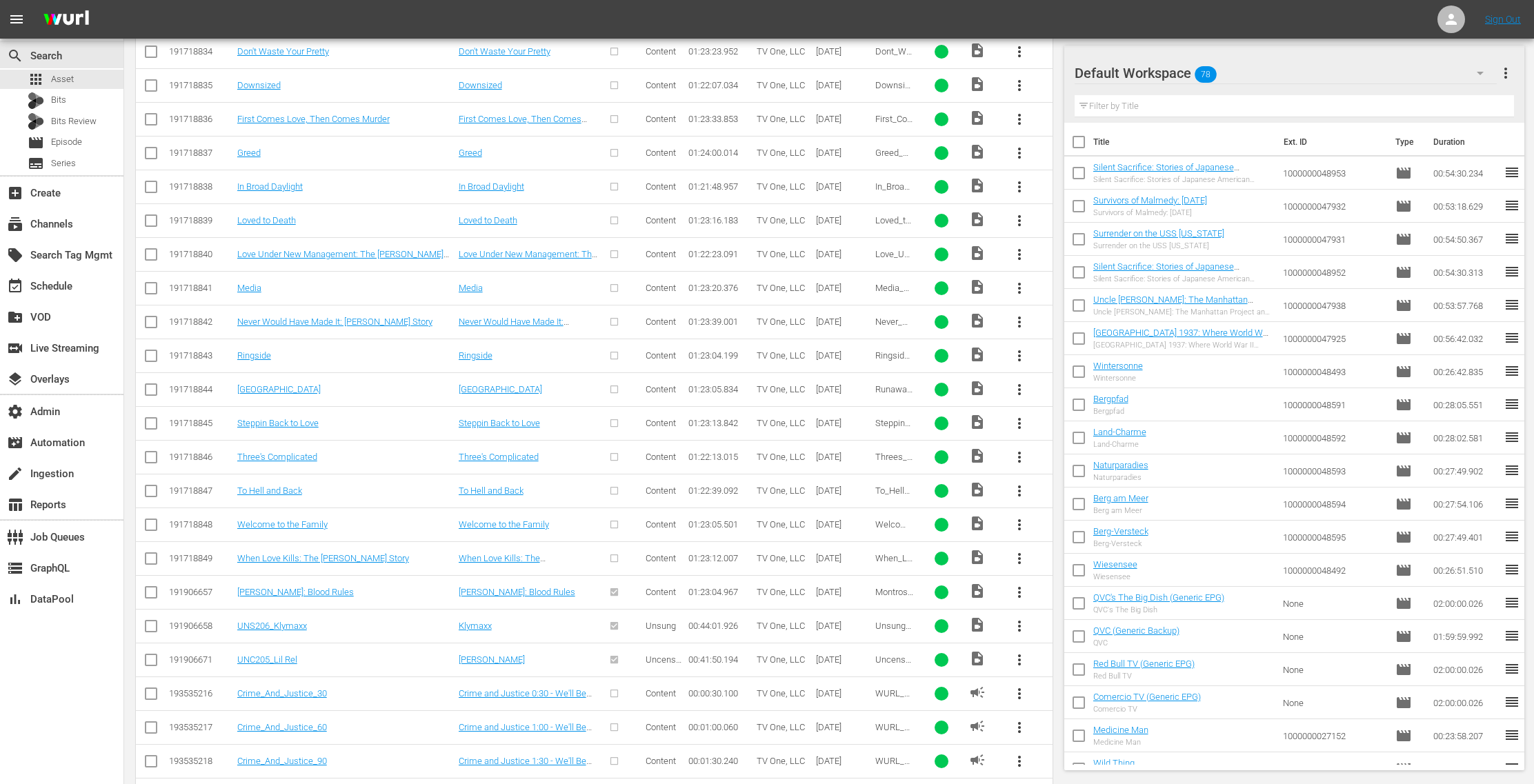
scroll to position [2889, 0]
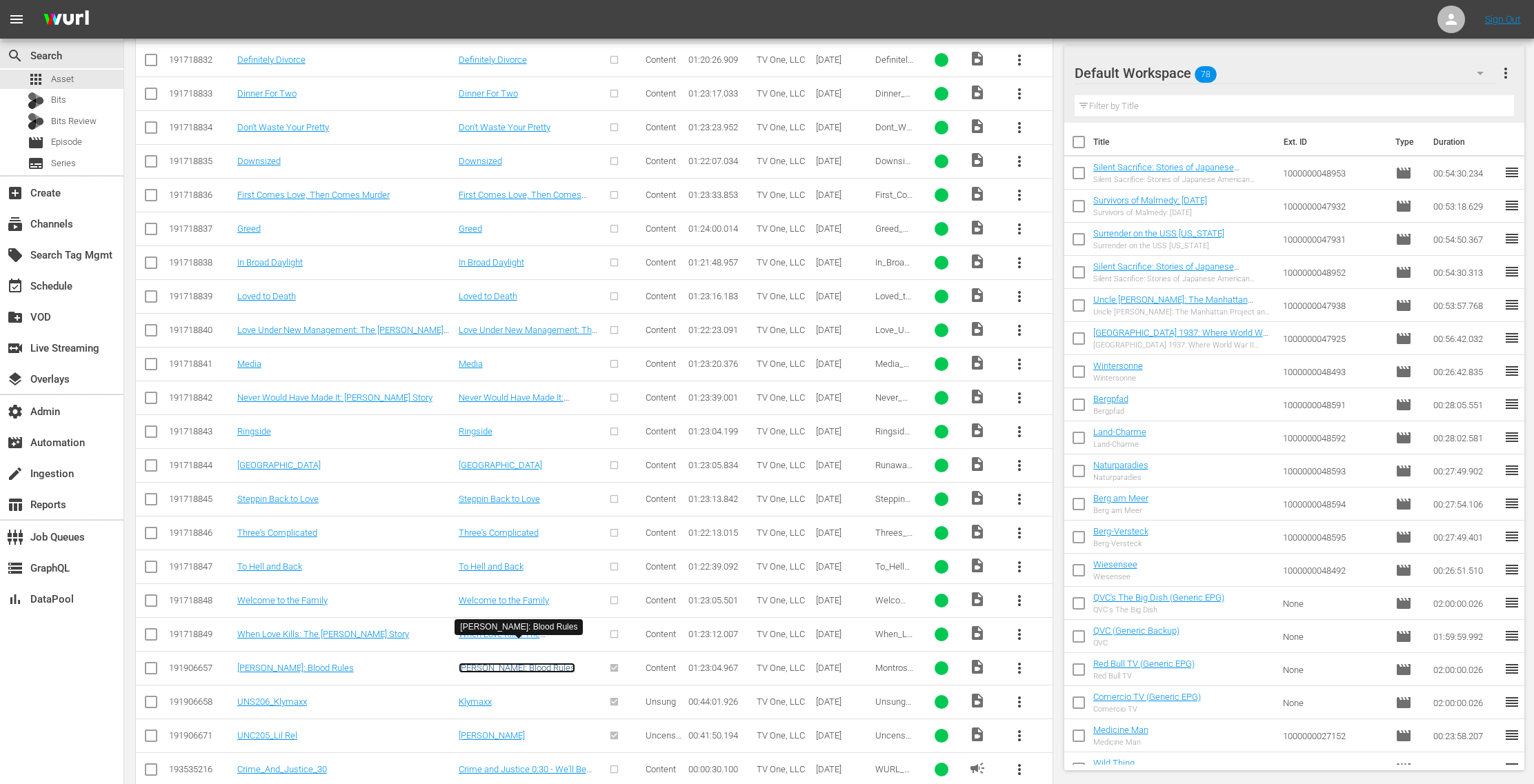
click at [522, 663] on link "[PERSON_NAME]: Blood Rules" at bounding box center [517, 668] width 116 height 10
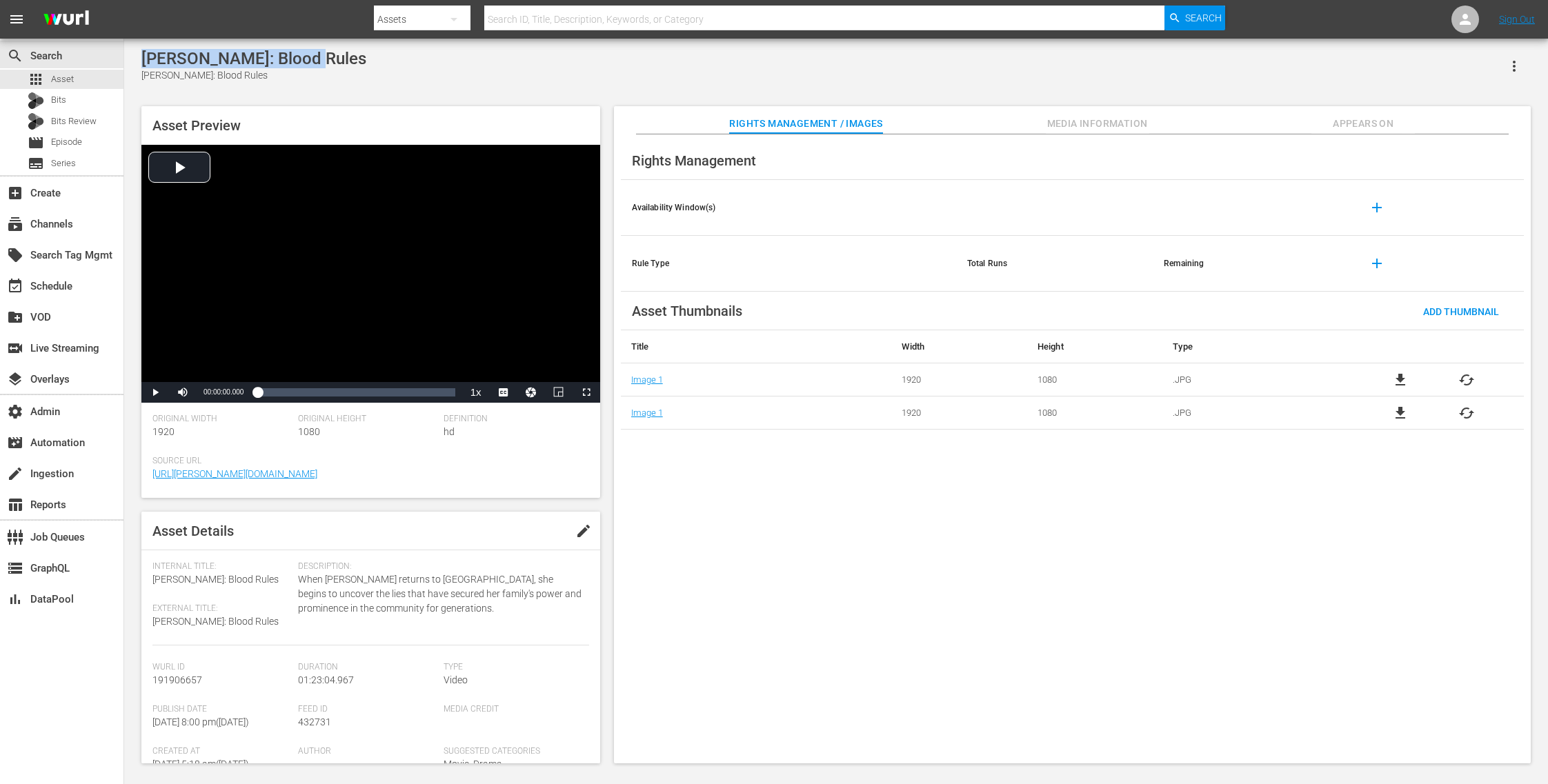
drag, startPoint x: 312, startPoint y: 63, endPoint x: 141, endPoint y: 46, distance: 171.8
click at [141, 46] on div "Montross: Blood Rules Montross: Blood Rules Asset Preview Video Player is loadi…" at bounding box center [836, 403] width 1424 height 729
copy div "[PERSON_NAME]: Blood Rules"
click at [558, 17] on input "text" at bounding box center [824, 19] width 680 height 33
paste input "[PERSON_NAME]: Blood Rules"
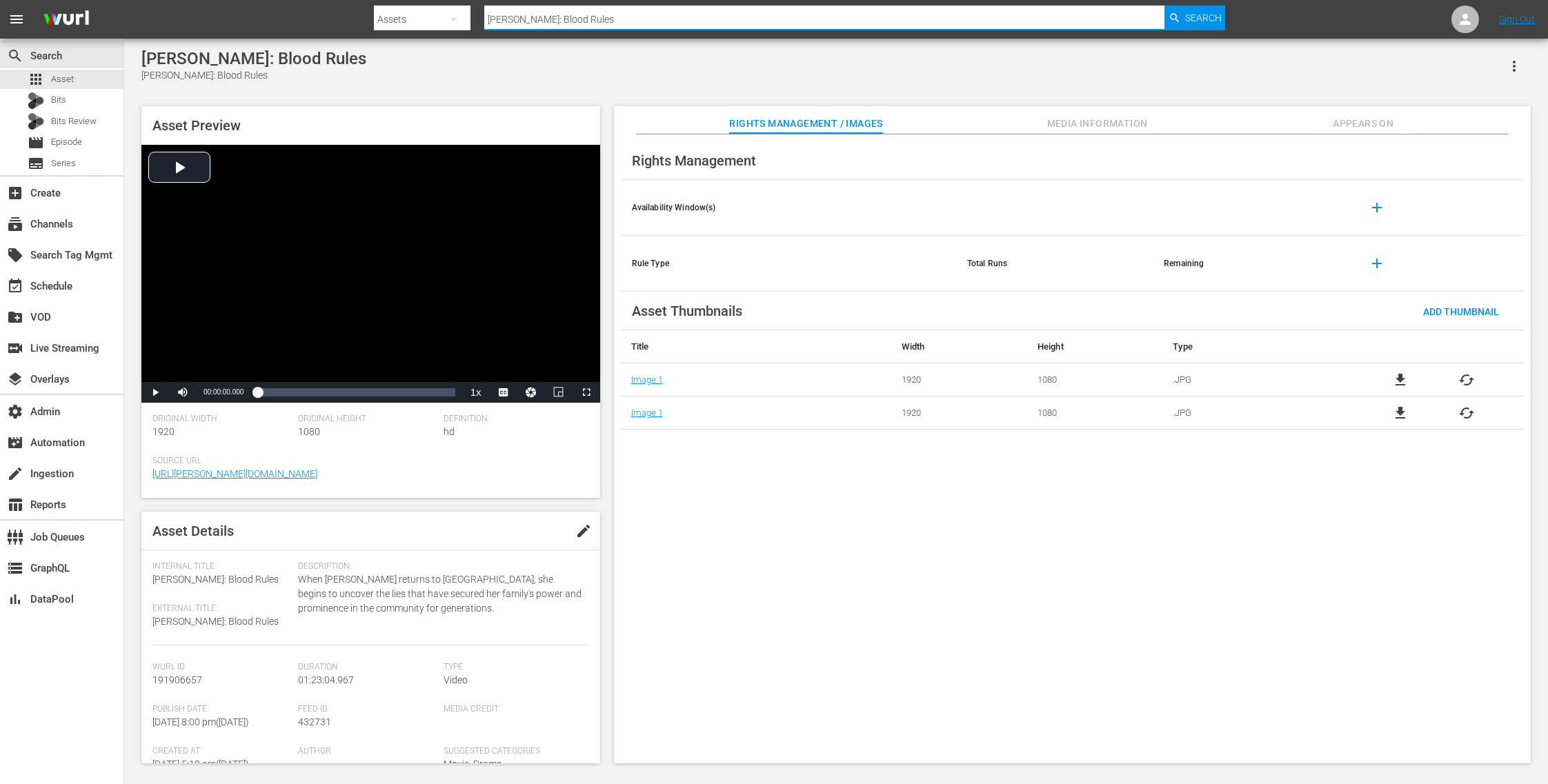
type input "[PERSON_NAME]: Blood Rules"
click at [447, 18] on icon "button" at bounding box center [454, 19] width 17 height 17
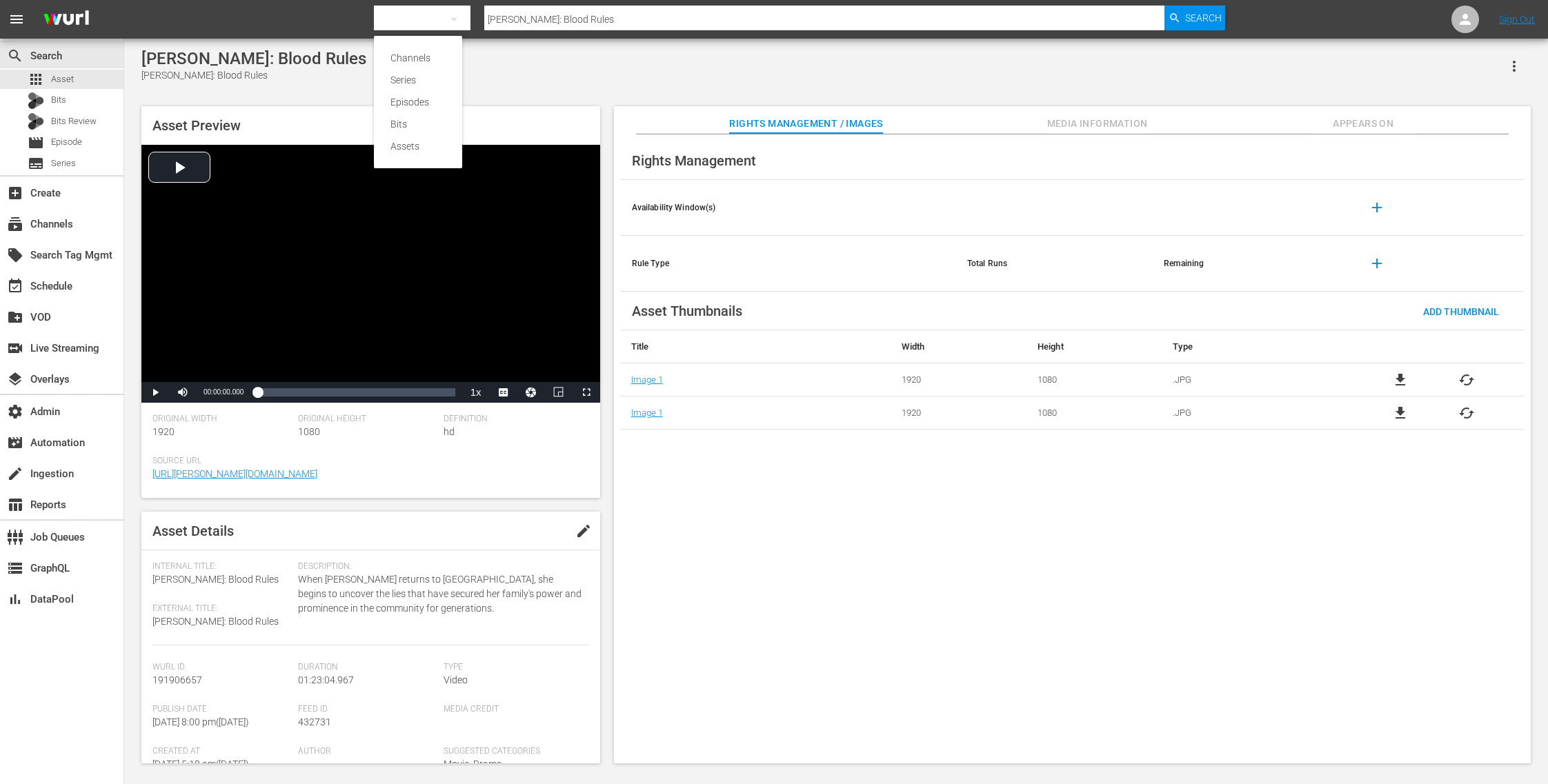
click at [629, 83] on div "Channels Series Episodes Bits Assets" at bounding box center [774, 392] width 1548 height 784
click at [93, 76] on div "apps Asset" at bounding box center [62, 78] width 124 height 19
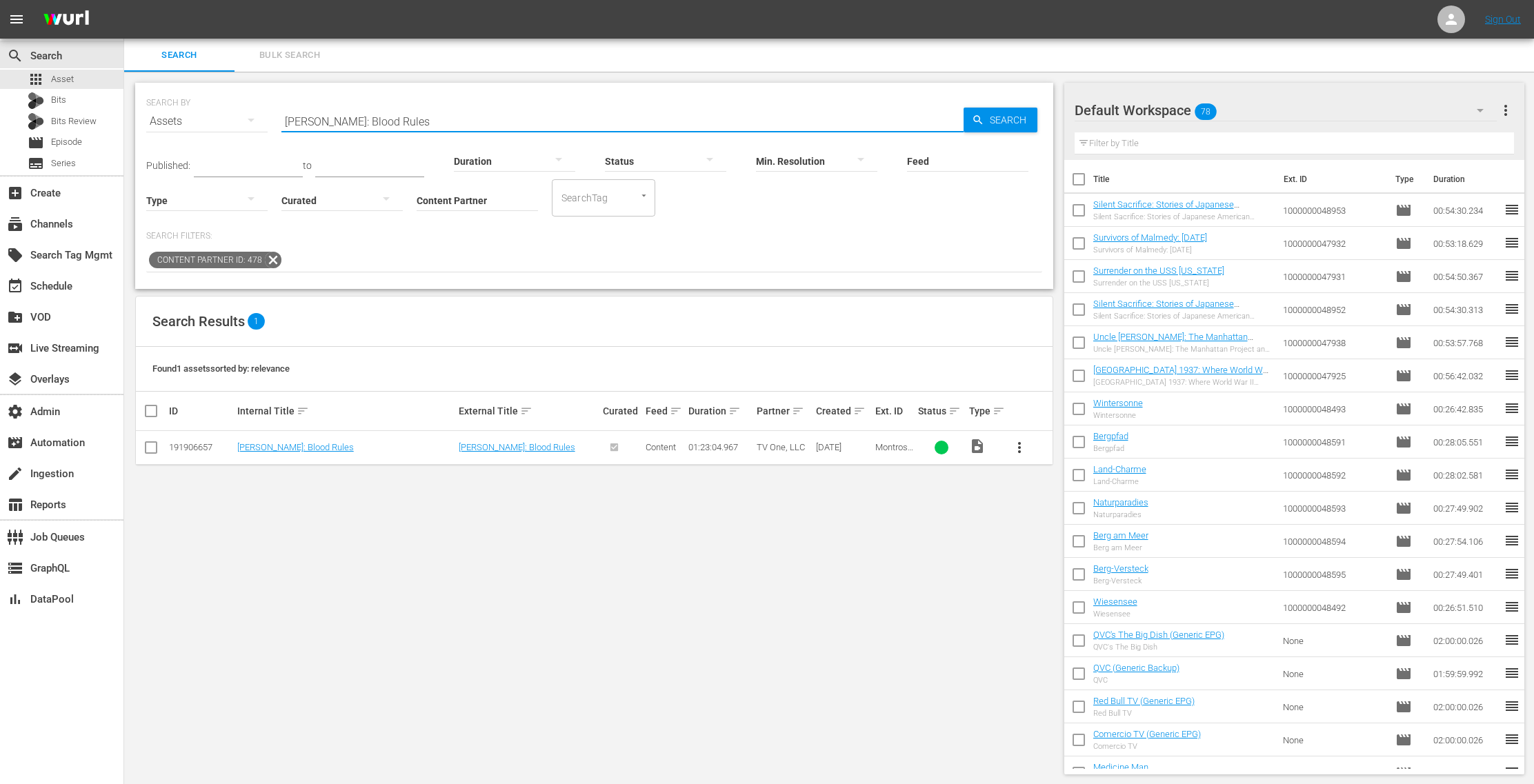
drag, startPoint x: 405, startPoint y: 121, endPoint x: 253, endPoint y: 118, distance: 152.0
click at [253, 118] on div "SEARCH BY Search By Assets Search ID, Title, Description, Keywords, or Category…" at bounding box center [594, 114] width 896 height 50
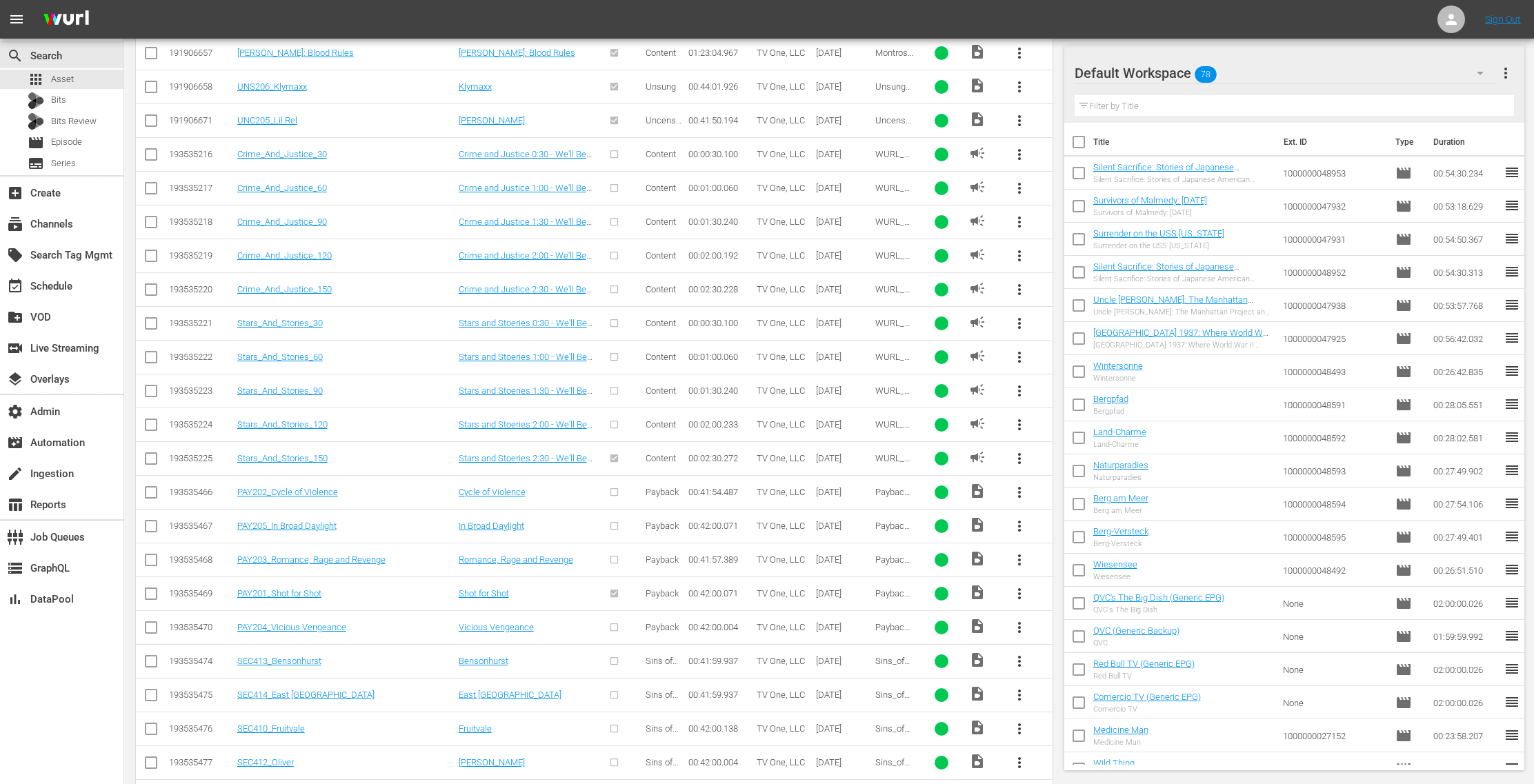
scroll to position [3025, 0]
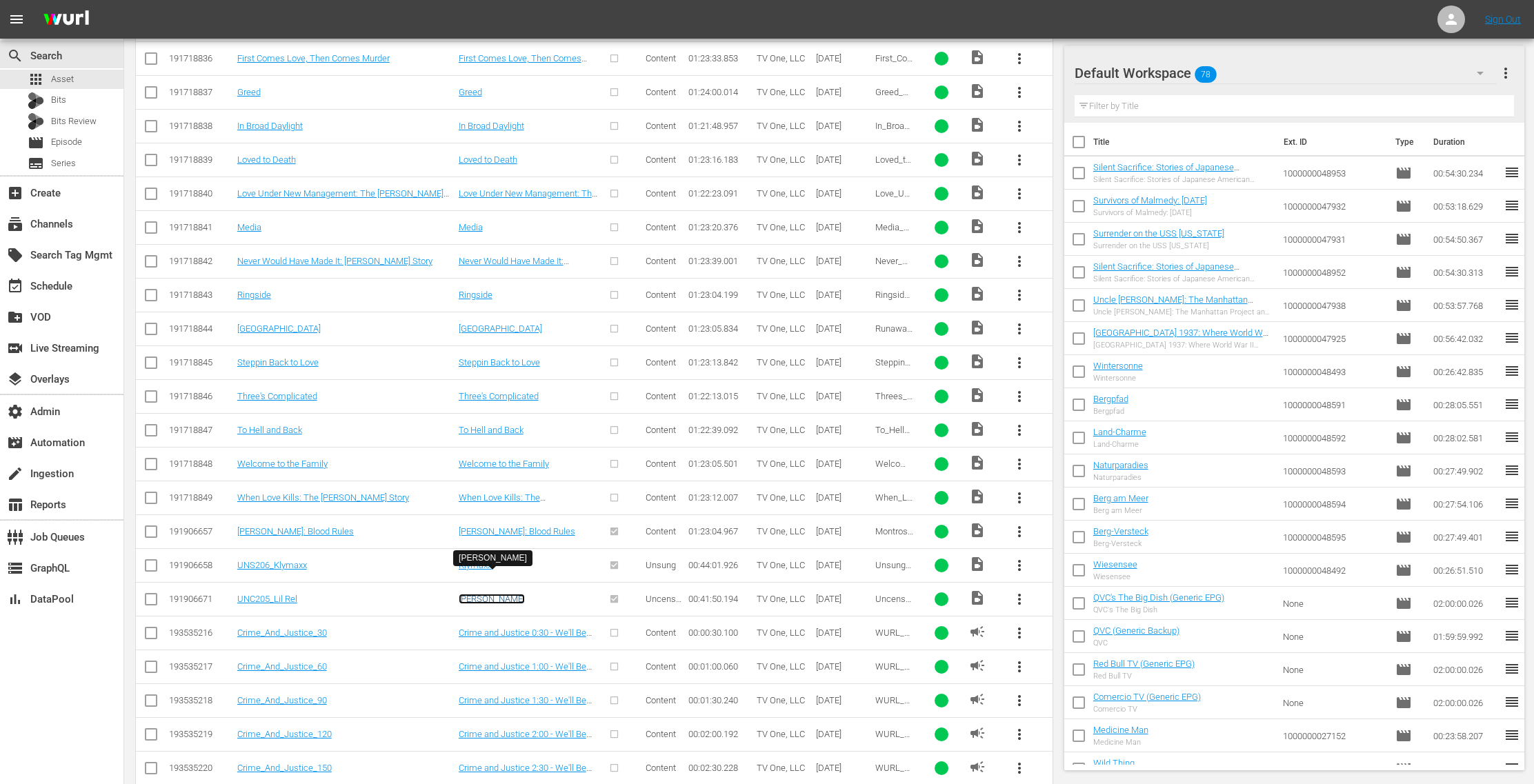
click at [467, 594] on link "[PERSON_NAME]" at bounding box center [492, 598] width 66 height 10
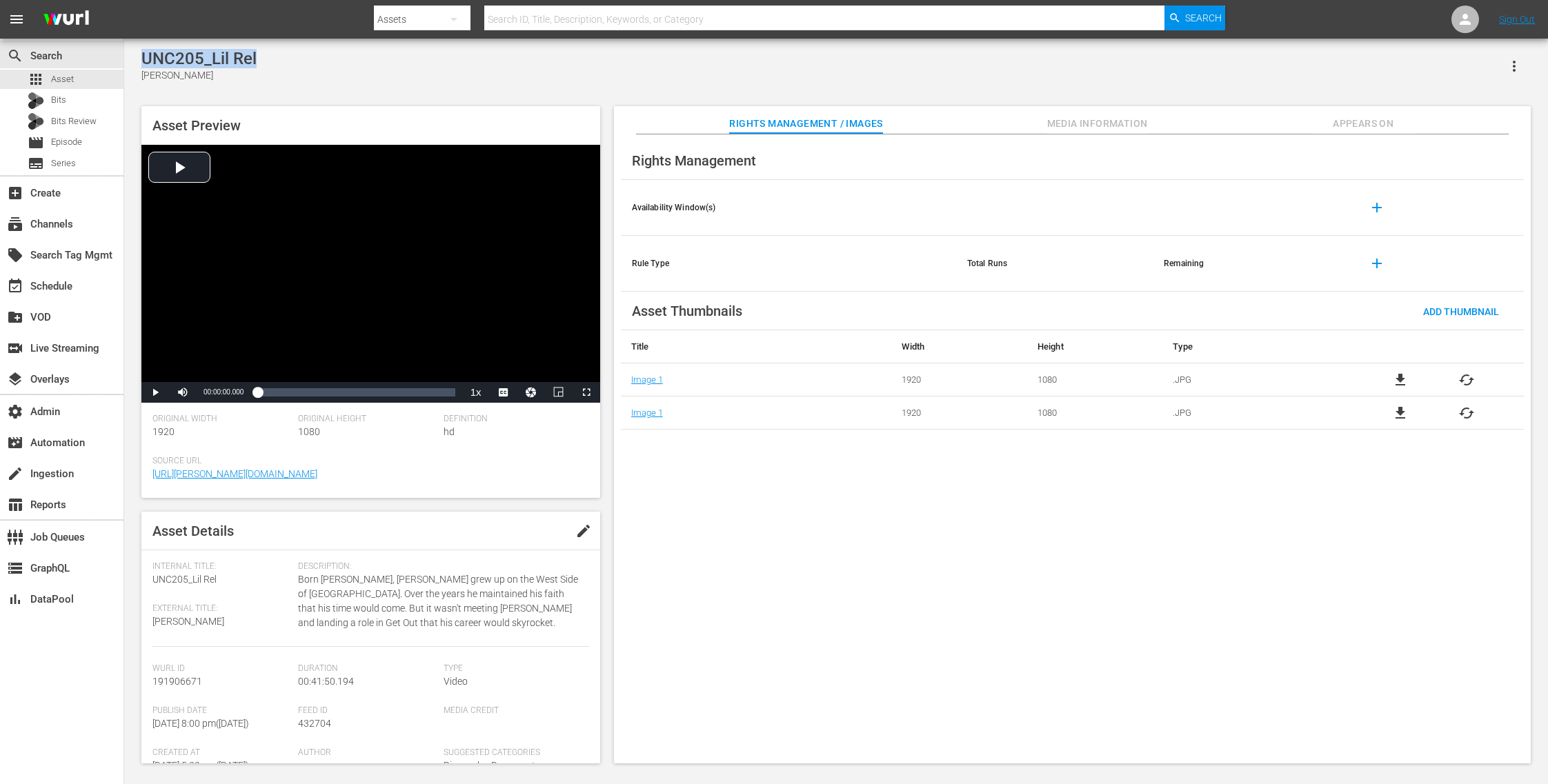
drag, startPoint x: 160, startPoint y: 44, endPoint x: 127, endPoint y: 45, distance: 33.0
click at [127, 45] on div "UNC205_Lil Rel Lil Rel Asset Preview Video Player is loading. Play Video Play M…" at bounding box center [836, 403] width 1424 height 729
copy div "UNC205_Lil Rel"
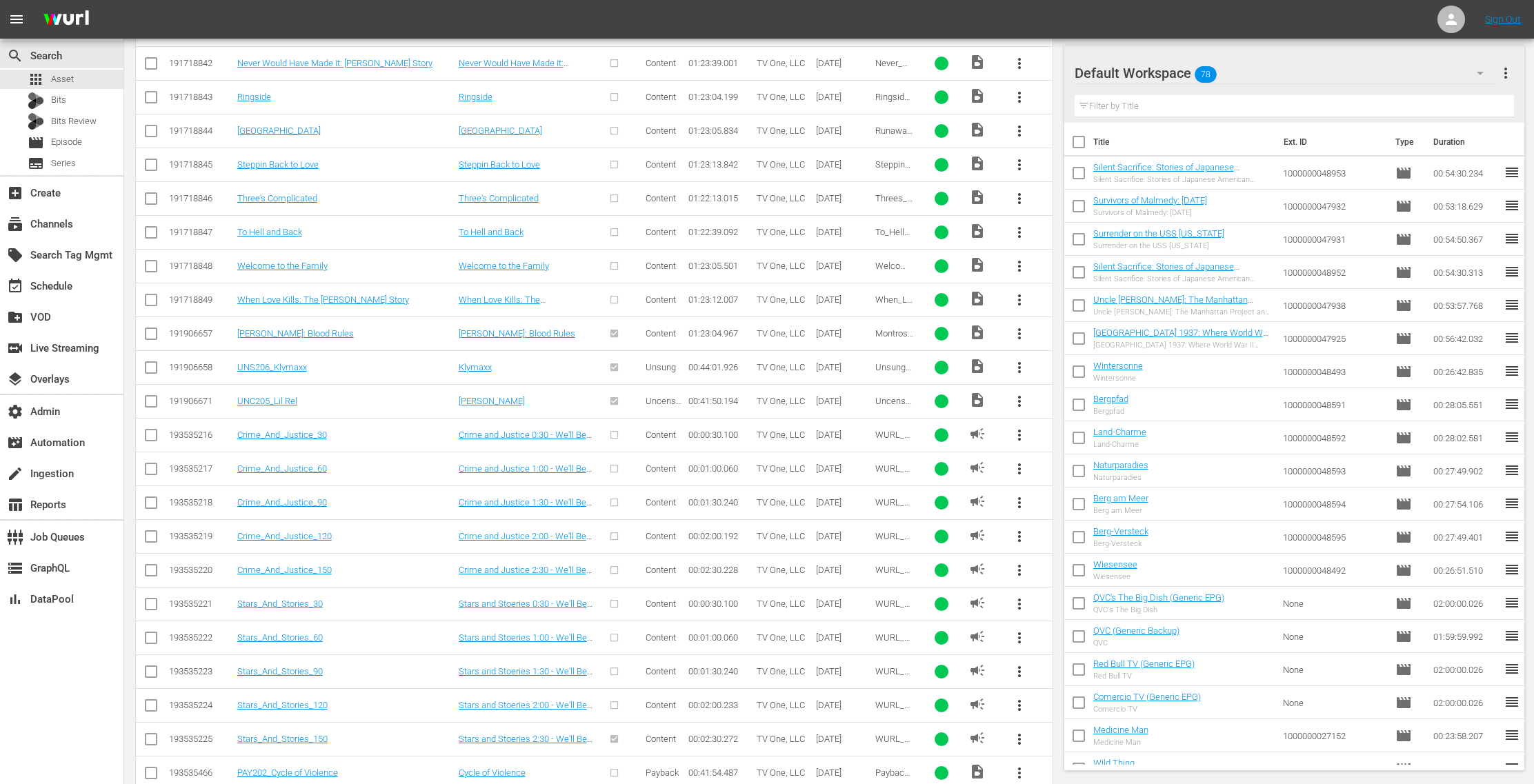
scroll to position [3210, 0]
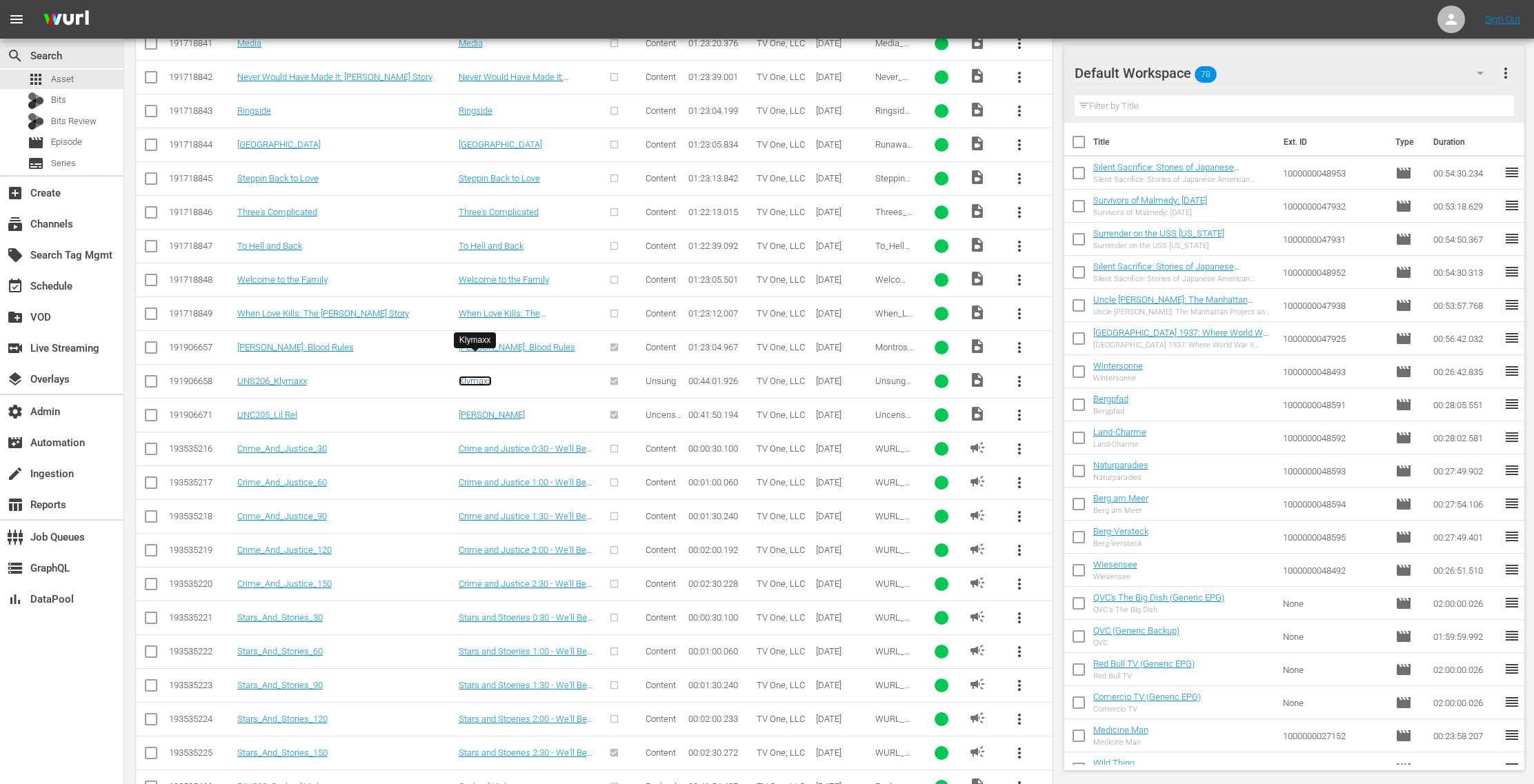
click at [489, 376] on link "Klymaxx" at bounding box center [476, 380] width 33 height 10
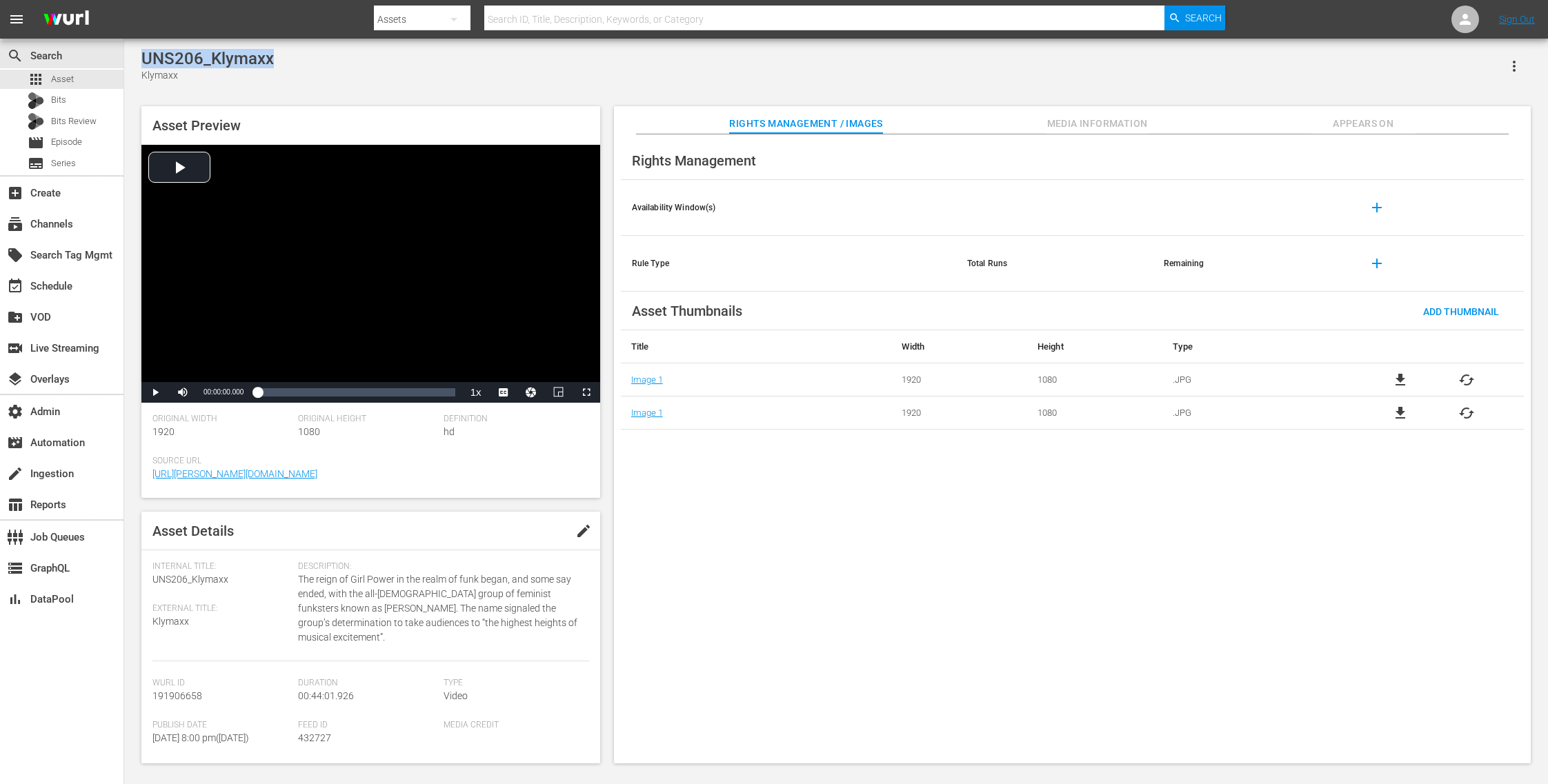
drag, startPoint x: 283, startPoint y: 54, endPoint x: 138, endPoint y: 56, distance: 145.0
click at [138, 56] on div "UNS206_Klymaxx Klymaxx Asset Preview Video Player is loading. Play Video Play M…" at bounding box center [836, 403] width 1403 height 707
copy div "UNS206_Klymaxx"
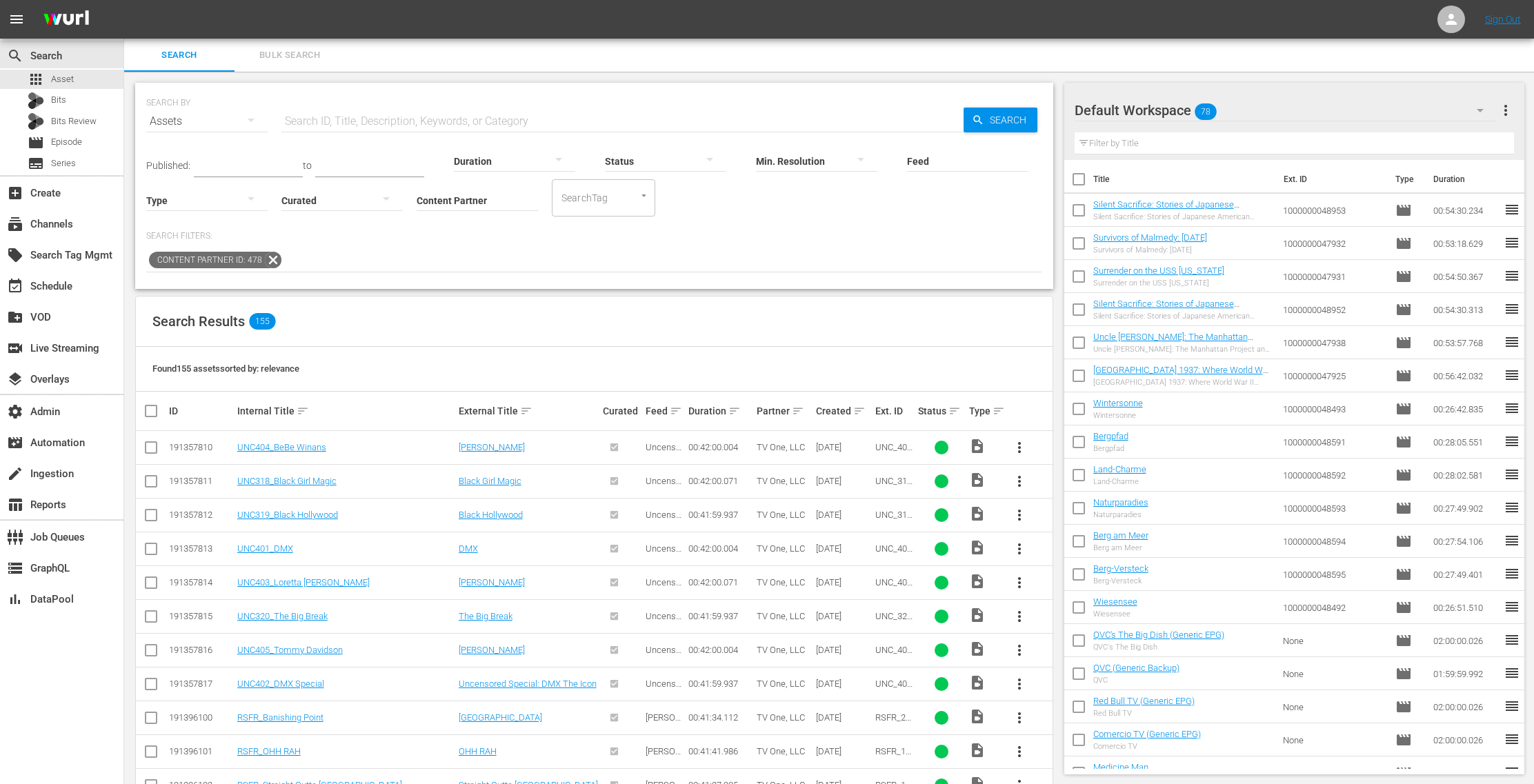
click at [928, 157] on input "Feed" at bounding box center [967, 163] width 121 height 50
type input "l"
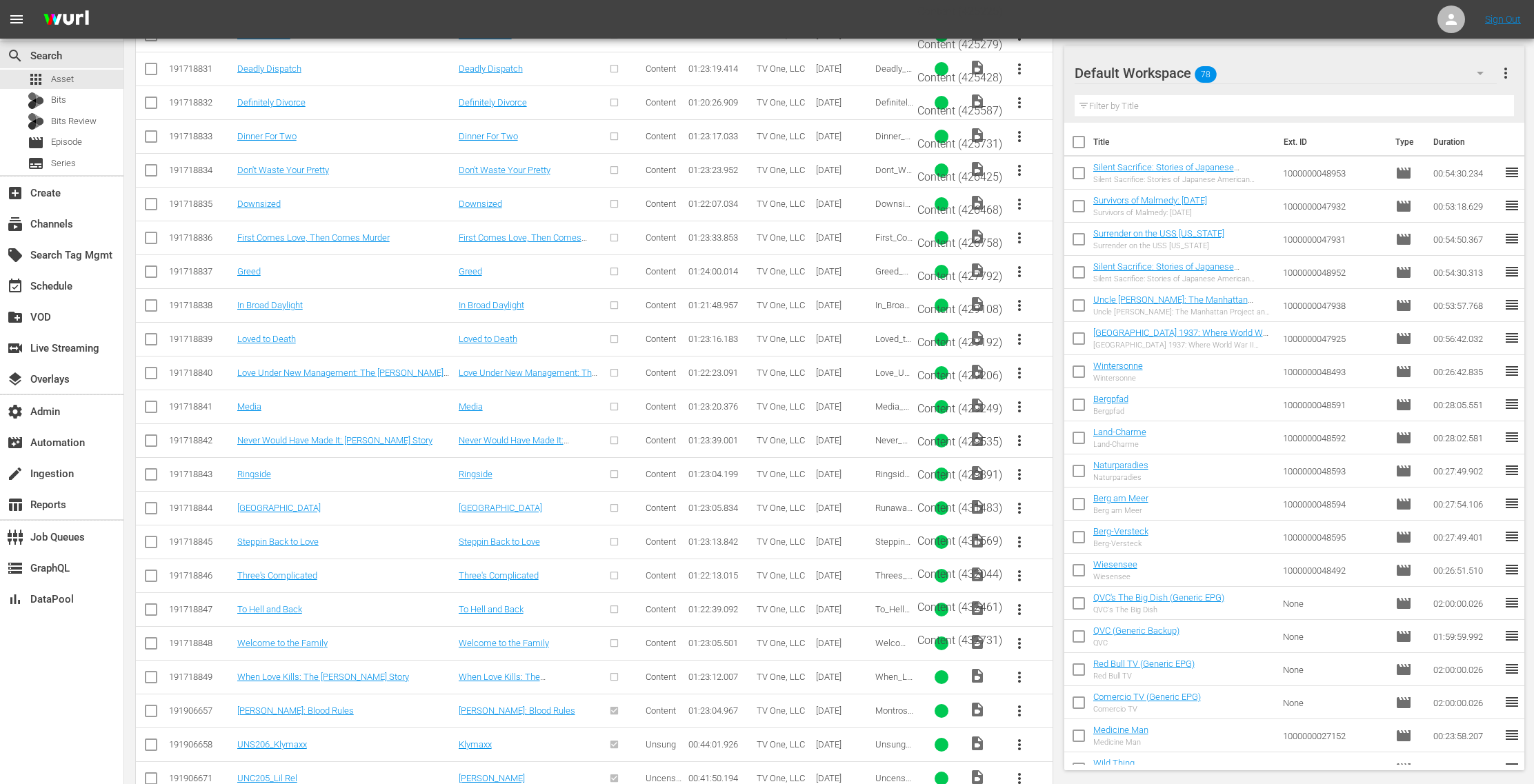
scroll to position [2836, 0]
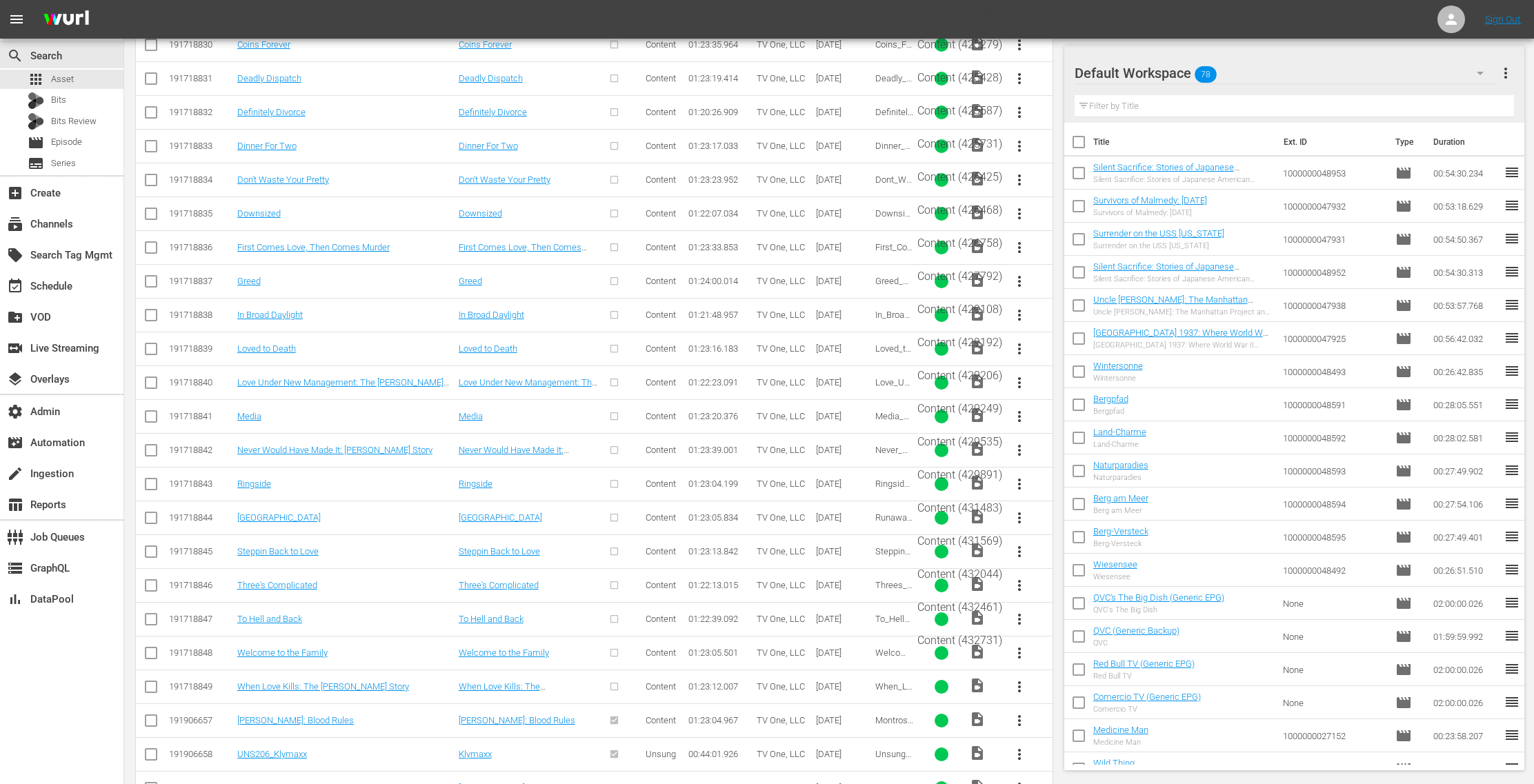
type input "content"
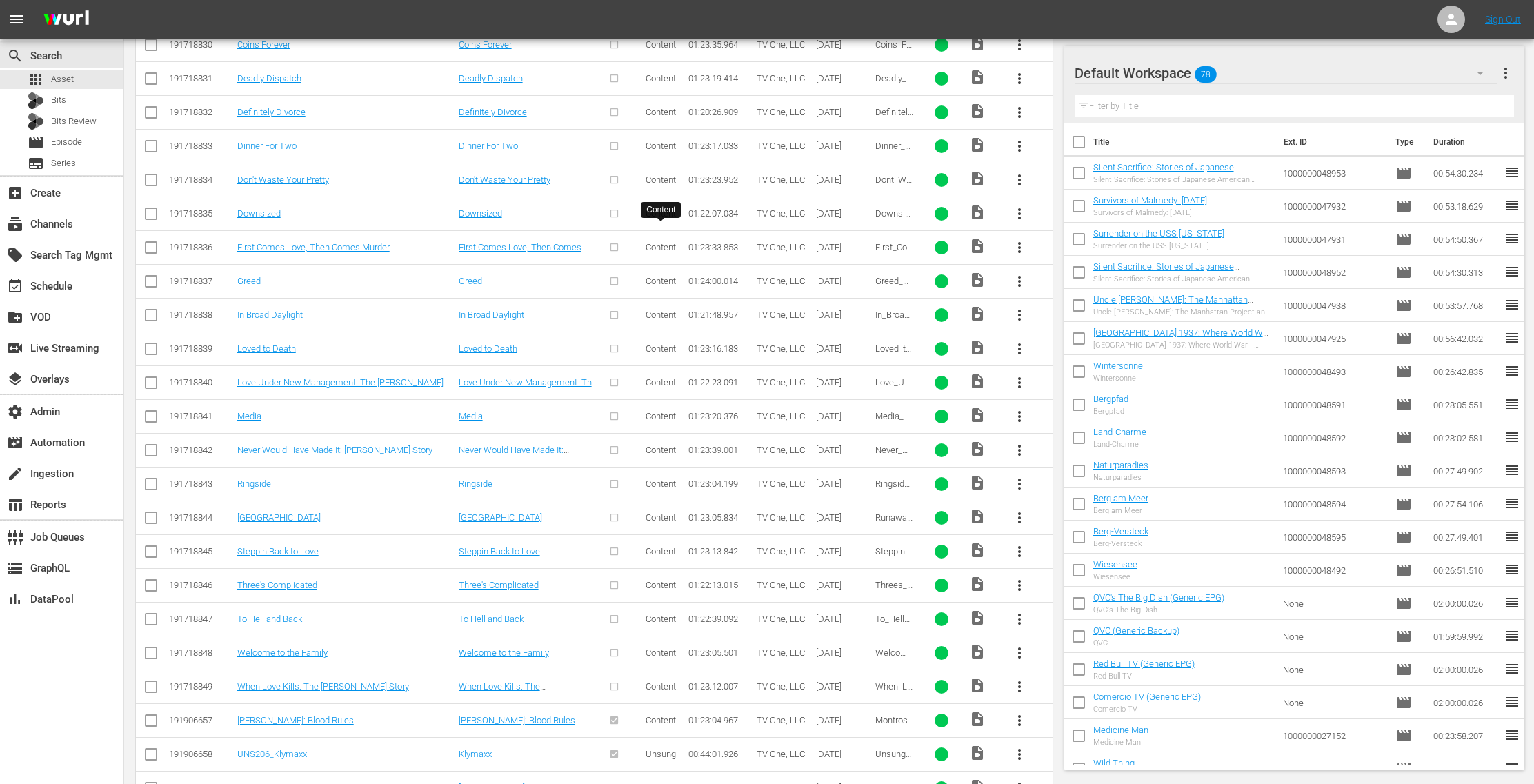
click at [661, 242] on span "Content" at bounding box center [660, 247] width 30 height 10
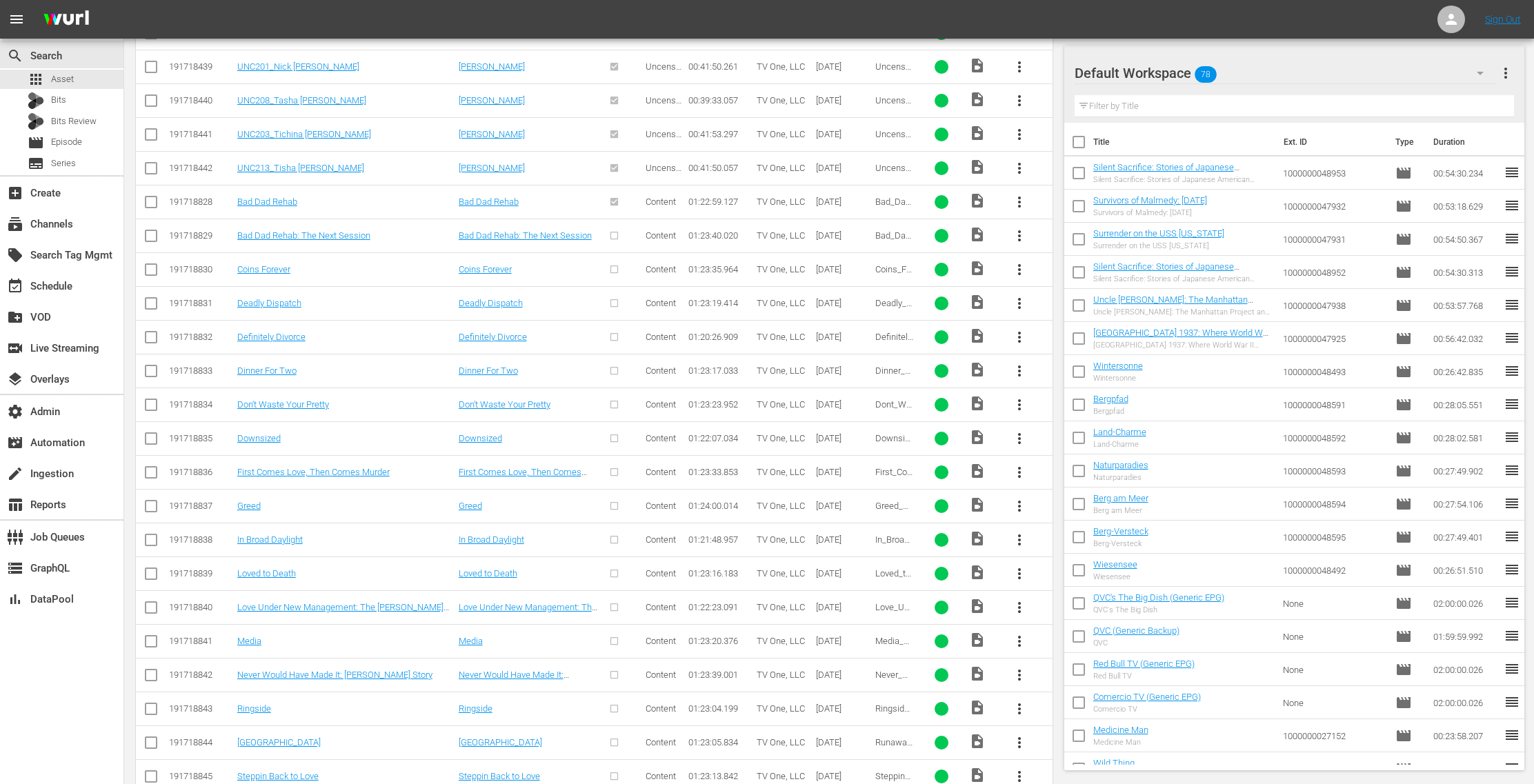
scroll to position [2547, 0]
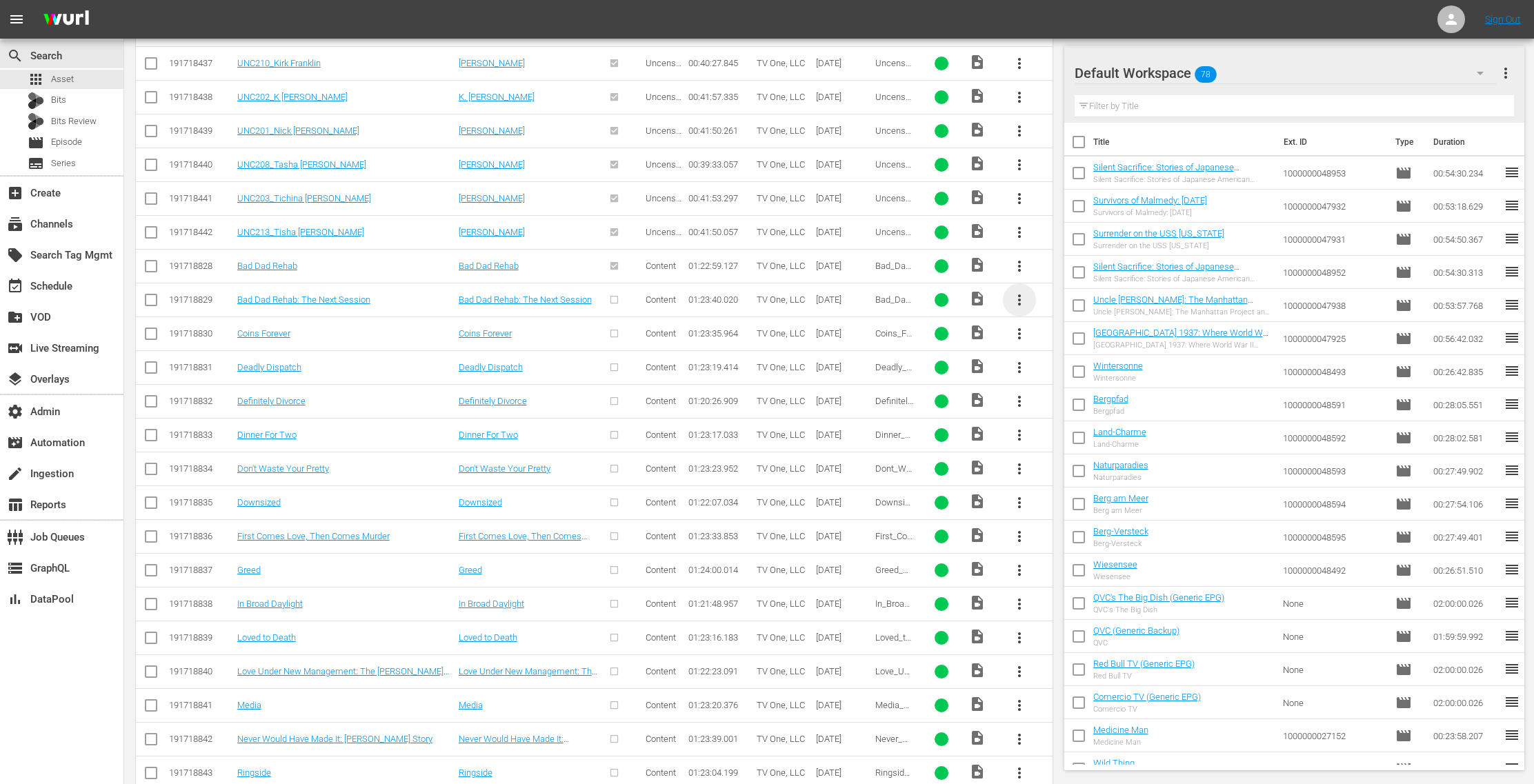
click at [1023, 292] on span "more_vert" at bounding box center [1020, 300] width 17 height 17
click at [1068, 378] on div "Episode" at bounding box center [1095, 388] width 94 height 33
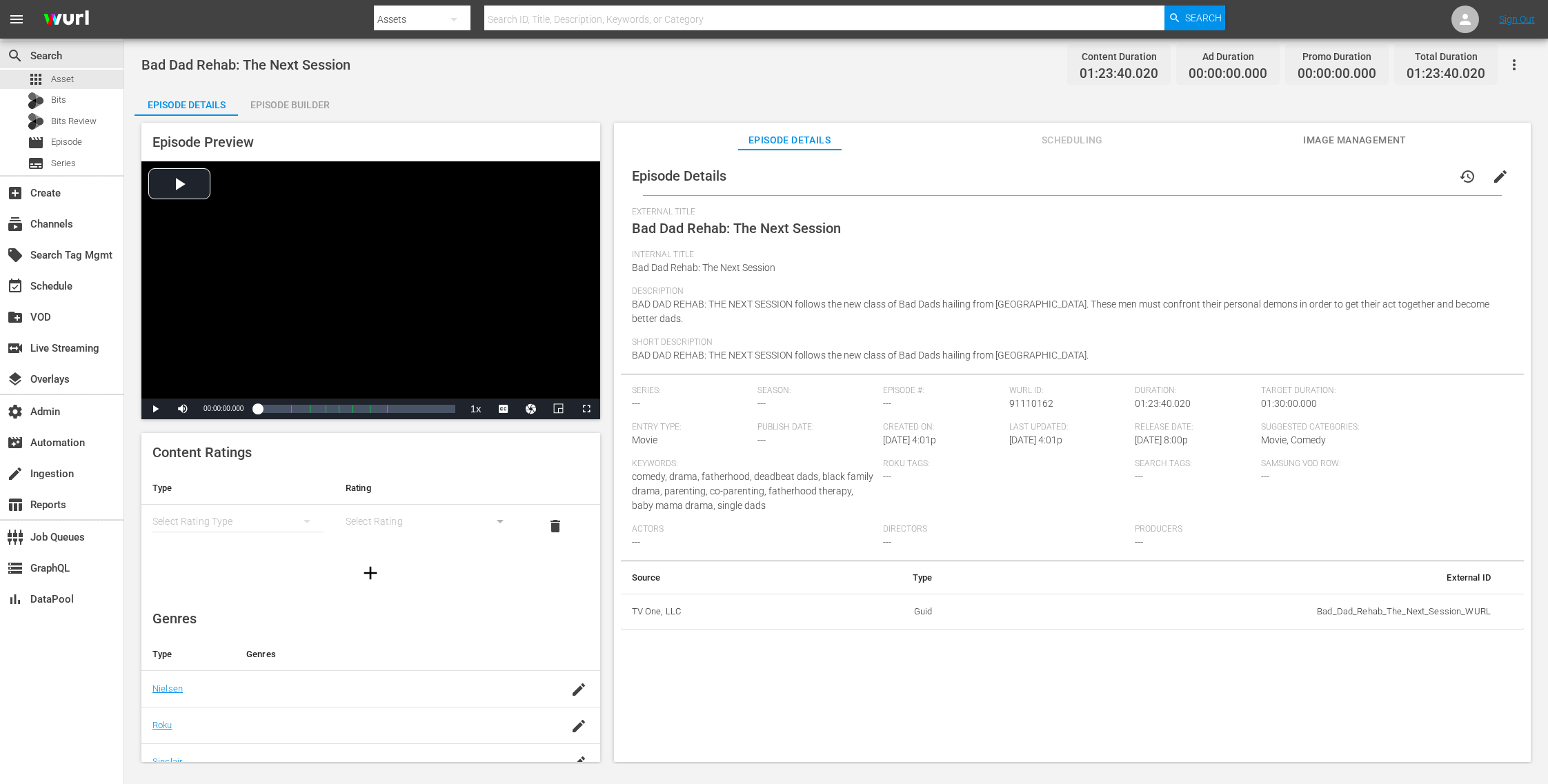
click at [1349, 137] on span "Image Management" at bounding box center [1355, 140] width 103 height 18
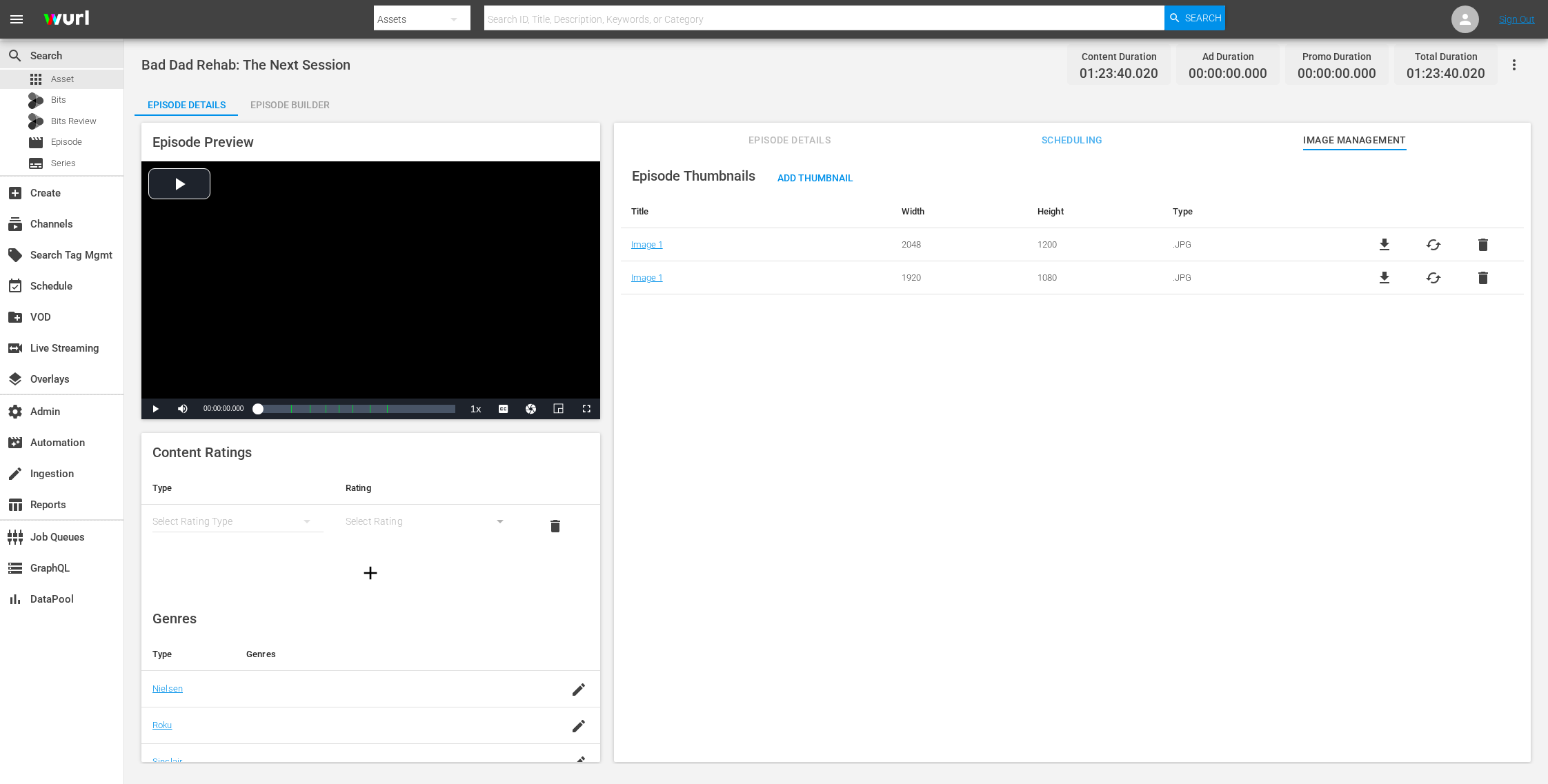
click at [1479, 277] on span "delete" at bounding box center [1483, 278] width 17 height 17
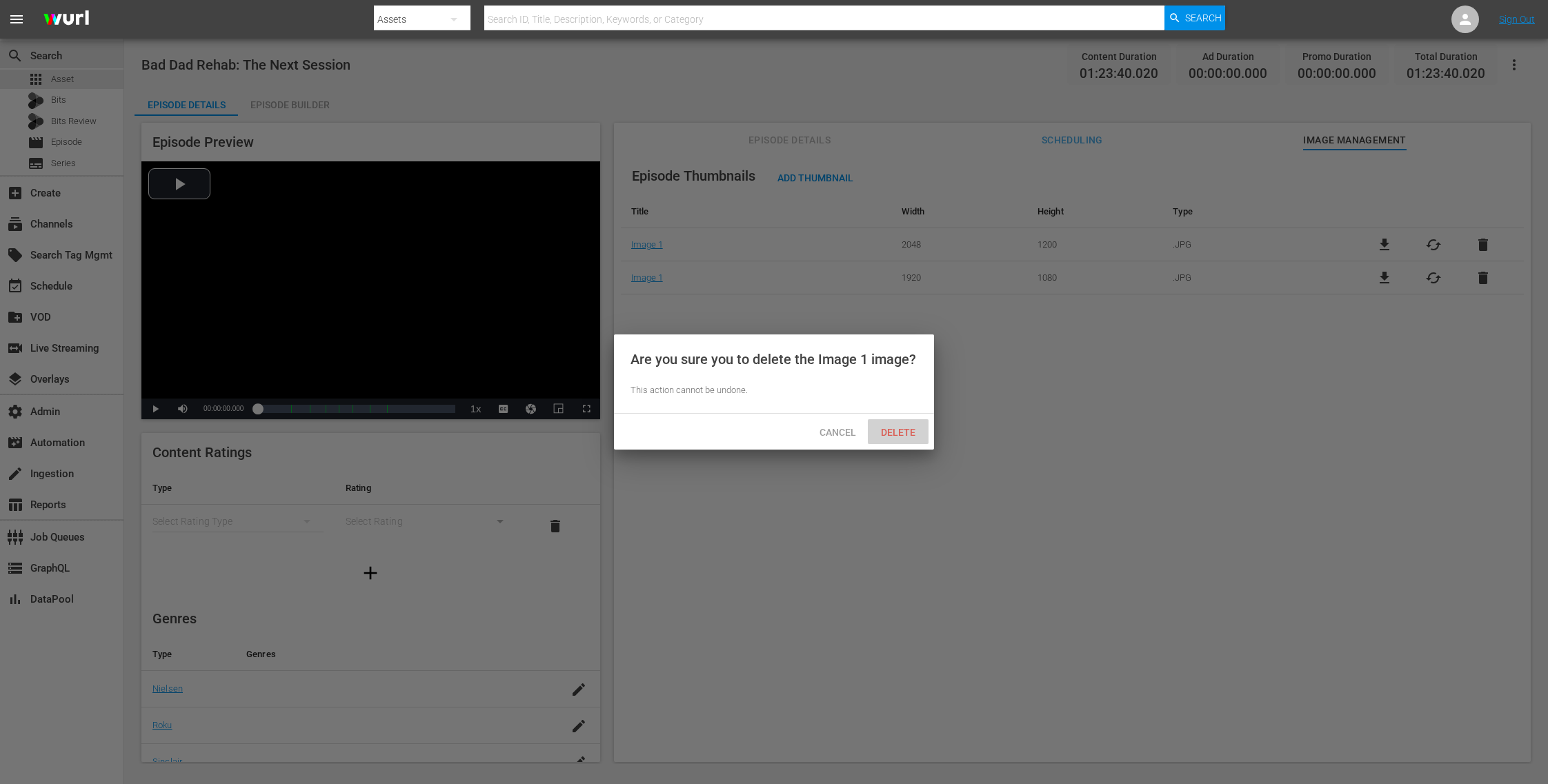
click at [901, 431] on span "Delete" at bounding box center [898, 432] width 56 height 11
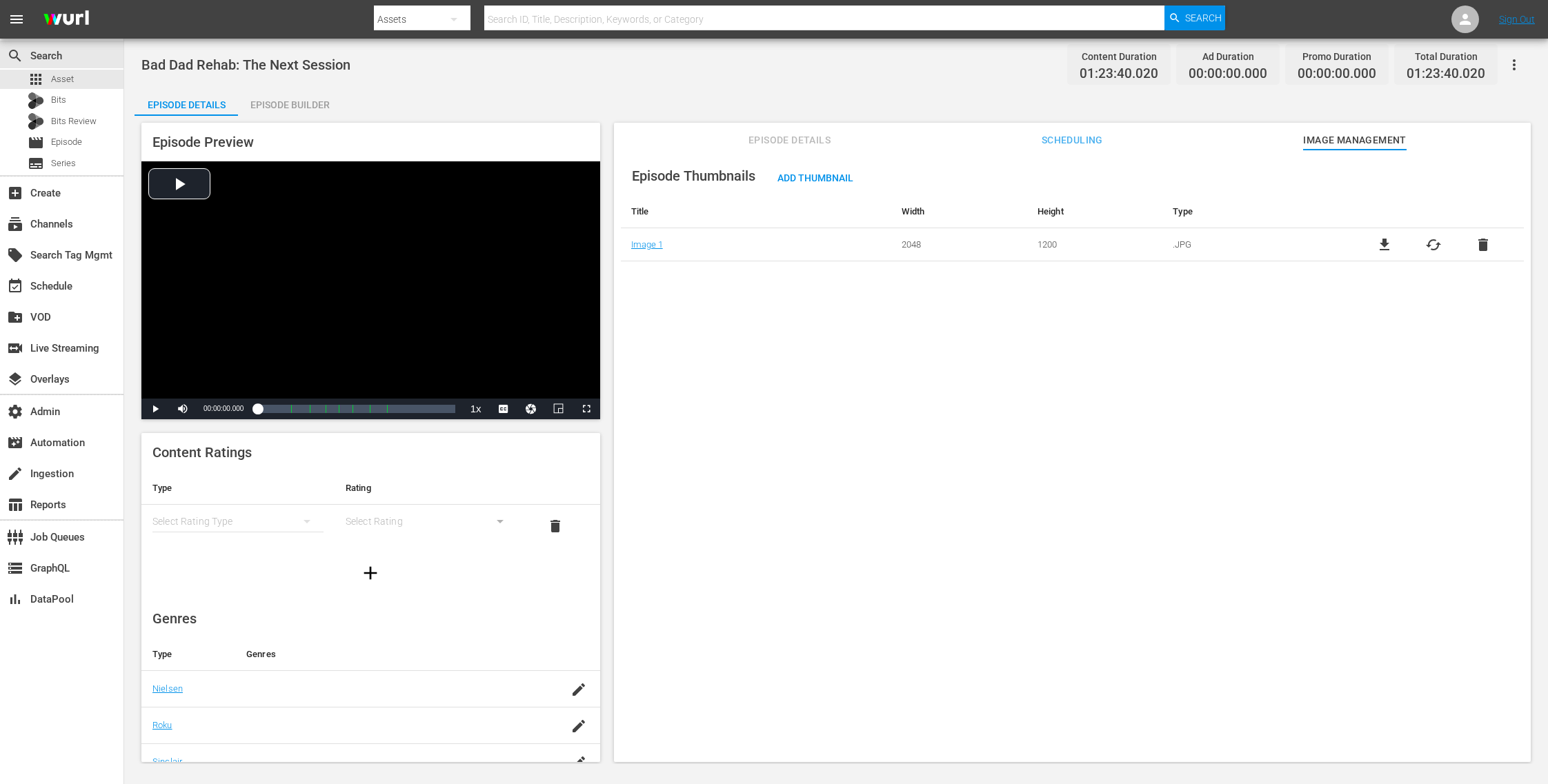
drag, startPoint x: 381, startPoint y: 64, endPoint x: 175, endPoint y: 56, distance: 206.2
click at [175, 56] on div "Bad Dad Rehab: The Next Session Content Duration 01:23:40.020 Ad Duration 00:00…" at bounding box center [836, 65] width 1389 height 31
drag, startPoint x: 386, startPoint y: 55, endPoint x: 307, endPoint y: 66, distance: 79.8
click at [307, 66] on div "Bad Dad Rehab: The Next Session Content Duration 01:23:40.020 Ad Duration 00:00…" at bounding box center [836, 65] width 1389 height 31
click at [401, 66] on div "Bad Dad Rehab: The Next Session Content Duration 01:23:40.020 Ad Duration 00:00…" at bounding box center [836, 65] width 1389 height 31
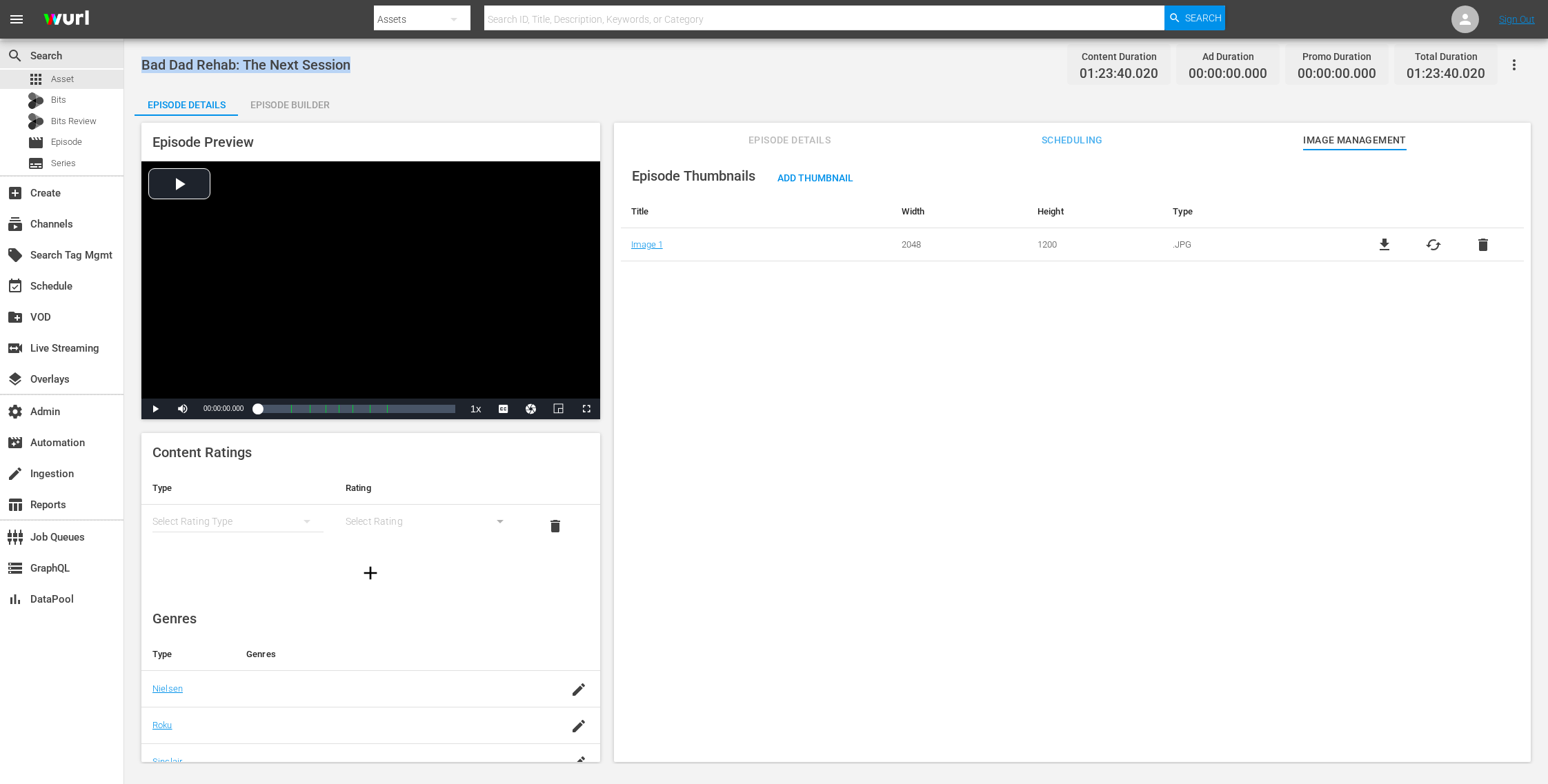
drag, startPoint x: 327, startPoint y: 71, endPoint x: 137, endPoint y: 69, distance: 190.0
click at [137, 69] on div "Bad Dad Rehab: The Next Session Content Duration 01:23:40.020 Ad Duration 00:00…" at bounding box center [836, 402] width 1424 height 726
copy span "Bad Dad Rehab: The Next Session"
click at [93, 84] on div "apps Asset" at bounding box center [62, 78] width 124 height 19
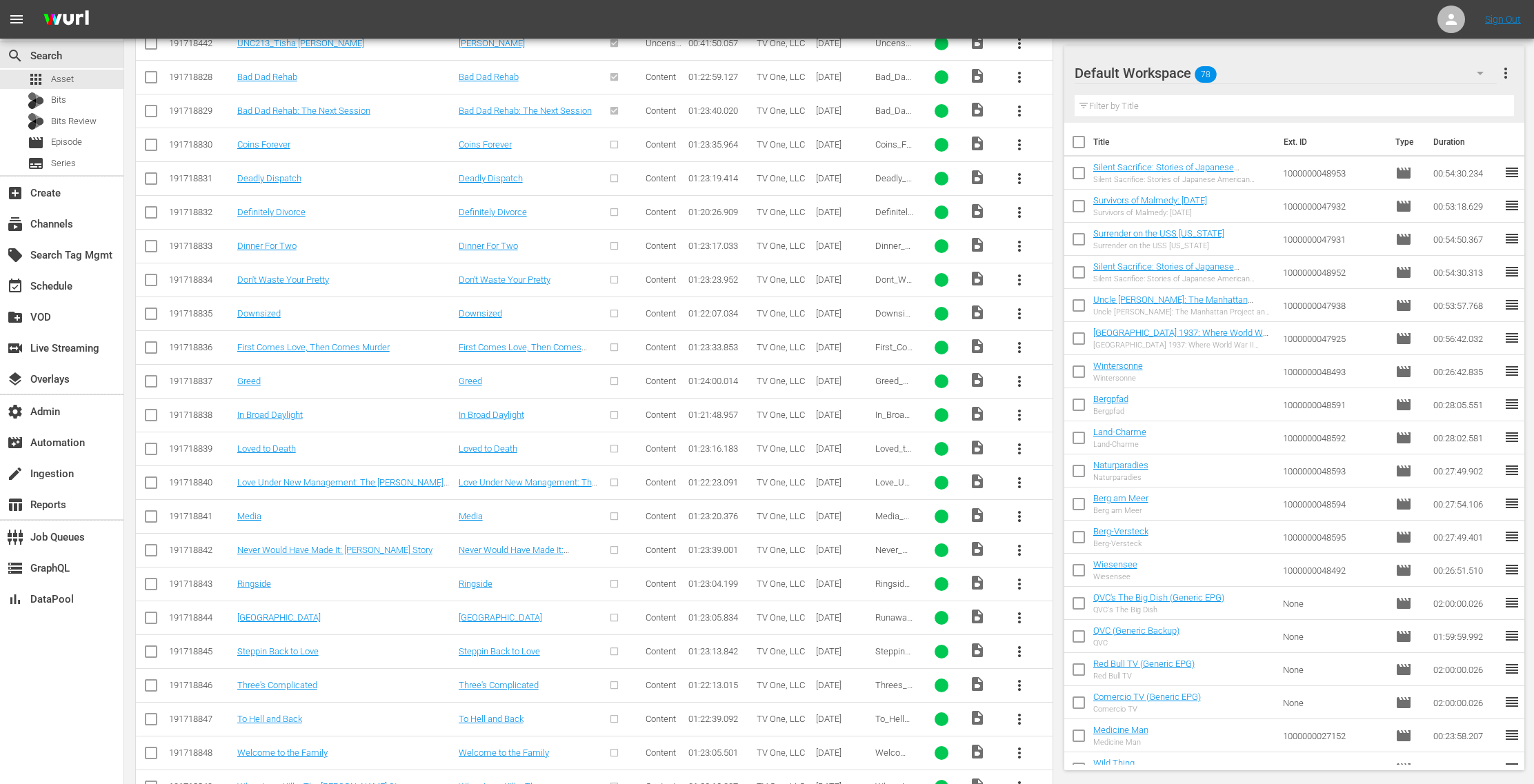
scroll to position [2772, 0]
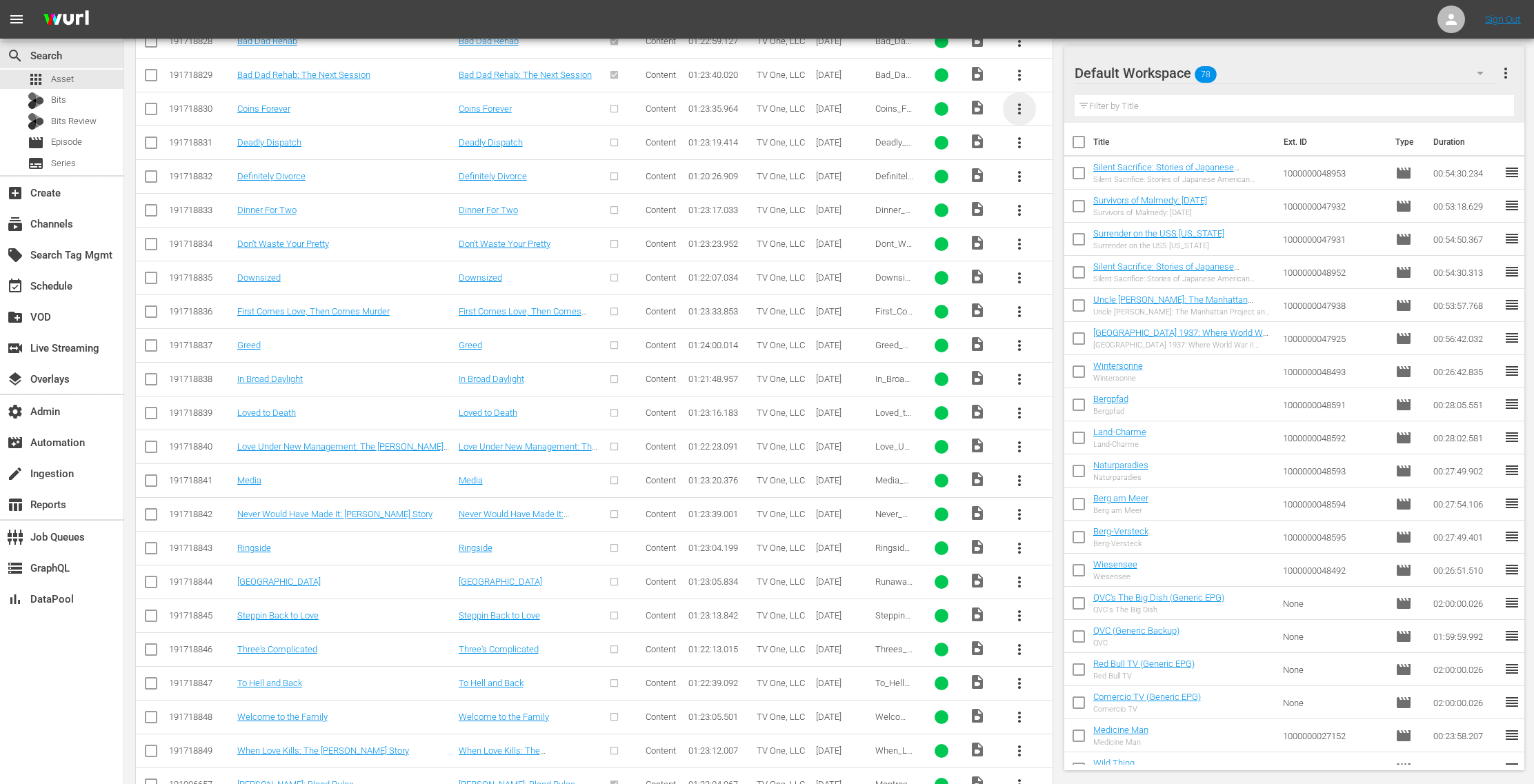
click at [1019, 101] on span "more_vert" at bounding box center [1020, 109] width 17 height 17
click at [1079, 193] on div "Episode" at bounding box center [1095, 196] width 94 height 33
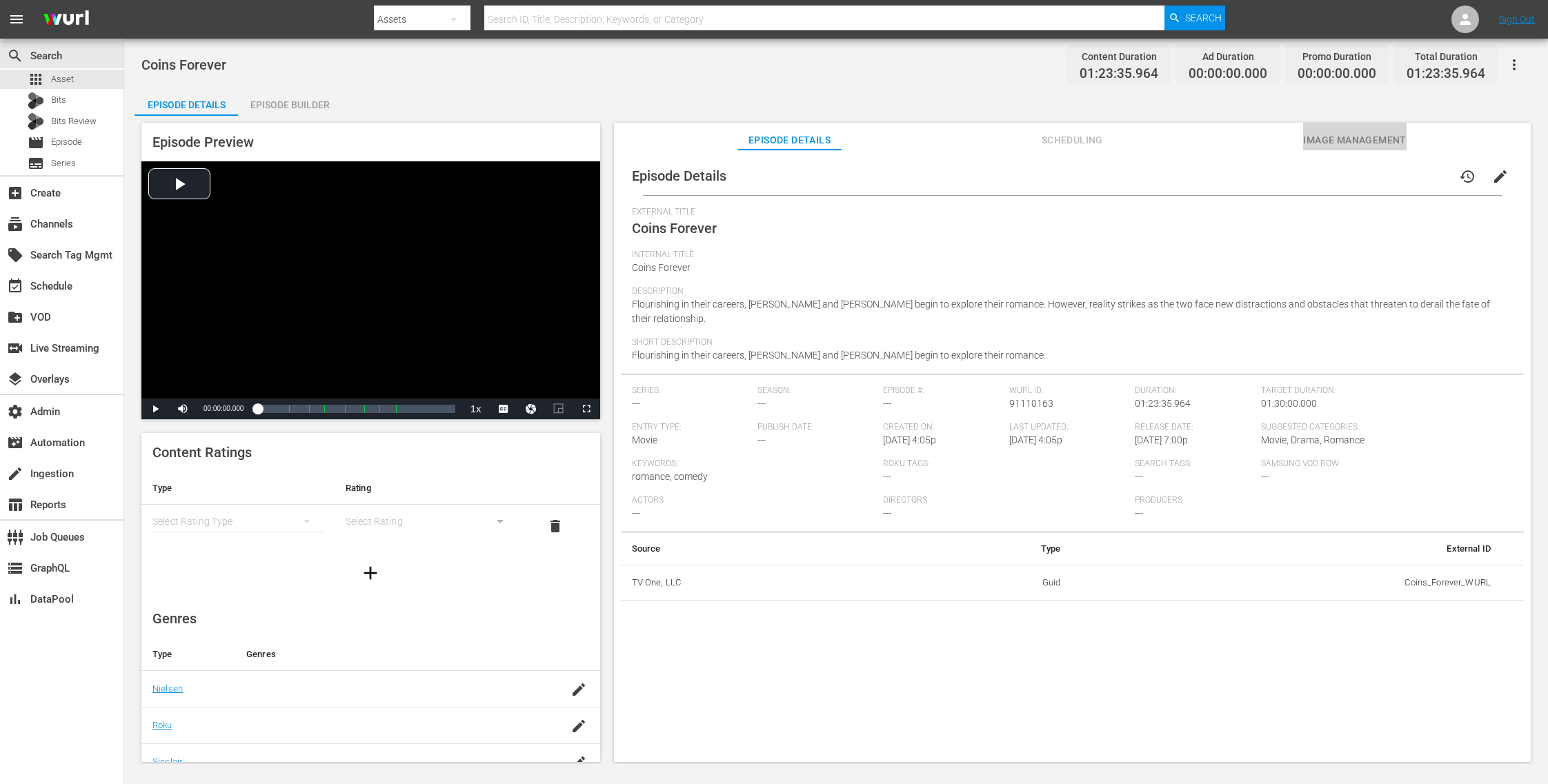
click at [1326, 139] on span "Image Management" at bounding box center [1355, 140] width 103 height 18
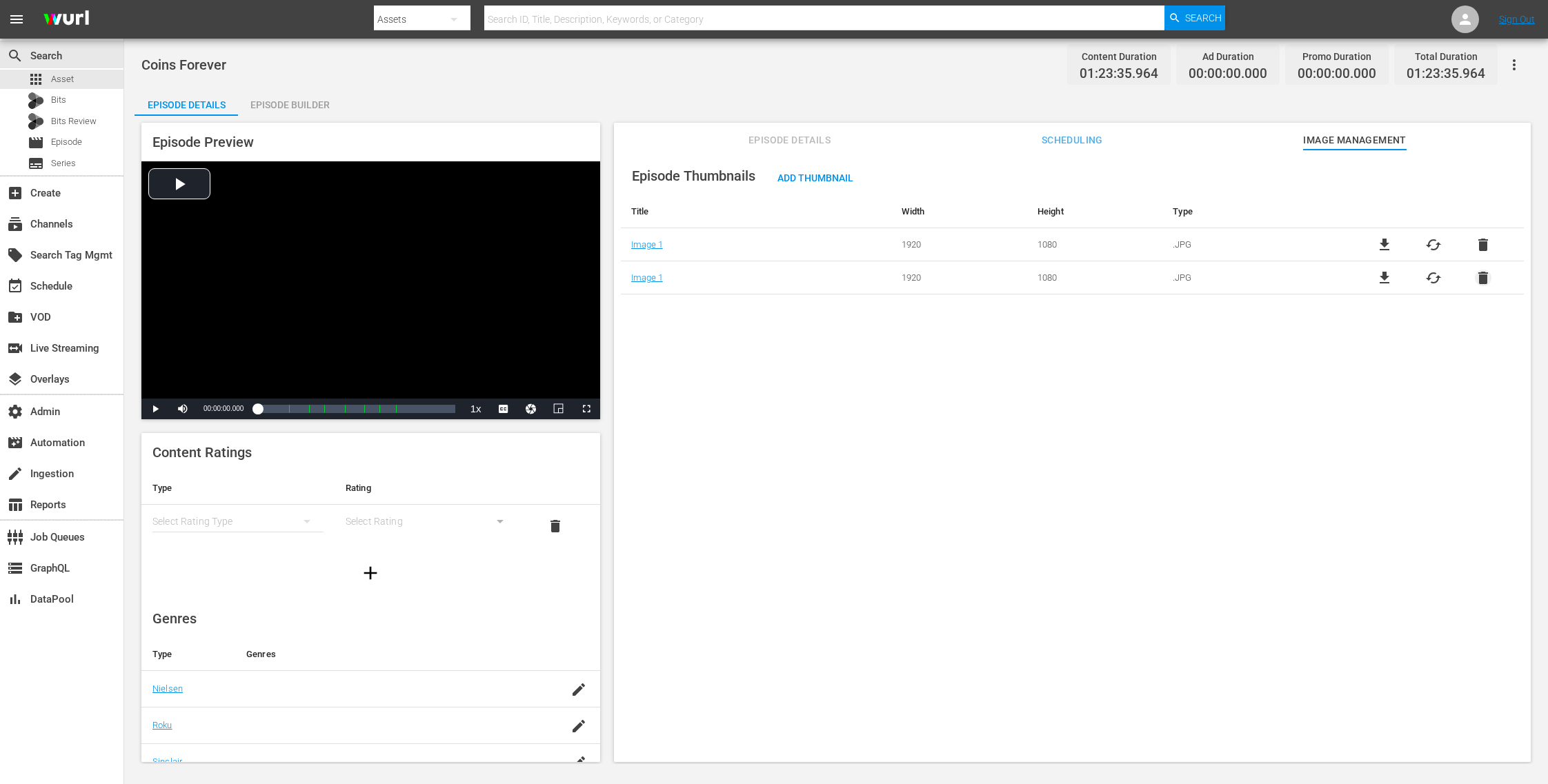
click at [1479, 275] on span "delete" at bounding box center [1483, 278] width 17 height 17
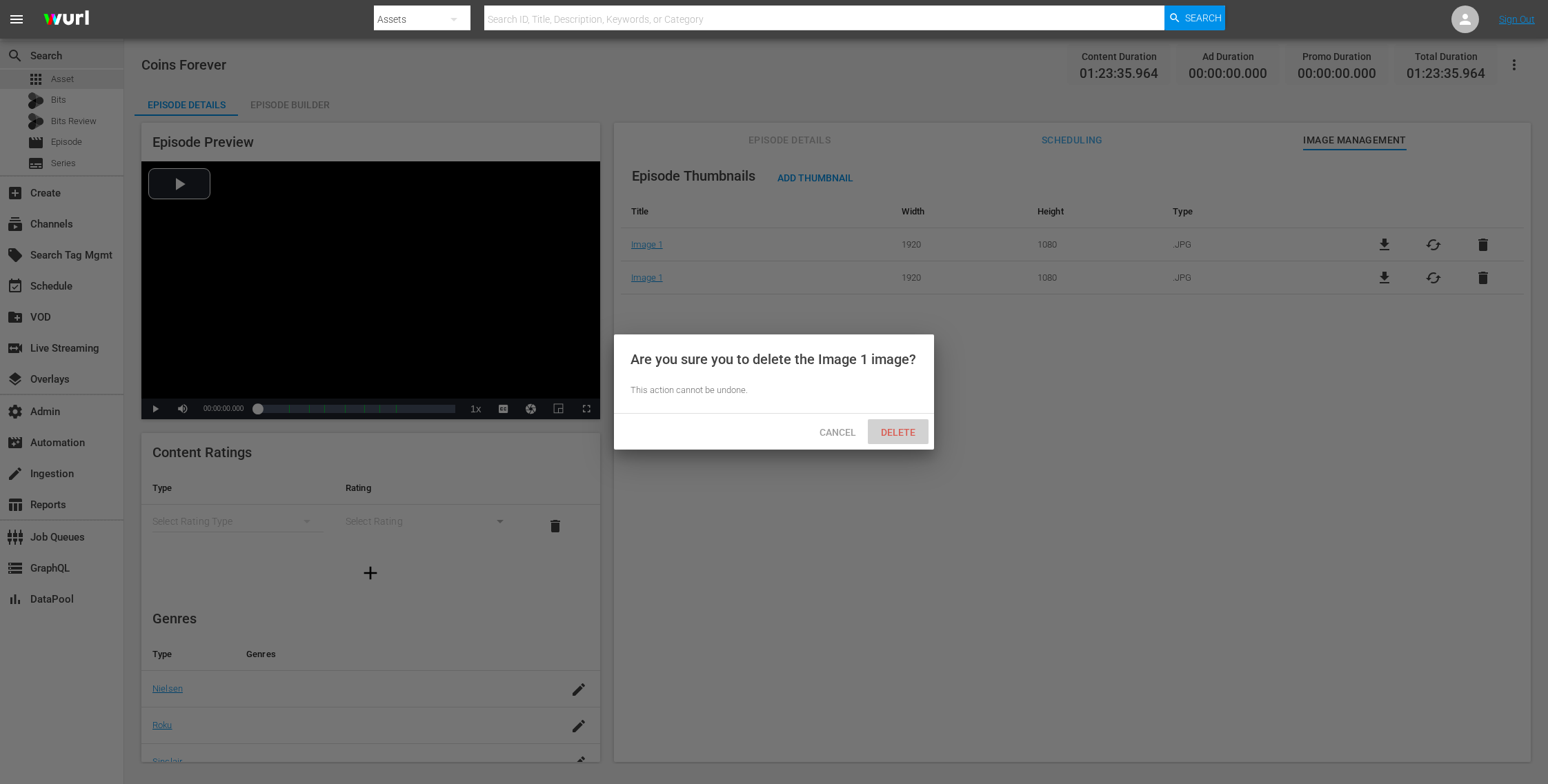
click at [900, 432] on span "Delete" at bounding box center [898, 432] width 56 height 11
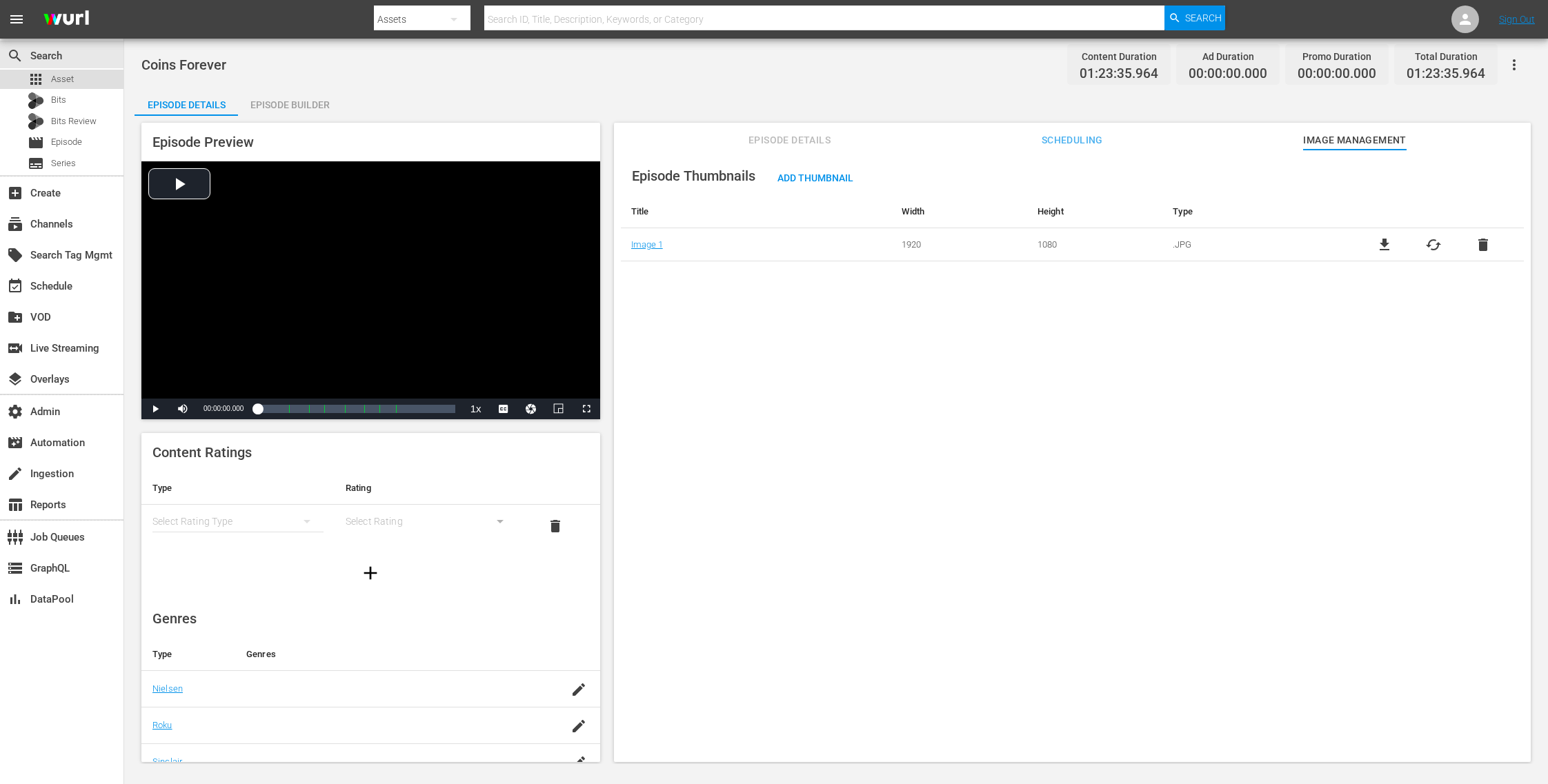
click at [88, 78] on div "apps Asset" at bounding box center [62, 78] width 124 height 19
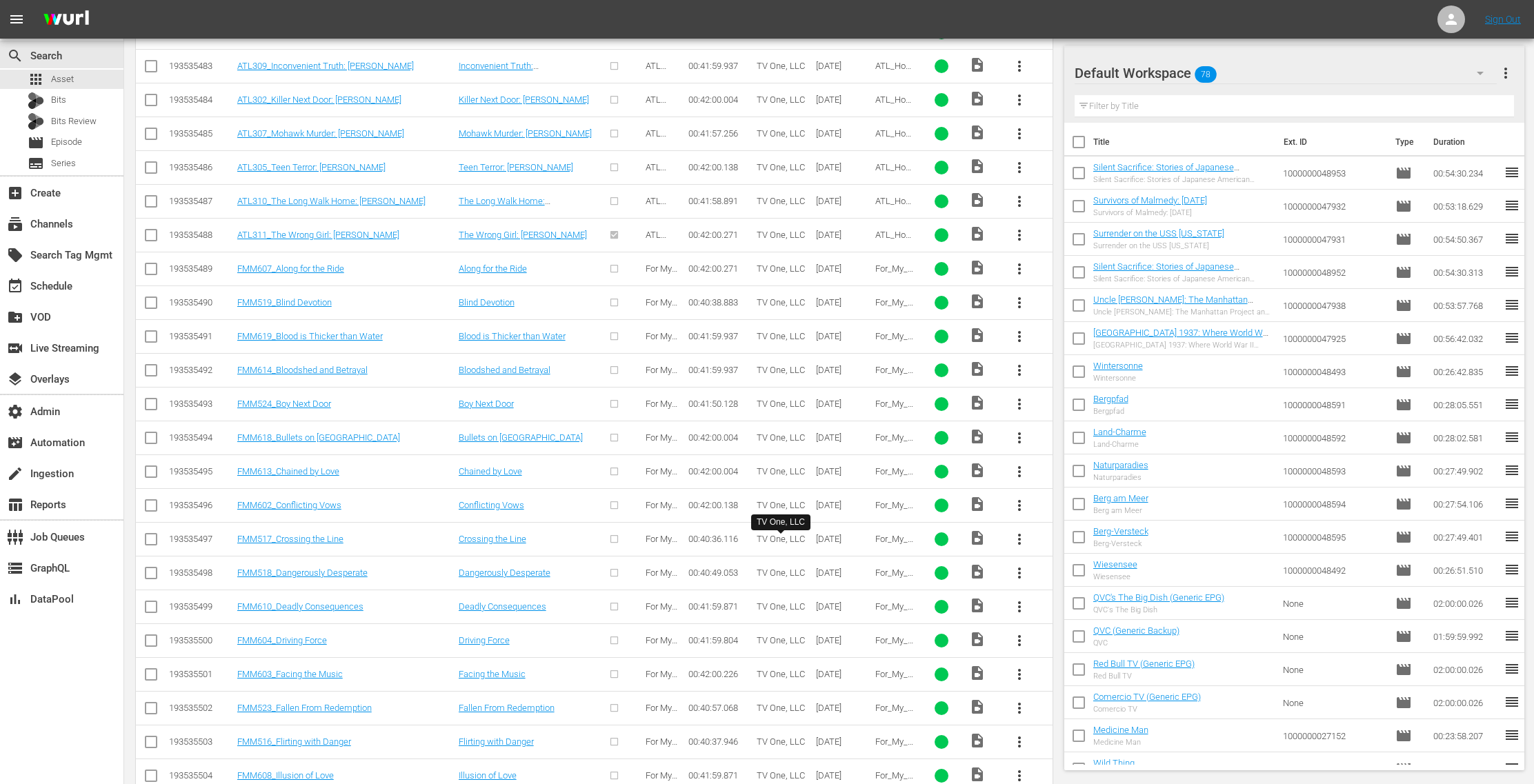
scroll to position [4874, 0]
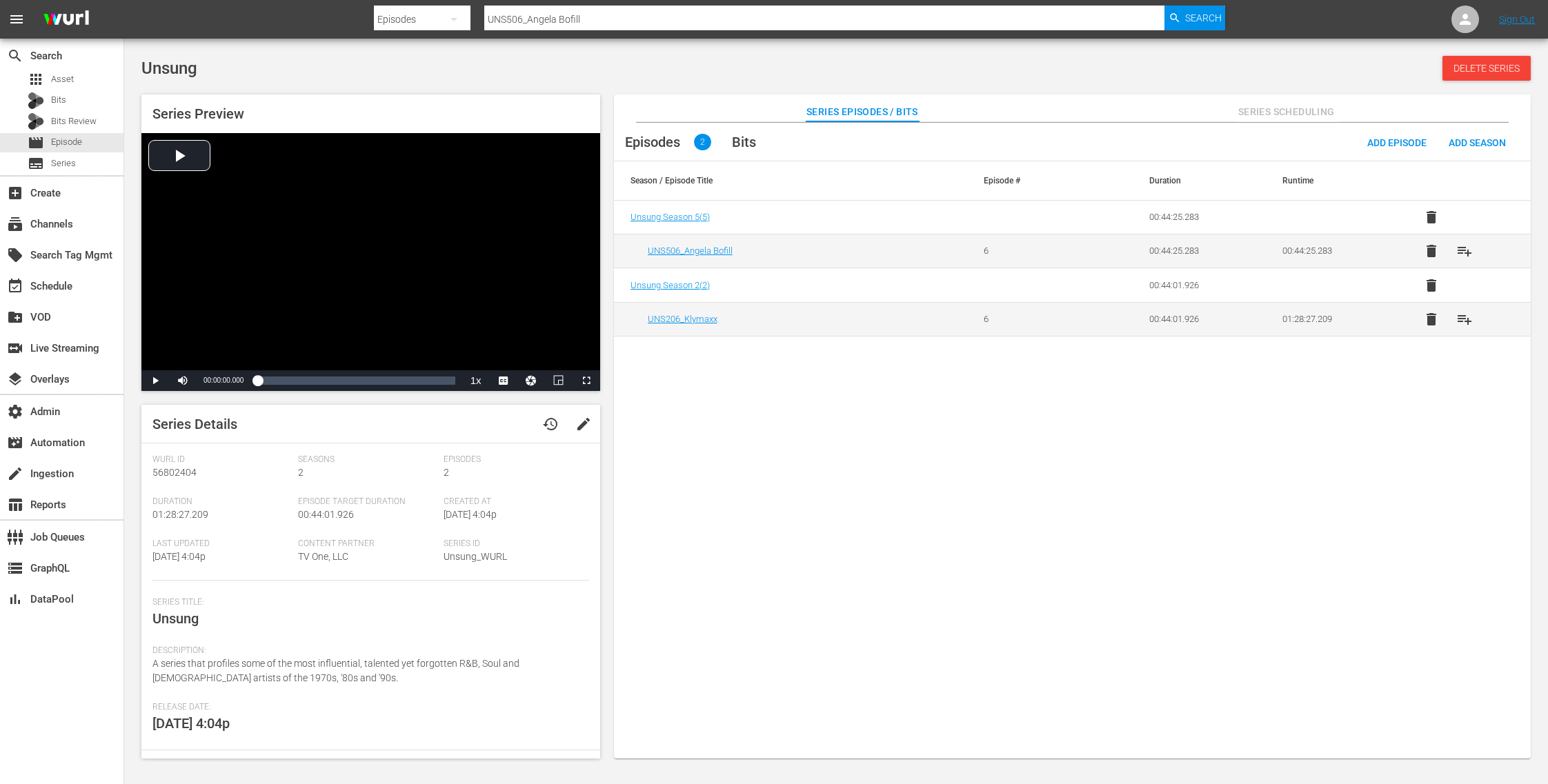
scroll to position [95, 0]
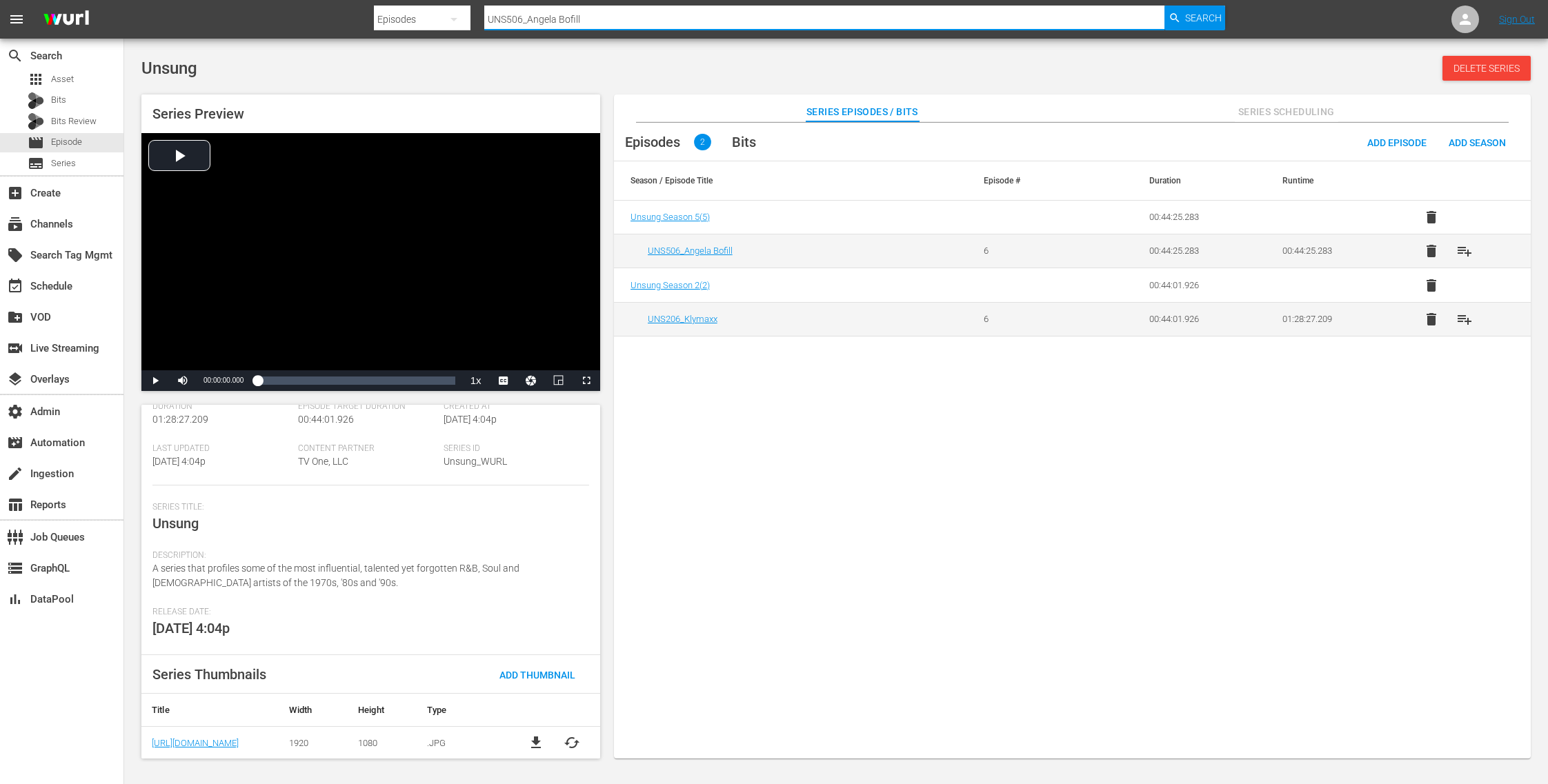
drag, startPoint x: 587, startPoint y: 17, endPoint x: 418, endPoint y: 18, distance: 169.0
click at [418, 18] on div "Search By Episodes Search ID, Title, Description, Keywords, or Category UNS506_…" at bounding box center [800, 19] width 852 height 33
paste input "[PERSON_NAME]: Blood Rules"
type input "[PERSON_NAME]: Blood Rules"
click at [1209, 16] on span "Search" at bounding box center [1203, 18] width 37 height 25
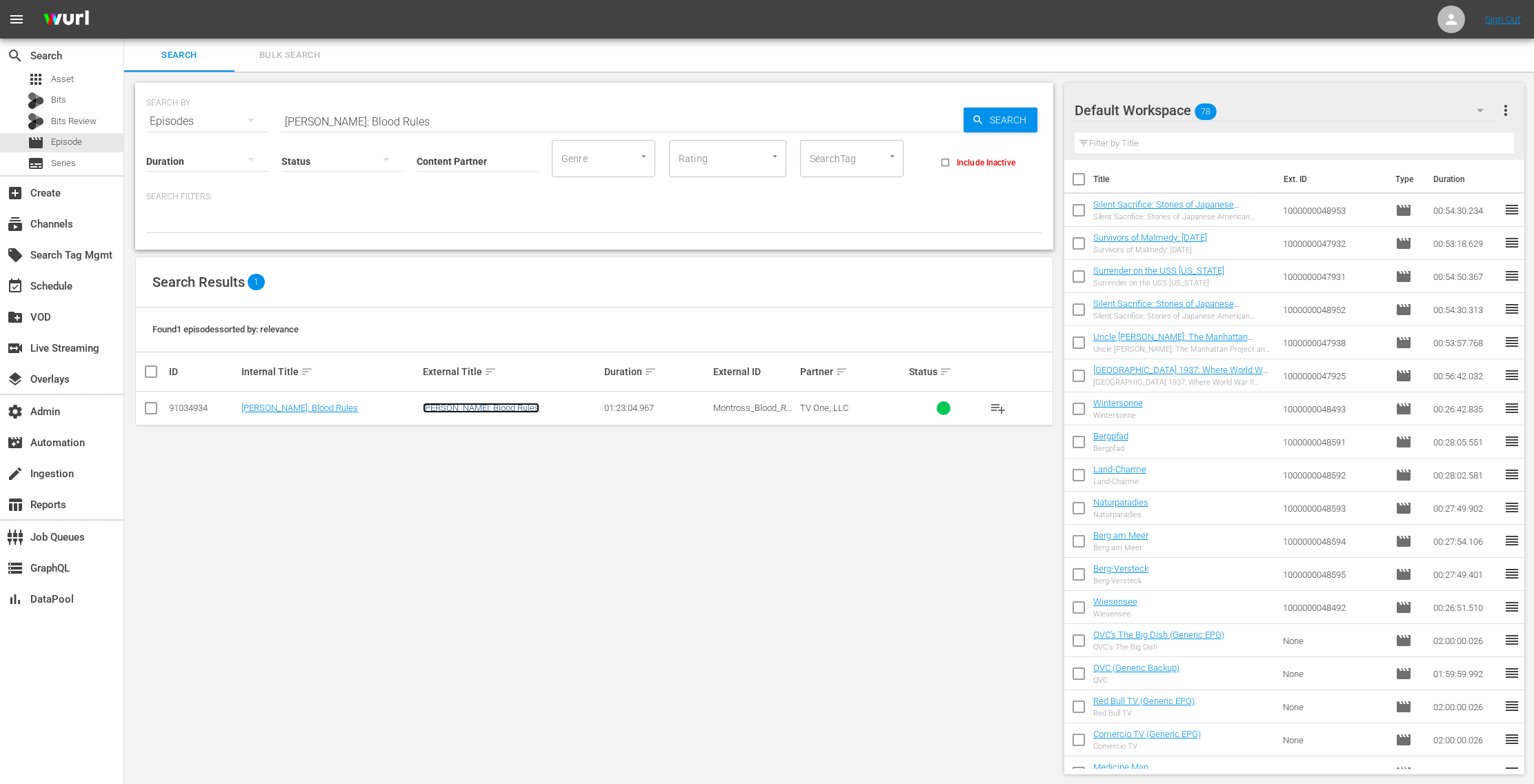
click at [506, 410] on link "[PERSON_NAME]: Blood Rules" at bounding box center [481, 407] width 116 height 10
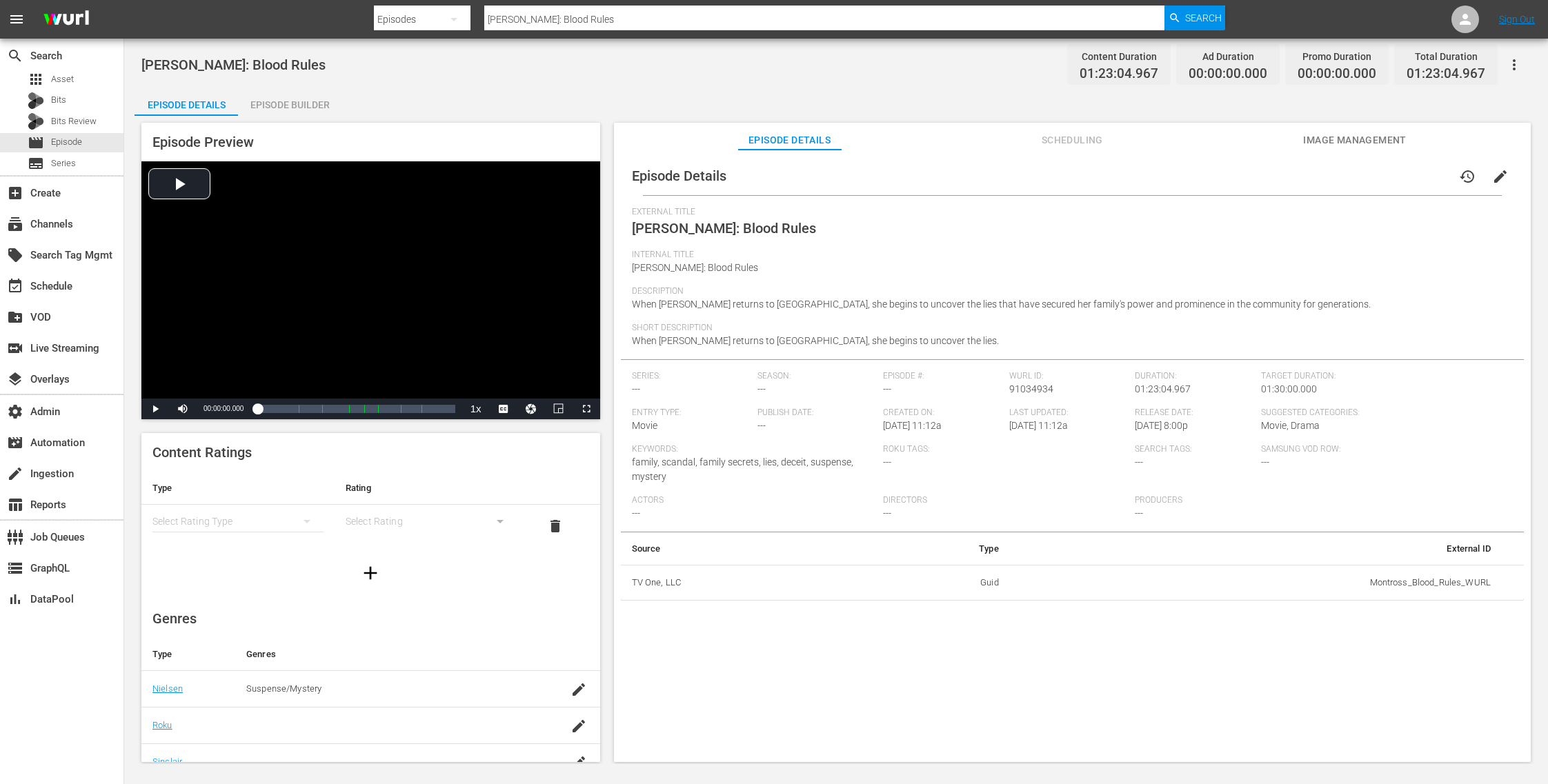
click at [1366, 138] on span "Image Management" at bounding box center [1355, 140] width 103 height 18
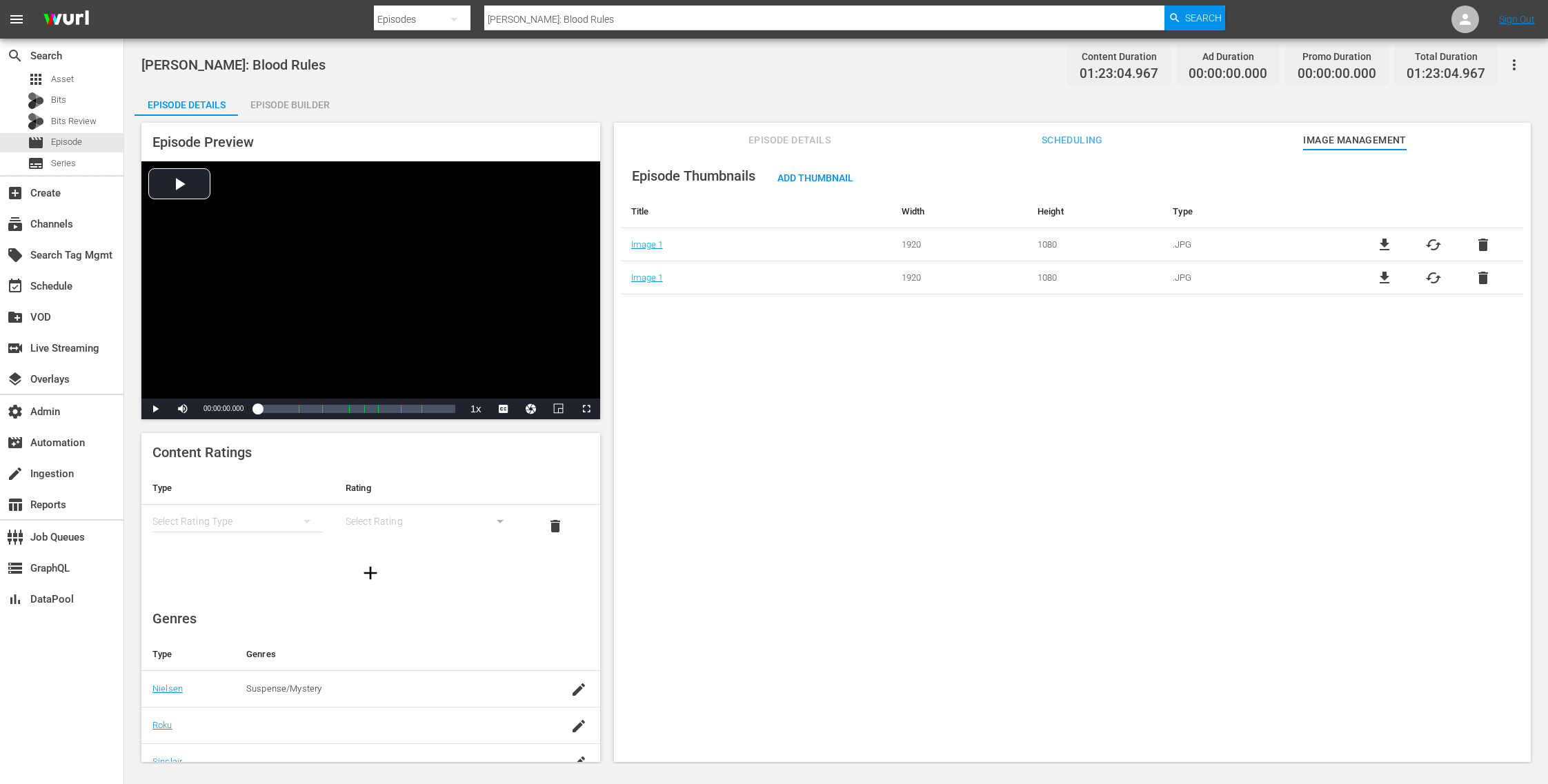
click at [1475, 278] on span "delete" at bounding box center [1483, 278] width 17 height 17
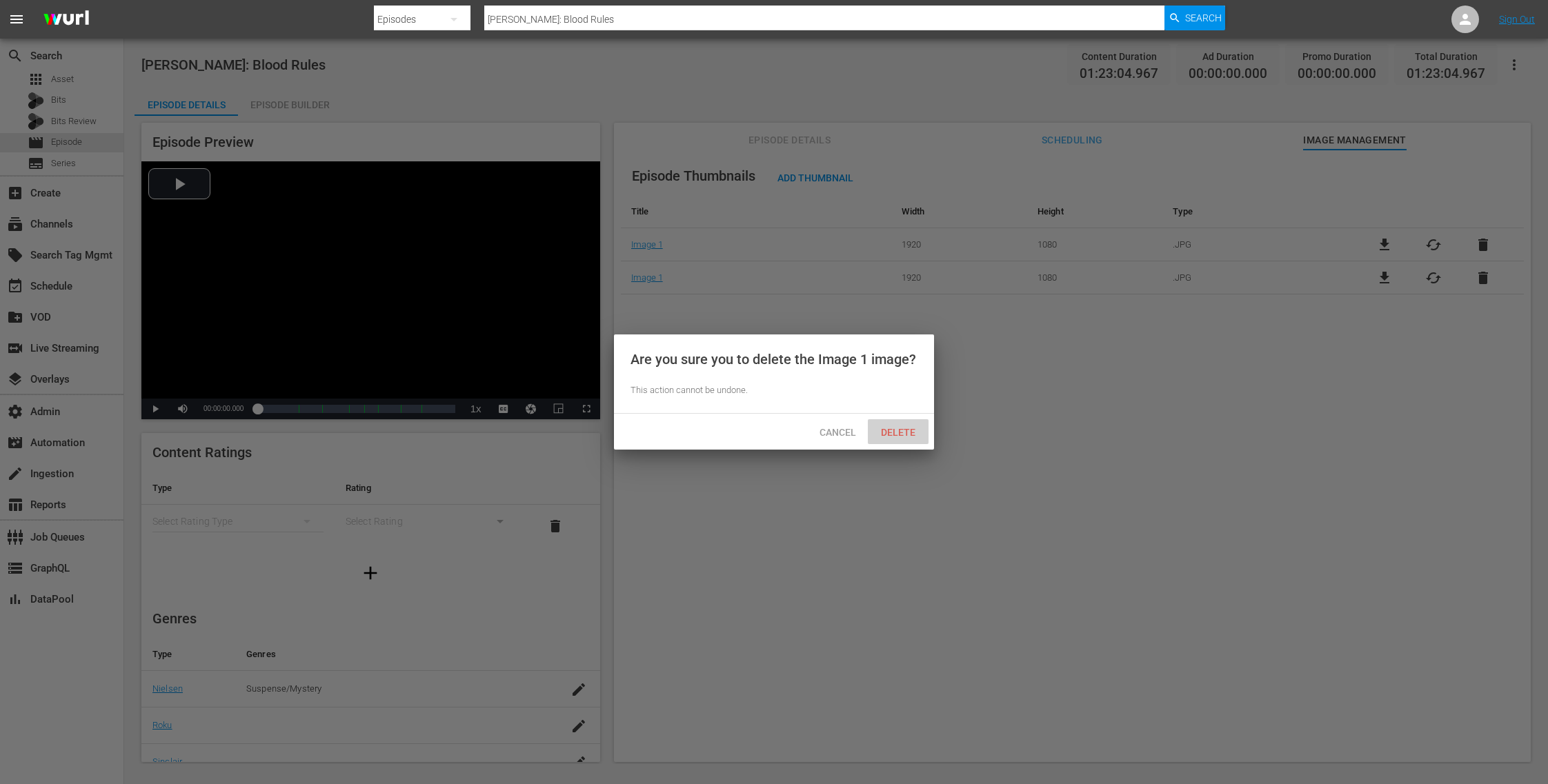
click at [900, 429] on span "Delete" at bounding box center [898, 432] width 56 height 11
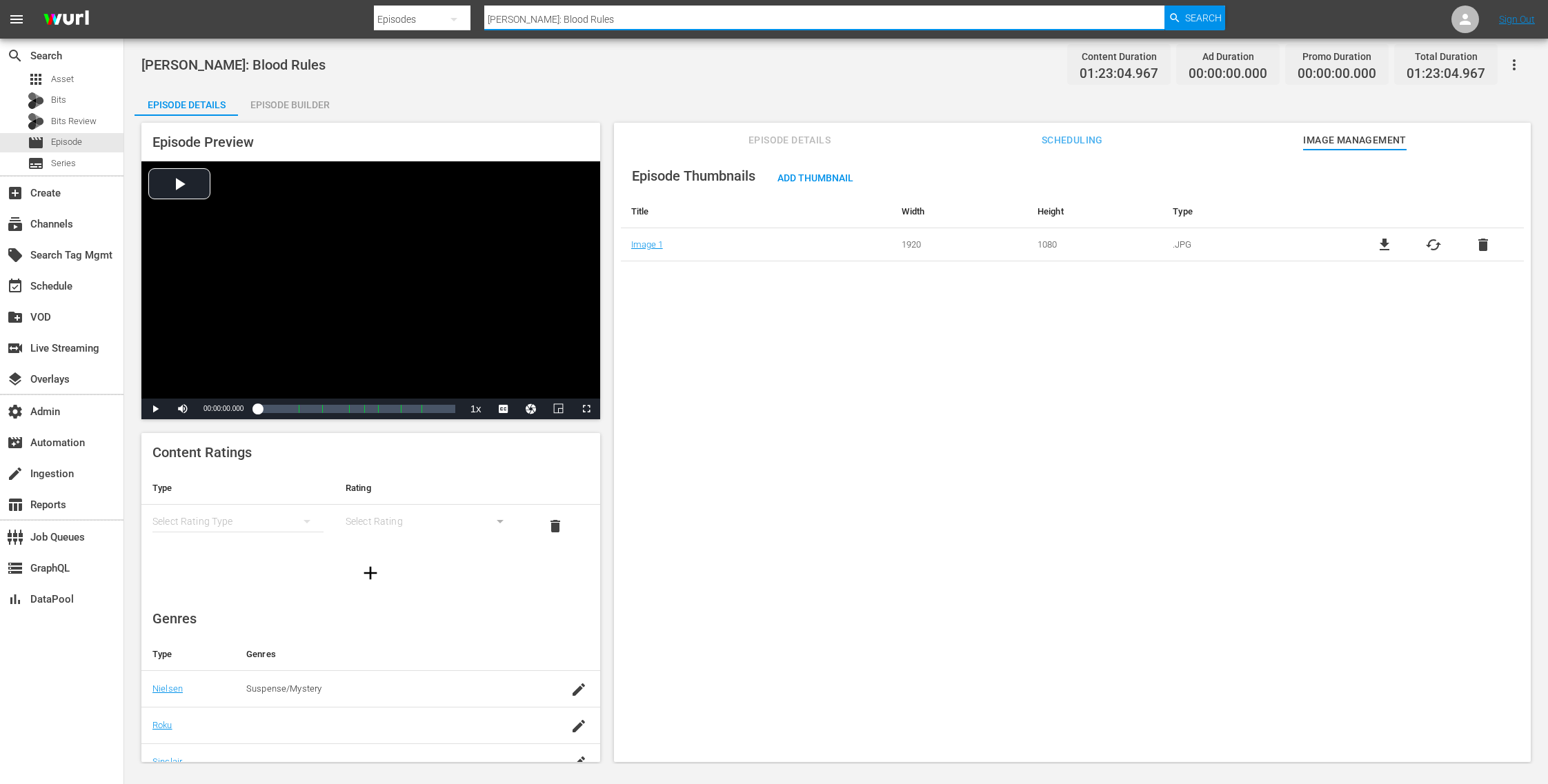
drag, startPoint x: 611, startPoint y: 15, endPoint x: 408, endPoint y: 6, distance: 203.2
click at [408, 6] on div "Search By Episodes Search ID, Title, Description, Keywords, or Category [PERSON…" at bounding box center [800, 19] width 852 height 33
paste input "UNC205_Lil Rel"
type input "UNC205_Lil Rel"
click at [1217, 20] on span "Search" at bounding box center [1203, 18] width 37 height 25
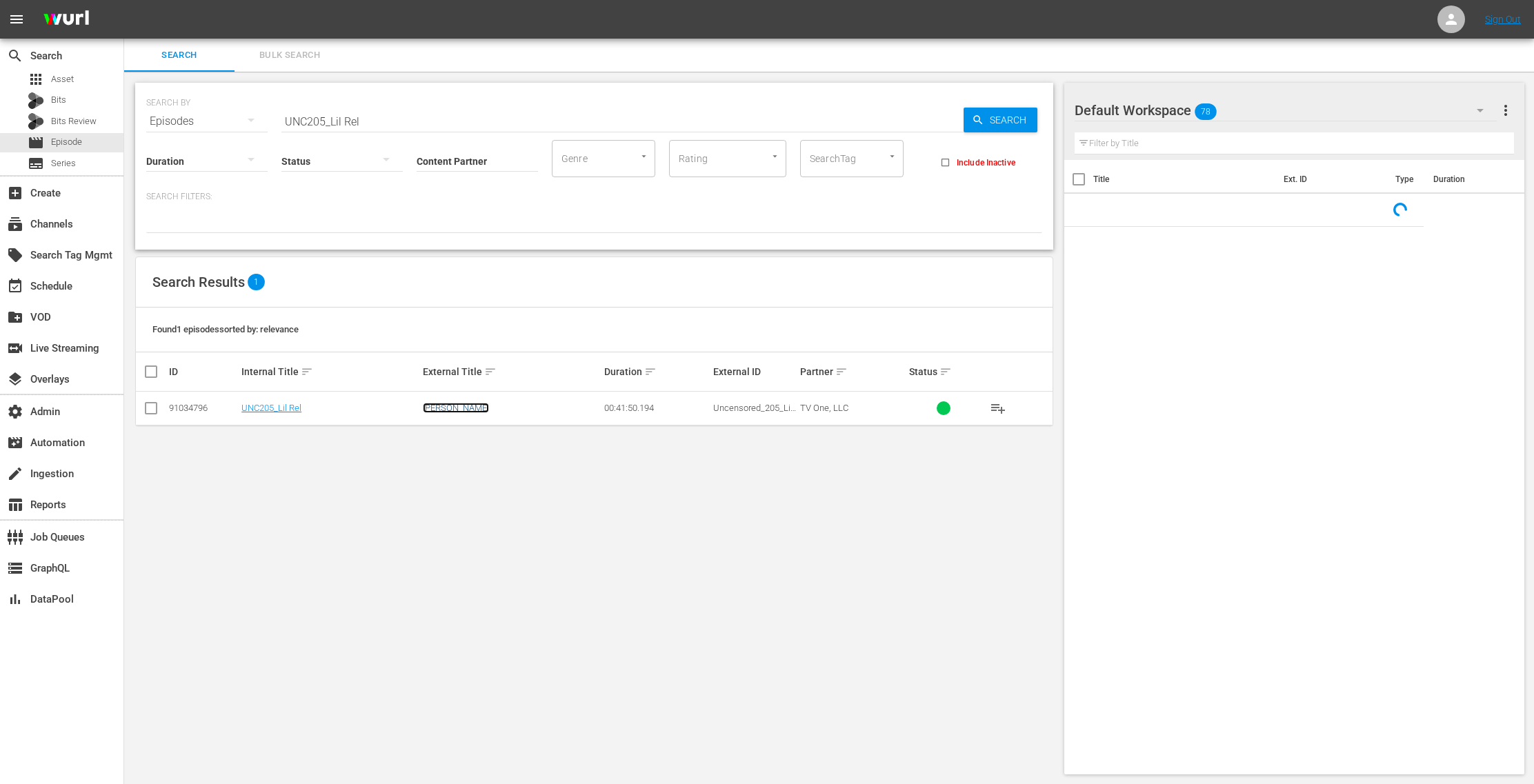
click at [439, 407] on link "[PERSON_NAME]" at bounding box center [456, 407] width 66 height 10
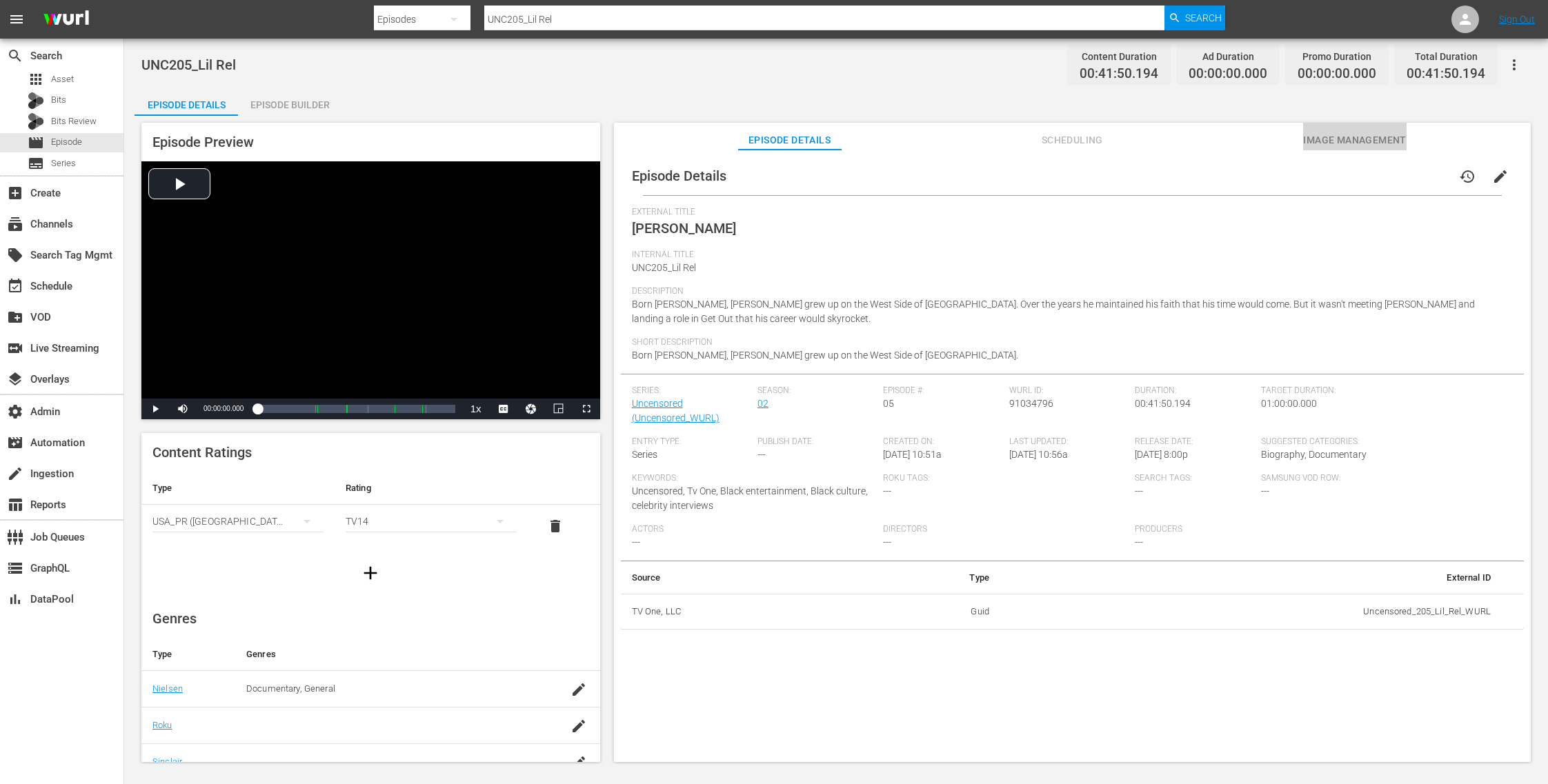
click at [1325, 138] on span "Image Management" at bounding box center [1355, 140] width 103 height 18
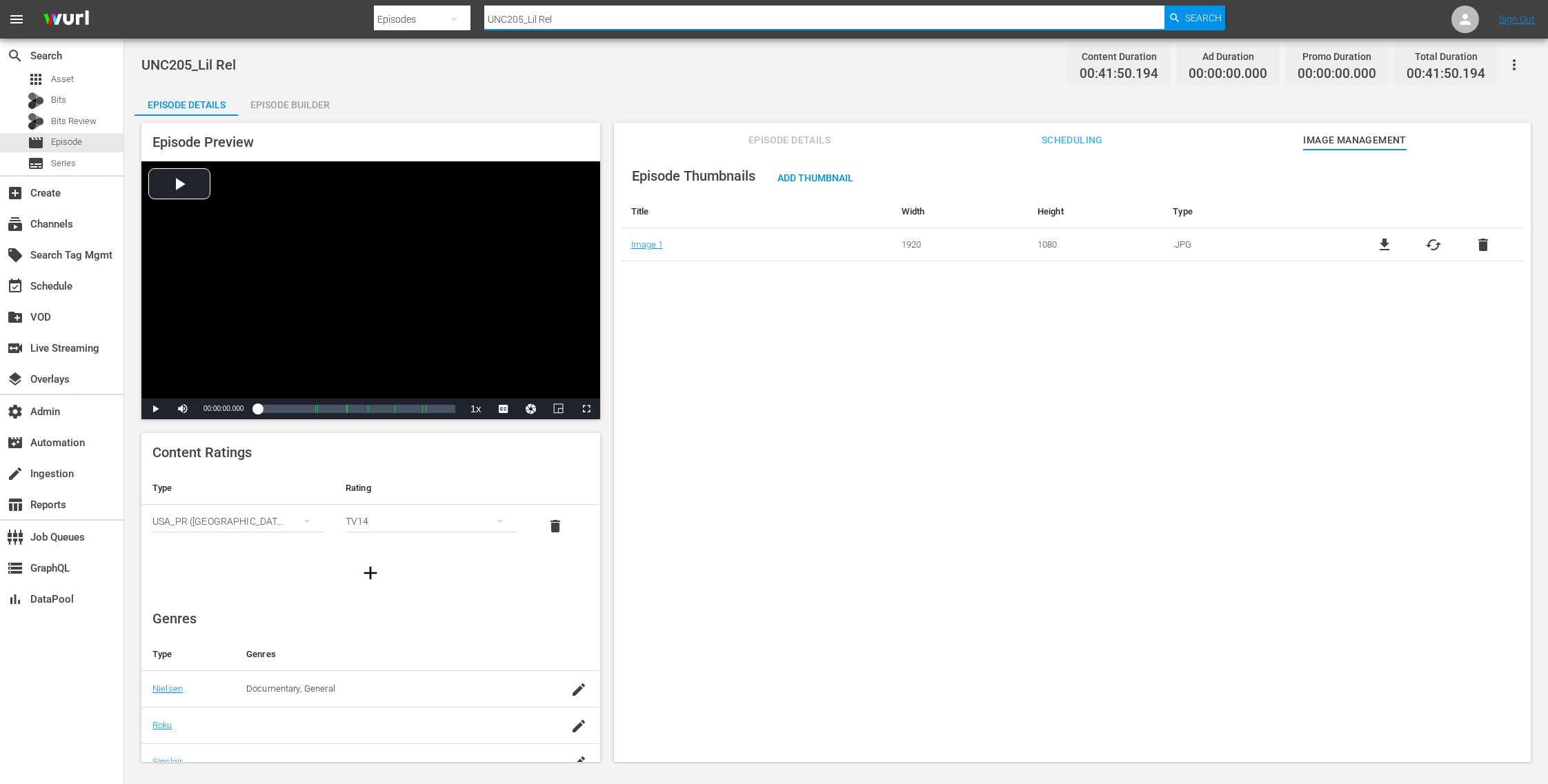
drag, startPoint x: 530, startPoint y: 24, endPoint x: 415, endPoint y: 23, distance: 115.0
click at [415, 23] on div "Search By Episodes Search ID, Title, Description, Keywords, or Category UNC205_…" at bounding box center [800, 19] width 852 height 33
paste input "S206_Klymaxx"
type input "UNS206_Klymaxx"
click at [1203, 12] on span "Search" at bounding box center [1203, 18] width 37 height 25
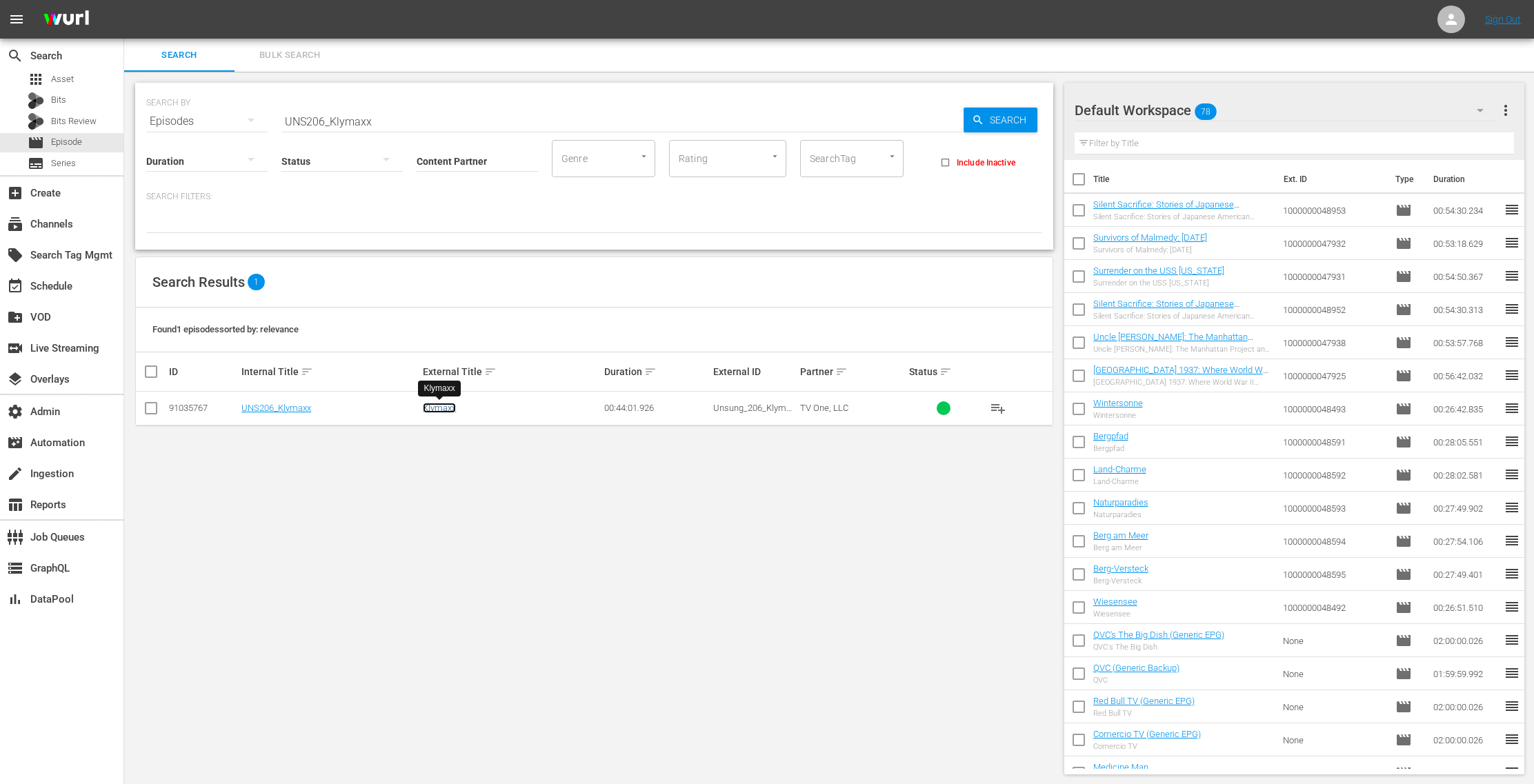
click at [445, 411] on link "Klymaxx" at bounding box center [440, 407] width 33 height 10
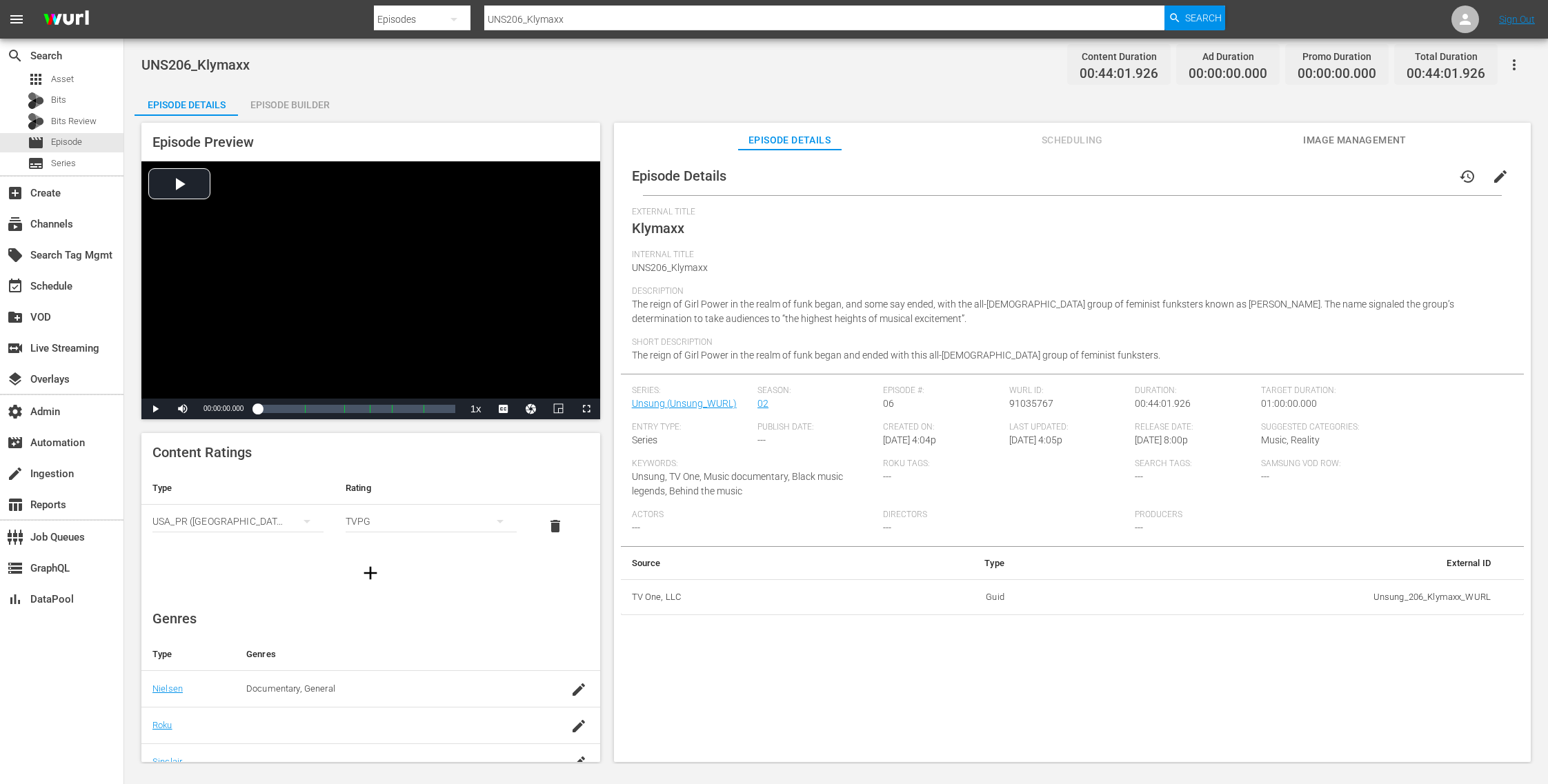
click at [1353, 139] on span "Image Management" at bounding box center [1355, 140] width 103 height 18
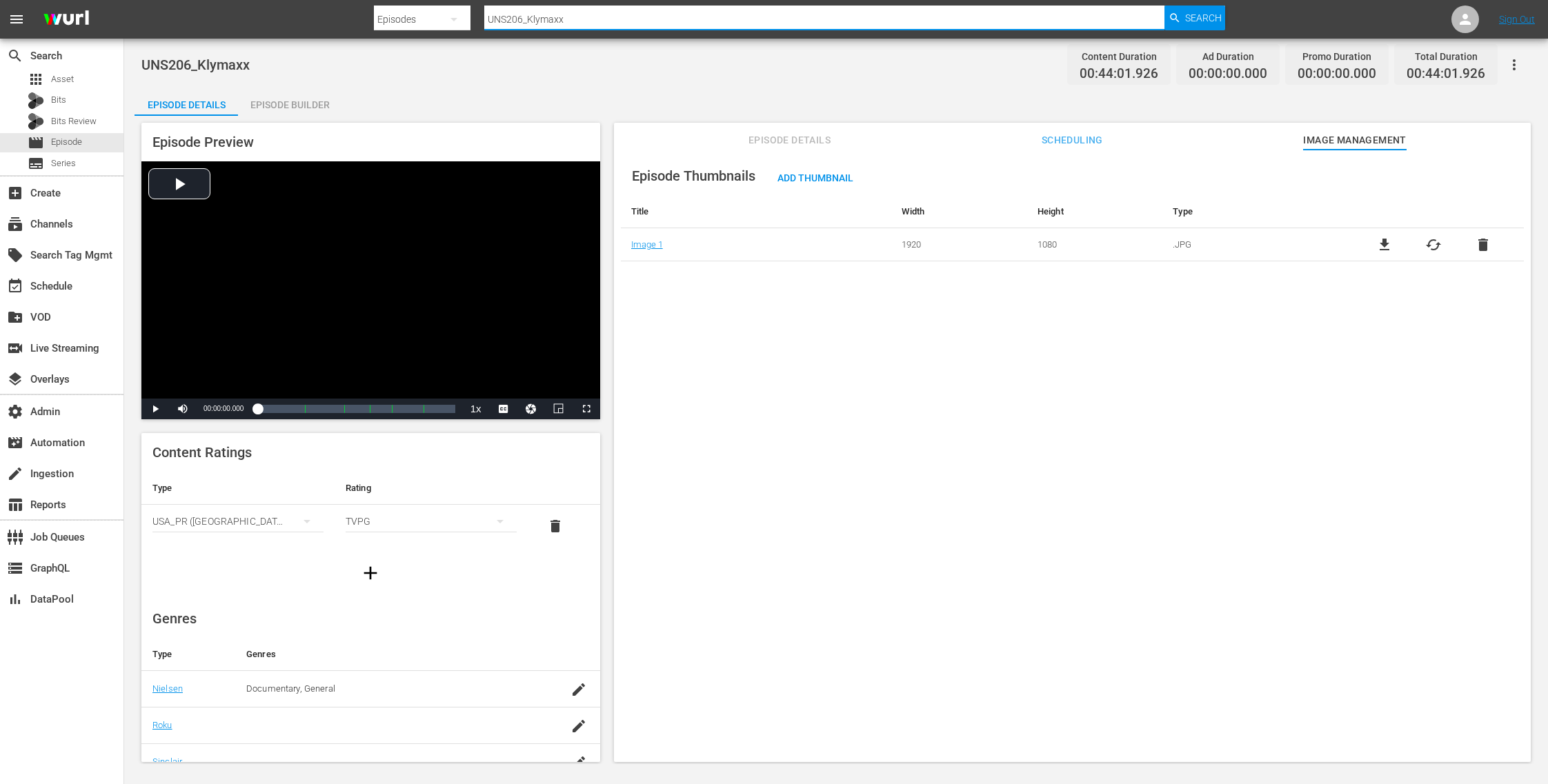
drag, startPoint x: 583, startPoint y: 23, endPoint x: 357, endPoint y: 21, distance: 226.0
click at [357, 21] on nav "menu Search By Episodes Search ID, Title, Description, Keywords, or Category UN…" at bounding box center [774, 19] width 1548 height 39
paste input "Loved to Death"
type input "Loved to Death"
click at [1199, 20] on span "Search" at bounding box center [1203, 18] width 37 height 25
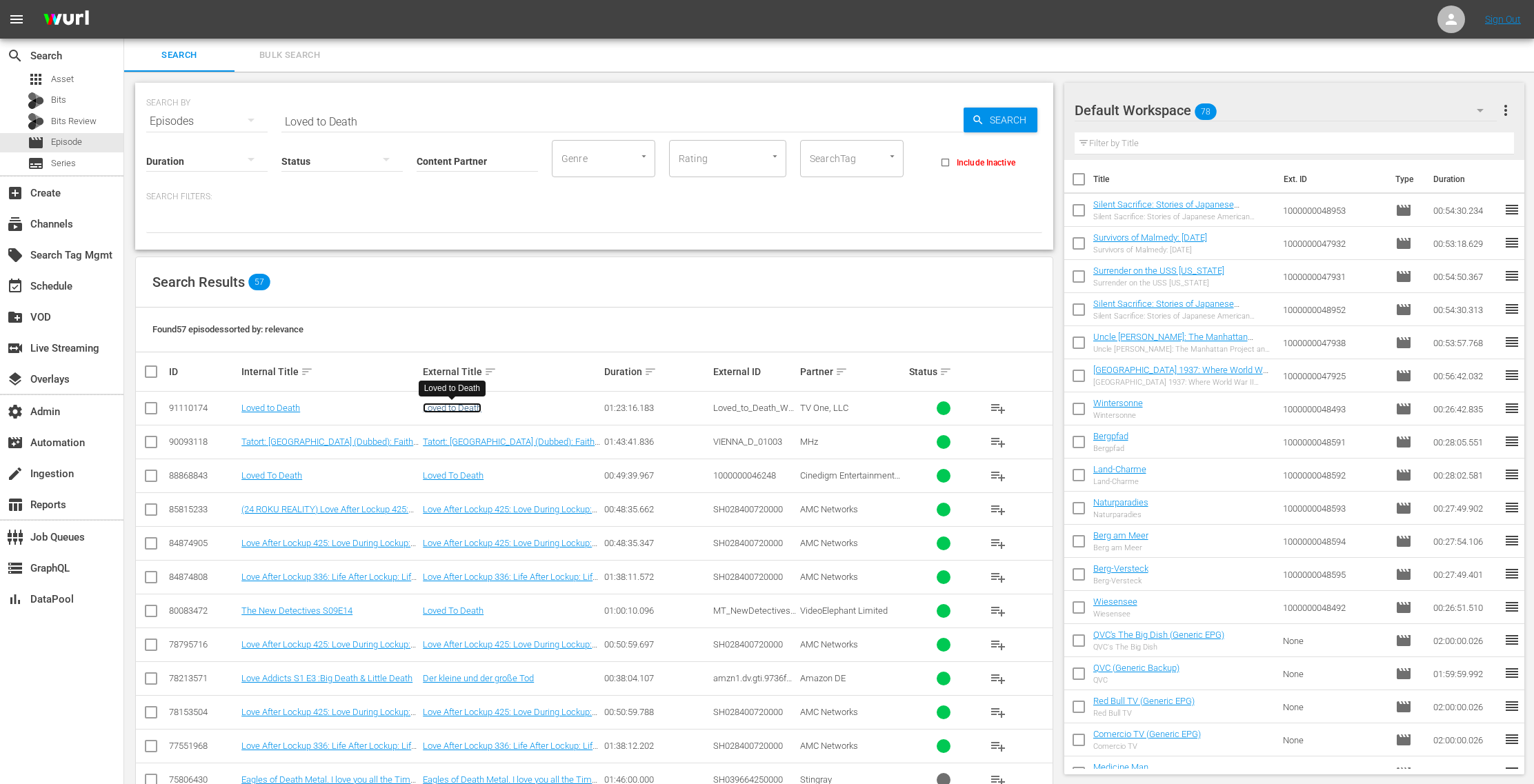
click at [465, 407] on link "Loved to Death" at bounding box center [452, 407] width 58 height 10
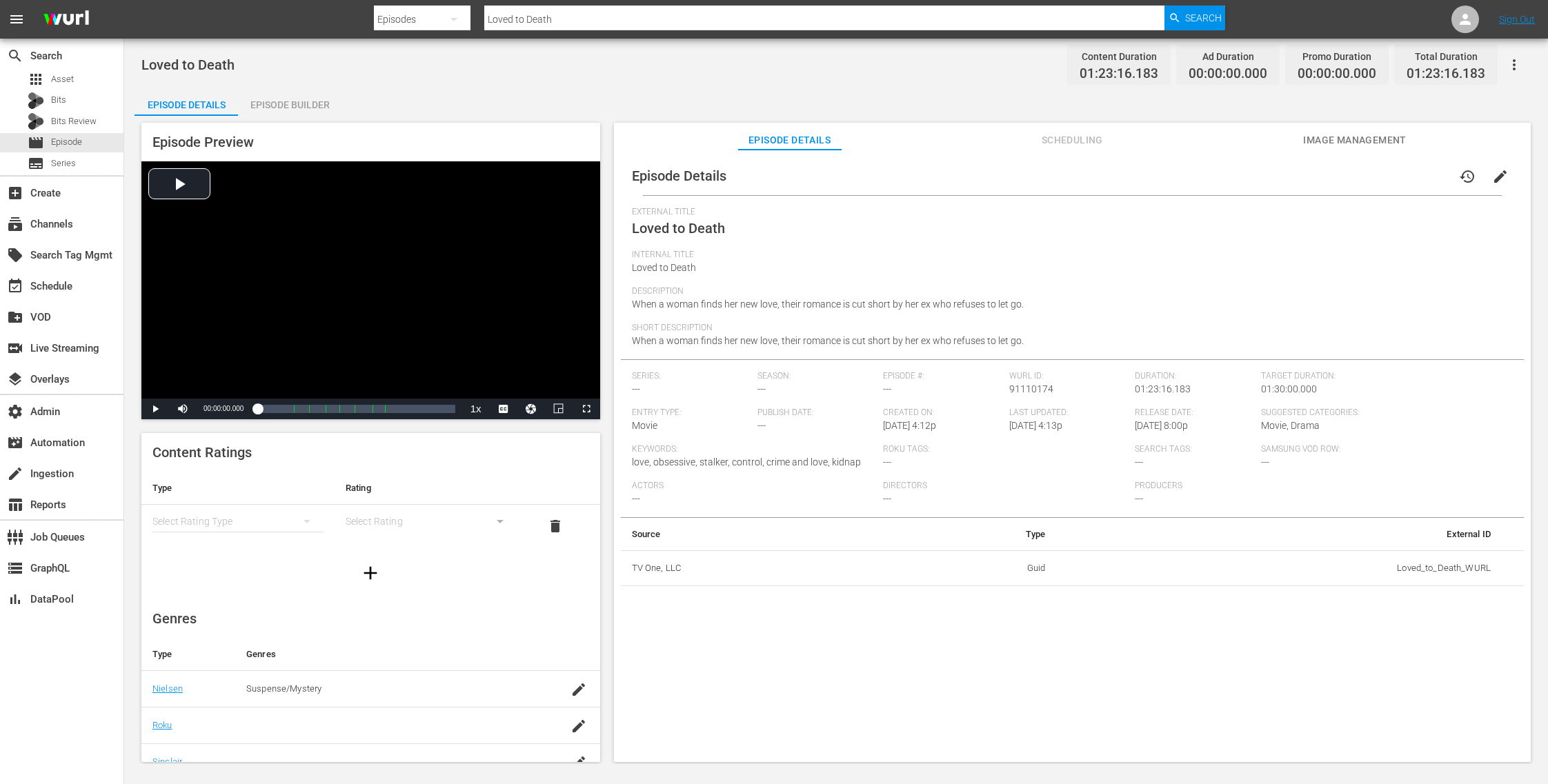
click at [1404, 144] on span "Image Management" at bounding box center [1355, 140] width 103 height 18
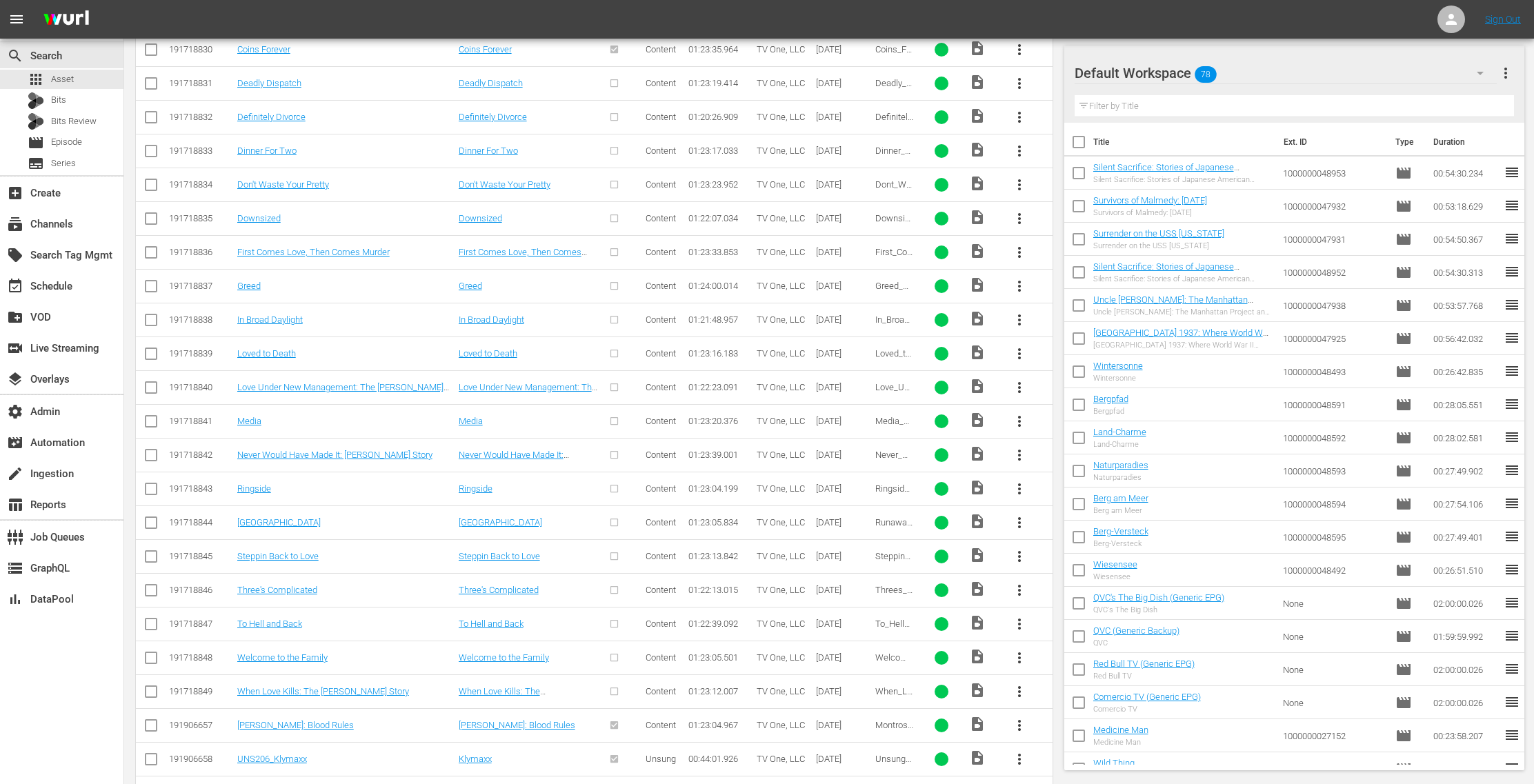
scroll to position [2628, 0]
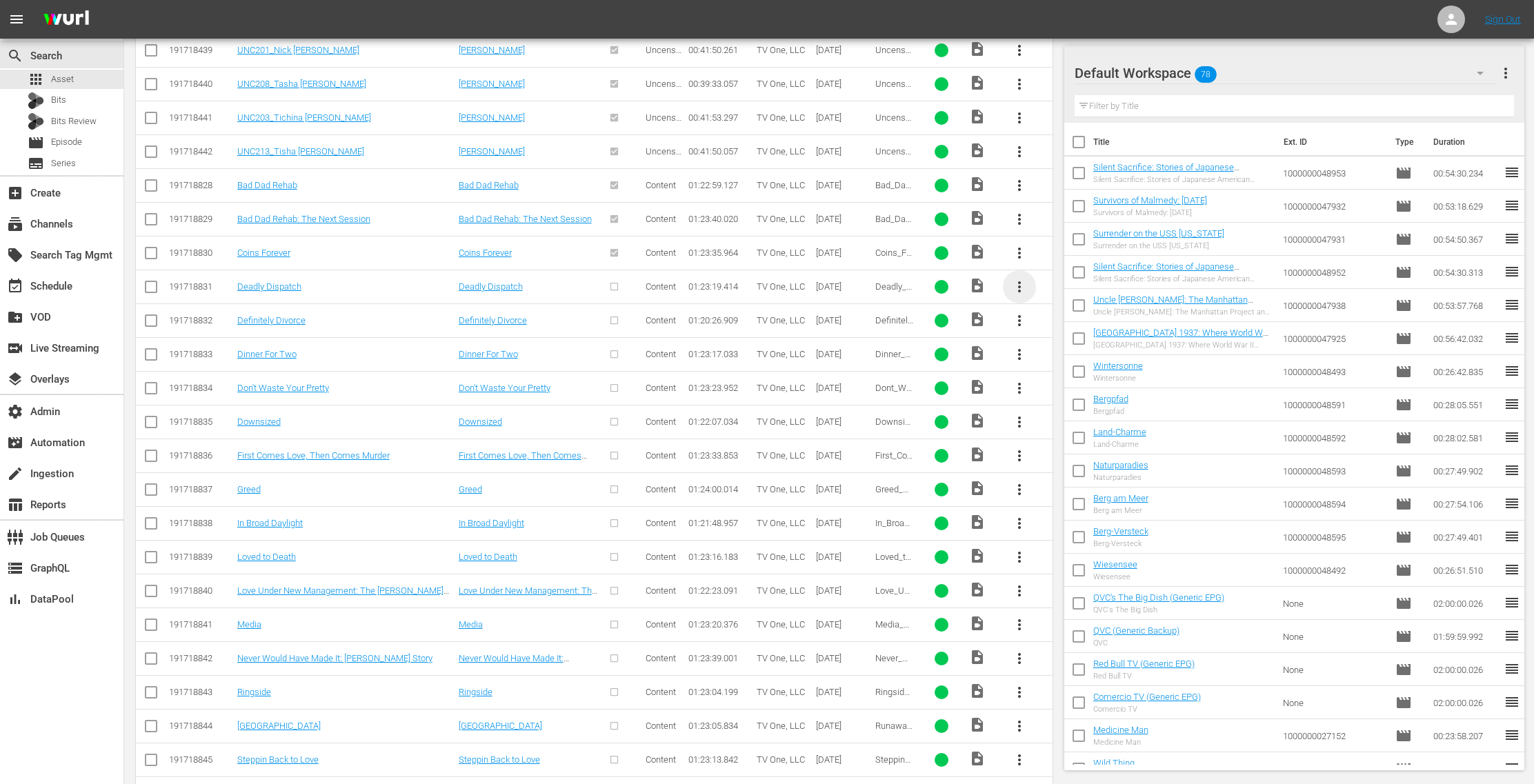
click at [1019, 279] on span "more_vert" at bounding box center [1020, 287] width 17 height 17
click at [1071, 367] on div "Episode" at bounding box center [1095, 374] width 94 height 33
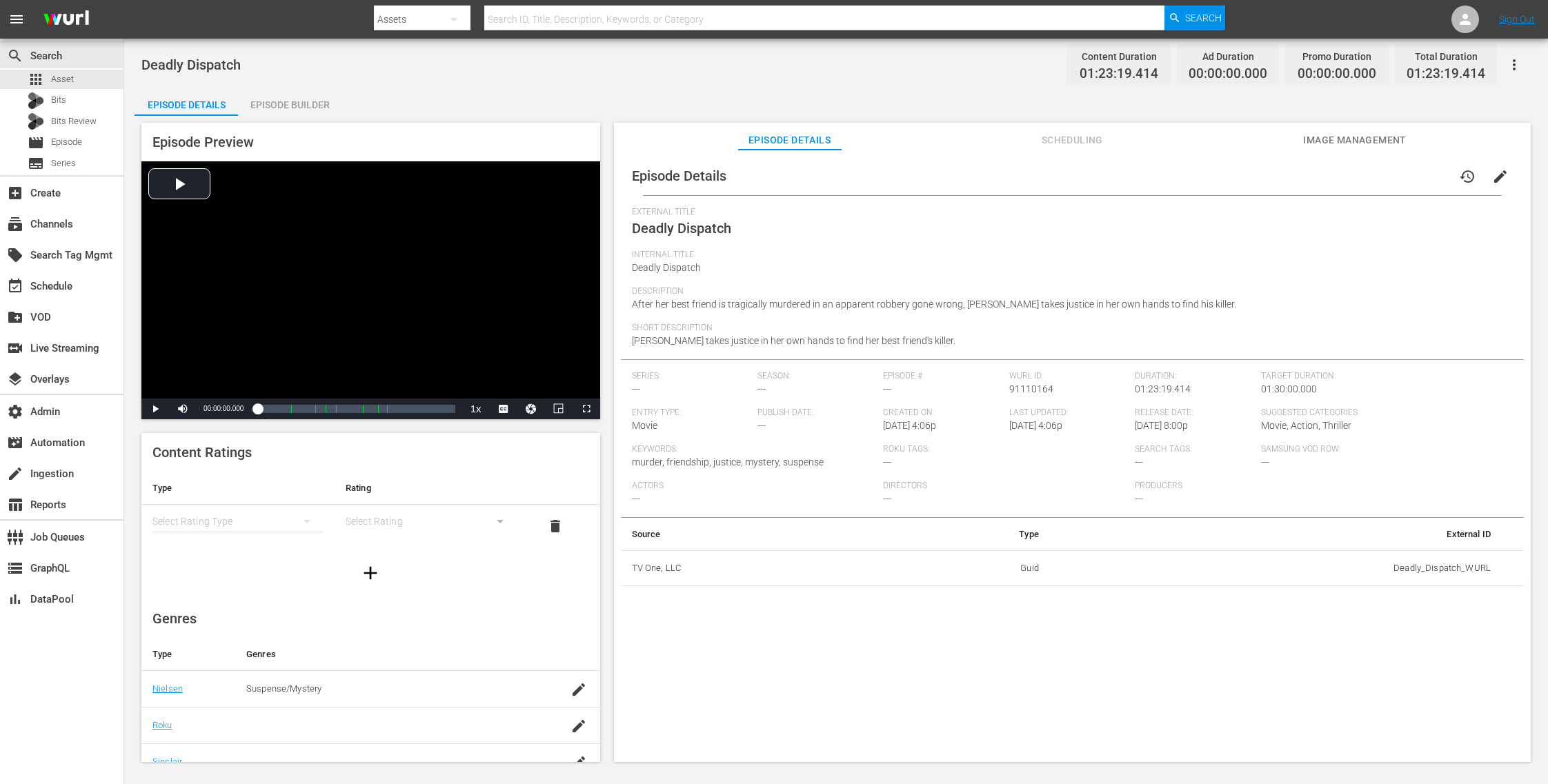
click at [1361, 127] on button "Image Management" at bounding box center [1355, 137] width 103 height 28
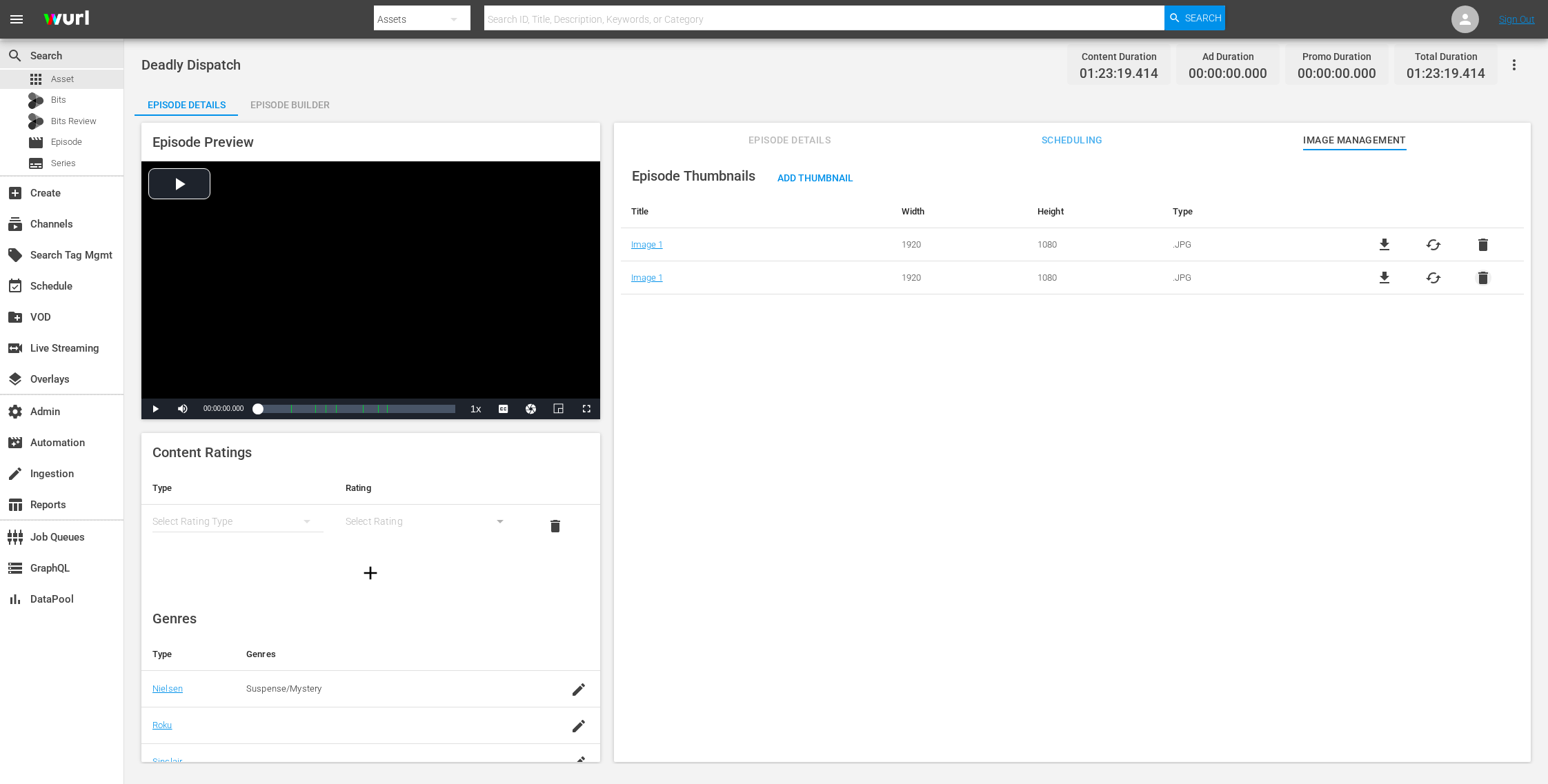
click at [1480, 279] on span "delete" at bounding box center [1483, 278] width 17 height 17
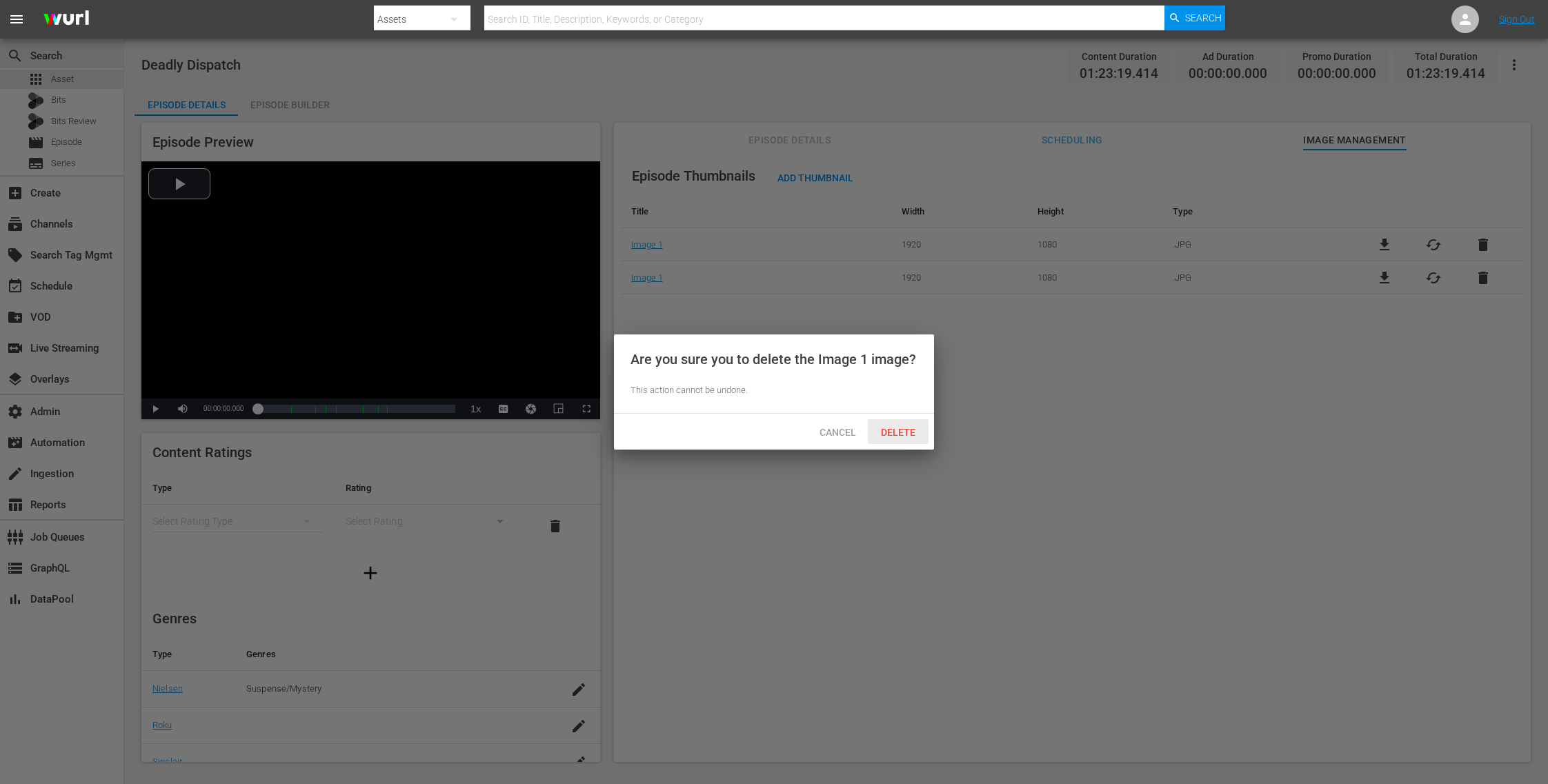
drag, startPoint x: 901, startPoint y: 421, endPoint x: 481, endPoint y: 342, distance: 427.4
click at [901, 421] on div "Delete" at bounding box center [899, 432] width 61 height 26
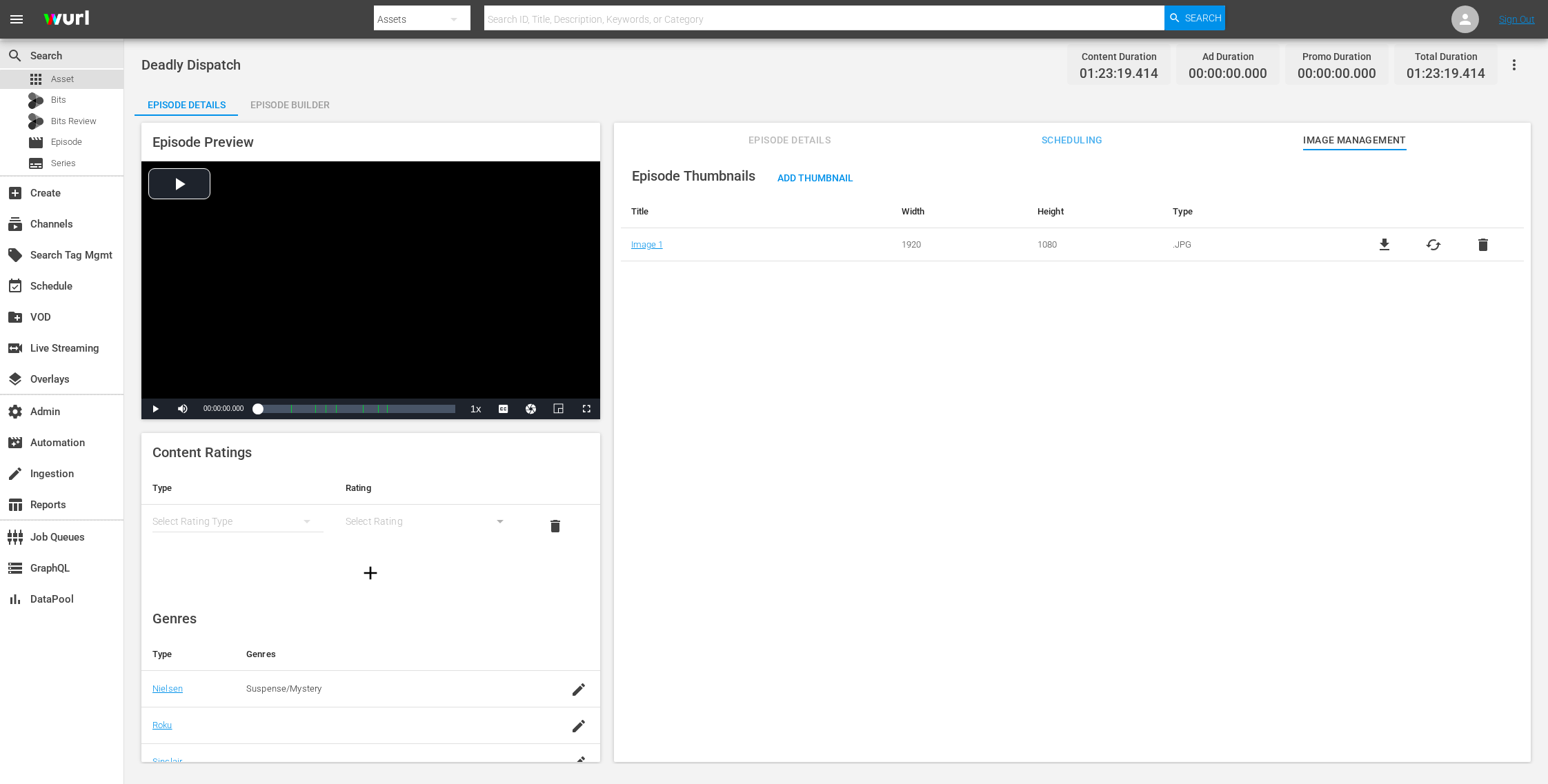
click at [94, 83] on div "apps Asset" at bounding box center [62, 78] width 124 height 19
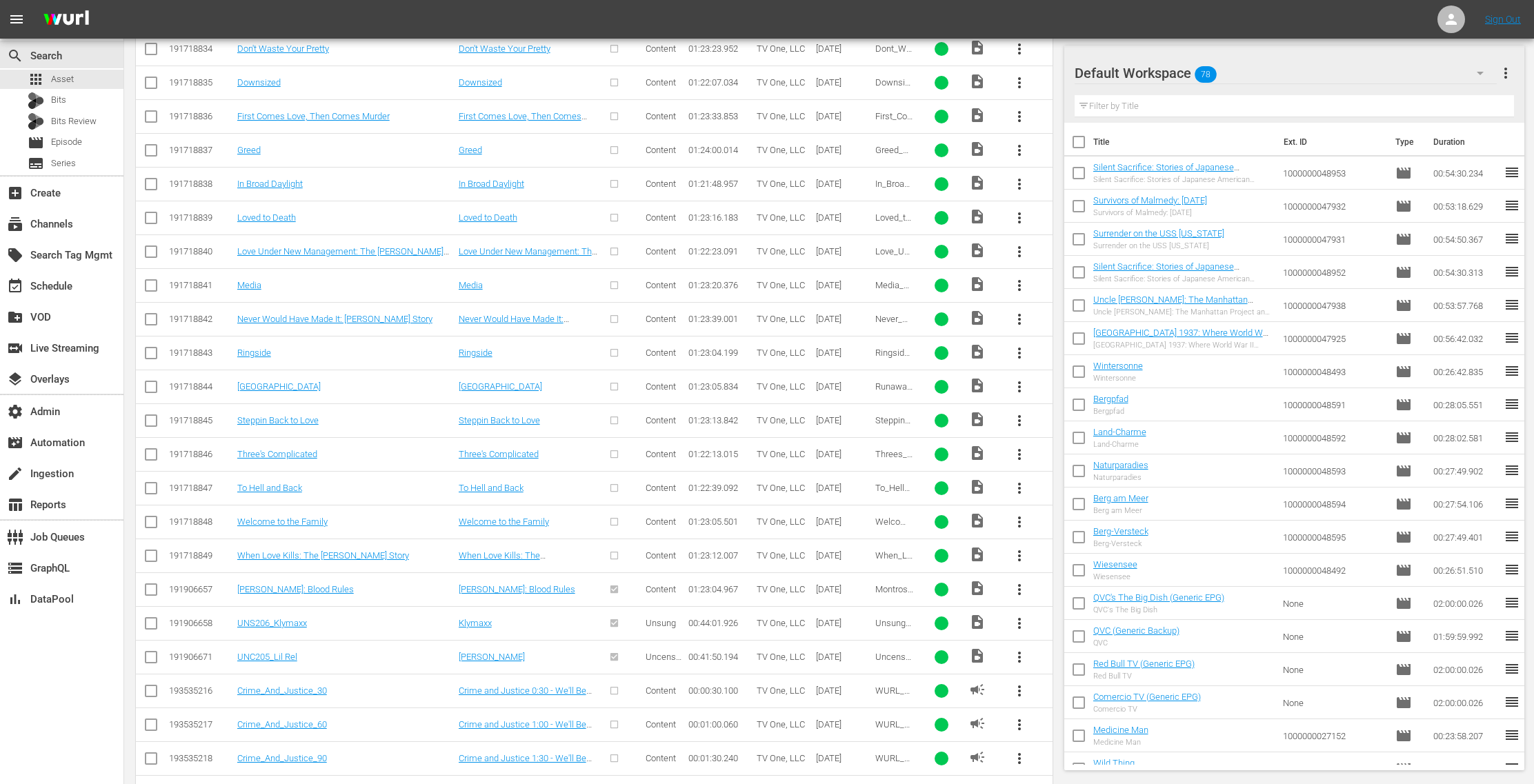
scroll to position [2964, 0]
click at [1019, 550] on span "more_vert" at bounding box center [1020, 559] width 17 height 17
click at [1078, 638] on div "Episode" at bounding box center [1095, 642] width 94 height 33
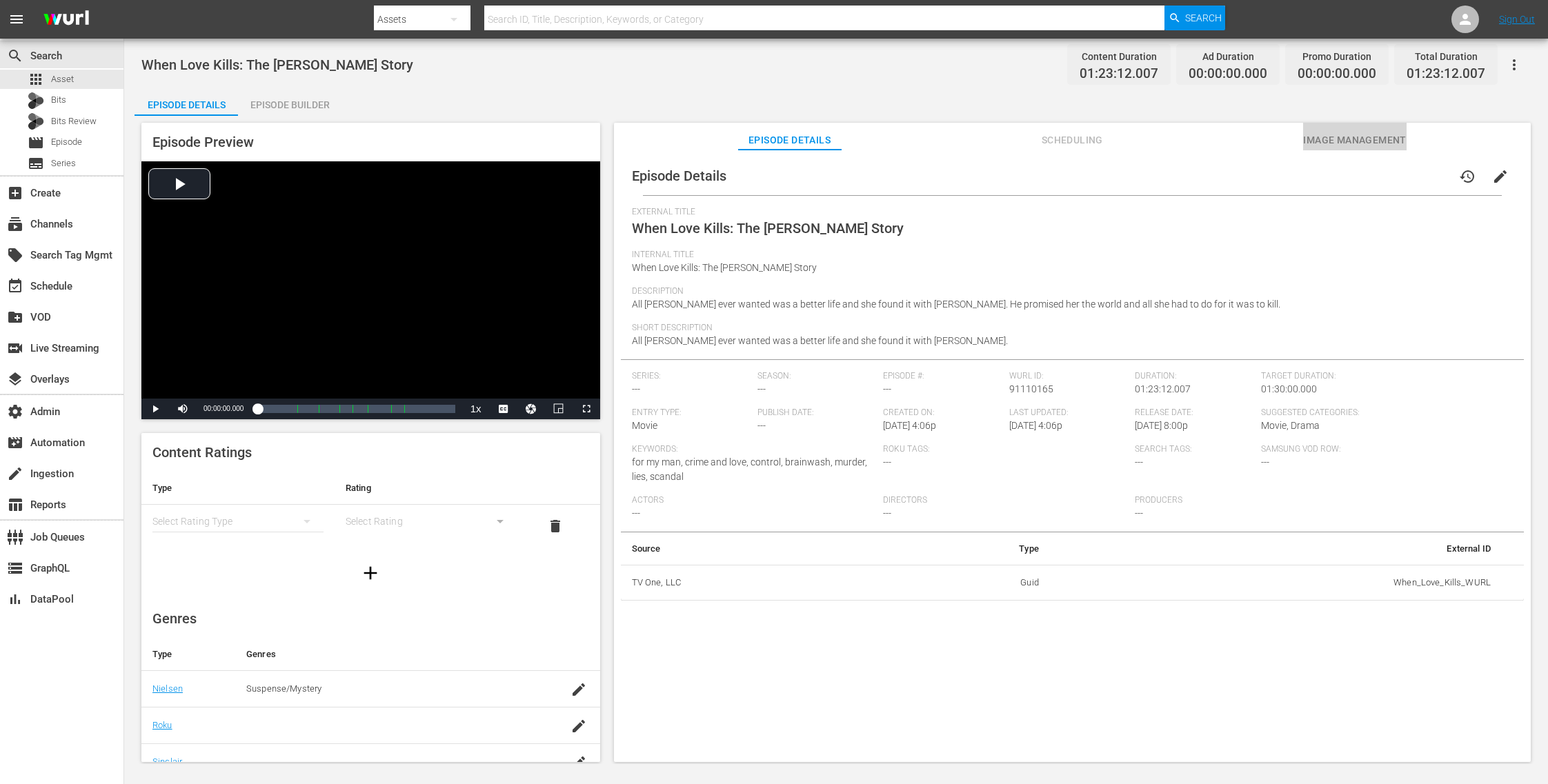
click at [1361, 135] on span "Image Management" at bounding box center [1355, 140] width 103 height 18
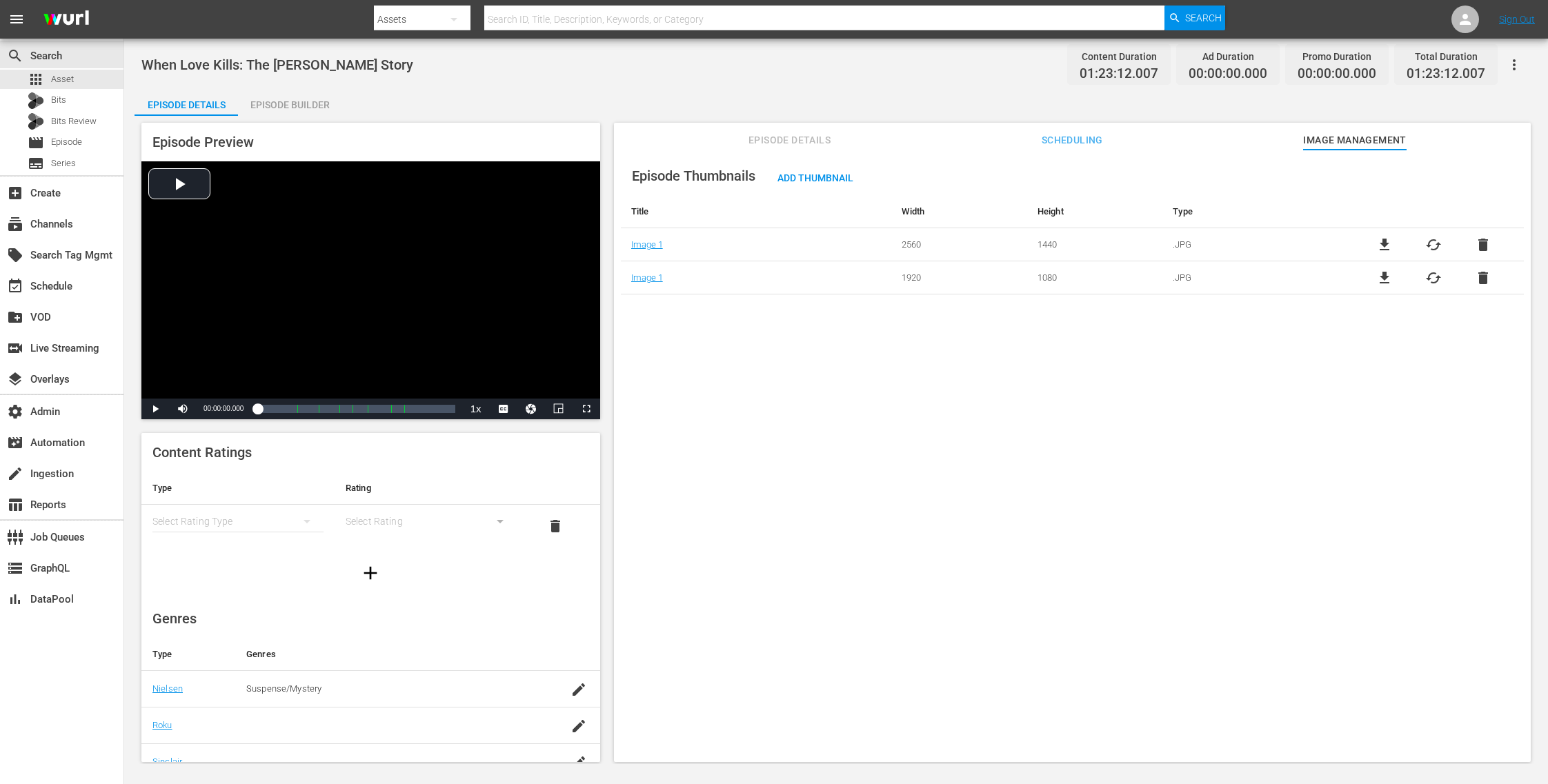
drag, startPoint x: 417, startPoint y: 69, endPoint x: 140, endPoint y: 69, distance: 277.0
click at [140, 69] on div "When Love Kills: The Falicia Blakely Story Content Duration 01:23:12.007 Ad Dur…" at bounding box center [836, 402] width 1424 height 726
copy span "When Love Kills: The [PERSON_NAME] Story"
click at [77, 78] on div "apps Asset" at bounding box center [62, 78] width 124 height 19
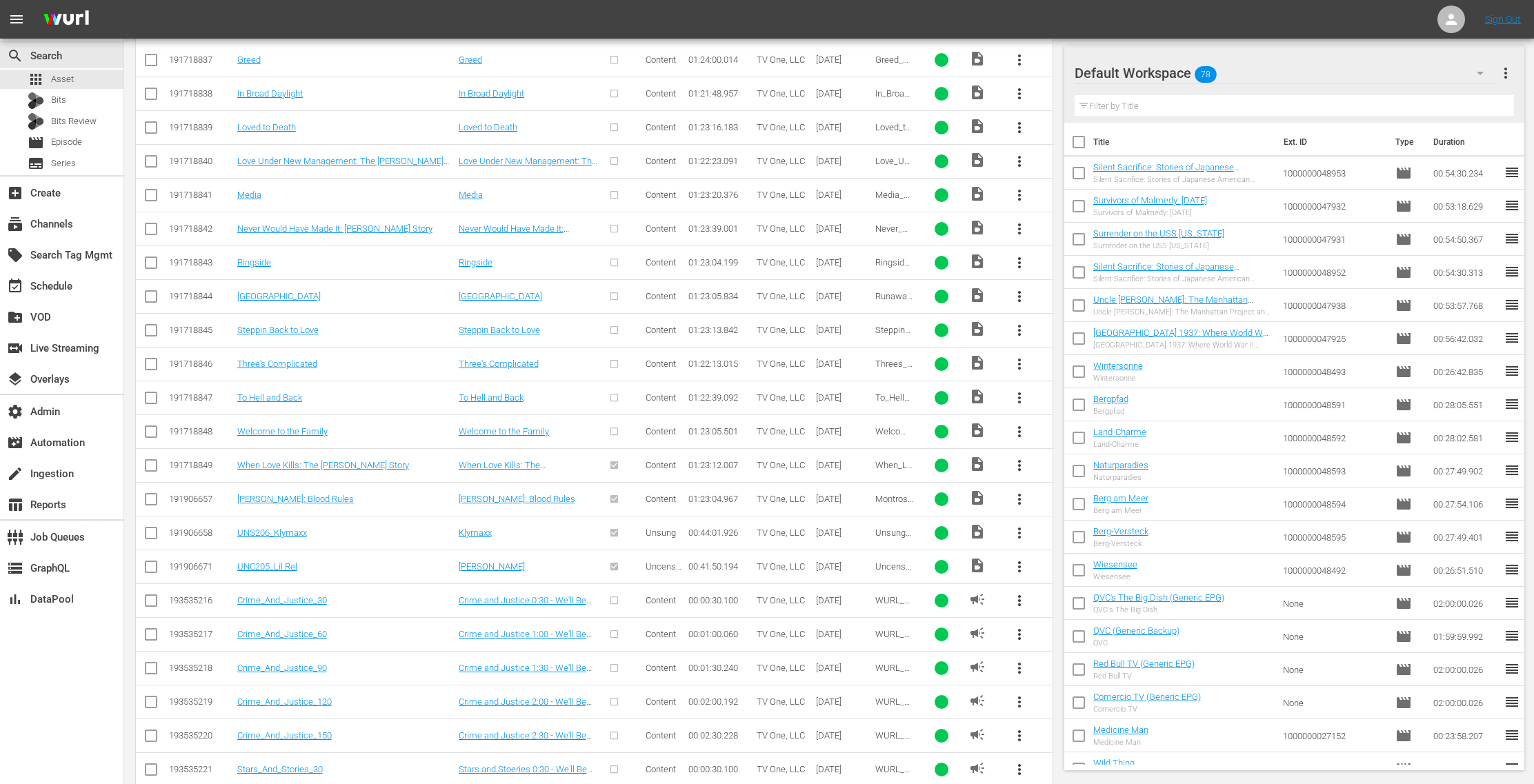
scroll to position [2809, 0]
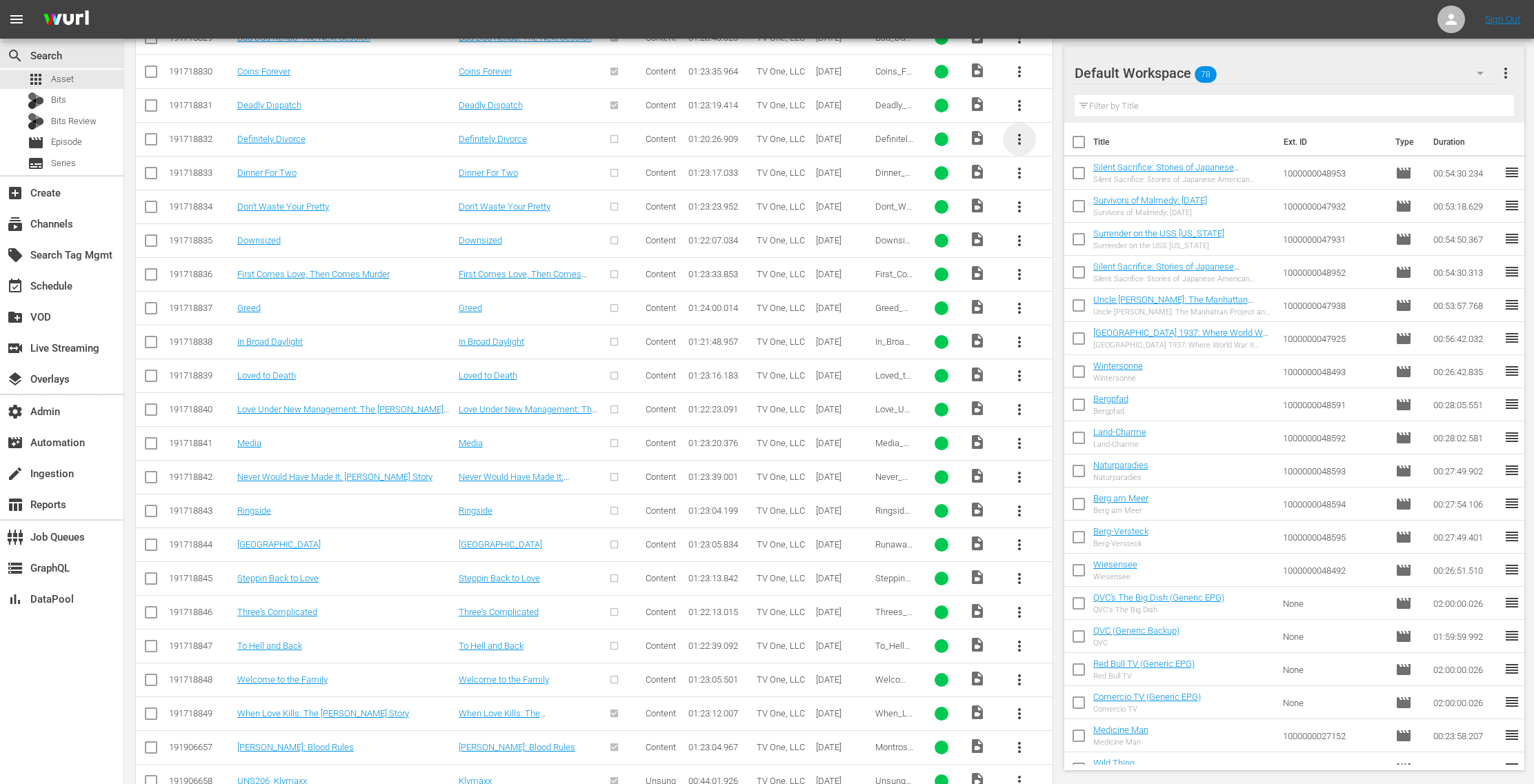
click at [1023, 131] on span "more_vert" at bounding box center [1020, 139] width 17 height 17
click at [1059, 227] on div "Episode" at bounding box center [1095, 226] width 94 height 33
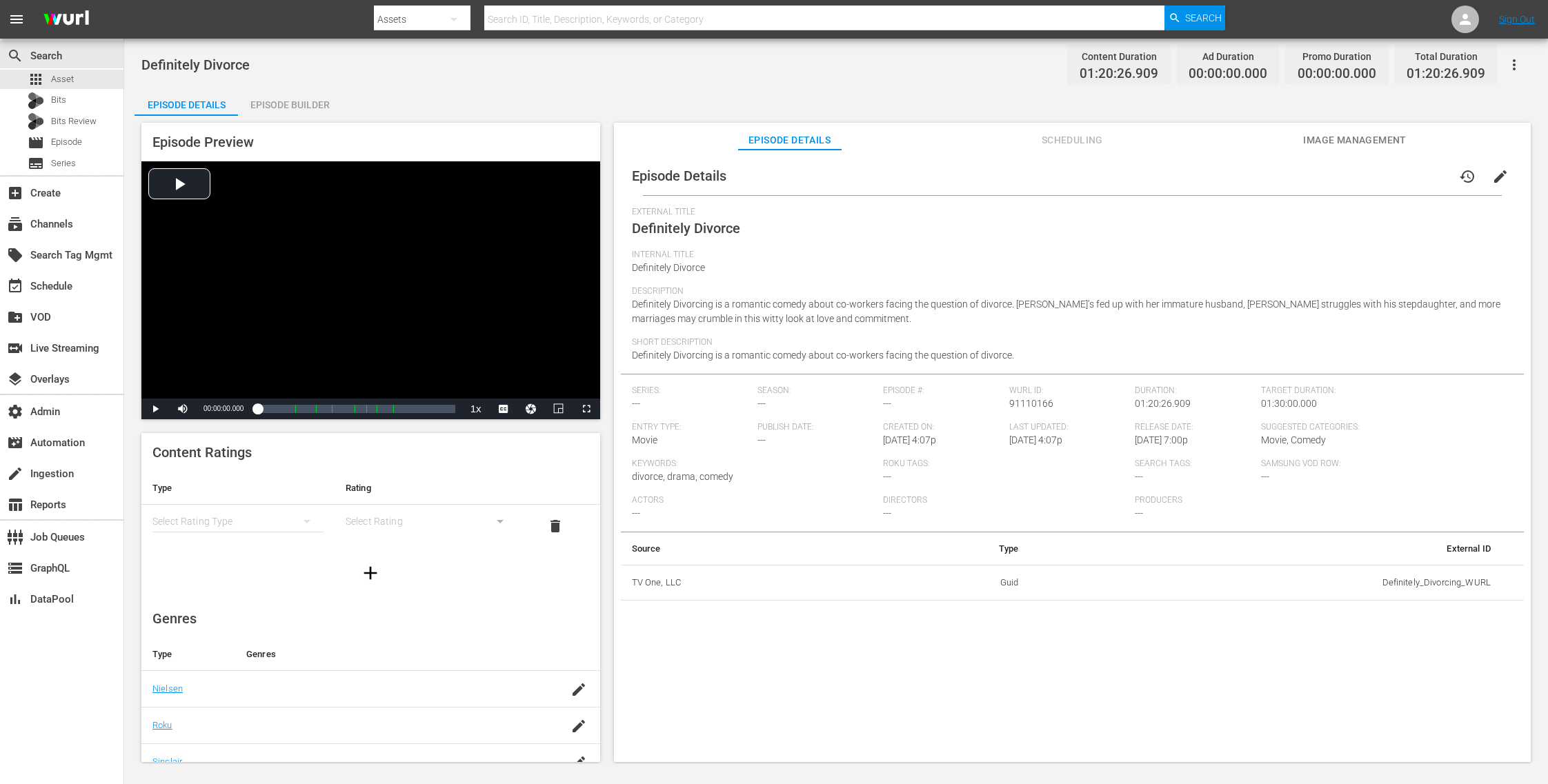
click at [1378, 137] on span "Image Management" at bounding box center [1355, 140] width 103 height 18
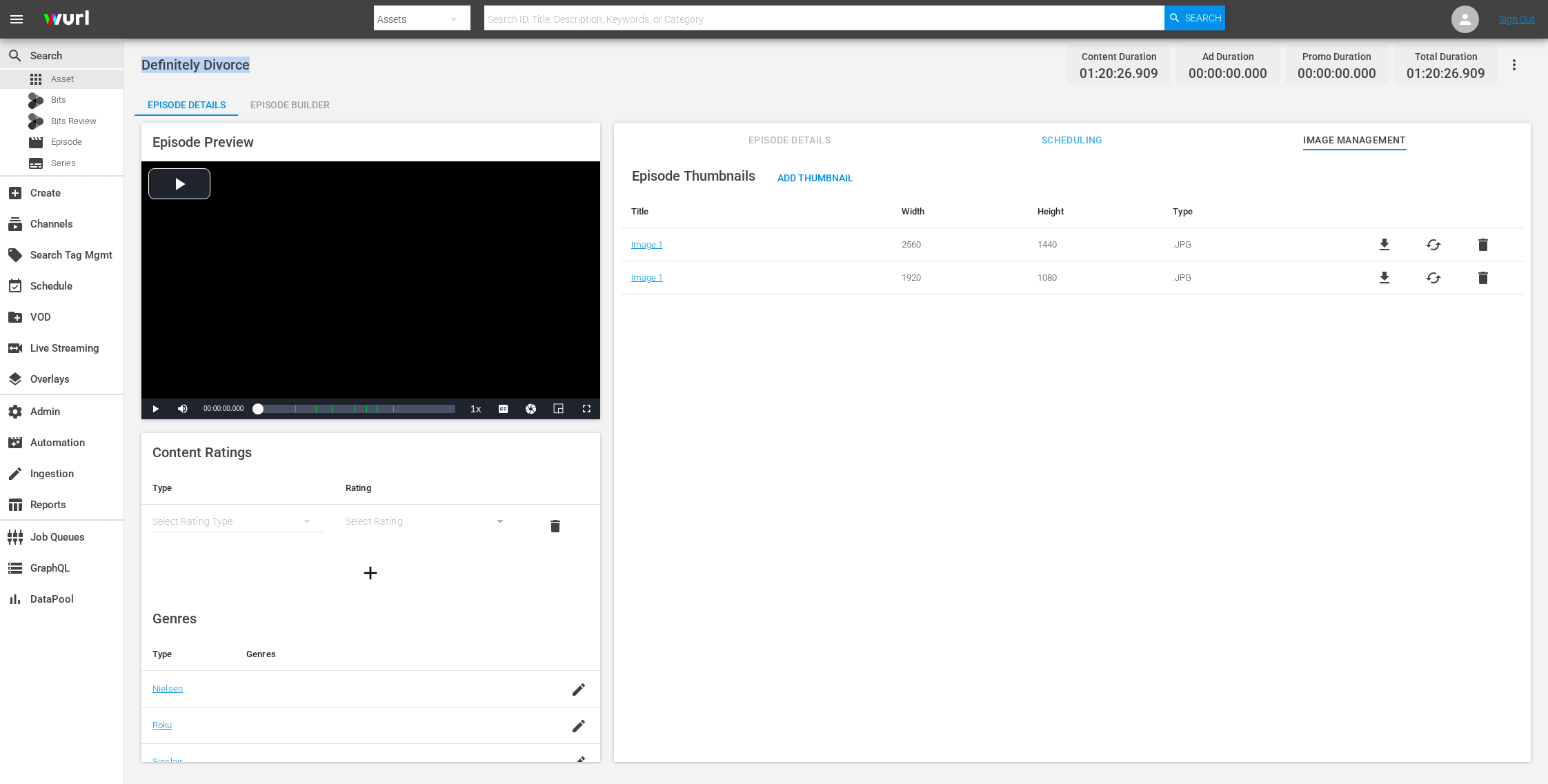
drag, startPoint x: 285, startPoint y: 78, endPoint x: 140, endPoint y: 64, distance: 145.7
click at [140, 64] on div "Definitely Divorce Content Duration 01:20:26.909 Ad Duration 00:00:00.000 Promo…" at bounding box center [836, 402] width 1424 height 726
copy span "Definitely Divorce"
click at [76, 75] on div "apps Asset" at bounding box center [62, 78] width 124 height 19
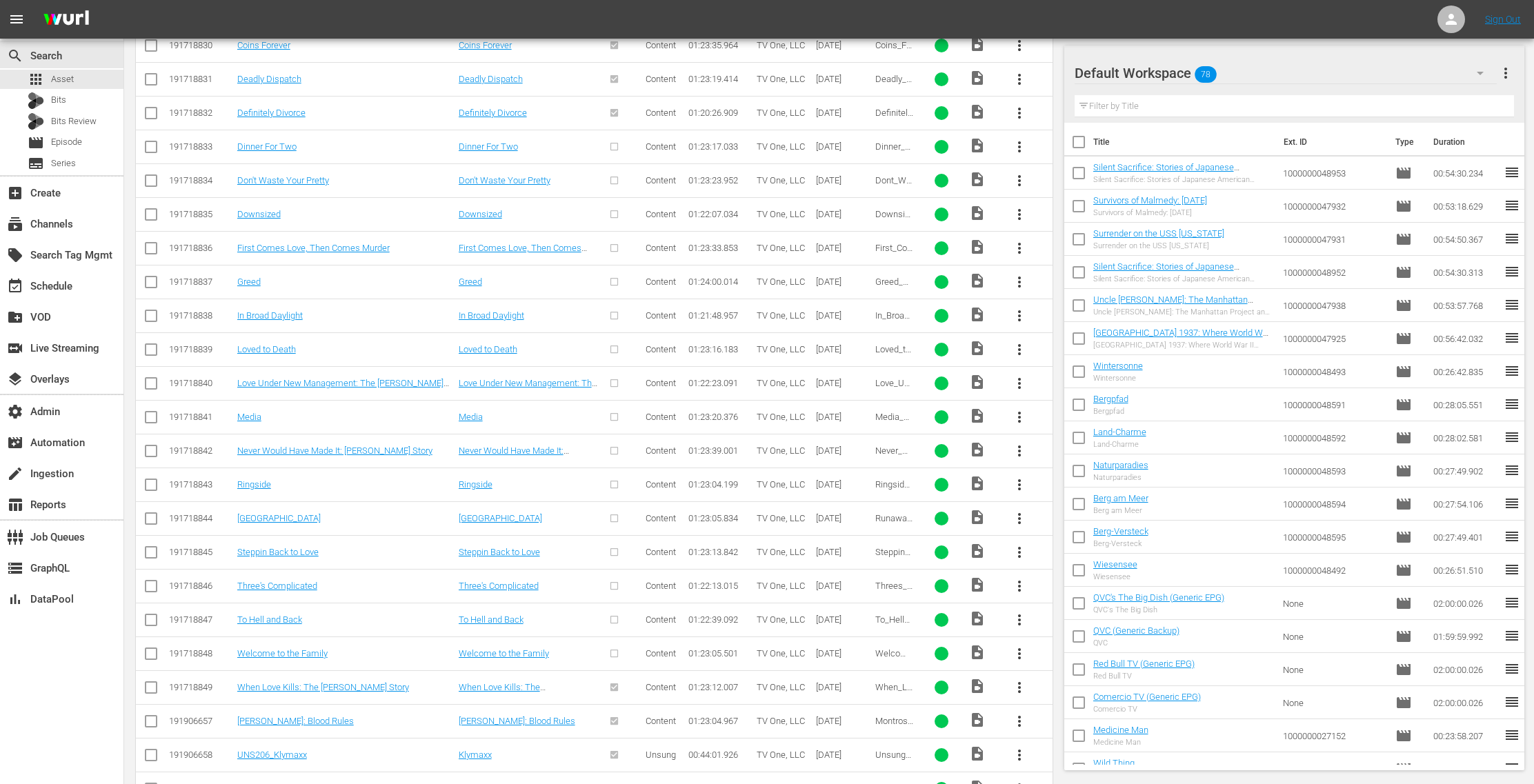
scroll to position [2822, 0]
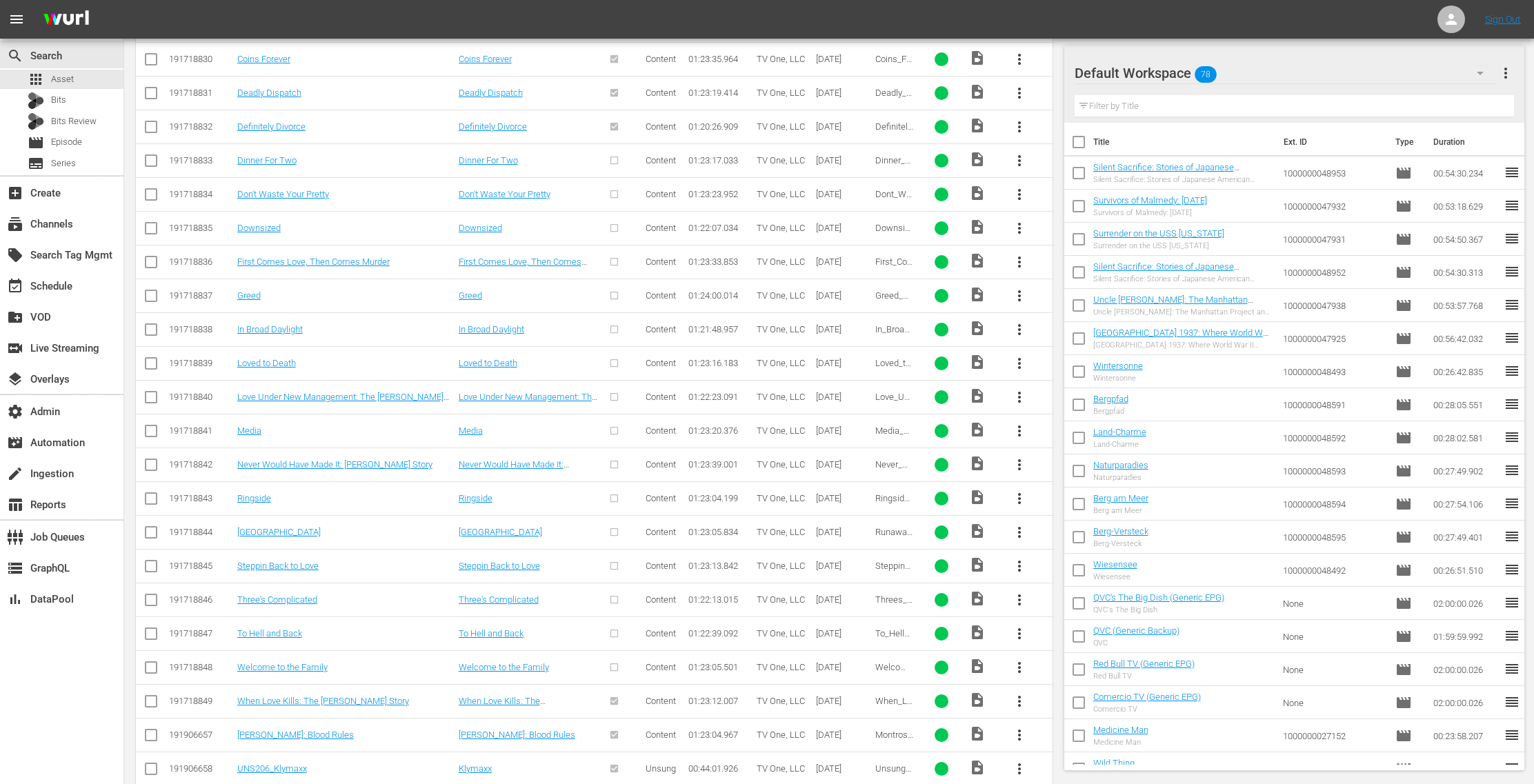
click at [1022, 152] on span "more_vert" at bounding box center [1020, 161] width 17 height 17
click at [1066, 249] on div "Episode" at bounding box center [1095, 247] width 94 height 33
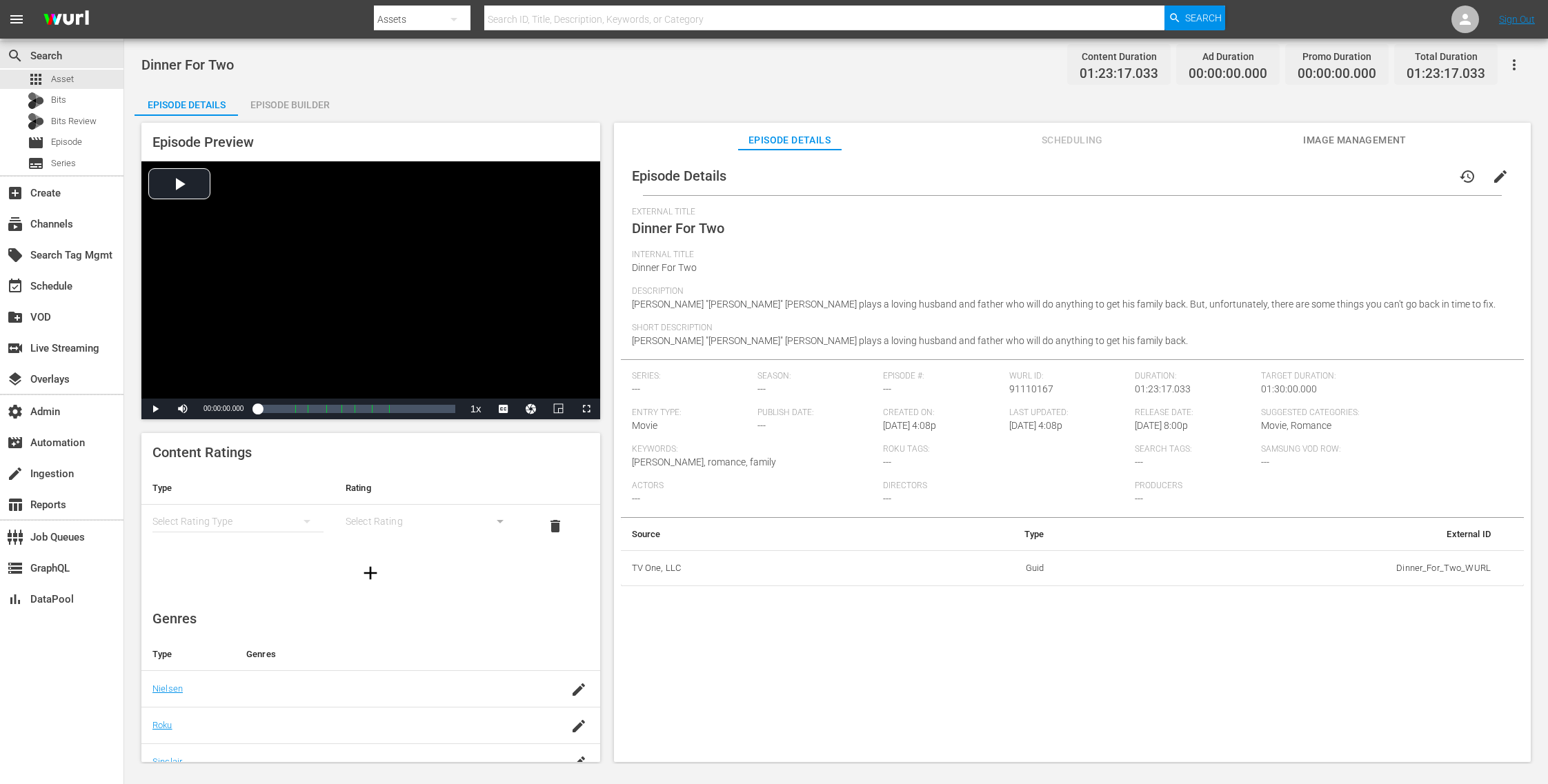
click at [1325, 137] on span "Image Management" at bounding box center [1355, 140] width 103 height 18
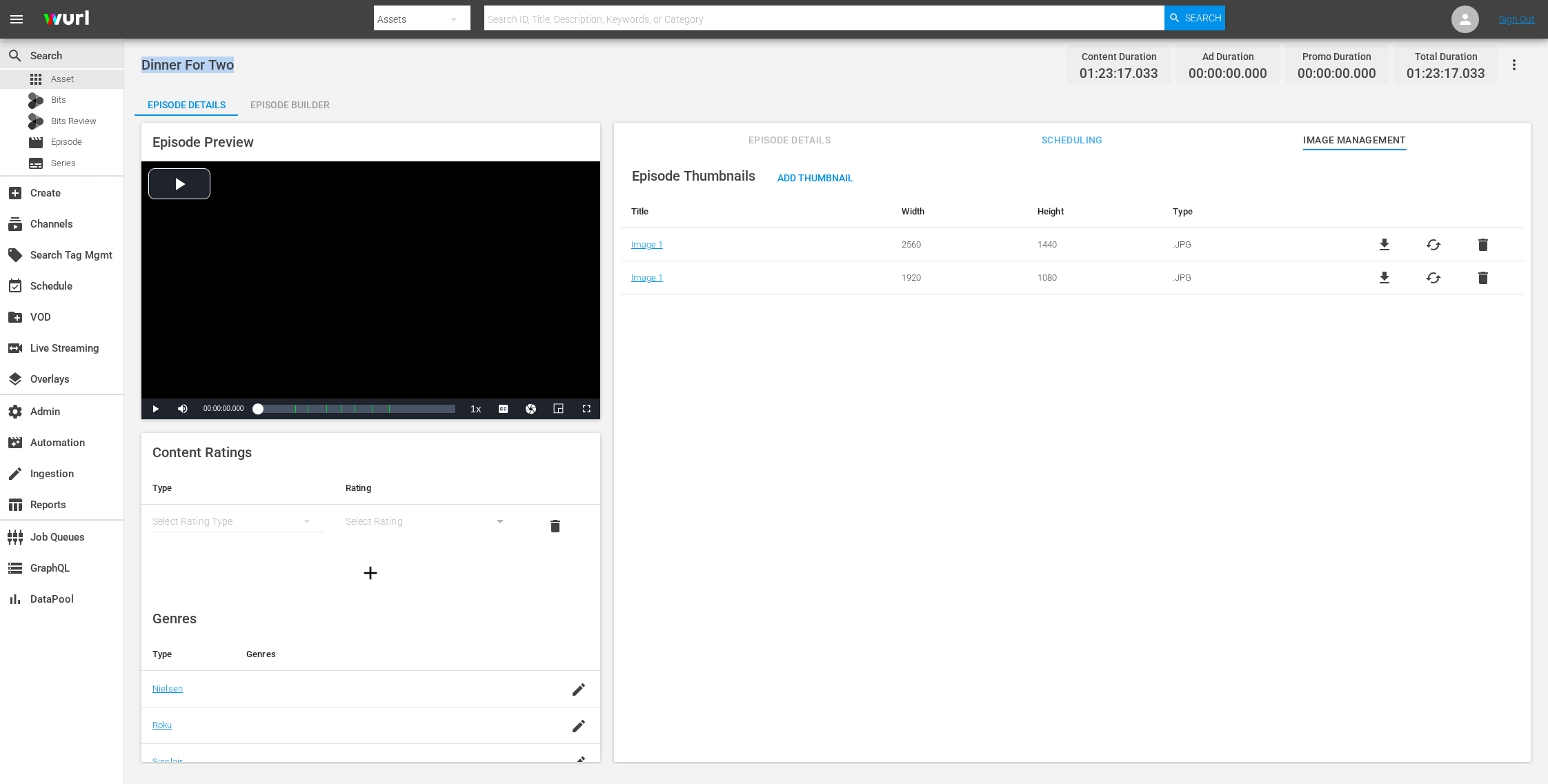
drag, startPoint x: 243, startPoint y: 64, endPoint x: 129, endPoint y: 61, distance: 114.0
click at [129, 61] on div "Dinner For Two Content Duration 01:23:17.033 Ad Duration 00:00:00.000 Promo Dur…" at bounding box center [836, 402] width 1424 height 726
copy span "Dinner For Two"
click at [78, 83] on div "apps Asset" at bounding box center [62, 78] width 124 height 19
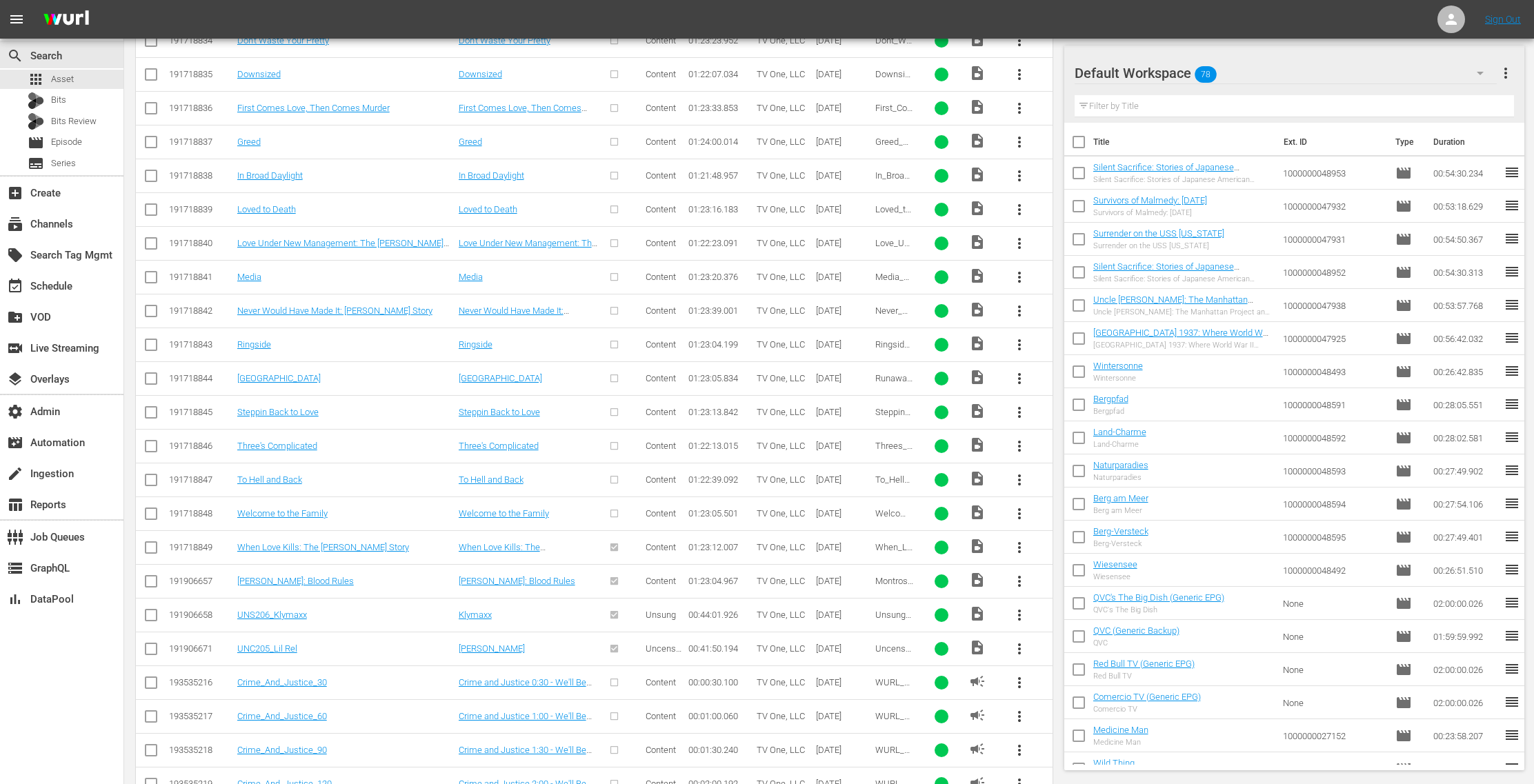
scroll to position [2868, 0]
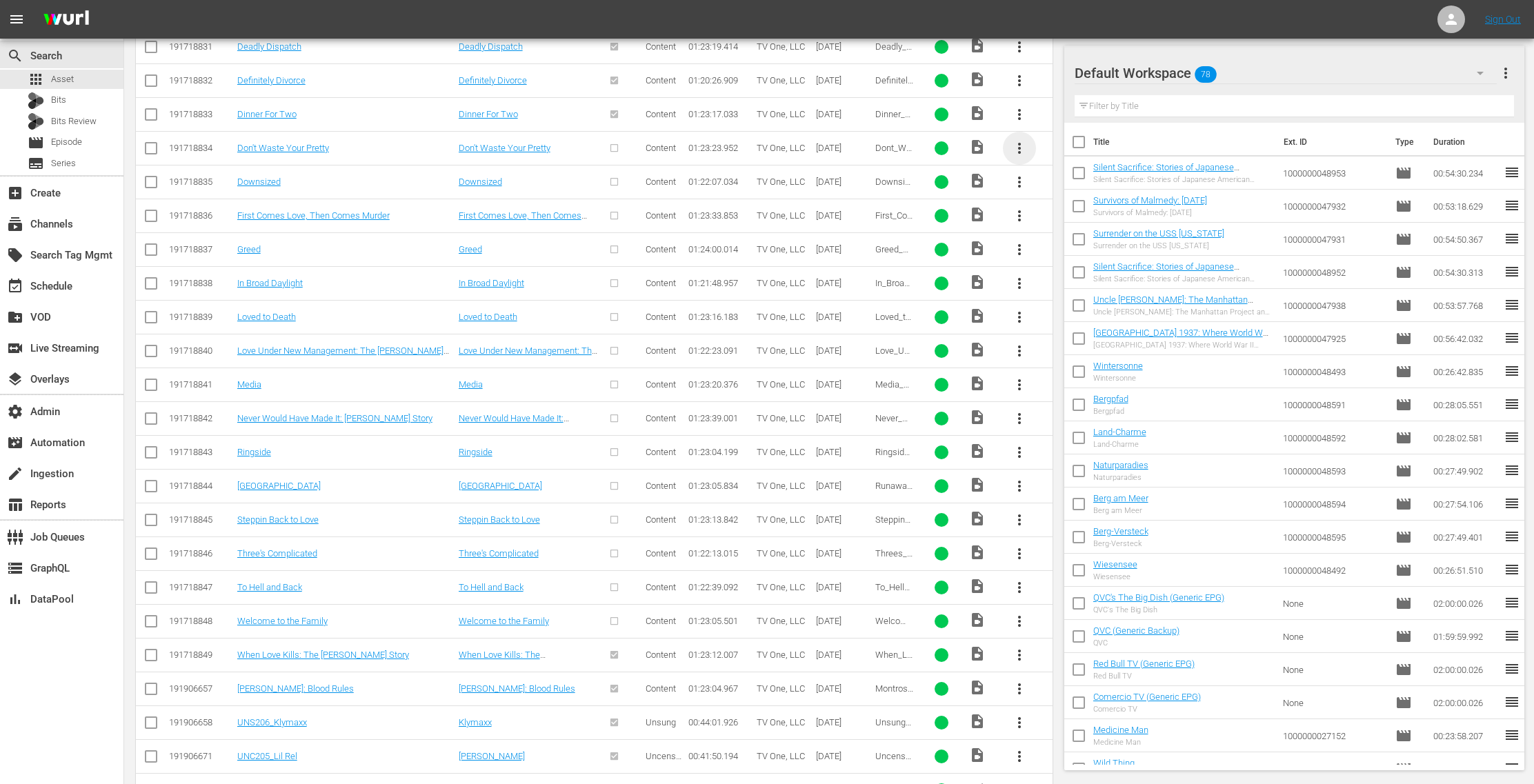
click at [1021, 140] on span "more_vert" at bounding box center [1020, 149] width 17 height 17
click at [1057, 233] on div "Episode" at bounding box center [1095, 235] width 94 height 33
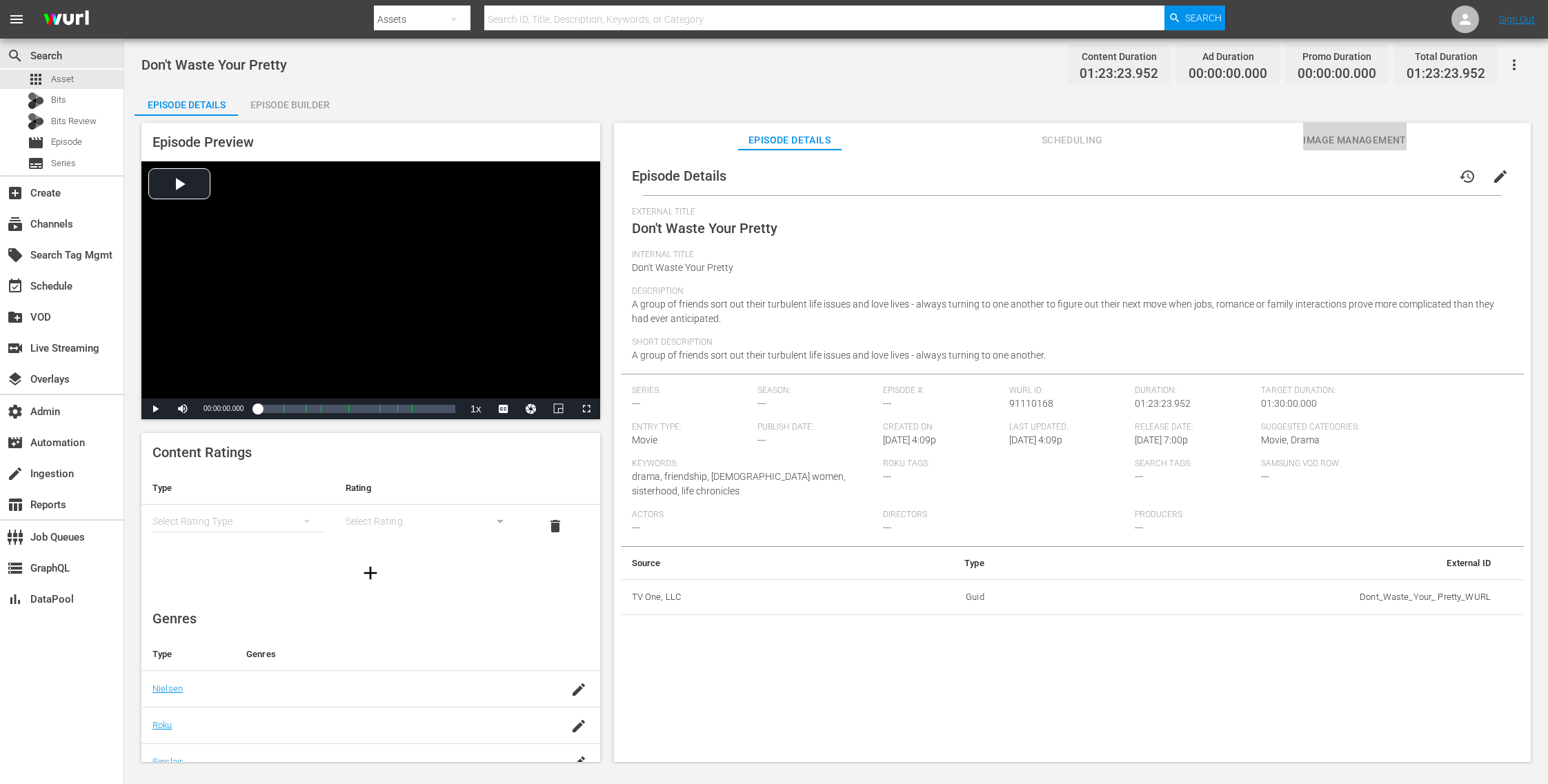
click at [1315, 136] on span "Image Management" at bounding box center [1355, 140] width 103 height 18
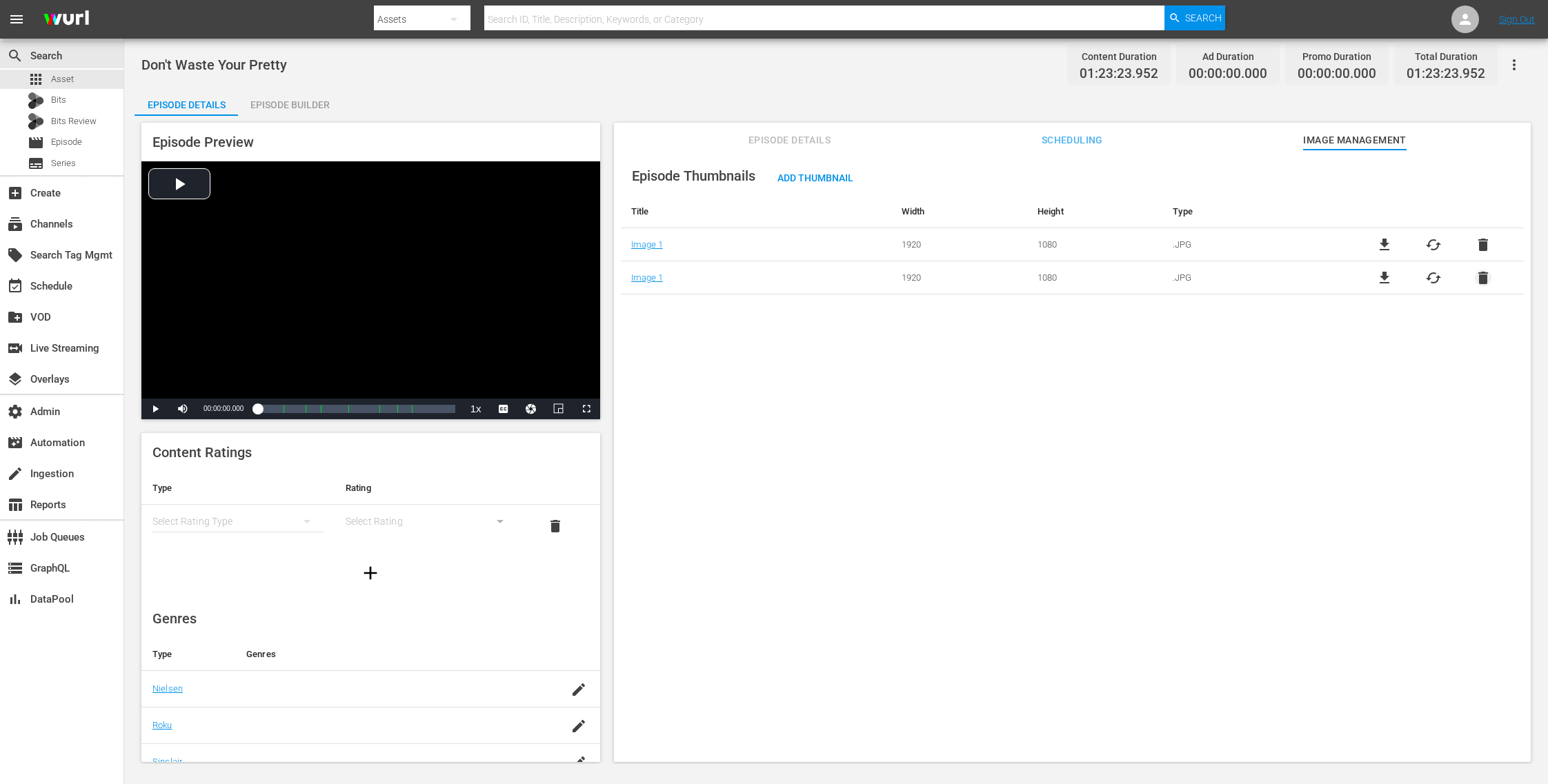
click at [1479, 277] on span "delete" at bounding box center [1483, 278] width 17 height 17
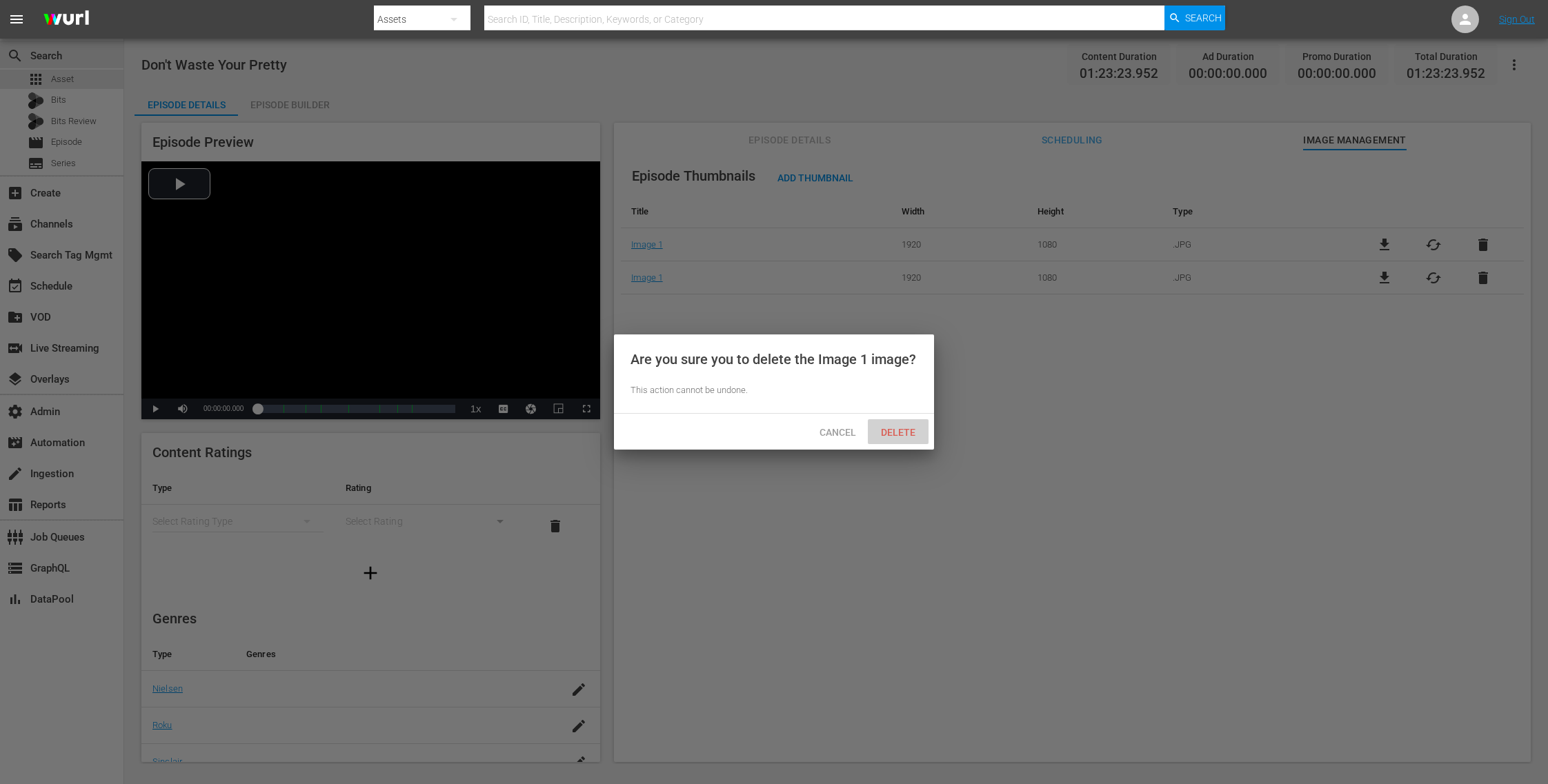
click at [908, 433] on span "Delete" at bounding box center [898, 432] width 56 height 11
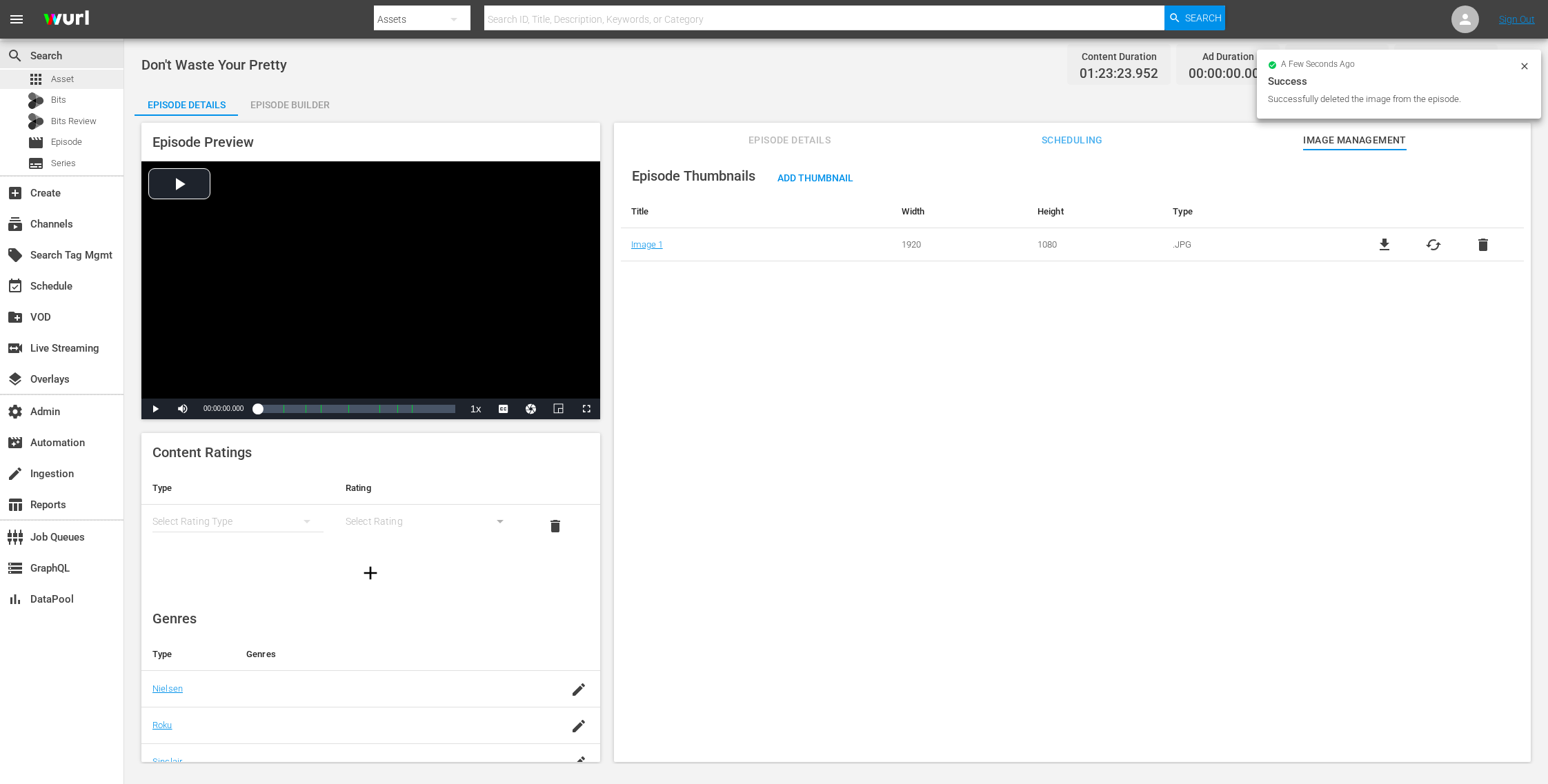
click at [63, 78] on span "Asset" at bounding box center [62, 78] width 23 height 14
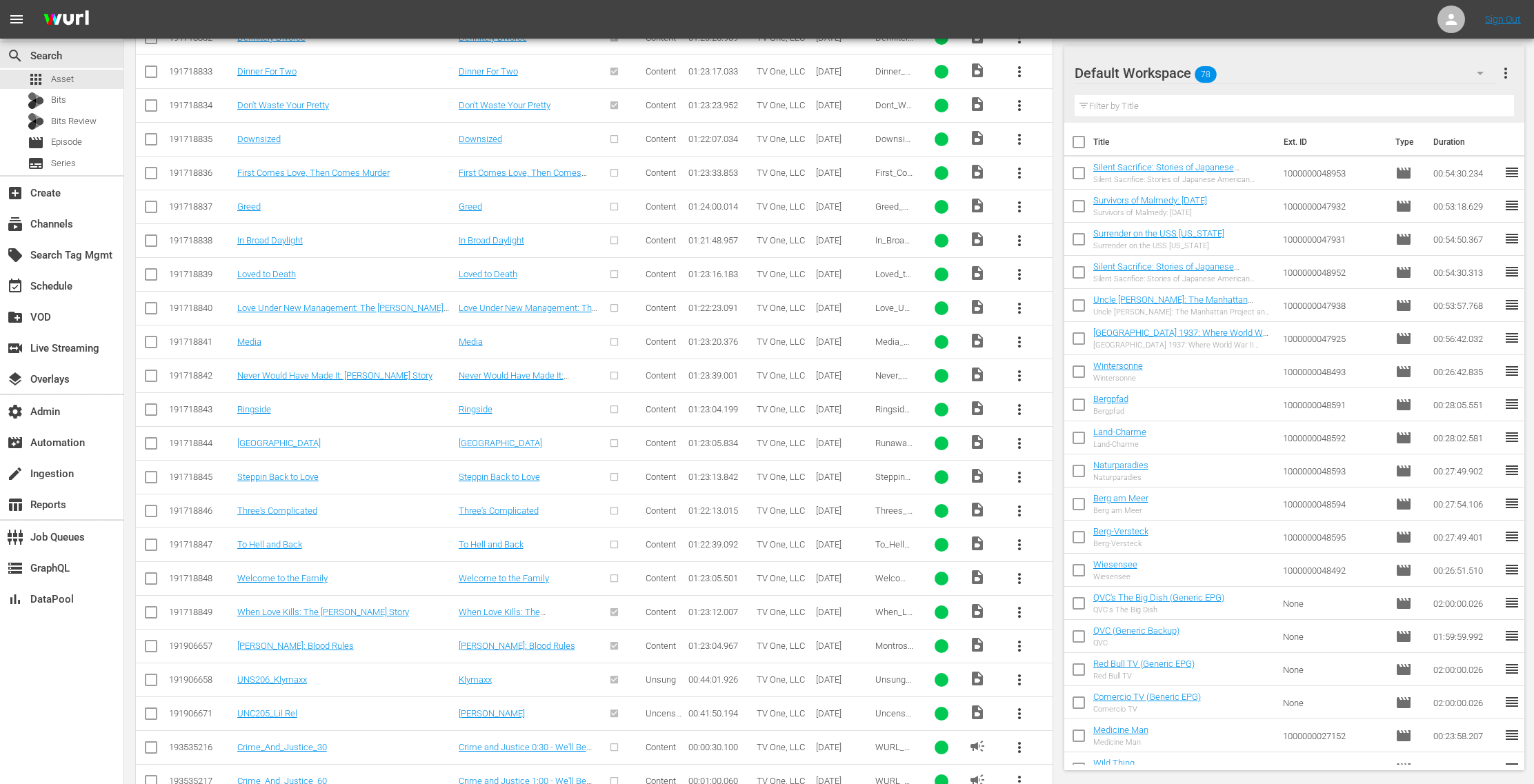
scroll to position [2898, 0]
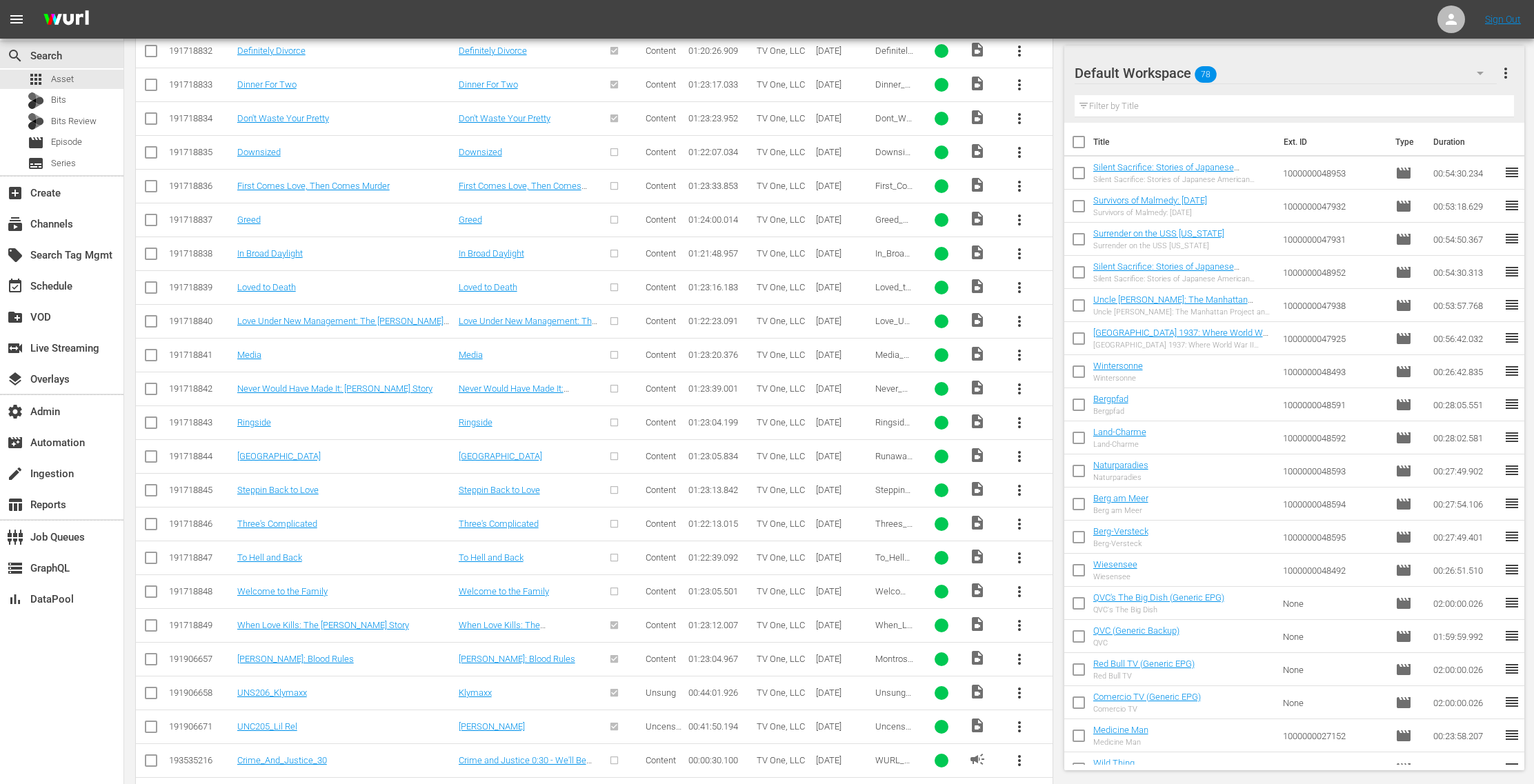
click at [1019, 144] on span "more_vert" at bounding box center [1020, 152] width 17 height 17
click at [1062, 236] on div "Episode" at bounding box center [1095, 239] width 94 height 33
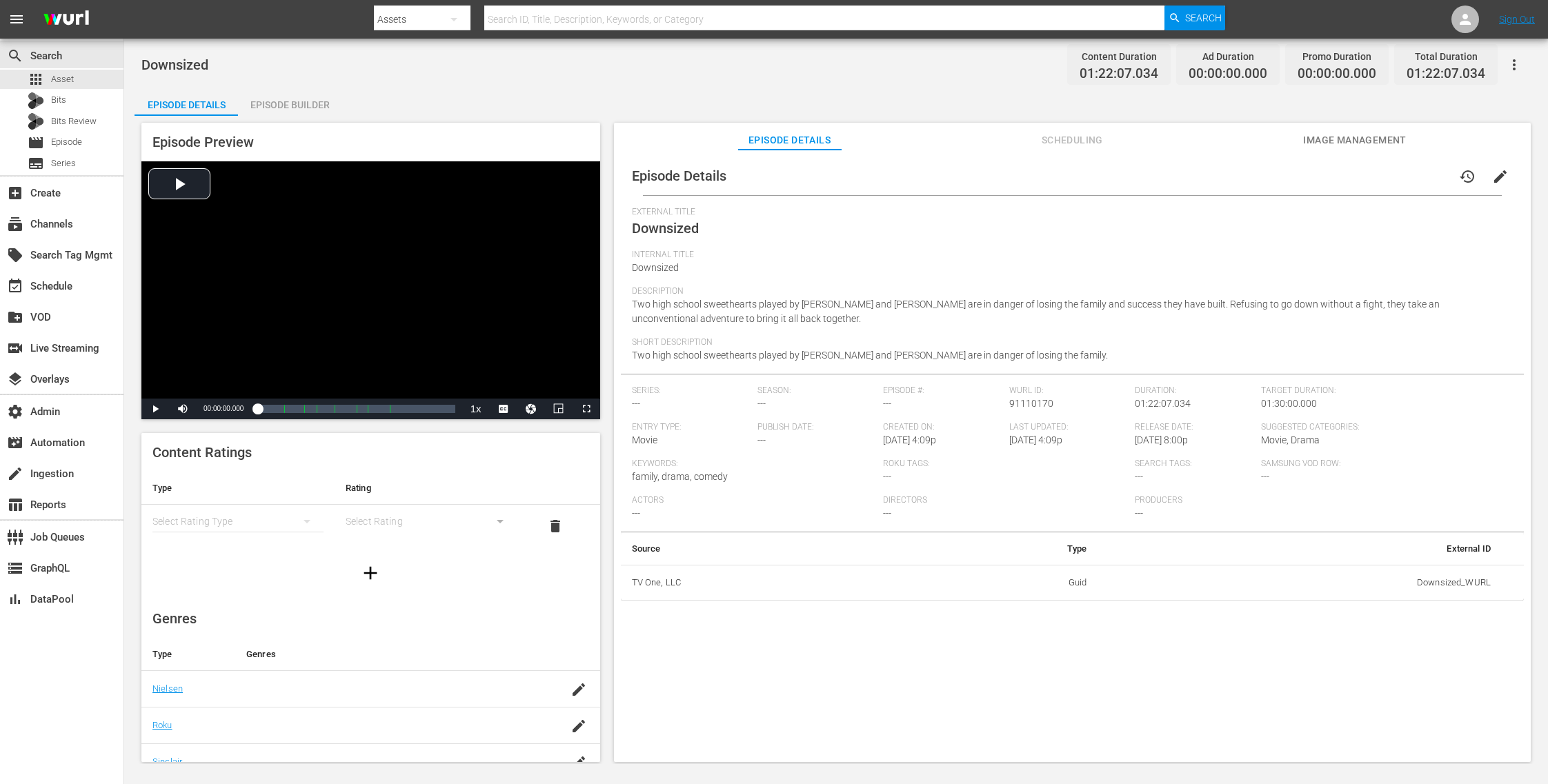
click at [1340, 142] on span "Image Management" at bounding box center [1355, 140] width 103 height 18
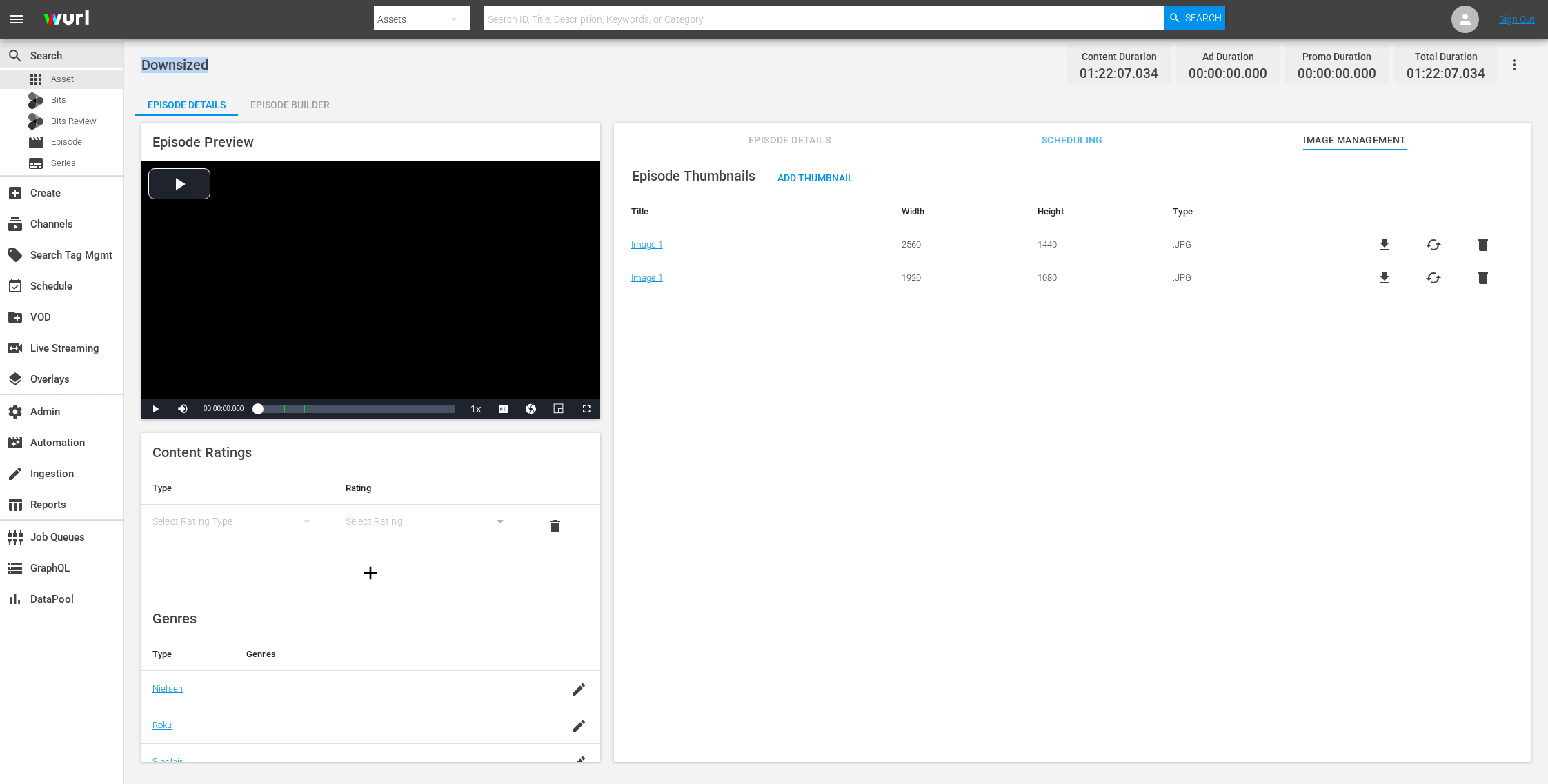
drag, startPoint x: 226, startPoint y: 72, endPoint x: 138, endPoint y: 64, distance: 88.4
click at [138, 64] on div "Downsized Content Duration 01:22:07.034 Ad Duration 00:00:00.000 Promo Duration…" at bounding box center [836, 402] width 1424 height 726
copy span "Downsized"
click at [79, 84] on div "apps Asset" at bounding box center [62, 78] width 124 height 19
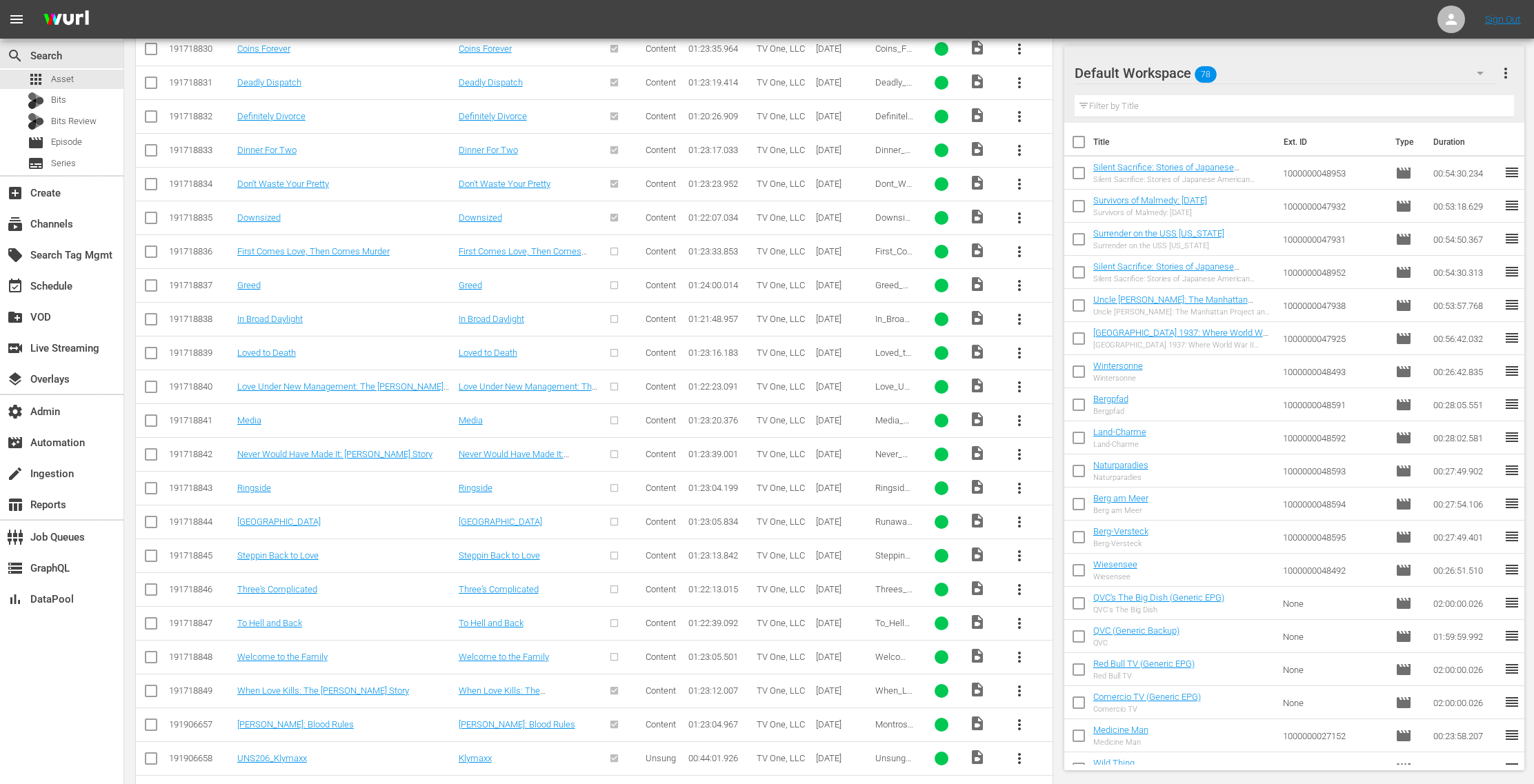
scroll to position [2812, 0]
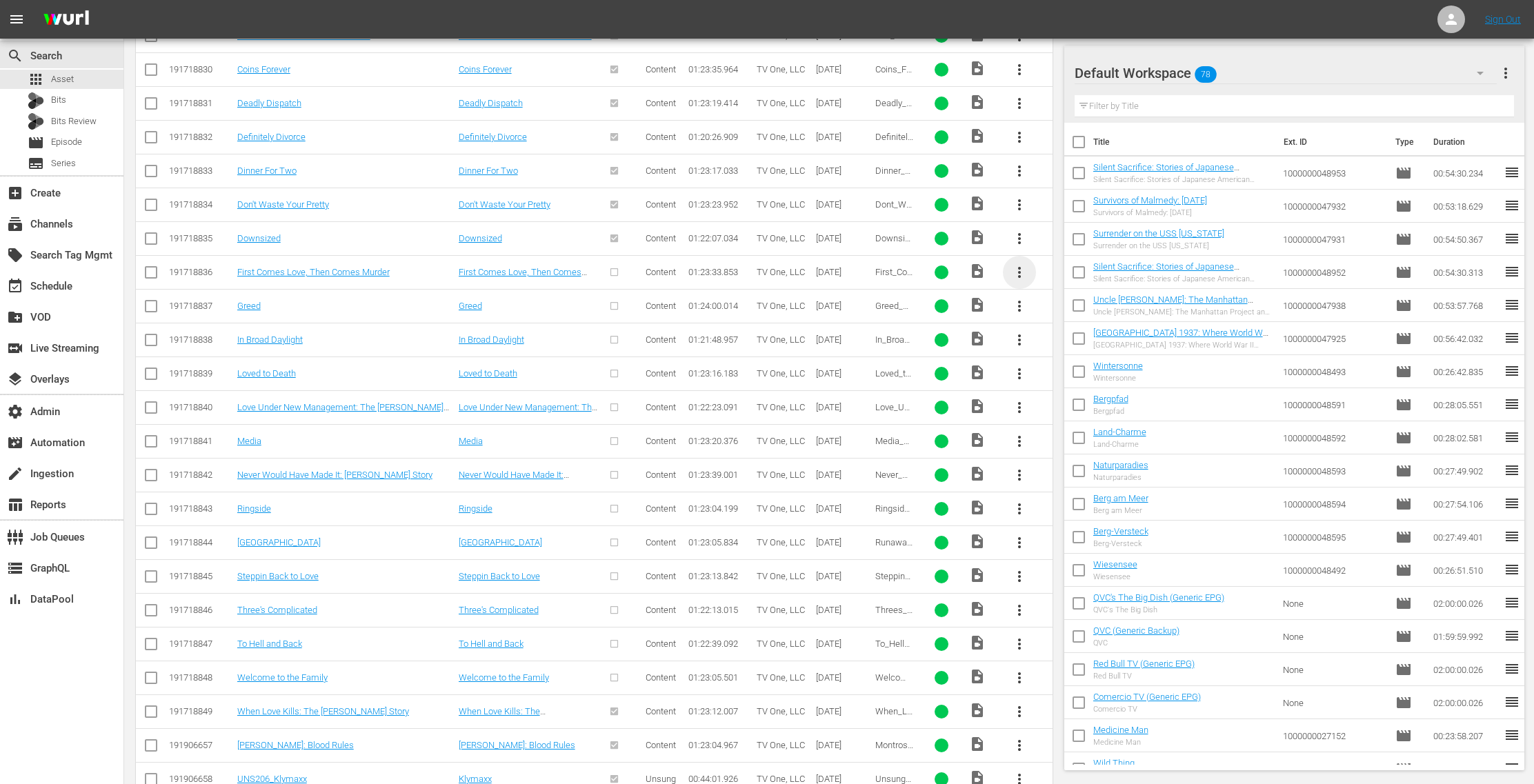
click at [1019, 264] on span "more_vert" at bounding box center [1020, 272] width 17 height 17
click at [1057, 350] on div "Episode" at bounding box center [1095, 358] width 94 height 33
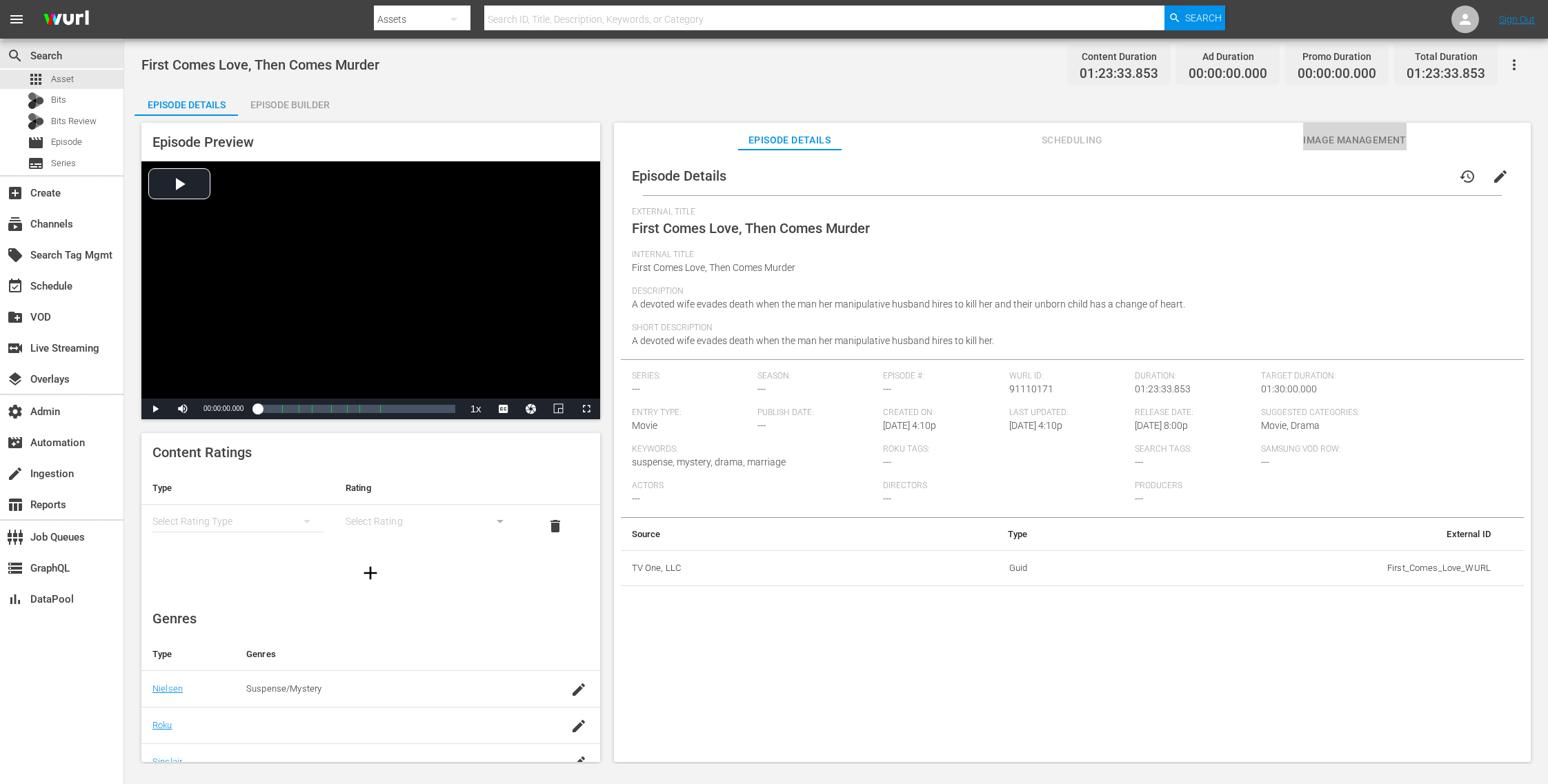
click at [1343, 144] on span "Image Management" at bounding box center [1355, 140] width 103 height 18
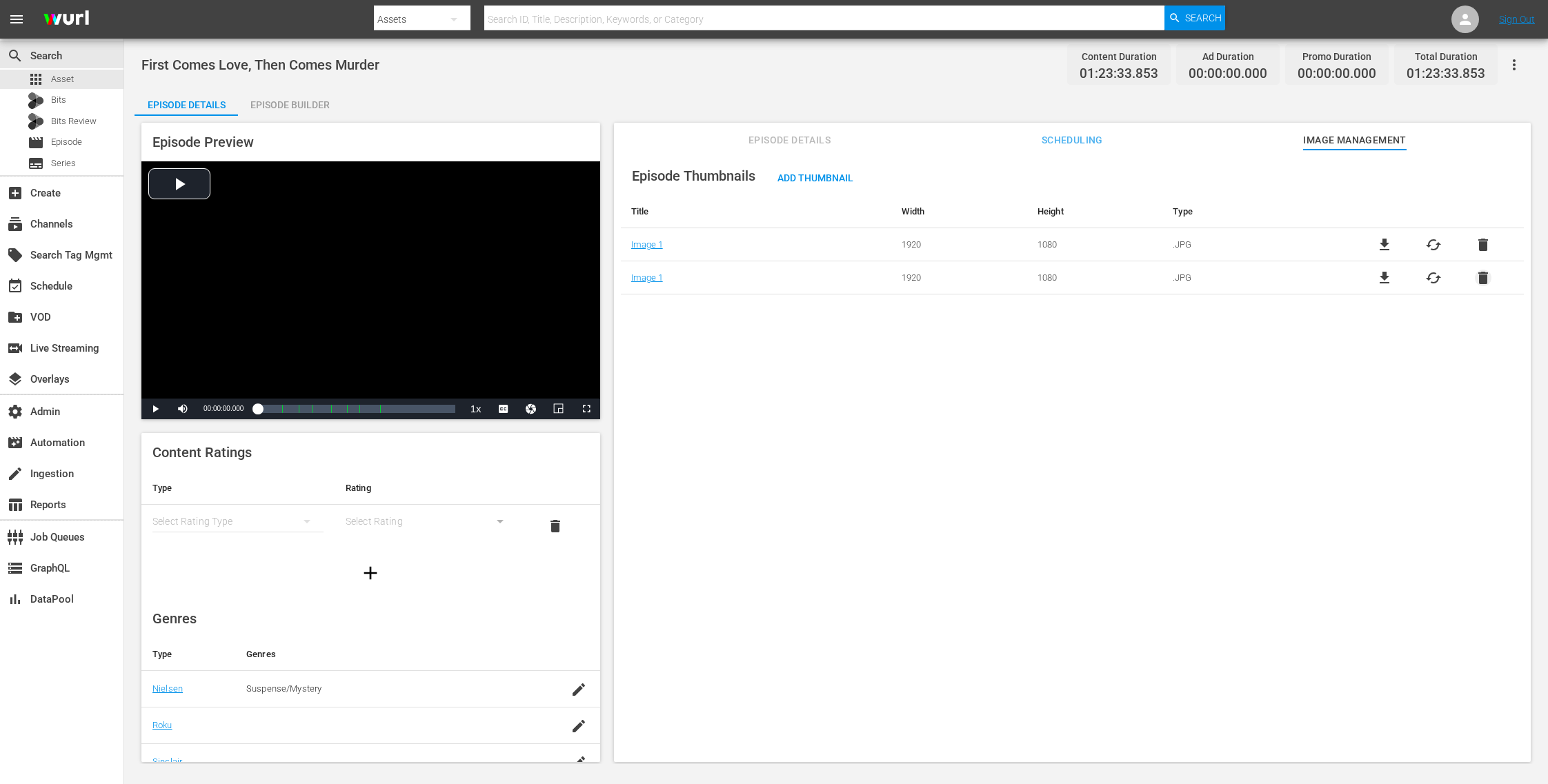
click at [1482, 278] on span "delete" at bounding box center [1483, 278] width 17 height 17
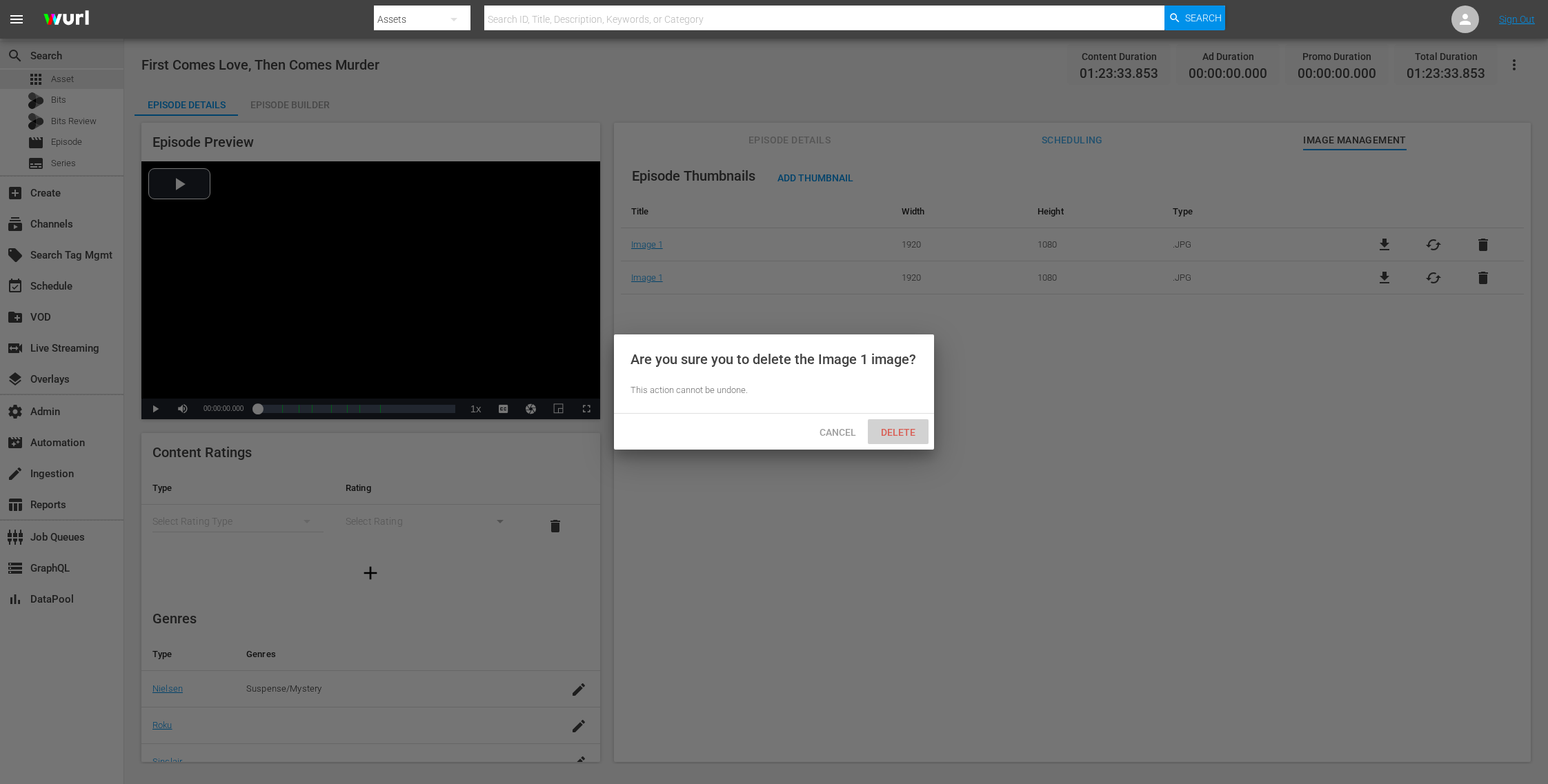
click at [902, 430] on span "Delete" at bounding box center [898, 432] width 56 height 11
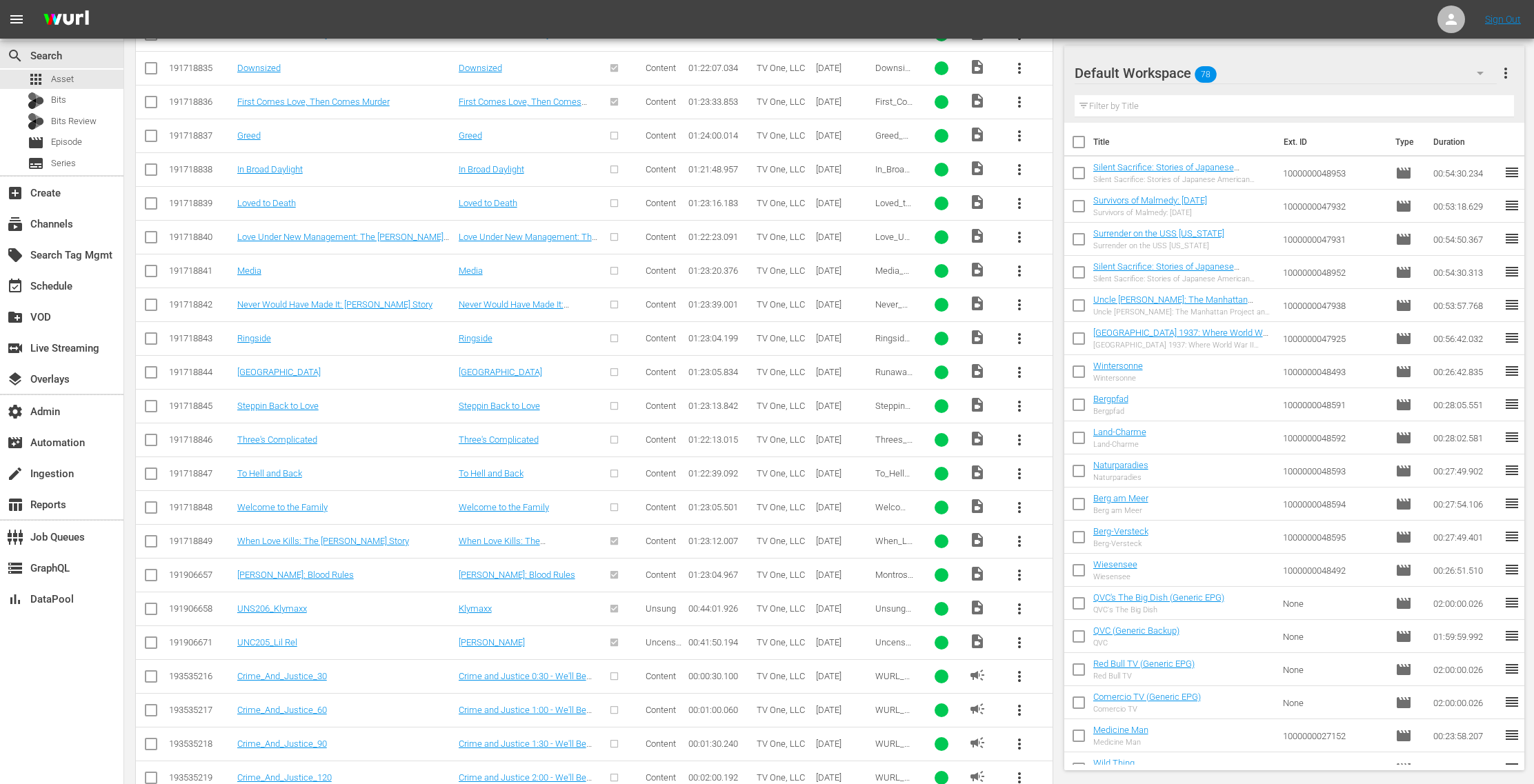
scroll to position [2864, 0]
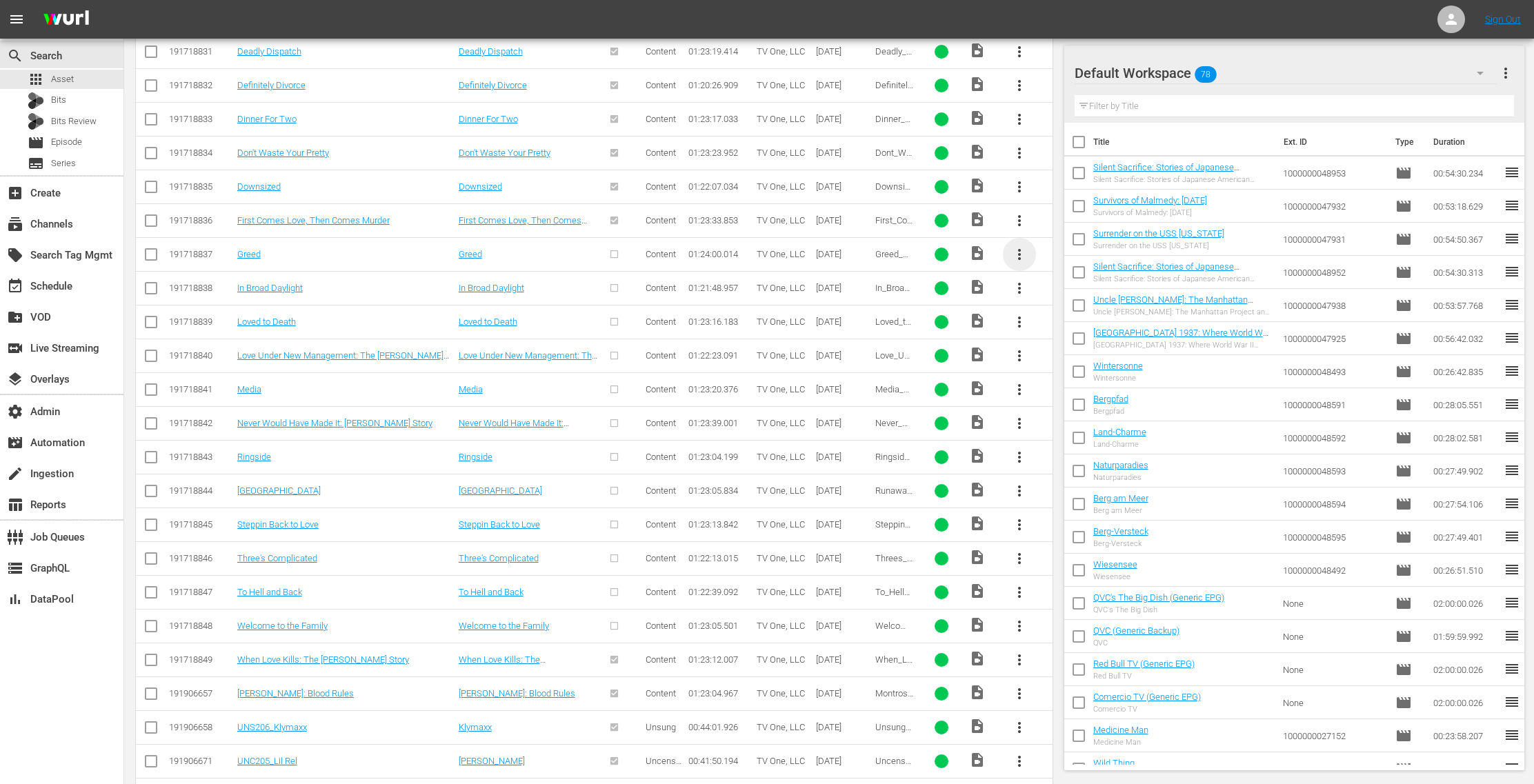
click at [1022, 247] on span "more_vert" at bounding box center [1020, 255] width 17 height 17
click at [1095, 339] on div "Episode" at bounding box center [1095, 340] width 94 height 33
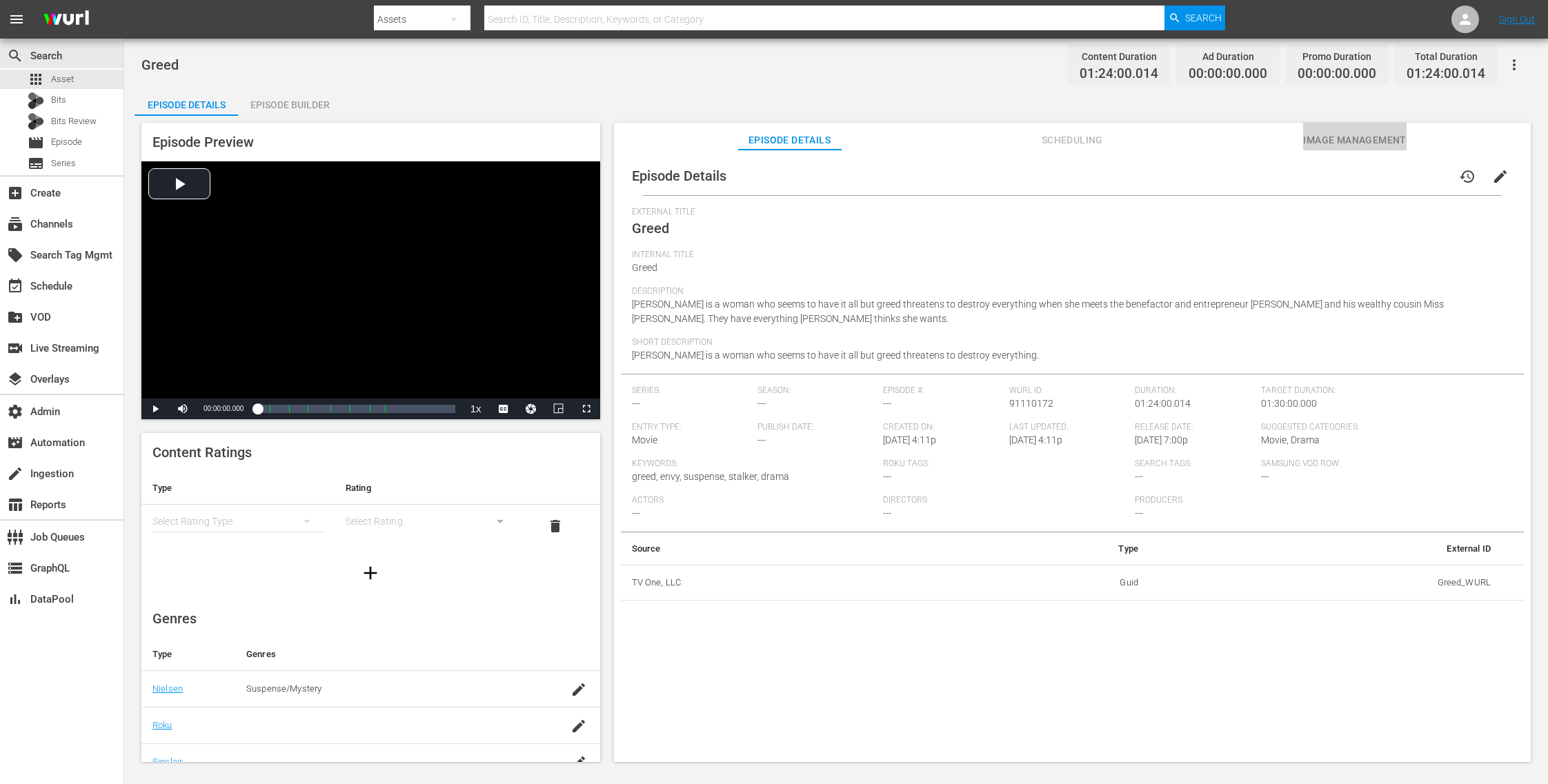
click at [1326, 139] on span "Image Management" at bounding box center [1355, 140] width 103 height 18
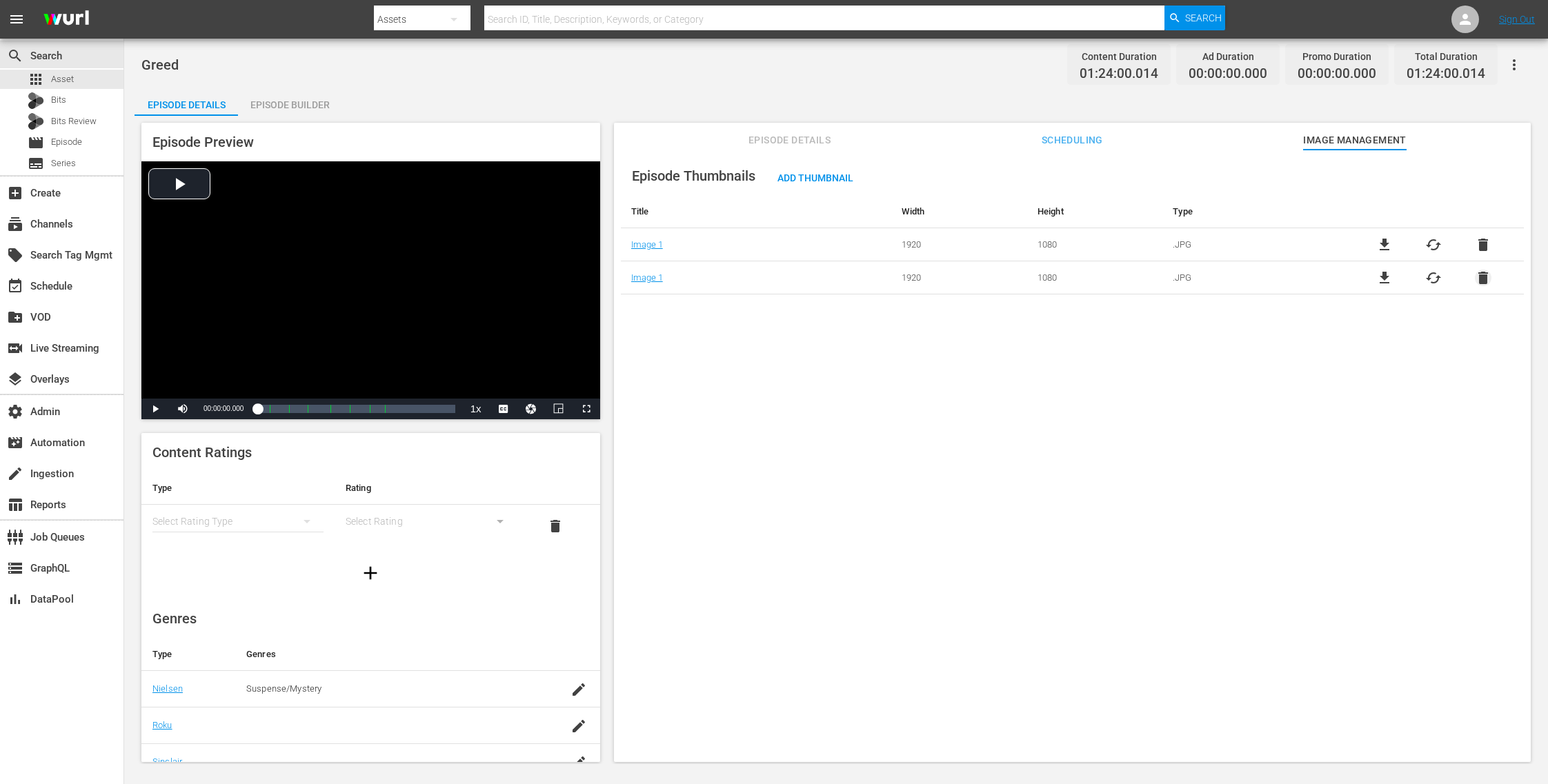
click at [1481, 278] on span "delete" at bounding box center [1483, 278] width 17 height 17
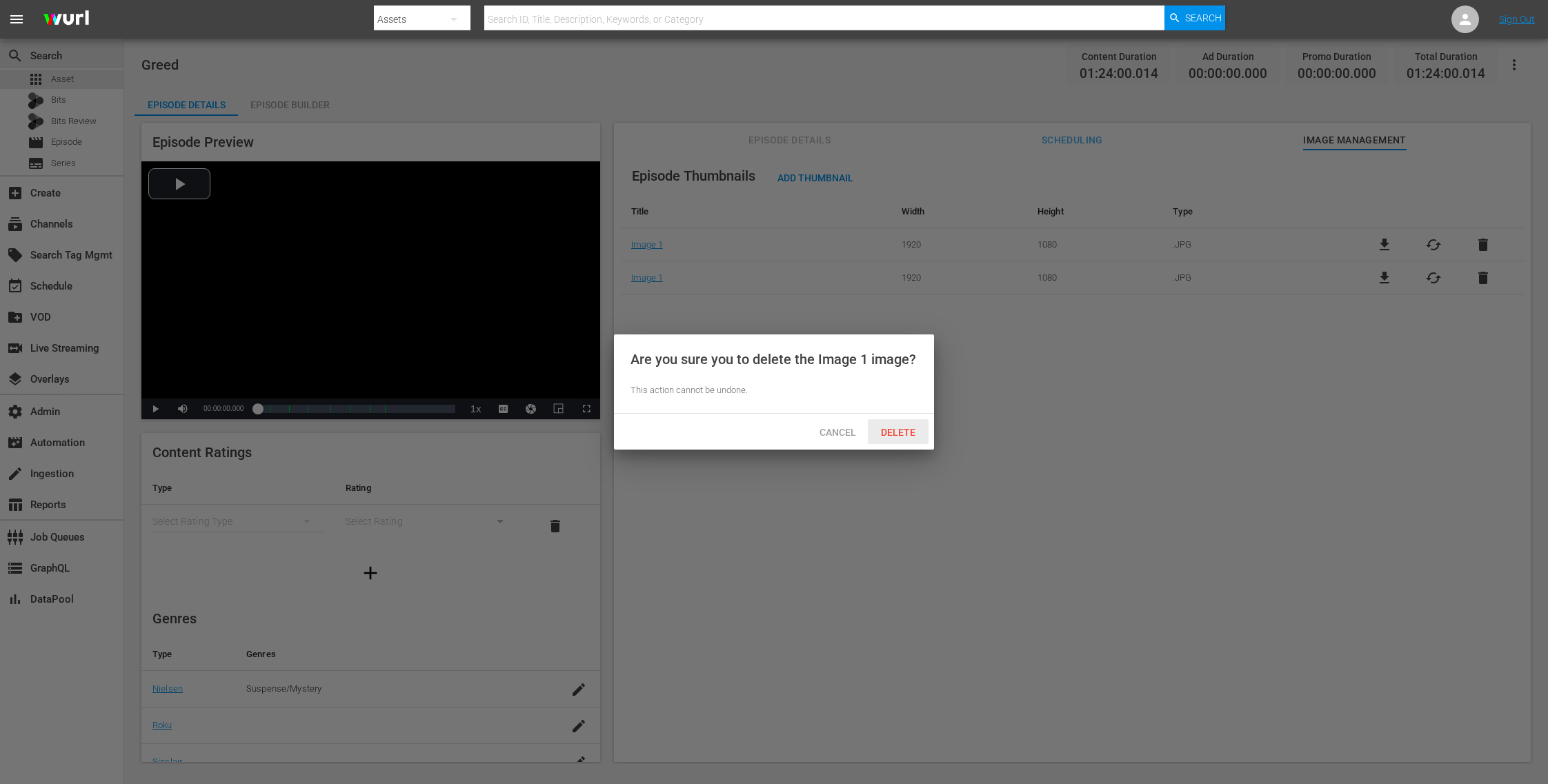
click at [909, 428] on span "Delete" at bounding box center [898, 432] width 56 height 11
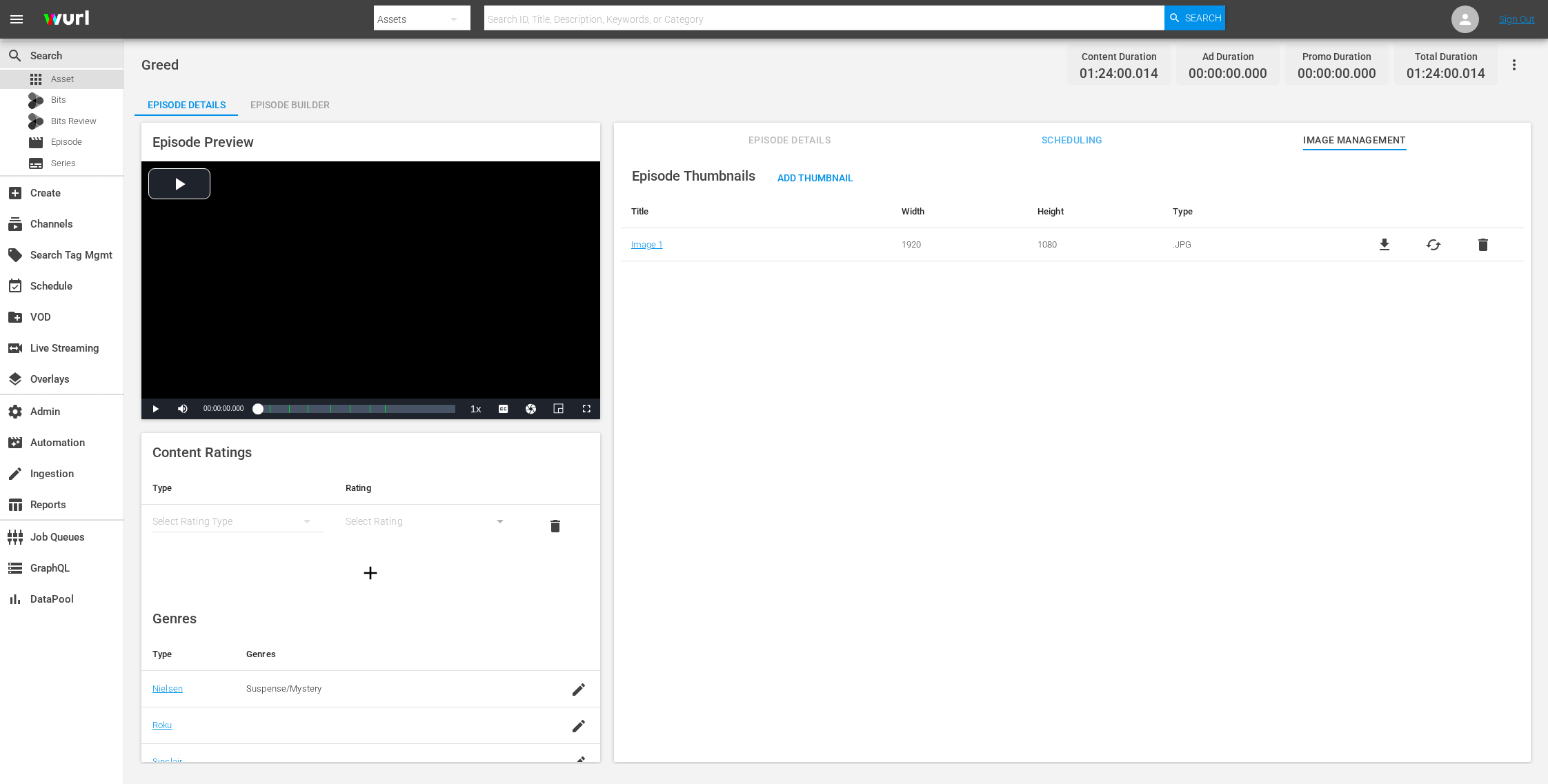
click at [88, 78] on div "apps Asset" at bounding box center [62, 78] width 124 height 19
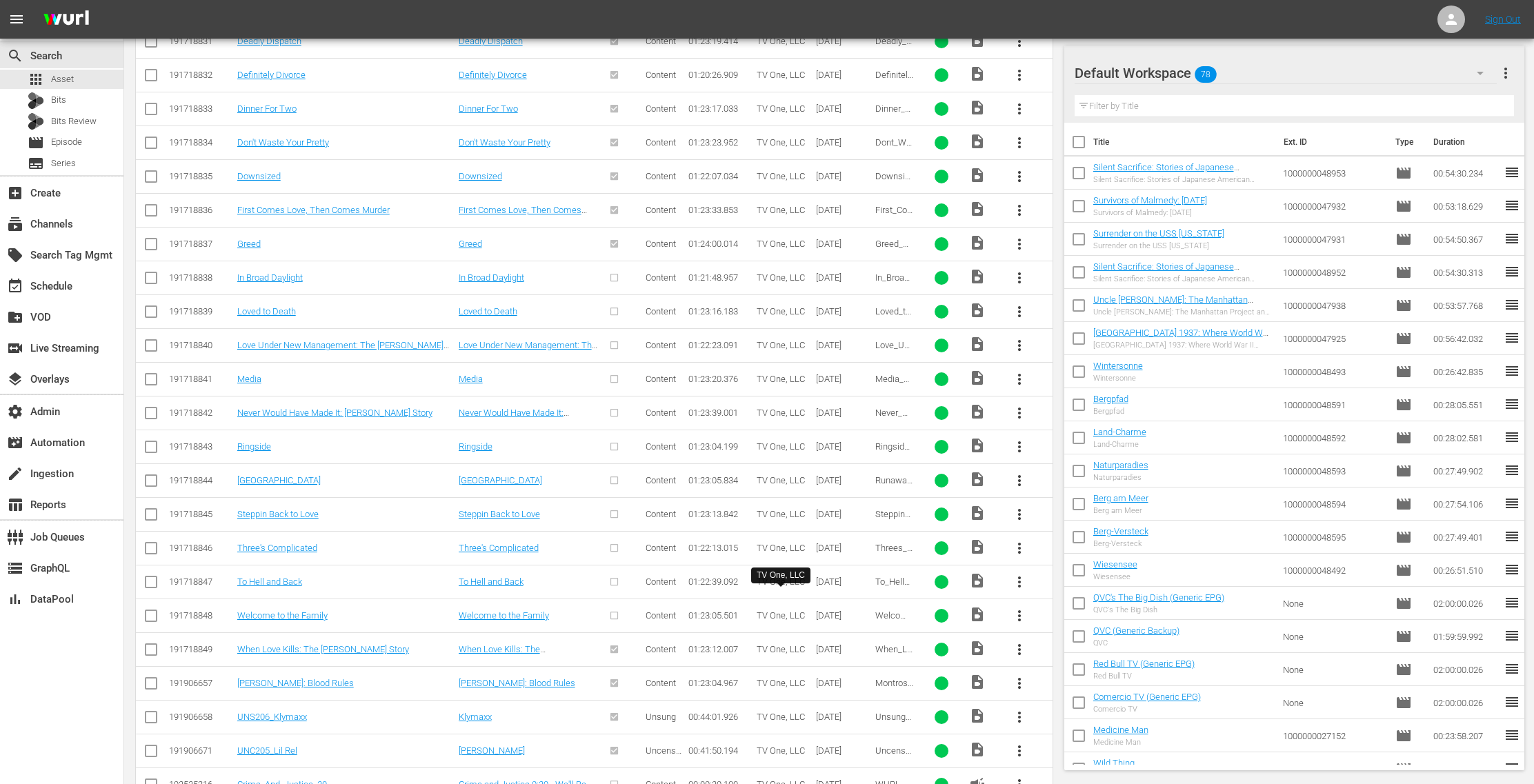
scroll to position [2858, 0]
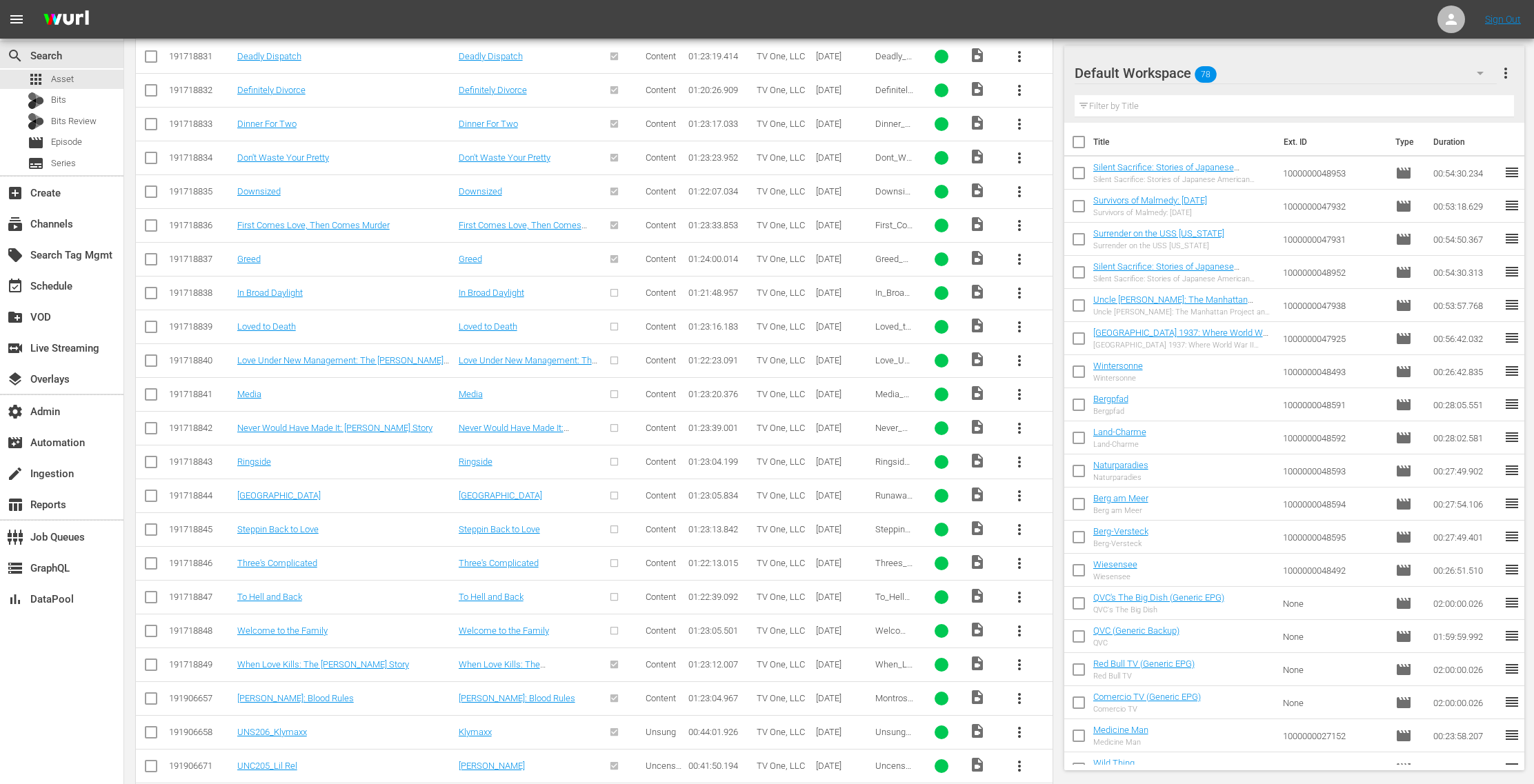
click at [1023, 284] on span "more_vert" at bounding box center [1020, 293] width 17 height 17
click at [1094, 377] on div "Episode" at bounding box center [1095, 378] width 94 height 33
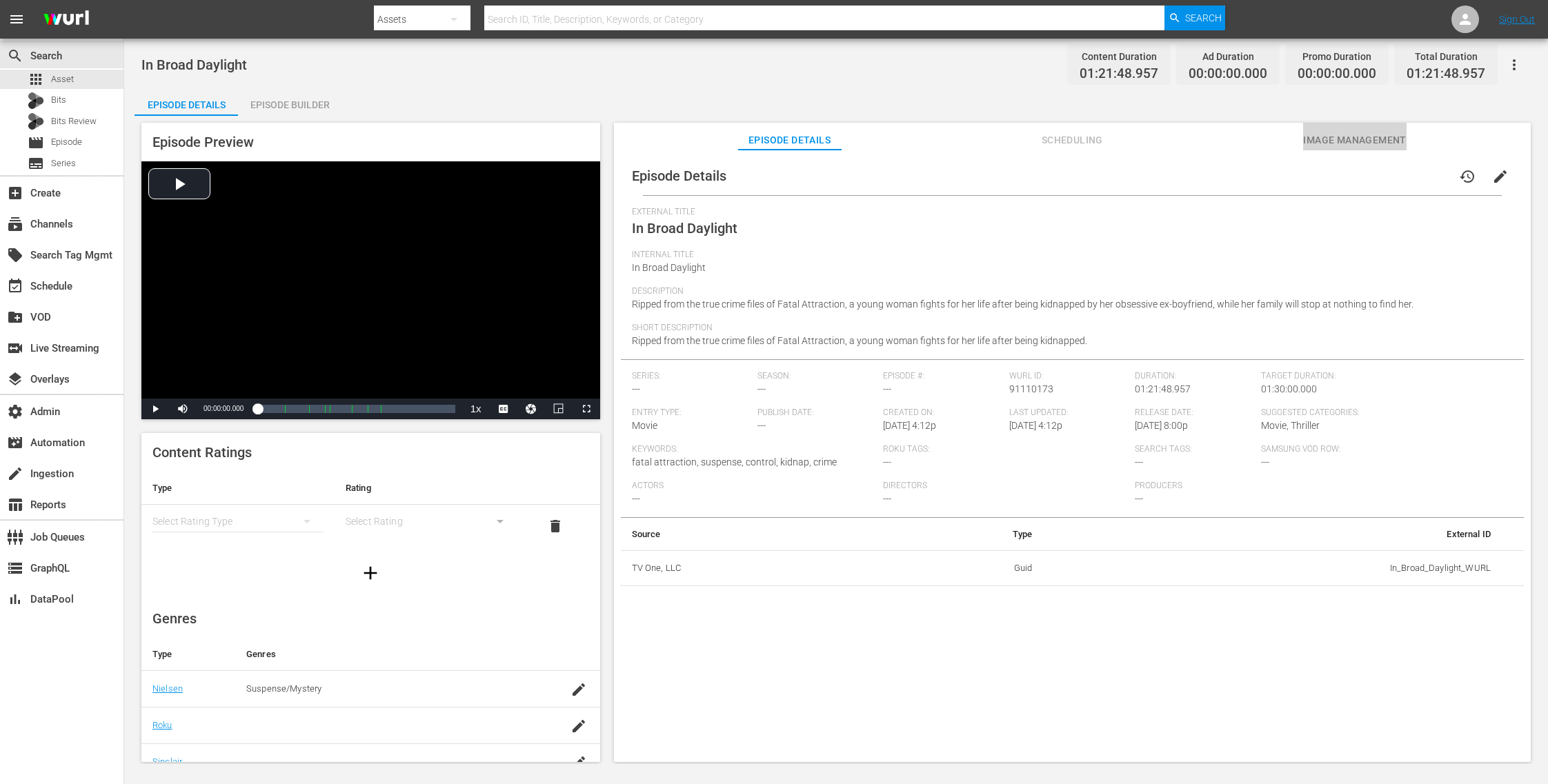
click at [1361, 140] on span "Image Management" at bounding box center [1355, 140] width 103 height 18
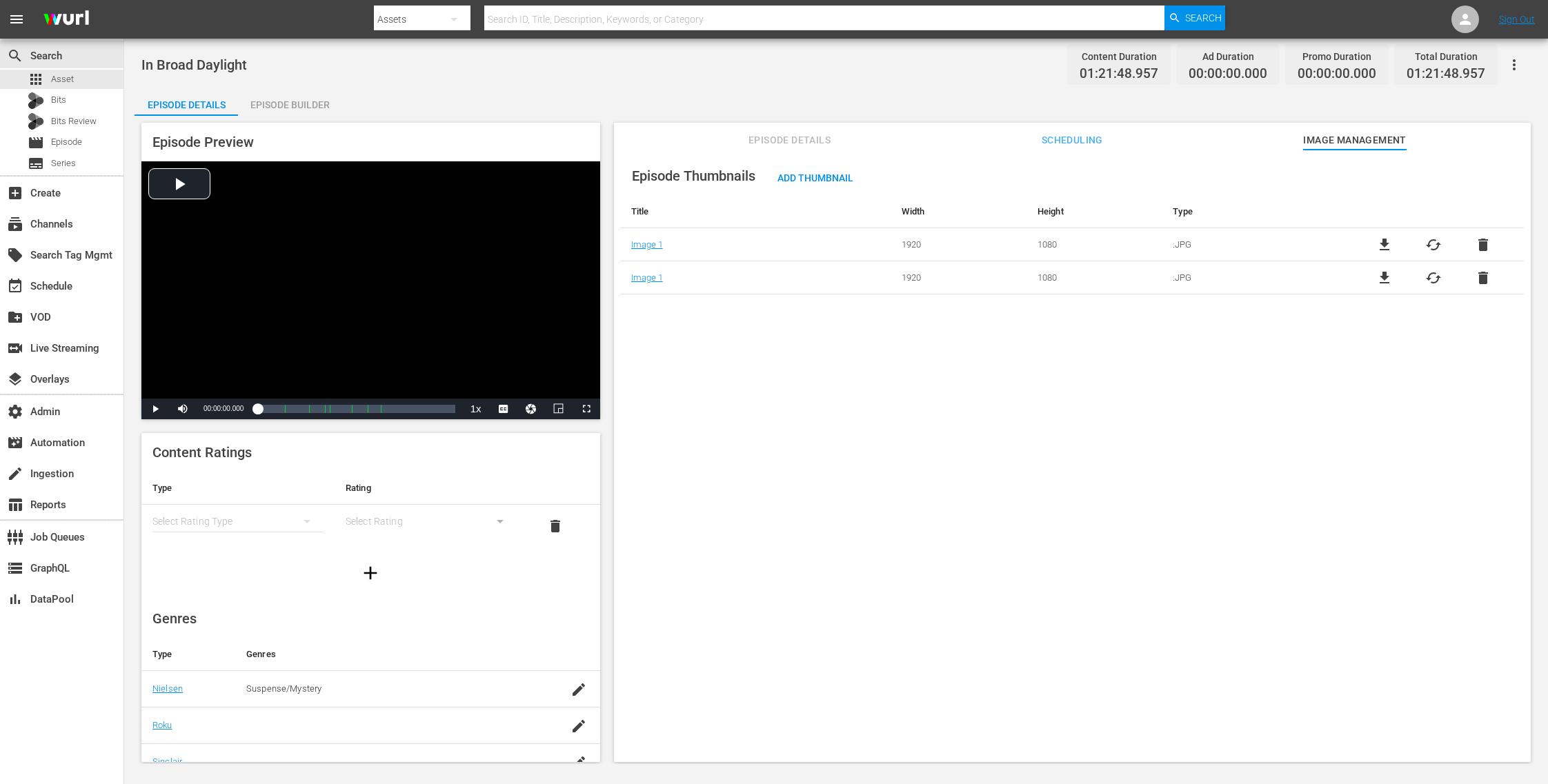
click at [1478, 280] on span "delete" at bounding box center [1483, 278] width 17 height 17
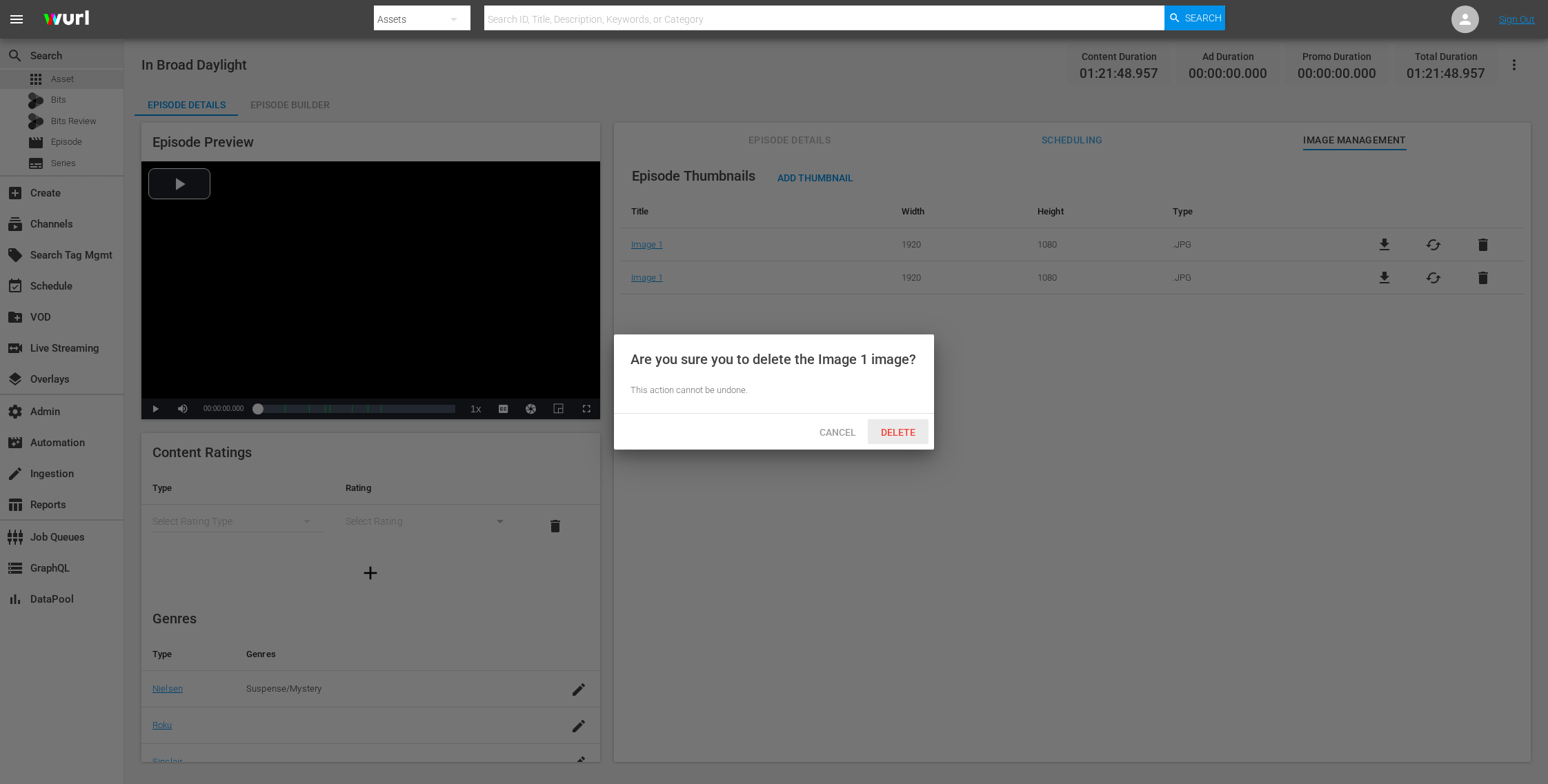
click at [902, 429] on span "Delete" at bounding box center [898, 432] width 56 height 11
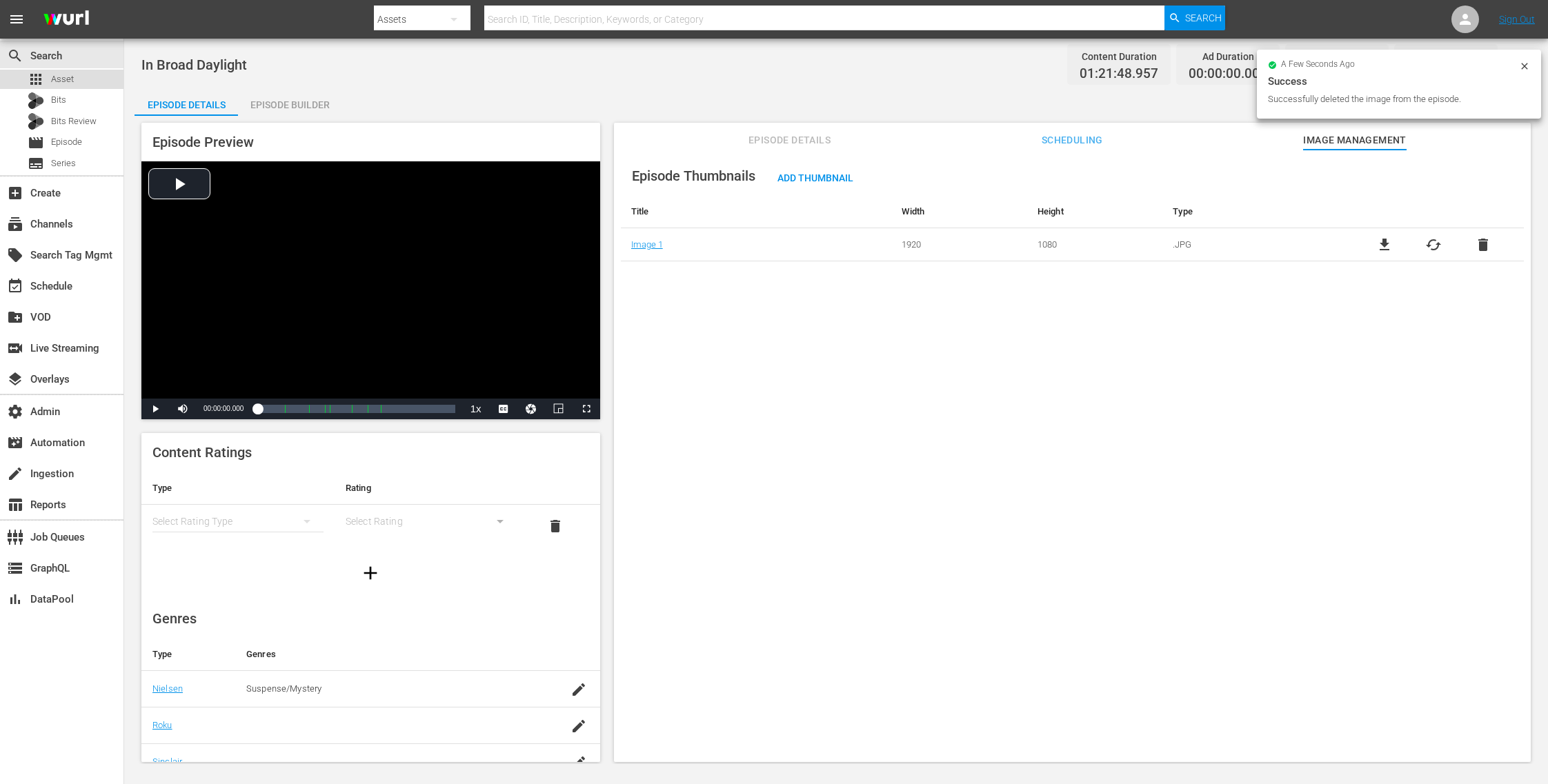
click at [88, 83] on div "apps Asset" at bounding box center [62, 78] width 124 height 19
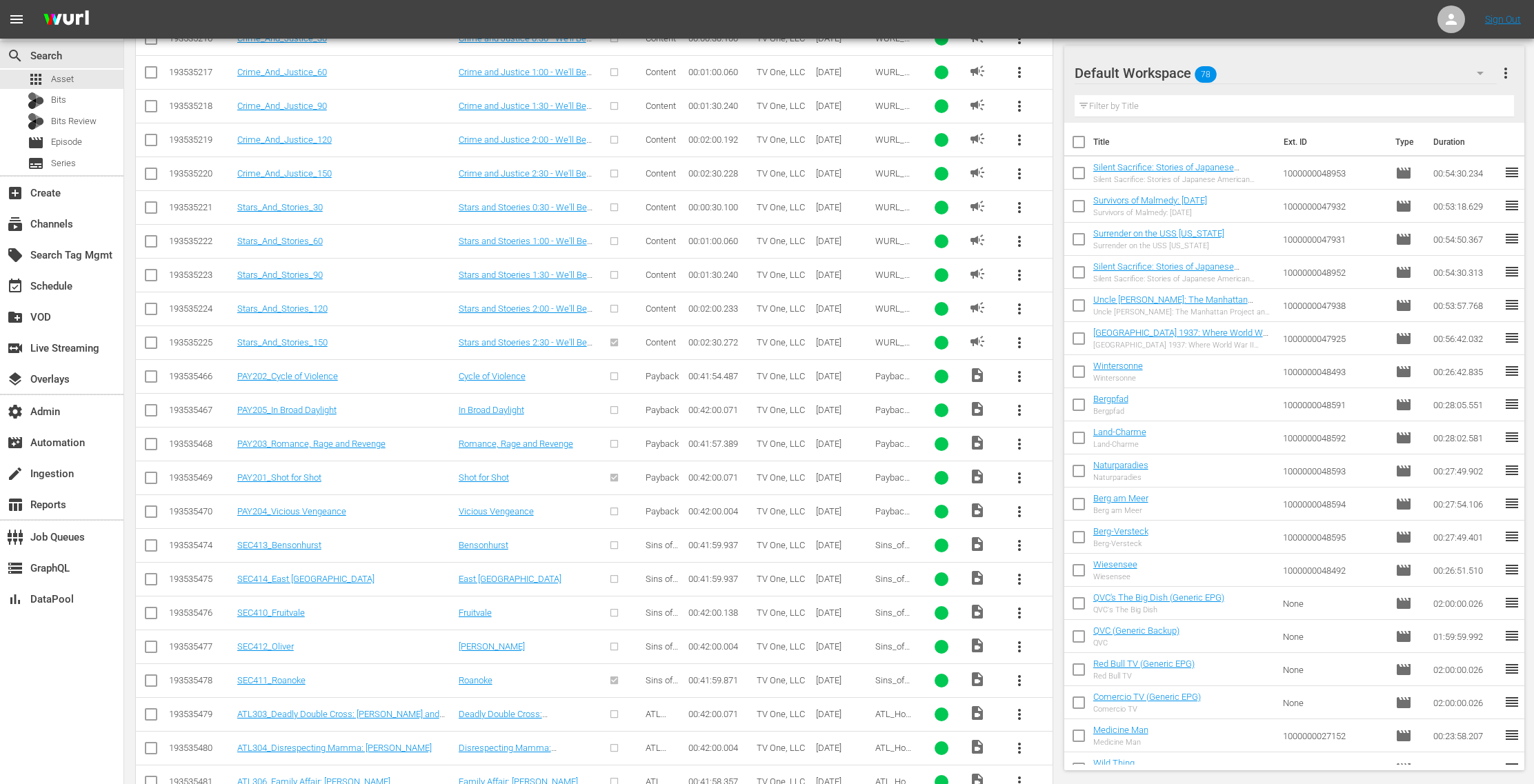
scroll to position [2935, 0]
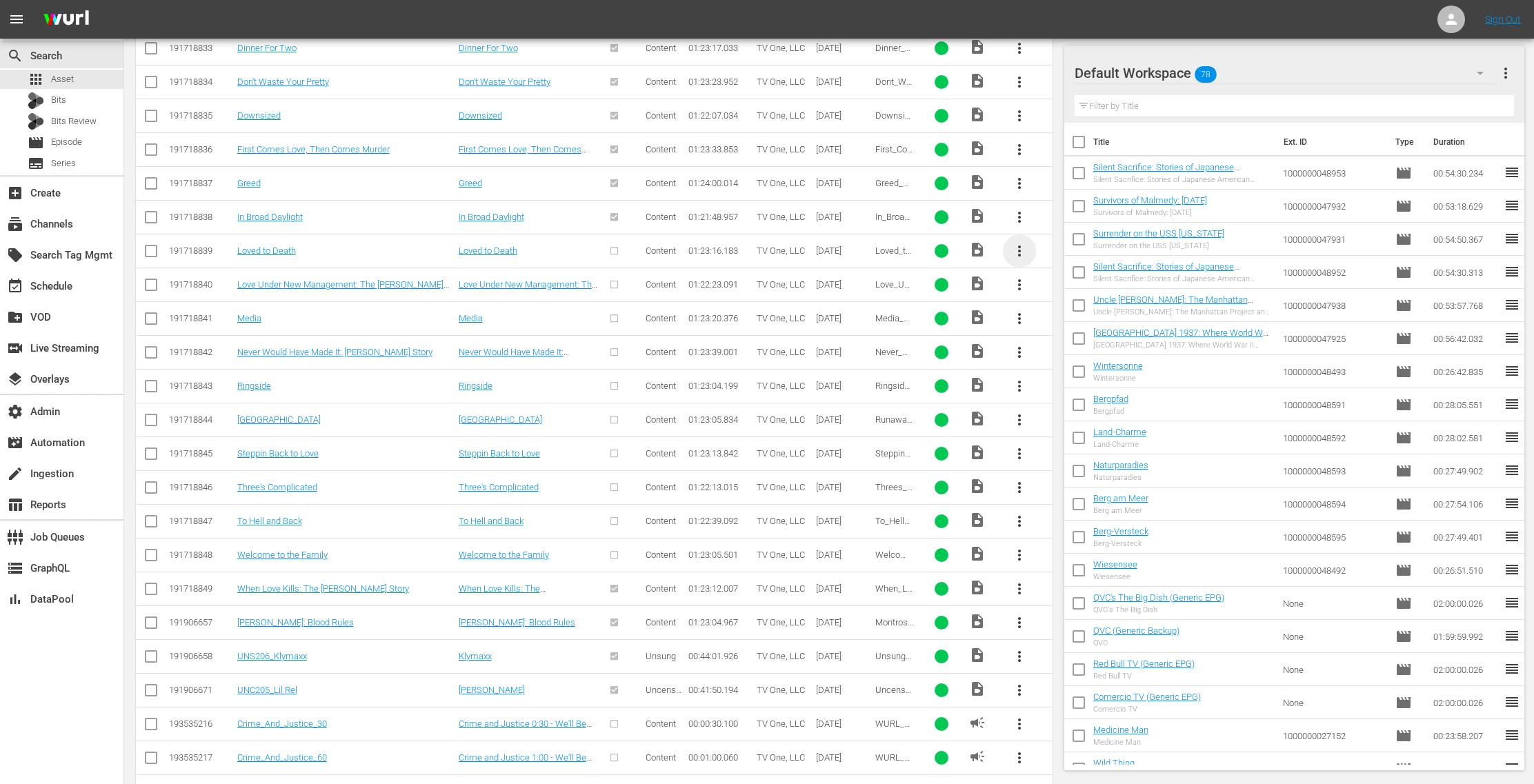
click at [1022, 243] on span "more_vert" at bounding box center [1020, 251] width 17 height 17
click at [1068, 342] on div "Episode" at bounding box center [1095, 336] width 94 height 33
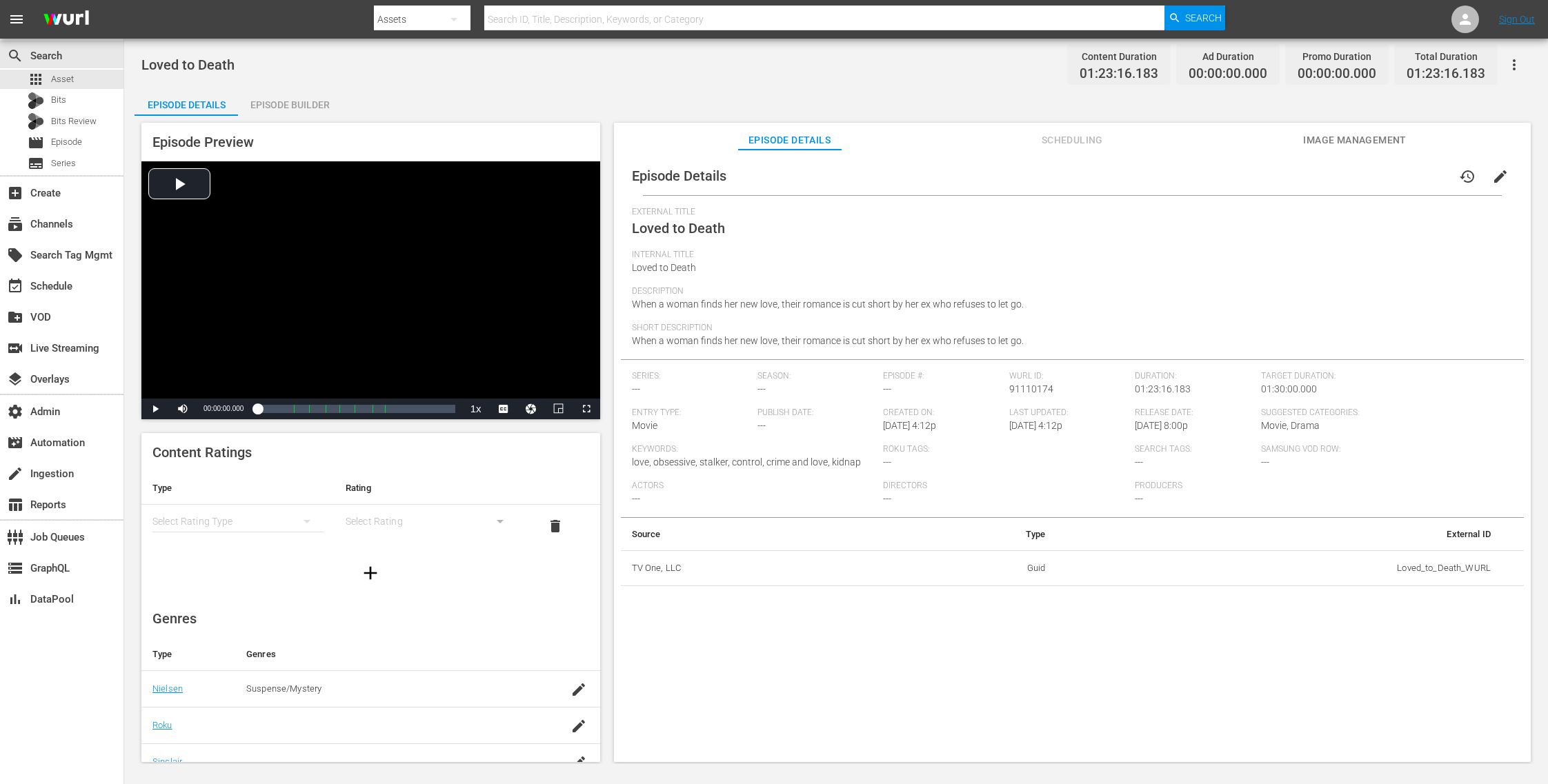
click at [1339, 135] on span "Image Management" at bounding box center [1355, 140] width 103 height 18
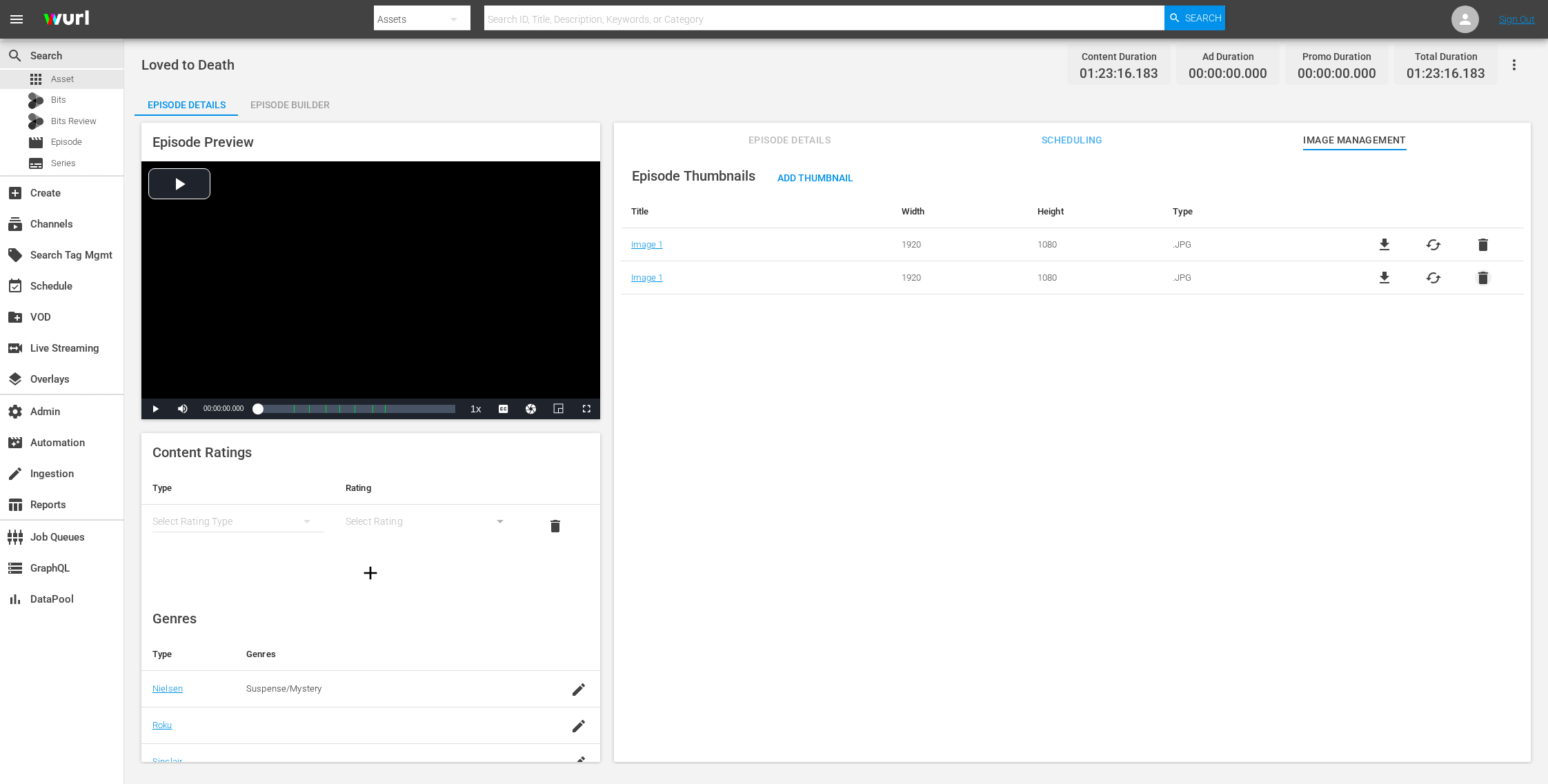
click at [1481, 273] on span "delete" at bounding box center [1483, 278] width 17 height 17
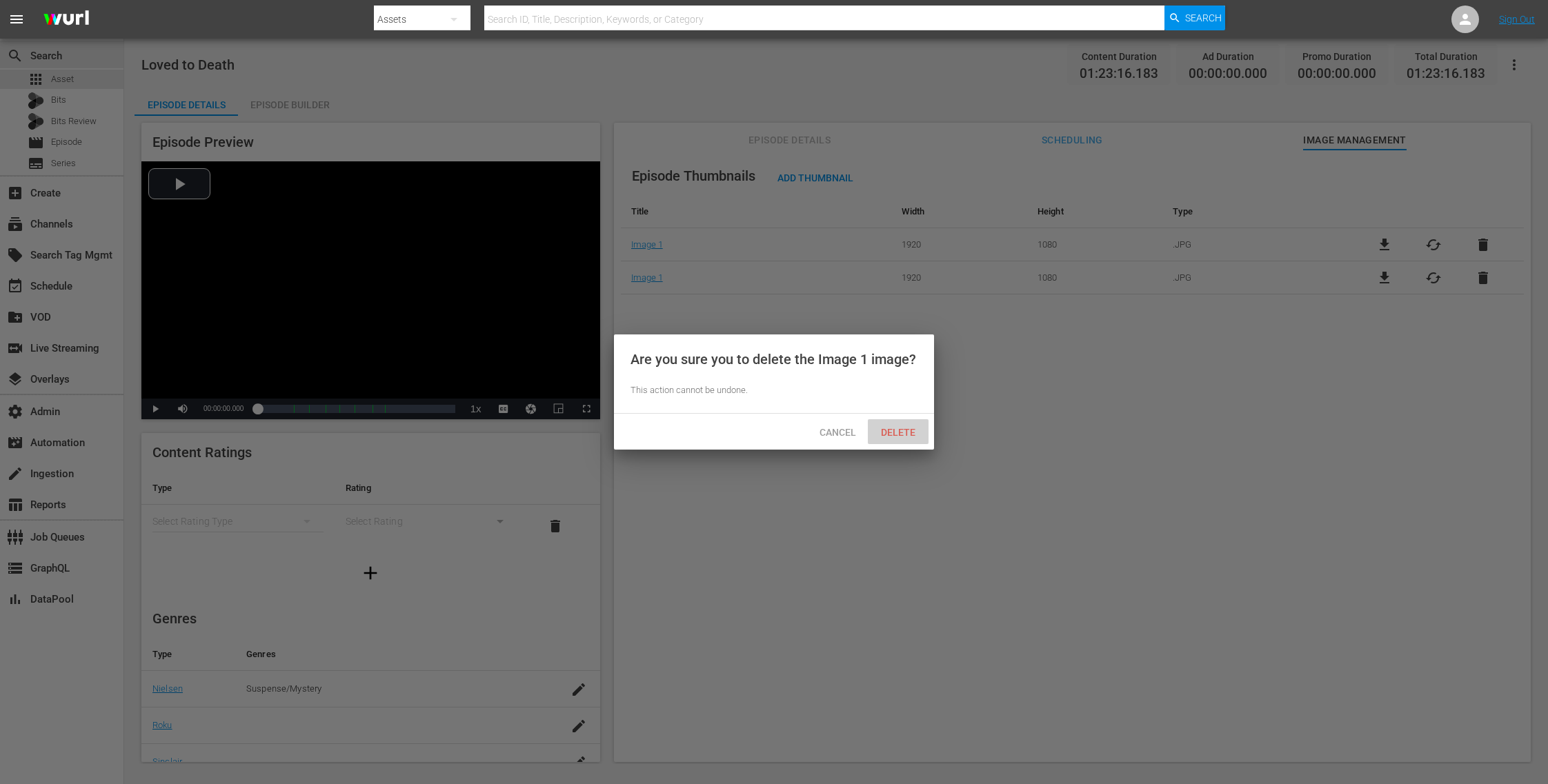
click at [897, 432] on span "Delete" at bounding box center [898, 432] width 56 height 11
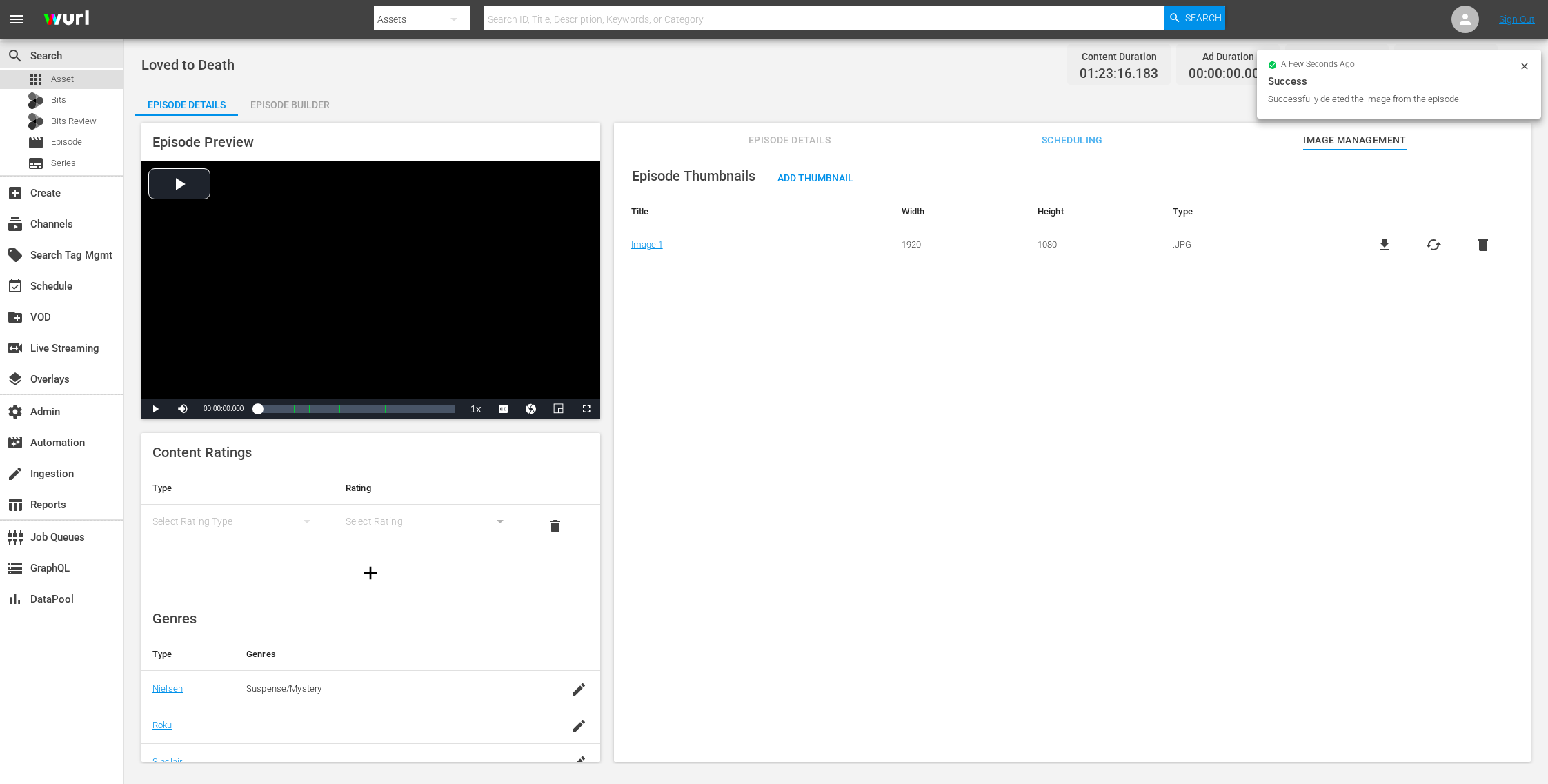
click at [79, 83] on div "apps Asset" at bounding box center [62, 78] width 124 height 19
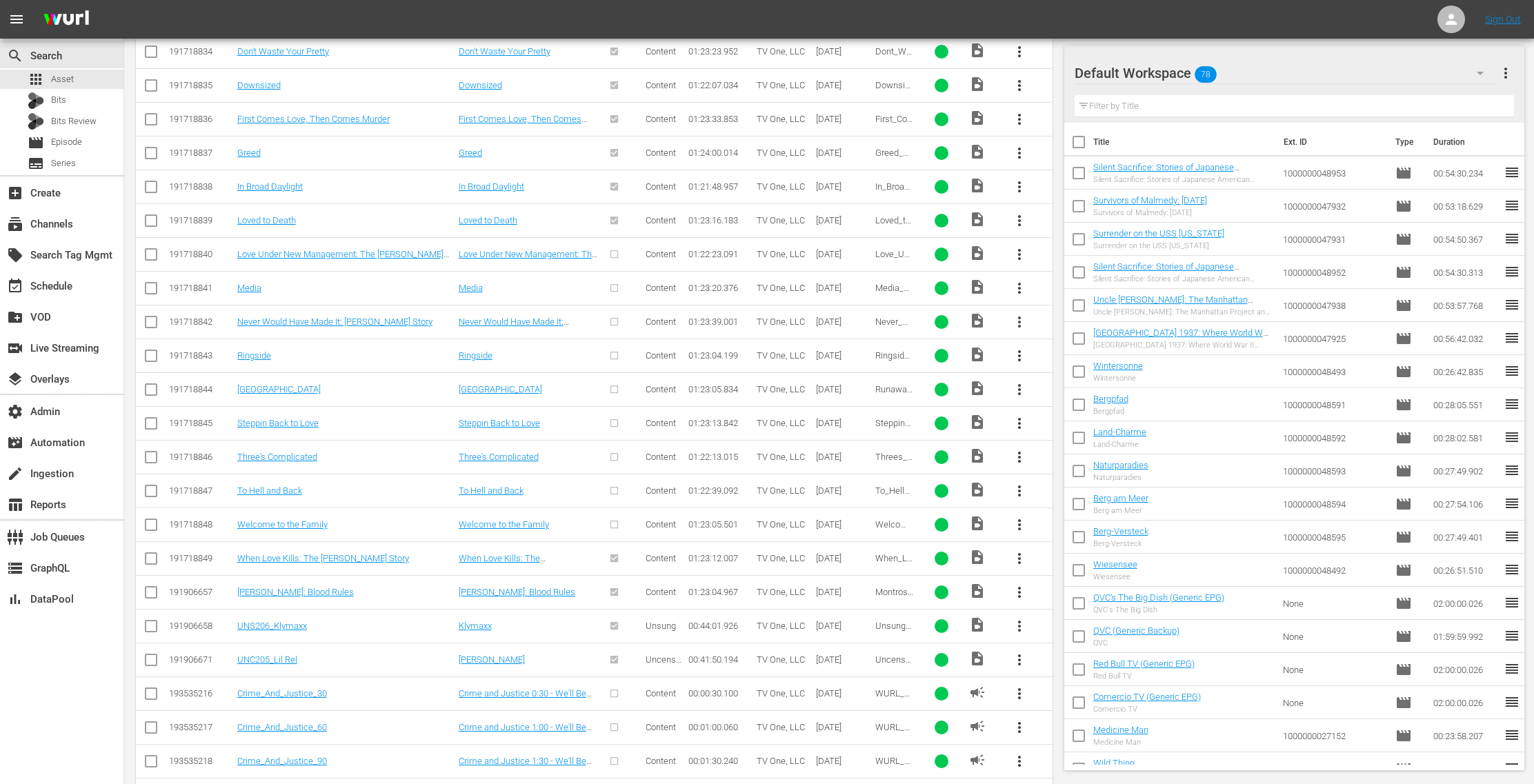
scroll to position [2948, 0]
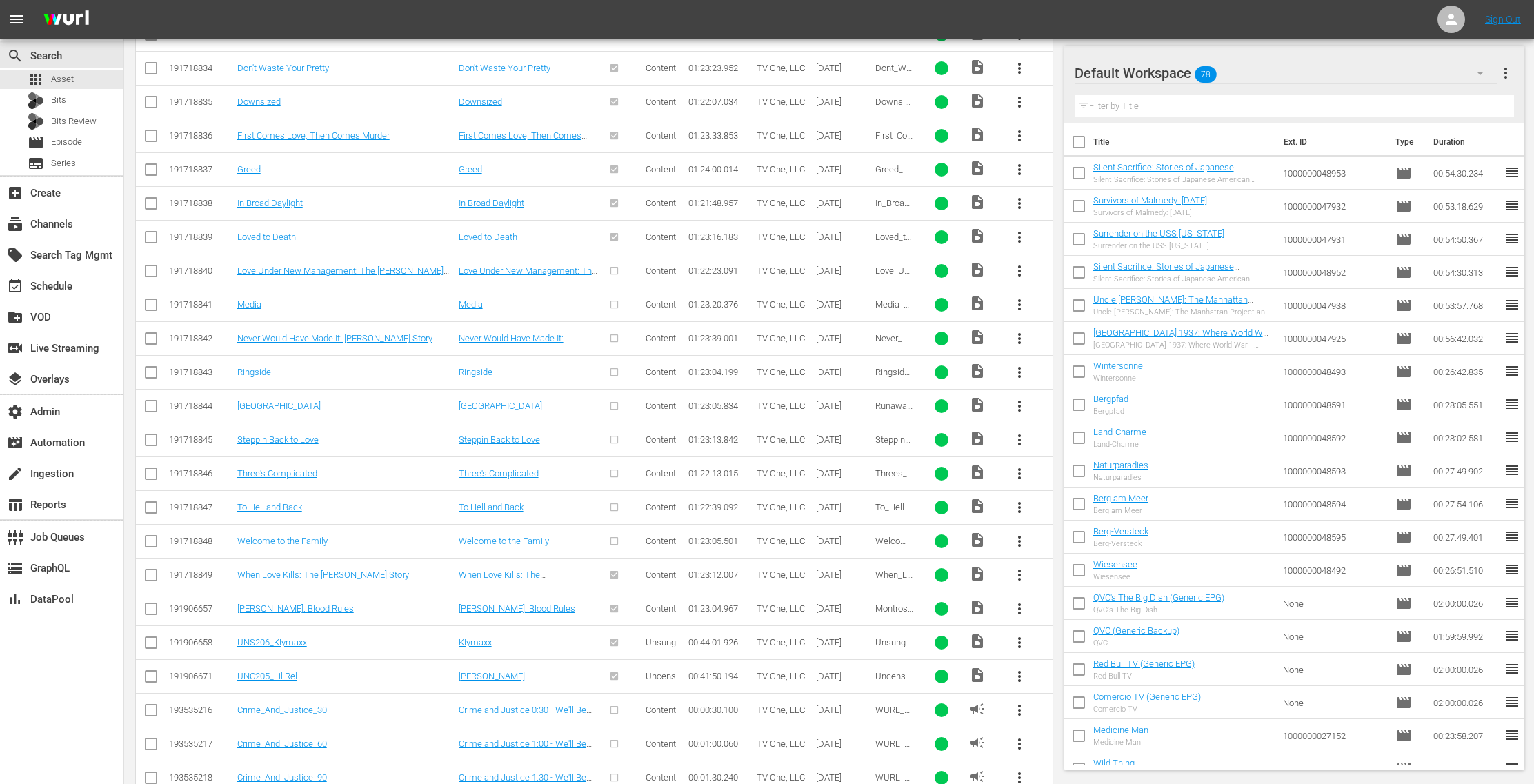
click at [1016, 263] on span "more_vert" at bounding box center [1020, 271] width 17 height 17
click at [1084, 360] on div "Episode" at bounding box center [1095, 356] width 94 height 33
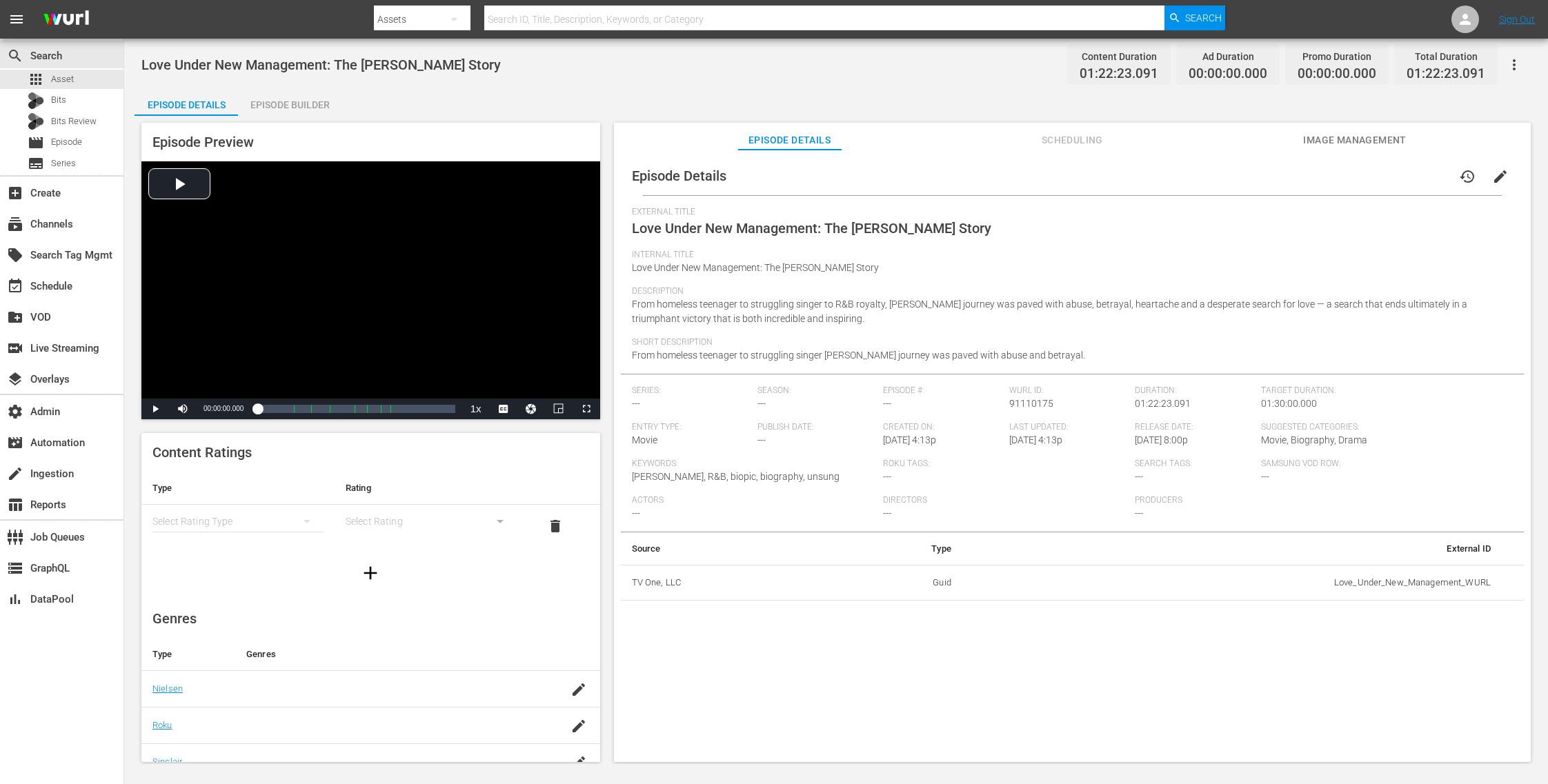
click at [1323, 140] on span "Image Management" at bounding box center [1355, 140] width 103 height 18
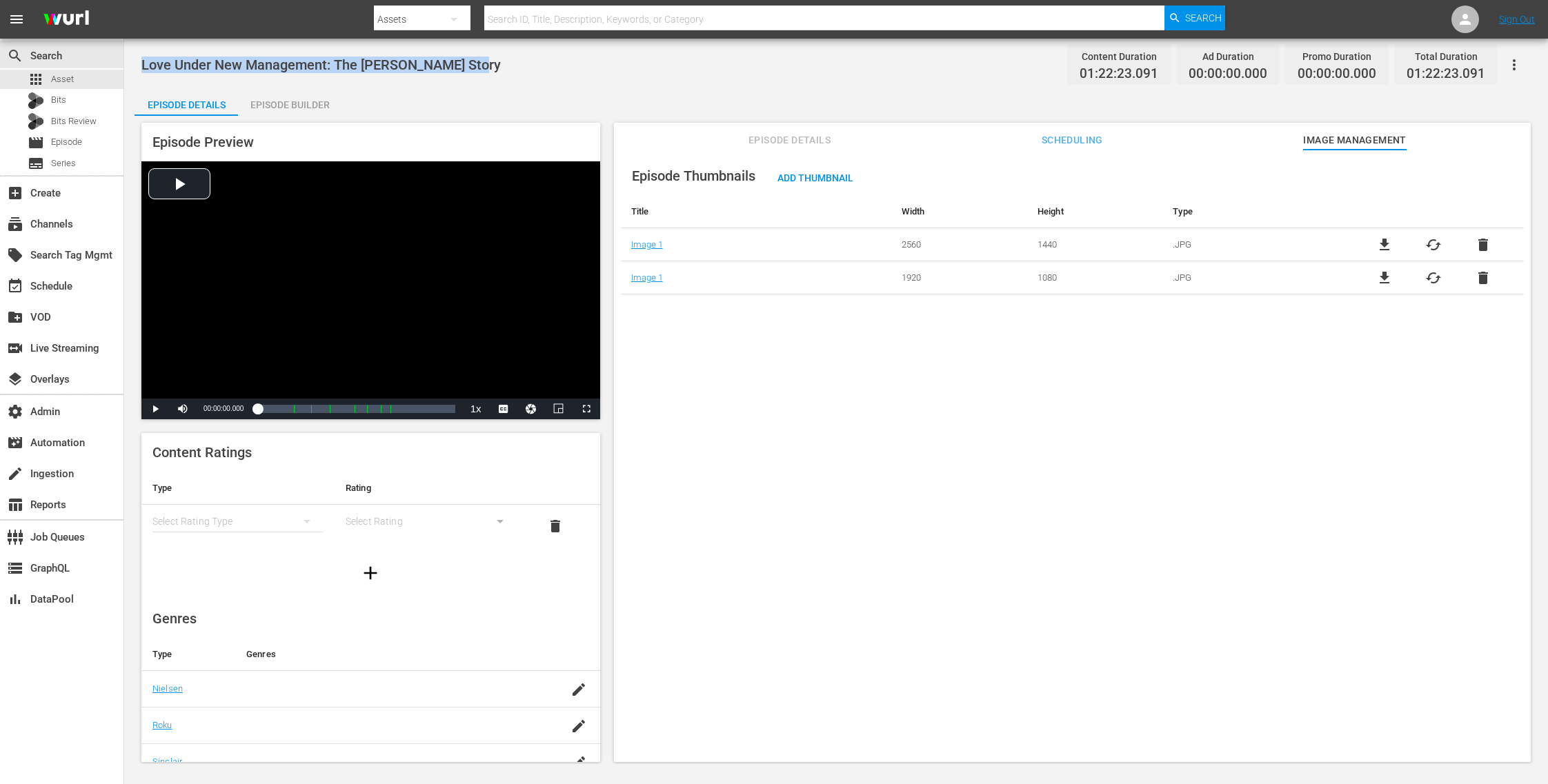
drag, startPoint x: 441, startPoint y: 69, endPoint x: 178, endPoint y: 56, distance: 263.3
click at [178, 56] on div "Love Under New Management: The Miki Howard Story Content Duration 01:22:23.091 …" at bounding box center [836, 65] width 1389 height 31
copy span "Love Under New Management: The [PERSON_NAME] Story"
click at [84, 78] on div "apps Asset" at bounding box center [62, 78] width 124 height 19
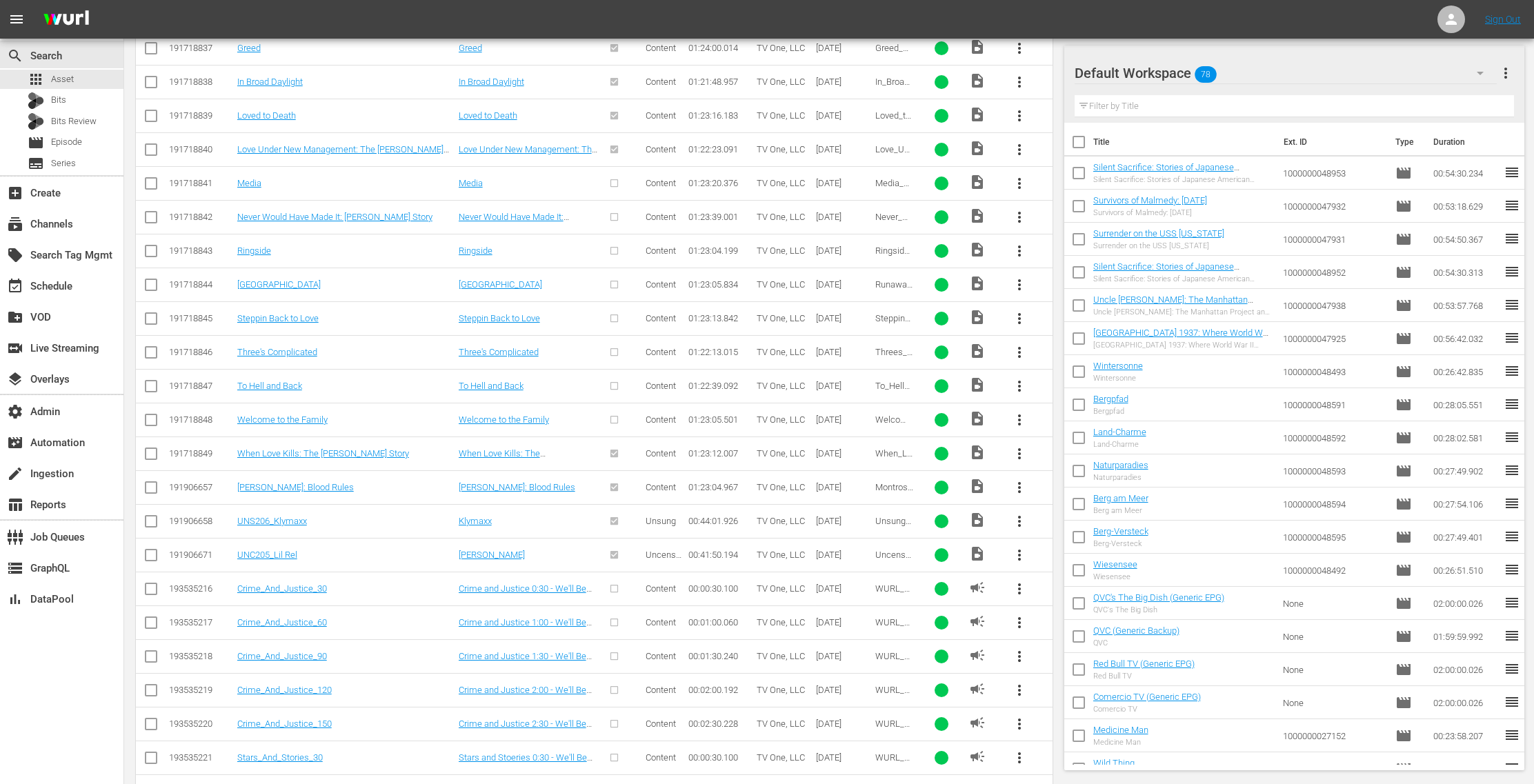
scroll to position [2980, 0]
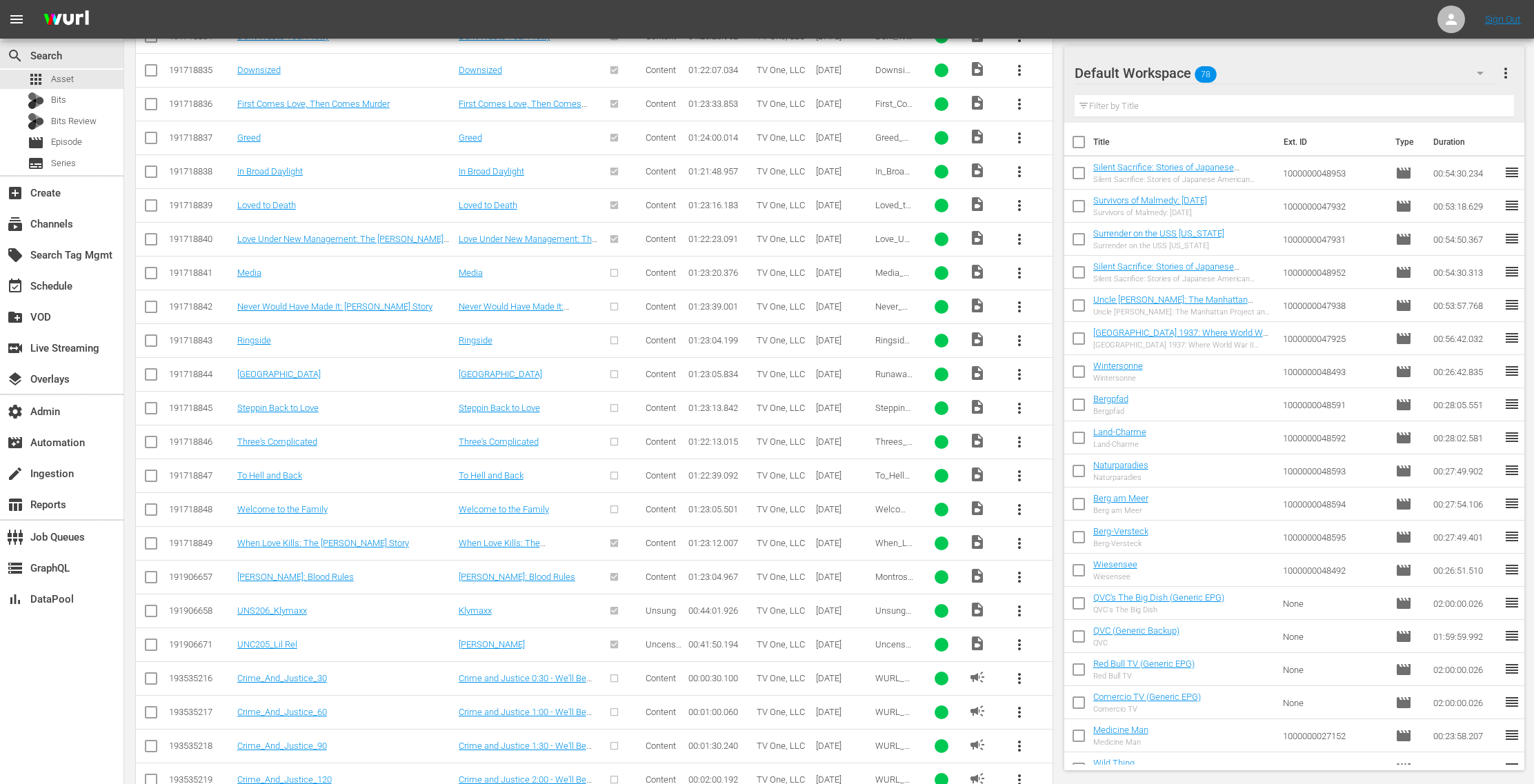
click at [1016, 265] on span "more_vert" at bounding box center [1020, 273] width 17 height 17
click at [1070, 355] on div "Episode" at bounding box center [1095, 357] width 94 height 33
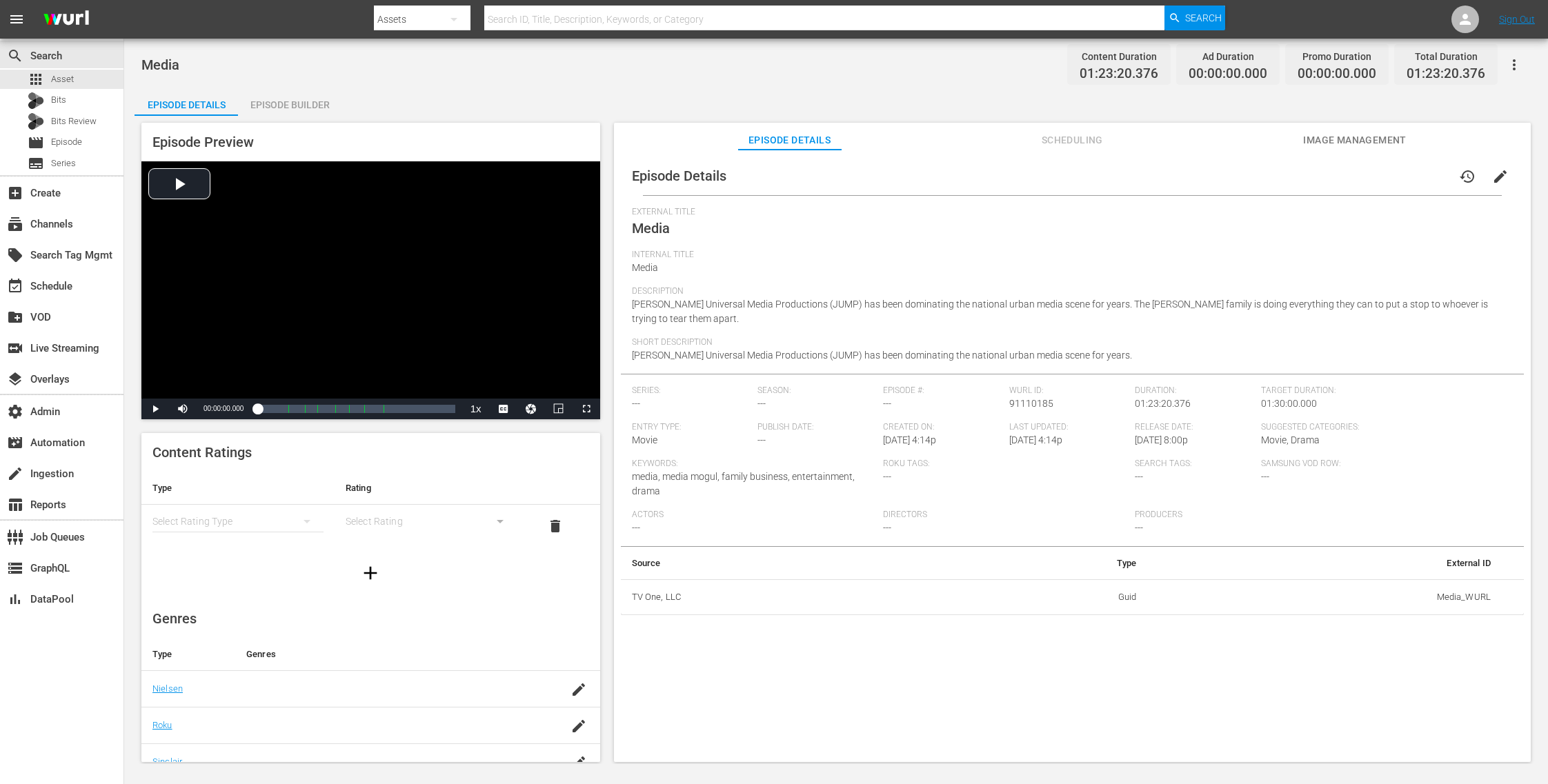
click at [1377, 139] on span "Image Management" at bounding box center [1355, 140] width 103 height 18
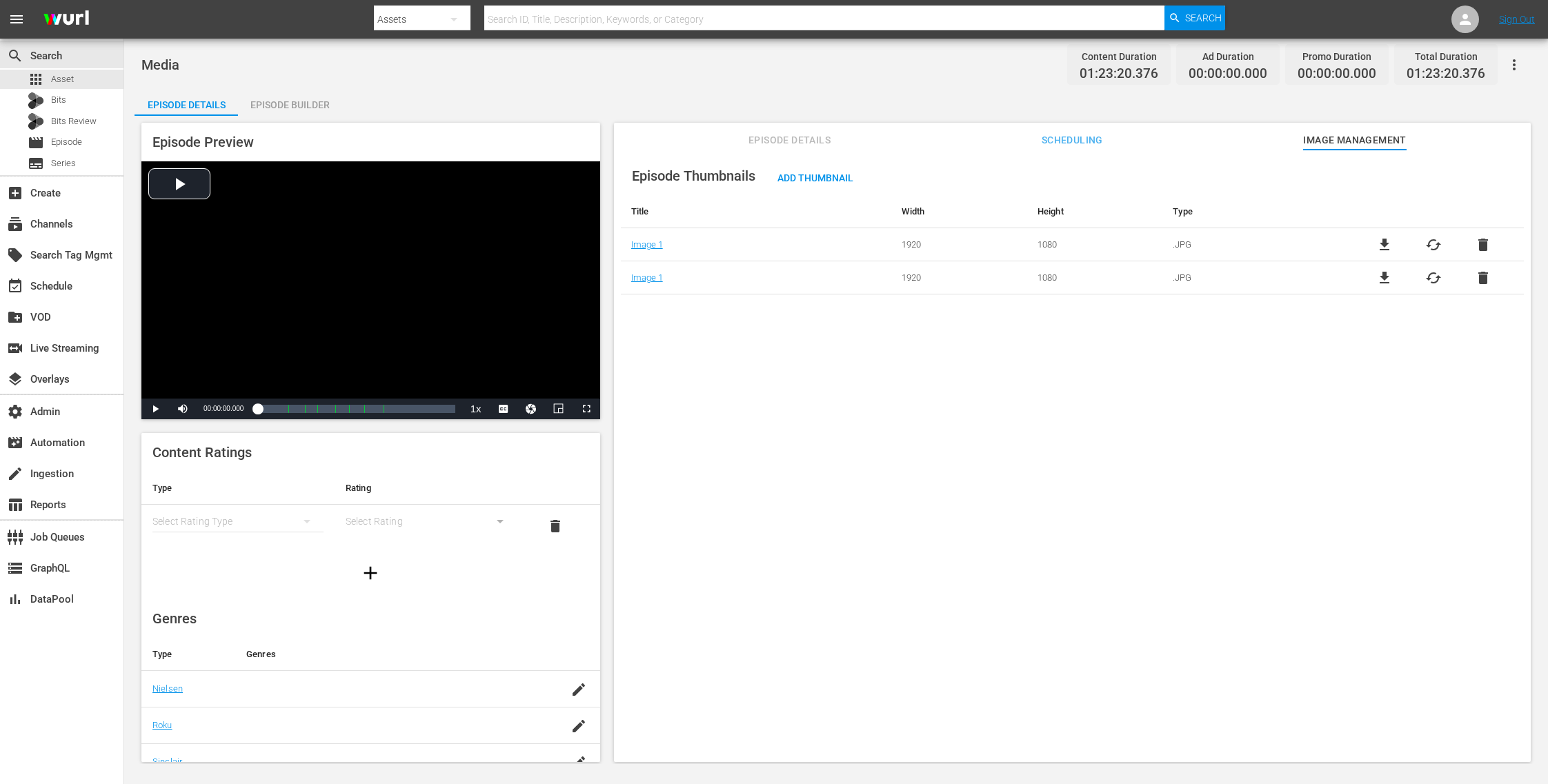
click at [1478, 273] on span "delete" at bounding box center [1483, 278] width 17 height 17
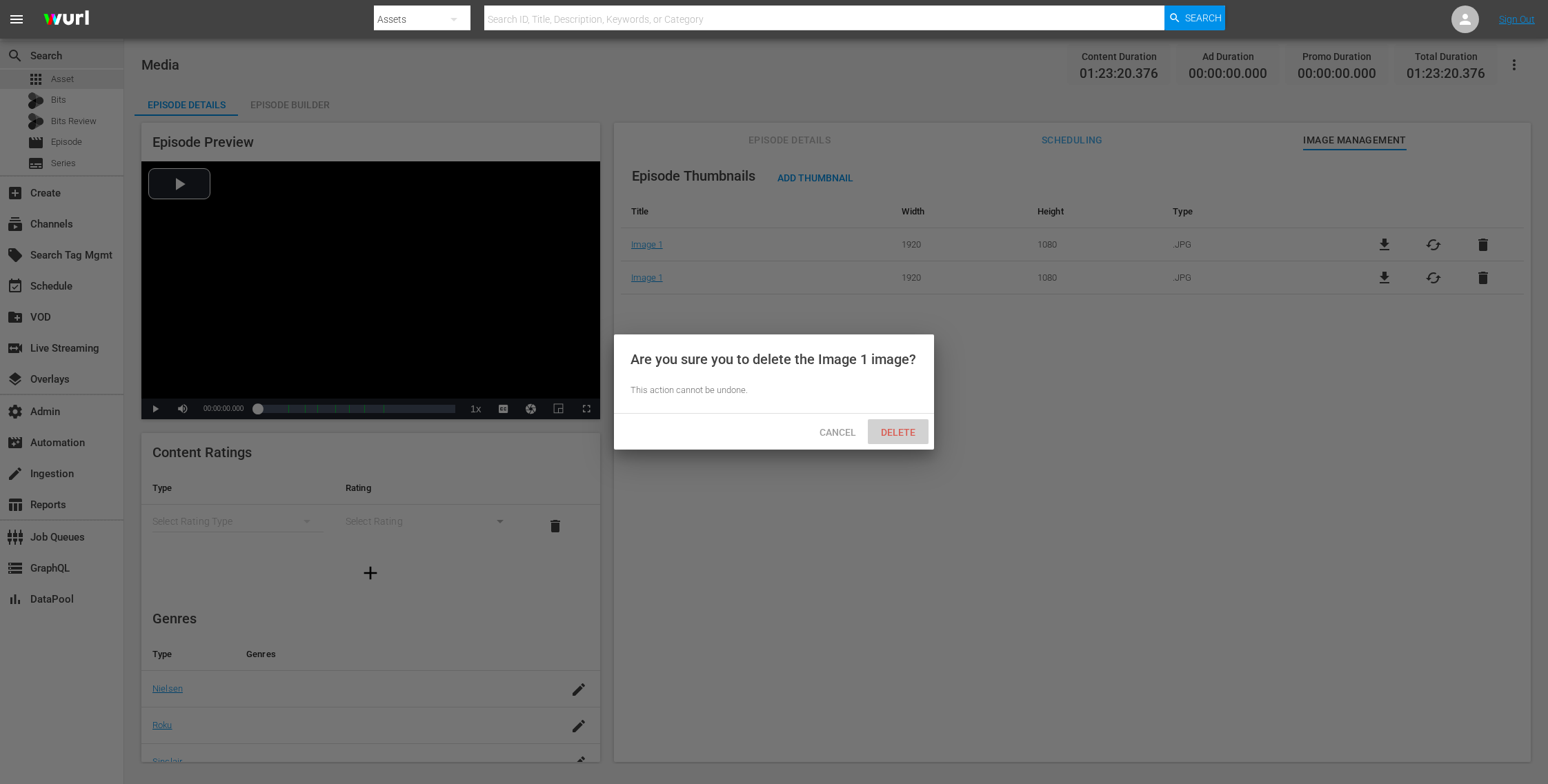
click at [908, 437] on span "Delete" at bounding box center [898, 432] width 56 height 11
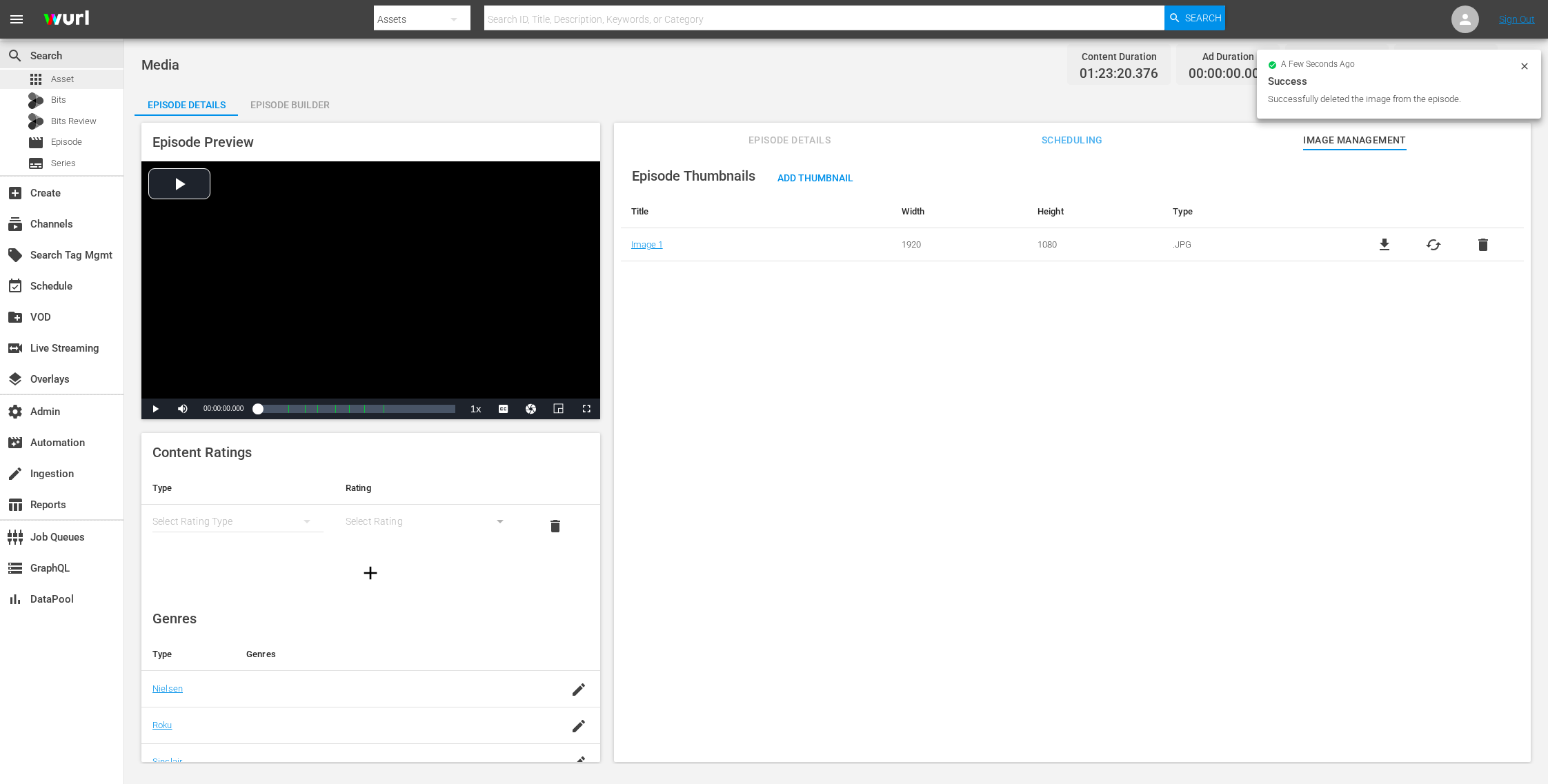
click at [52, 75] on span "Asset" at bounding box center [62, 78] width 23 height 14
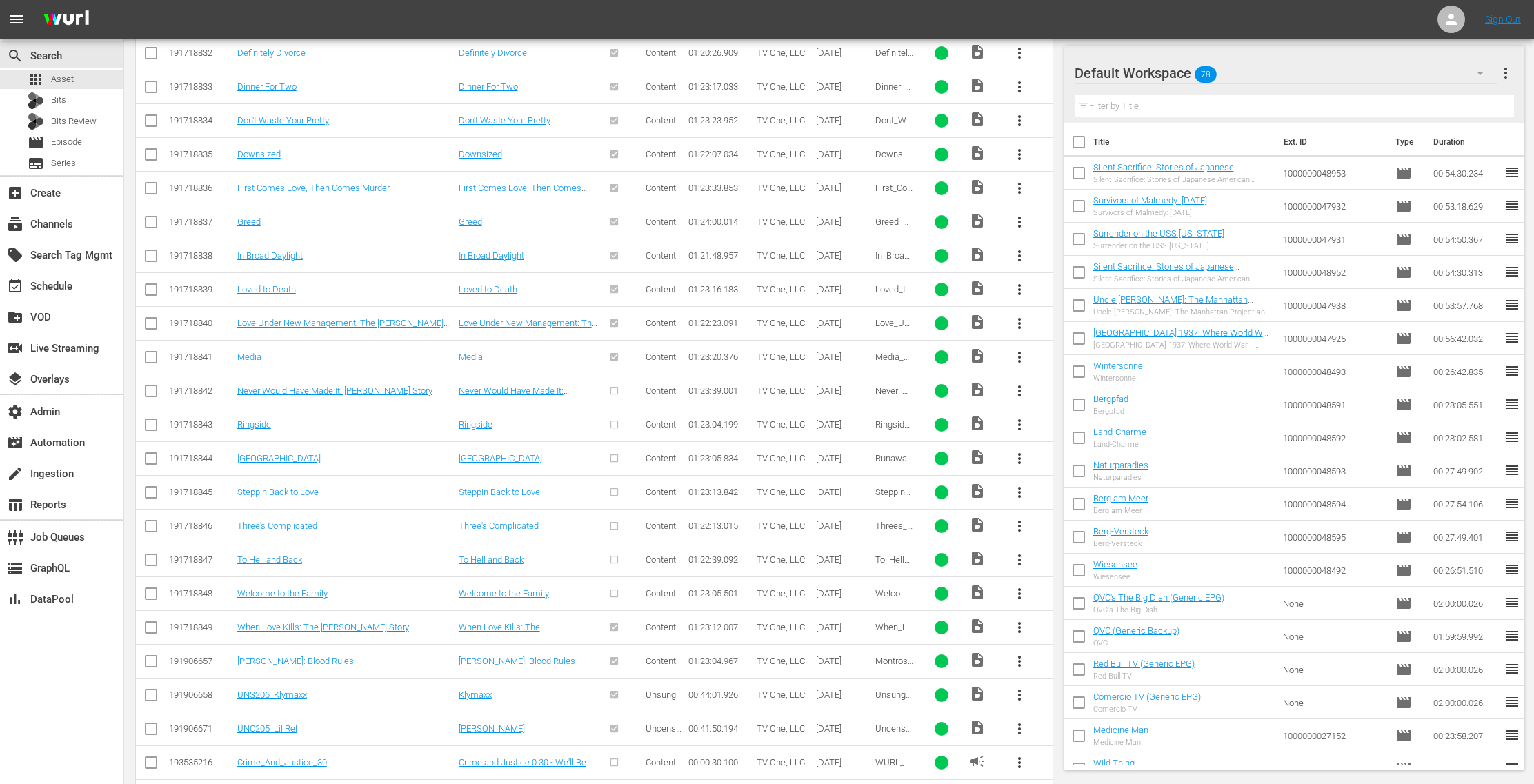
scroll to position [2890, 0]
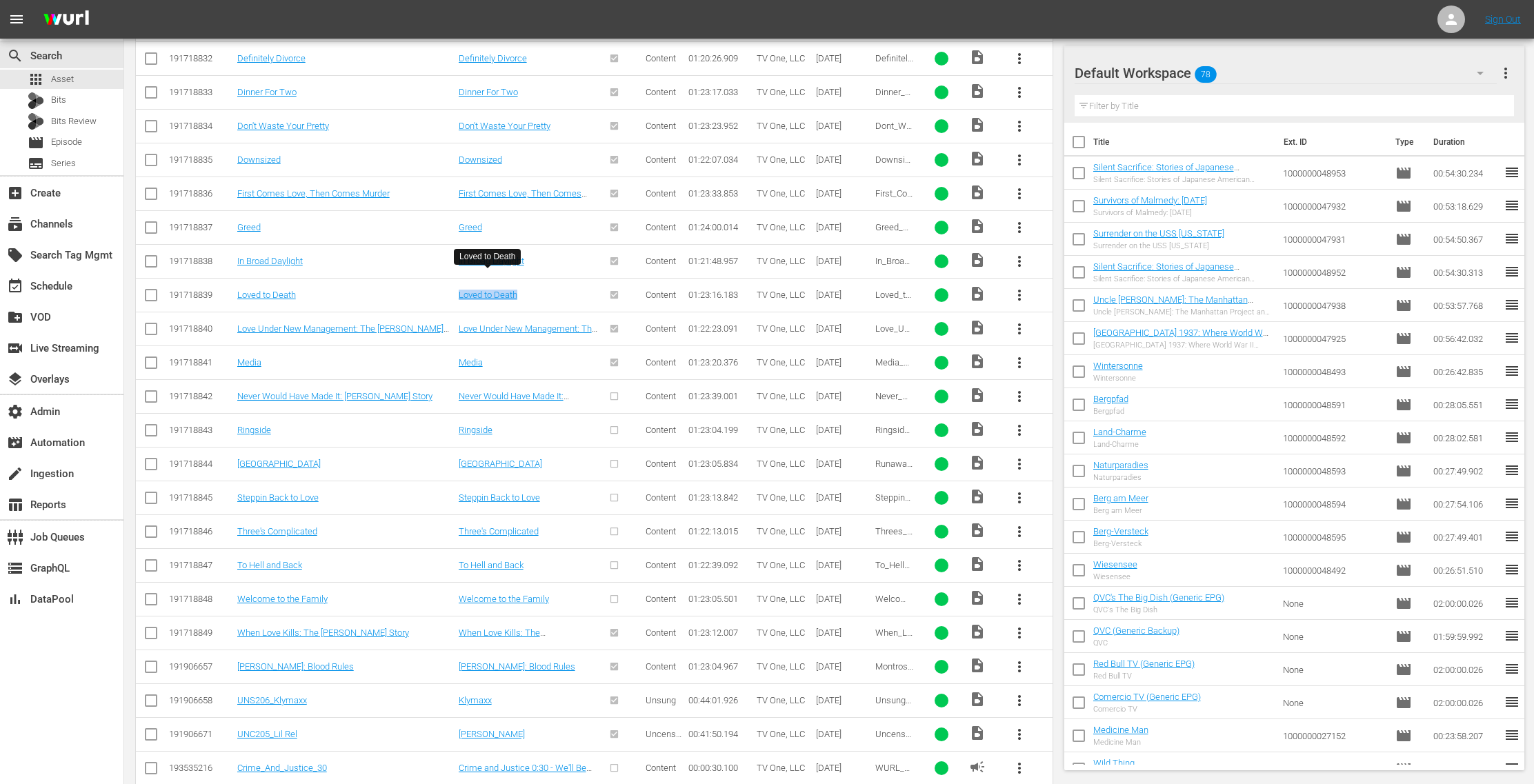
drag, startPoint x: 525, startPoint y: 276, endPoint x: 457, endPoint y: 275, distance: 68.0
click at [457, 278] on td "Loved to Death" at bounding box center [528, 295] width 145 height 34
copy link "Loved to Death"
click at [1020, 389] on span "more_vert" at bounding box center [1020, 397] width 17 height 17
click at [1081, 484] on div "Episode" at bounding box center [1095, 481] width 94 height 33
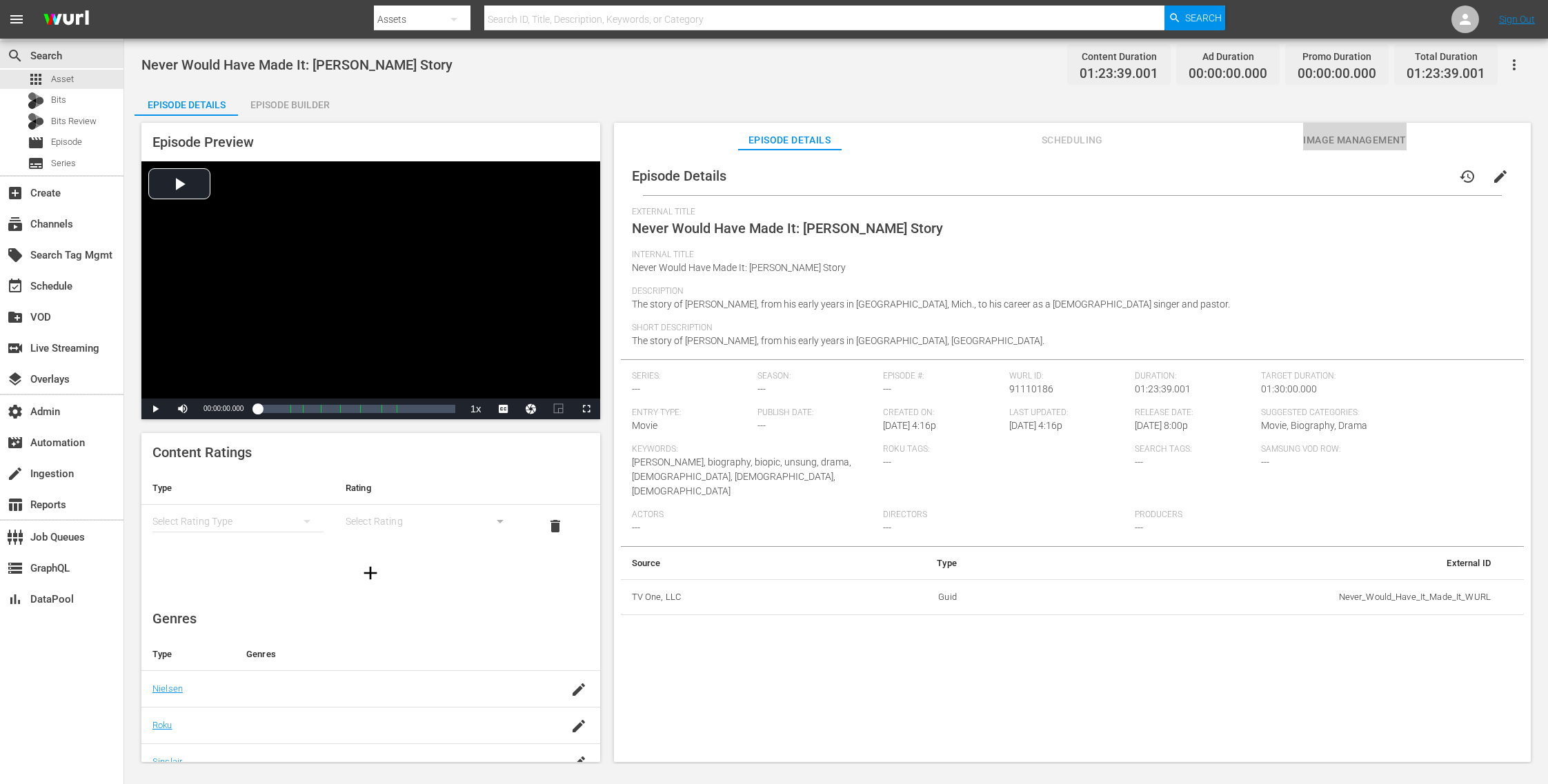
click at [1346, 141] on span "Image Management" at bounding box center [1355, 140] width 103 height 18
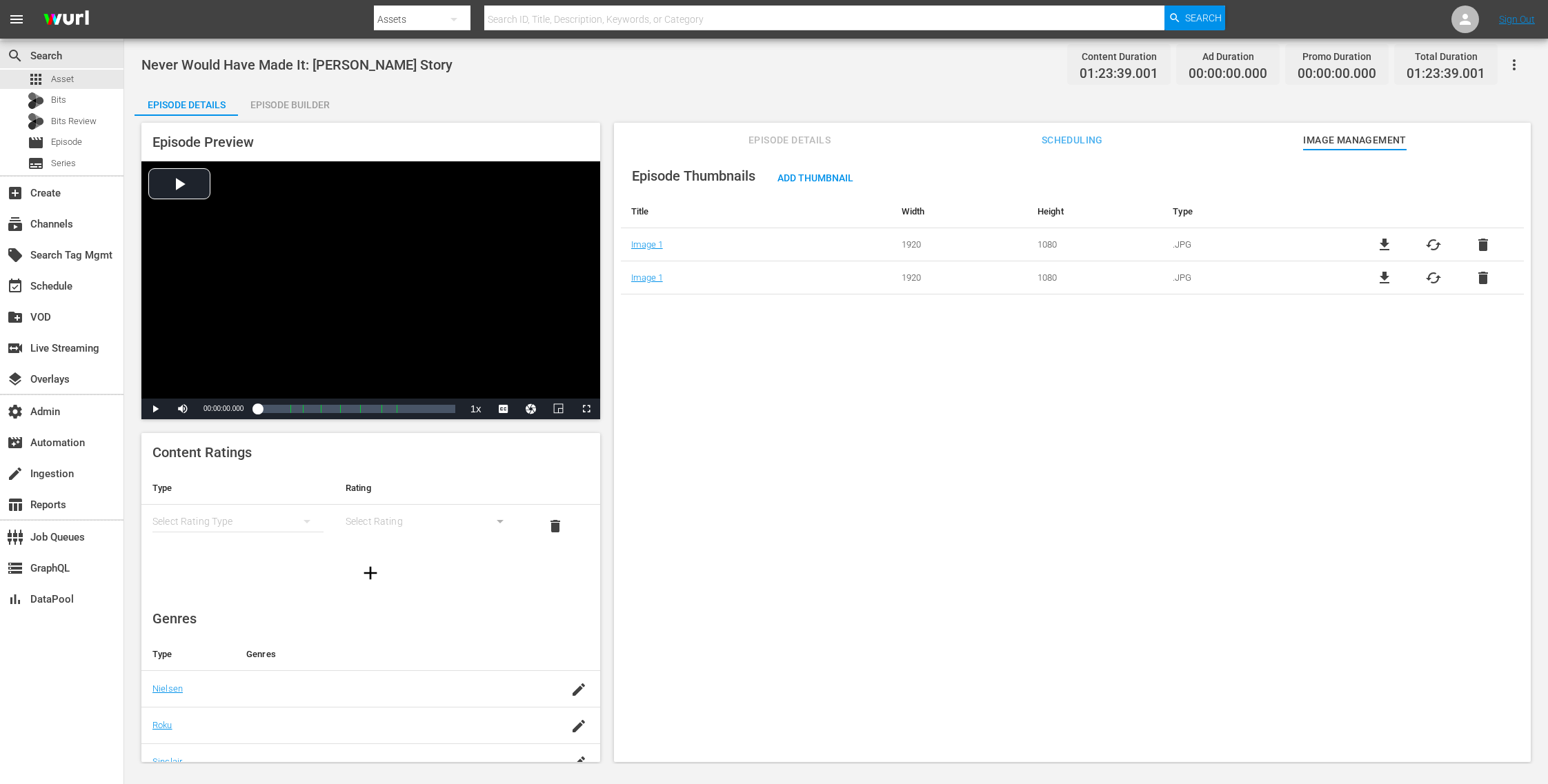
click at [1480, 277] on span "delete" at bounding box center [1483, 278] width 17 height 17
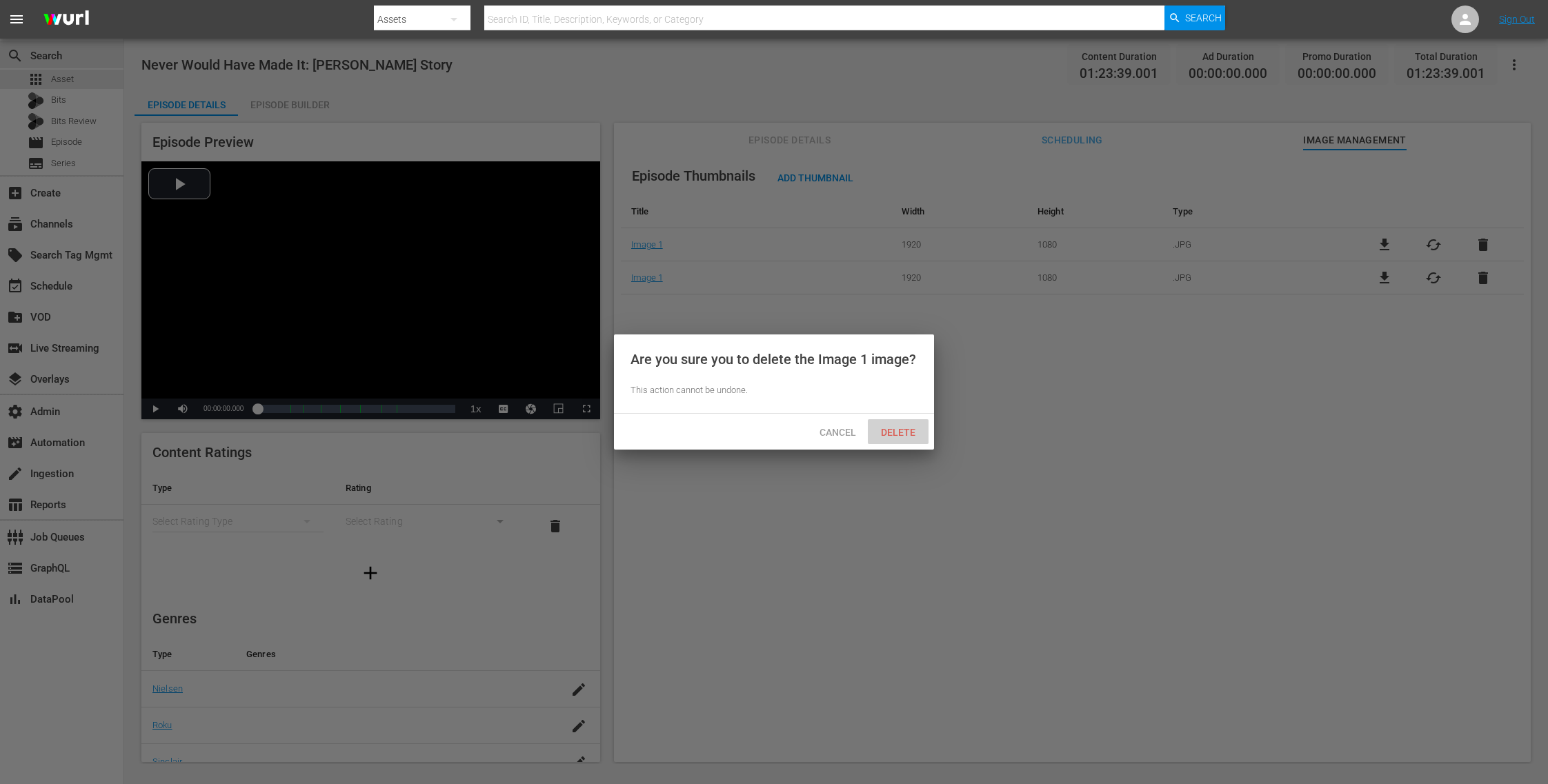
click at [901, 428] on span "Delete" at bounding box center [898, 432] width 56 height 11
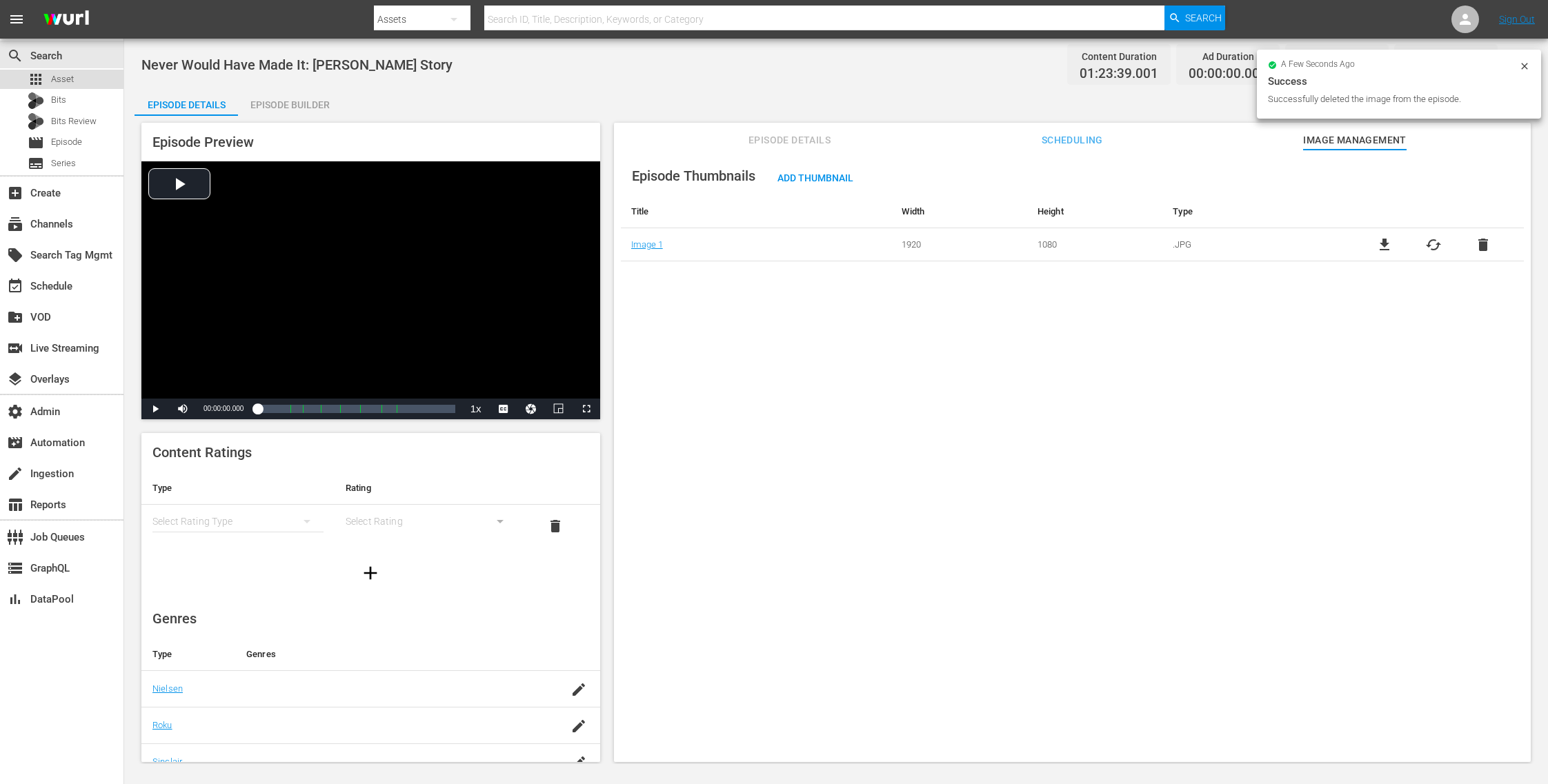
click at [80, 80] on div "apps Asset" at bounding box center [62, 78] width 124 height 19
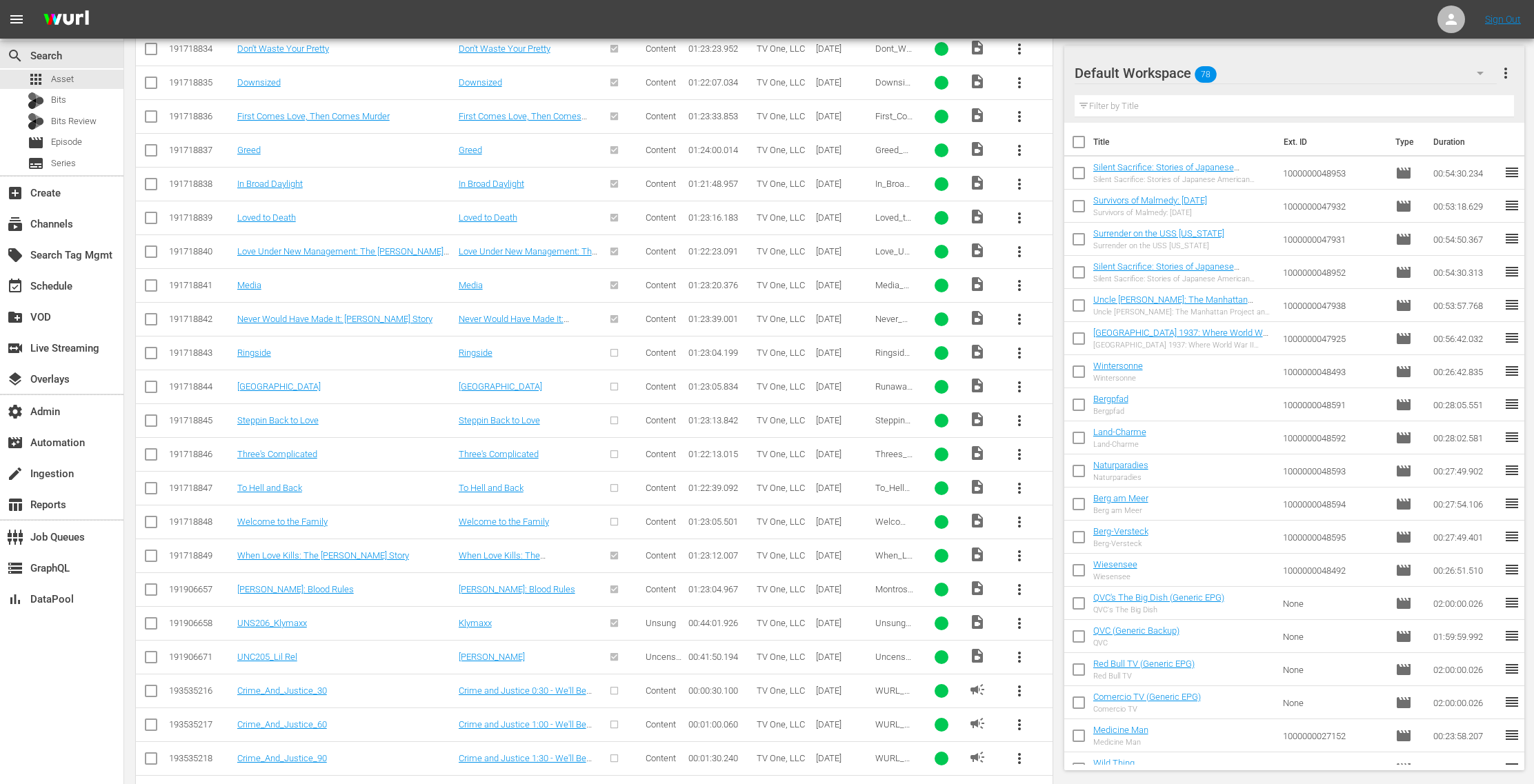
scroll to position [2966, 0]
click at [1022, 346] on span "more_vert" at bounding box center [1020, 355] width 17 height 17
click at [1092, 446] on div "Episode" at bounding box center [1095, 439] width 94 height 33
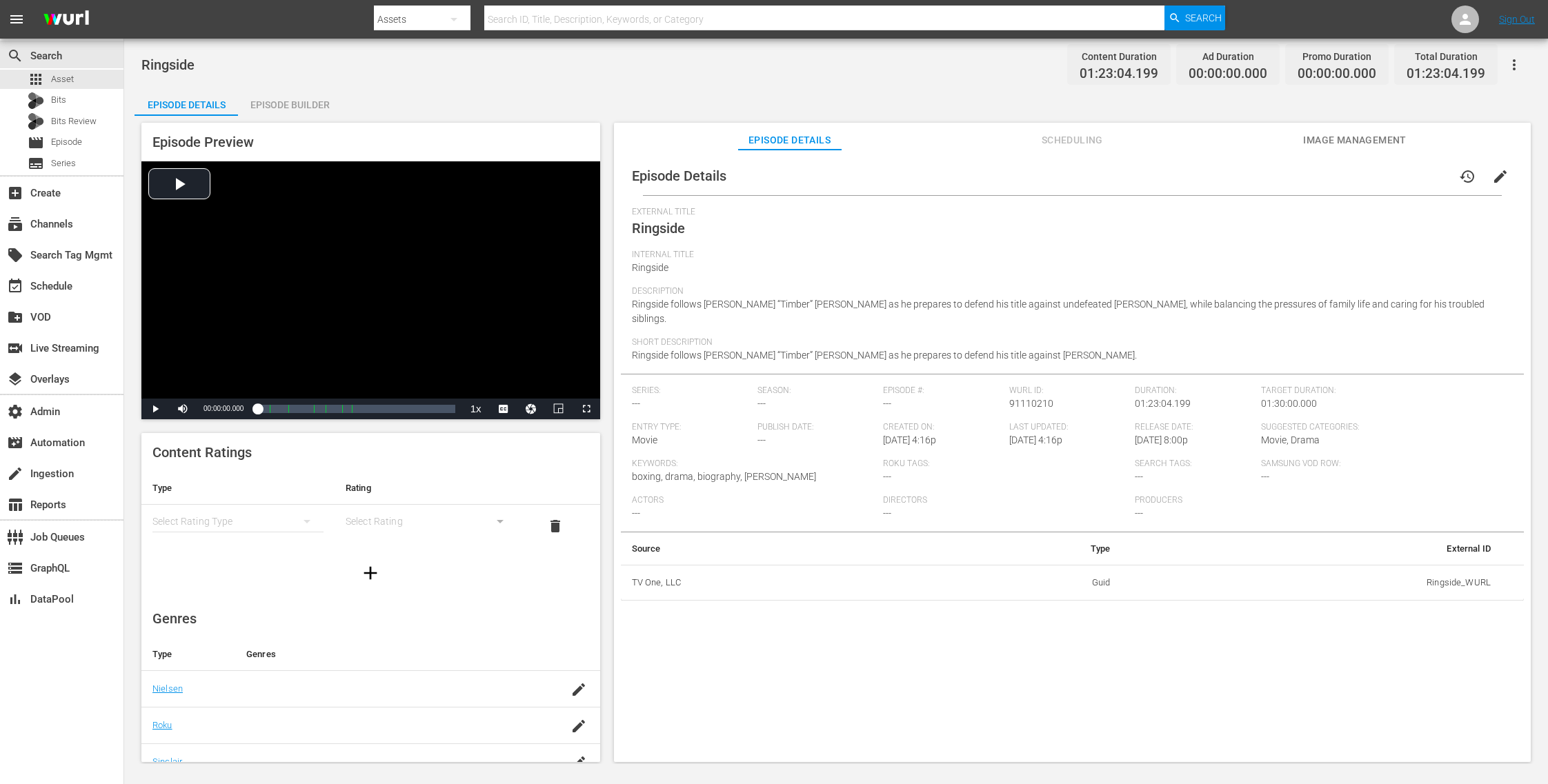
click at [1325, 138] on span "Image Management" at bounding box center [1355, 140] width 103 height 18
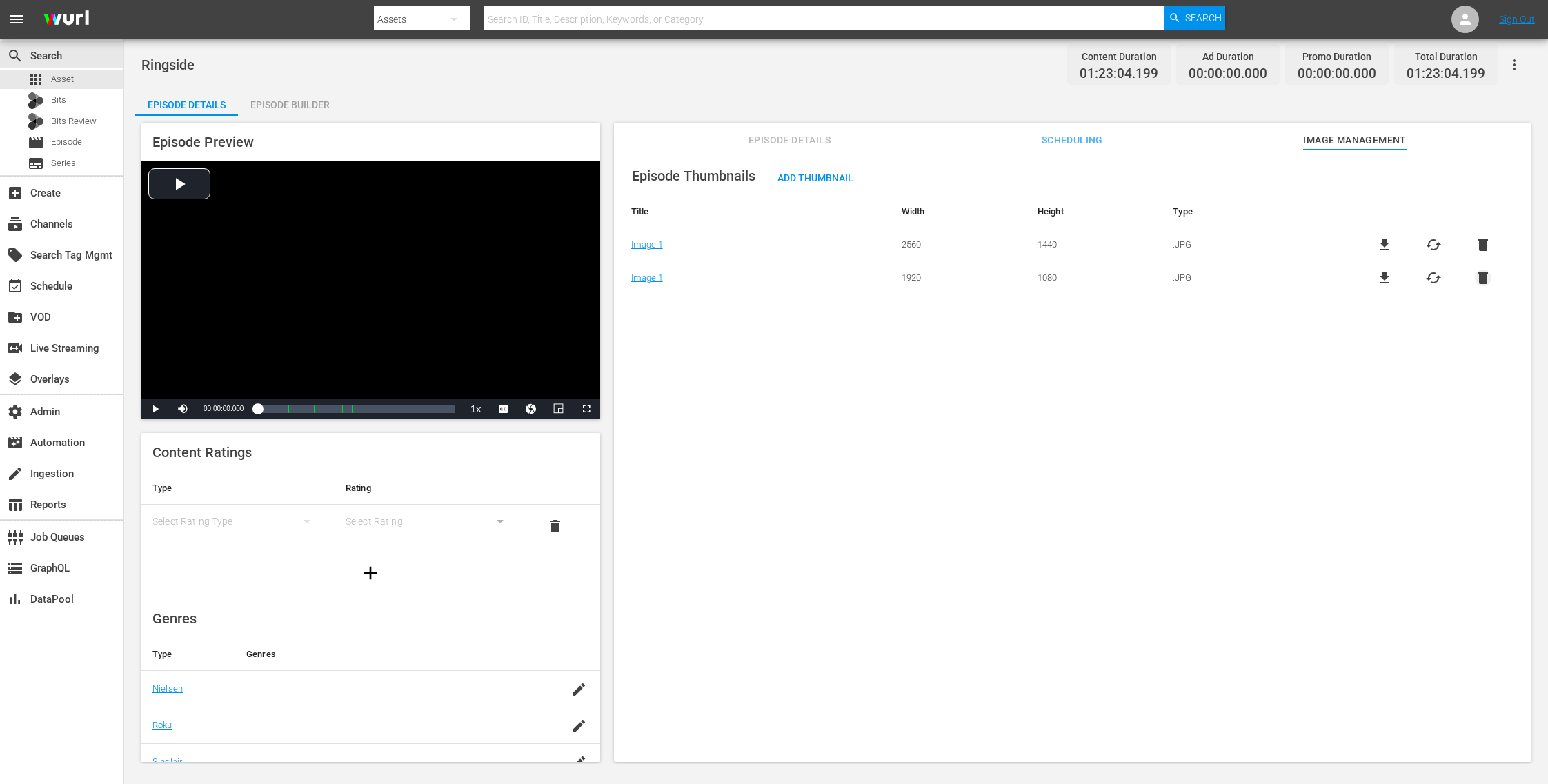
click at [1477, 274] on span "delete" at bounding box center [1483, 278] width 17 height 17
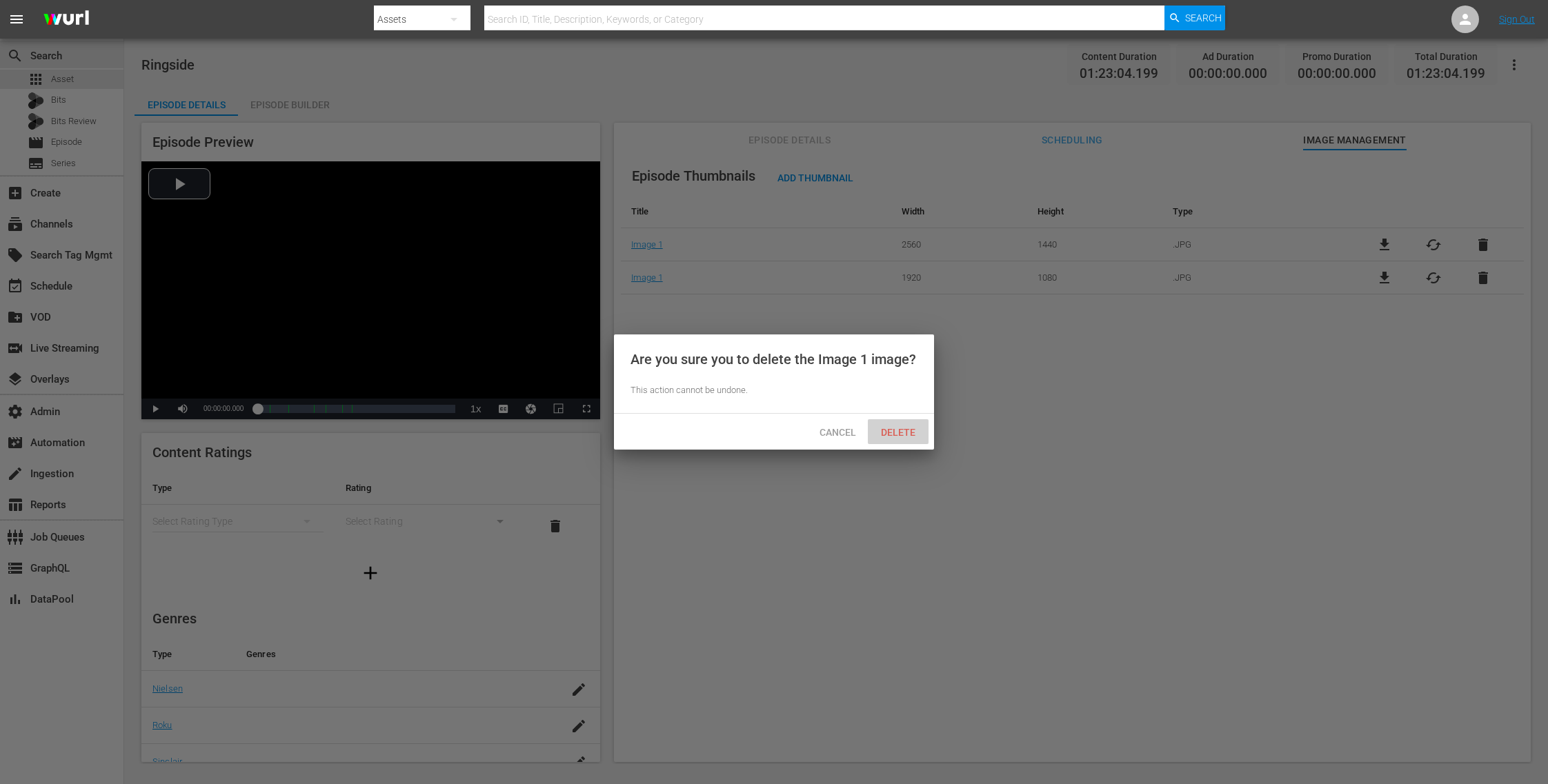
click at [917, 429] on span "Delete" at bounding box center [898, 432] width 56 height 11
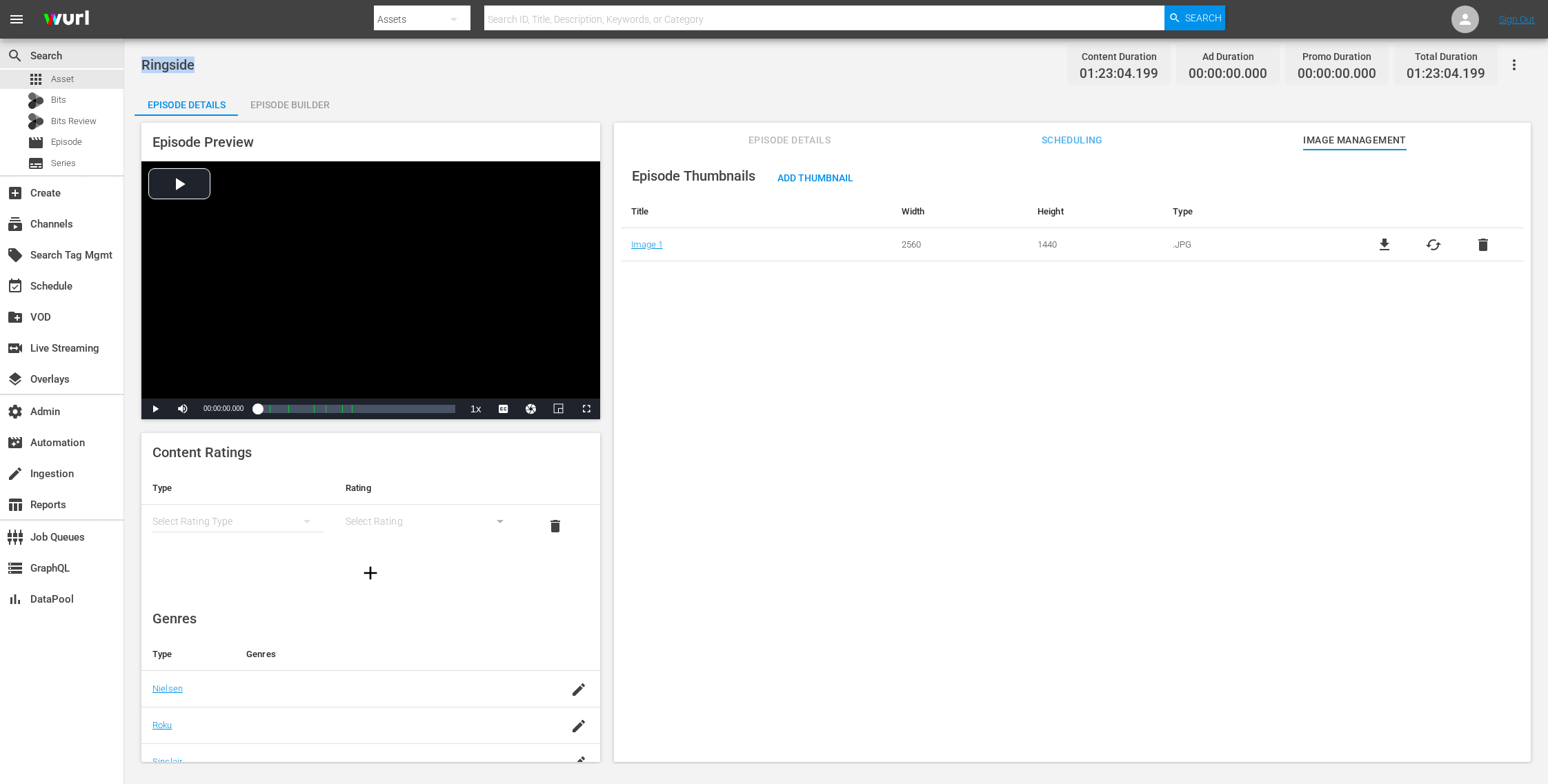
drag, startPoint x: 213, startPoint y: 71, endPoint x: 141, endPoint y: 72, distance: 72.0
click at [141, 72] on div "Ringside Content Duration 01:23:04.199 Ad Duration 00:00:00.000 Promo Duration …" at bounding box center [836, 65] width 1389 height 31
copy span "Ringside"
click at [86, 81] on div "apps Asset" at bounding box center [62, 78] width 124 height 19
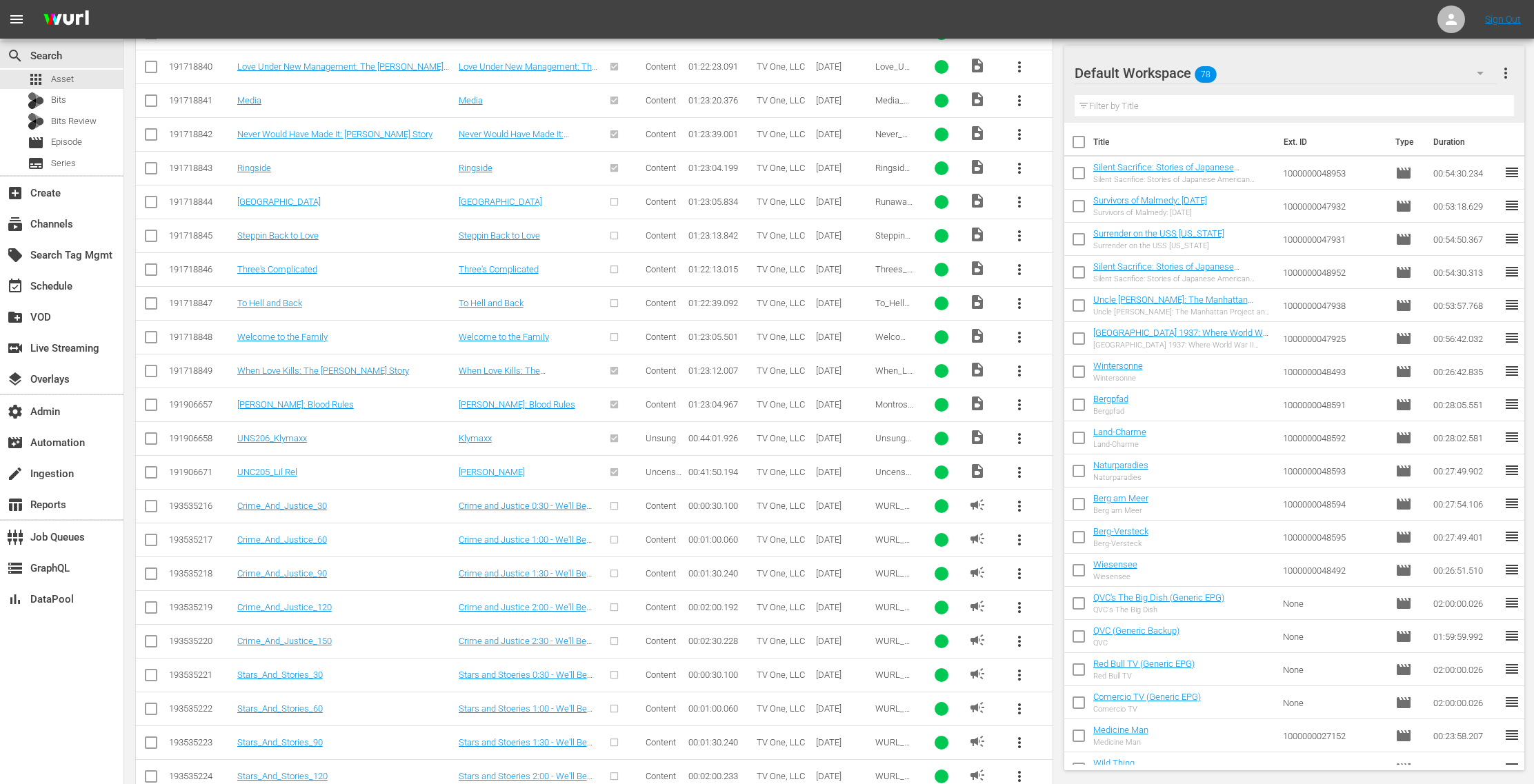
scroll to position [3057, 0]
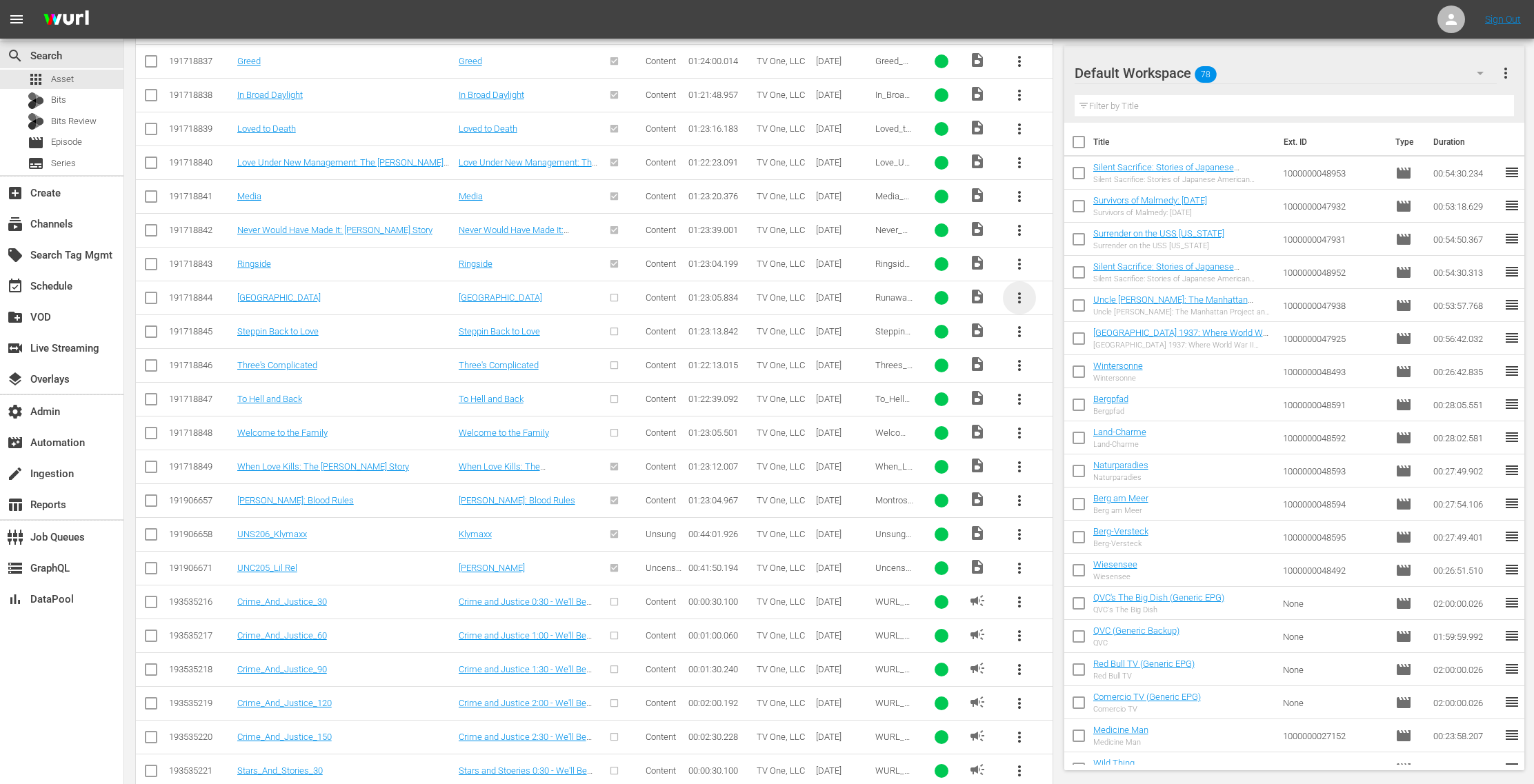
click at [1021, 290] on span "more_vert" at bounding box center [1020, 298] width 17 height 17
click at [1086, 383] on div "Episode" at bounding box center [1095, 382] width 94 height 33
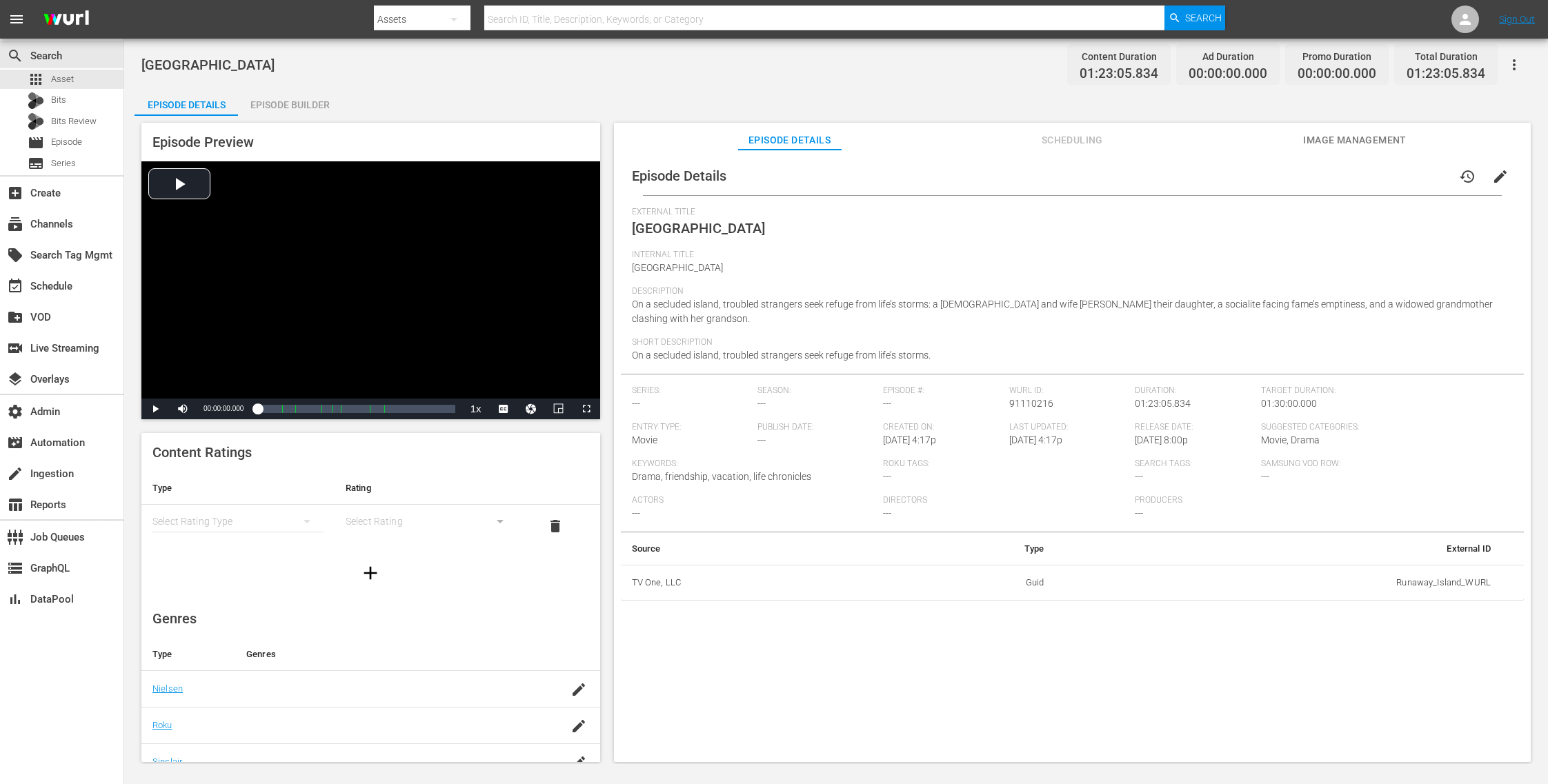
click at [1332, 140] on span "Image Management" at bounding box center [1355, 140] width 103 height 18
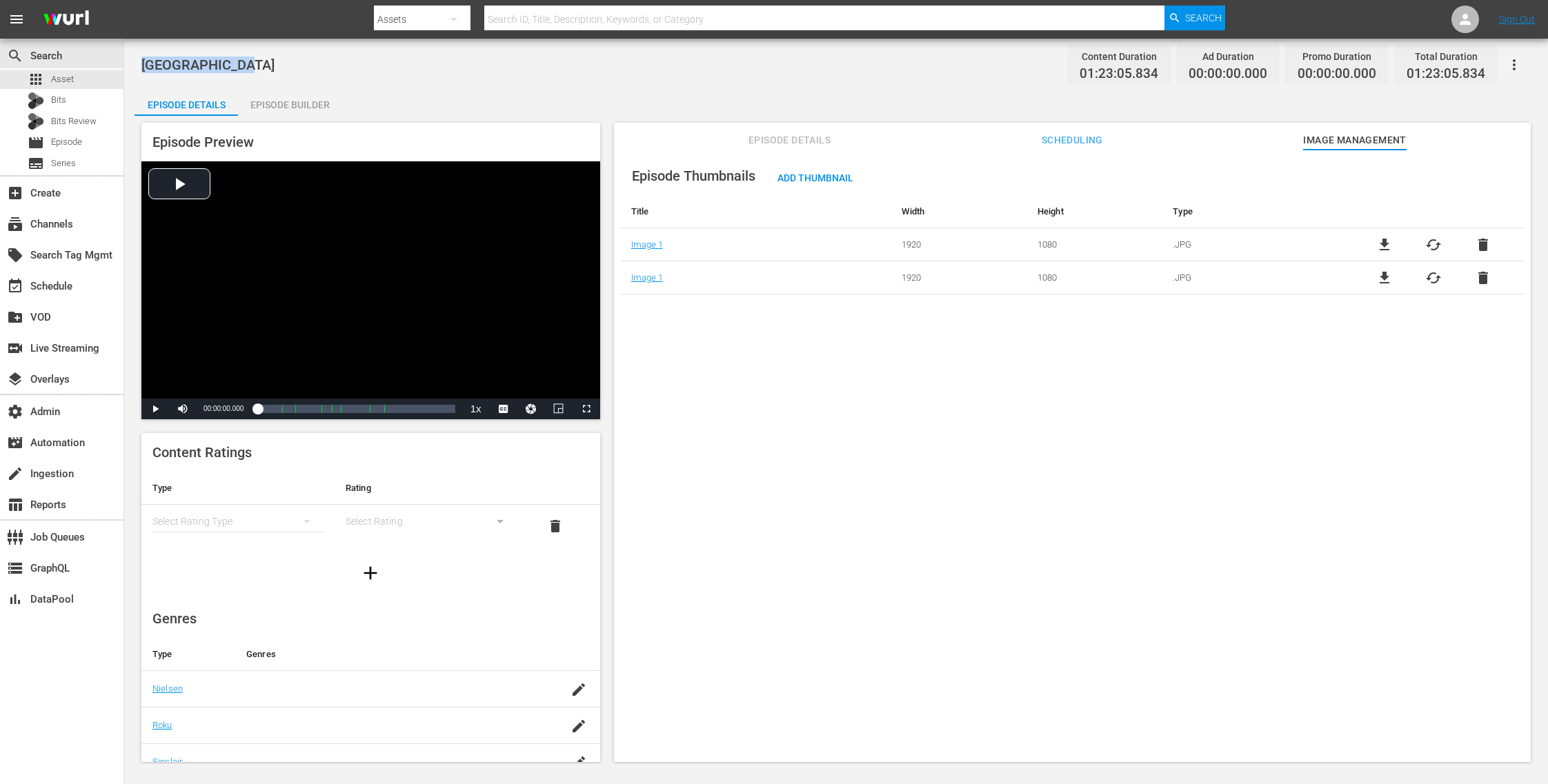
drag, startPoint x: 262, startPoint y: 66, endPoint x: 140, endPoint y: 64, distance: 122.0
click at [140, 64] on div "Runaway Island Content Duration 01:23:05.834 Ad Duration 00:00:00.000 Promo Dur…" at bounding box center [836, 402] width 1424 height 726
copy span "[GEOGRAPHIC_DATA]"
click at [49, 72] on div "apps Asset" at bounding box center [51, 78] width 46 height 19
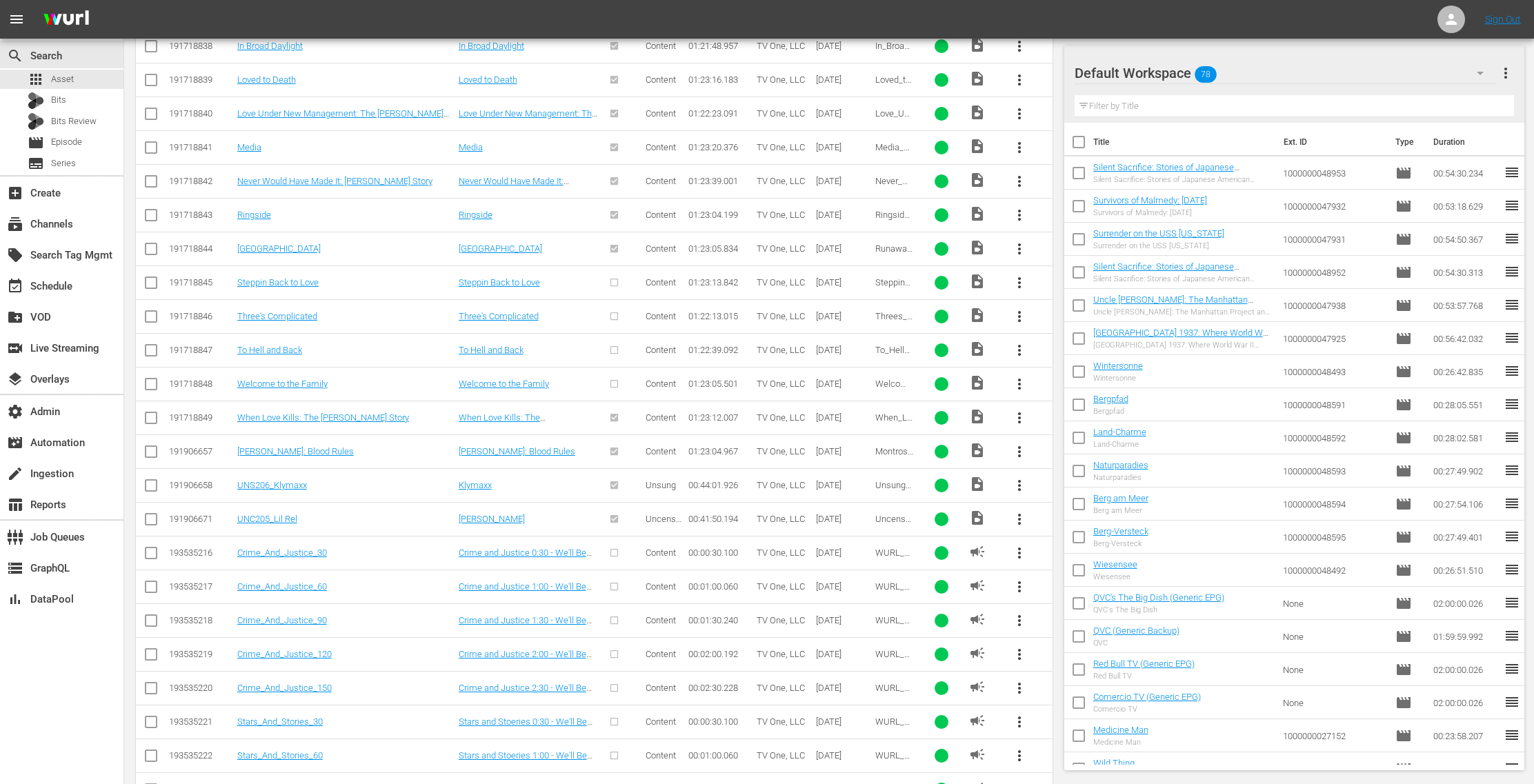
scroll to position [3077, 0]
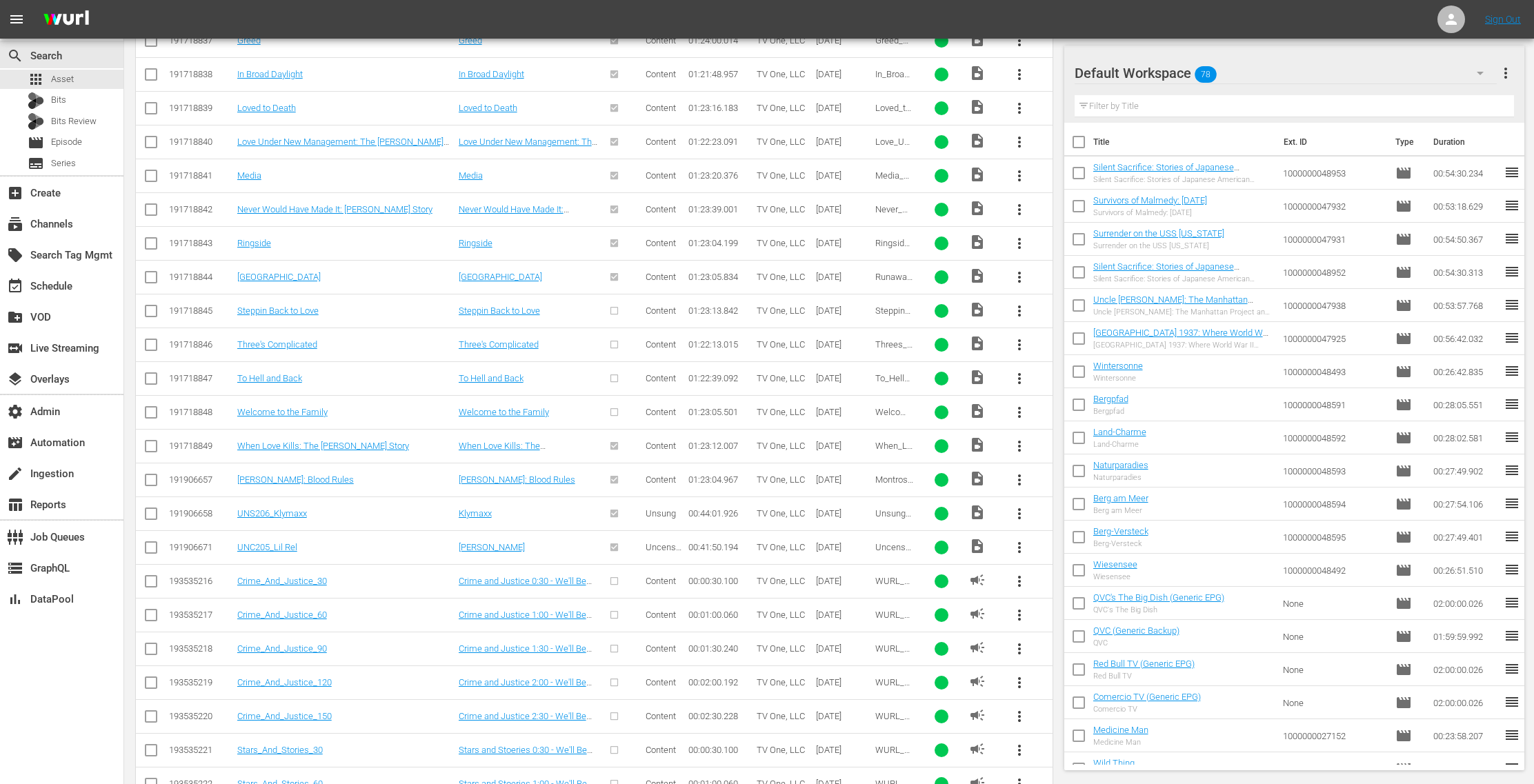
click at [1024, 303] on span "more_vert" at bounding box center [1020, 311] width 17 height 17
click at [1073, 399] on div "Episode" at bounding box center [1095, 394] width 94 height 33
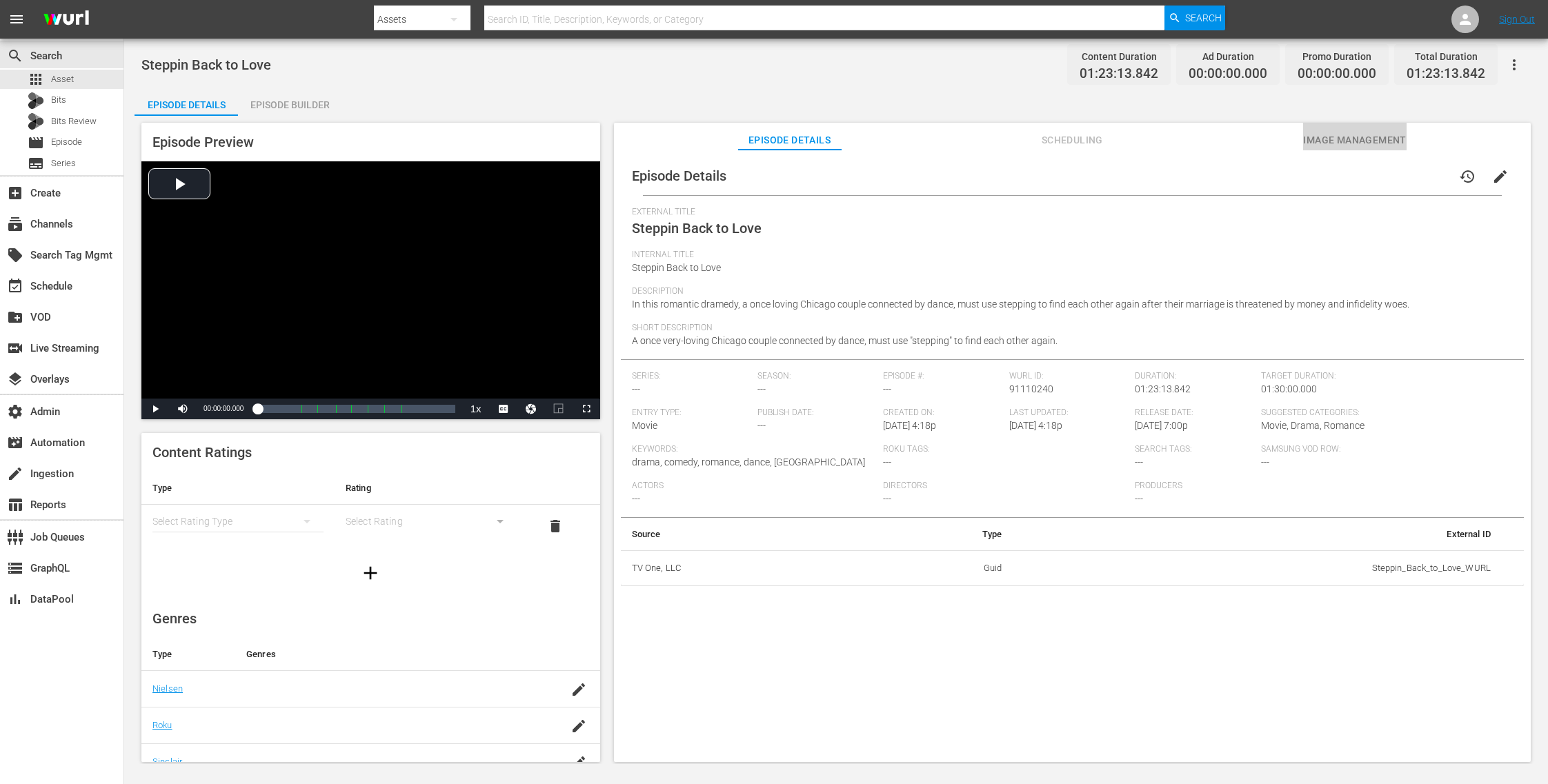
click at [1354, 134] on span "Image Management" at bounding box center [1355, 140] width 103 height 18
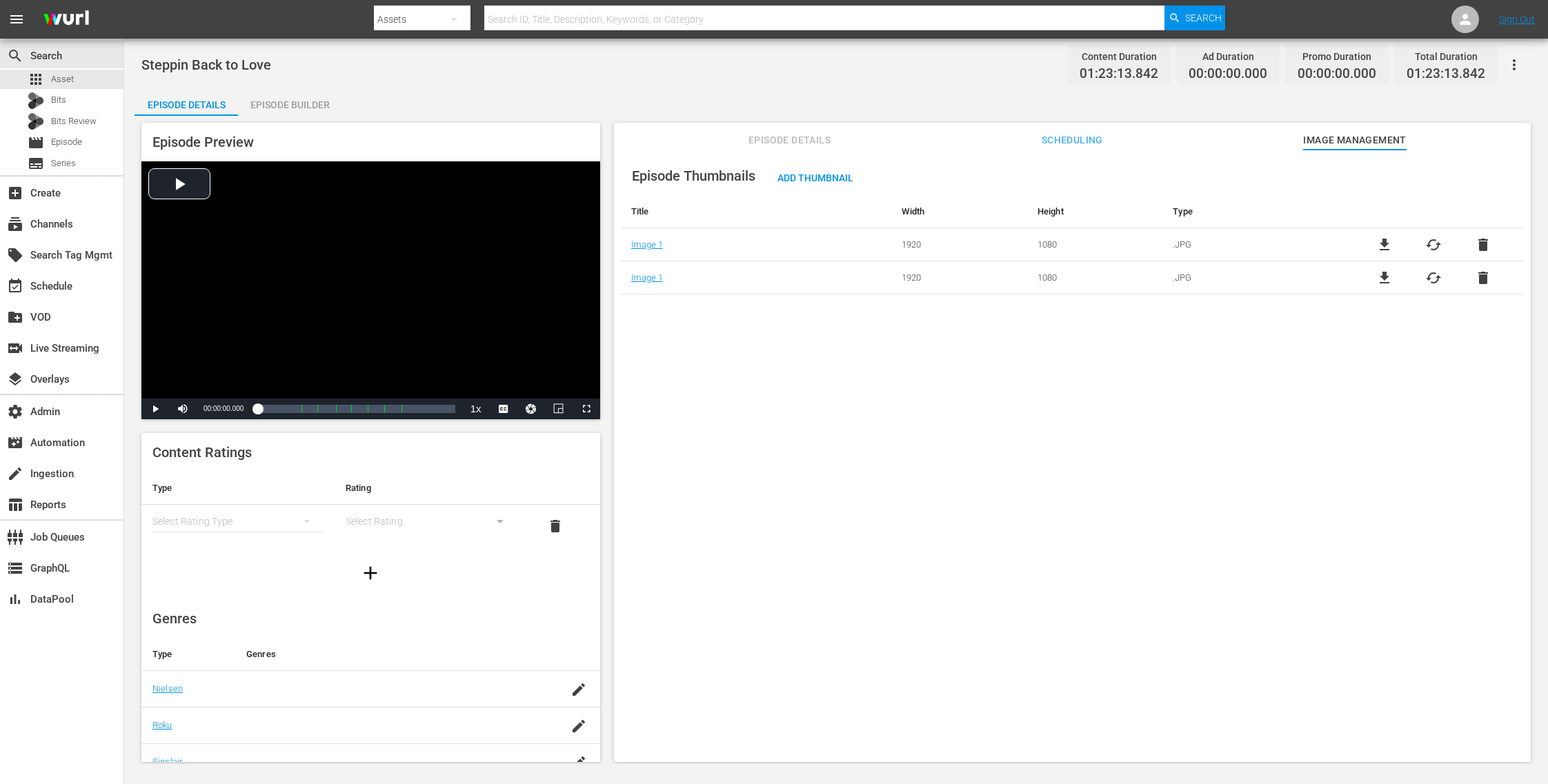
drag, startPoint x: 1477, startPoint y: 272, endPoint x: 990, endPoint y: 498, distance: 536.9
click at [997, 498] on div "Episode Thumbnails Add Thumbnail Title Width Height Type Image 1 1920 1080 .JPG…" at bounding box center [1072, 462] width 917 height 625
click at [768, 140] on span "Episode Details" at bounding box center [790, 140] width 103 height 18
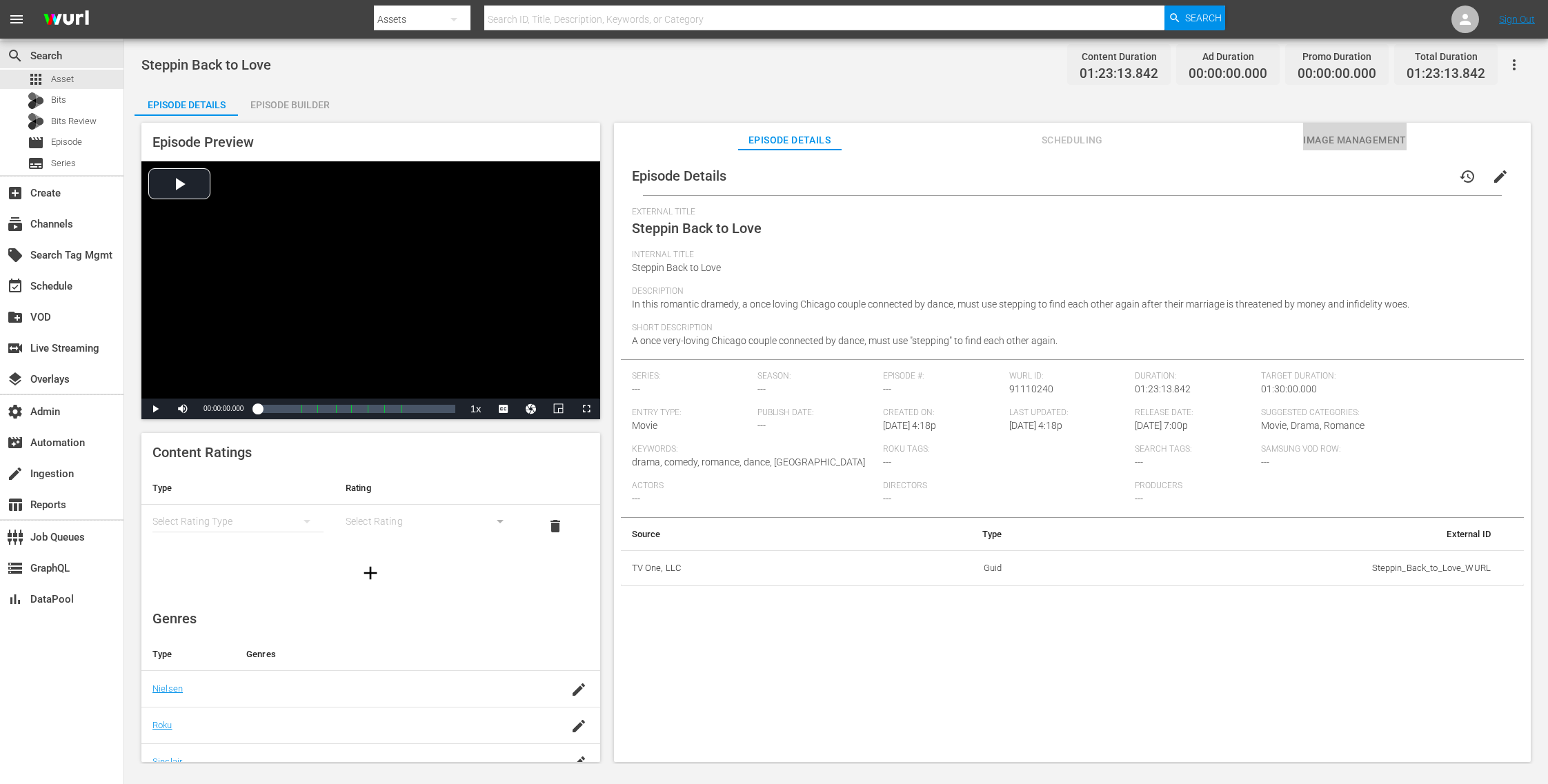
click at [1312, 140] on span "Image Management" at bounding box center [1355, 140] width 103 height 18
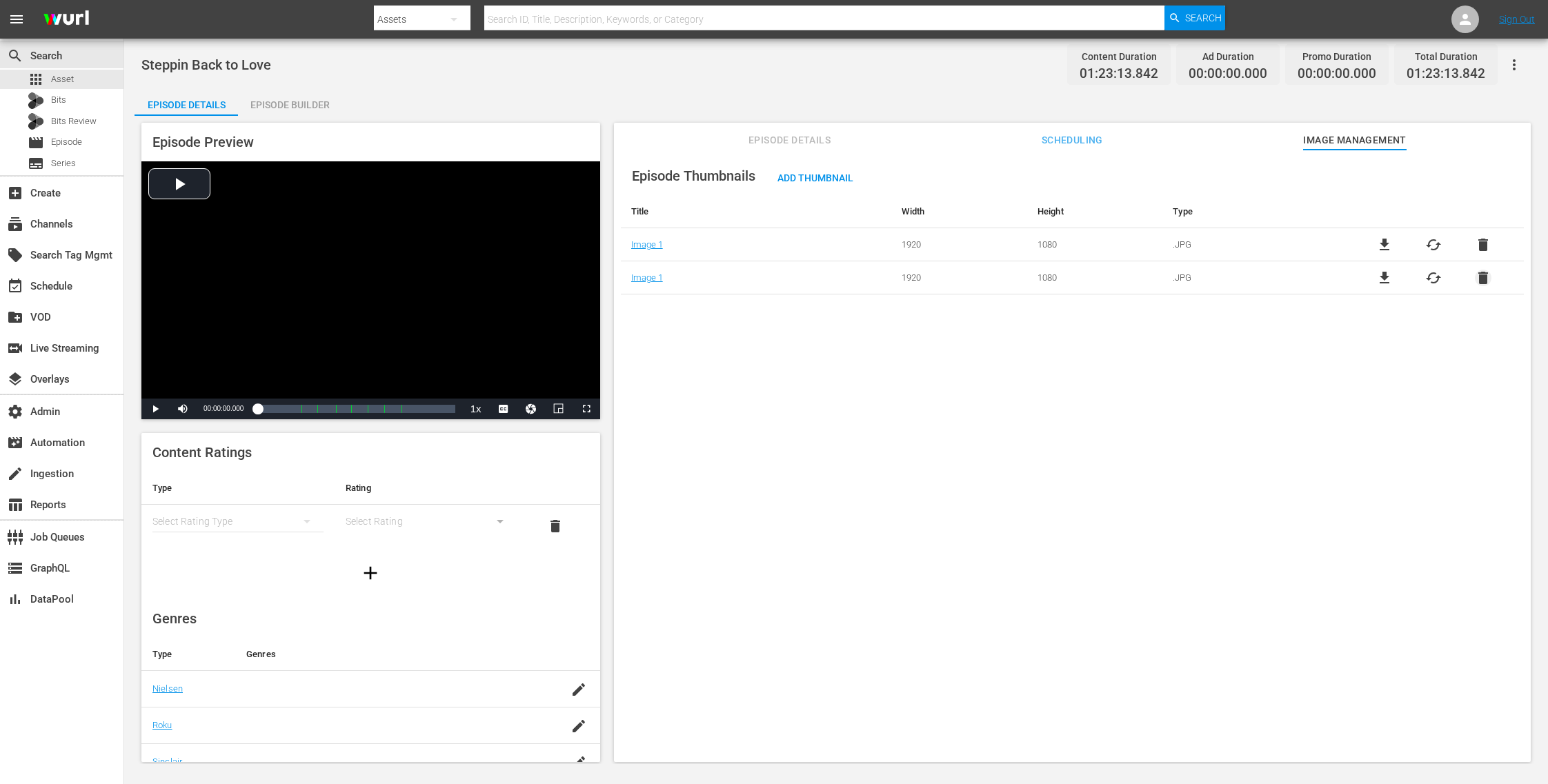
click at [1479, 276] on span "delete" at bounding box center [1483, 278] width 17 height 17
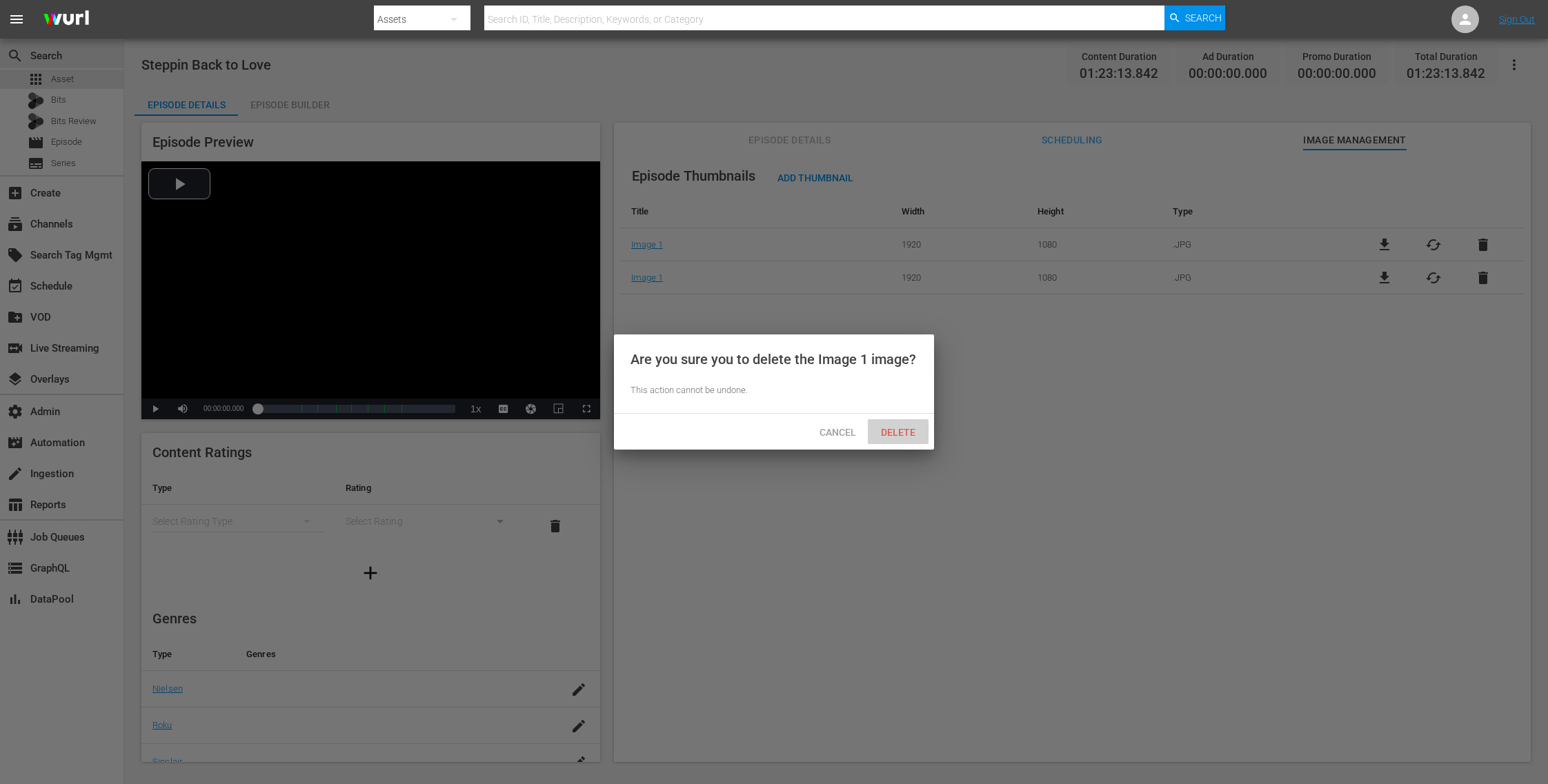
click at [912, 429] on span "Delete" at bounding box center [898, 432] width 56 height 11
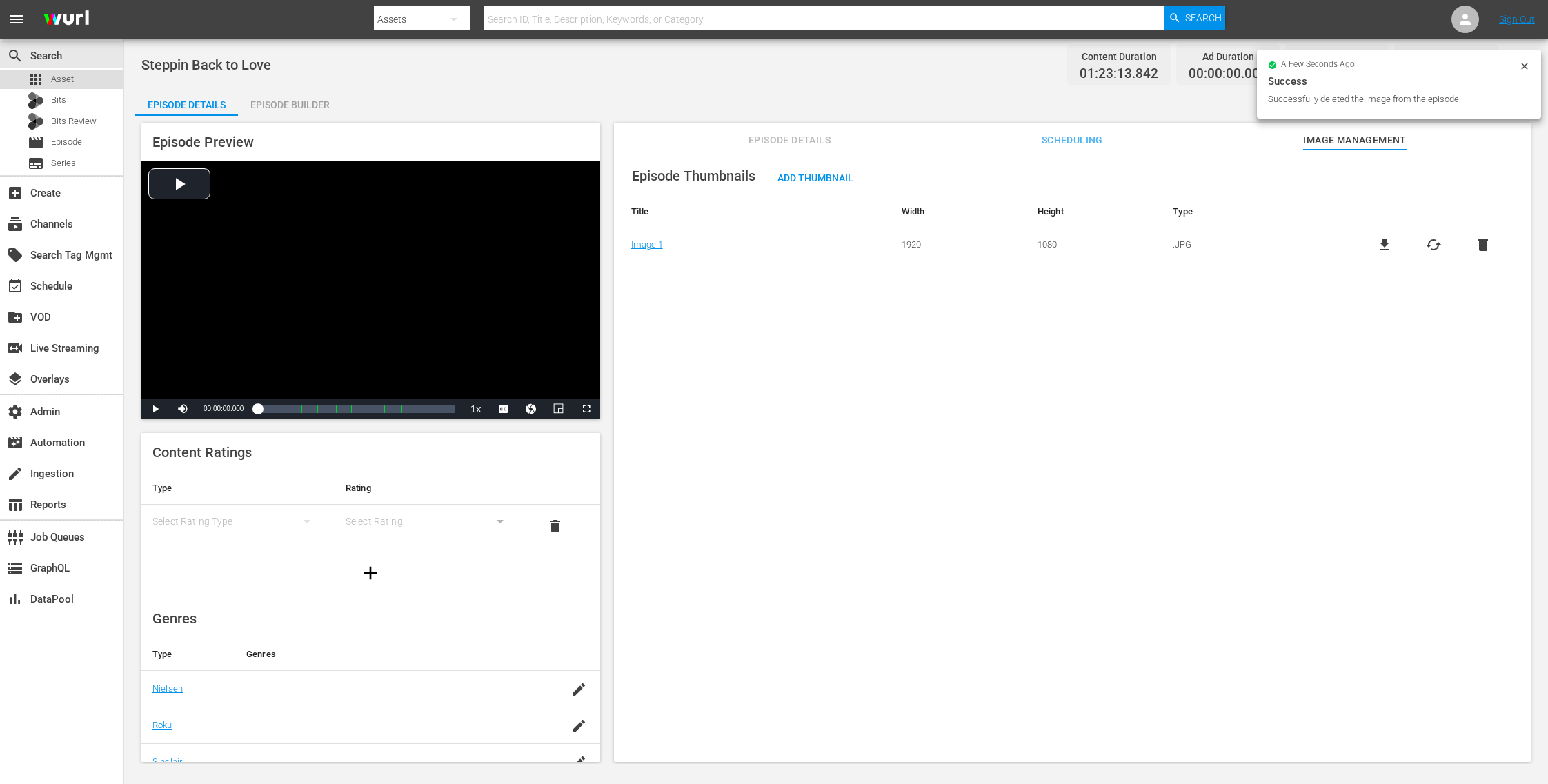
click at [62, 85] on span "Asset" at bounding box center [62, 78] width 23 height 14
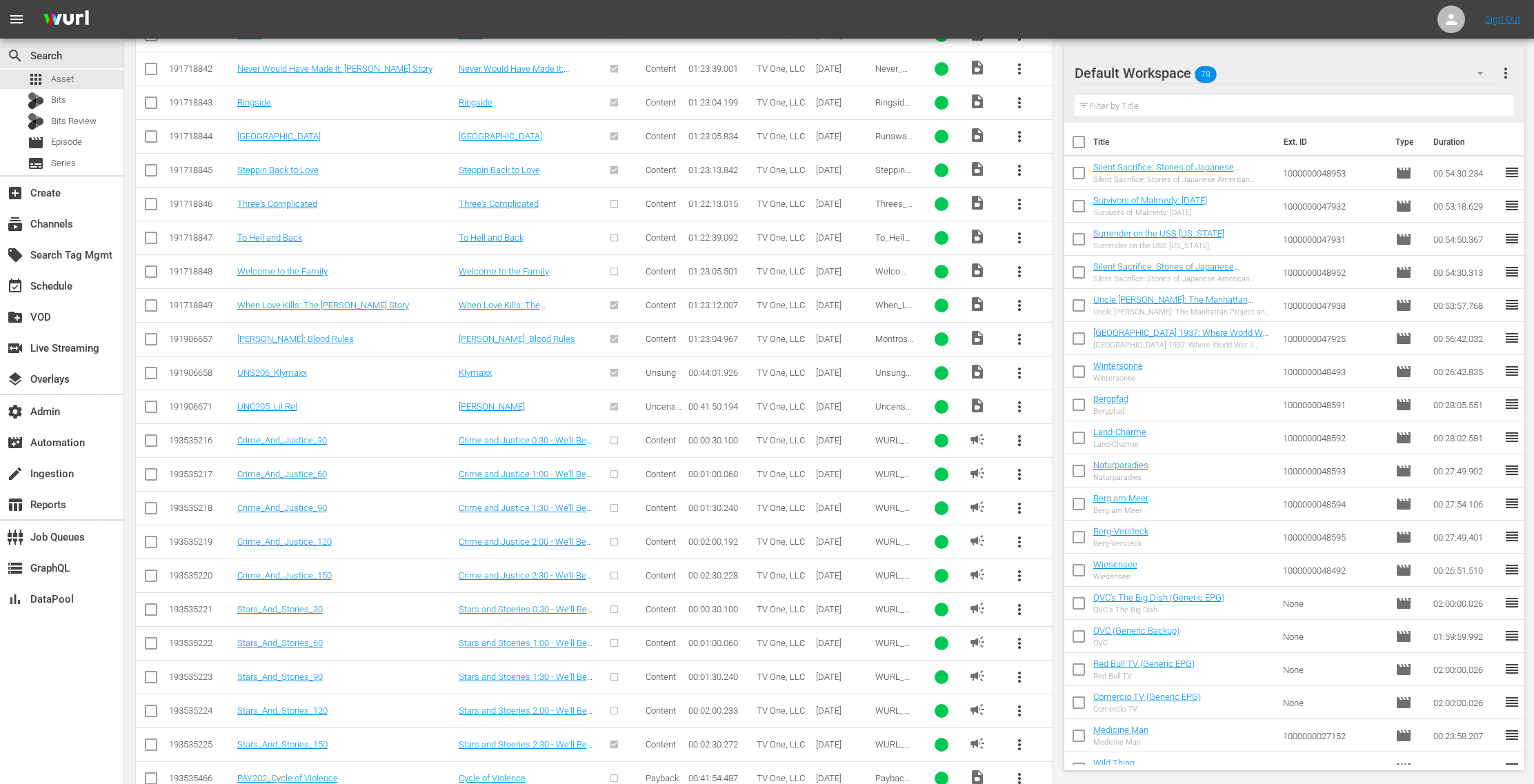
scroll to position [3033, 0]
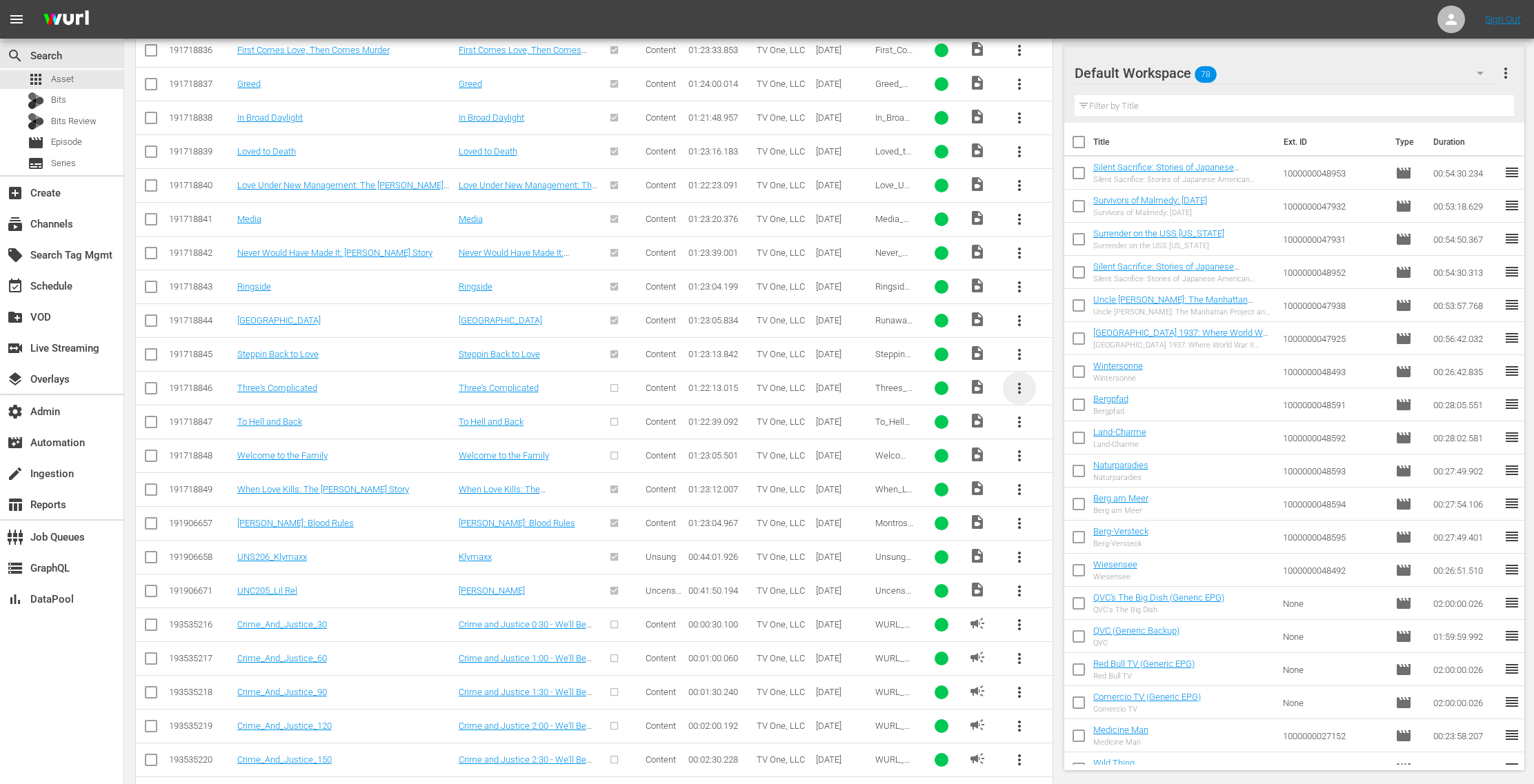
click at [1020, 380] on span "more_vert" at bounding box center [1020, 389] width 17 height 17
click at [1074, 473] on div "Episode" at bounding box center [1095, 472] width 94 height 33
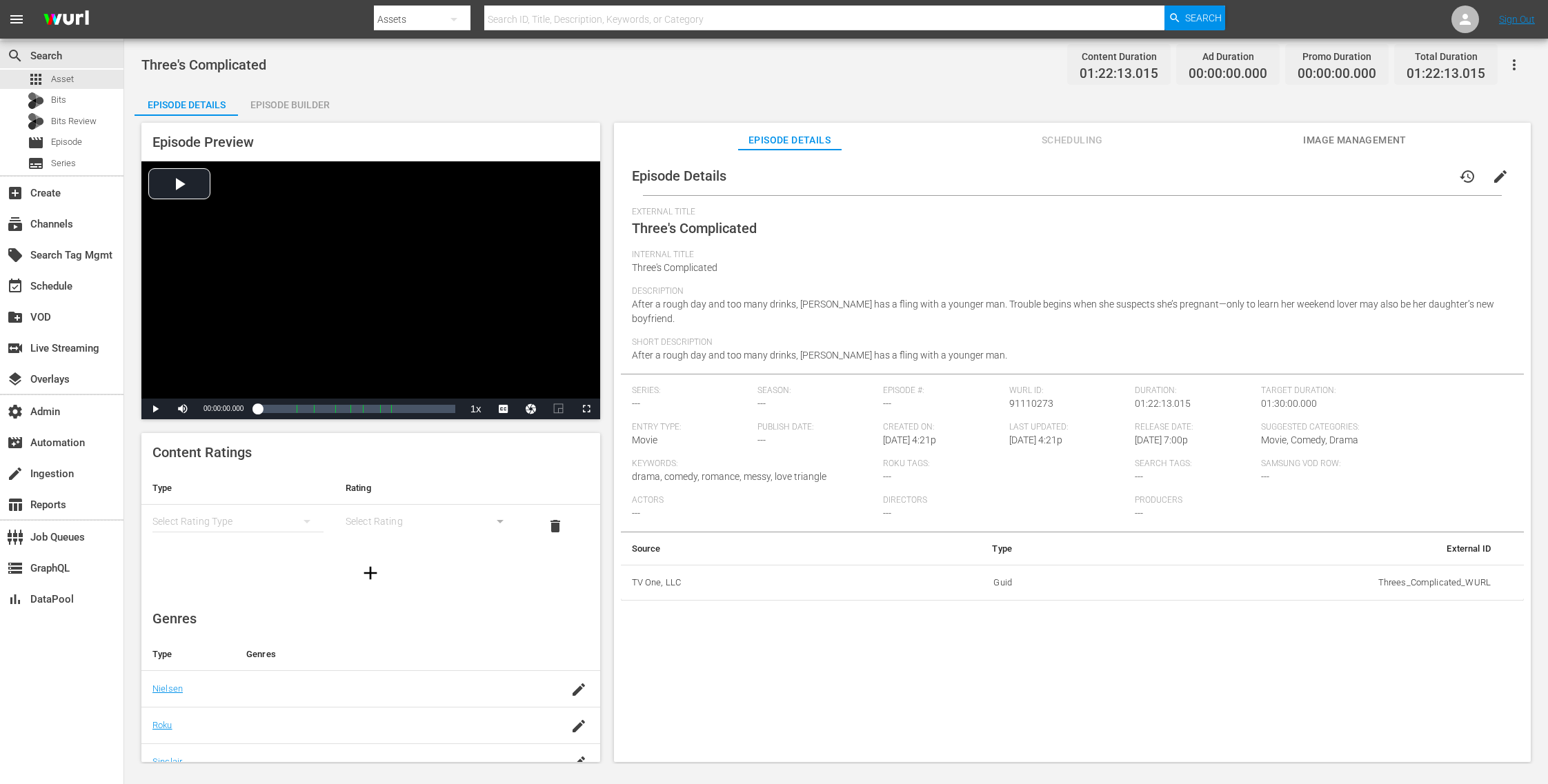
click at [1381, 138] on span "Image Management" at bounding box center [1355, 140] width 103 height 18
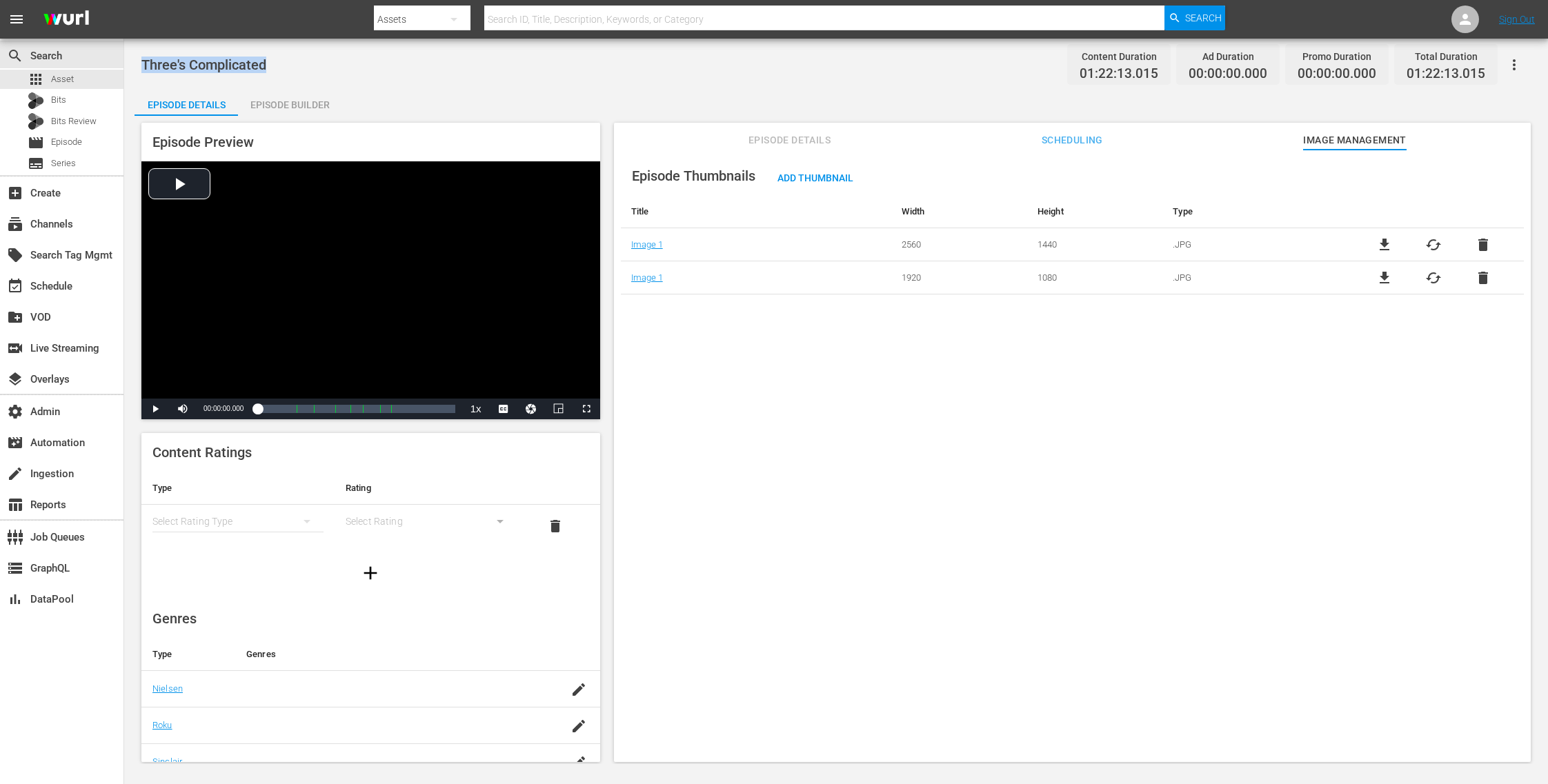
drag, startPoint x: 280, startPoint y: 62, endPoint x: 140, endPoint y: 63, distance: 140.0
click at [140, 63] on div "Three's Complicated Content Duration 01:22:13.015 Ad Duration 00:00:00.000 Prom…" at bounding box center [836, 402] width 1424 height 726
copy span "Three's Complicated"
click at [94, 76] on div "apps Asset" at bounding box center [62, 78] width 124 height 19
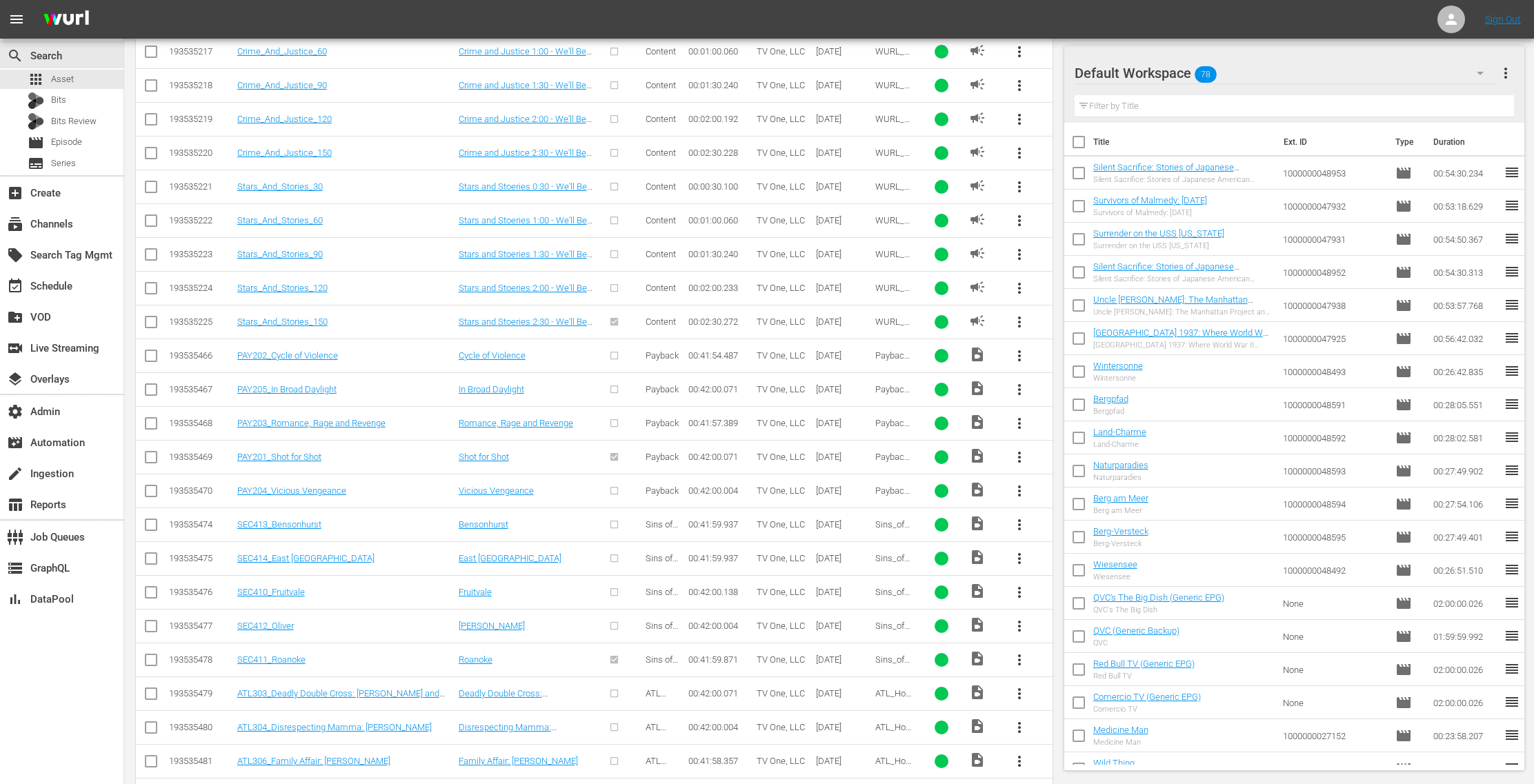
scroll to position [3140, 0]
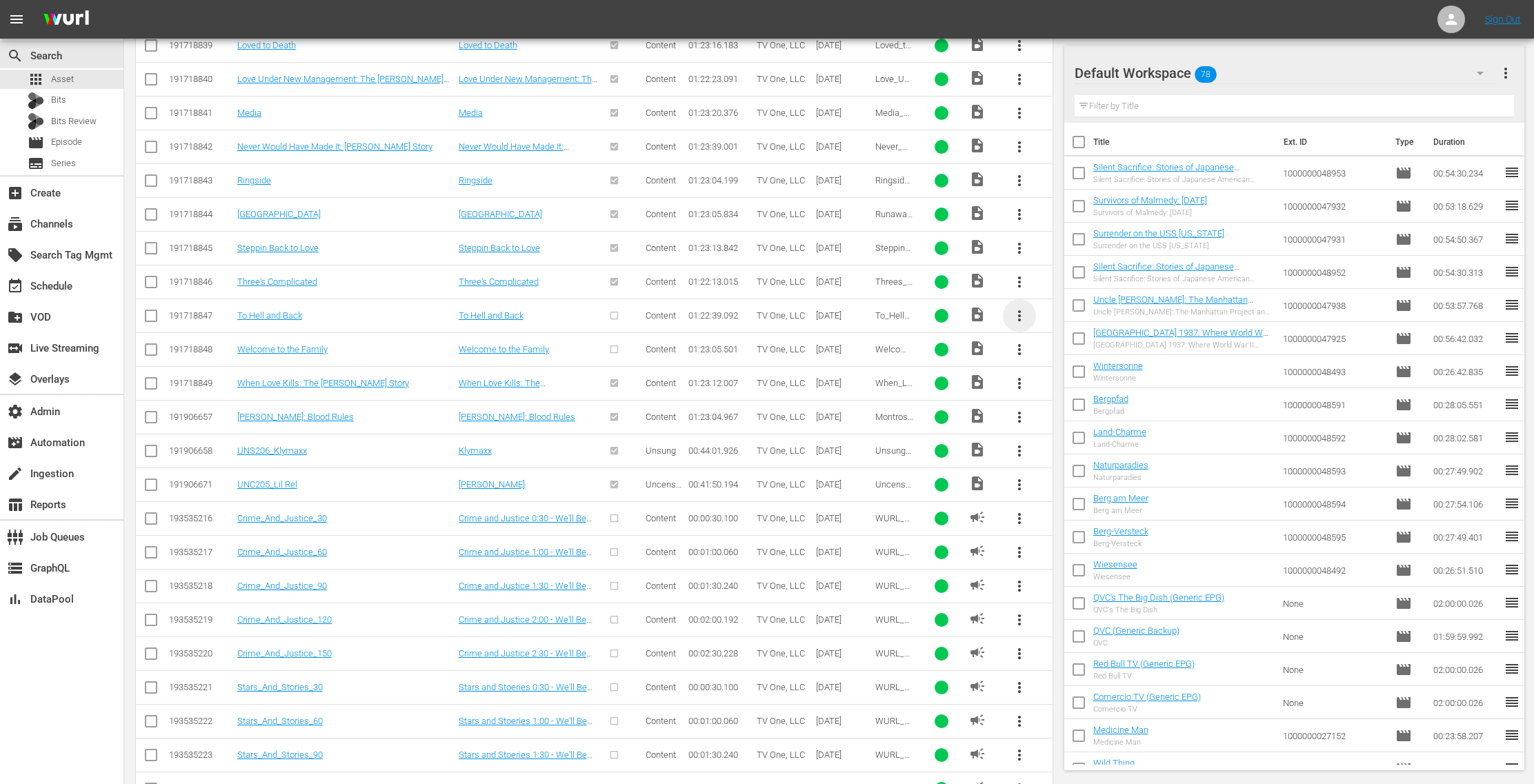
click at [1021, 308] on span "more_vert" at bounding box center [1020, 316] width 17 height 17
click at [1070, 399] on div "Episode" at bounding box center [1095, 399] width 94 height 33
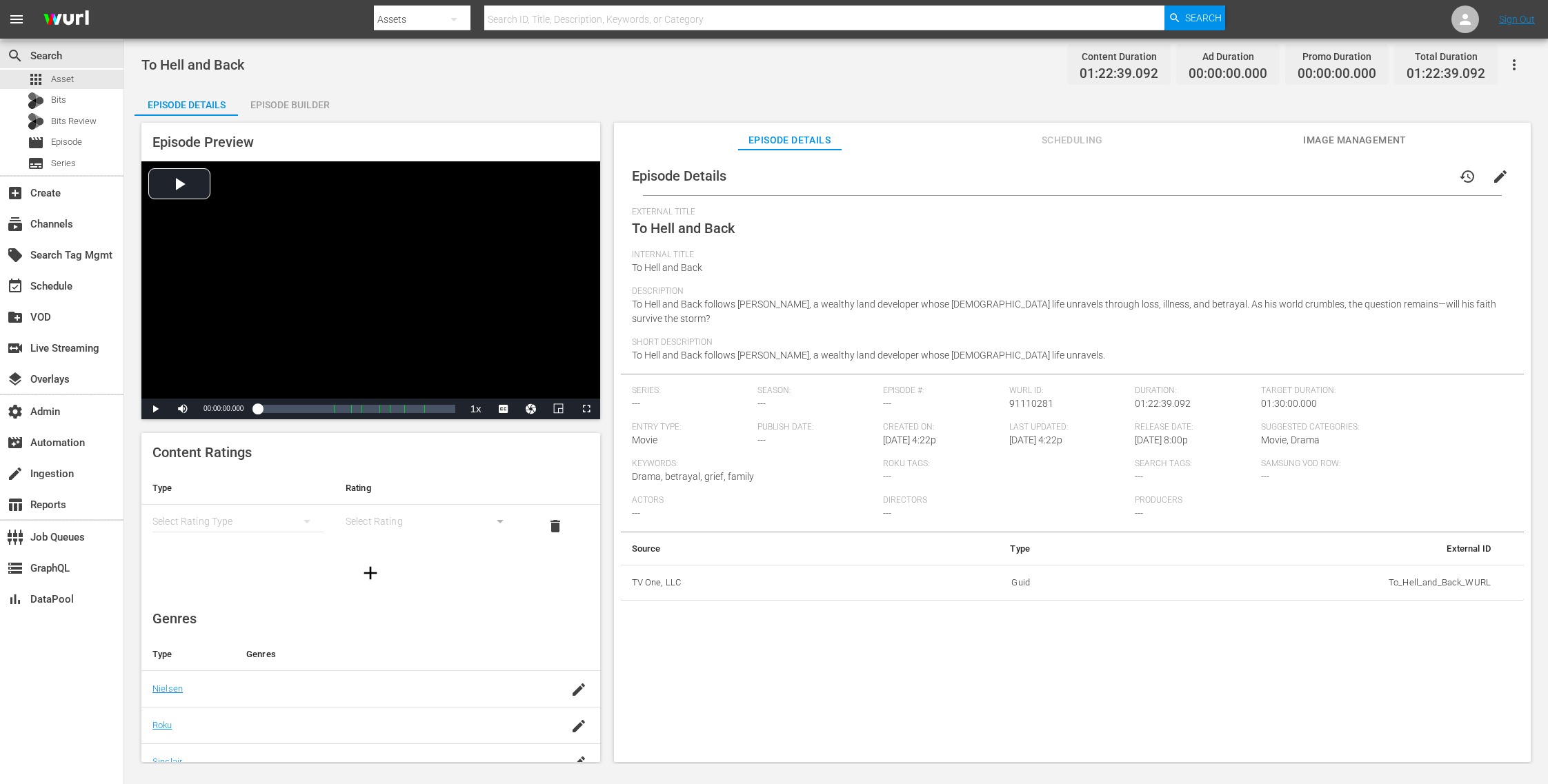
click at [1367, 132] on span "Image Management" at bounding box center [1355, 140] width 103 height 18
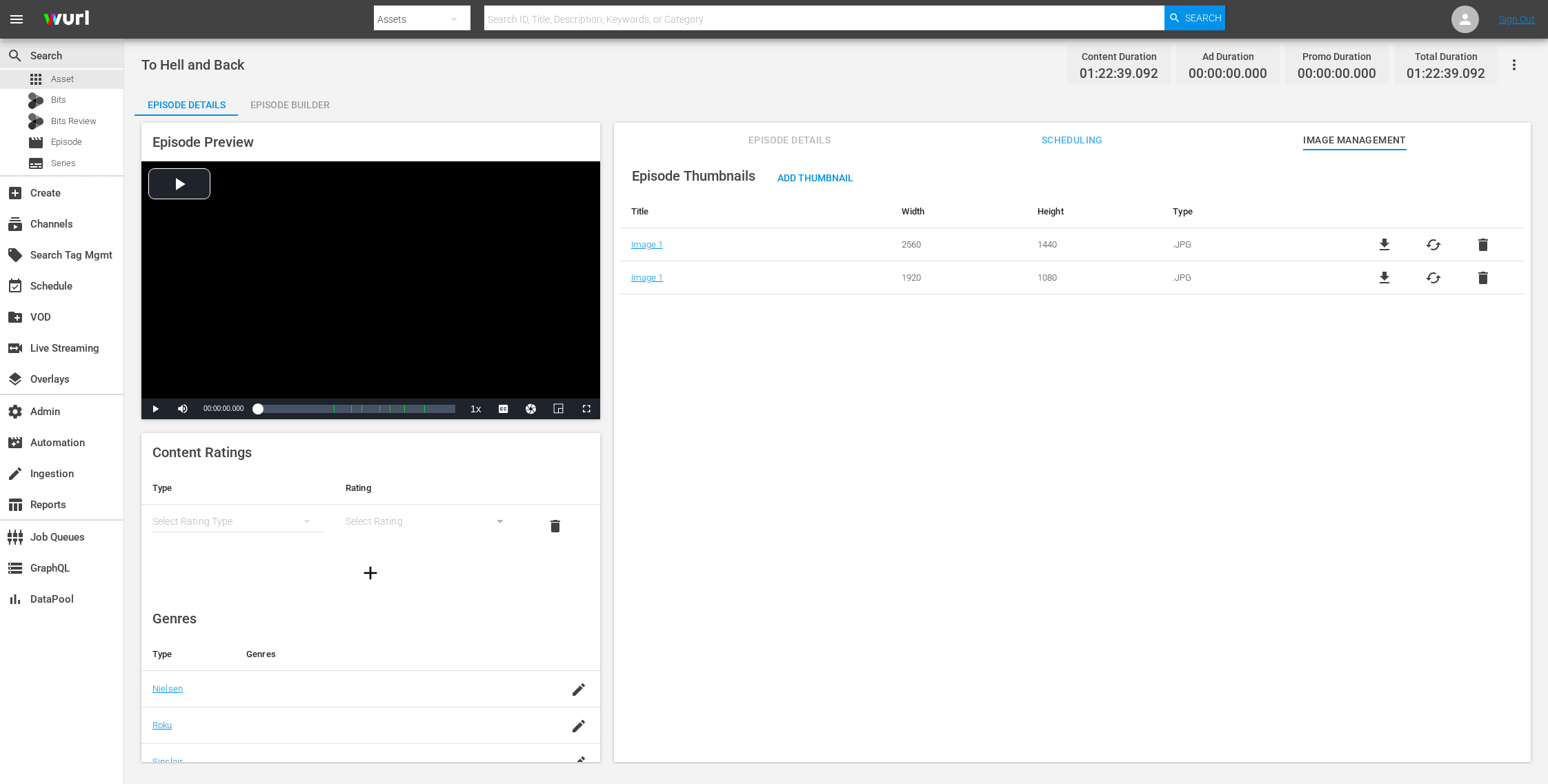
drag, startPoint x: 270, startPoint y: 66, endPoint x: 212, endPoint y: 64, distance: 58.0
click at [139, 61] on div "To Hell and Back Content Duration 01:22:39.092 Ad Duration 00:00:00.000 Promo D…" at bounding box center [836, 402] width 1424 height 726
drag, startPoint x: 212, startPoint y: 64, endPoint x: 139, endPoint y: 66, distance: 73.0
click at [139, 66] on div "To Hell and Back Content Duration 01:22:39.092 Ad Duration 00:00:00.000 Promo D…" at bounding box center [836, 402] width 1424 height 726
drag, startPoint x: 260, startPoint y: 67, endPoint x: 141, endPoint y: 67, distance: 119.0
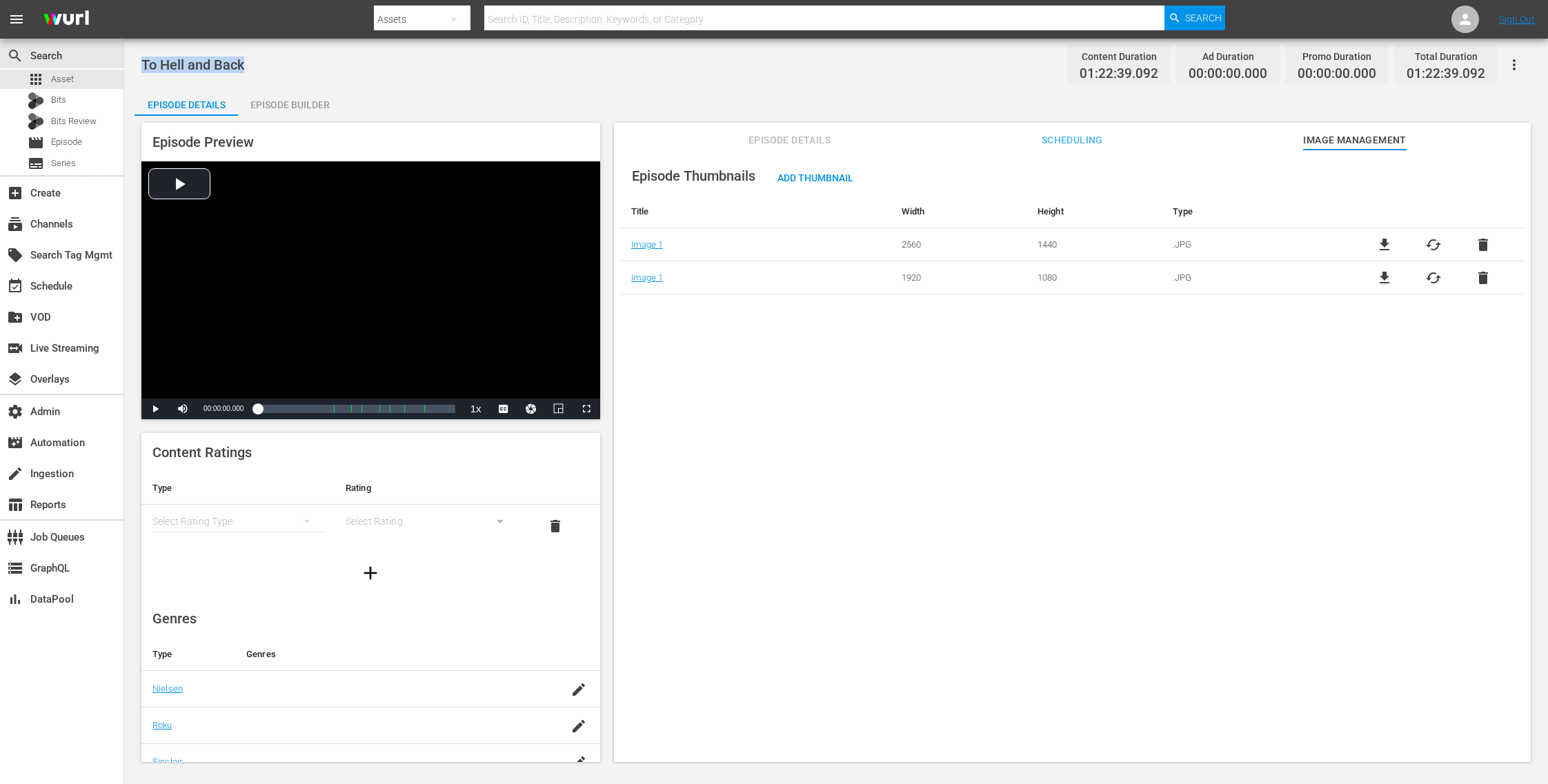
click at [141, 67] on div "To Hell and Back Content Duration 01:22:39.092 Ad Duration 00:00:00.000 Promo D…" at bounding box center [836, 65] width 1389 height 31
copy span "To Hell and Back"
click at [79, 81] on div "apps Asset" at bounding box center [62, 78] width 124 height 19
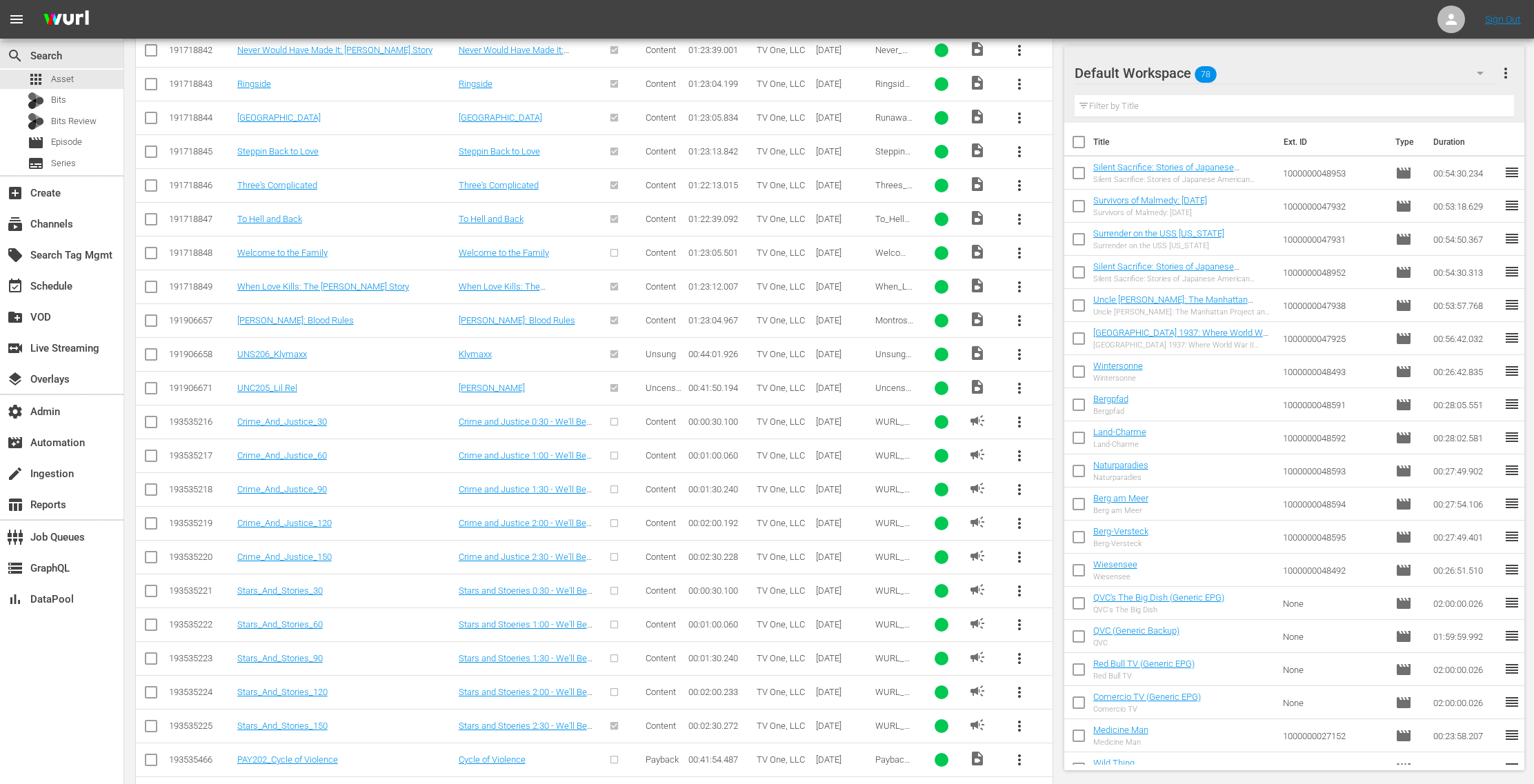
scroll to position [3161, 0]
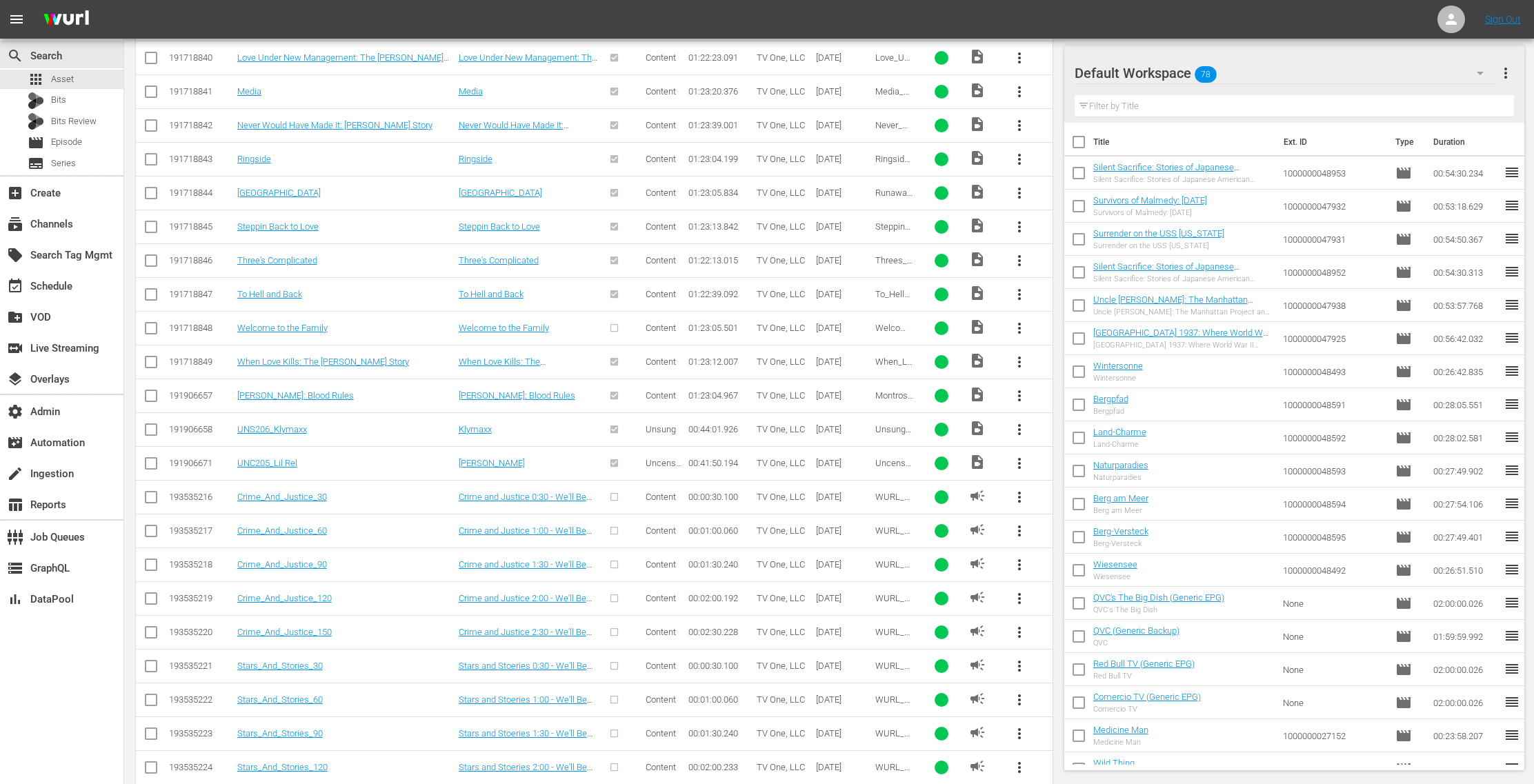
click at [1021, 320] on span "more_vert" at bounding box center [1020, 329] width 17 height 17
click at [1078, 413] on div "Episode" at bounding box center [1095, 411] width 94 height 33
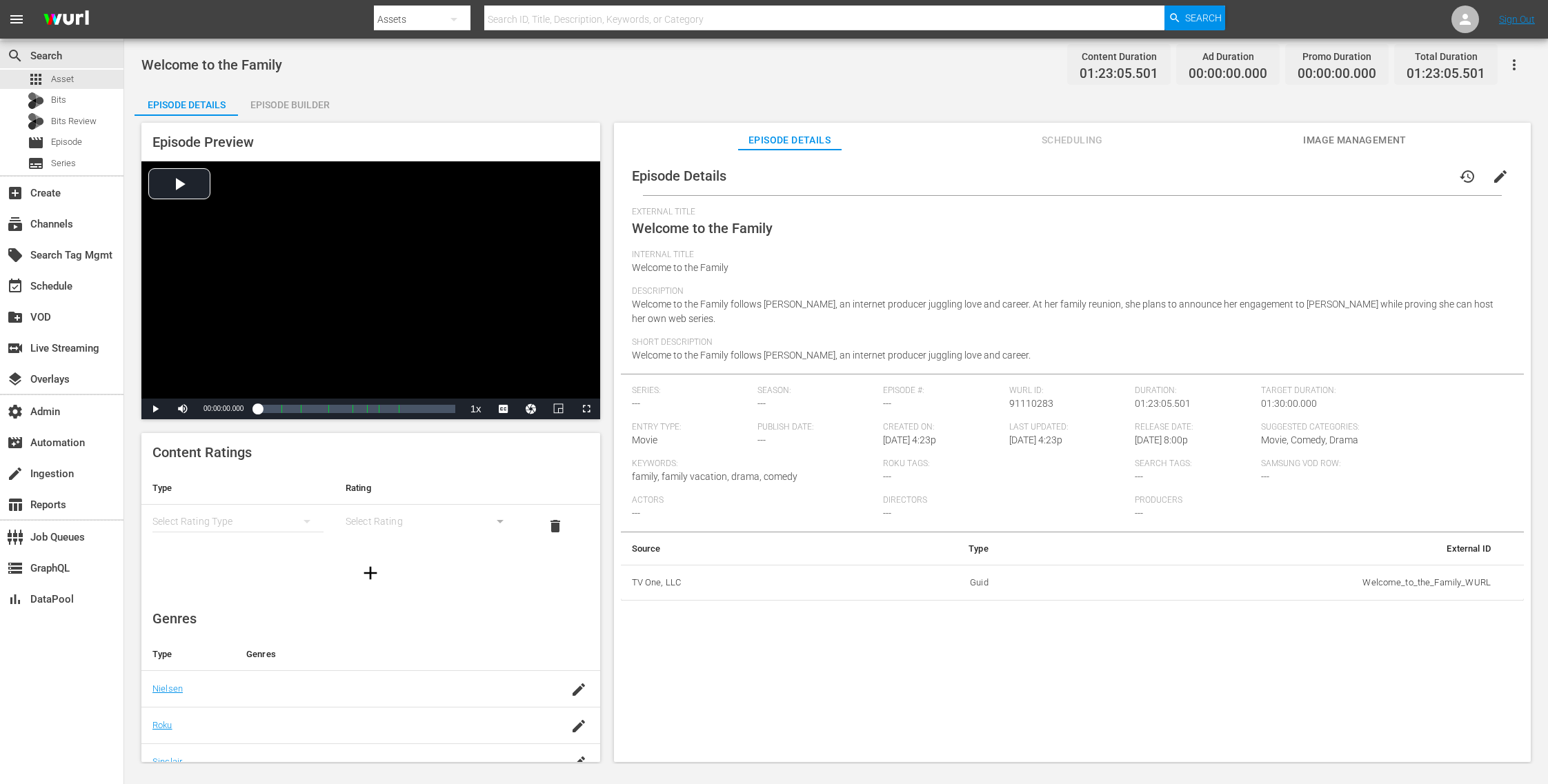
click at [1344, 148] on span "Image Management" at bounding box center [1355, 140] width 103 height 18
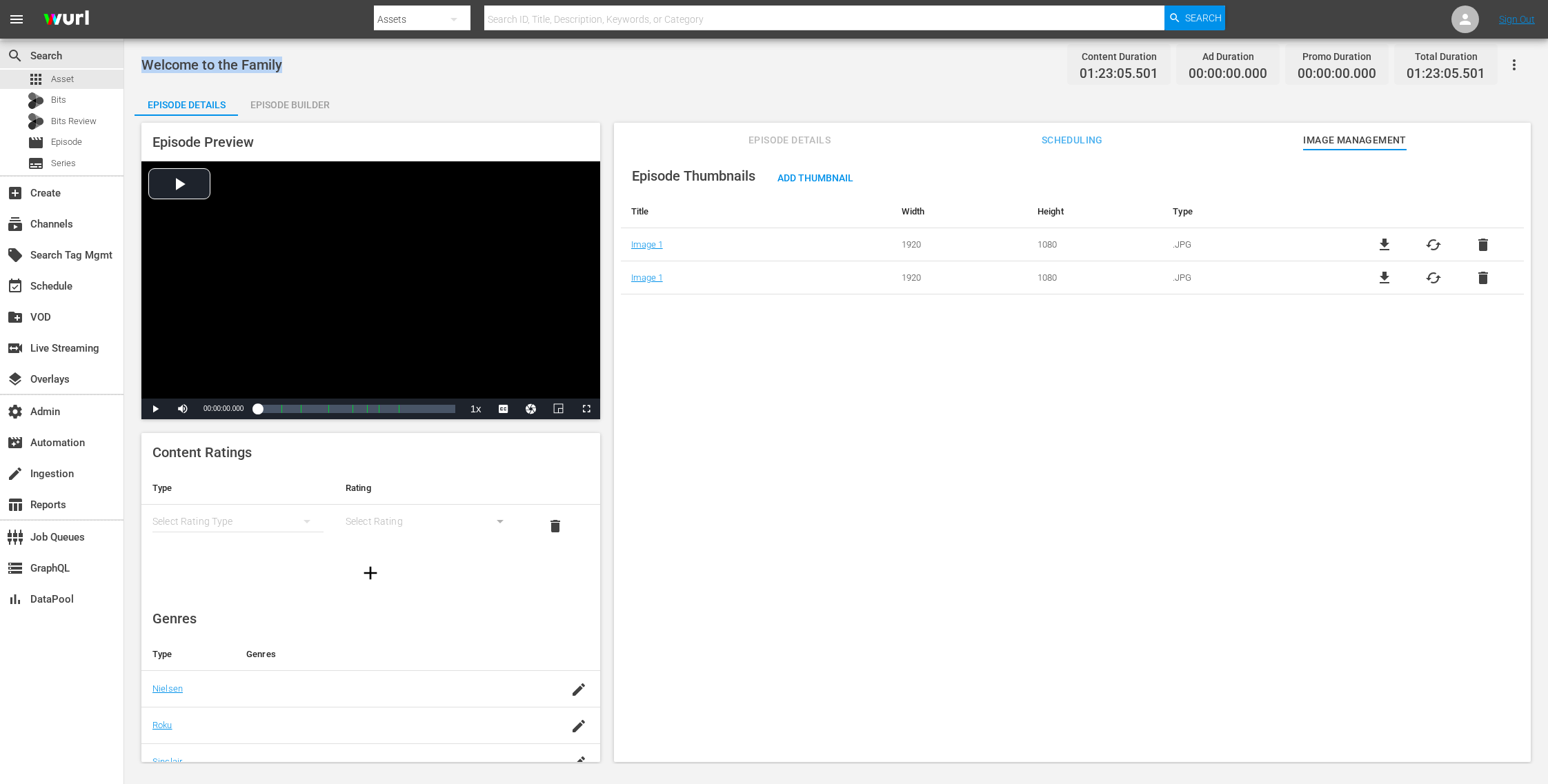
drag, startPoint x: 307, startPoint y: 63, endPoint x: 141, endPoint y: 61, distance: 166.0
click at [141, 61] on div "Welcome to the Family Content Duration 01:23:05.501 Ad Duration 00:00:00.000 Pr…" at bounding box center [836, 65] width 1389 height 31
copy span "Welcome to the Family"
click at [102, 75] on div "apps Asset" at bounding box center [62, 78] width 124 height 19
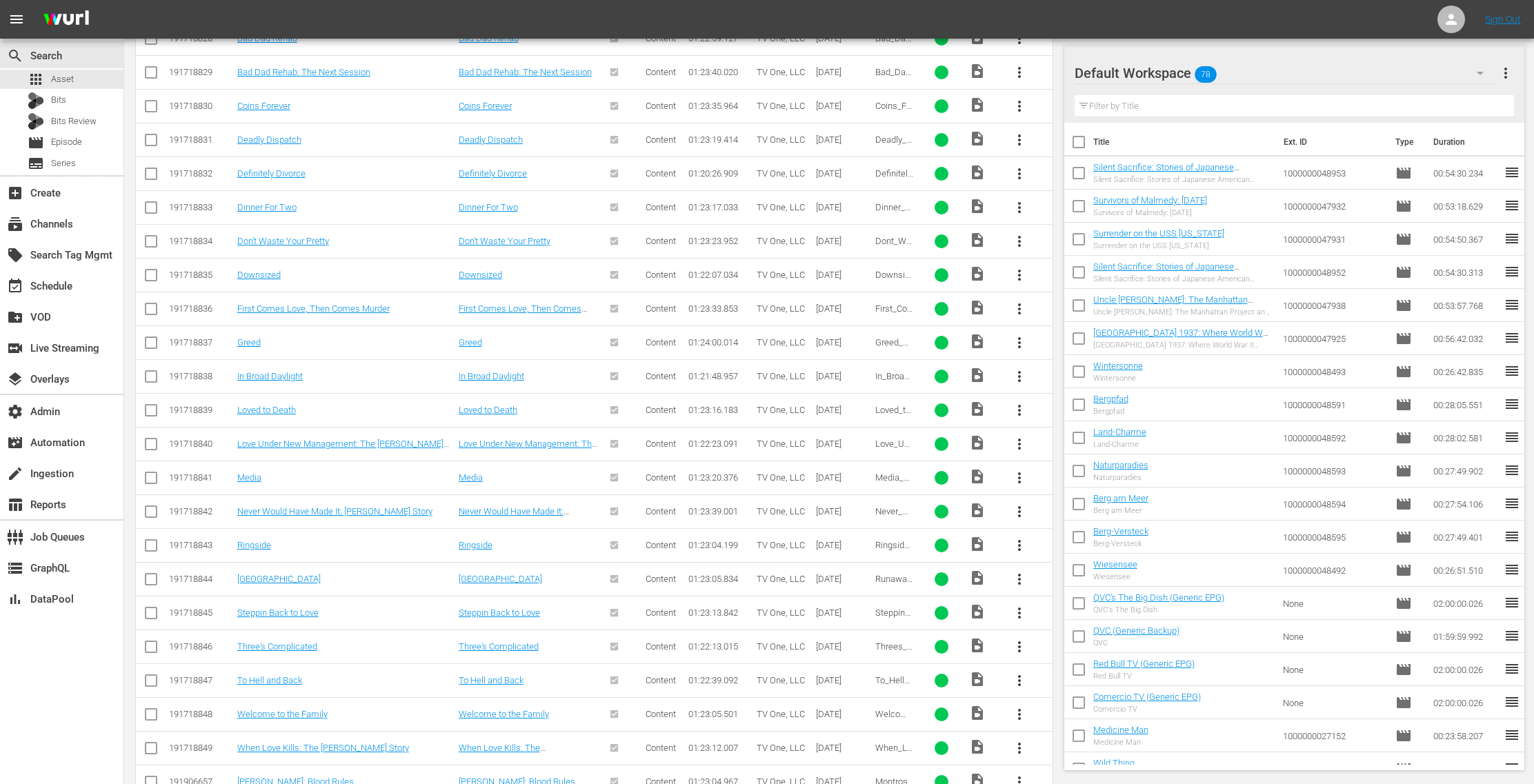
scroll to position [2764, 0]
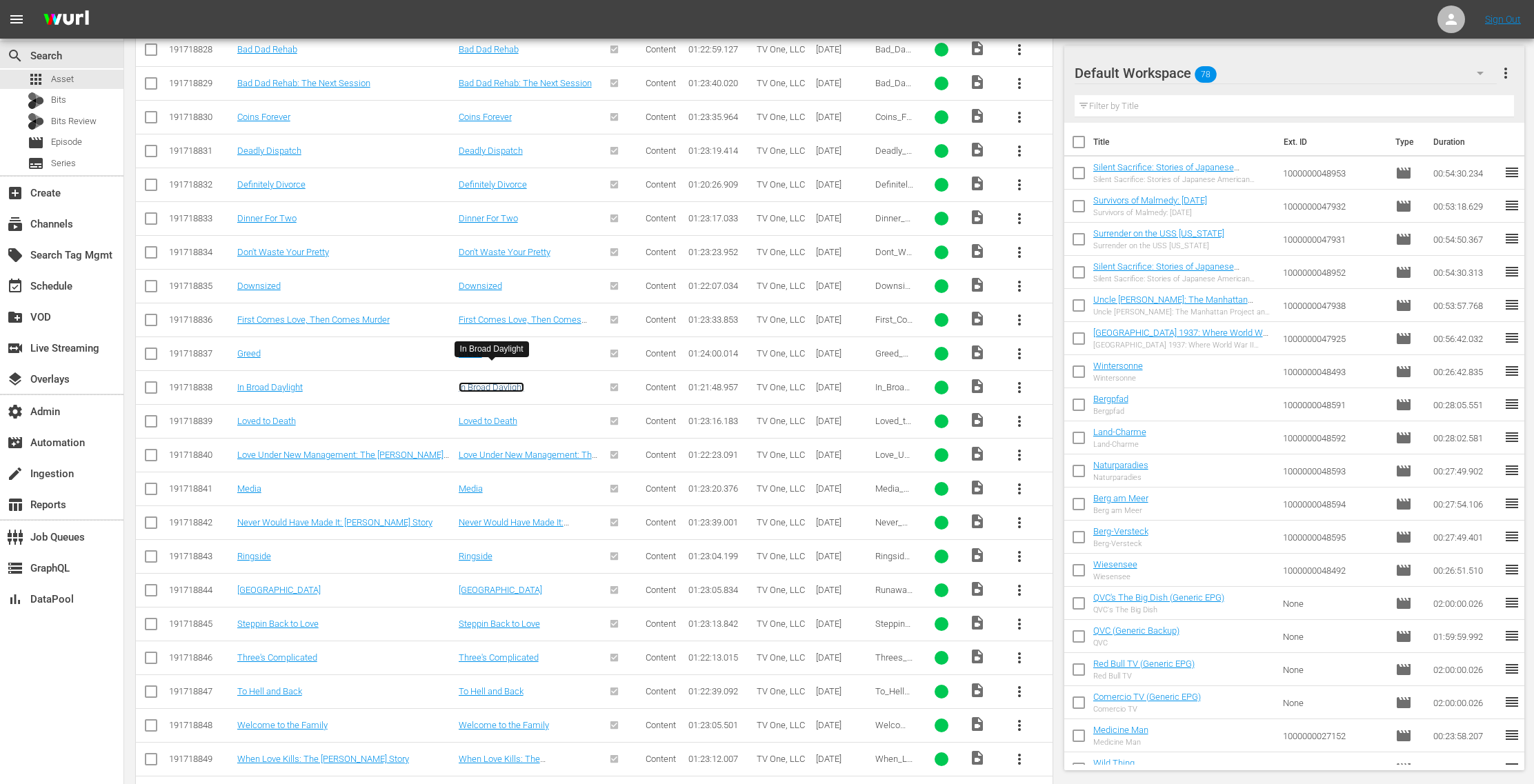
click at [502, 382] on link "In Broad Daylight" at bounding box center [491, 387] width 66 height 10
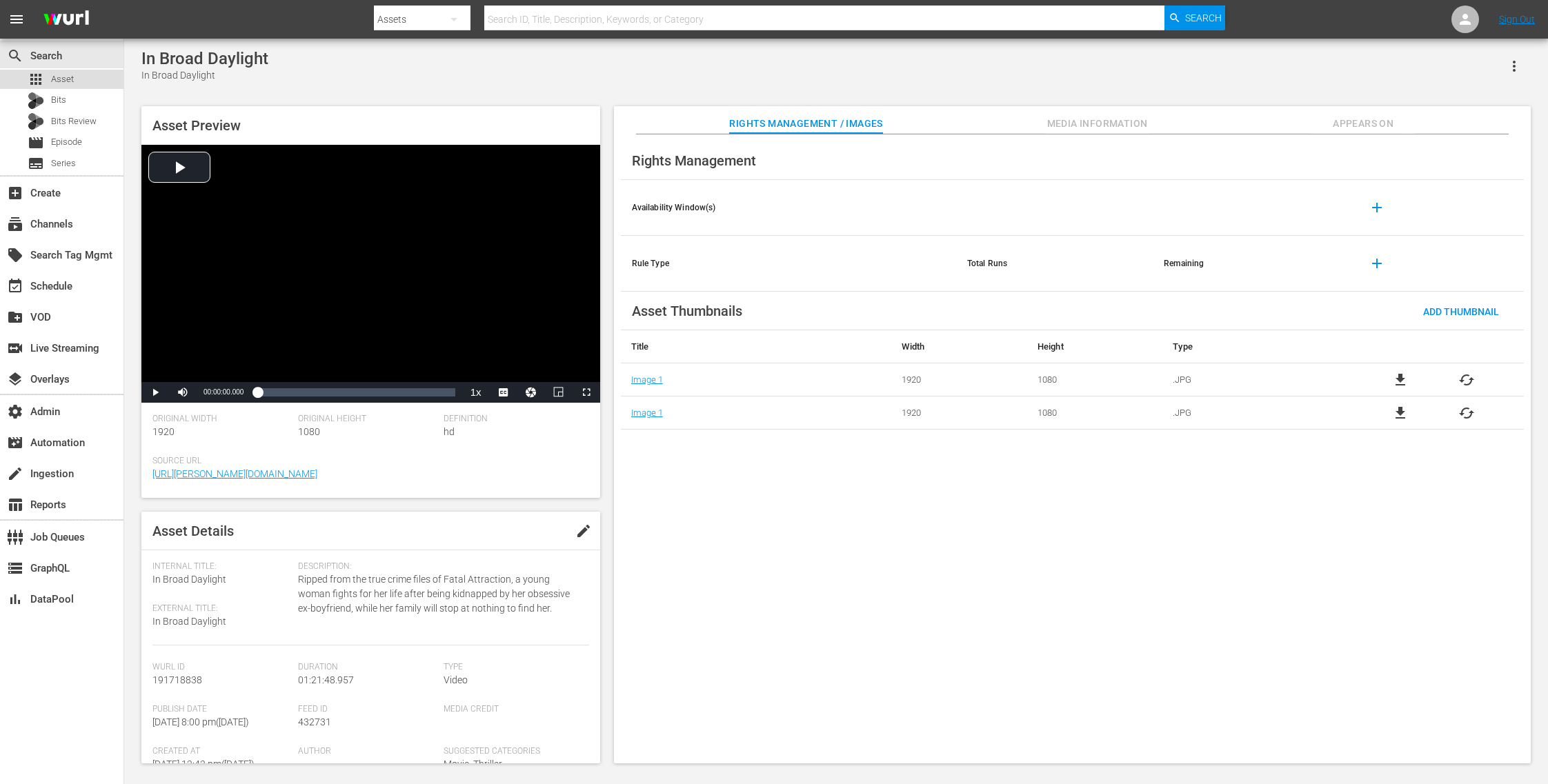
click at [92, 79] on div "apps Asset" at bounding box center [62, 78] width 124 height 19
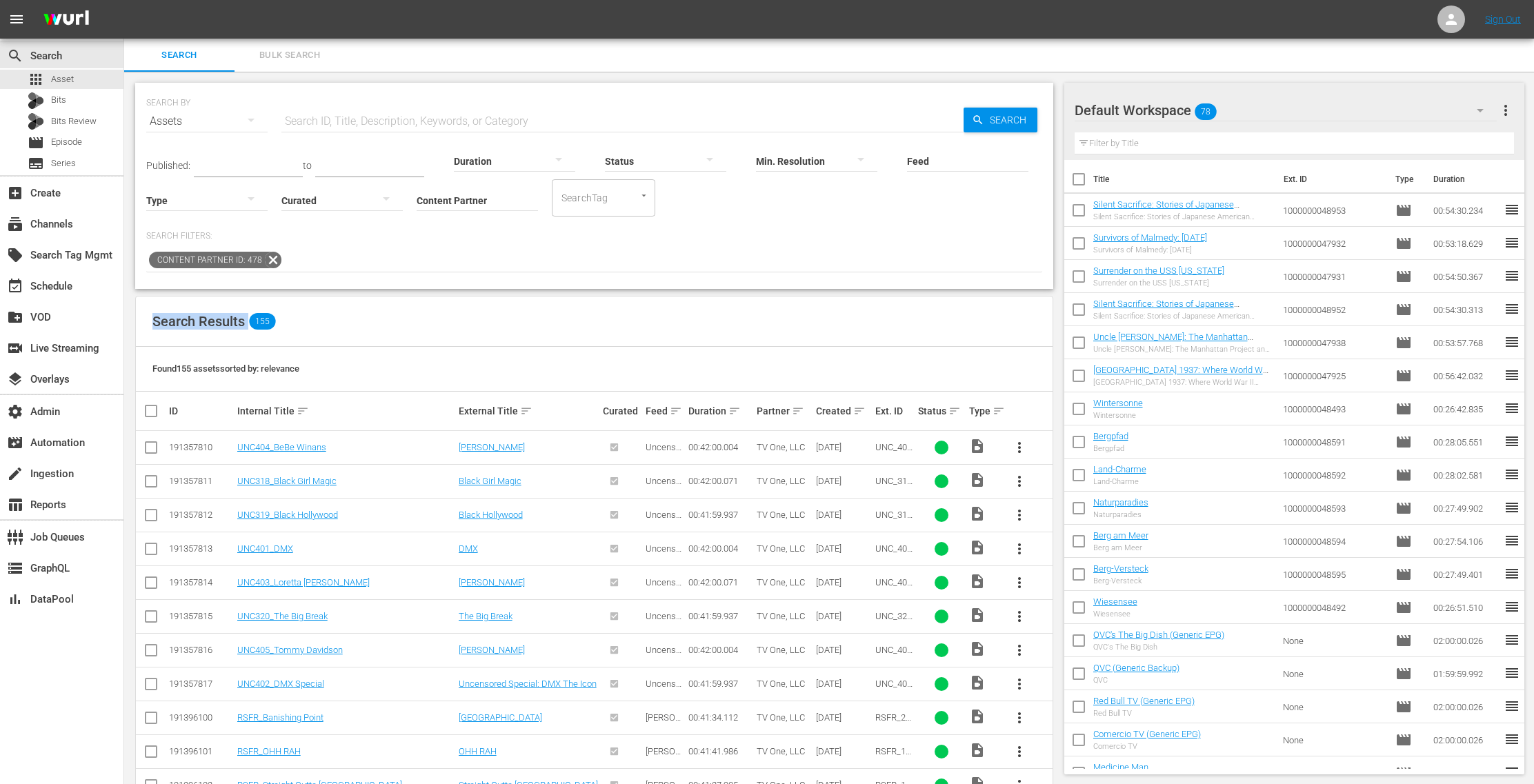
drag, startPoint x: 663, startPoint y: 340, endPoint x: 934, endPoint y: 301, distance: 273.8
click at [863, 344] on div "SEARCH BY Search By Assets Search ID, Title, Description, Keywords, or Category…" at bounding box center [594, 619] width 940 height 1094
